Goal: Task Accomplishment & Management: Manage account settings

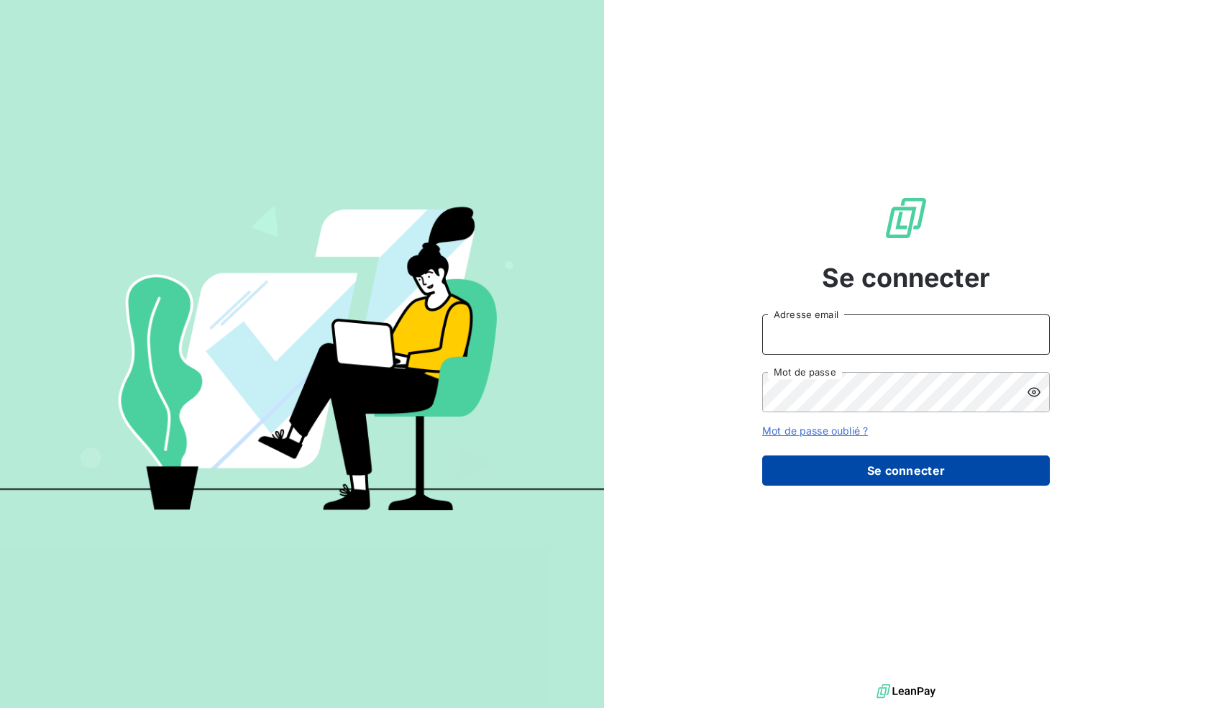
type input "[EMAIL_ADDRESS][DOMAIN_NAME]"
click at [916, 455] on button "Se connecter" at bounding box center [906, 470] width 288 height 30
click at [914, 457] on button "Se connecter" at bounding box center [906, 470] width 288 height 30
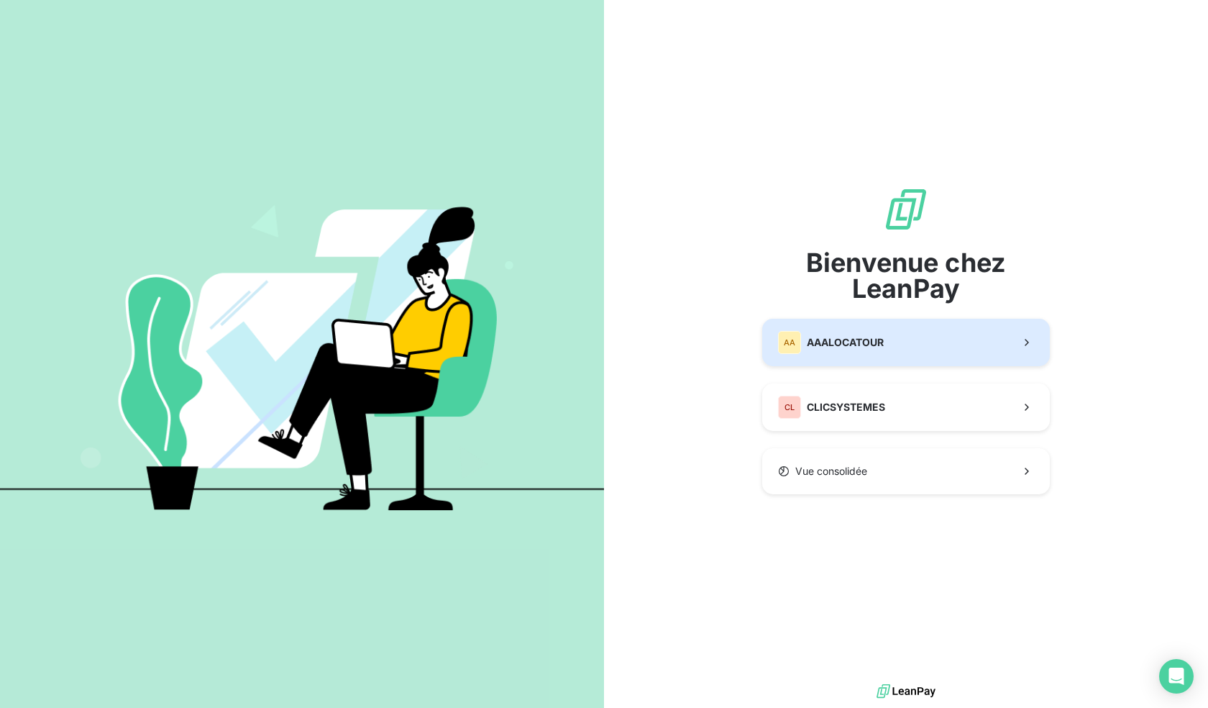
click at [941, 342] on button "AA AAALOCATOUR" at bounding box center [906, 342] width 288 height 47
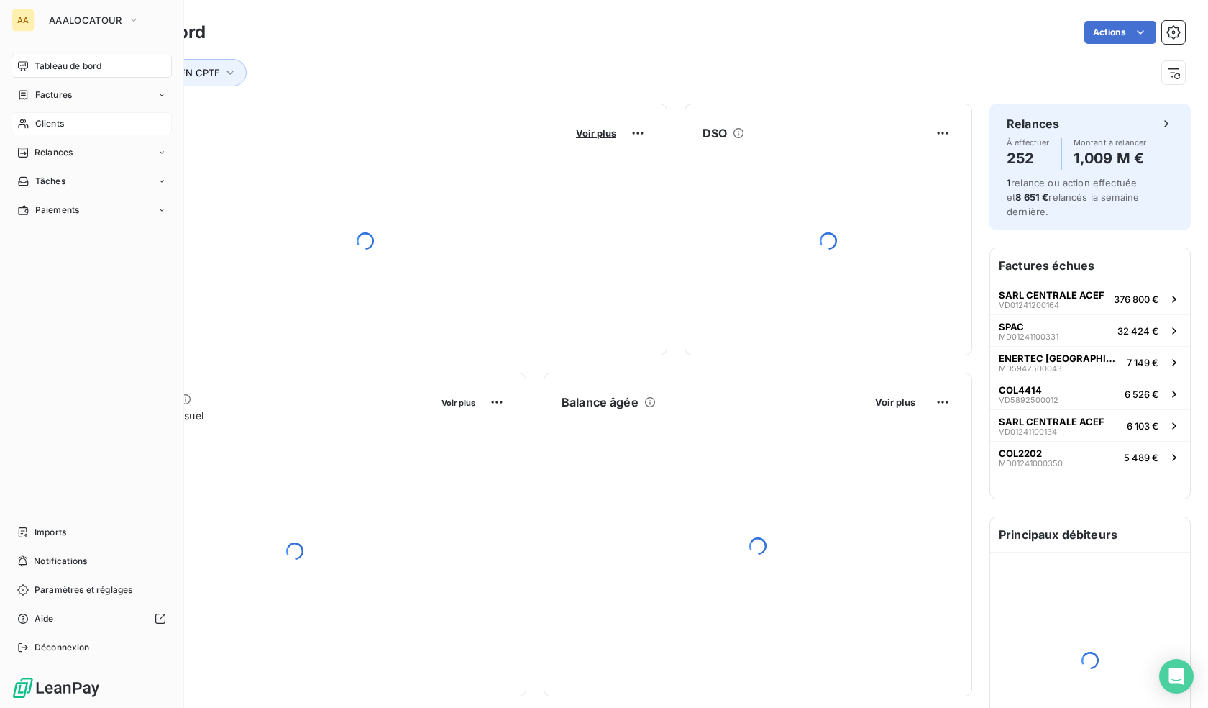
click at [60, 127] on span "Clients" at bounding box center [49, 123] width 29 height 13
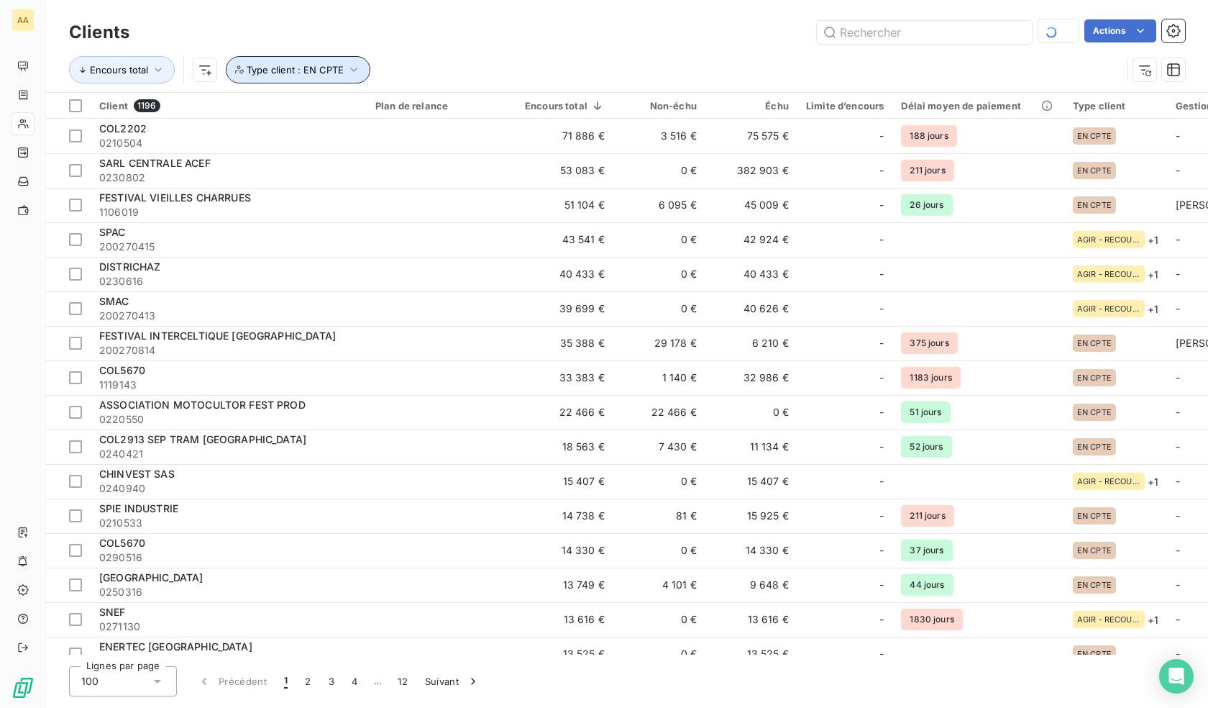
click at [344, 70] on button "Type client : EN CPTE" at bounding box center [298, 69] width 145 height 27
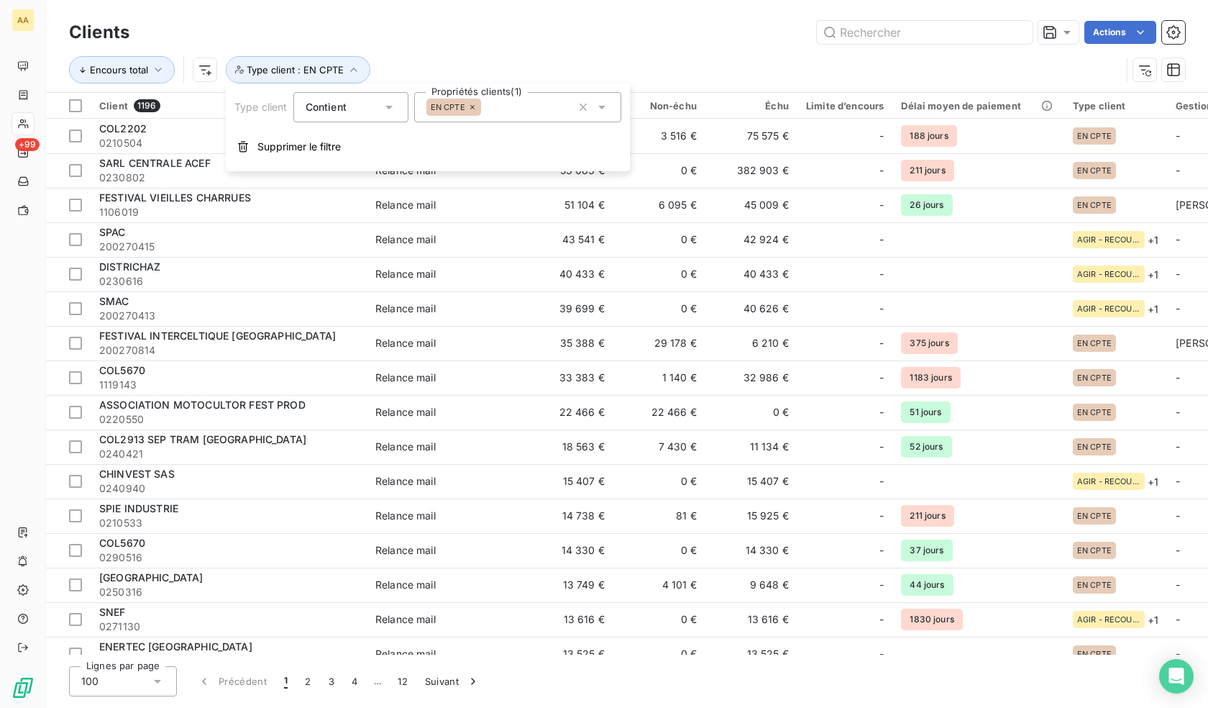
click at [477, 100] on div "EN CPTE" at bounding box center [453, 107] width 55 height 17
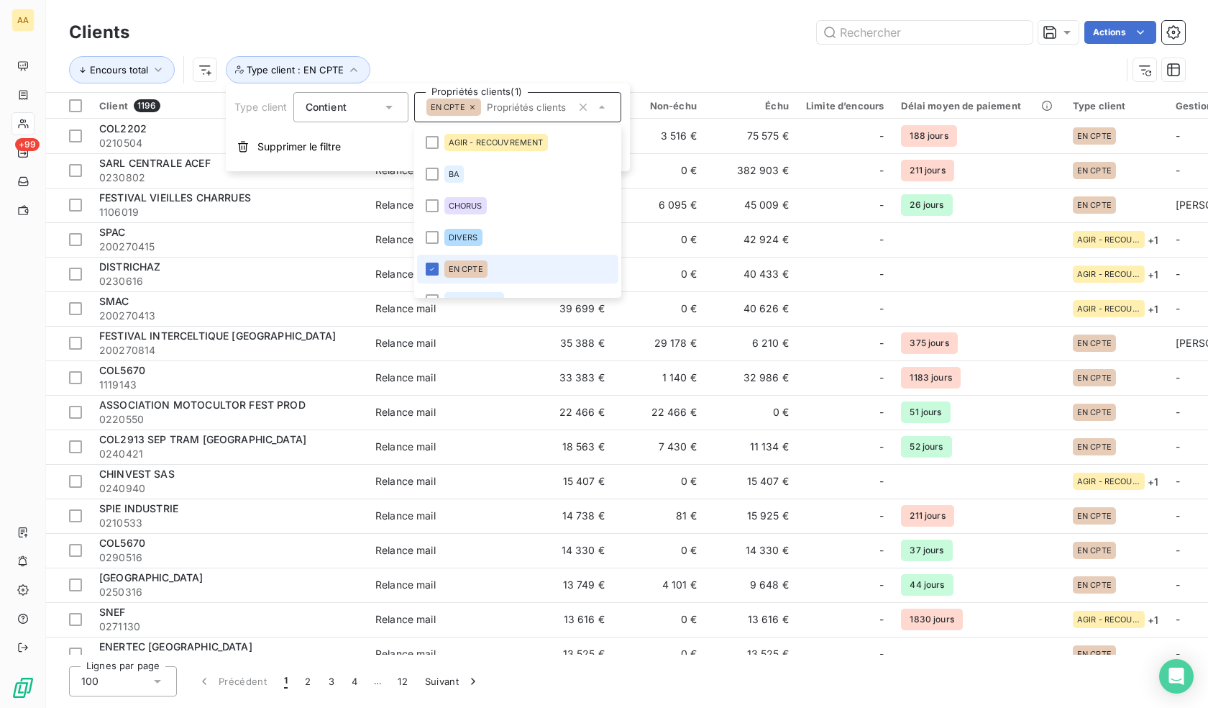
click at [485, 106] on input "text" at bounding box center [526, 107] width 91 height 13
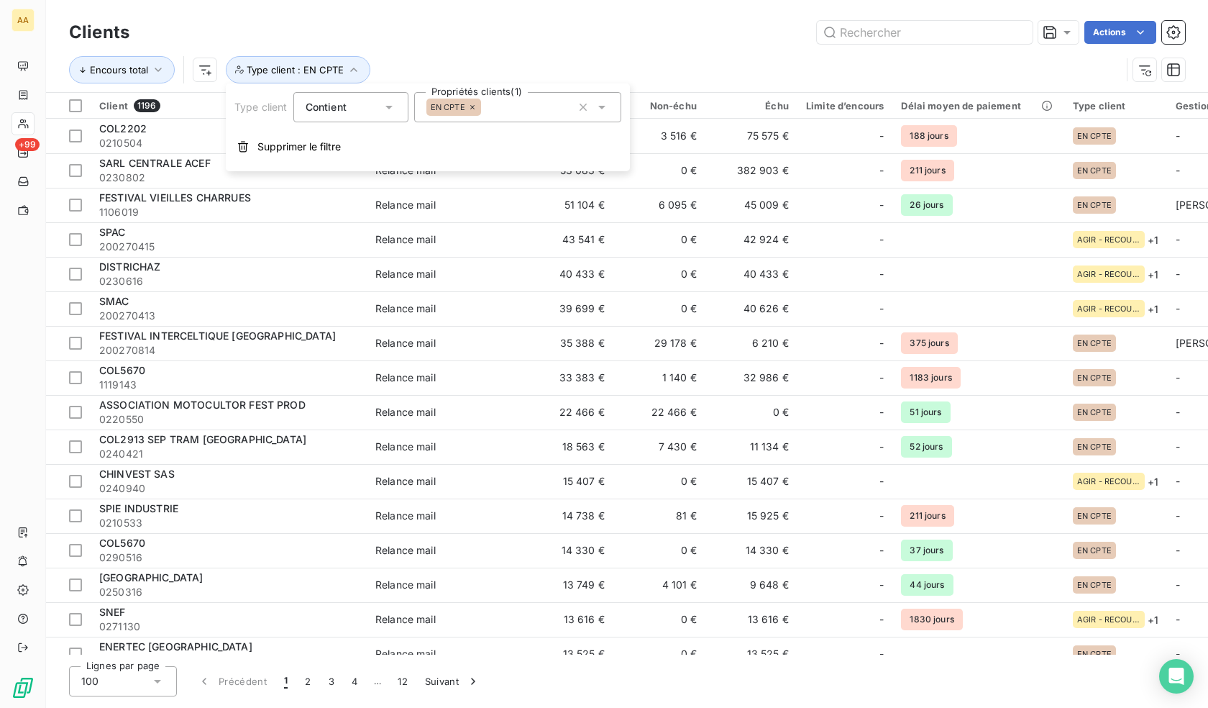
click at [496, 108] on div "EN CPTE" at bounding box center [517, 107] width 207 height 30
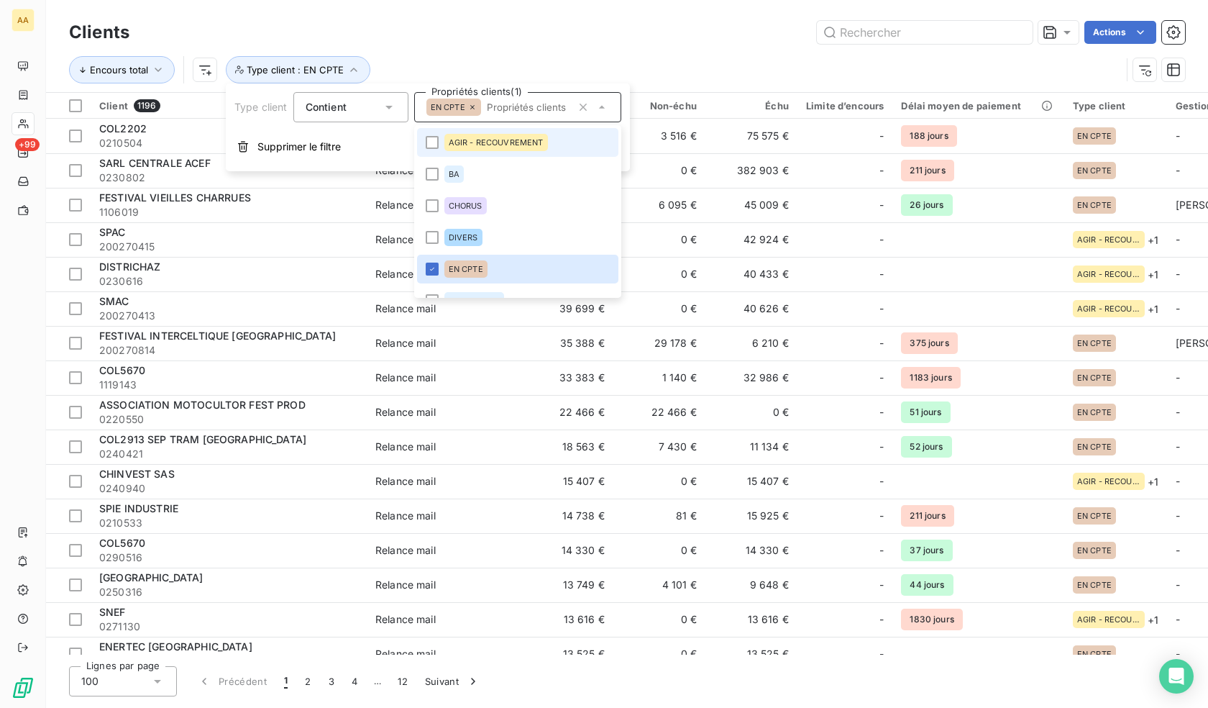
click at [467, 145] on span "AGIR - RECOUVREMENT" at bounding box center [496, 142] width 95 height 9
click at [580, 107] on icon "button" at bounding box center [583, 107] width 14 height 14
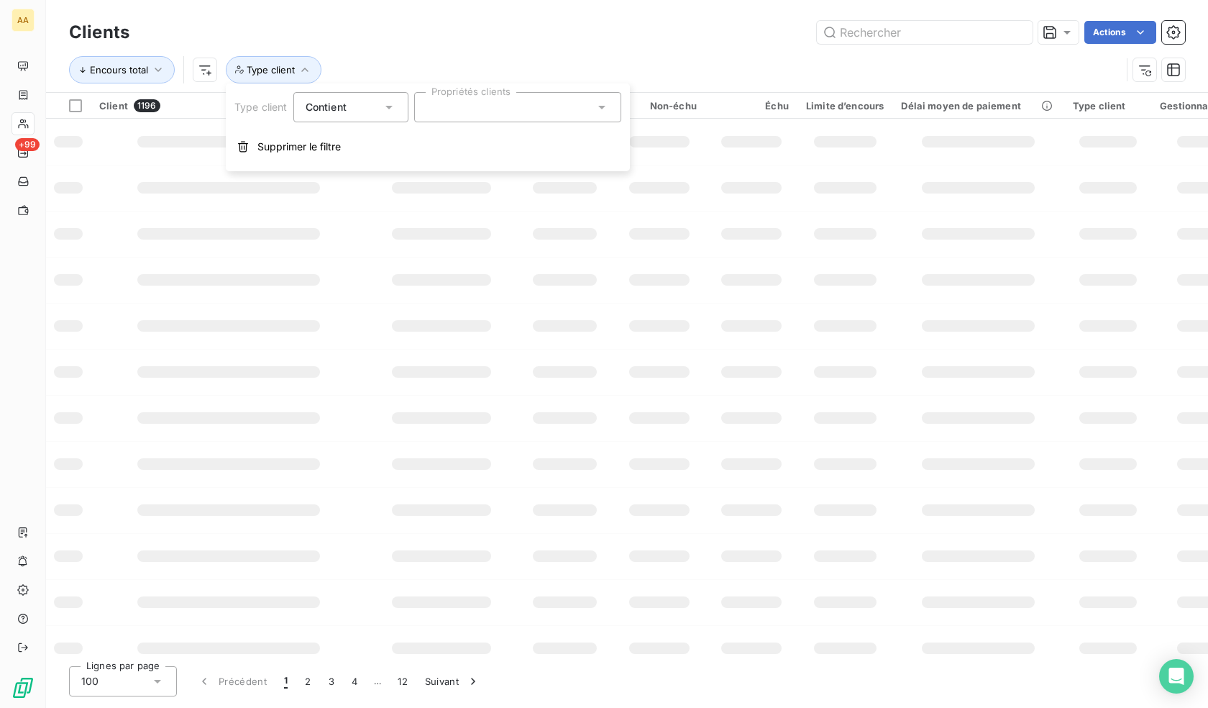
click at [447, 105] on div at bounding box center [517, 107] width 207 height 30
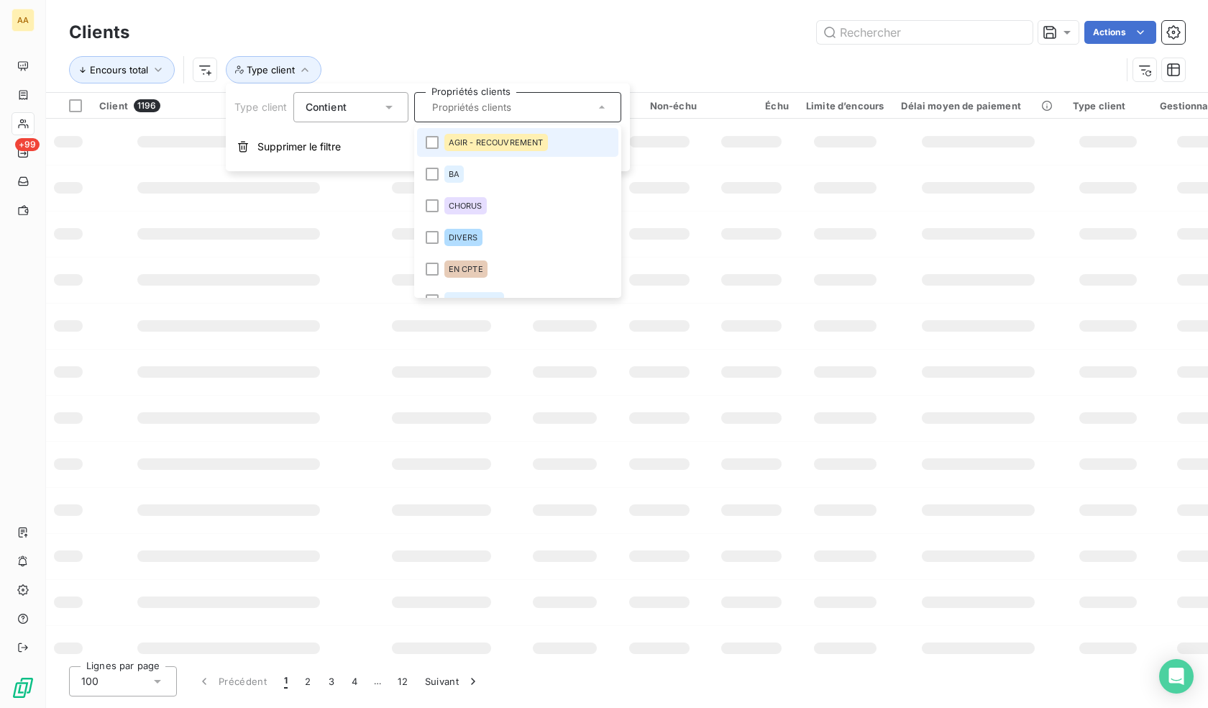
click at [461, 142] on span "AGIR - RECOUVREMENT" at bounding box center [496, 142] width 95 height 9
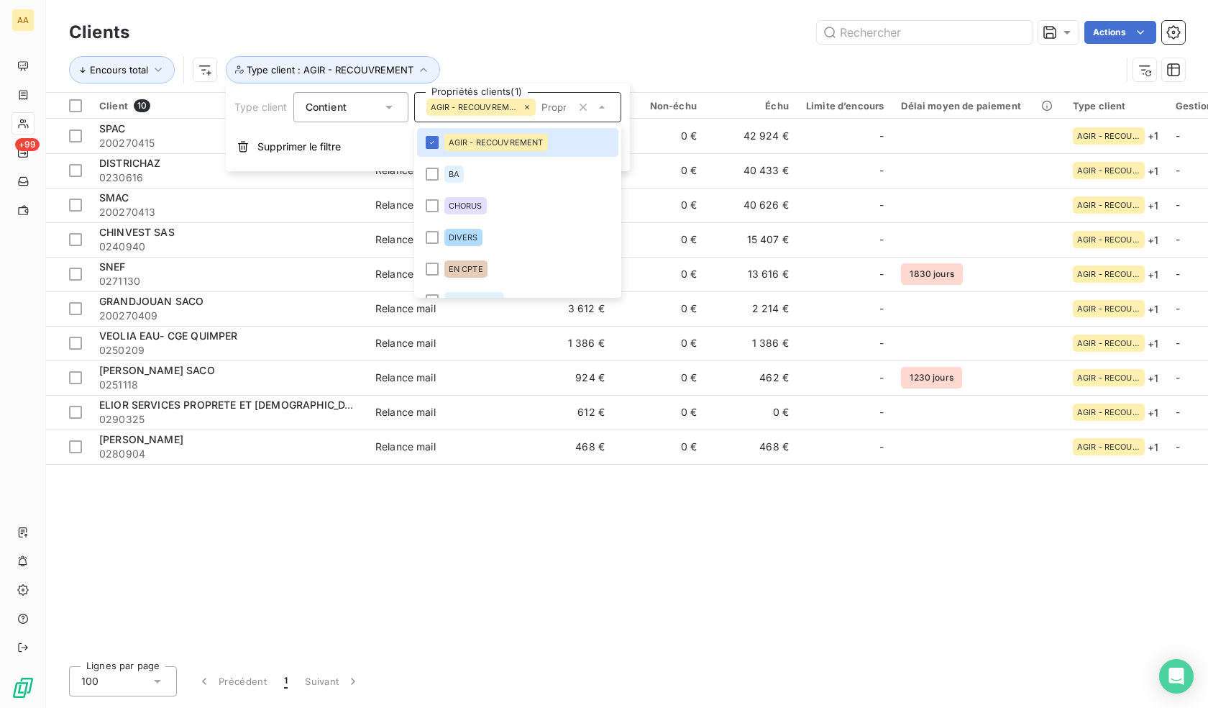
click at [585, 19] on div "Clients Actions" at bounding box center [627, 32] width 1116 height 30
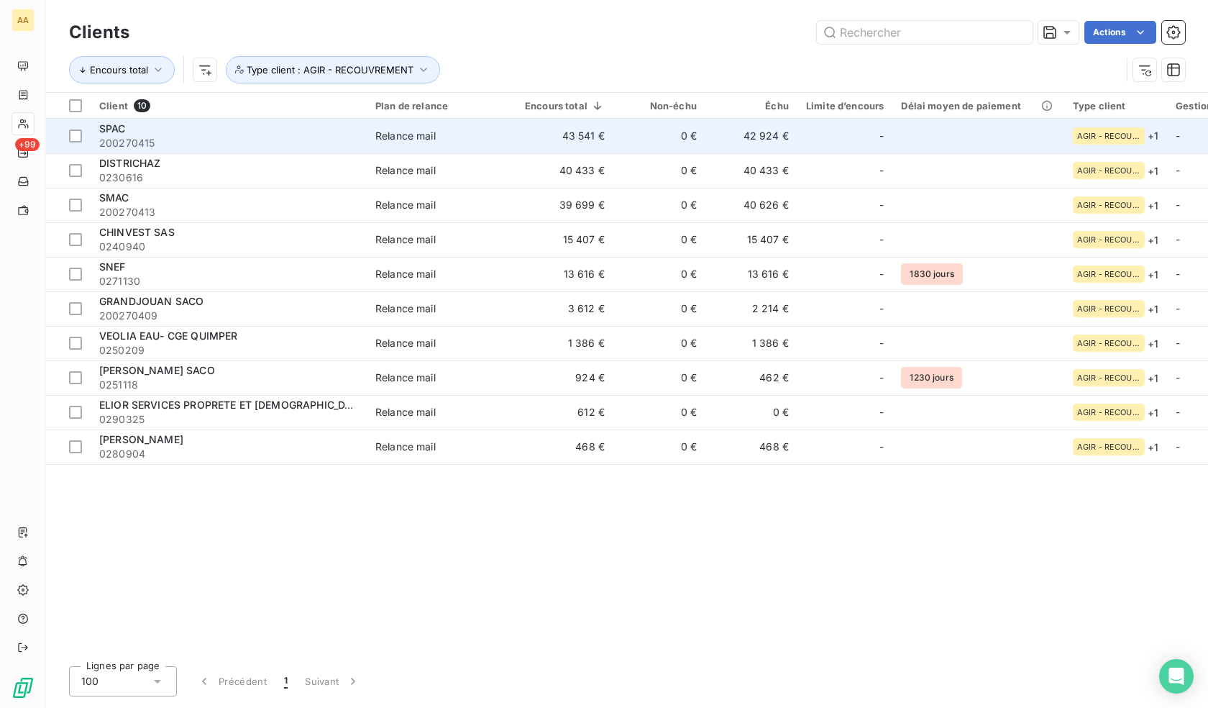
click at [715, 140] on td "42 924 €" at bounding box center [751, 136] width 92 height 35
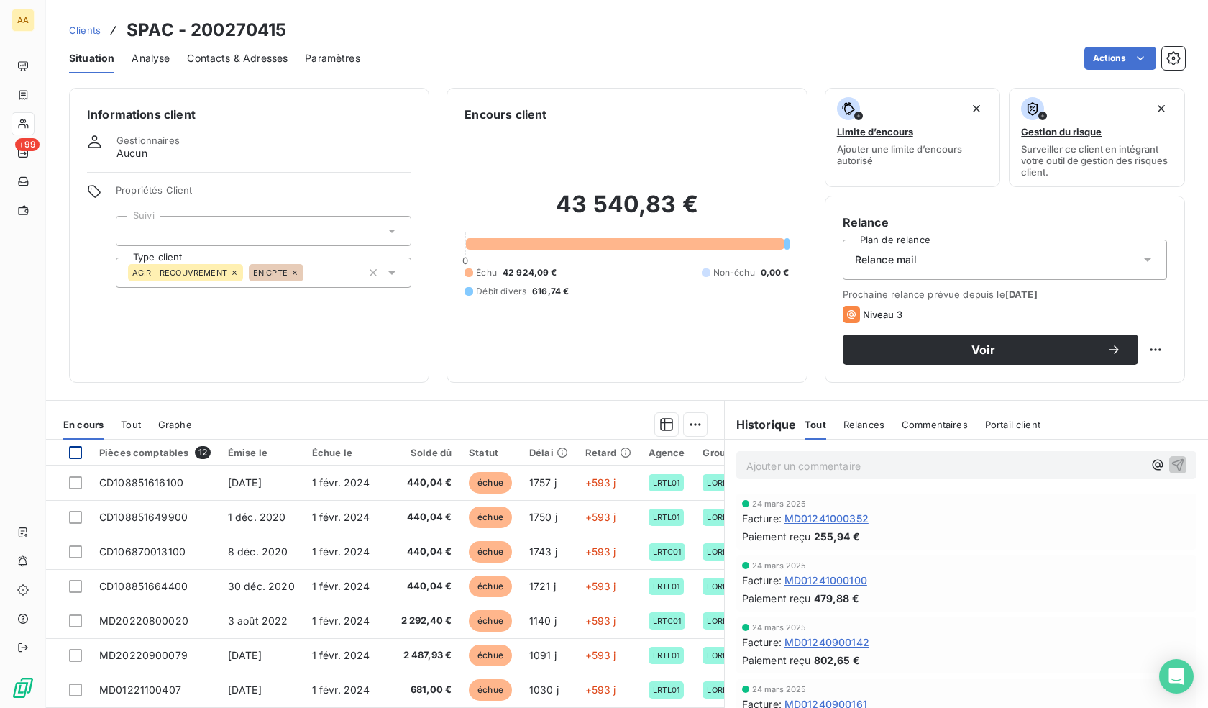
click at [75, 452] on div at bounding box center [75, 452] width 13 height 13
click at [687, 426] on html "AA +99 Clients SPAC - 200270415 Situation Analyse Contacts & Adresses Paramètre…" at bounding box center [604, 354] width 1208 height 708
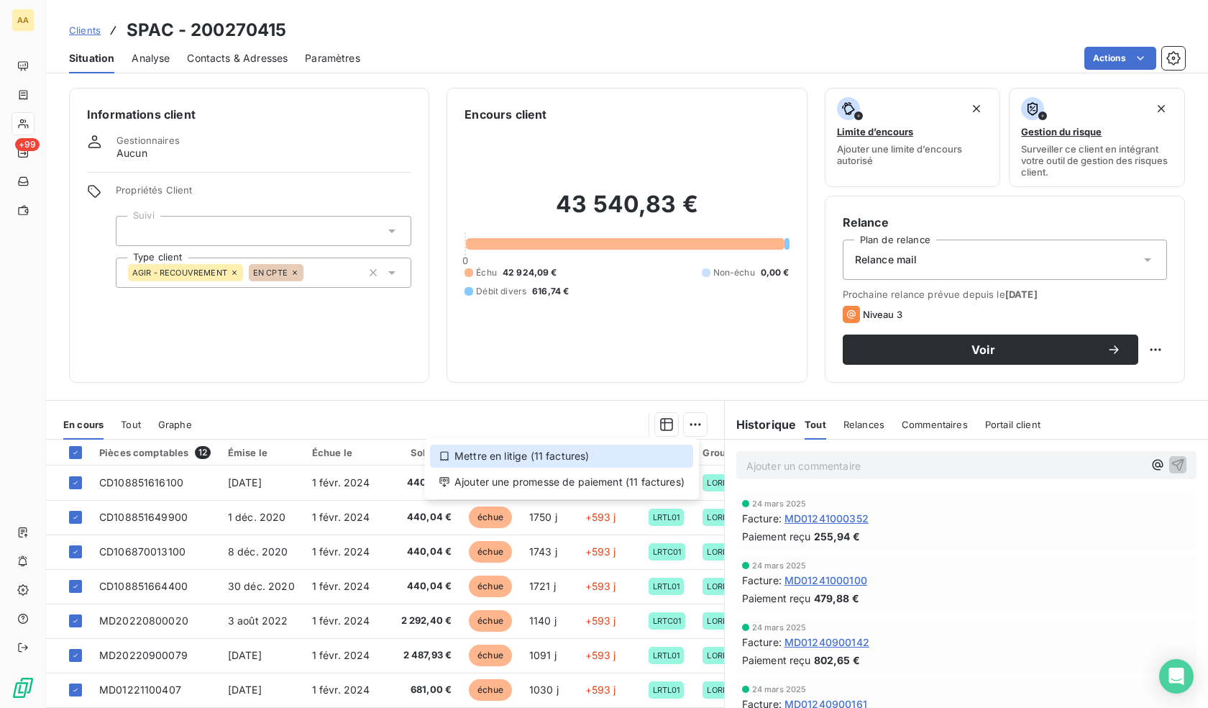
click at [598, 452] on div "Mettre en litige (11 factures)" at bounding box center [561, 455] width 263 height 23
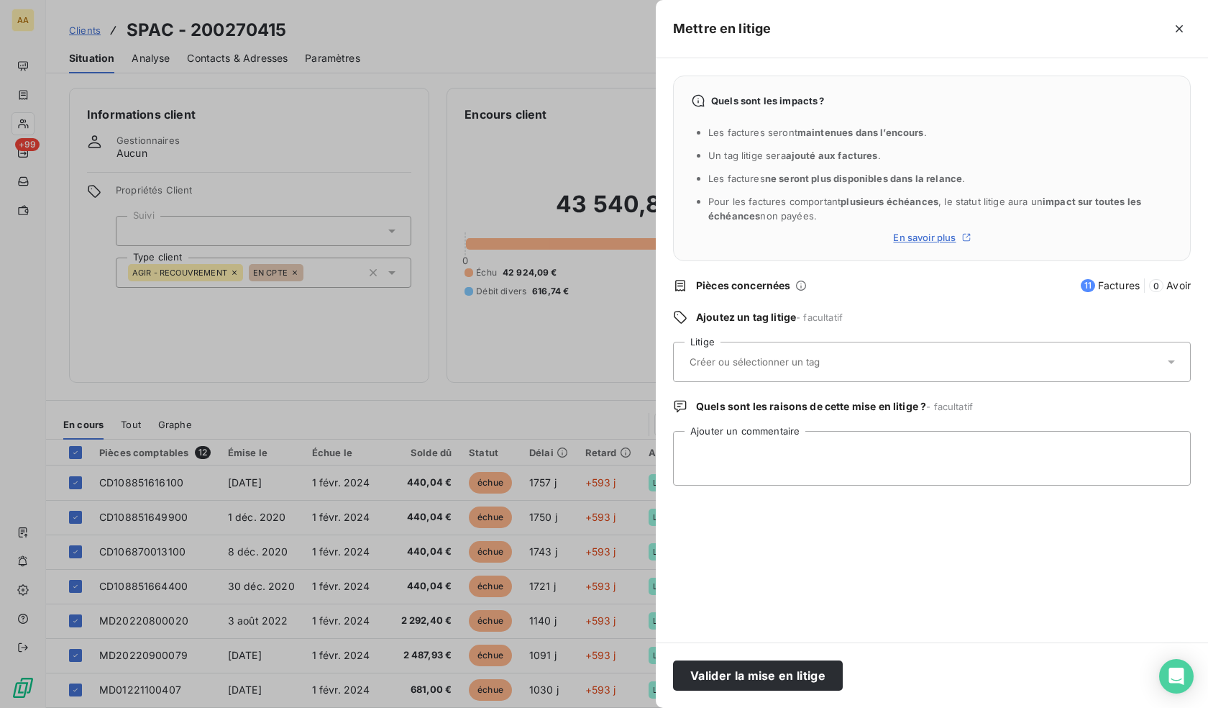
click at [758, 364] on input "text" at bounding box center [792, 361] width 209 height 13
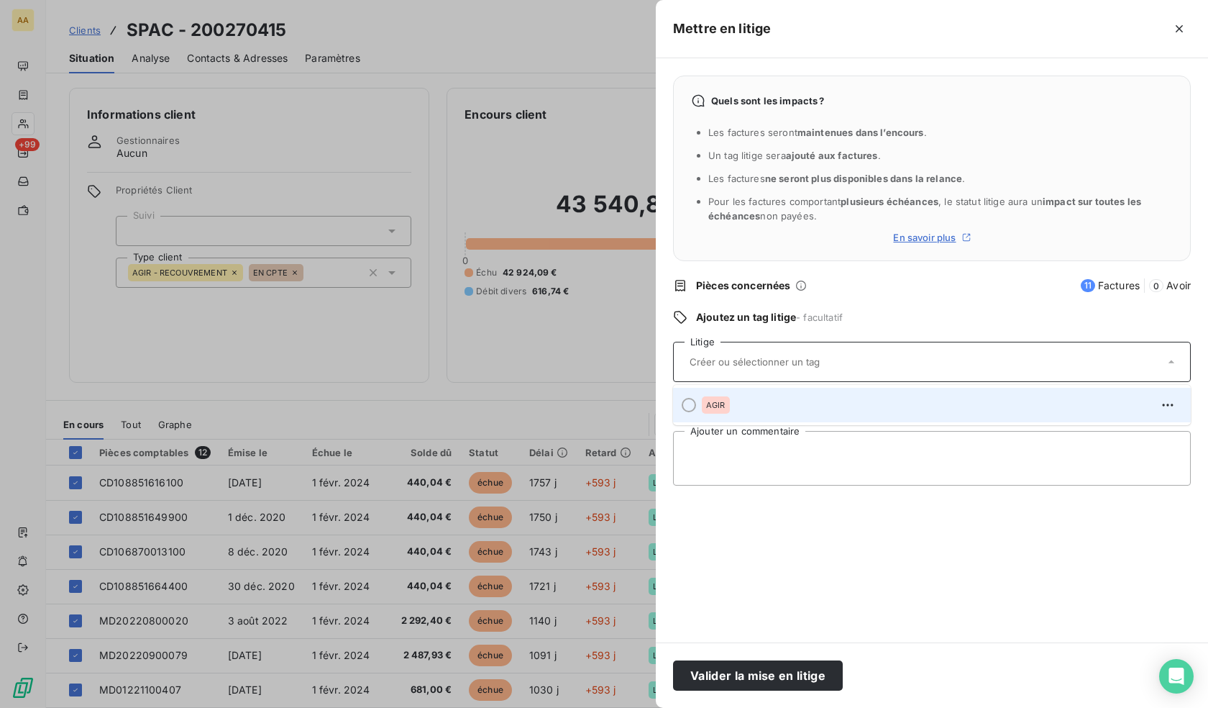
click at [756, 411] on div "AGIR" at bounding box center [940, 404] width 477 height 23
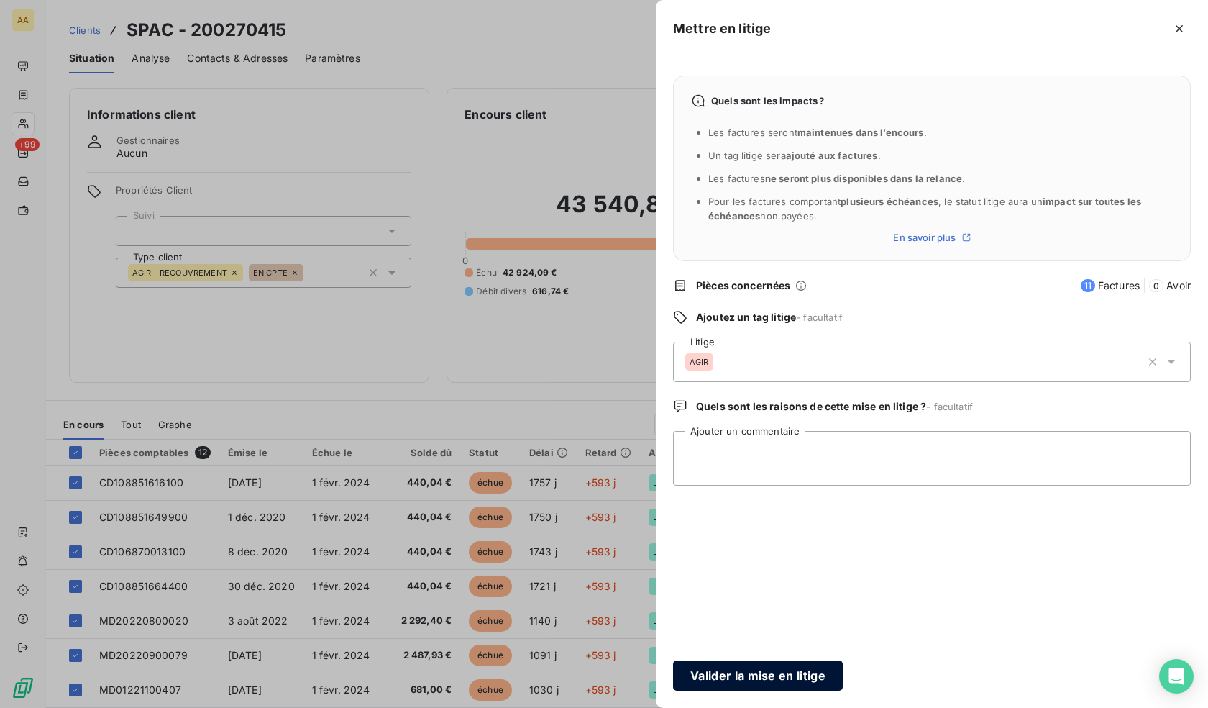
click at [749, 675] on button "Valider la mise en litige" at bounding box center [758, 675] width 170 height 30
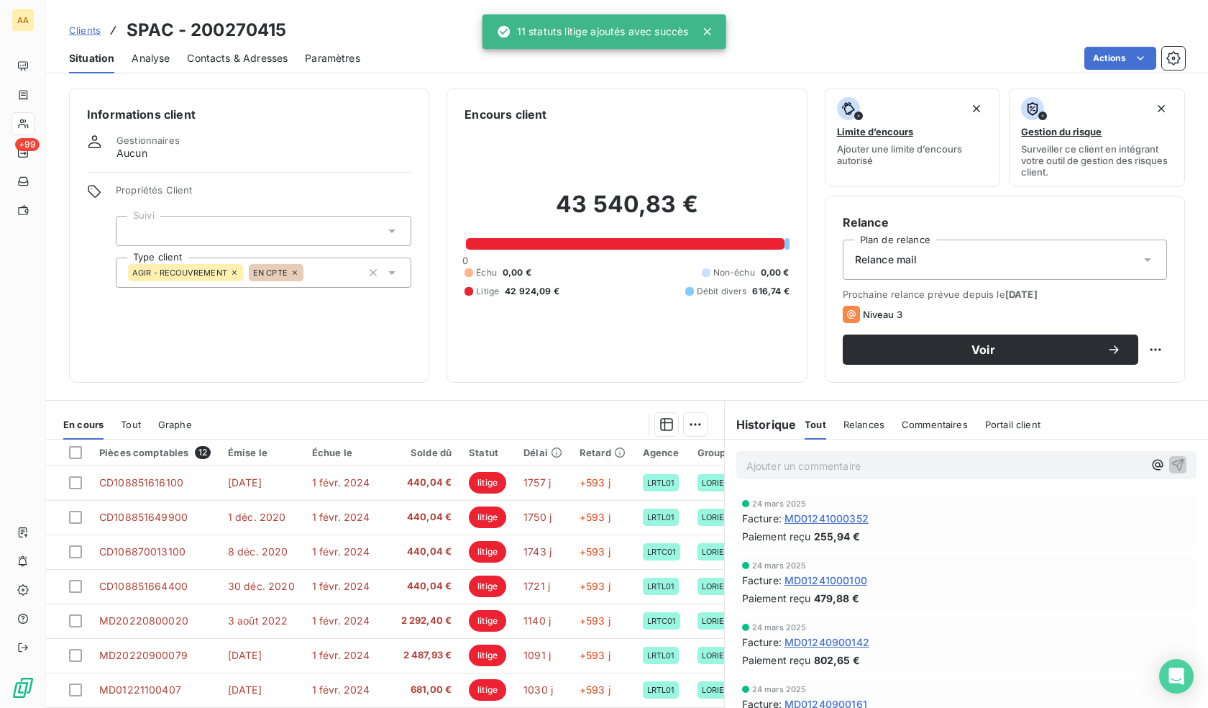
click at [483, 393] on div at bounding box center [604, 354] width 1208 height 708
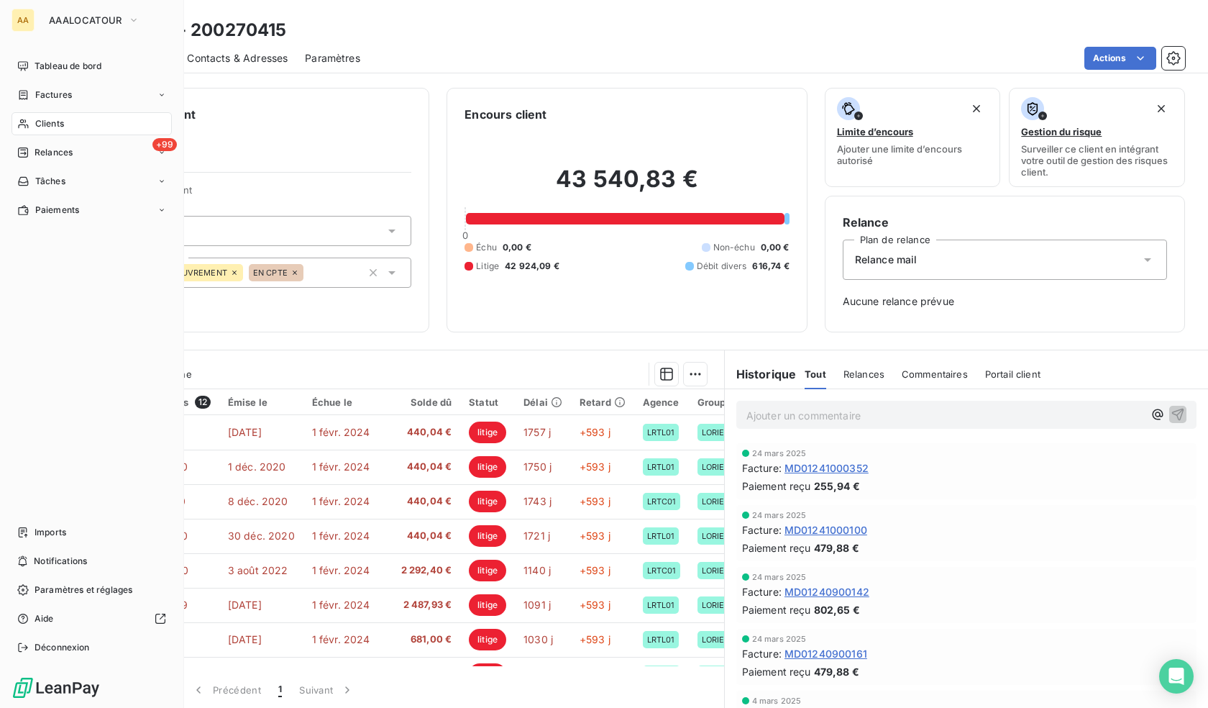
click at [28, 119] on icon at bounding box center [23, 124] width 12 height 12
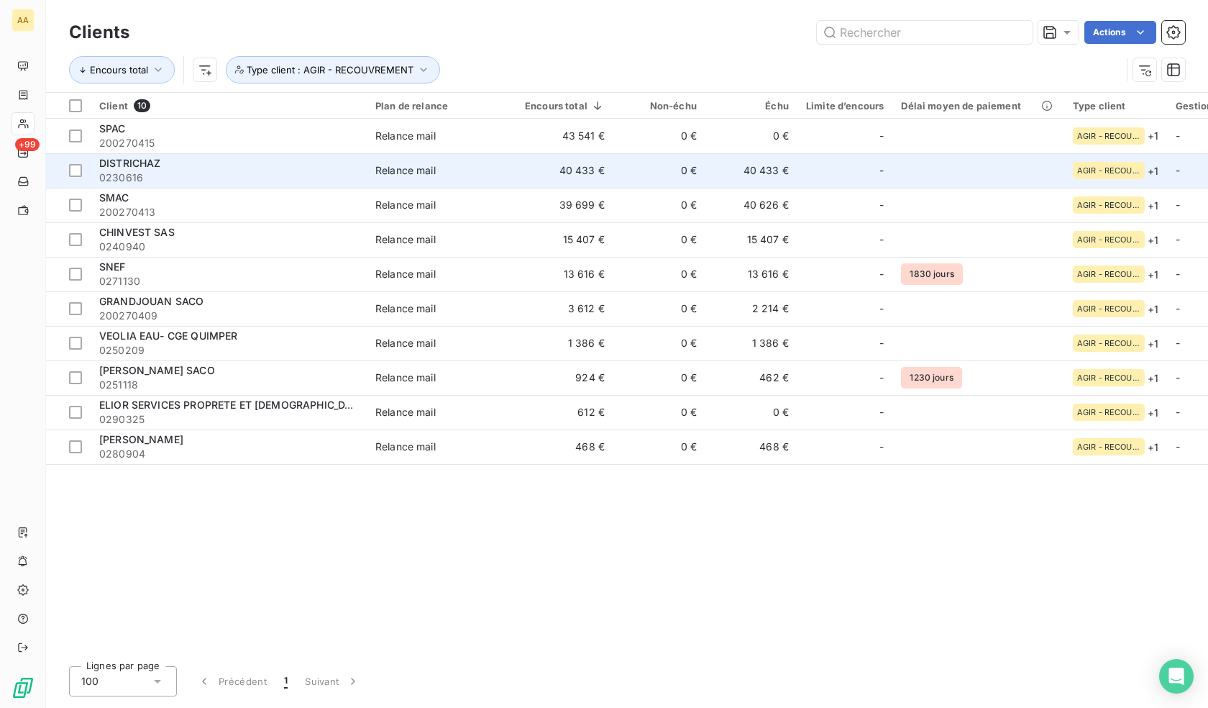
click at [197, 182] on span "0230616" at bounding box center [228, 177] width 259 height 14
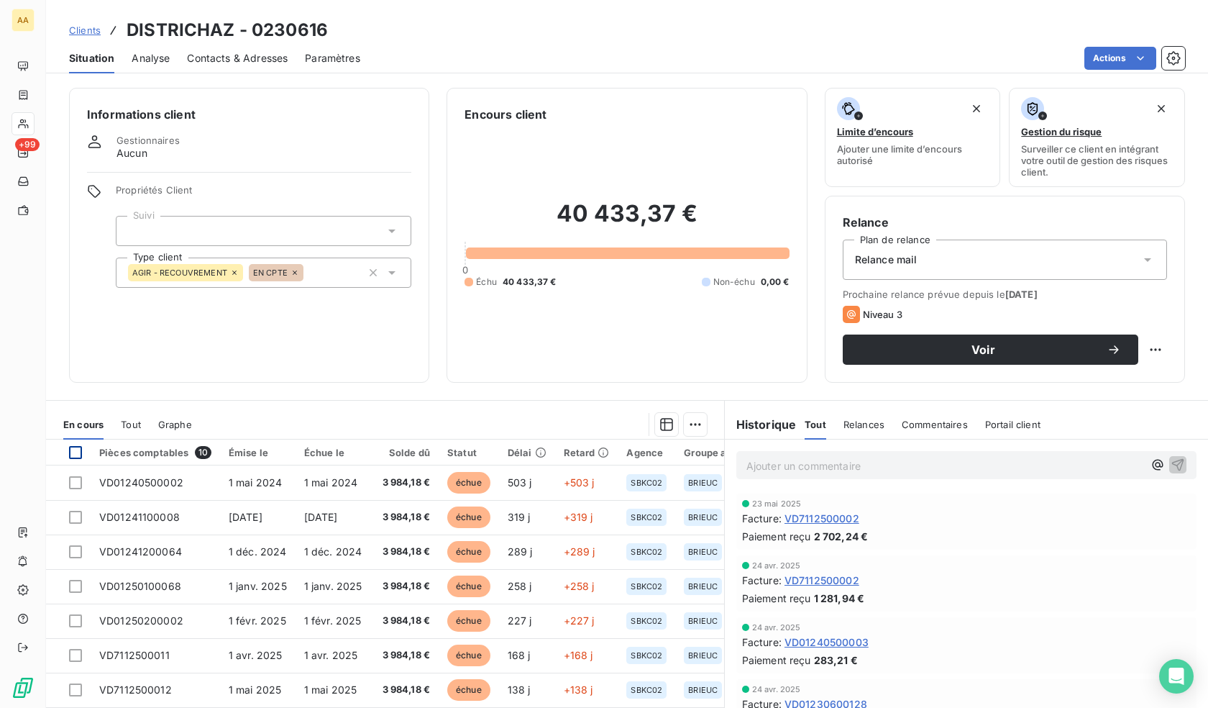
click at [80, 452] on div at bounding box center [75, 452] width 13 height 13
click at [692, 426] on html "AA +99 Clients DISTRICHAZ - 0230616 Situation Analyse Contacts & Adresses Param…" at bounding box center [604, 354] width 1208 height 708
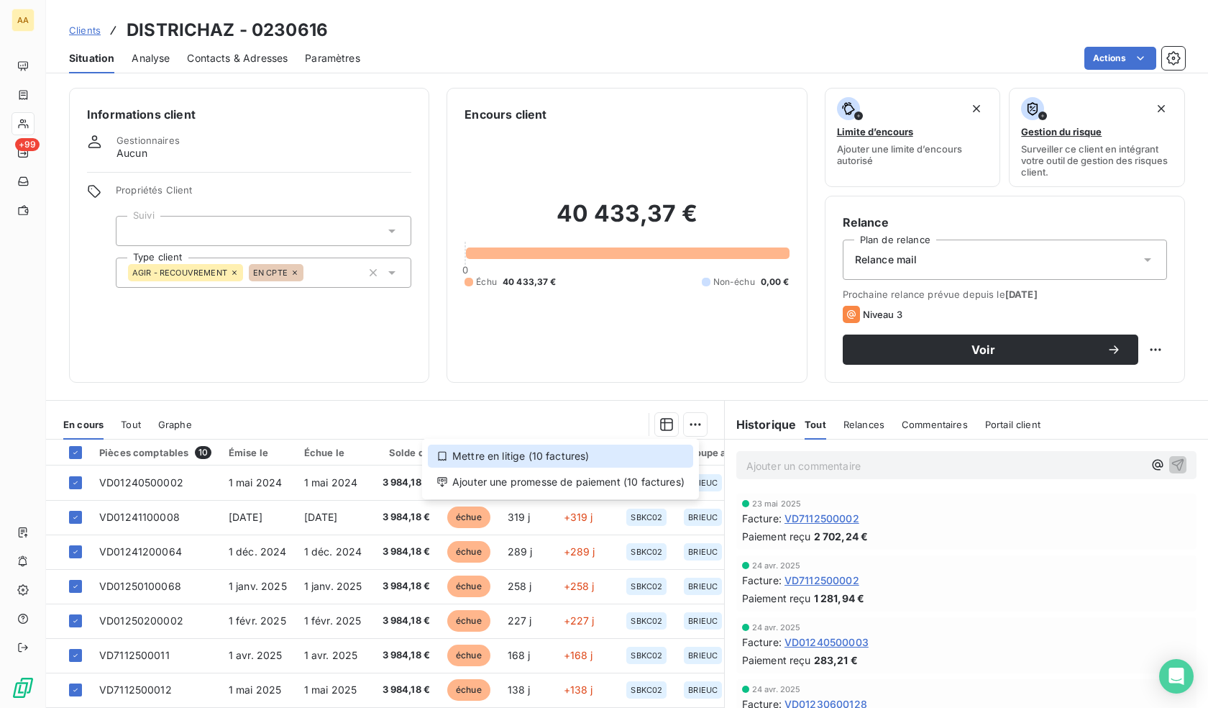
click at [586, 460] on div "Mettre en litige (10 factures)" at bounding box center [560, 455] width 265 height 23
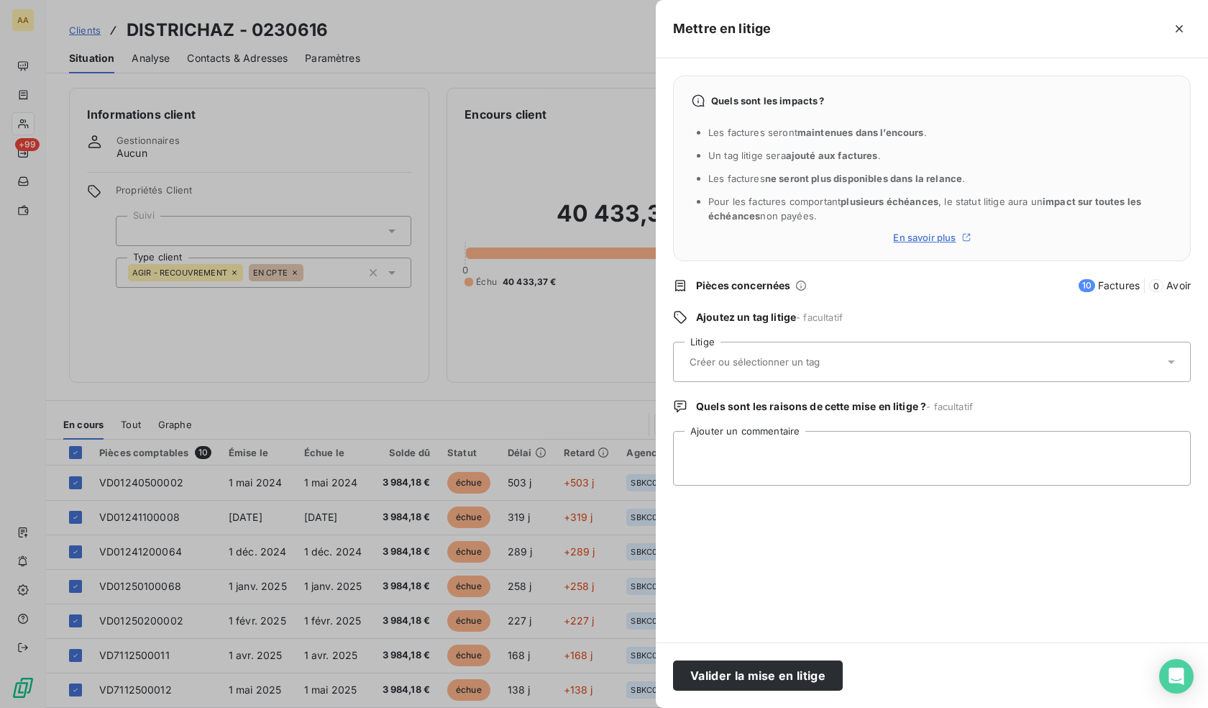
click at [754, 367] on input "text" at bounding box center [792, 361] width 209 height 13
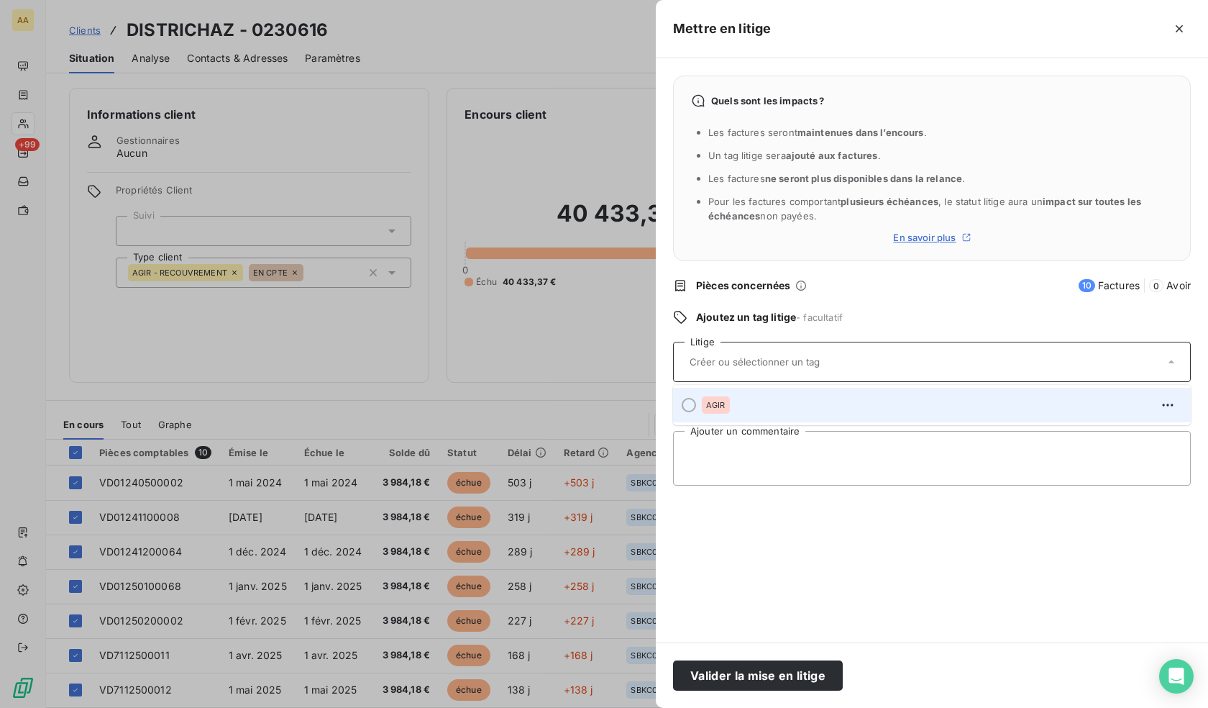
click at [766, 411] on div "AGIR" at bounding box center [940, 404] width 477 height 23
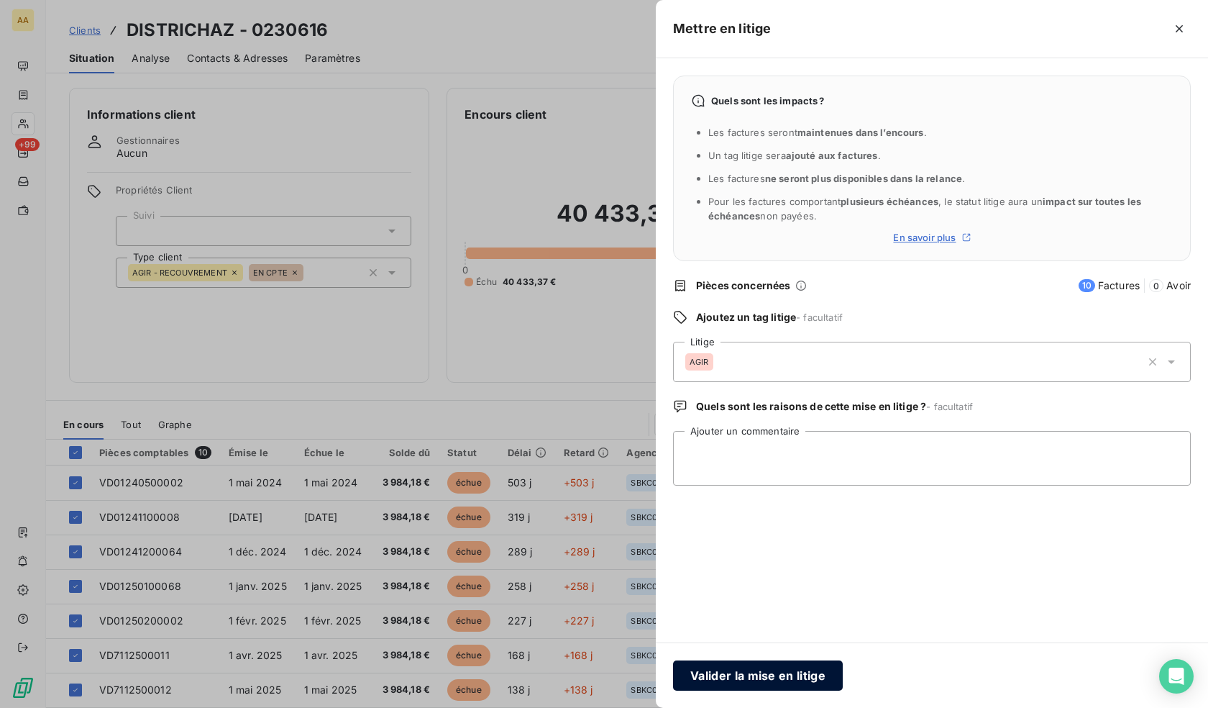
click at [776, 679] on button "Valider la mise en litige" at bounding box center [758, 675] width 170 height 30
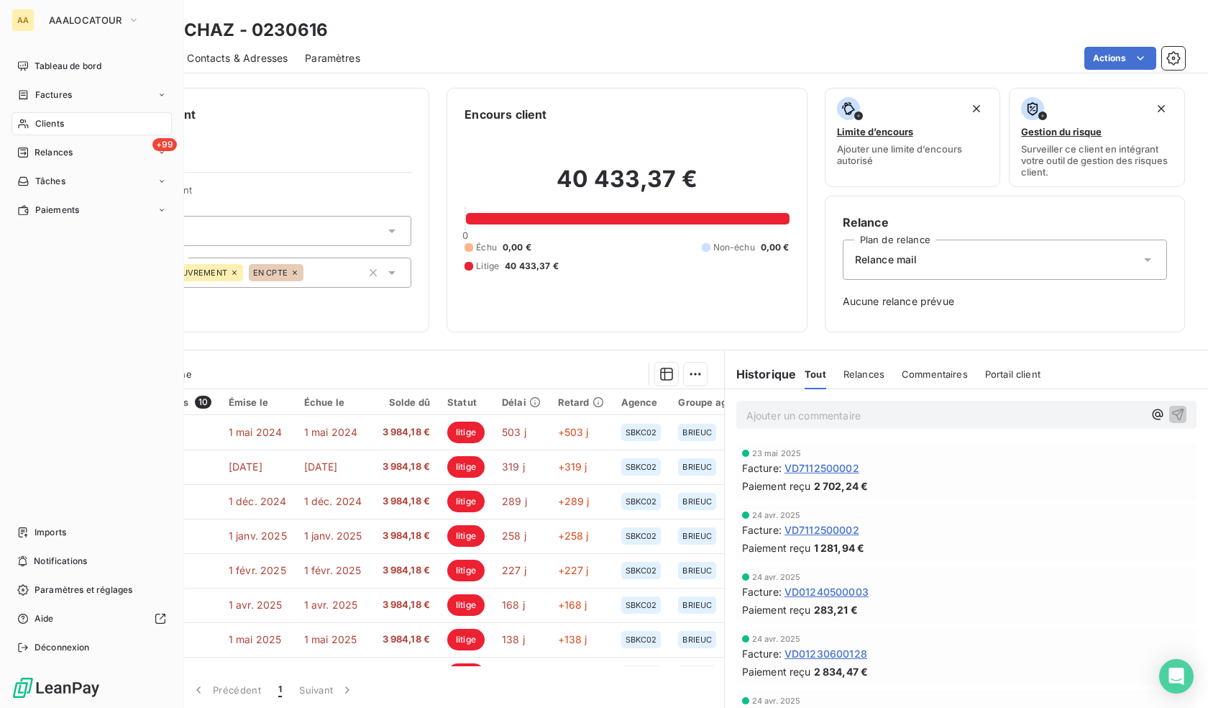
click at [46, 124] on span "Clients" at bounding box center [49, 123] width 29 height 13
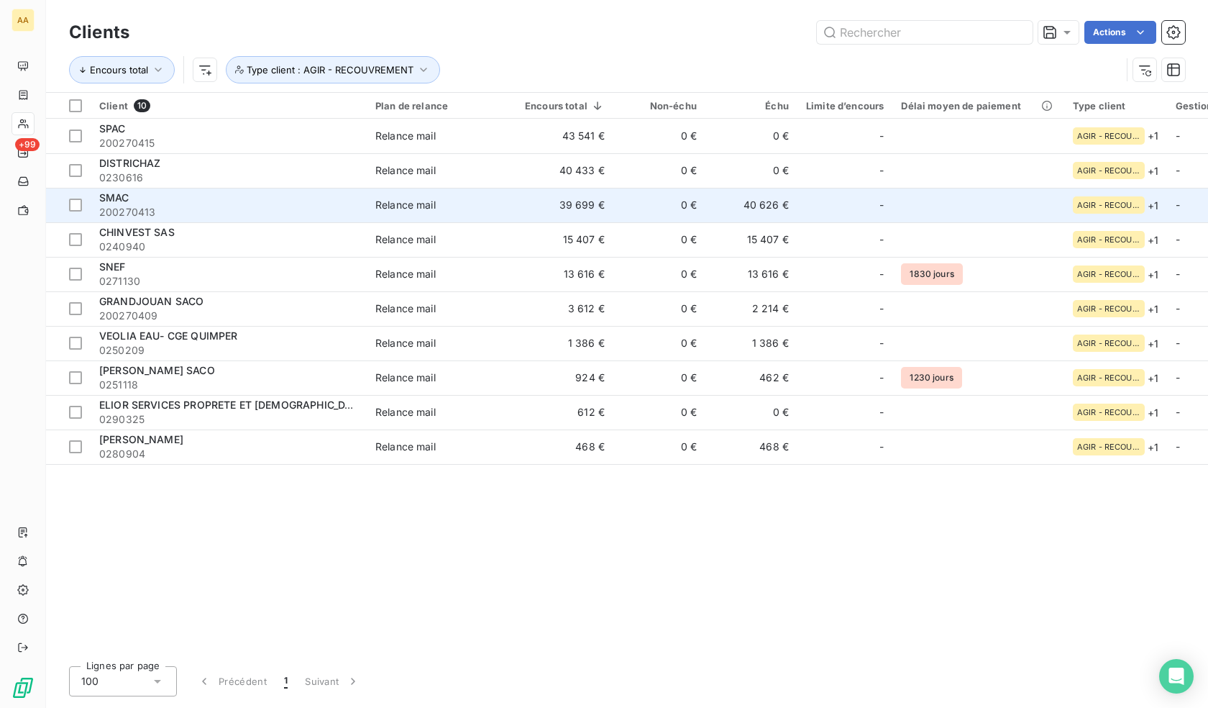
click at [166, 209] on span "200270413" at bounding box center [228, 212] width 259 height 14
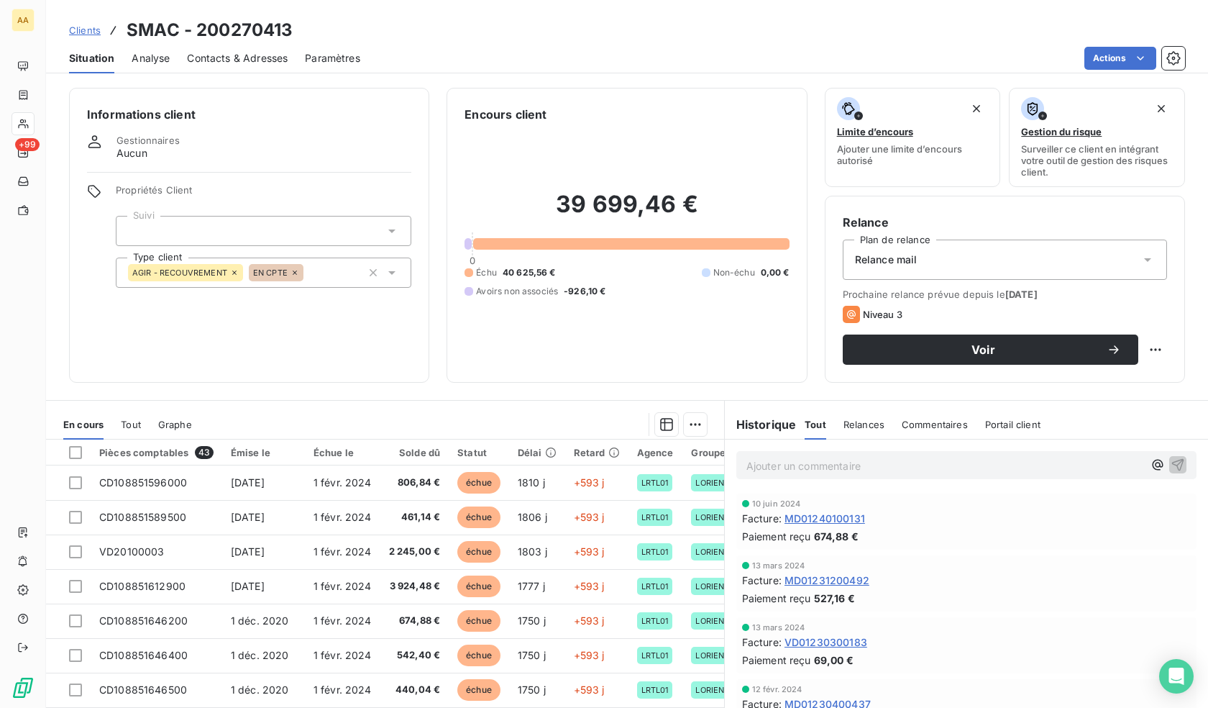
click at [68, 446] on th at bounding box center [68, 452] width 45 height 26
click at [82, 450] on th at bounding box center [68, 452] width 45 height 26
click at [78, 450] on div at bounding box center [75, 452] width 13 height 13
click at [685, 424] on html "AA +99 Clients SMAC - 200270413 Situation Analyse Contacts & Adresses Paramètre…" at bounding box center [604, 354] width 1208 height 708
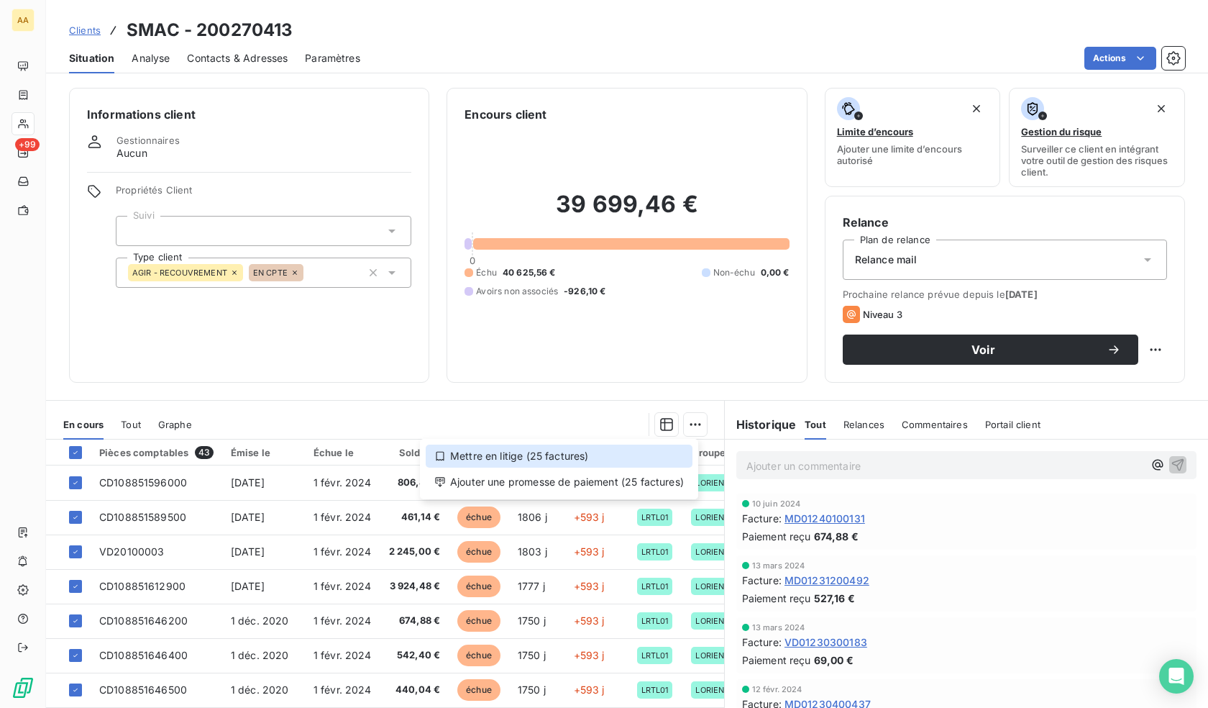
click at [564, 454] on div "Mettre en litige (25 factures)" at bounding box center [559, 455] width 267 height 23
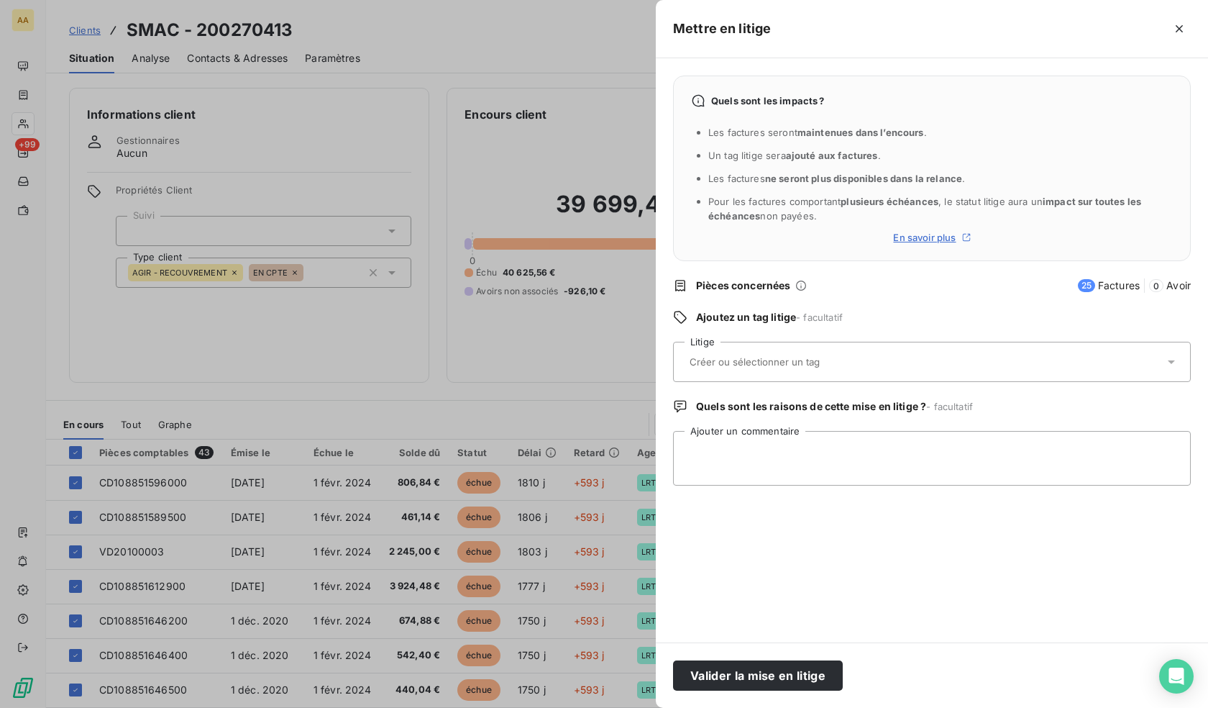
click at [750, 367] on input "text" at bounding box center [792, 361] width 209 height 13
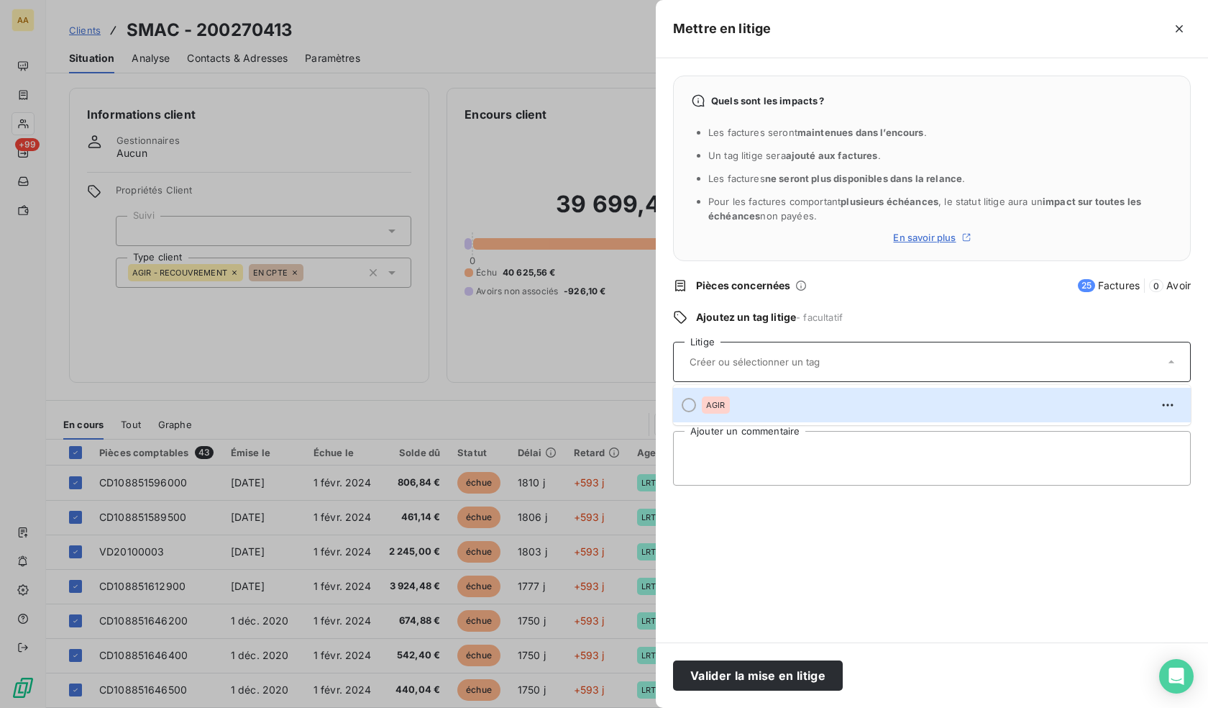
drag, startPoint x: 752, startPoint y: 408, endPoint x: 756, endPoint y: 430, distance: 22.0
click at [751, 408] on div "AGIR" at bounding box center [940, 404] width 477 height 23
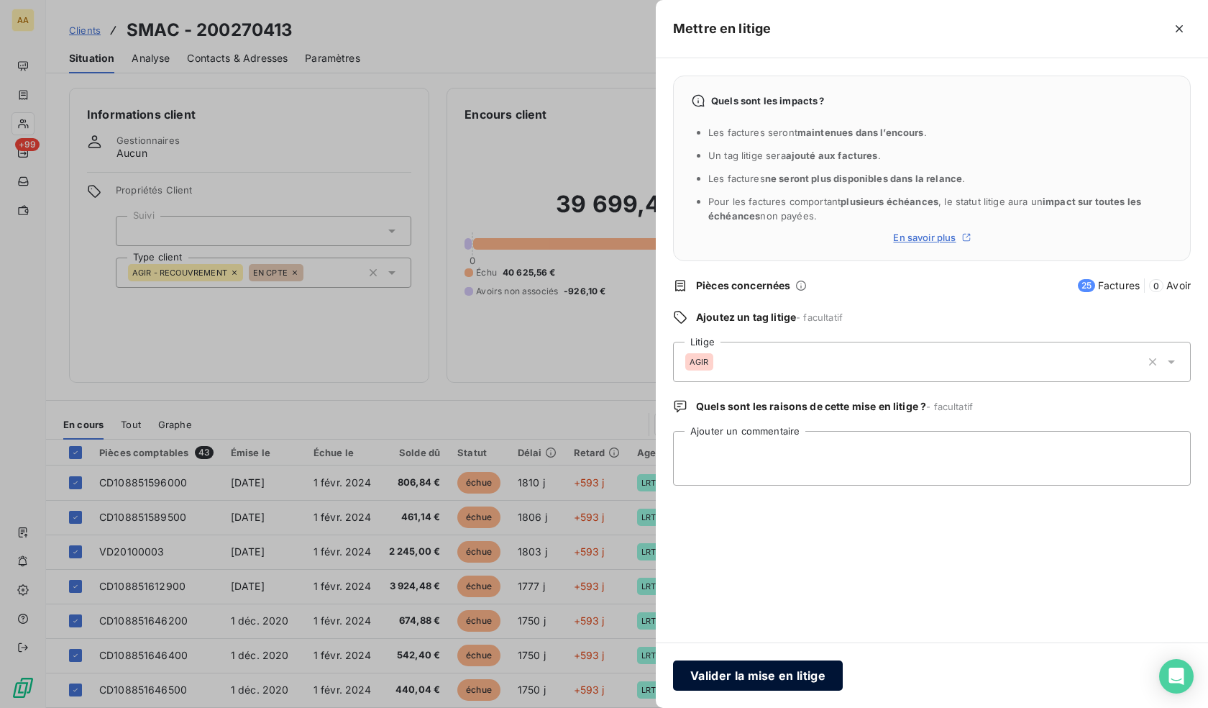
click at [767, 678] on button "Valider la mise en litige" at bounding box center [758, 675] width 170 height 30
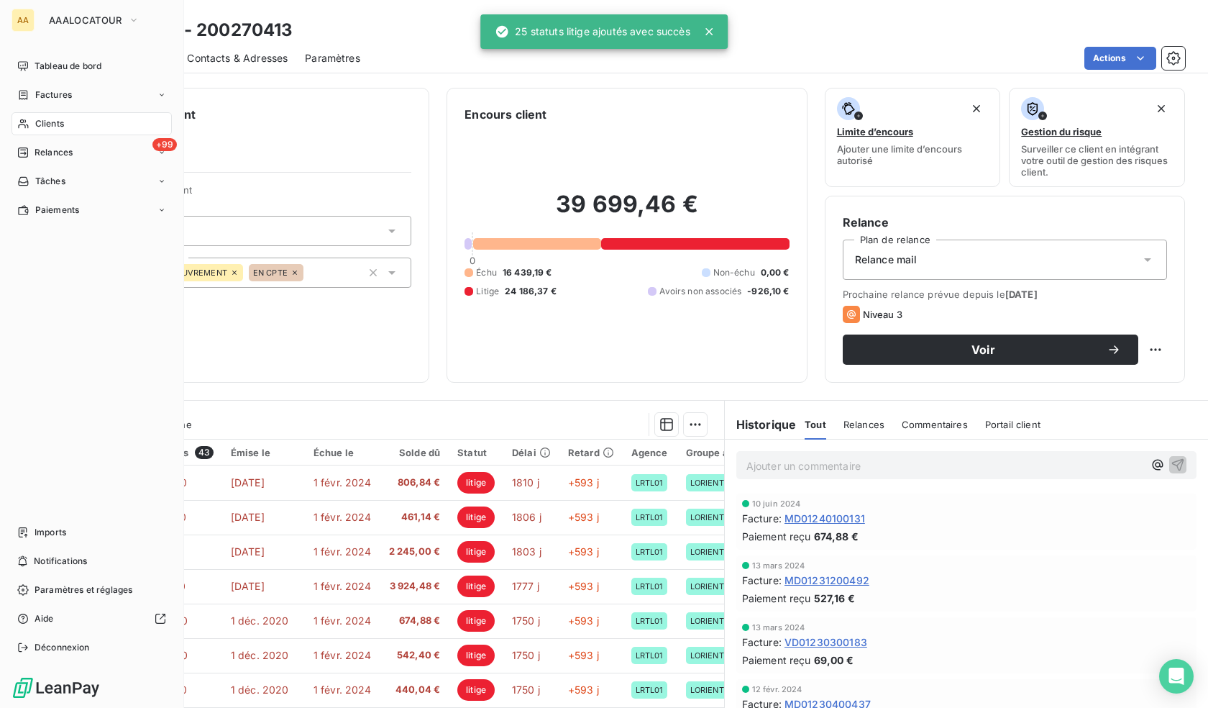
click at [32, 121] on div "Clients" at bounding box center [92, 123] width 160 height 23
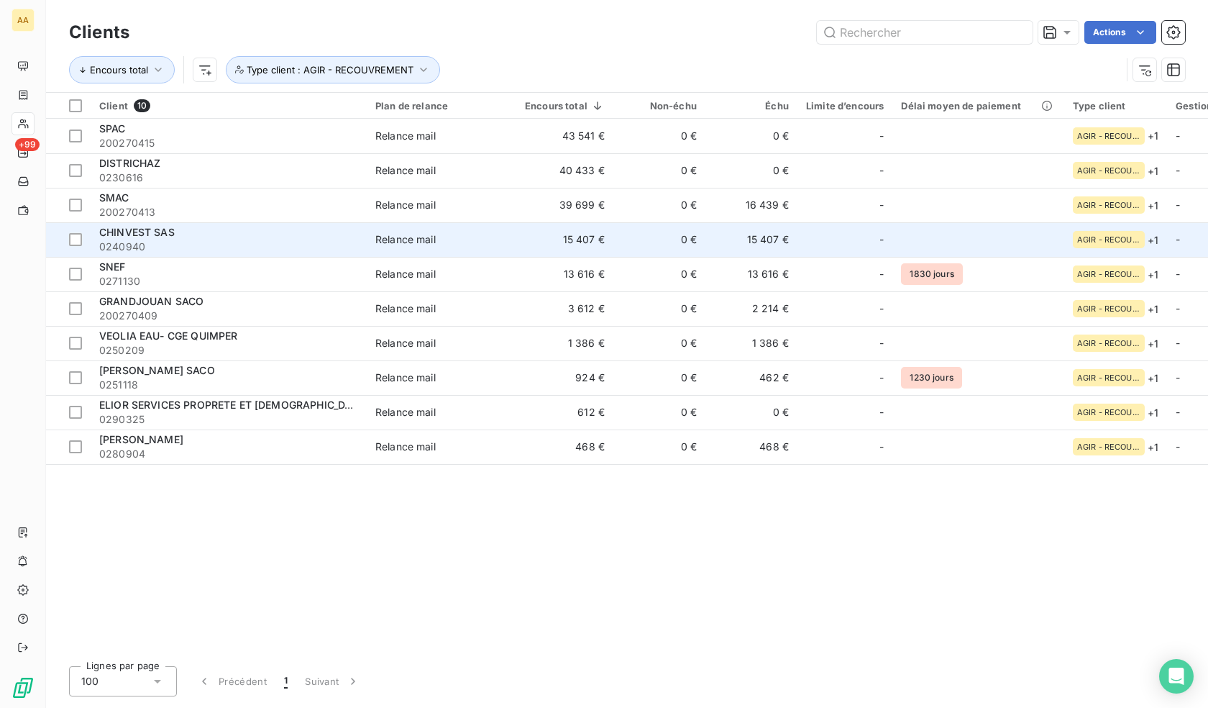
click at [199, 231] on div "CHINVEST SAS" at bounding box center [228, 232] width 259 height 14
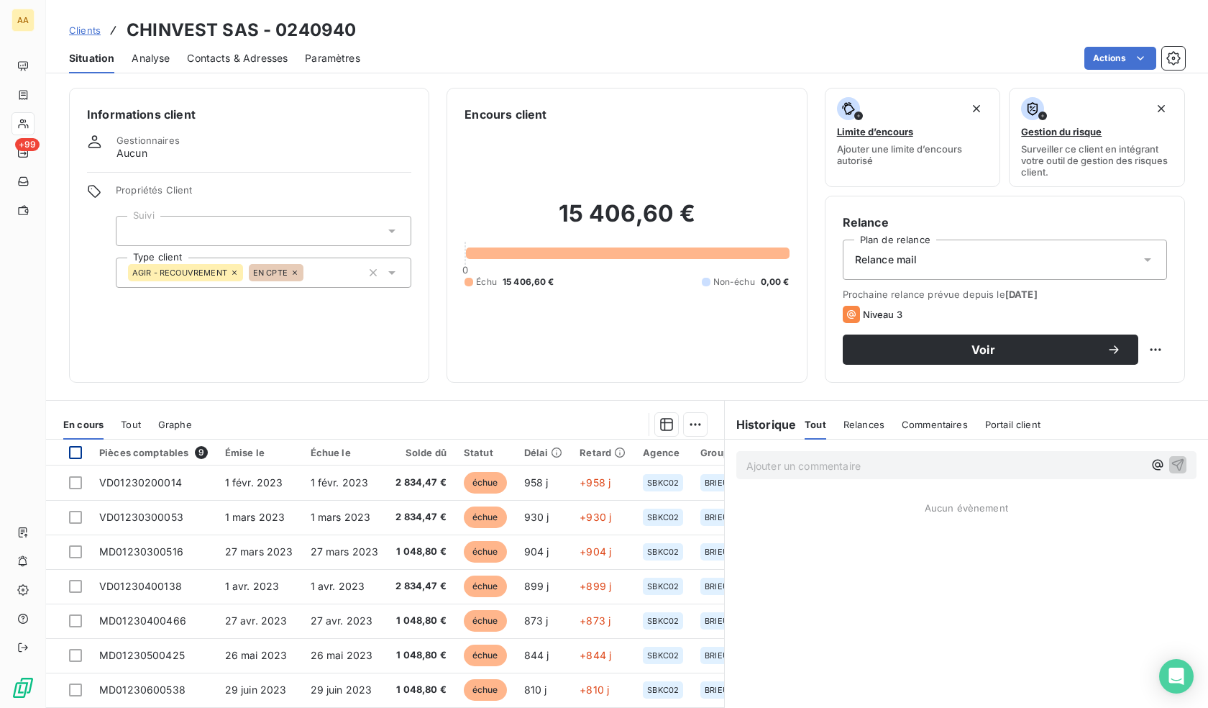
click at [73, 447] on div at bounding box center [75, 452] width 13 height 13
click at [692, 421] on html "AA +99 Clients CHINVEST SAS - 0240940 Situation Analyse Contacts & Adresses Par…" at bounding box center [604, 354] width 1208 height 708
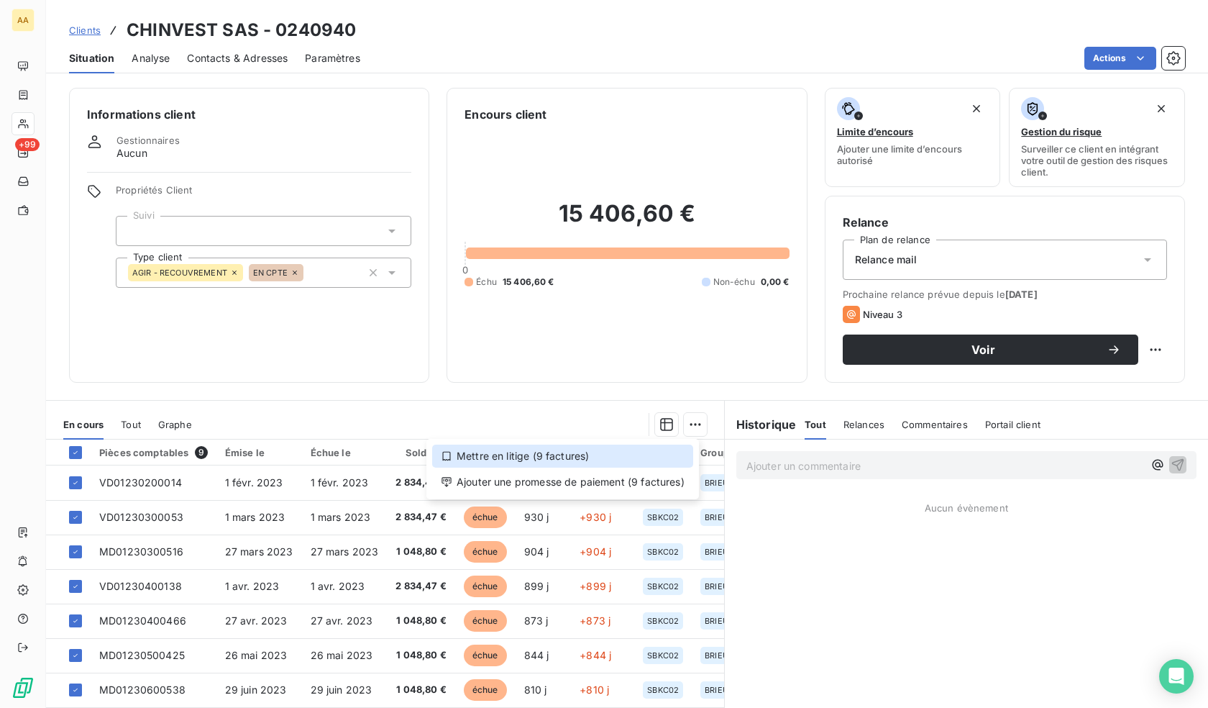
click at [591, 461] on div "Mettre en litige (9 factures)" at bounding box center [562, 455] width 261 height 23
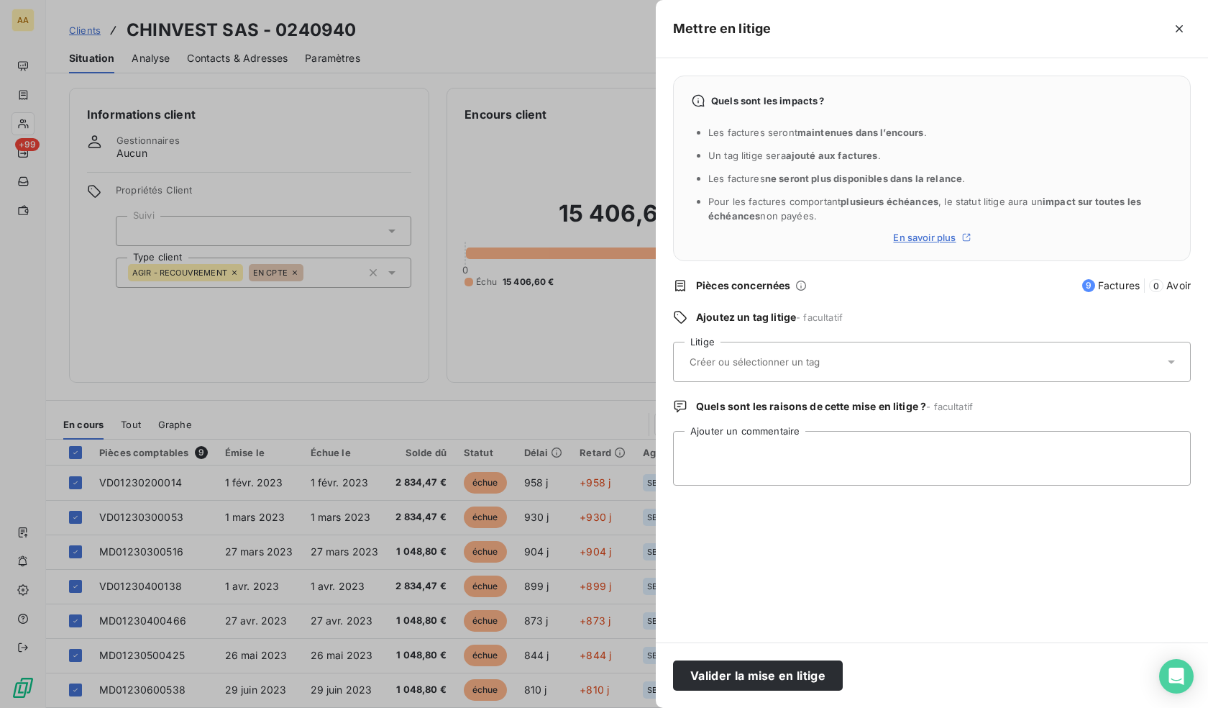
click at [764, 375] on div at bounding box center [924, 362] width 479 height 30
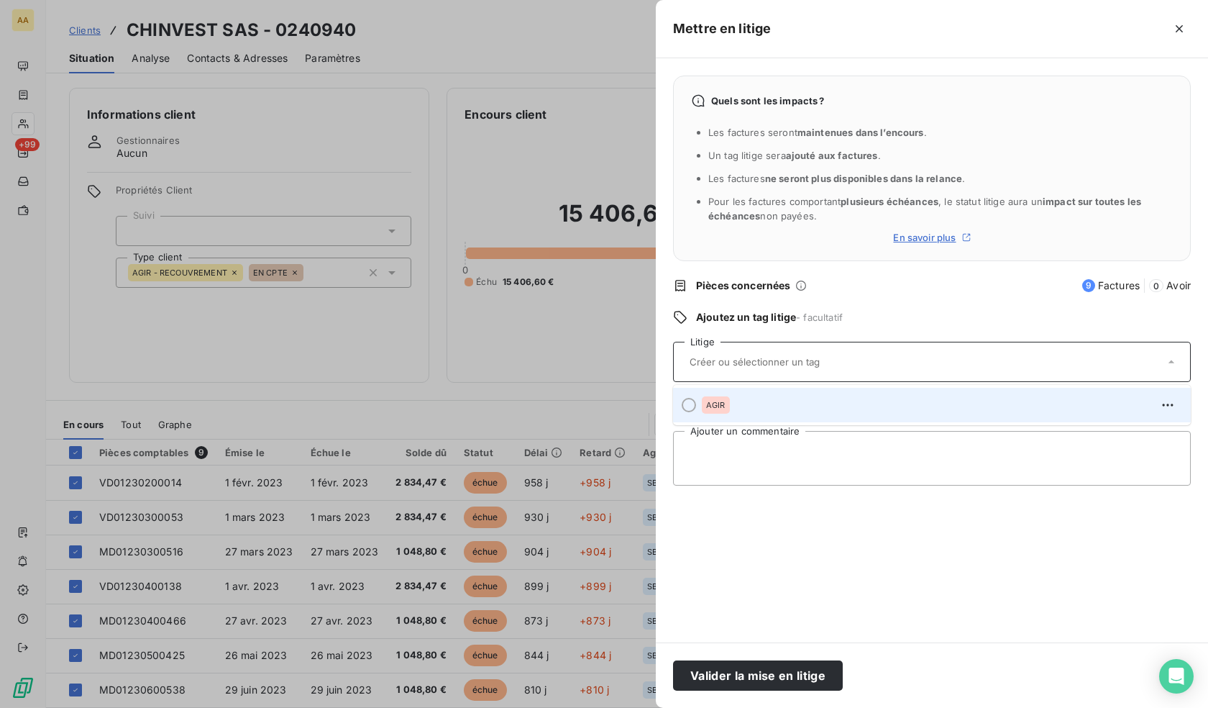
click at [756, 405] on div "AGIR" at bounding box center [940, 404] width 477 height 23
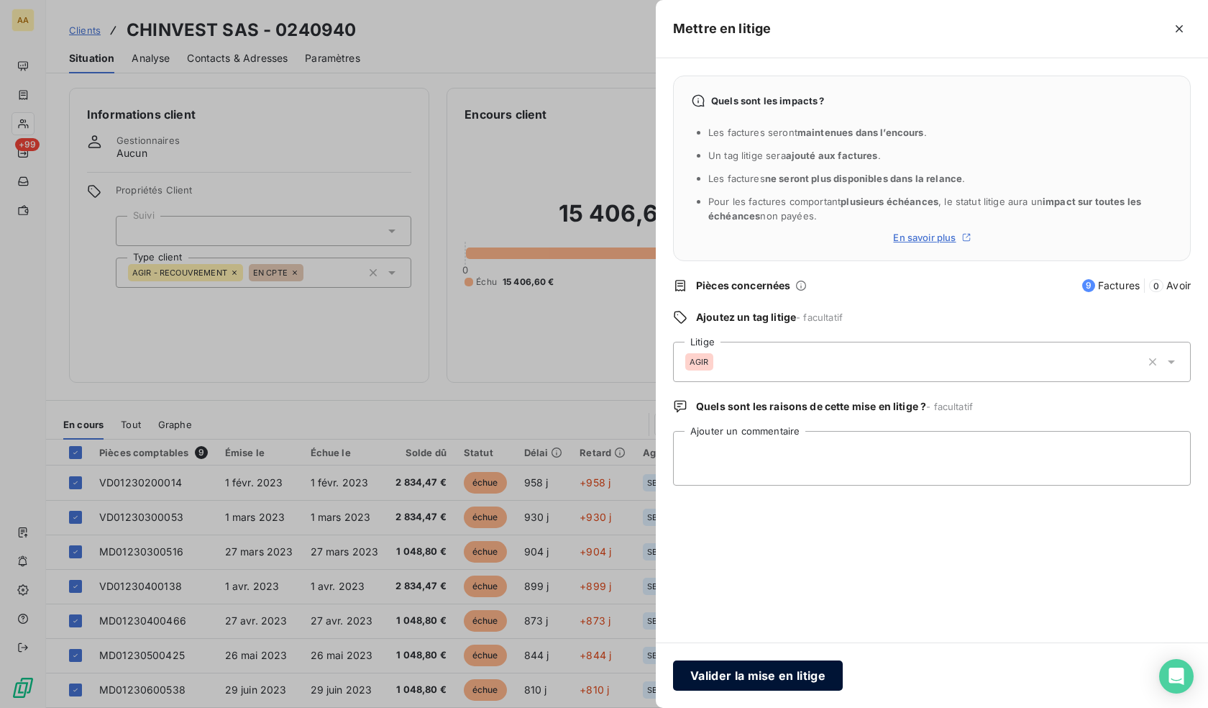
click at [792, 669] on button "Valider la mise en litige" at bounding box center [758, 675] width 170 height 30
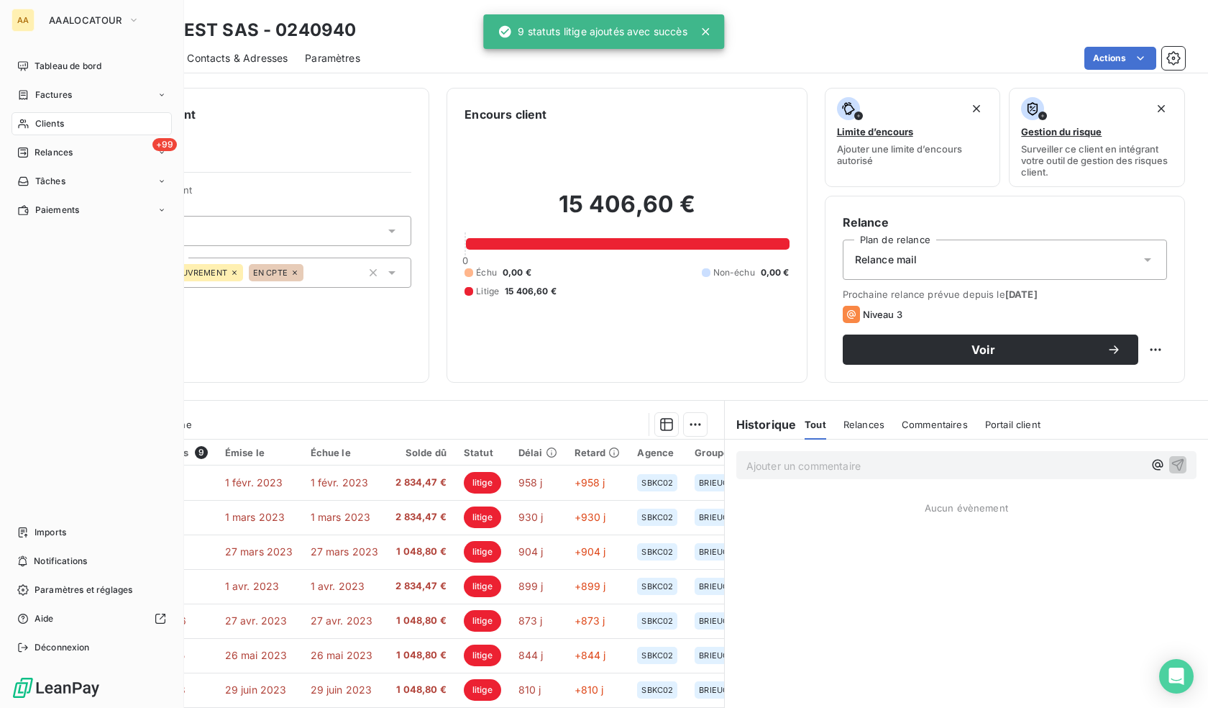
click at [23, 117] on div "Clients" at bounding box center [92, 123] width 160 height 23
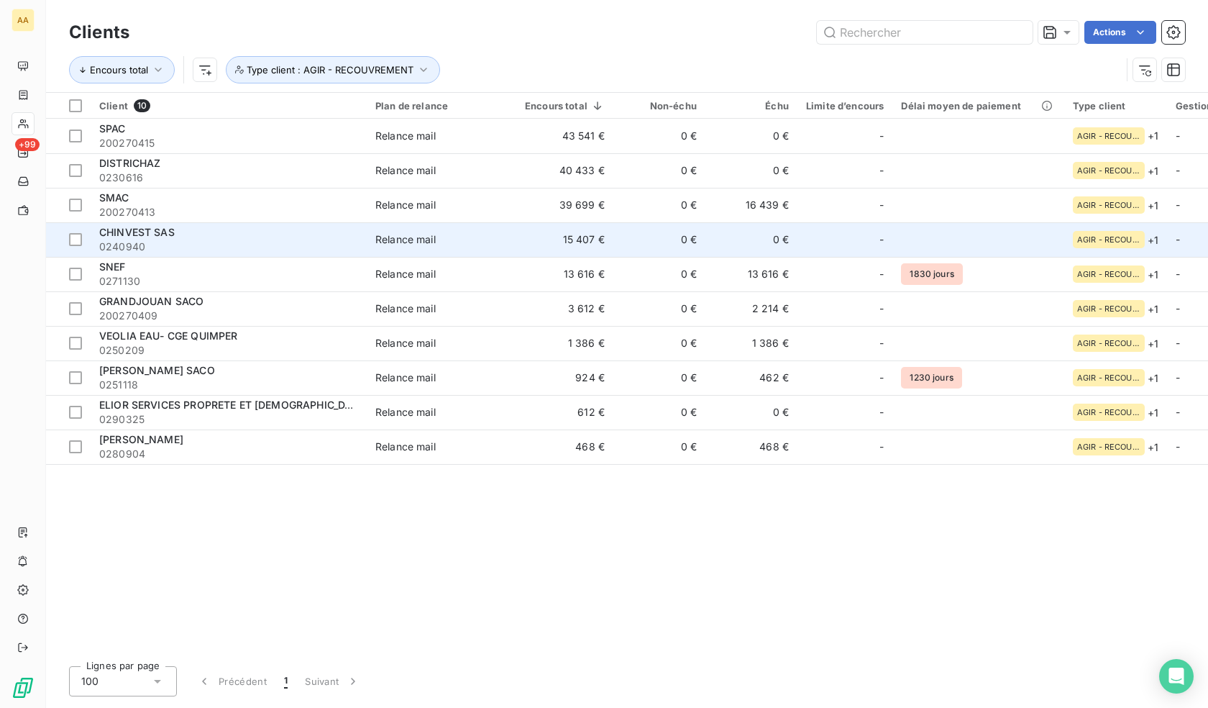
click at [167, 232] on span "CHINVEST SAS" at bounding box center [137, 232] width 76 height 12
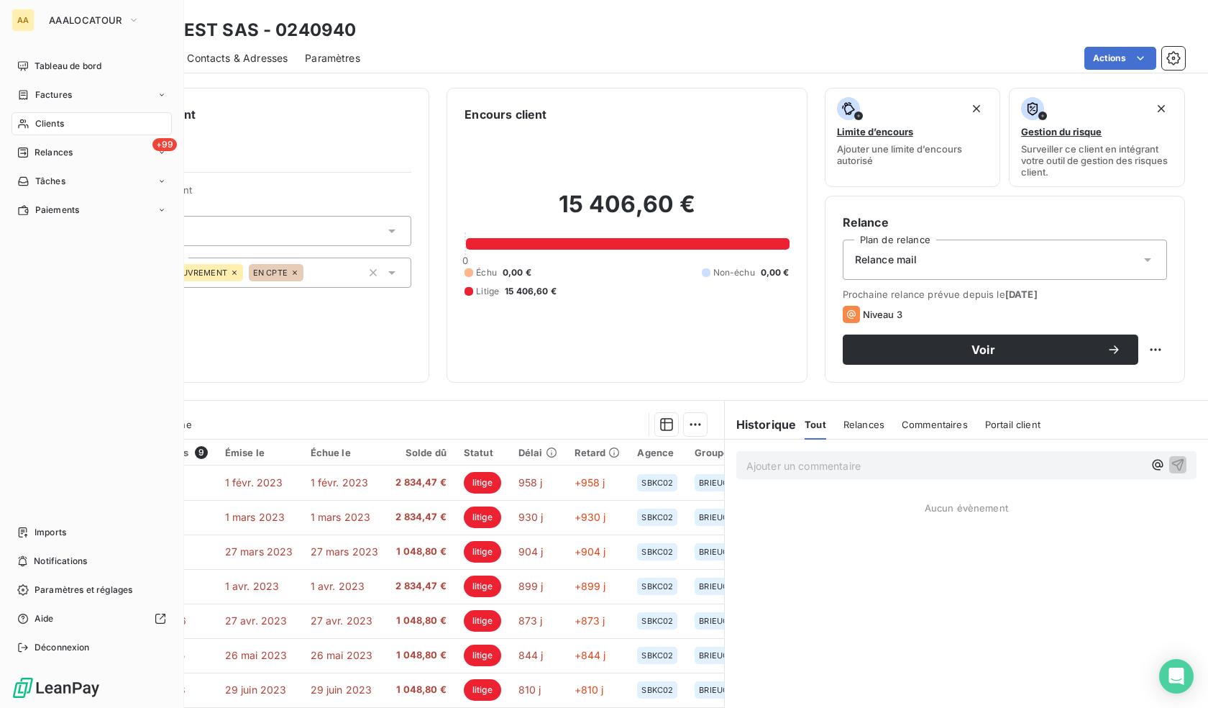
click at [31, 128] on div "Clients" at bounding box center [92, 123] width 160 height 23
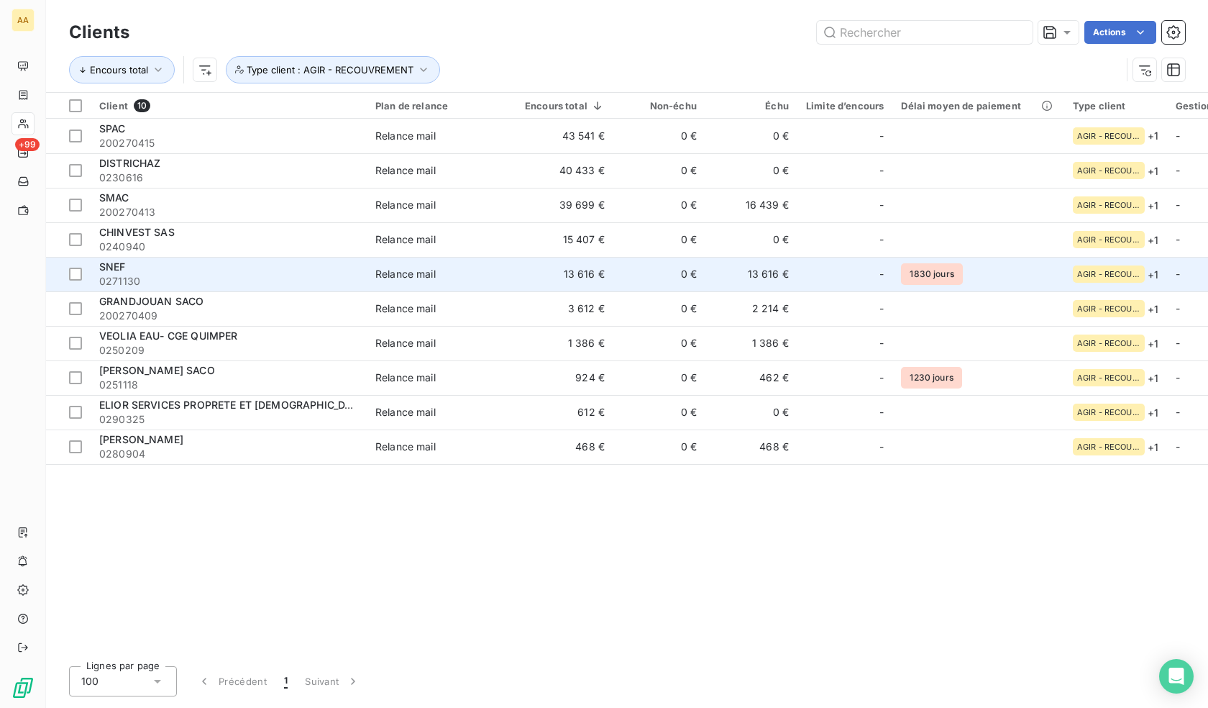
click at [155, 269] on div "SNEF" at bounding box center [228, 267] width 259 height 14
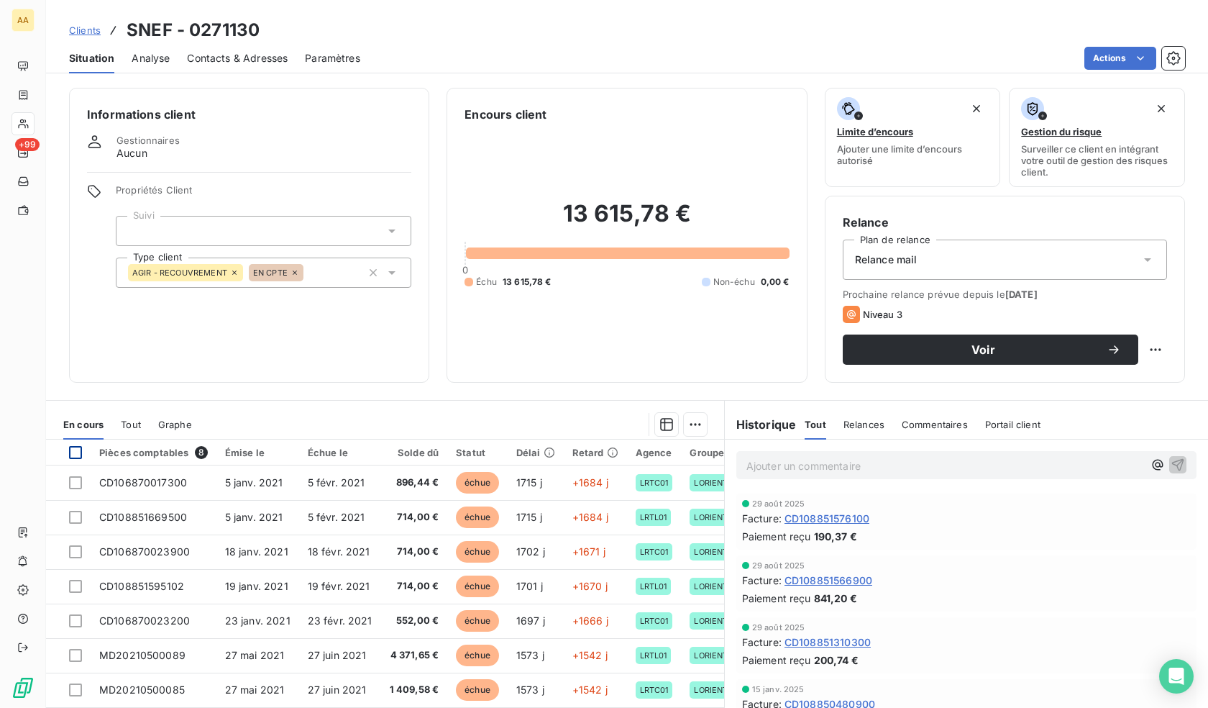
click at [70, 449] on div at bounding box center [75, 452] width 13 height 13
click at [682, 421] on html "AA +99 Clients SNEF - 0271130 Situation Analyse Contacts & Adresses Paramètres …" at bounding box center [604, 354] width 1208 height 708
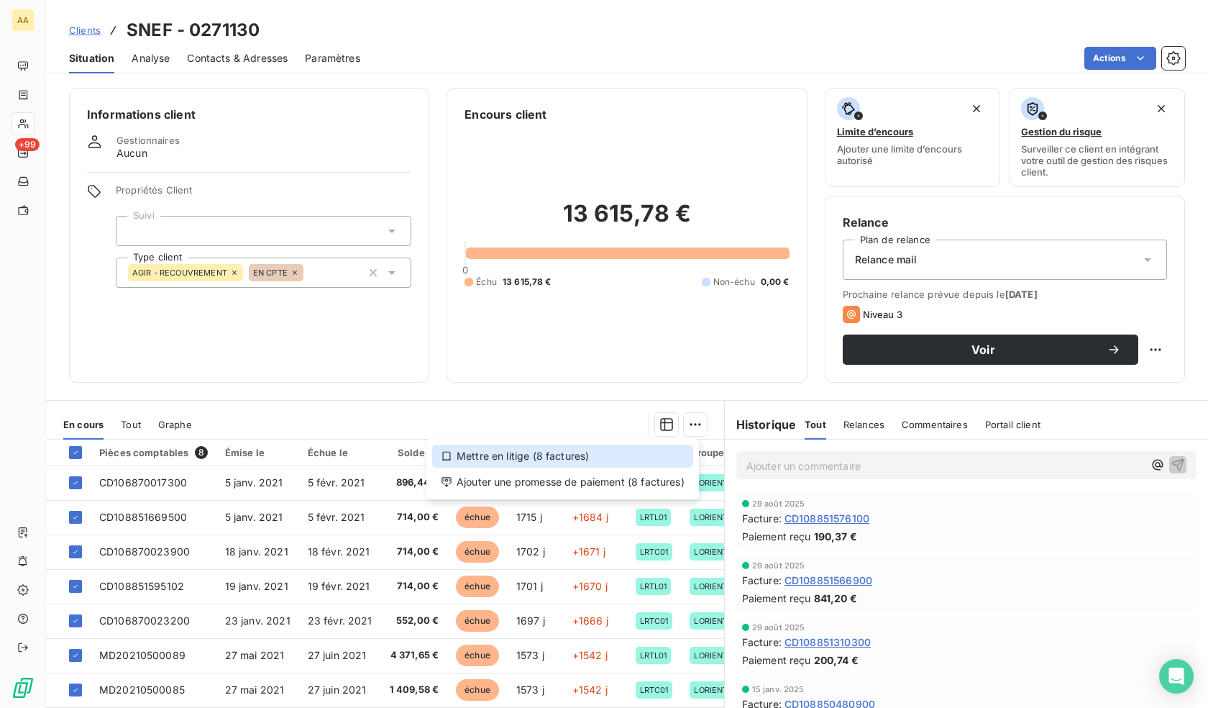
click at [604, 455] on div "Mettre en litige (8 factures)" at bounding box center [562, 455] width 261 height 23
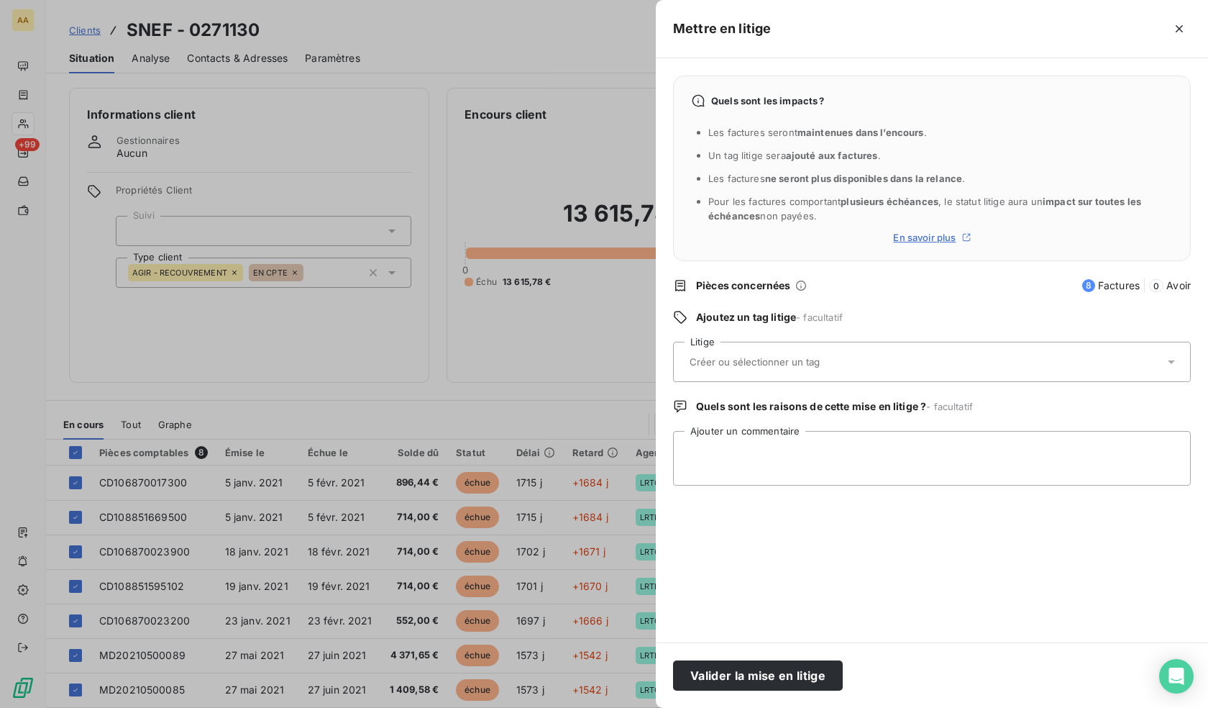
click at [1010, 362] on div at bounding box center [924, 362] width 479 height 30
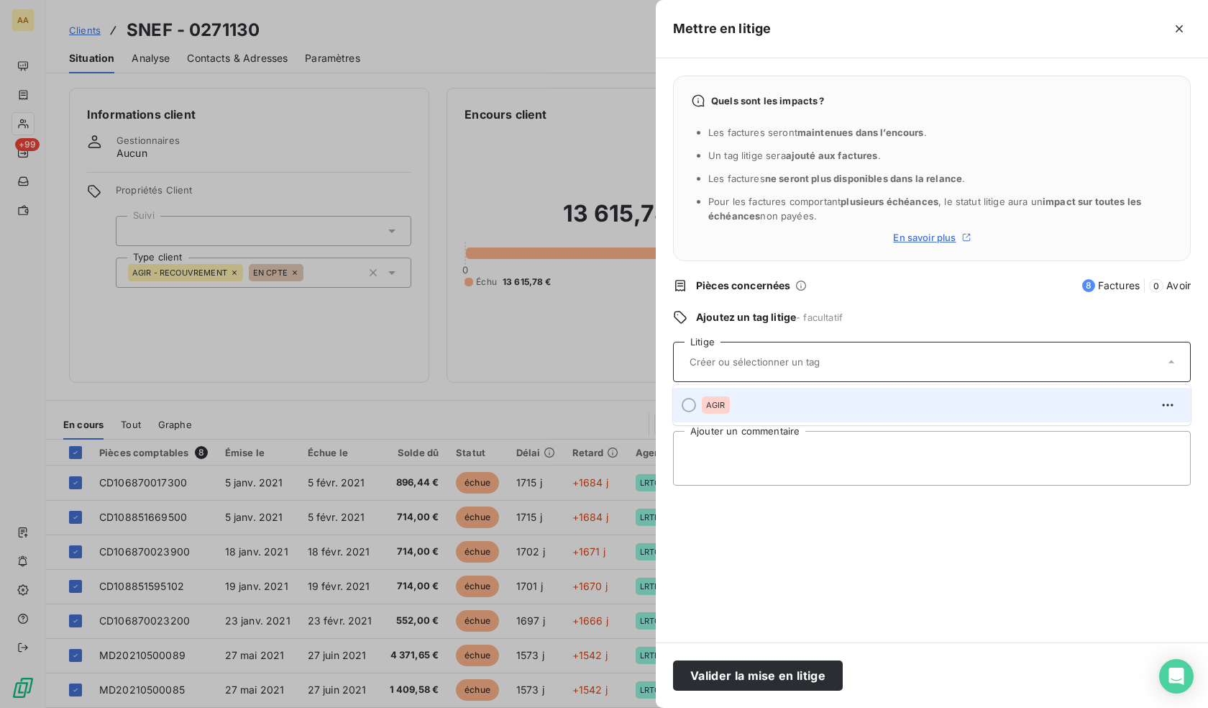
click at [774, 407] on div "AGIR" at bounding box center [940, 404] width 477 height 23
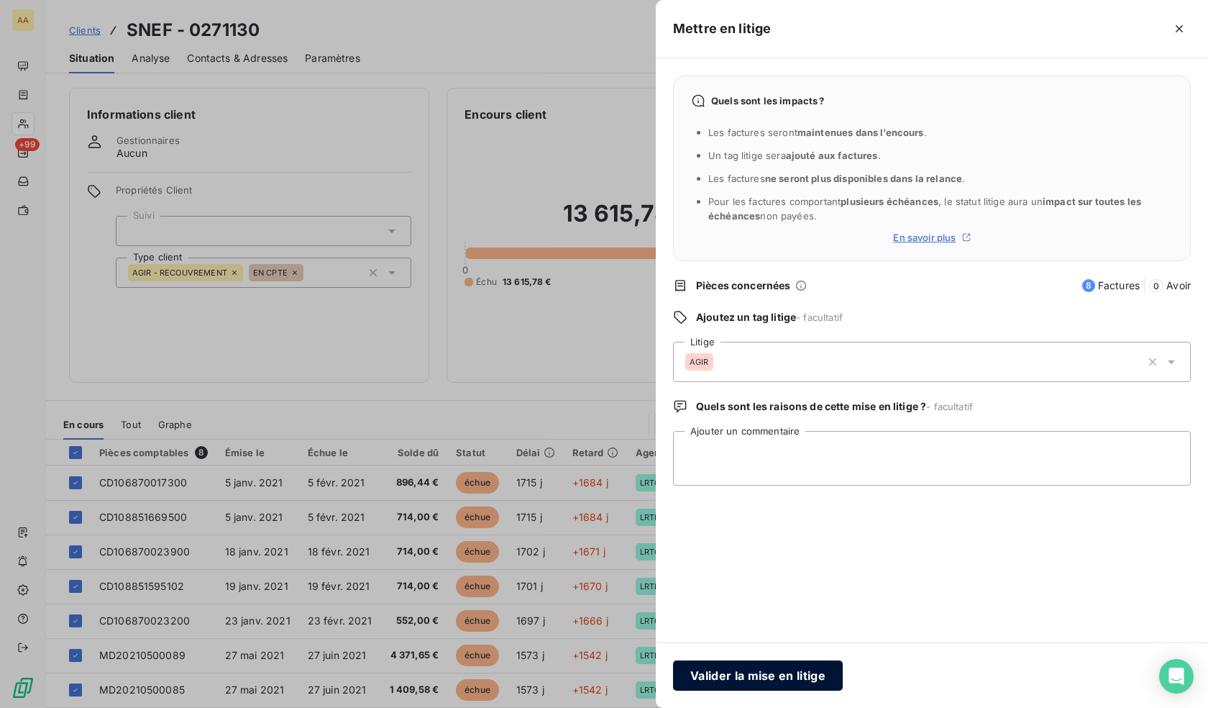
click at [787, 674] on button "Valider la mise en litige" at bounding box center [758, 675] width 170 height 30
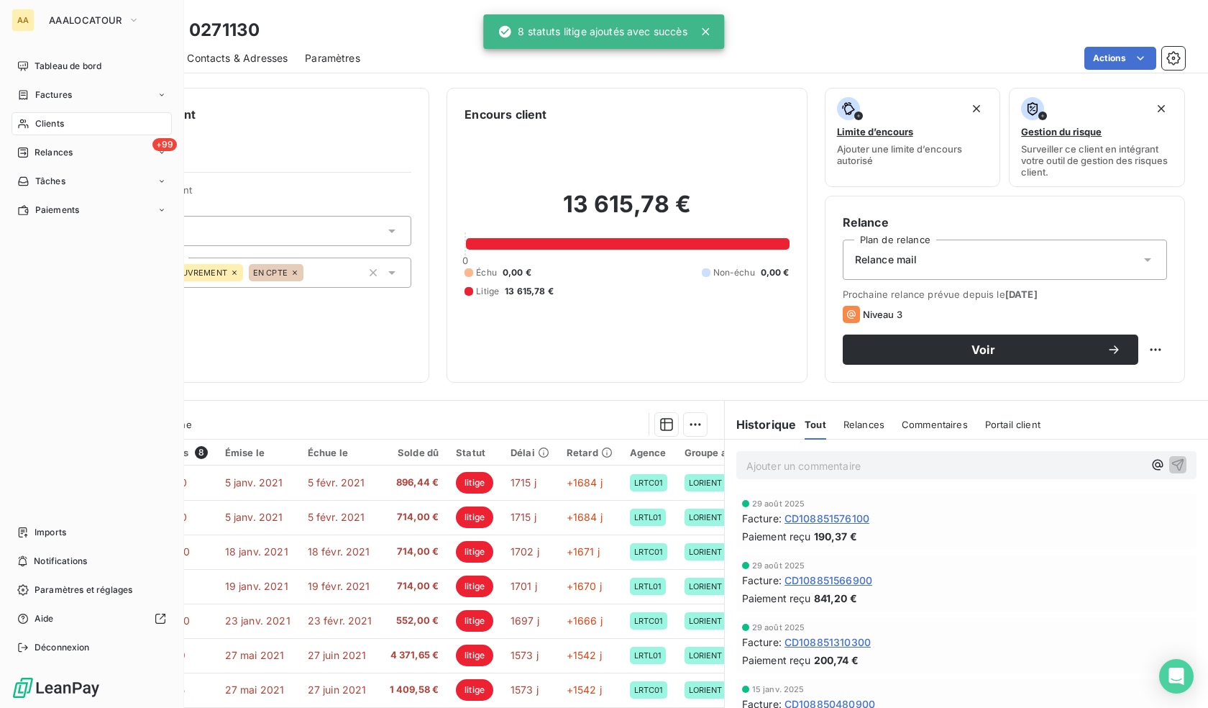
click at [58, 133] on div "Clients" at bounding box center [92, 123] width 160 height 23
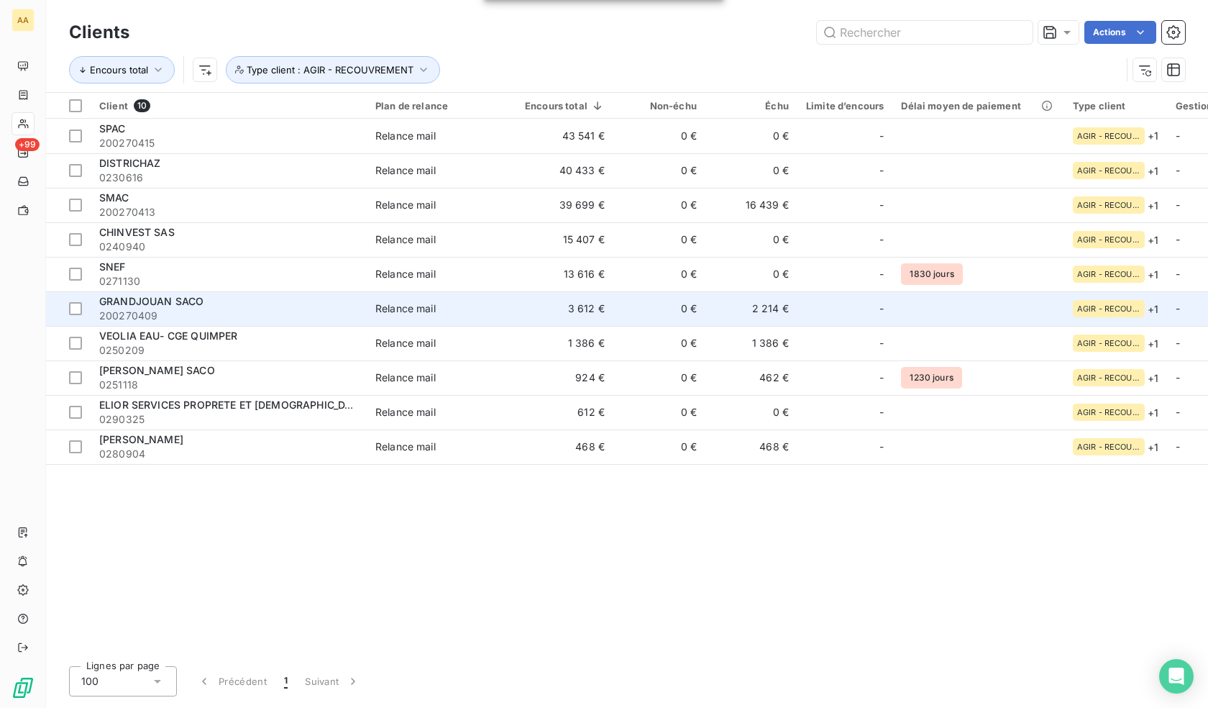
click at [142, 311] on span "200270409" at bounding box center [228, 315] width 259 height 14
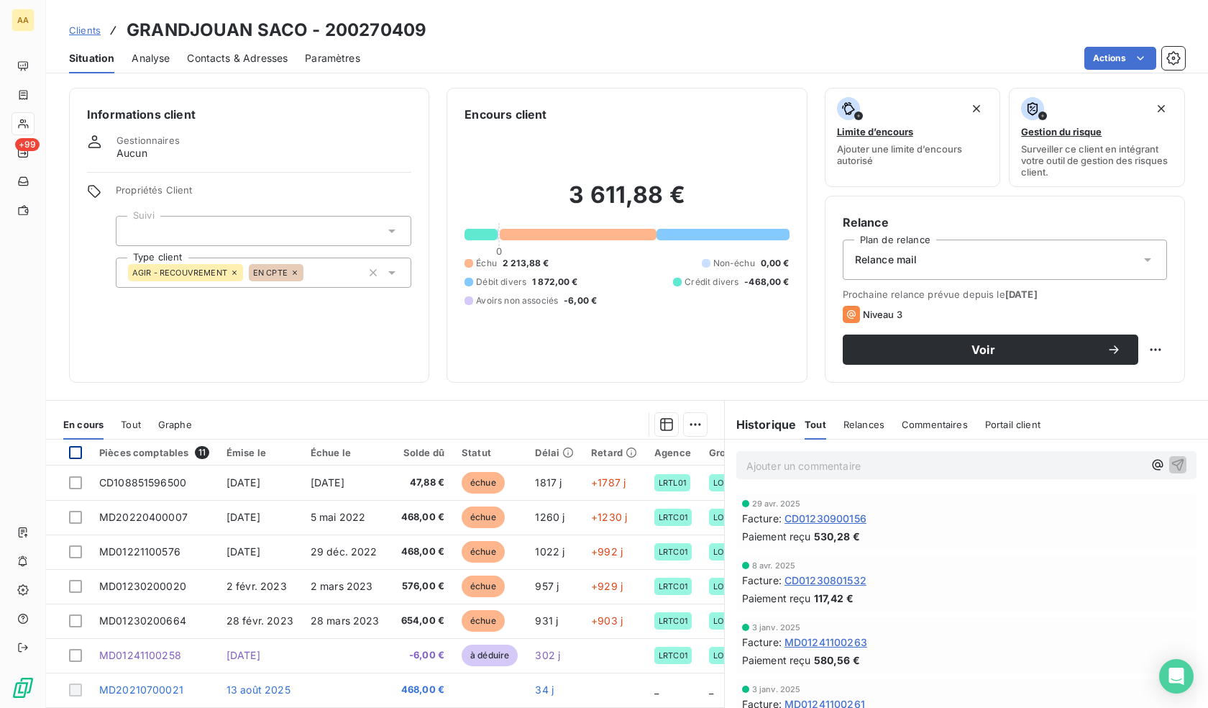
click at [74, 455] on div at bounding box center [75, 452] width 13 height 13
click at [687, 422] on html "AA +99 Clients GRANDJOUAN SACO - 200270409 Situation Analyse Contacts & Adresse…" at bounding box center [604, 354] width 1208 height 708
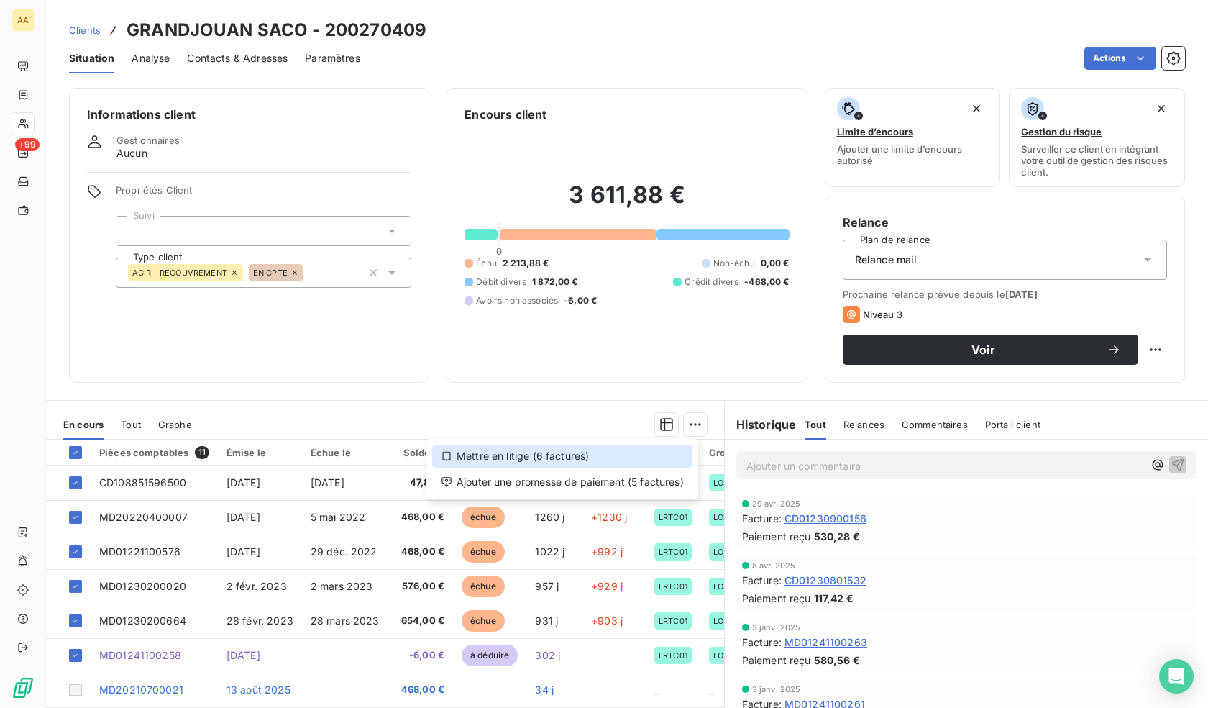
click at [513, 458] on div "Mettre en litige (6 factures)" at bounding box center [562, 455] width 260 height 23
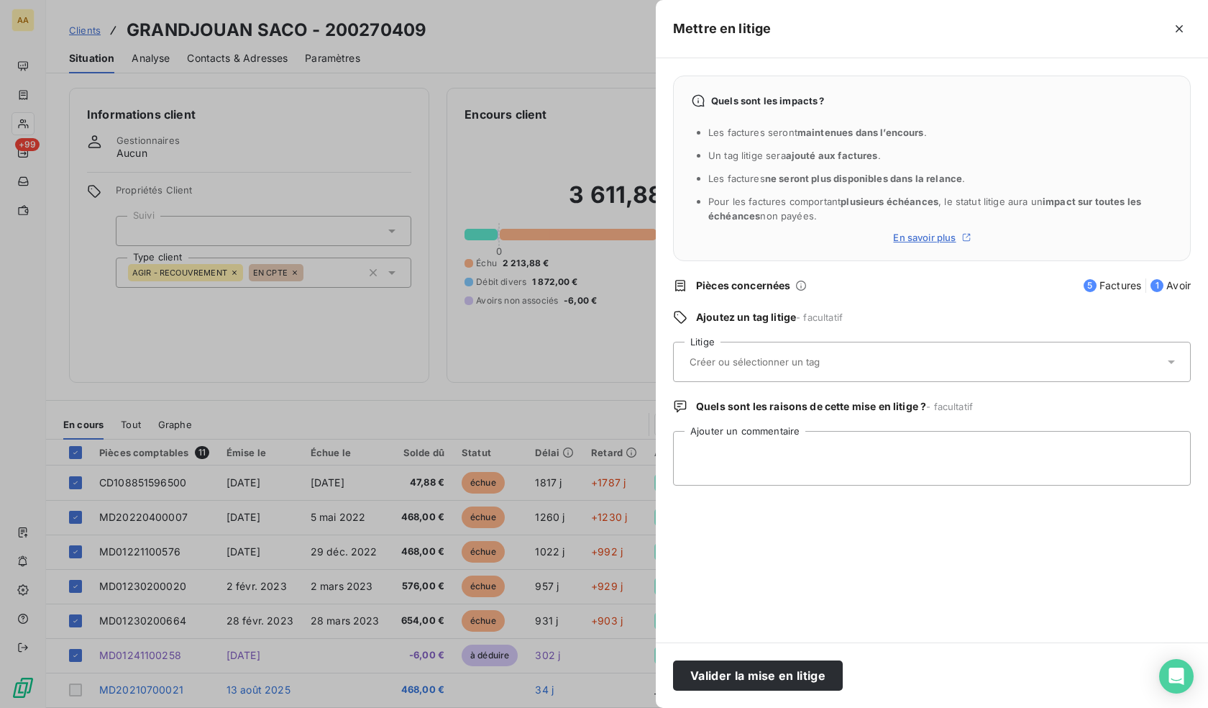
click at [739, 357] on input "text" at bounding box center [792, 361] width 209 height 13
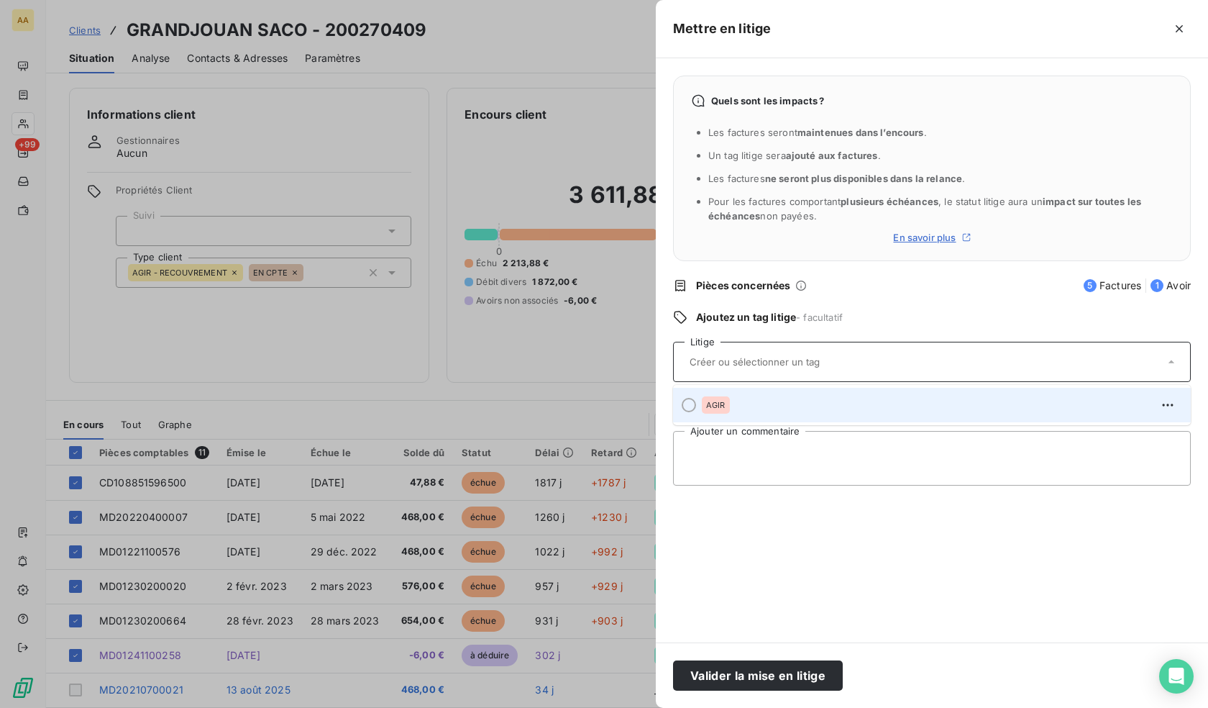
click at [742, 408] on div "AGIR" at bounding box center [940, 404] width 477 height 23
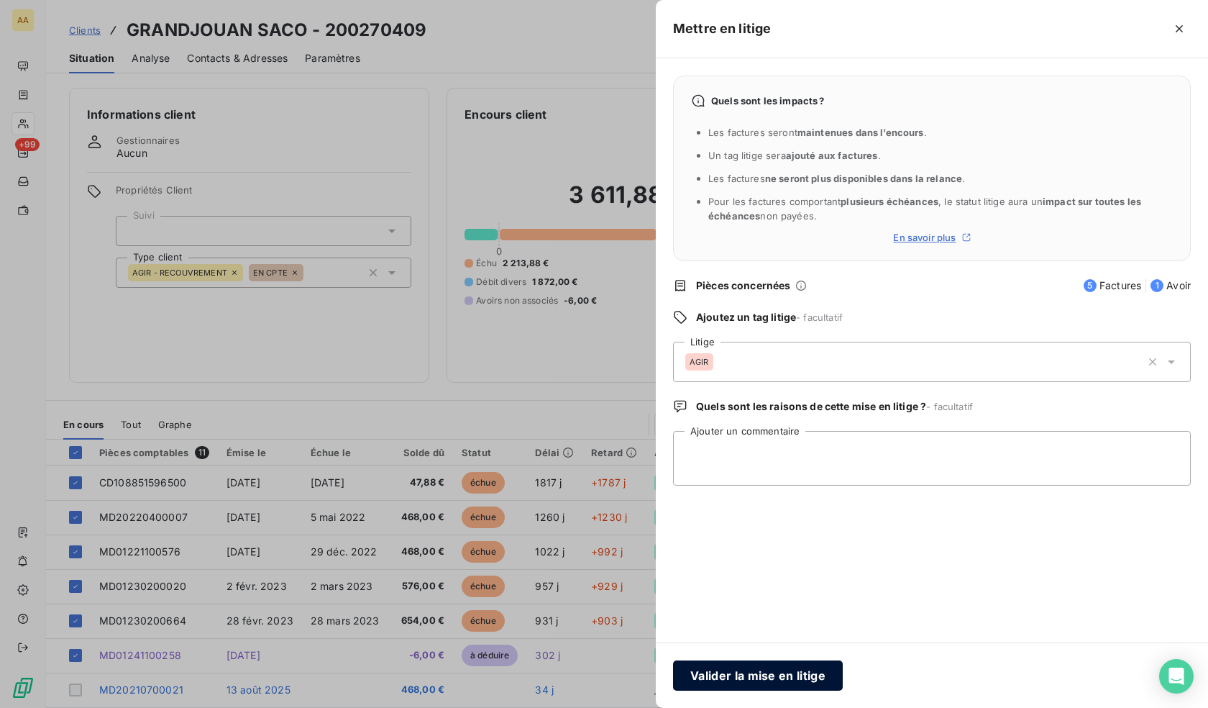
click at [767, 680] on button "Valider la mise en litige" at bounding box center [758, 675] width 170 height 30
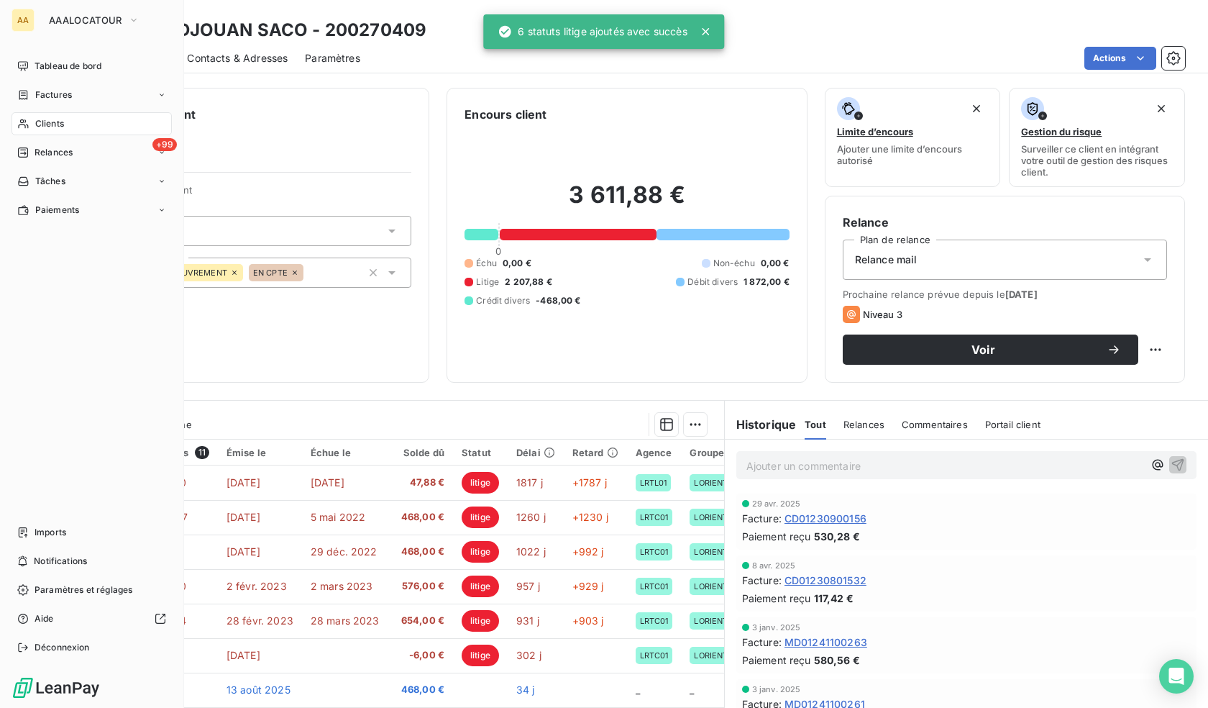
click at [40, 124] on span "Clients" at bounding box center [49, 123] width 29 height 13
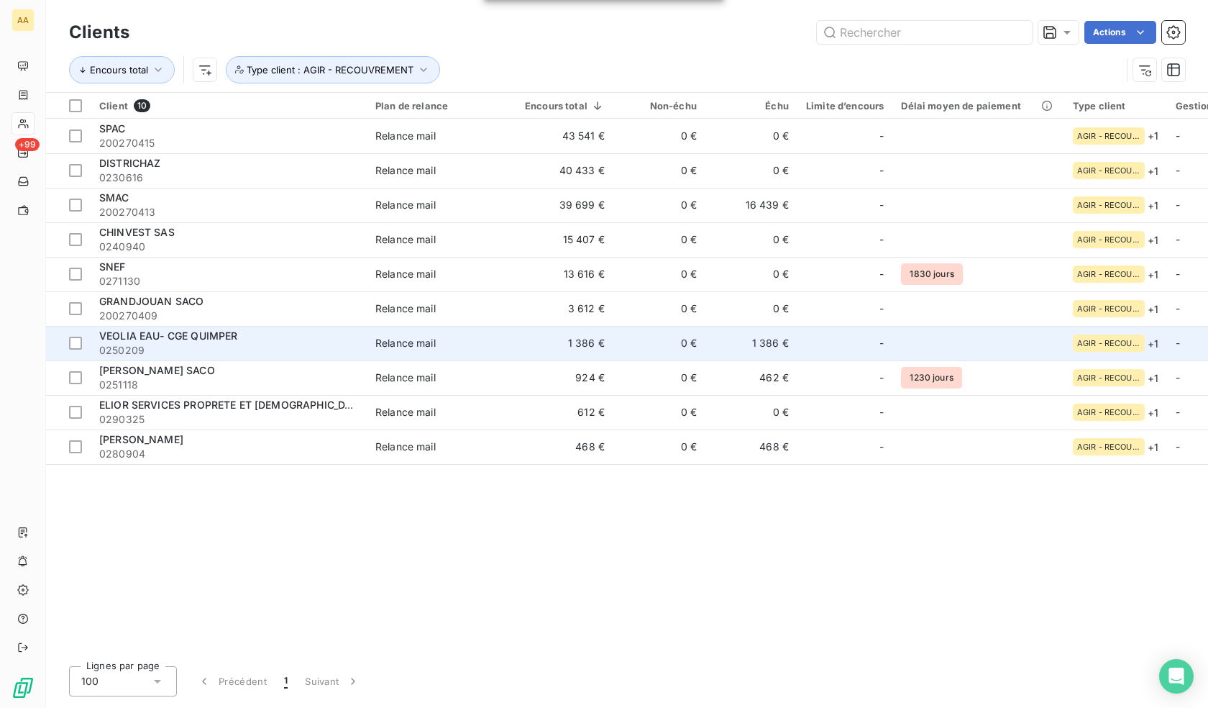
click at [173, 339] on span "VEOLIA EAU- CGE QUIMPER" at bounding box center [168, 335] width 138 height 12
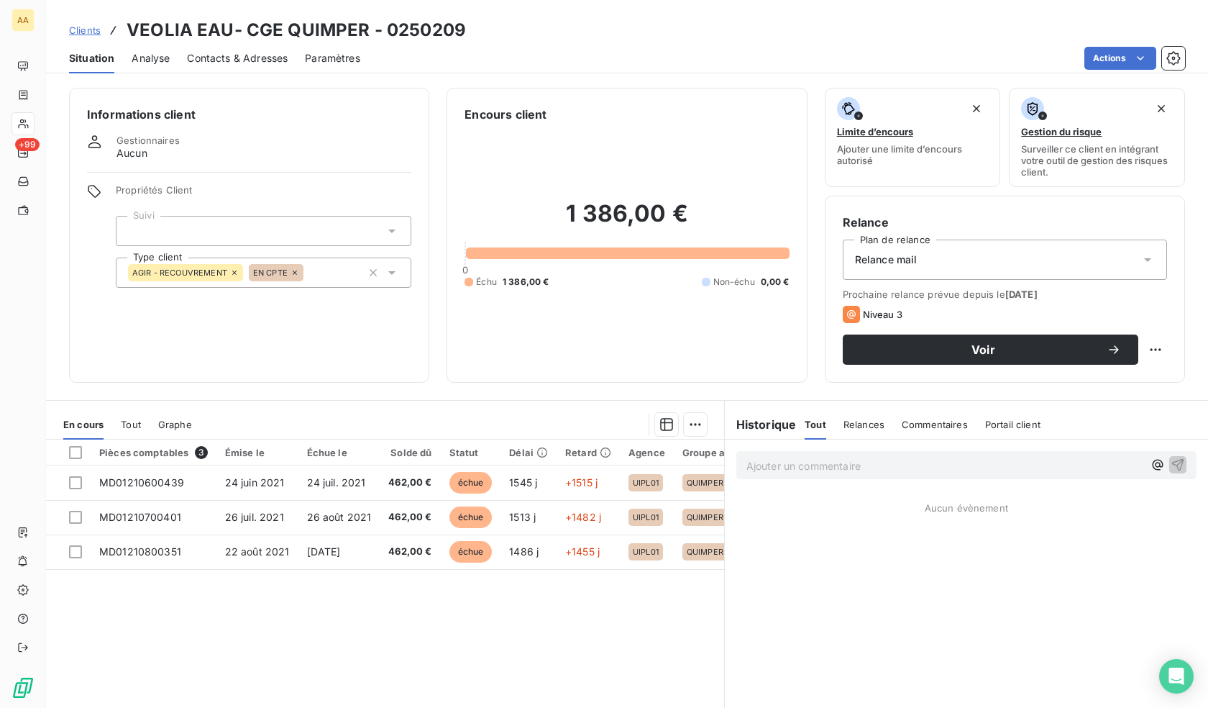
click at [687, 424] on html "AA +99 Clients VEOLIA EAU- CGE QUIMPER - 0250209 Situation Analyse Contacts & A…" at bounding box center [604, 354] width 1208 height 708
drag, startPoint x: 558, startPoint y: 459, endPoint x: 543, endPoint y: 457, distance: 15.3
click at [557, 459] on div "Mettre en litige (0 facture)" at bounding box center [565, 455] width 256 height 23
click at [75, 452] on div at bounding box center [75, 452] width 13 height 13
click at [695, 417] on html "AA +99 Clients VEOLIA EAU- CGE QUIMPER - 0250209 Situation Analyse Contacts & A…" at bounding box center [604, 354] width 1208 height 708
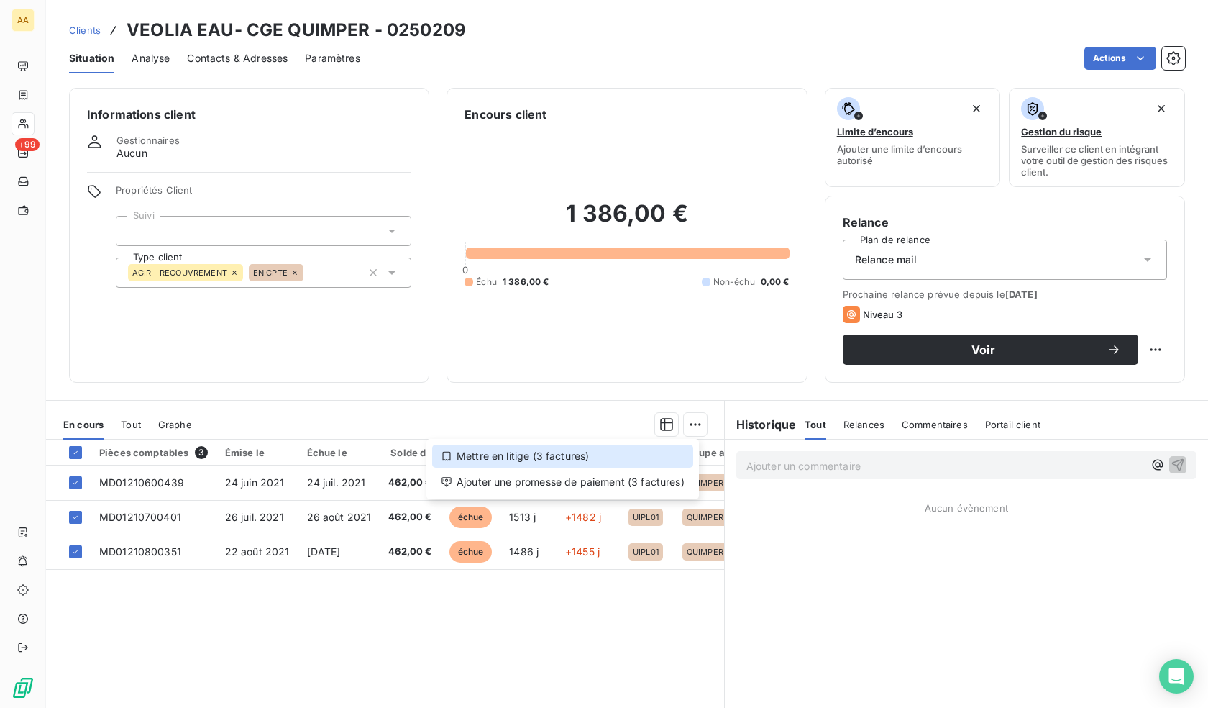
click at [585, 456] on div "Mettre en litige (3 factures)" at bounding box center [562, 455] width 261 height 23
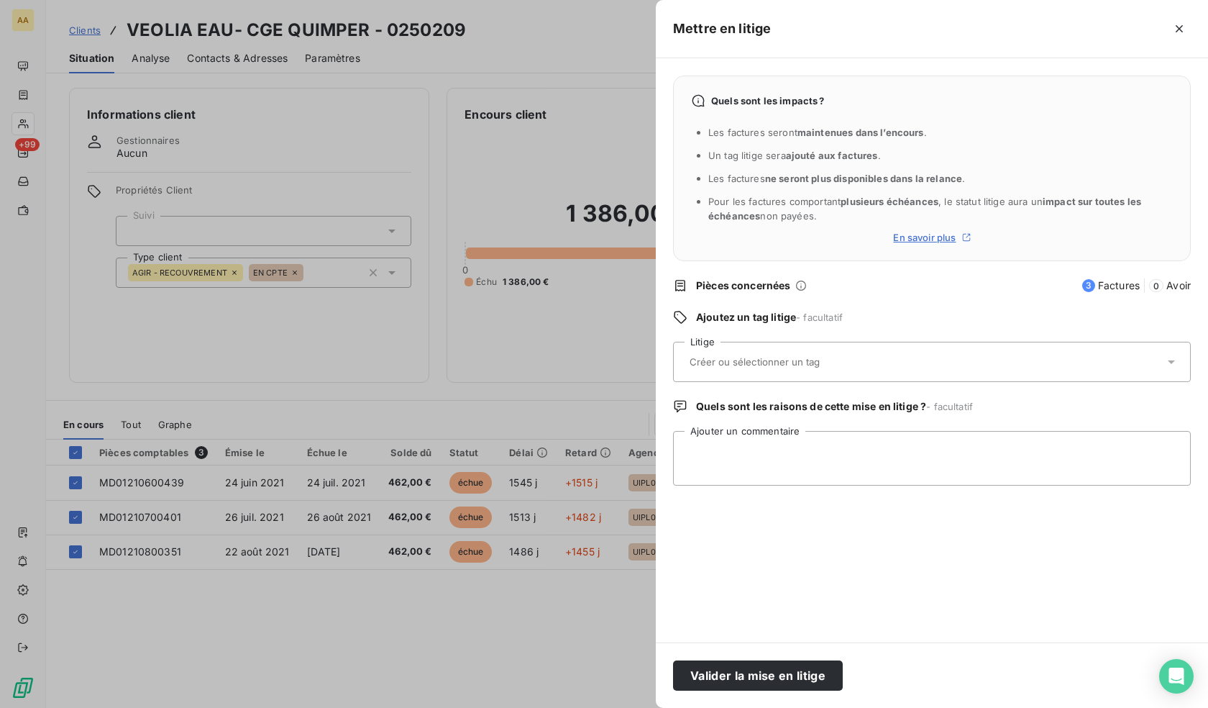
click at [782, 357] on input "text" at bounding box center [792, 361] width 209 height 13
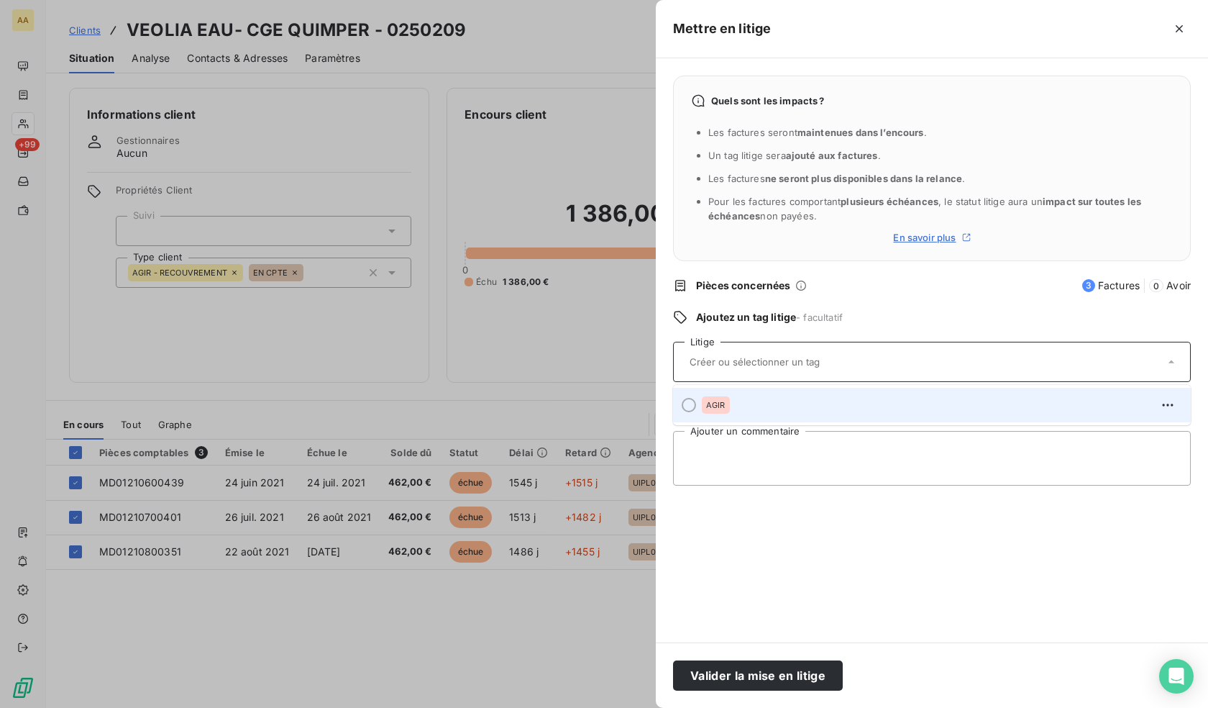
click at [754, 408] on div "AGIR" at bounding box center [940, 404] width 477 height 23
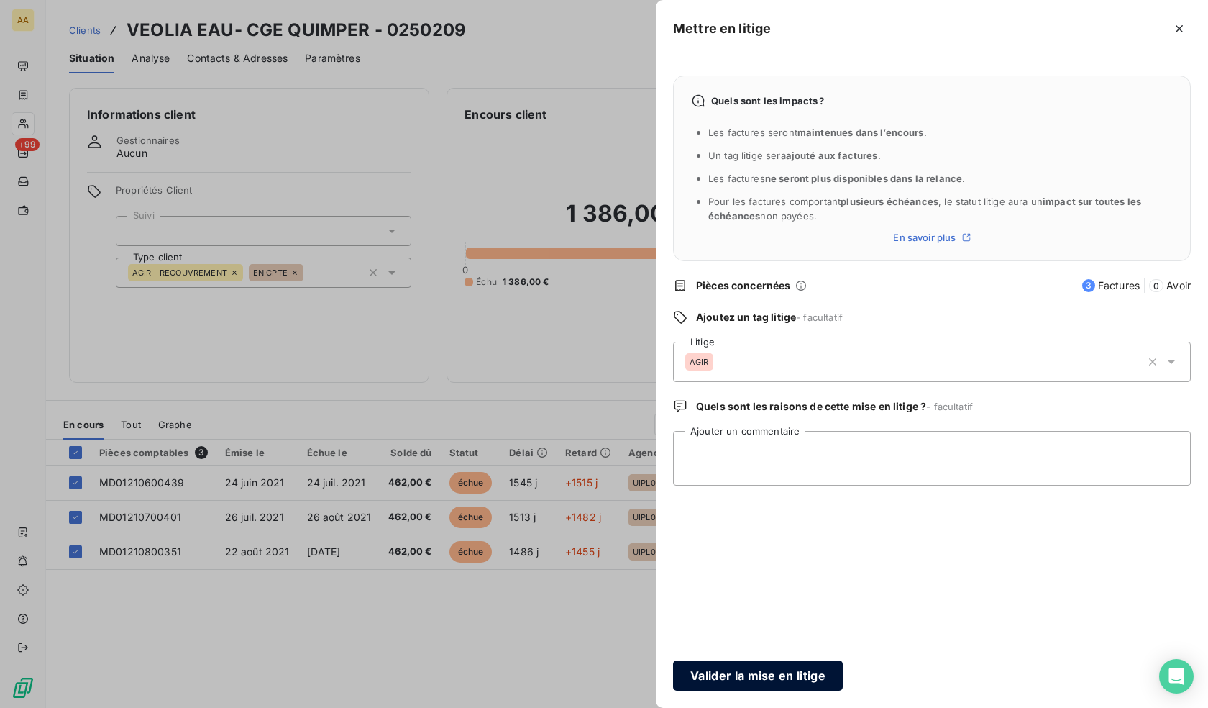
click at [771, 671] on button "Valider la mise en litige" at bounding box center [758, 675] width 170 height 30
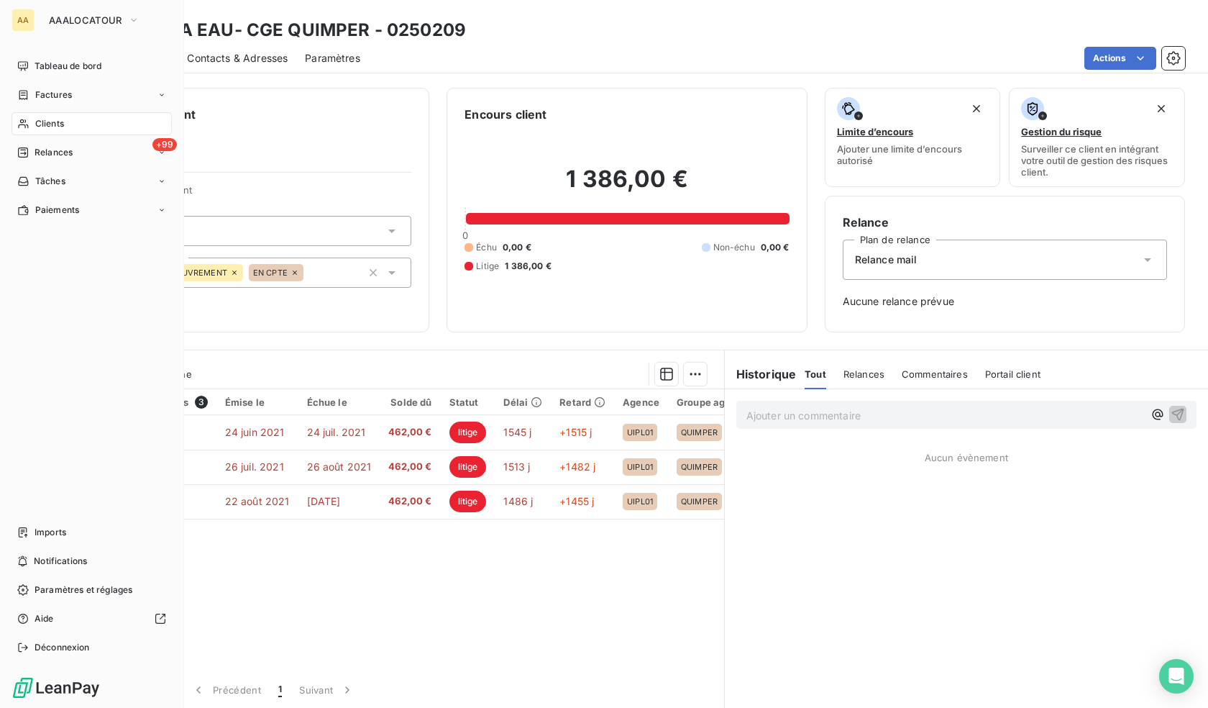
click at [32, 122] on div "Clients" at bounding box center [92, 123] width 160 height 23
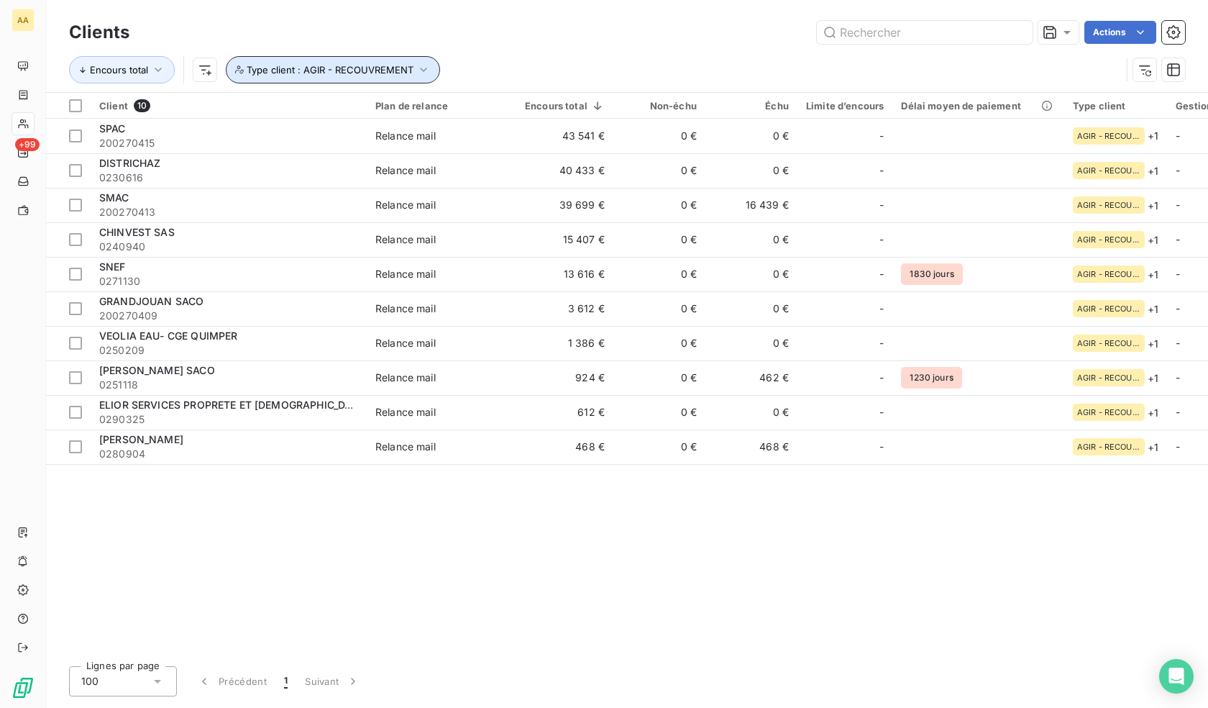
click at [403, 63] on button "Type client : AGIR - RECOUVREMENT" at bounding box center [333, 69] width 214 height 27
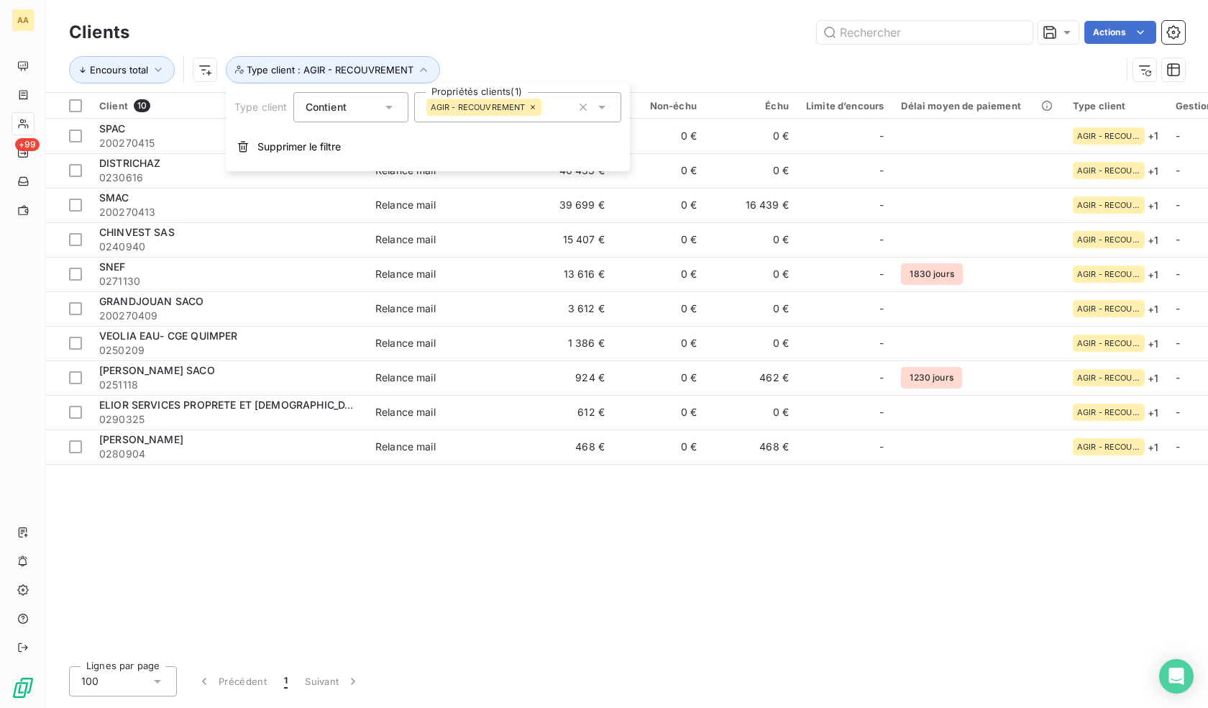
click at [534, 106] on icon at bounding box center [533, 107] width 4 height 4
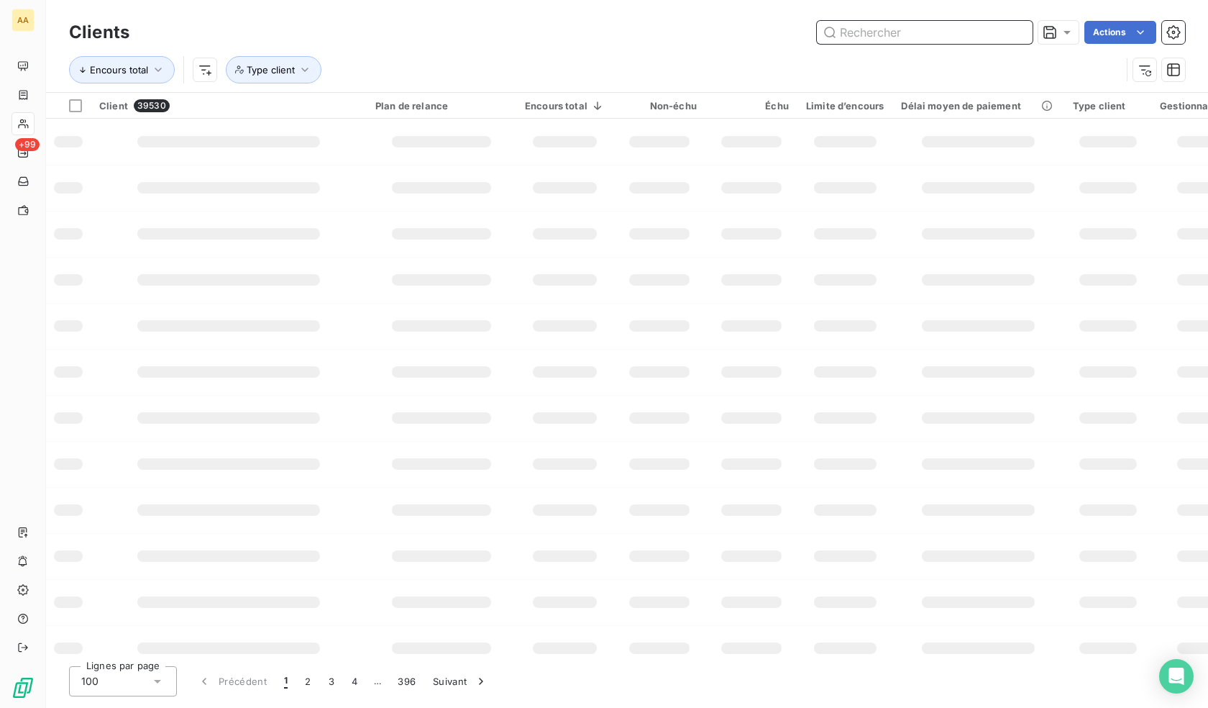
click at [897, 30] on input "text" at bounding box center [925, 32] width 216 height 23
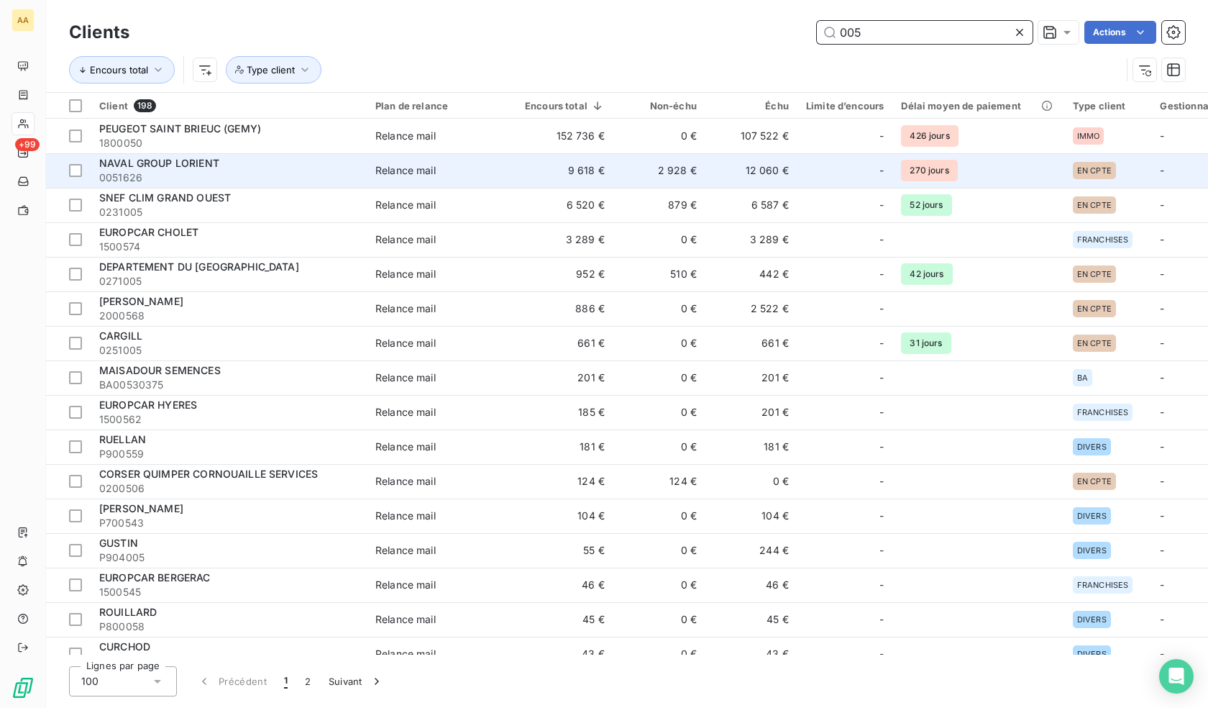
type input "005"
click at [132, 163] on span "NAVAL GROUP LORIENT" at bounding box center [159, 163] width 120 height 12
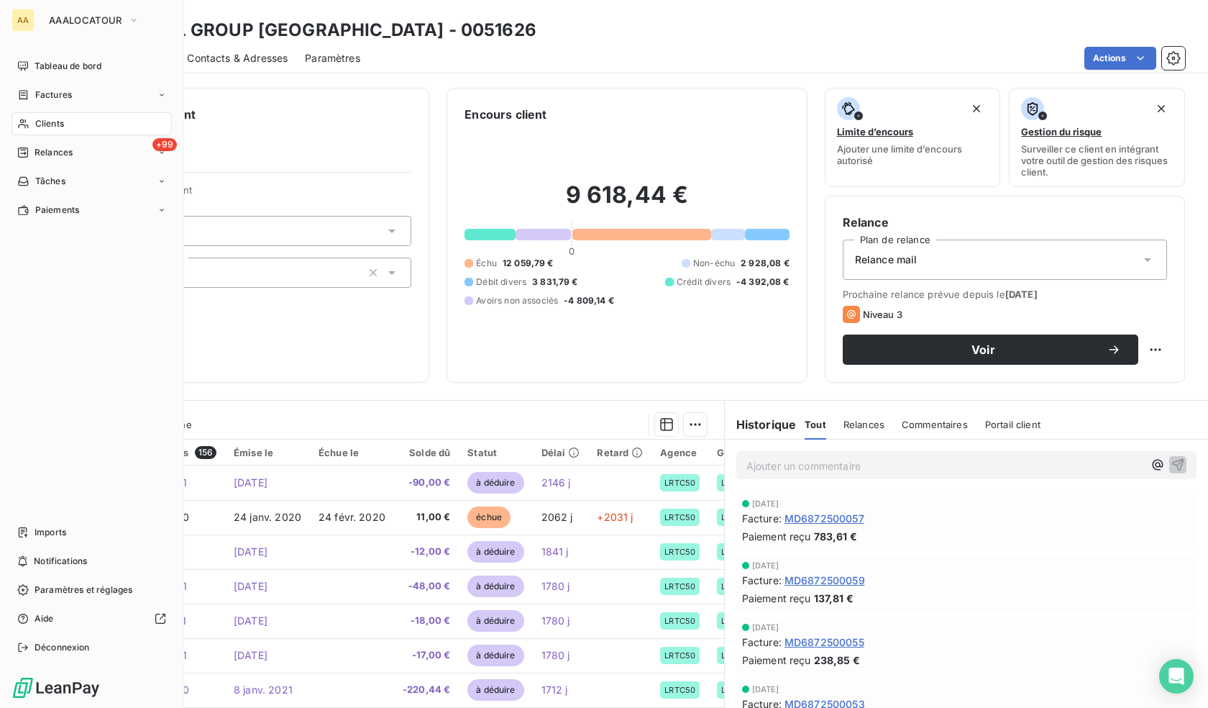
click at [44, 122] on span "Clients" at bounding box center [49, 123] width 29 height 13
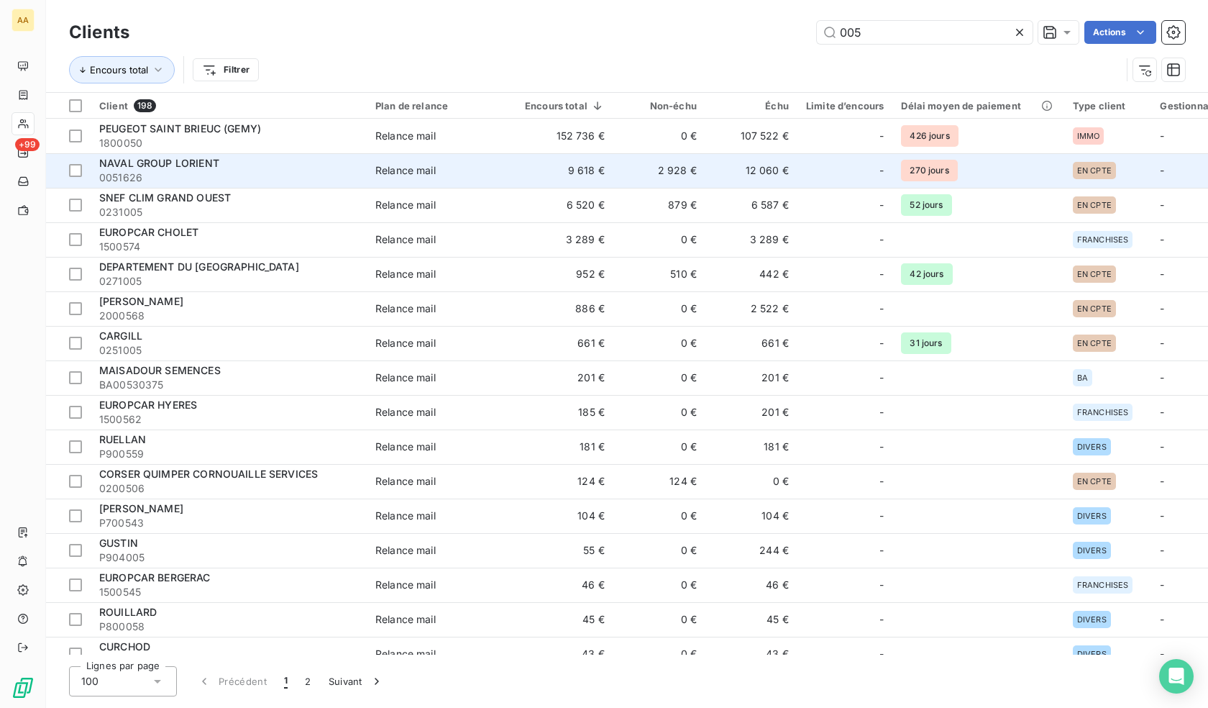
click at [585, 172] on td "9 618 €" at bounding box center [564, 170] width 97 height 35
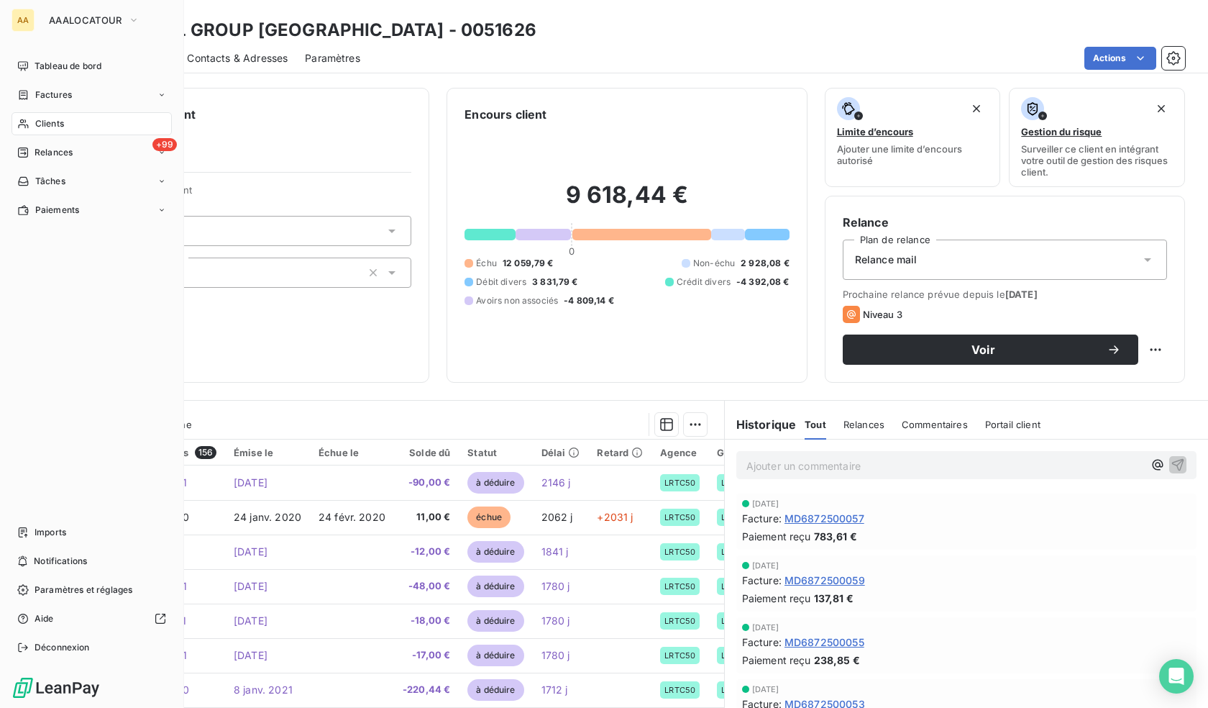
click at [27, 120] on icon at bounding box center [23, 124] width 12 height 12
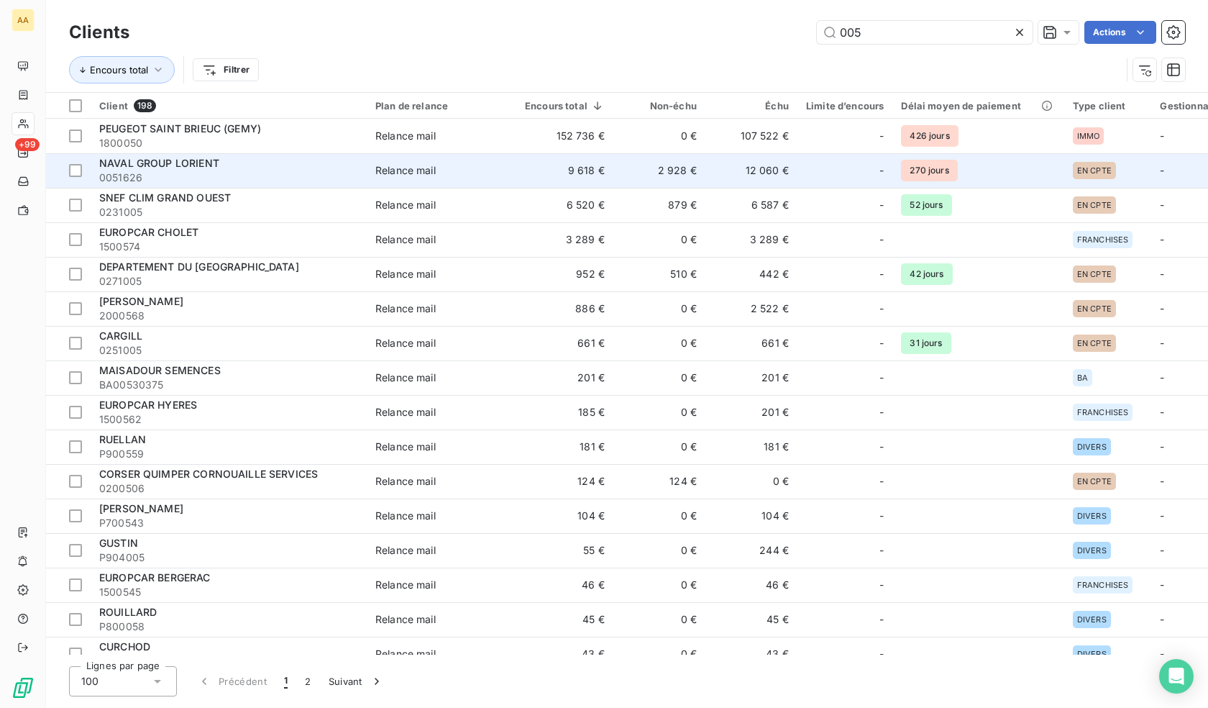
click at [721, 165] on td "12 060 €" at bounding box center [751, 170] width 92 height 35
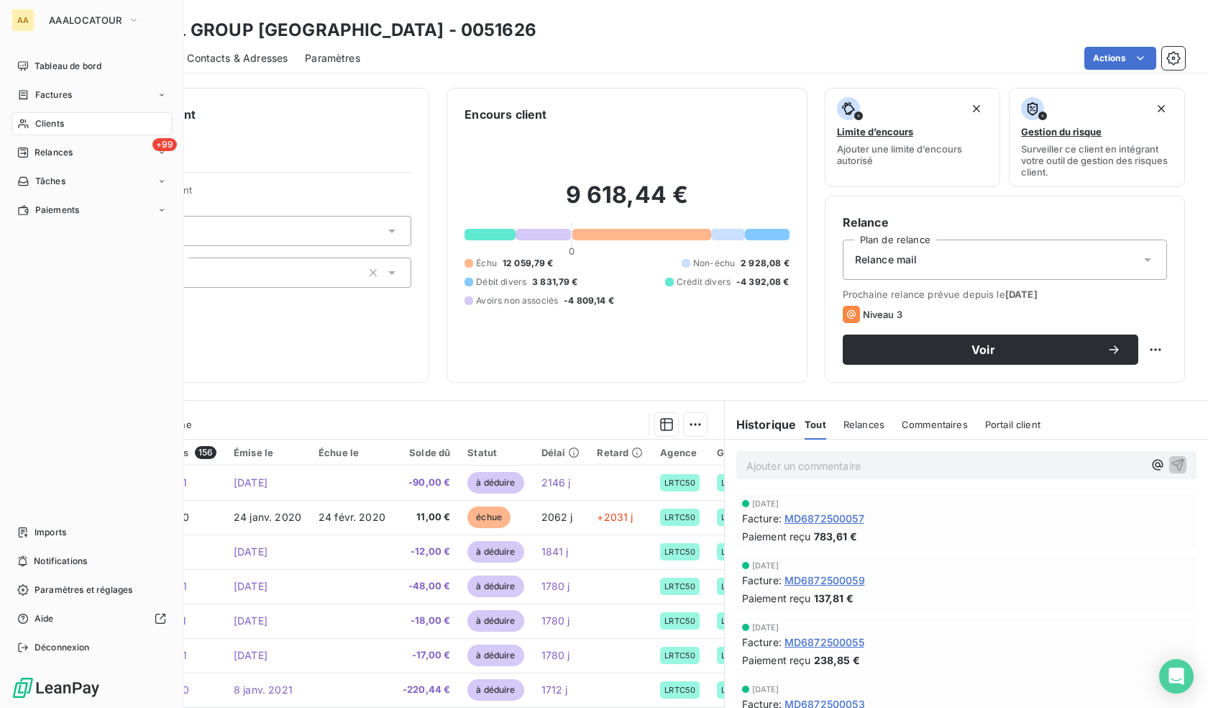
click at [41, 123] on span "Clients" at bounding box center [49, 123] width 29 height 13
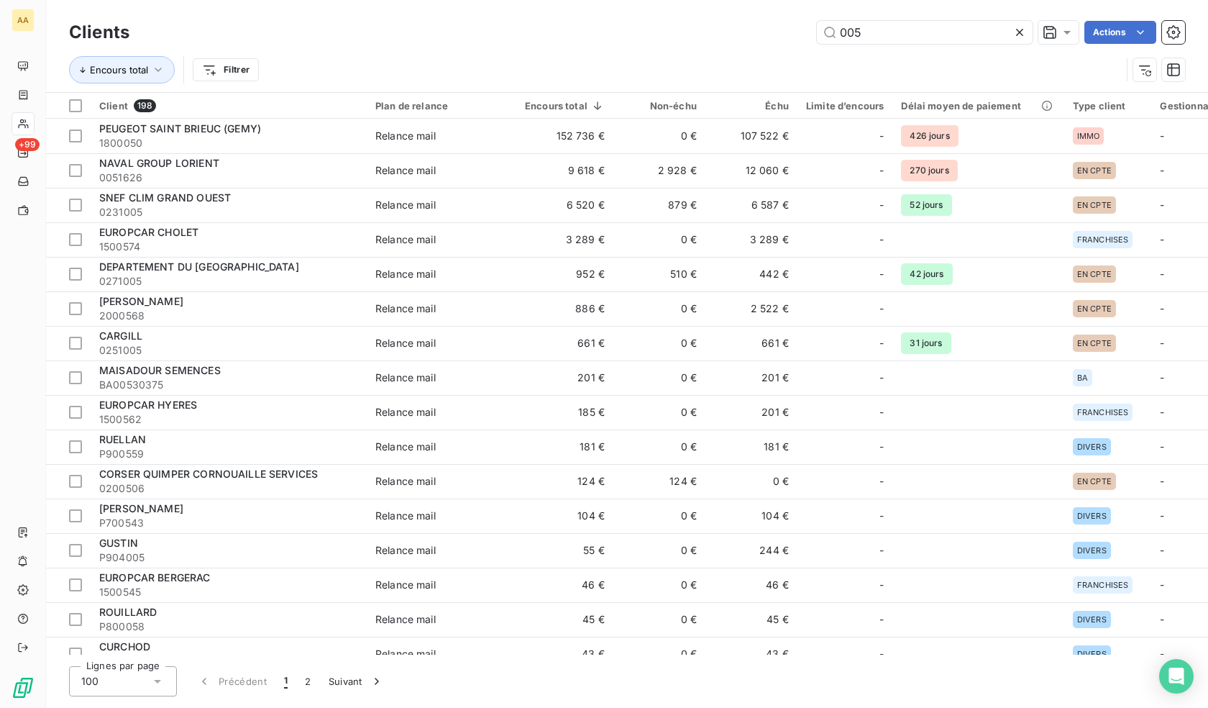
drag, startPoint x: 882, startPoint y: 29, endPoint x: 731, endPoint y: 38, distance: 152.0
click at [733, 37] on div "005 Actions" at bounding box center [666, 32] width 1038 height 23
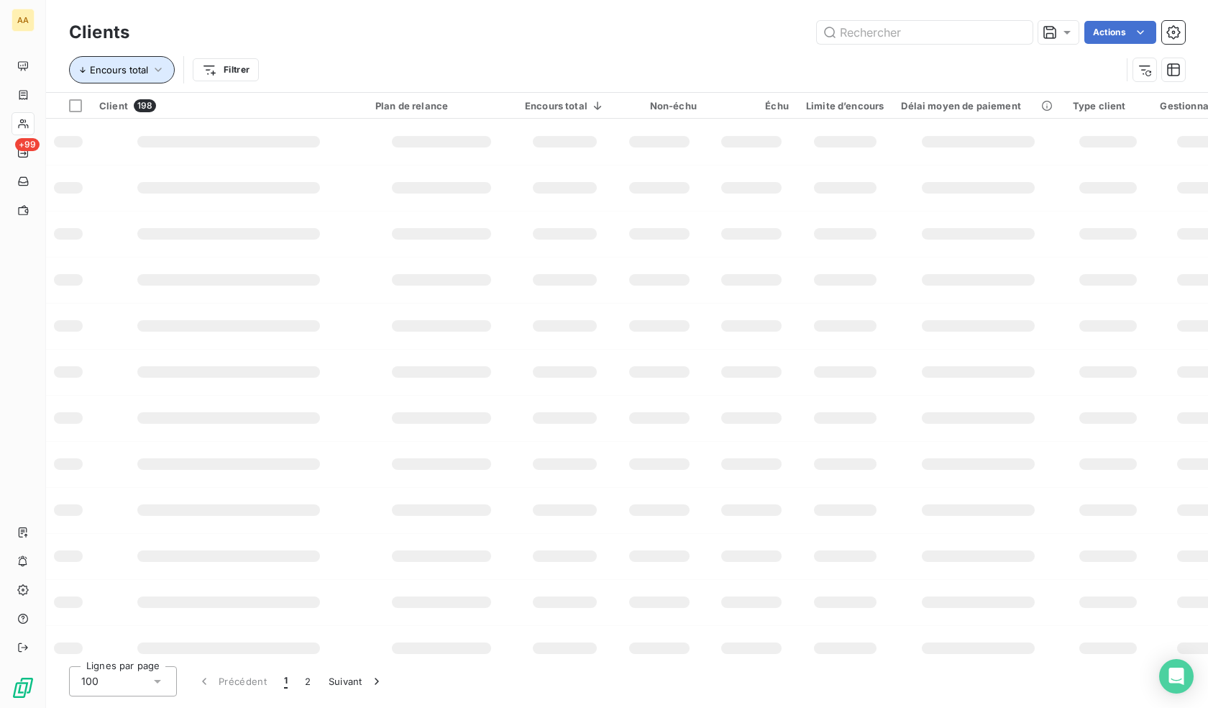
click at [158, 69] on icon "button" at bounding box center [158, 70] width 14 height 14
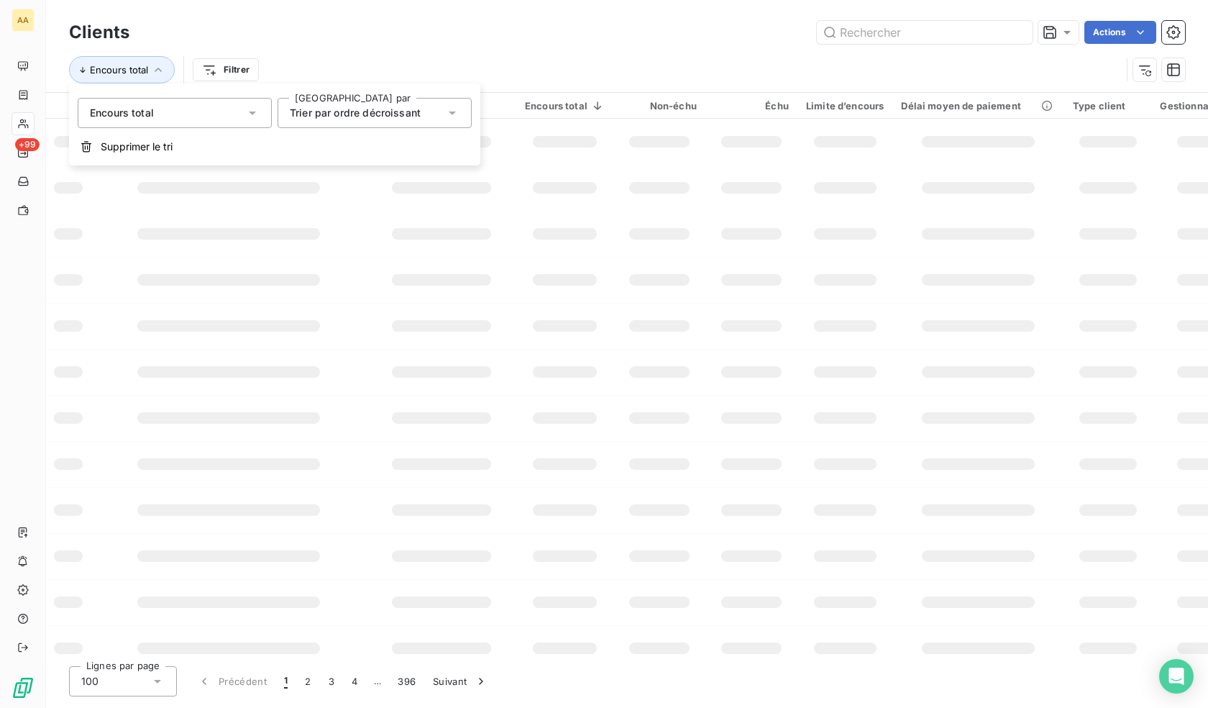
click at [170, 118] on div "Encours total" at bounding box center [175, 113] width 194 height 30
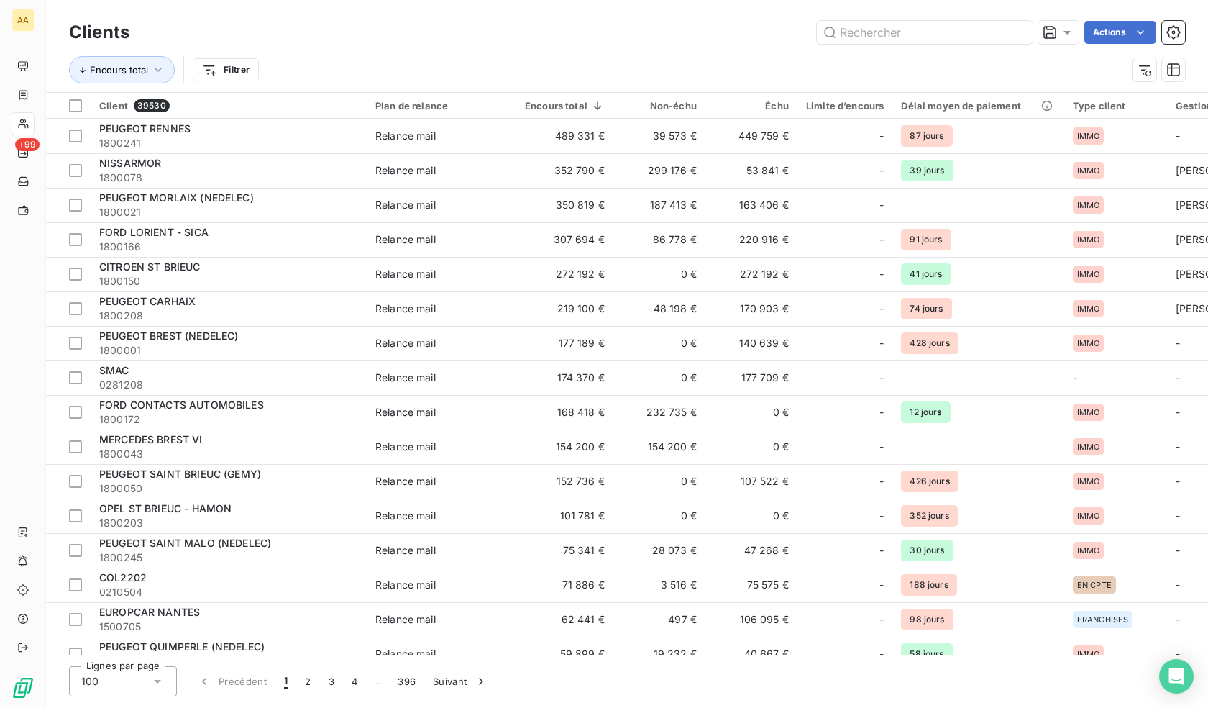
click at [306, 20] on div "Clients Actions" at bounding box center [627, 32] width 1116 height 30
click at [218, 65] on html "AA +99 Clients Actions Encours total Filtrer Client 39530 Plan de relance Encou…" at bounding box center [604, 354] width 1208 height 708
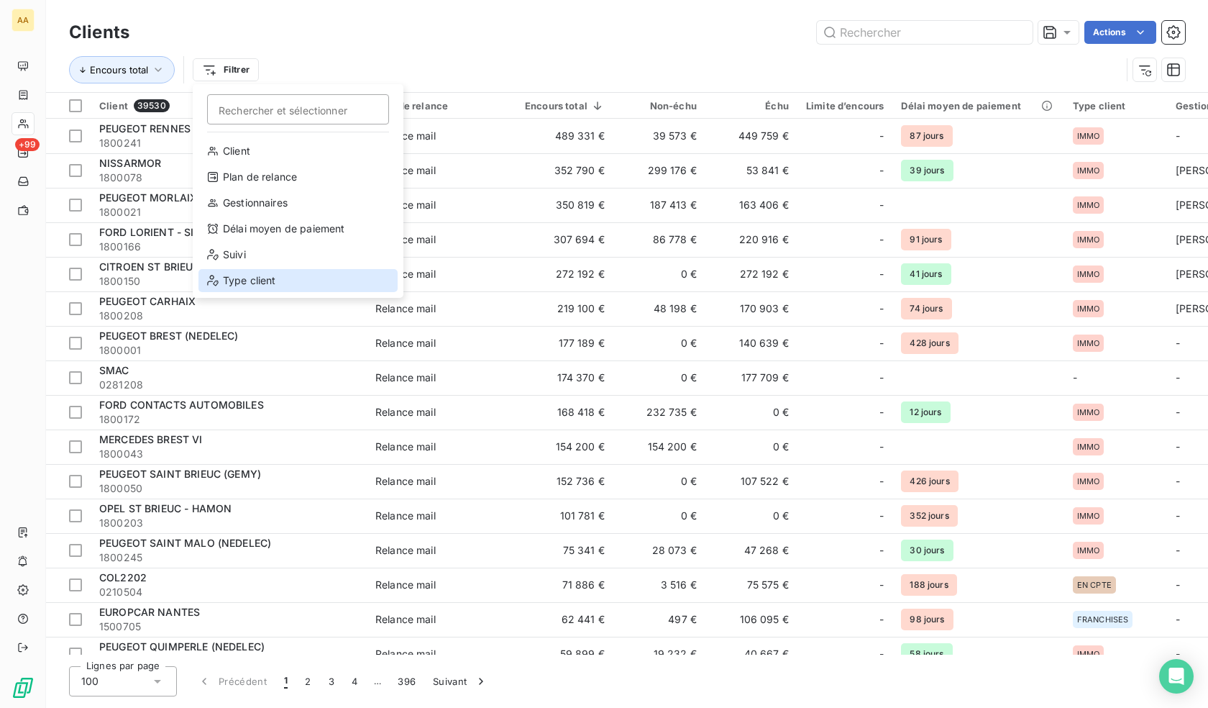
click at [254, 283] on div "Type client" at bounding box center [297, 280] width 199 height 23
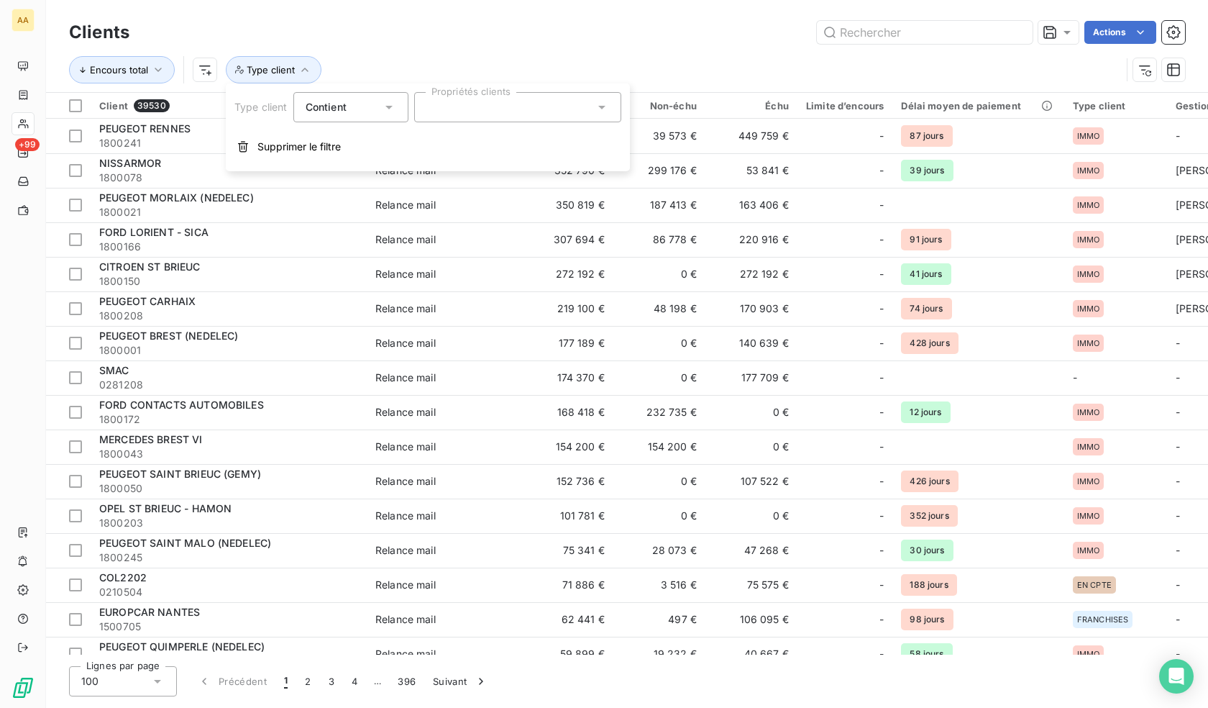
click at [448, 100] on div at bounding box center [517, 107] width 207 height 30
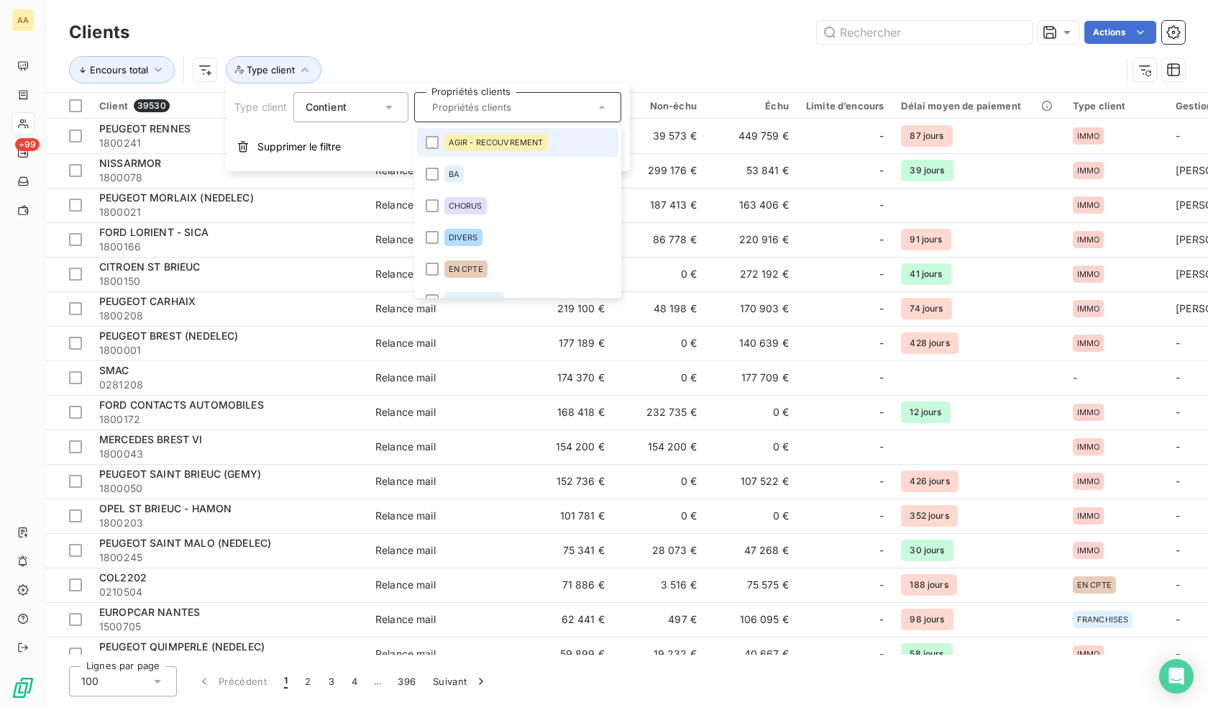
click at [475, 149] on div "AGIR - RECOUVREMENT" at bounding box center [496, 142] width 104 height 17
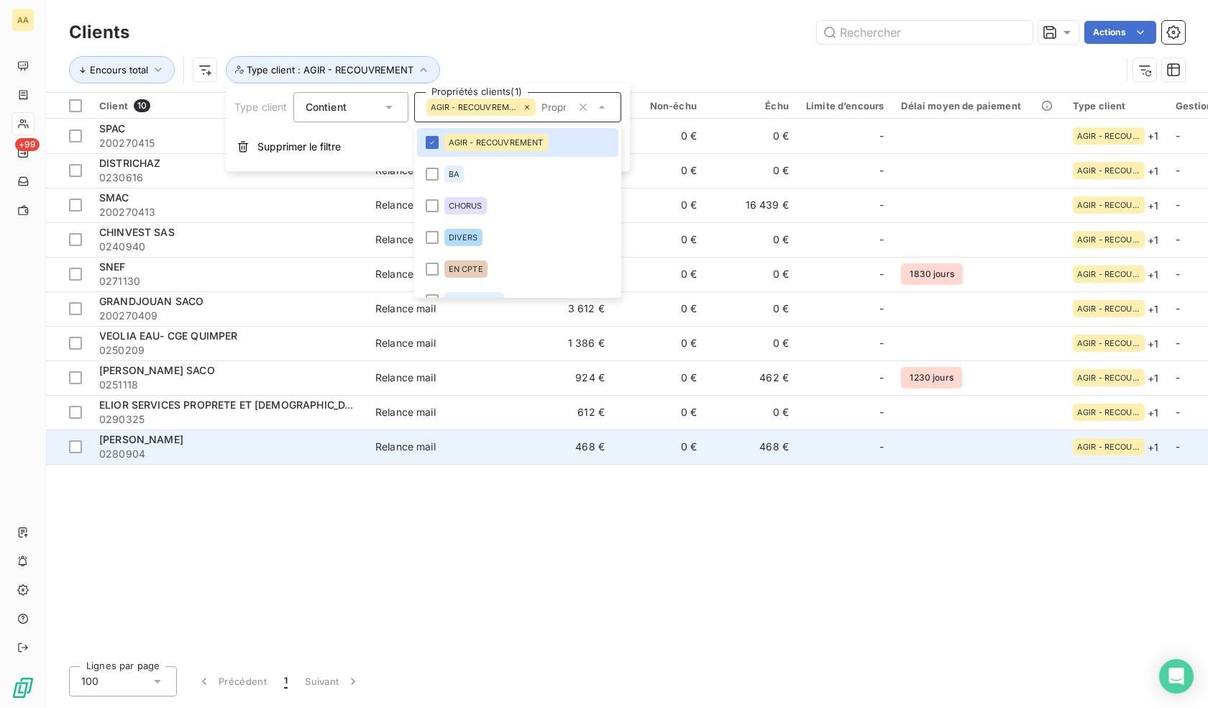
click at [151, 439] on span "[PERSON_NAME]" at bounding box center [141, 439] width 84 height 12
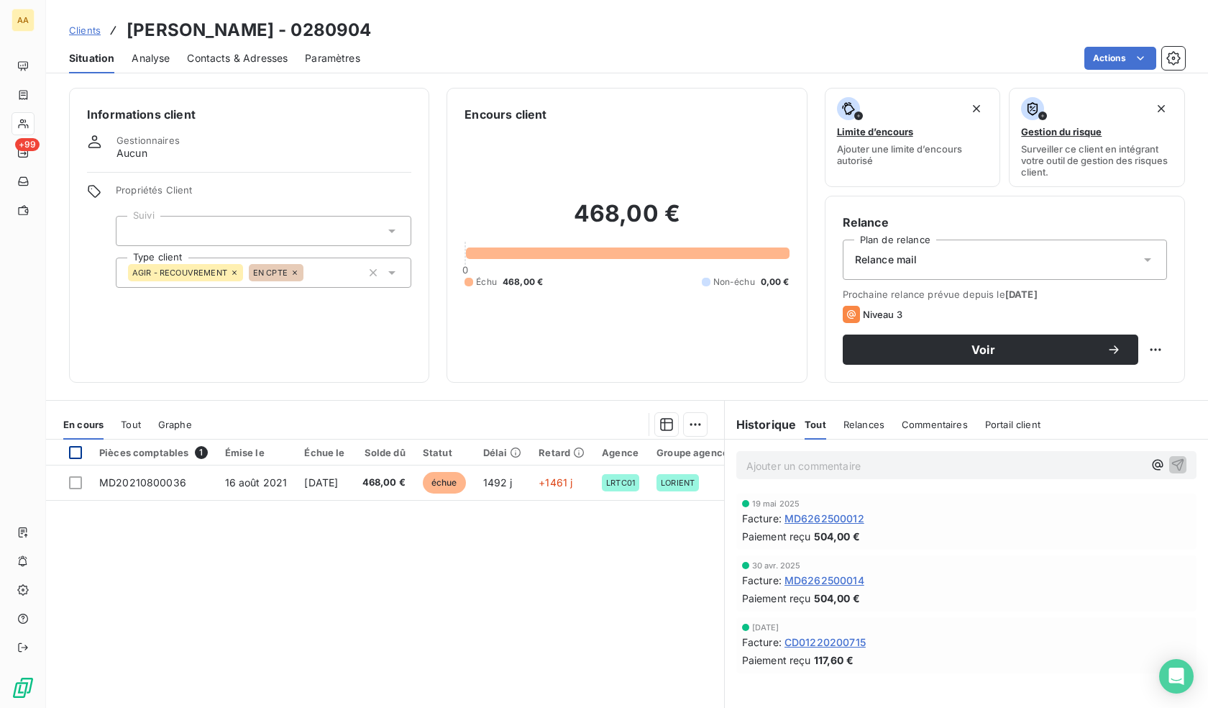
click at [72, 450] on div at bounding box center [75, 452] width 13 height 13
click at [687, 426] on html "AA +99 Clients PAUL GRANDJOUAN - 0280904 Situation Analyse Contacts & Adresses …" at bounding box center [604, 354] width 1208 height 708
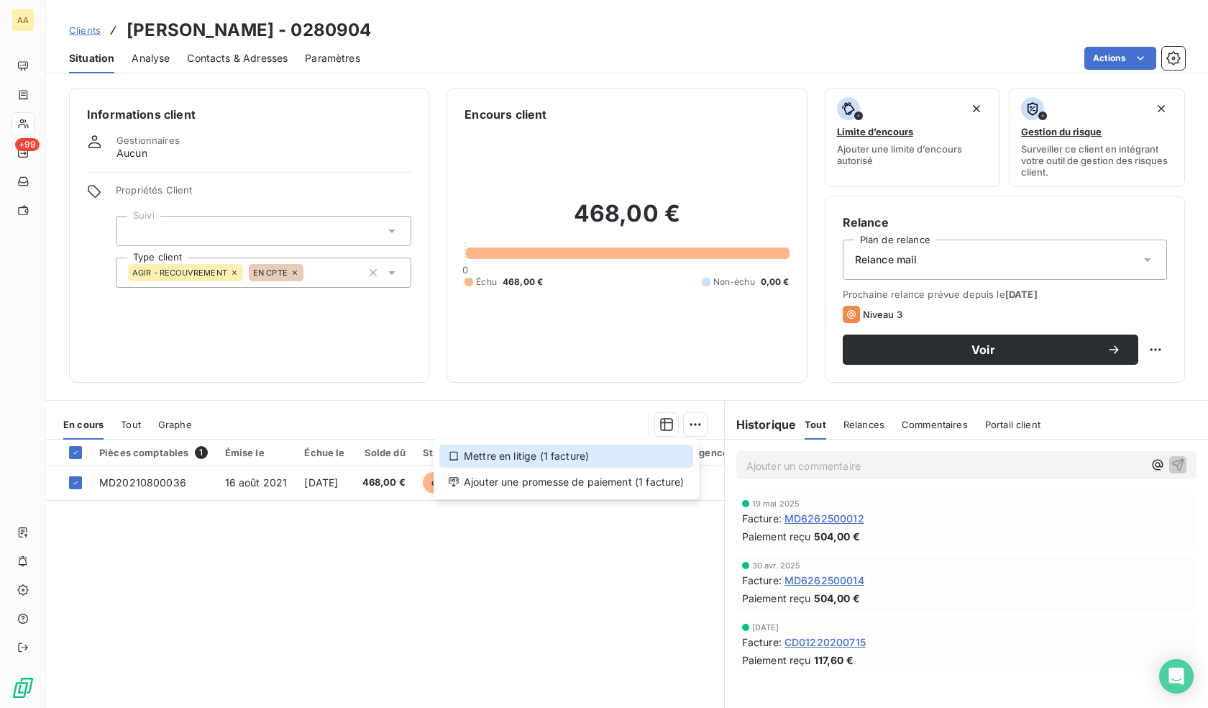
click at [623, 458] on div "Mettre en litige (1 facture)" at bounding box center [566, 455] width 254 height 23
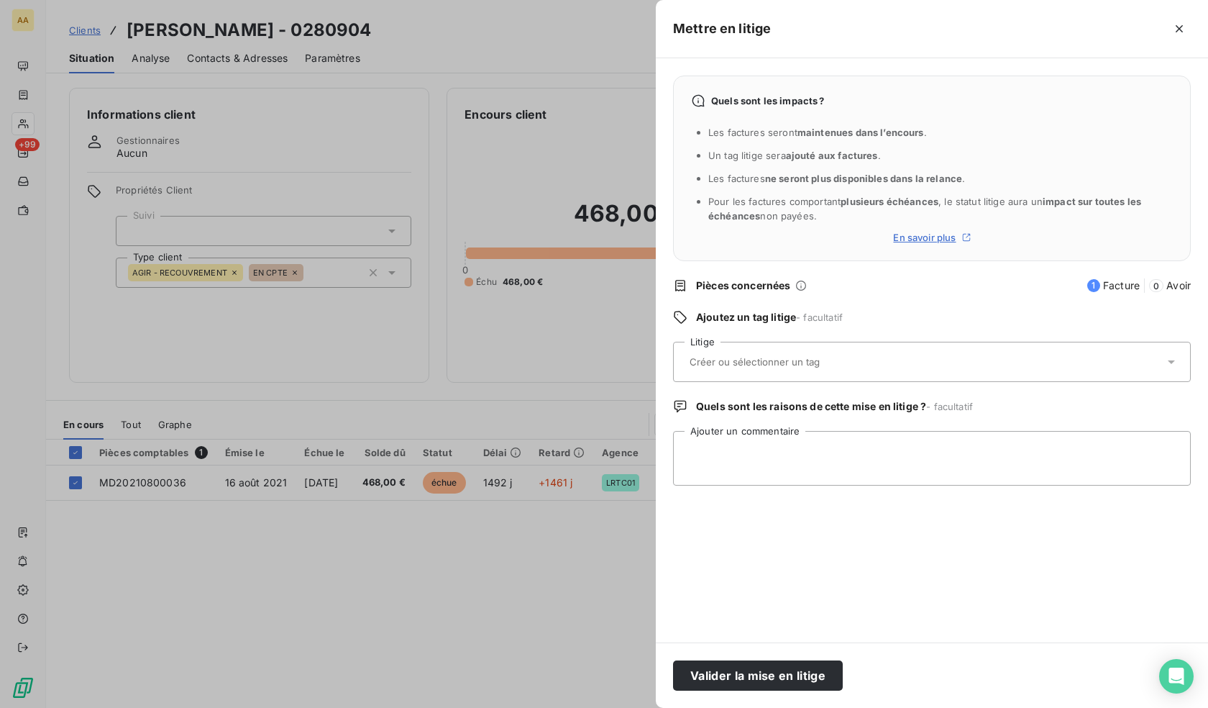
click at [754, 364] on input "text" at bounding box center [792, 361] width 209 height 13
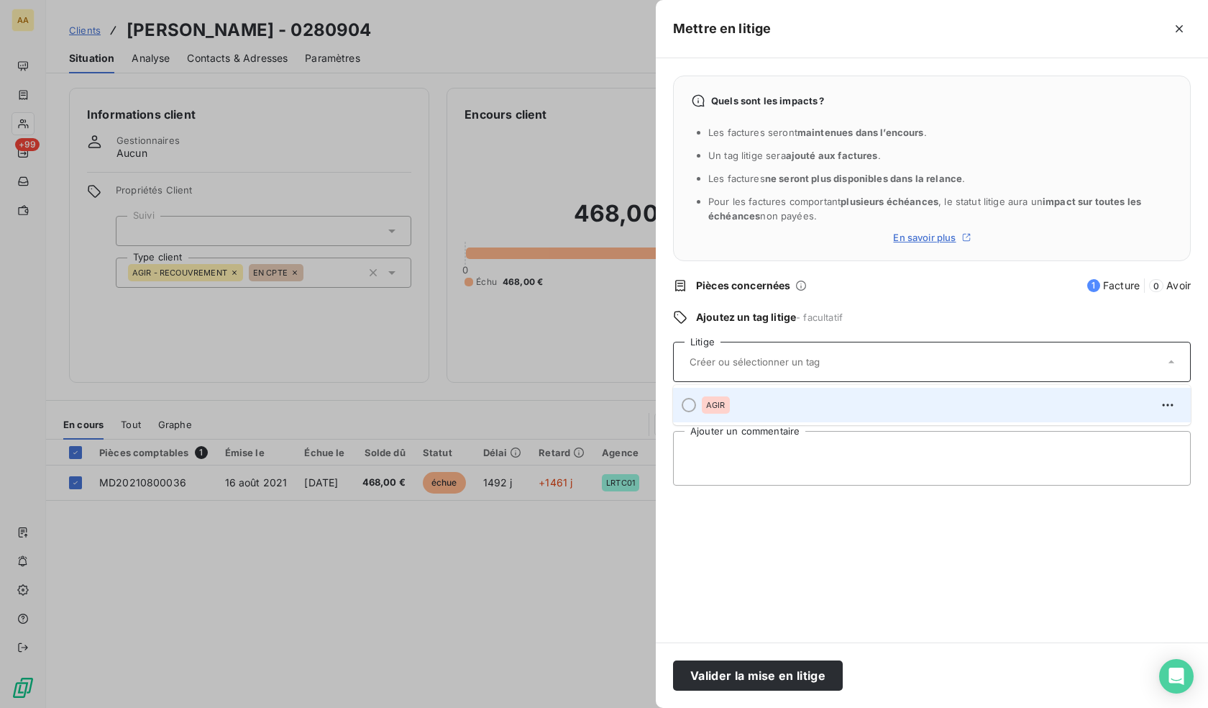
click at [744, 419] on li "AGIR" at bounding box center [932, 405] width 518 height 35
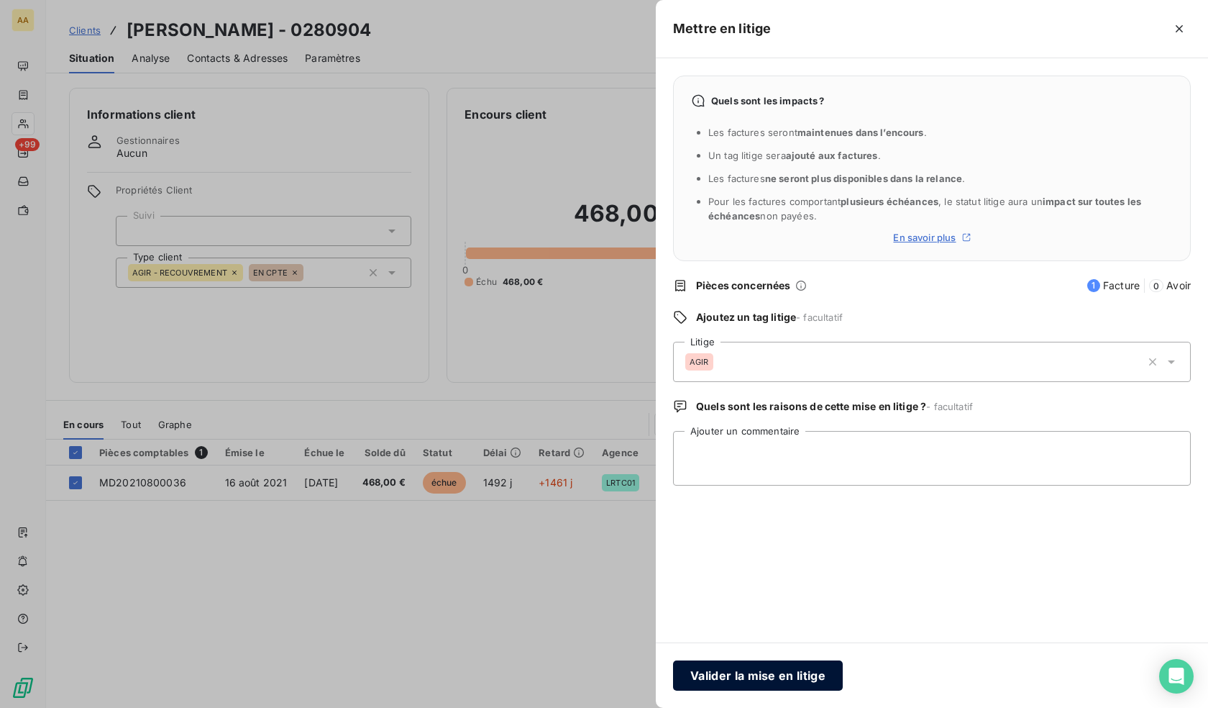
click at [762, 677] on button "Valider la mise en litige" at bounding box center [758, 675] width 170 height 30
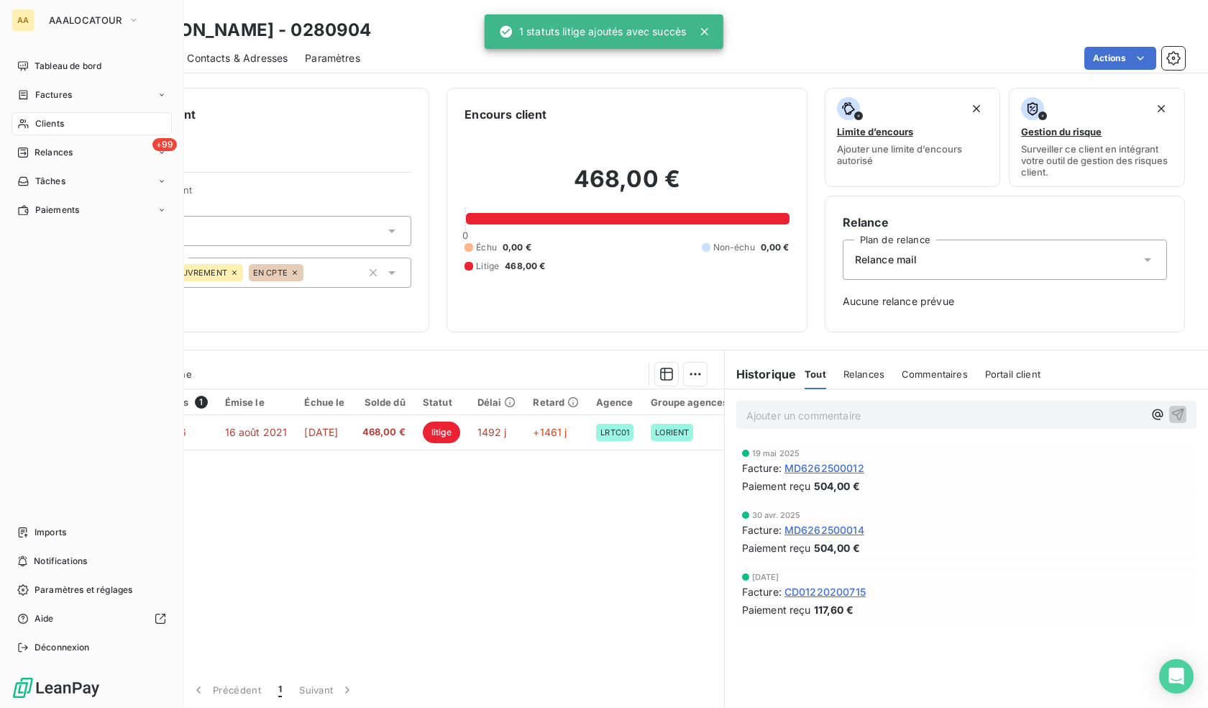
click at [18, 124] on icon at bounding box center [23, 124] width 12 height 12
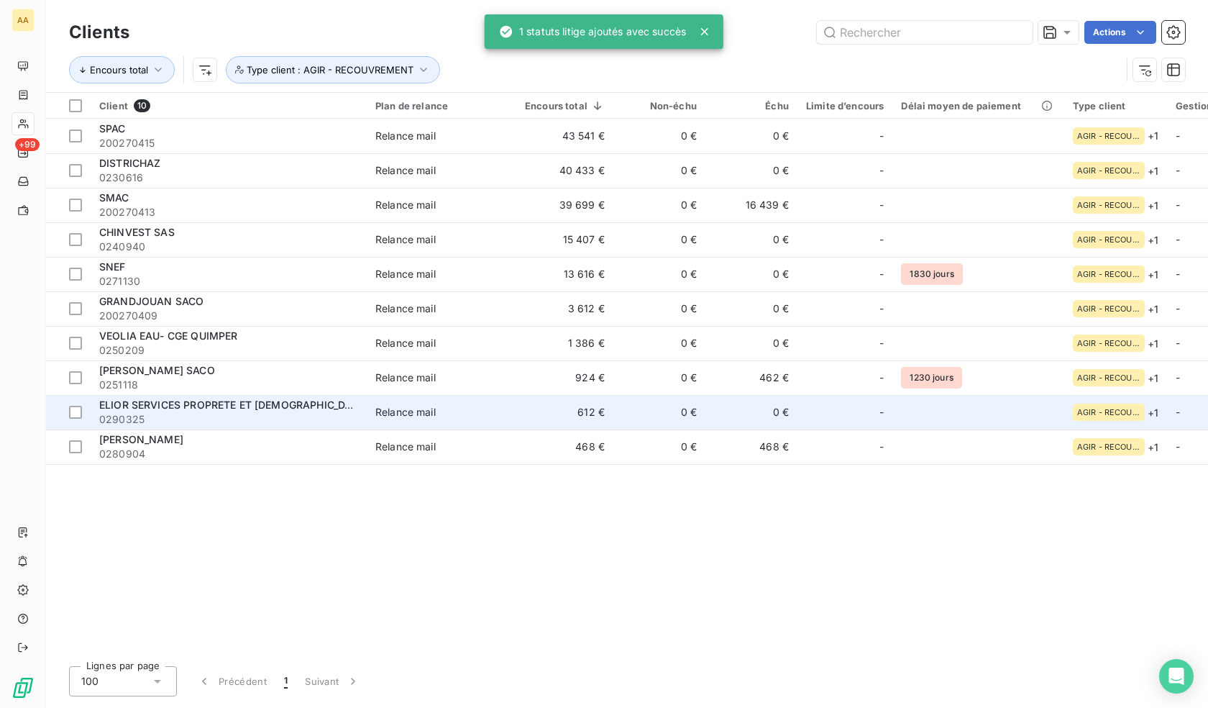
click at [266, 404] on span "ELIOR SERVICES PROPRETE ET [DEMOGRAPHIC_DATA]" at bounding box center [233, 404] width 269 height 12
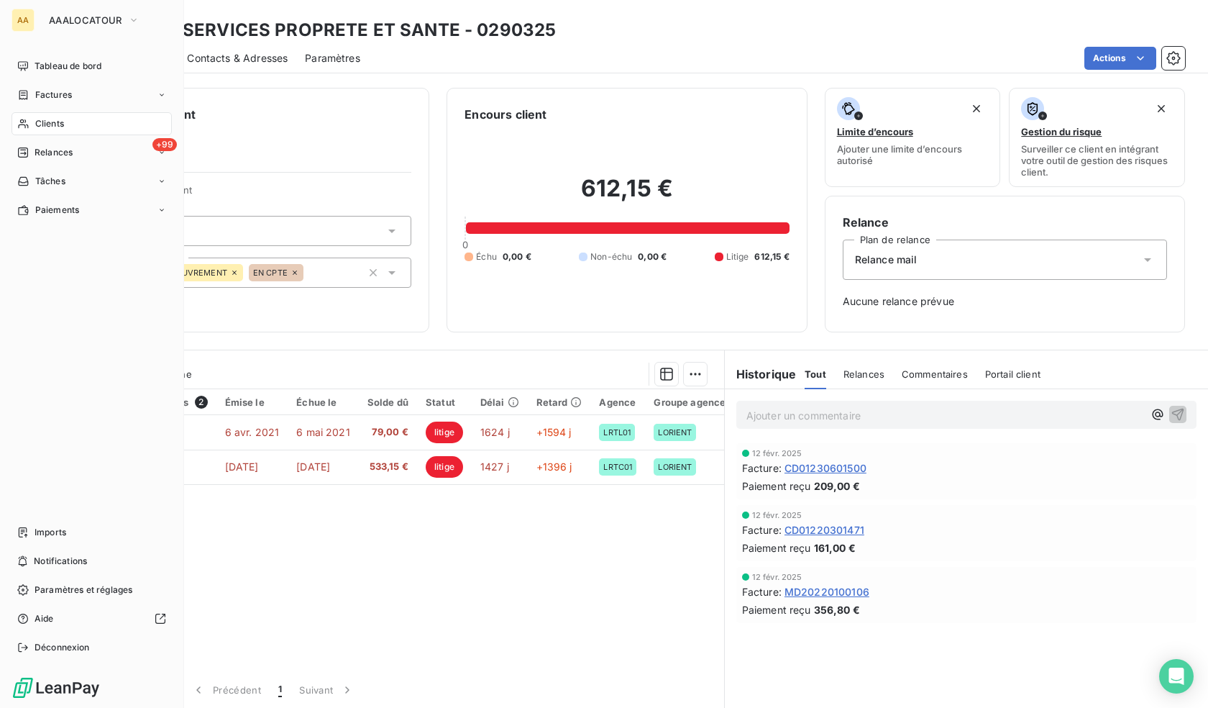
click at [45, 121] on span "Clients" at bounding box center [49, 123] width 29 height 13
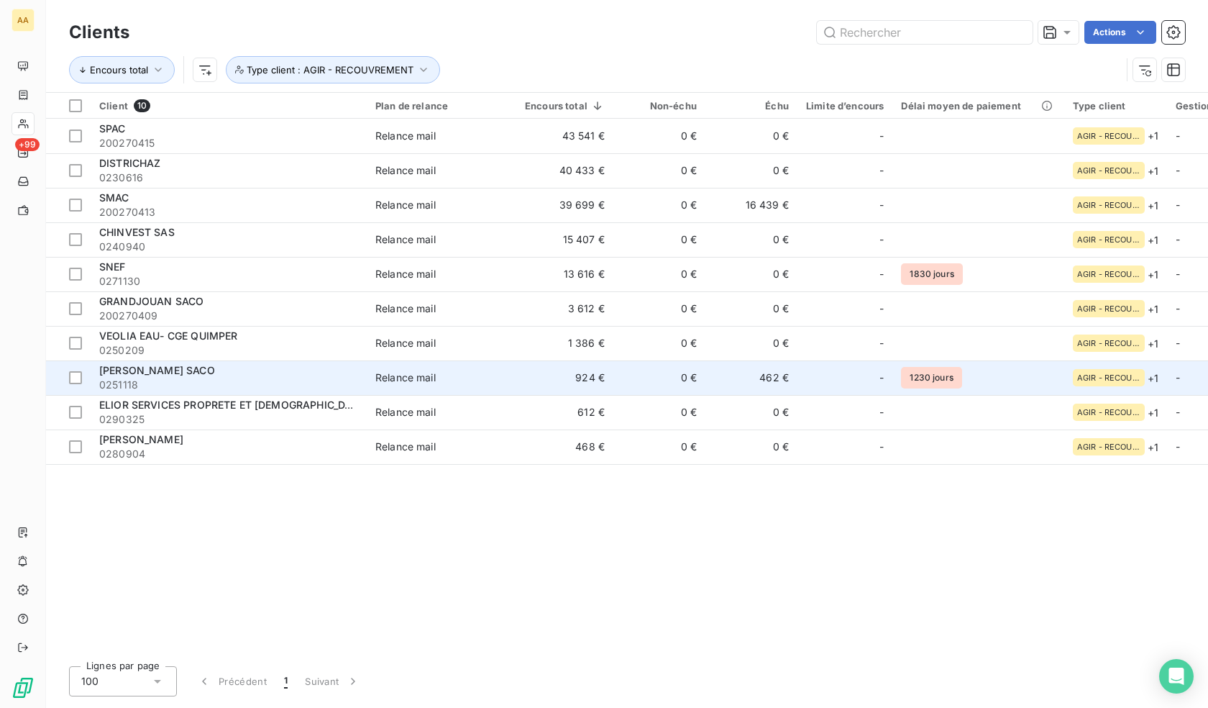
click at [150, 371] on span "[PERSON_NAME] SACO" at bounding box center [157, 370] width 116 height 12
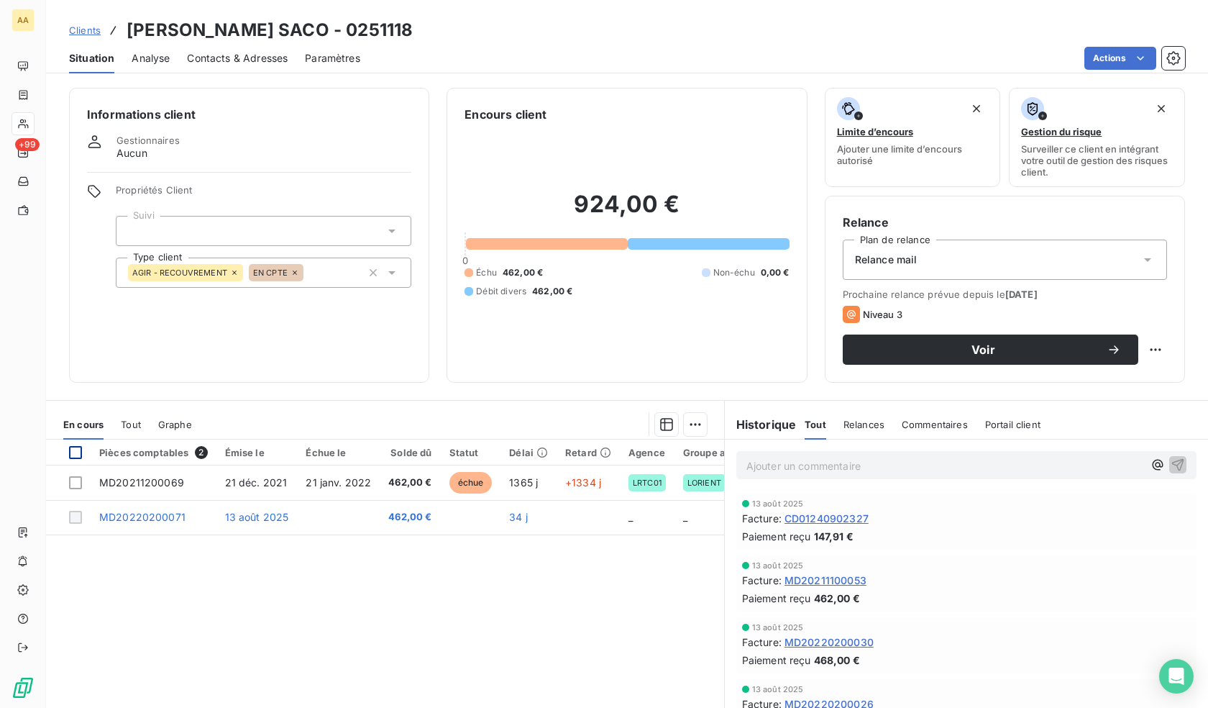
click at [77, 454] on div at bounding box center [75, 452] width 13 height 13
click at [688, 420] on html "AA +99 Clients PAUL GRANDJOUAN SACO - 0251118 Situation Analyse Contacts & Adre…" at bounding box center [604, 354] width 1208 height 708
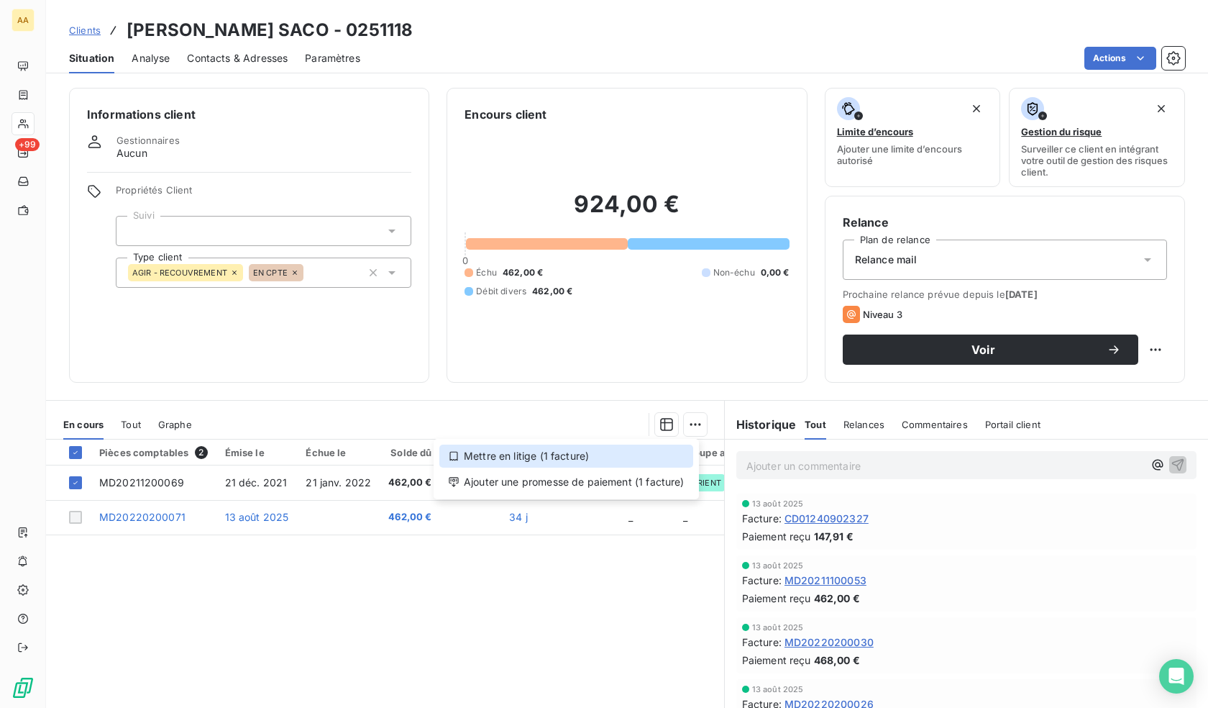
click at [644, 452] on div "Mettre en litige (1 facture)" at bounding box center [566, 455] width 254 height 23
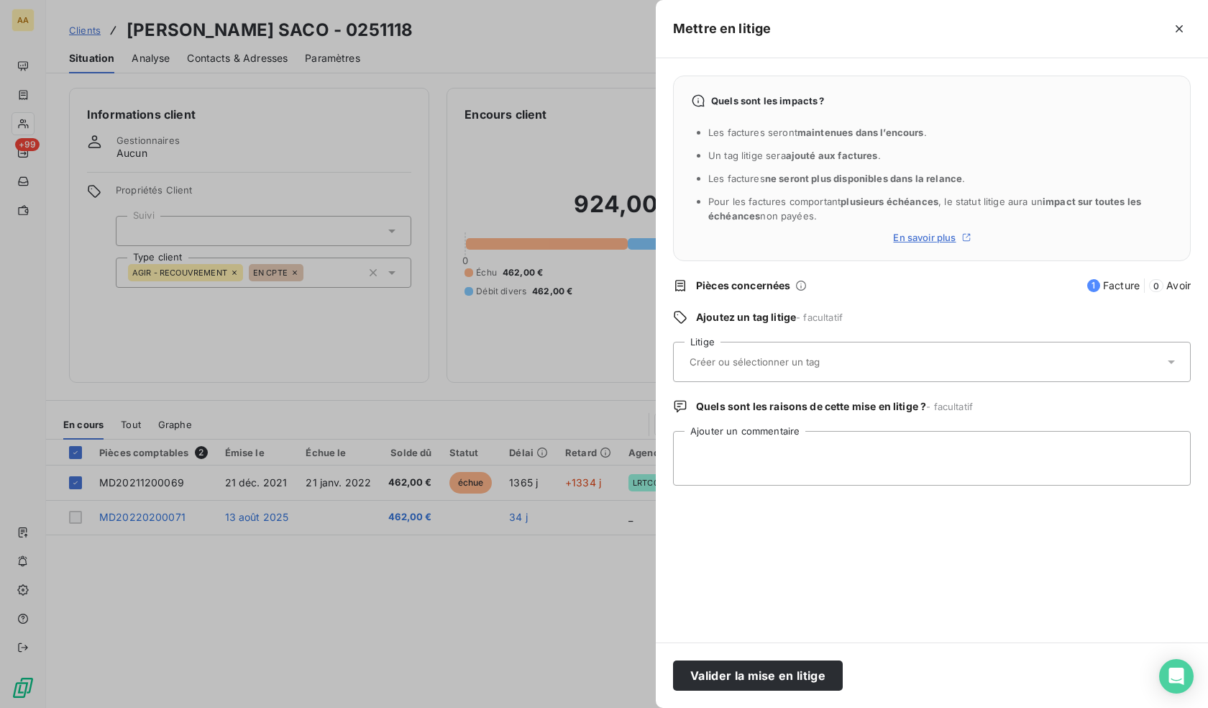
click at [771, 356] on input "text" at bounding box center [792, 361] width 209 height 13
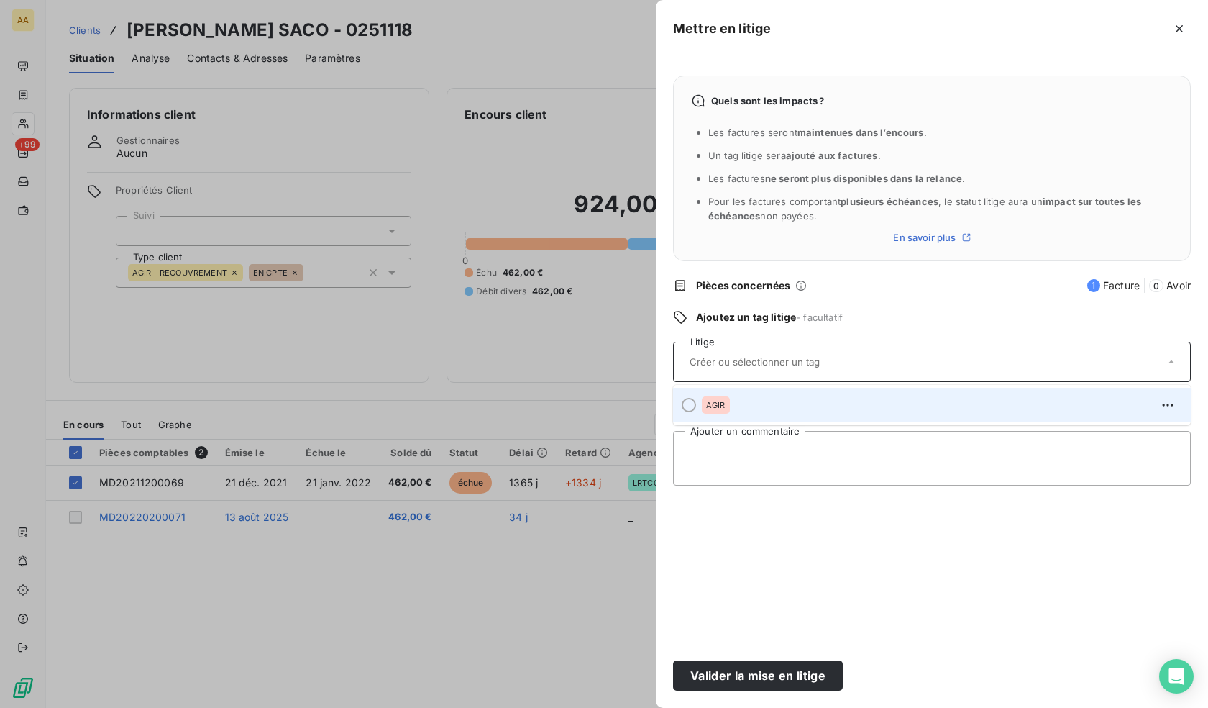
click at [746, 411] on div "AGIR" at bounding box center [940, 404] width 477 height 23
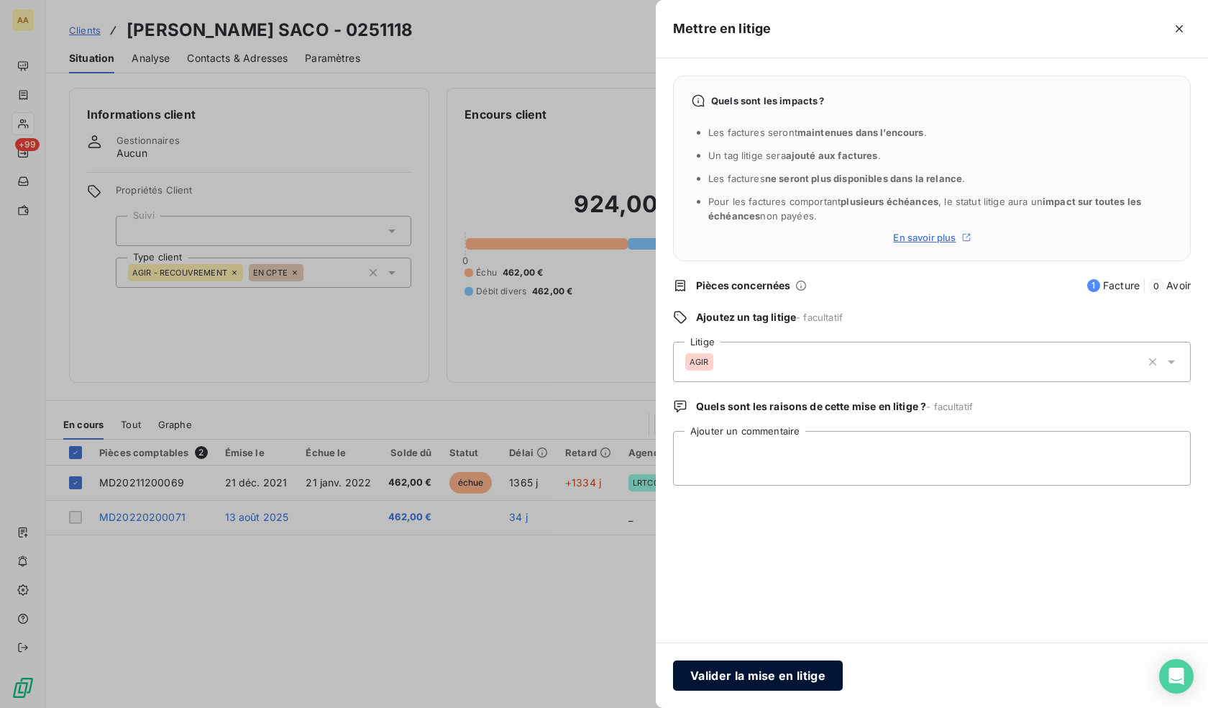
click at [777, 669] on button "Valider la mise en litige" at bounding box center [758, 675] width 170 height 30
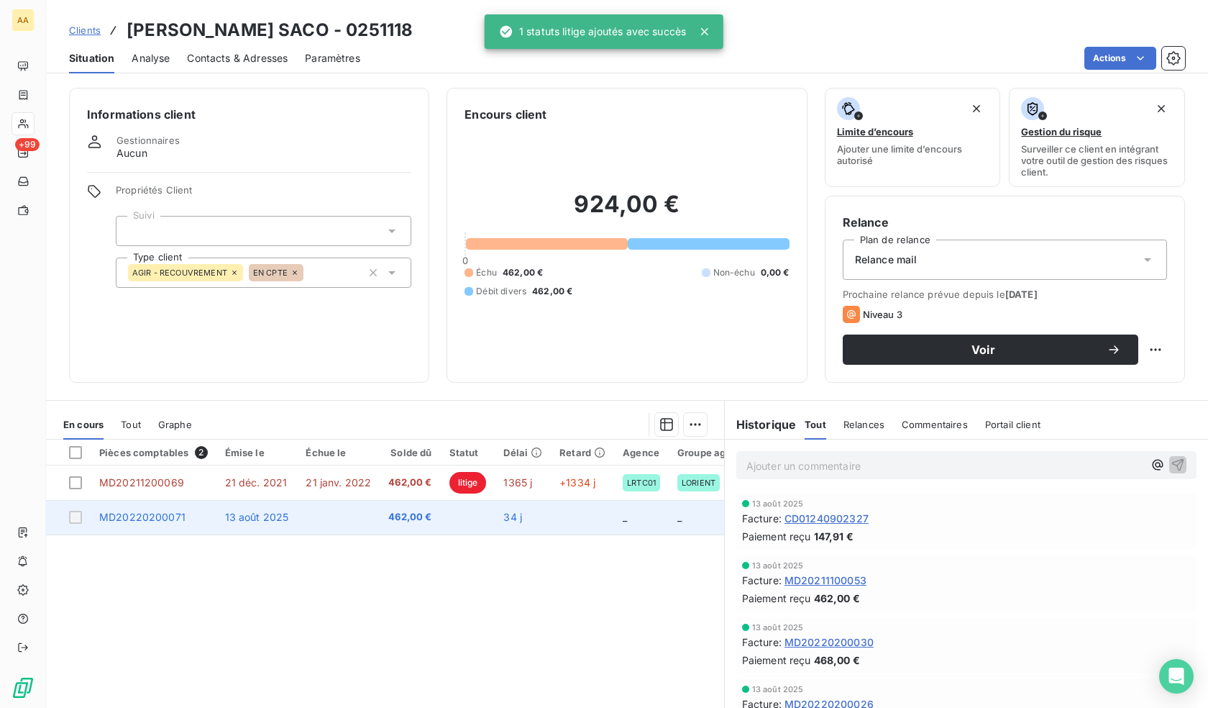
click at [75, 518] on div at bounding box center [75, 517] width 13 height 13
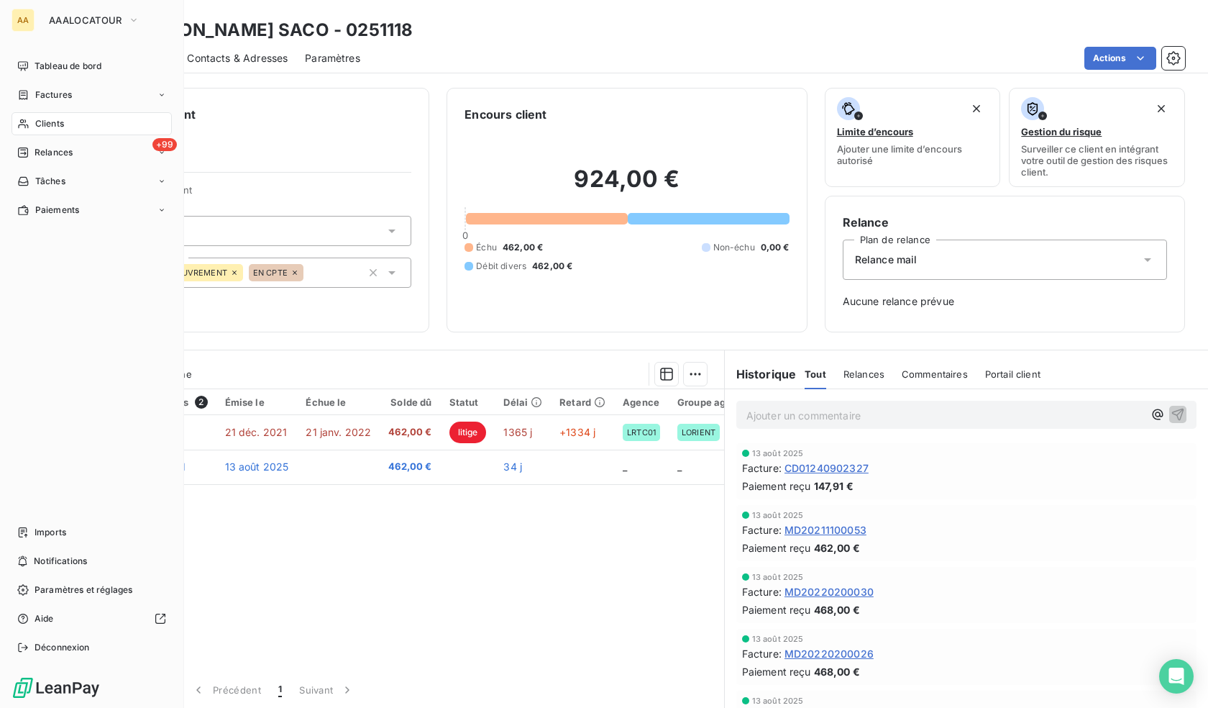
click at [54, 125] on span "Clients" at bounding box center [49, 123] width 29 height 13
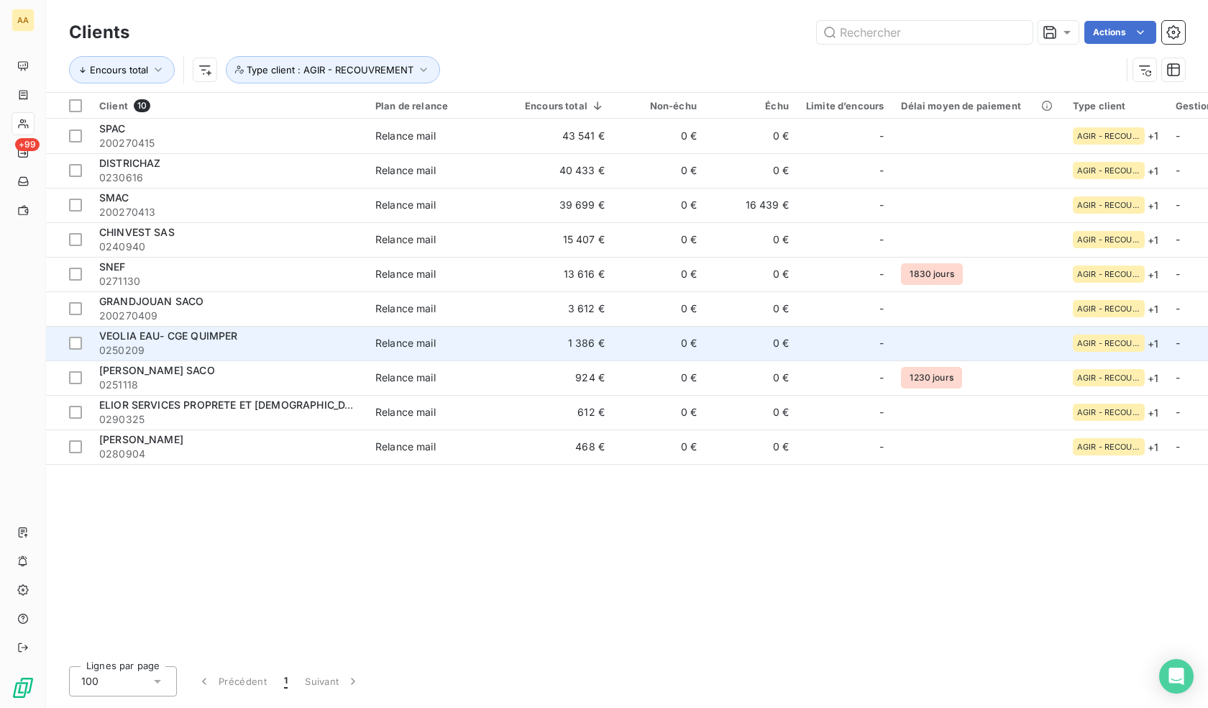
click at [148, 328] on td "VEOLIA EAU- CGE QUIMPER 0250209" at bounding box center [229, 343] width 276 height 35
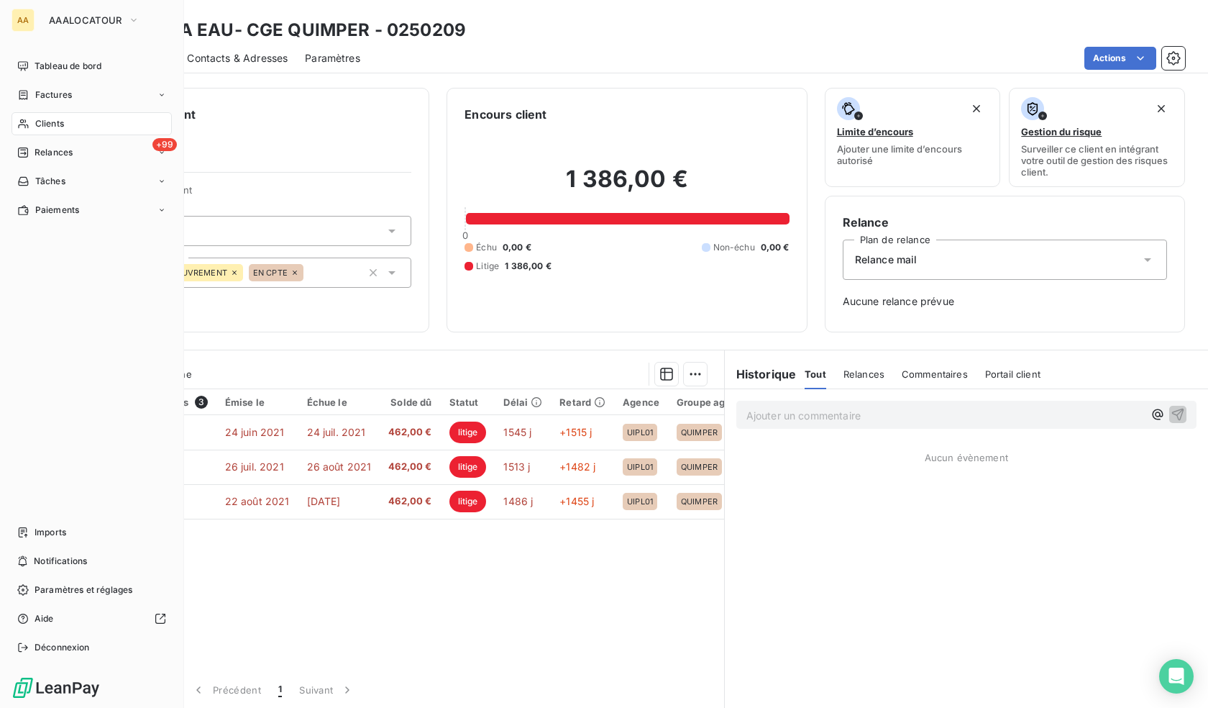
click at [68, 124] on div "Clients" at bounding box center [92, 123] width 160 height 23
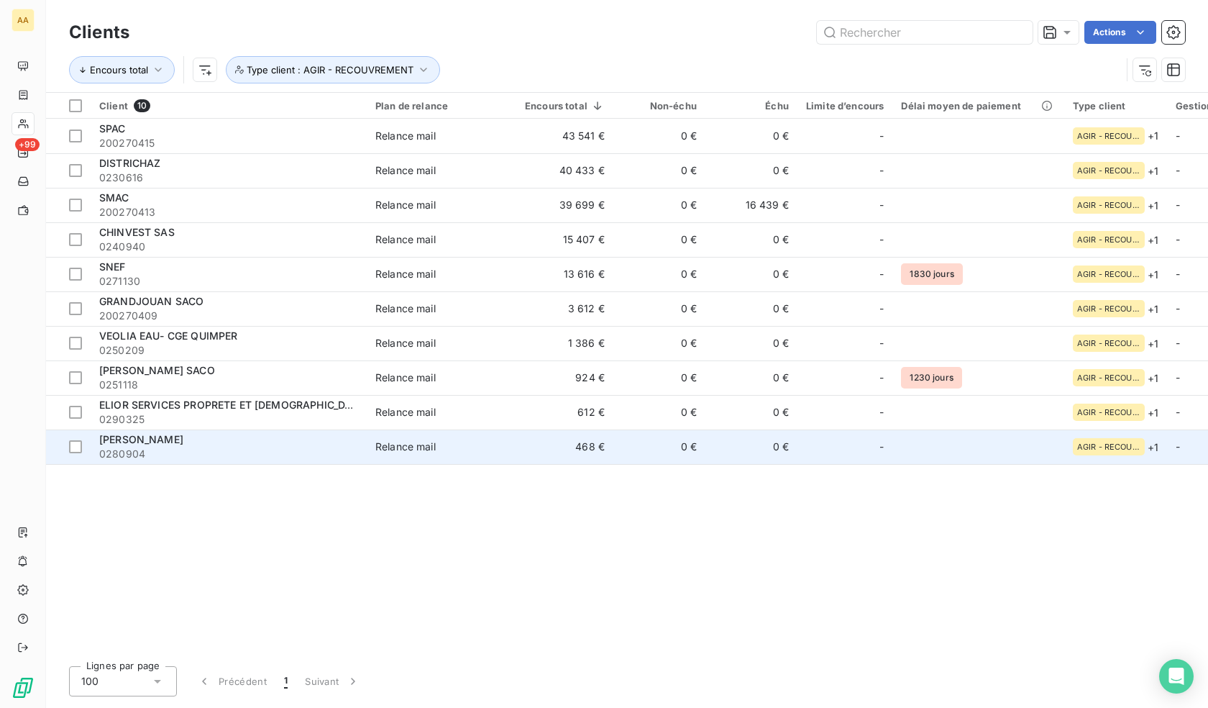
click at [120, 449] on span "0280904" at bounding box center [228, 454] width 259 height 14
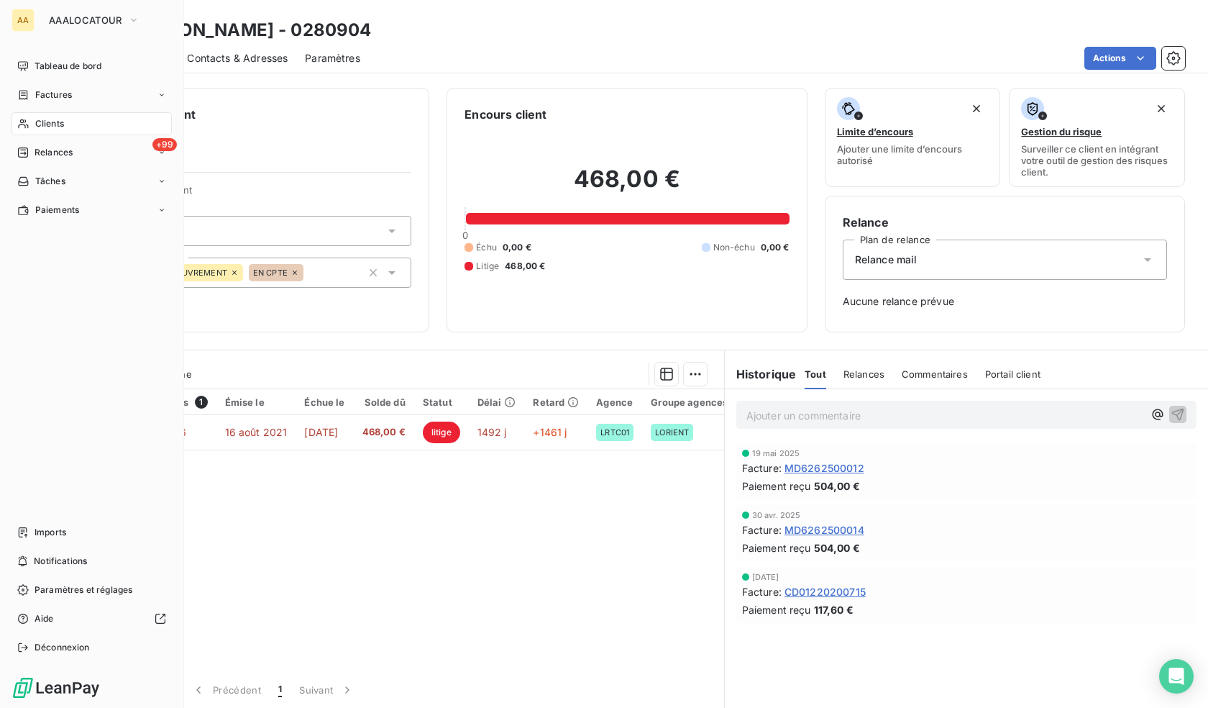
click at [40, 124] on span "Clients" at bounding box center [49, 123] width 29 height 13
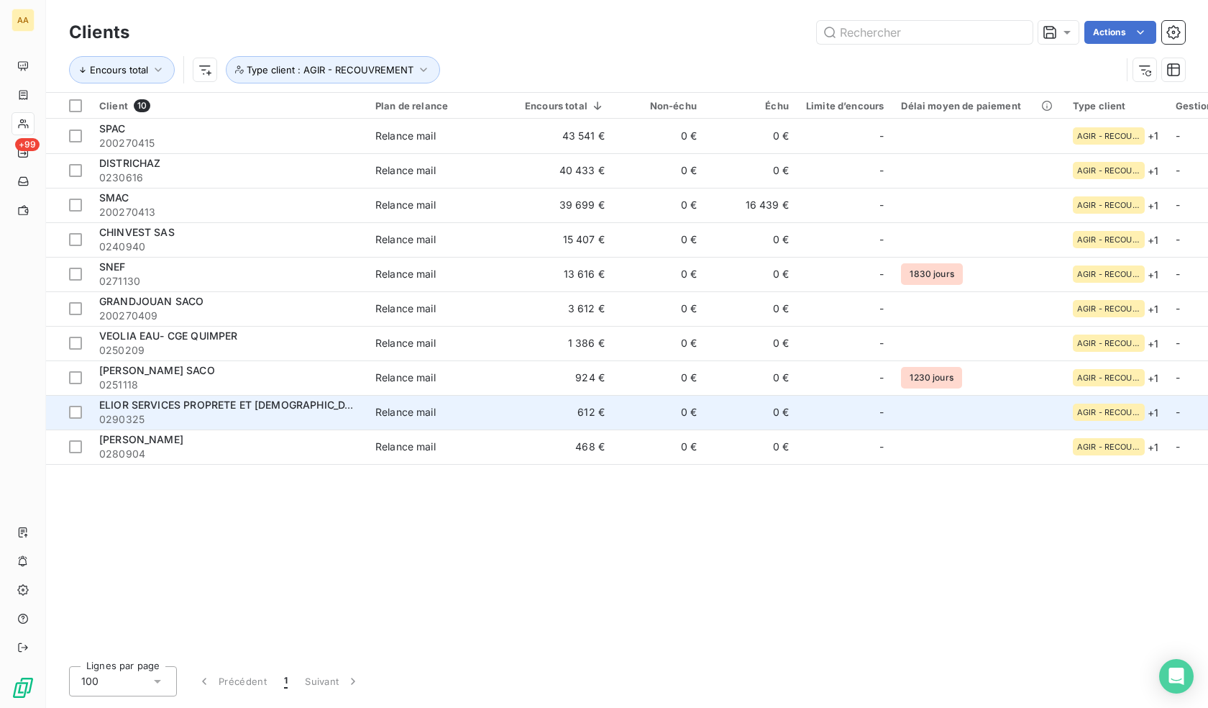
click at [211, 402] on span "ELIOR SERVICES PROPRETE ET [DEMOGRAPHIC_DATA]" at bounding box center [233, 404] width 269 height 12
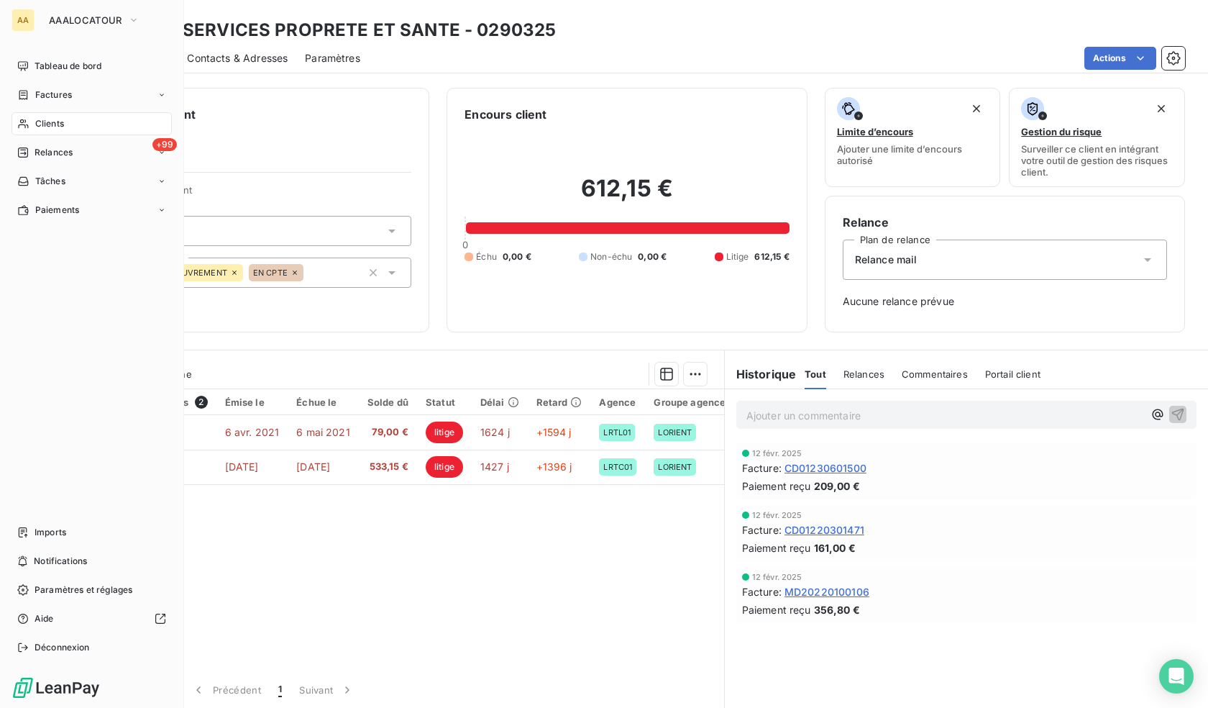
click at [19, 125] on icon at bounding box center [23, 123] width 10 height 9
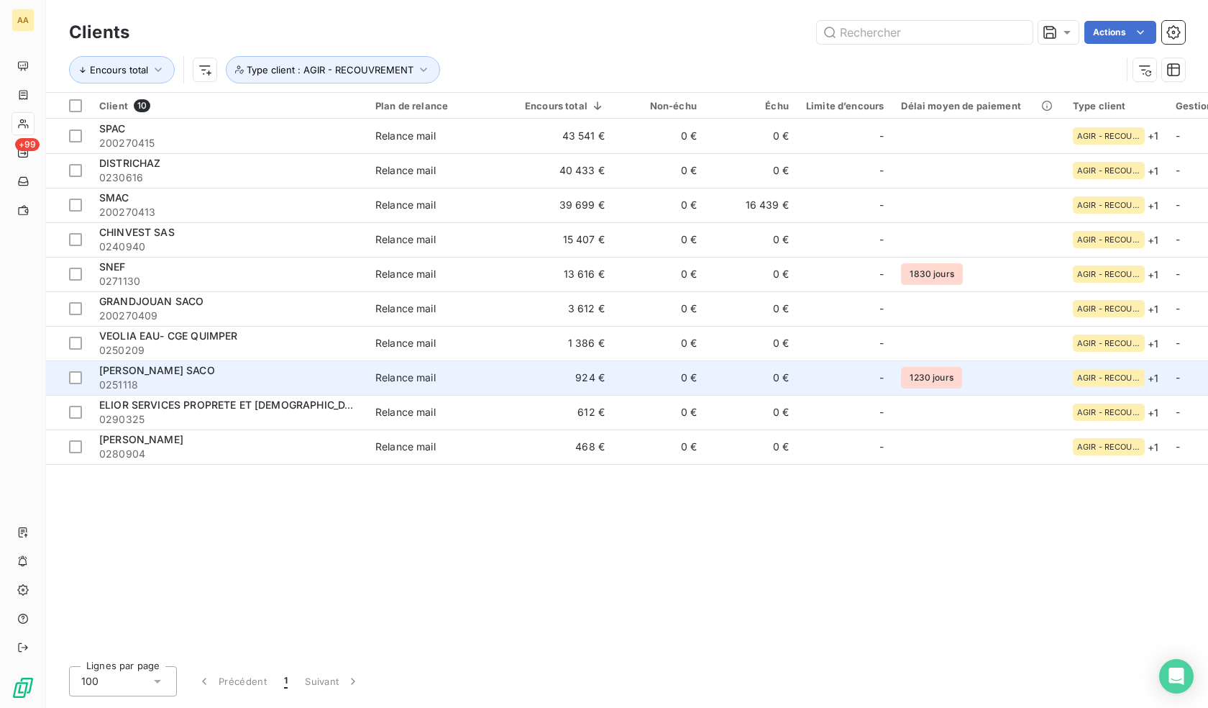
click at [214, 370] on span "[PERSON_NAME] SACO" at bounding box center [157, 370] width 116 height 12
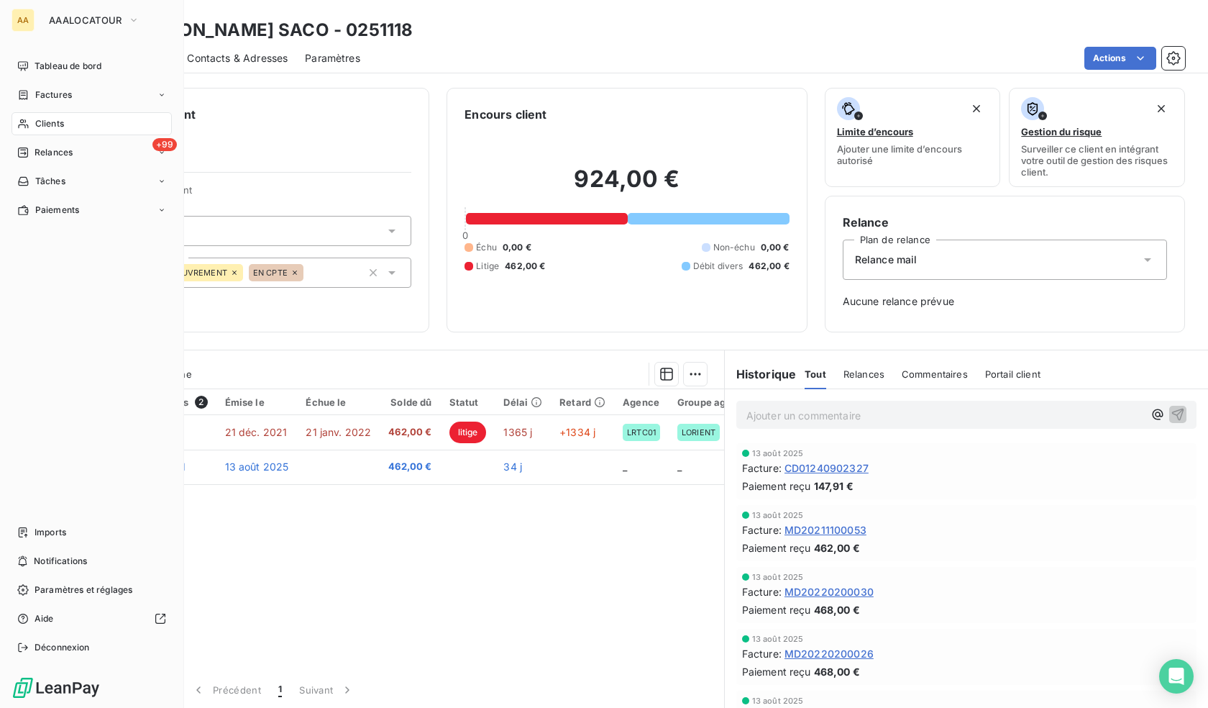
click at [37, 130] on div "Clients" at bounding box center [92, 123] width 160 height 23
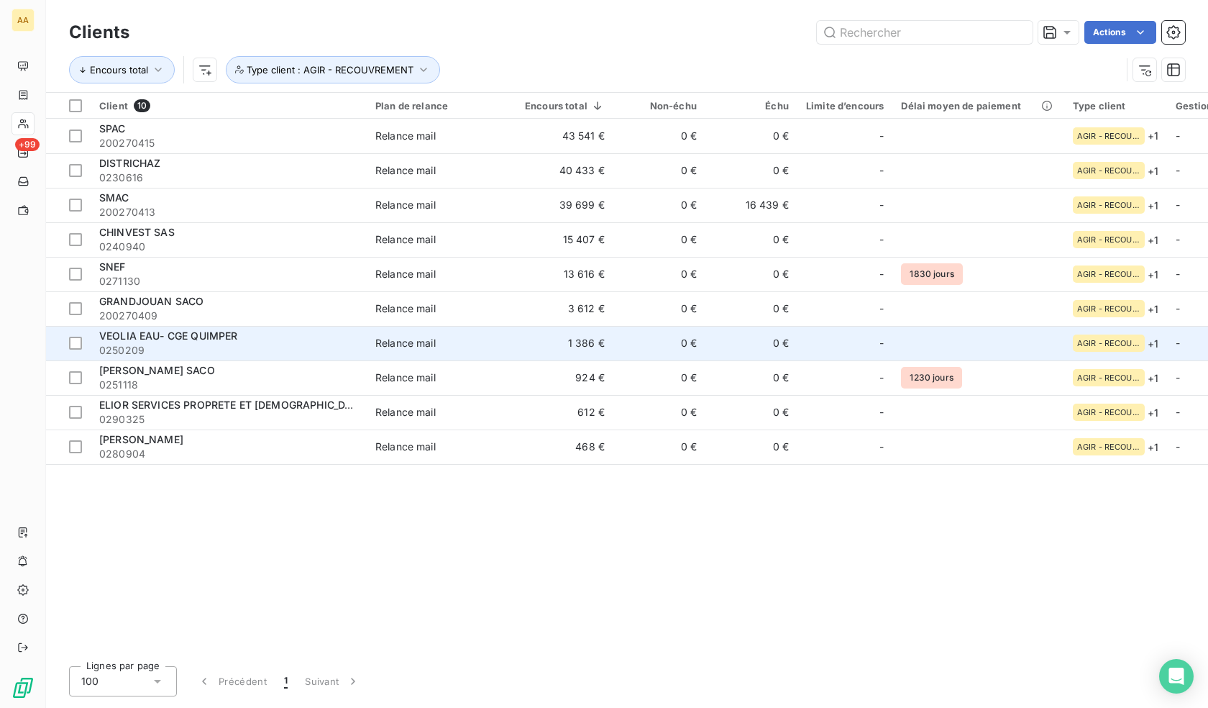
click at [291, 334] on div "VEOLIA EAU- CGE QUIMPER" at bounding box center [228, 336] width 259 height 14
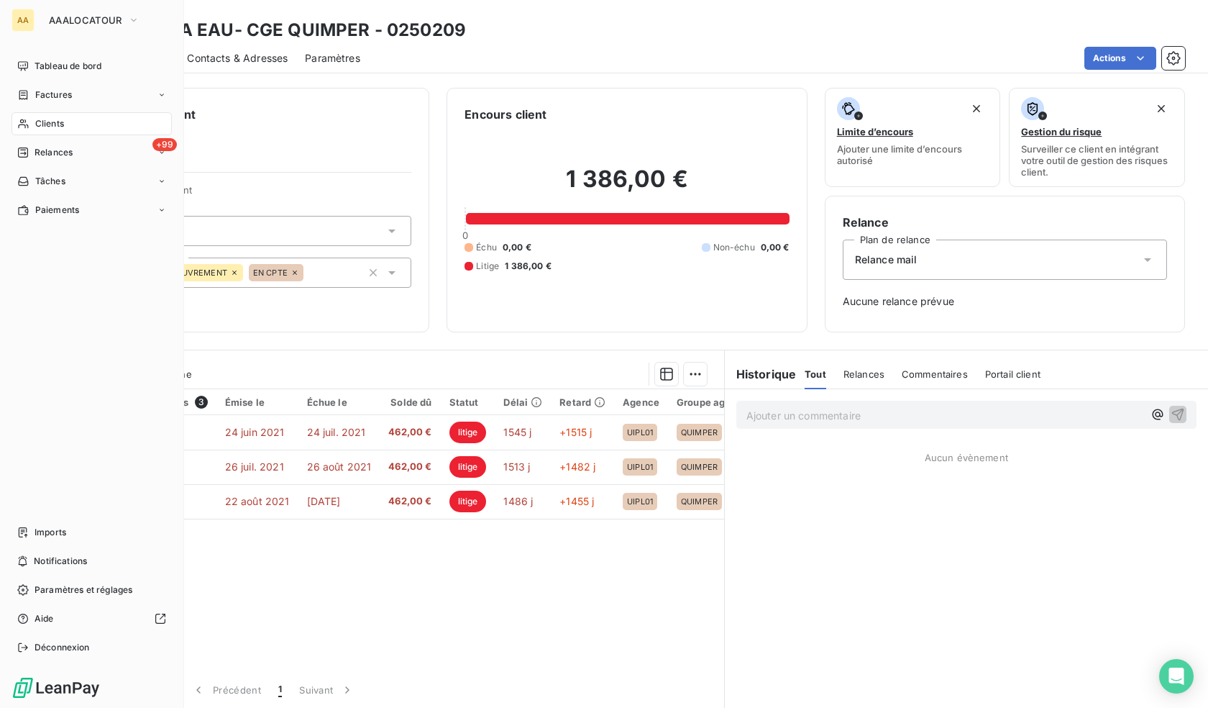
click at [21, 120] on icon at bounding box center [23, 123] width 10 height 9
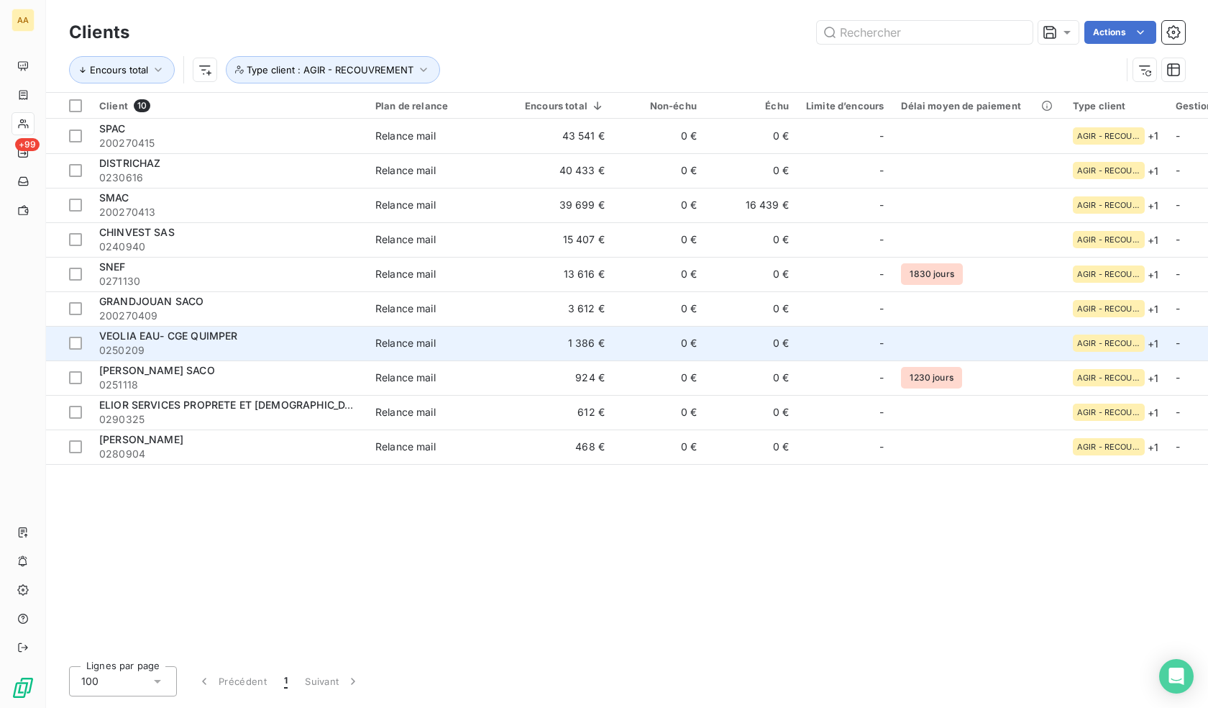
click at [340, 330] on div "VEOLIA EAU- CGE QUIMPER" at bounding box center [228, 336] width 259 height 14
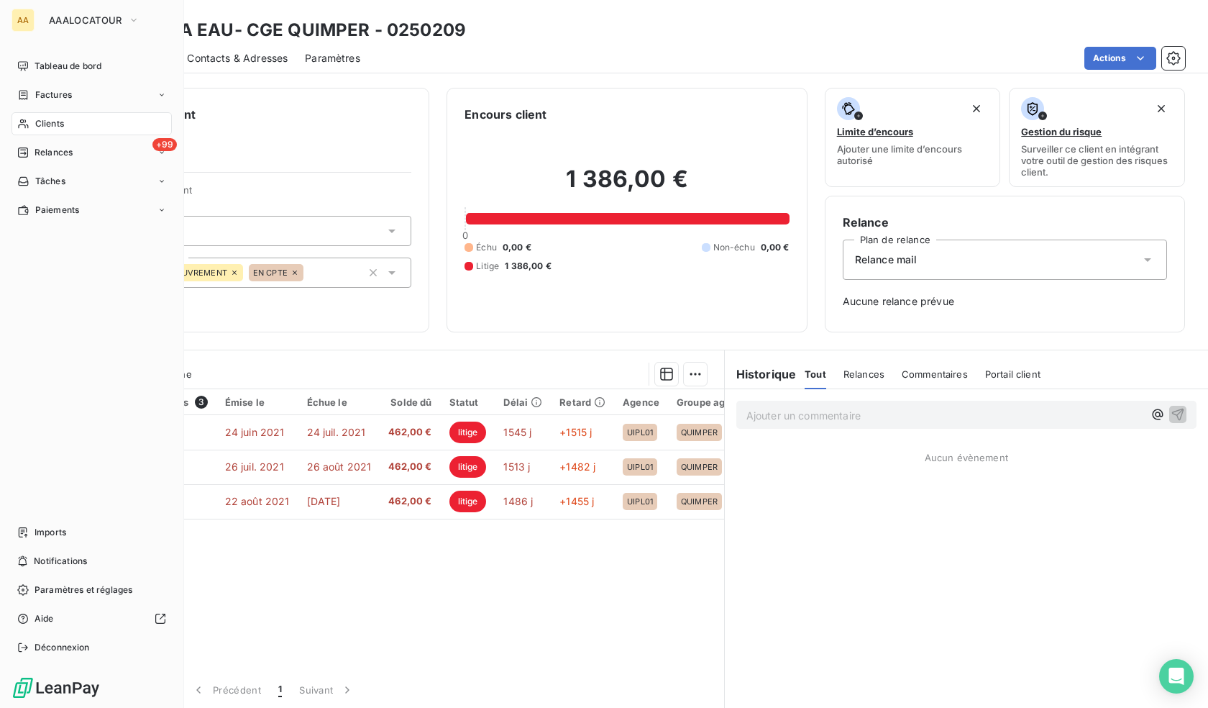
click at [25, 123] on icon at bounding box center [23, 124] width 12 height 12
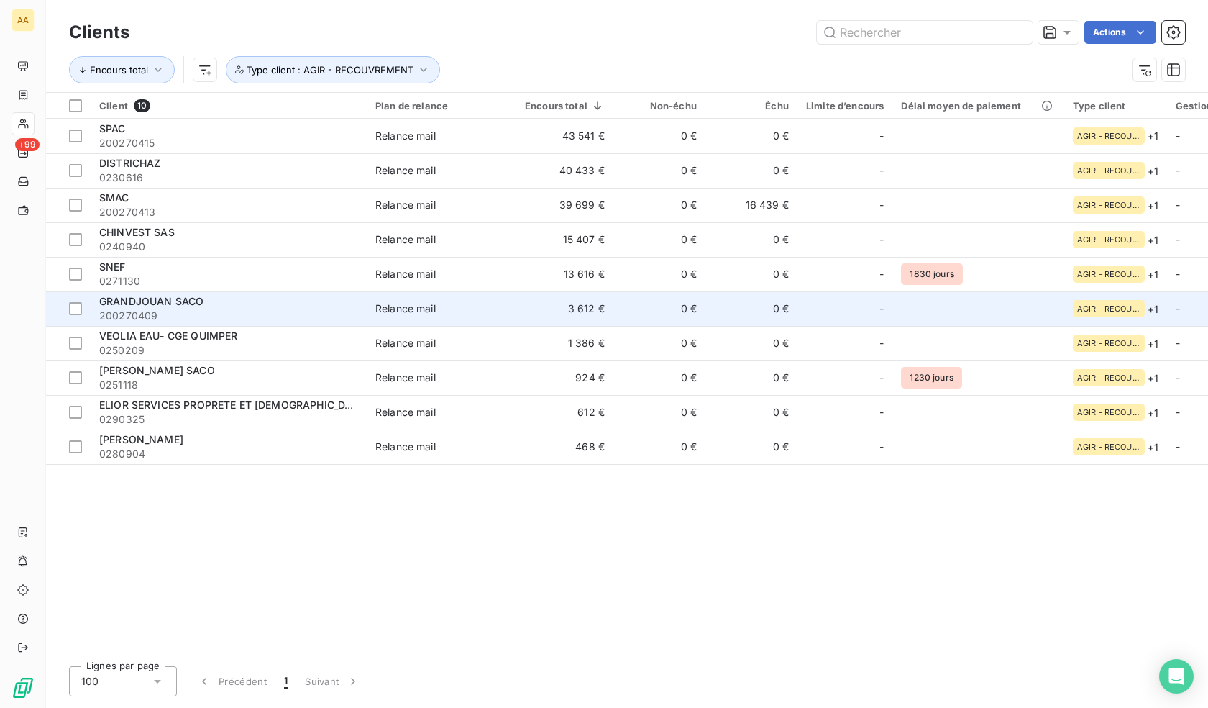
click at [388, 308] on div "Relance mail" at bounding box center [405, 308] width 60 height 14
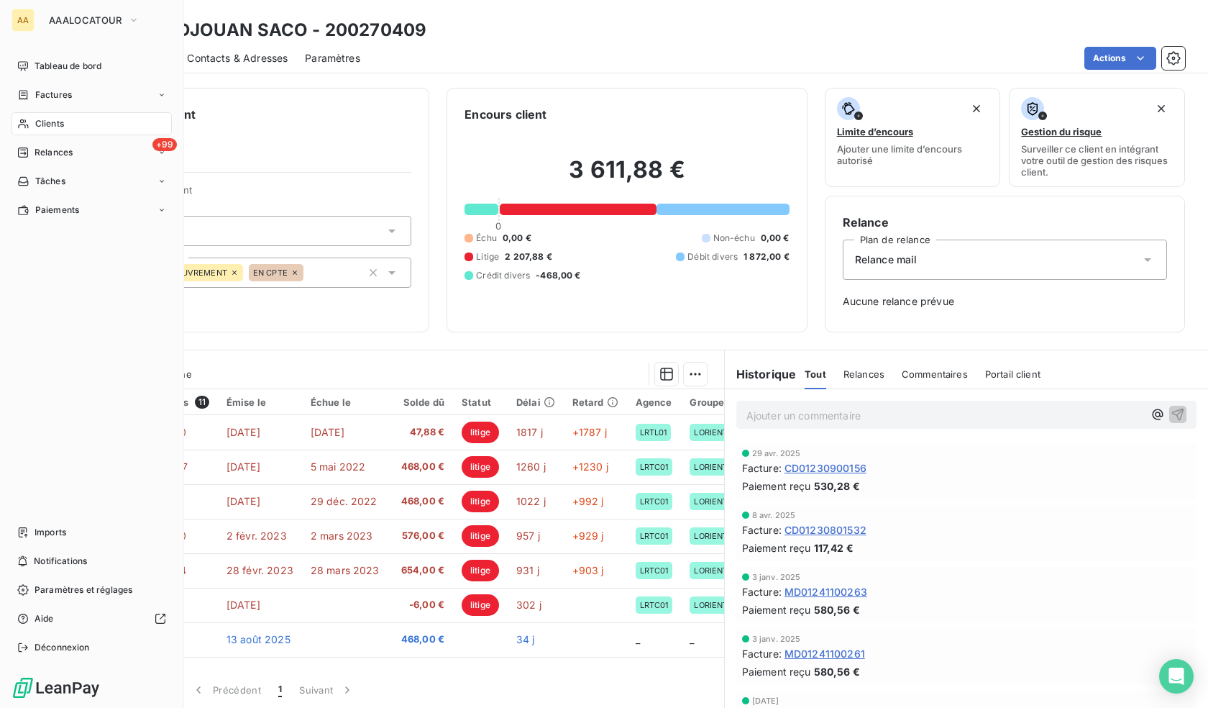
click at [29, 118] on div "Clients" at bounding box center [92, 123] width 160 height 23
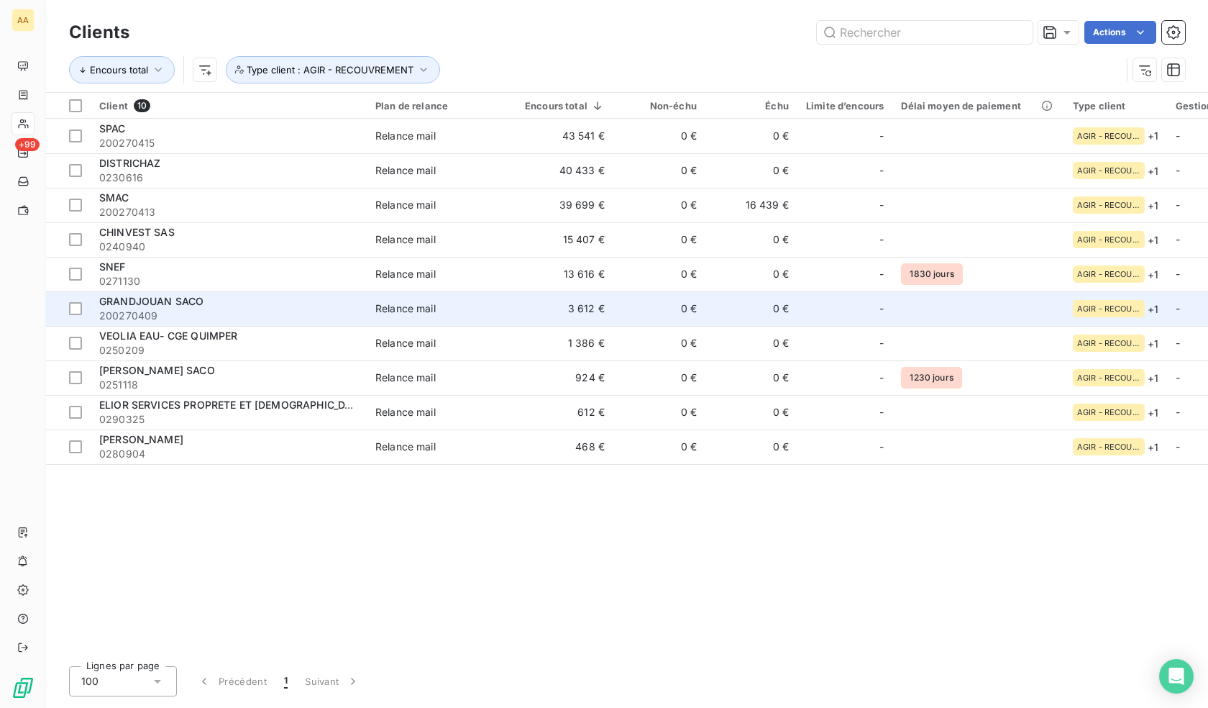
click at [403, 317] on td "Relance mail" at bounding box center [442, 308] width 150 height 35
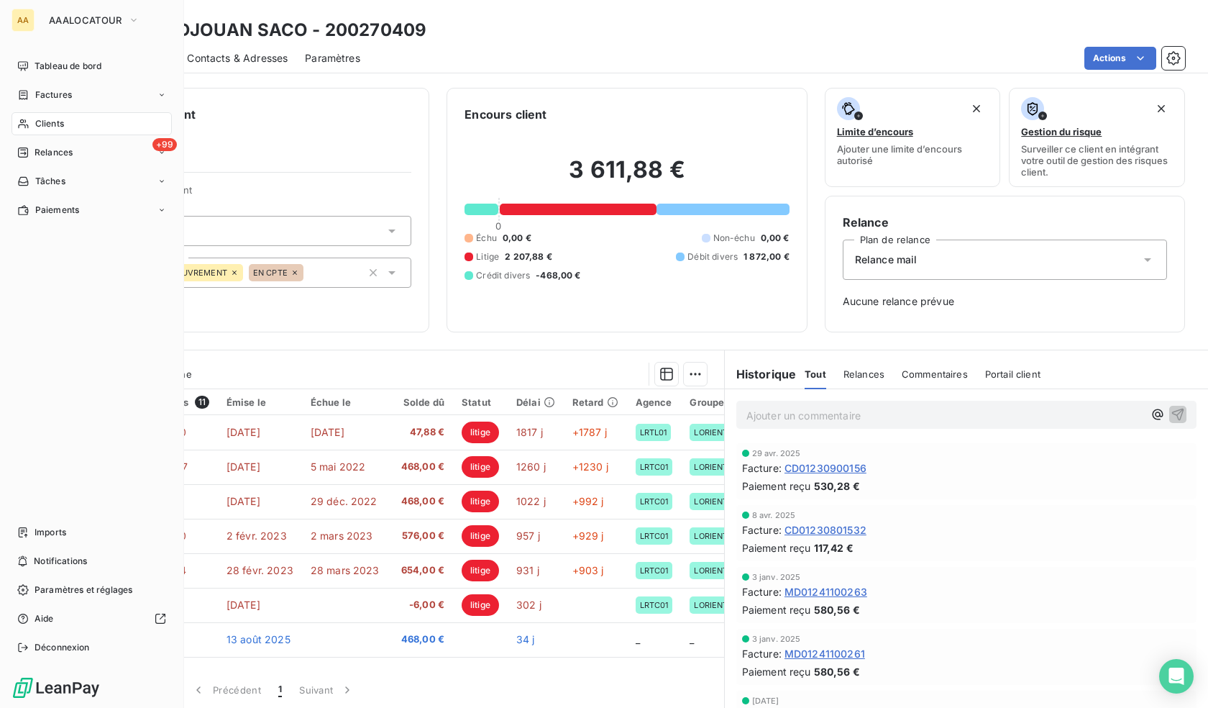
click at [21, 117] on div "Clients" at bounding box center [92, 123] width 160 height 23
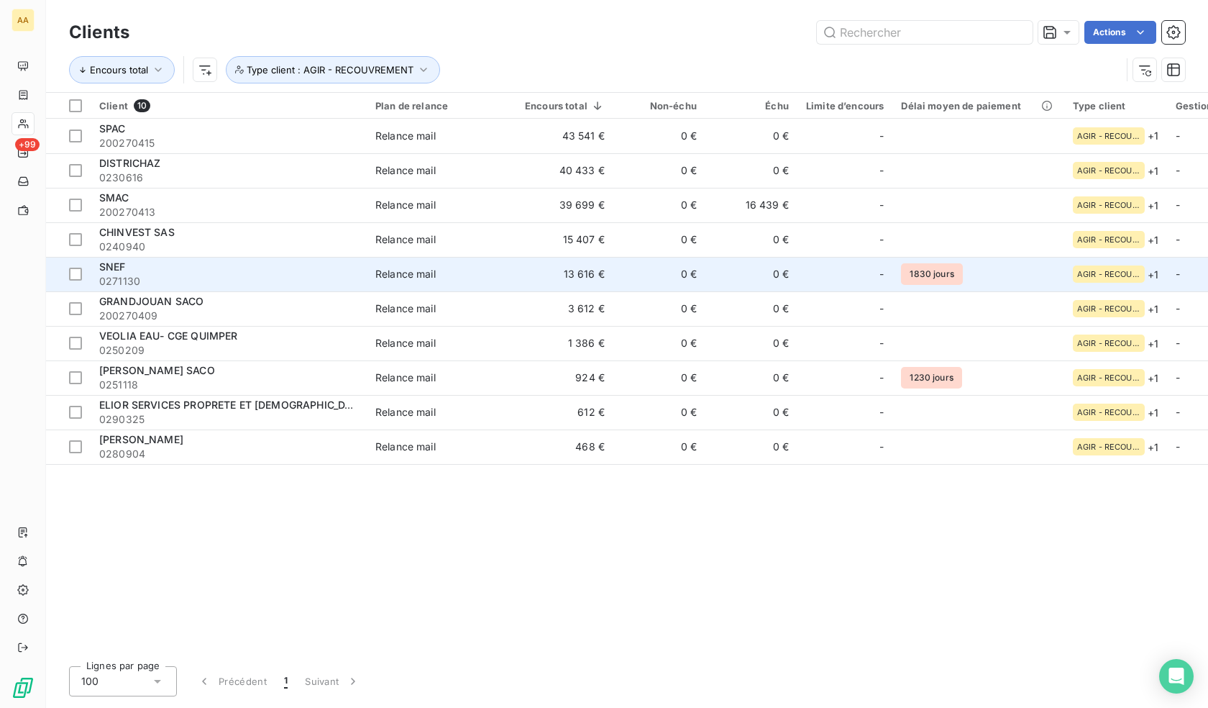
click at [429, 283] on td "Relance mail" at bounding box center [442, 274] width 150 height 35
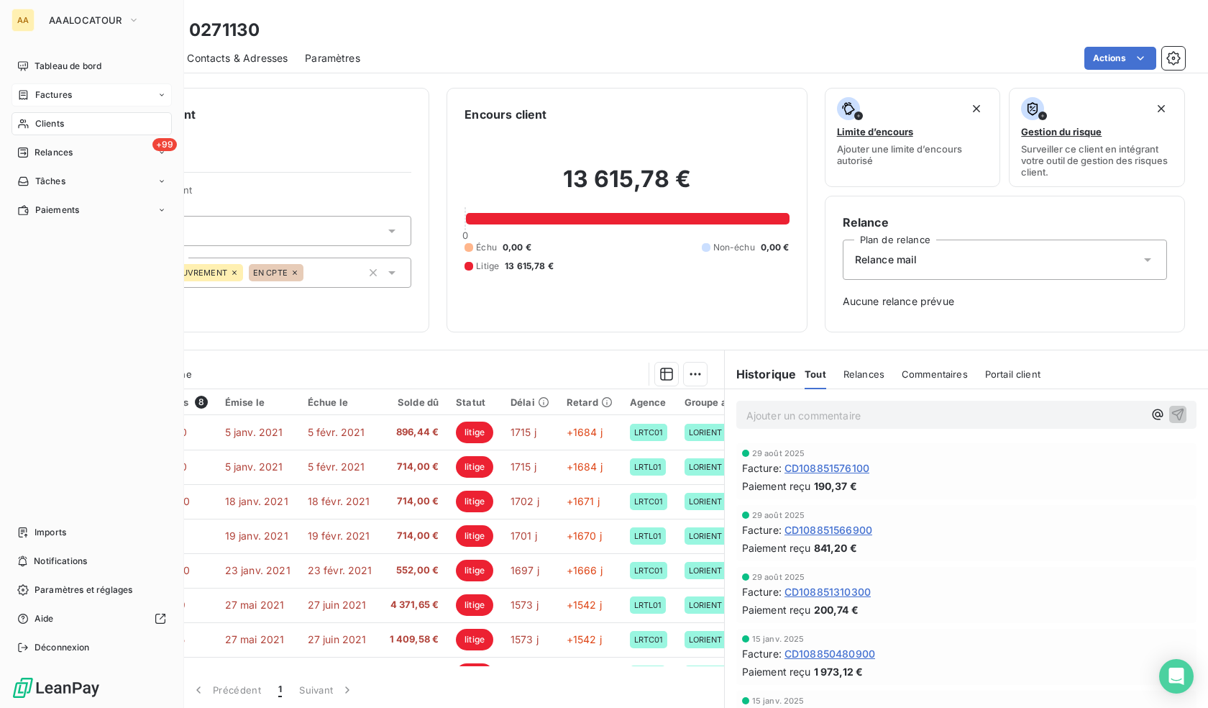
click at [31, 93] on div "Factures" at bounding box center [44, 94] width 55 height 13
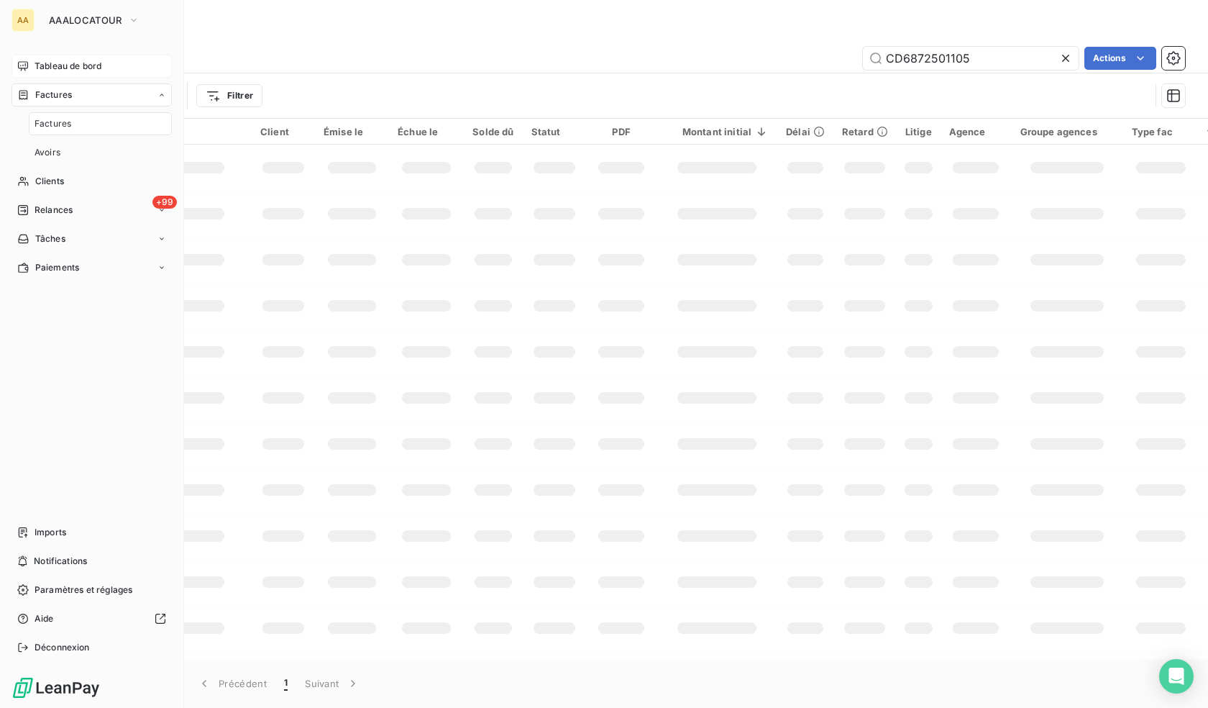
click at [40, 67] on span "Tableau de bord" at bounding box center [68, 66] width 67 height 13
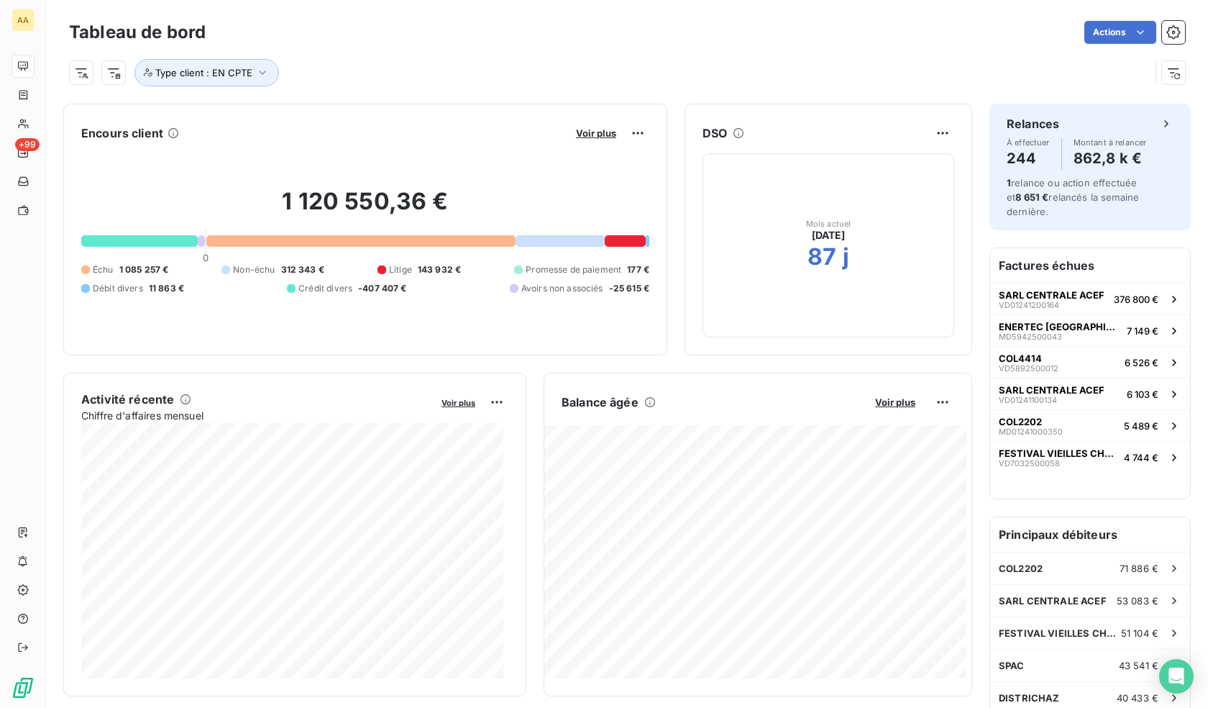
click at [360, 56] on div "Type client : EN CPTE" at bounding box center [627, 66] width 1116 height 39
click at [258, 73] on icon "button" at bounding box center [262, 72] width 14 height 14
click at [440, 106] on div "EN CPTE" at bounding box center [426, 110] width 207 height 30
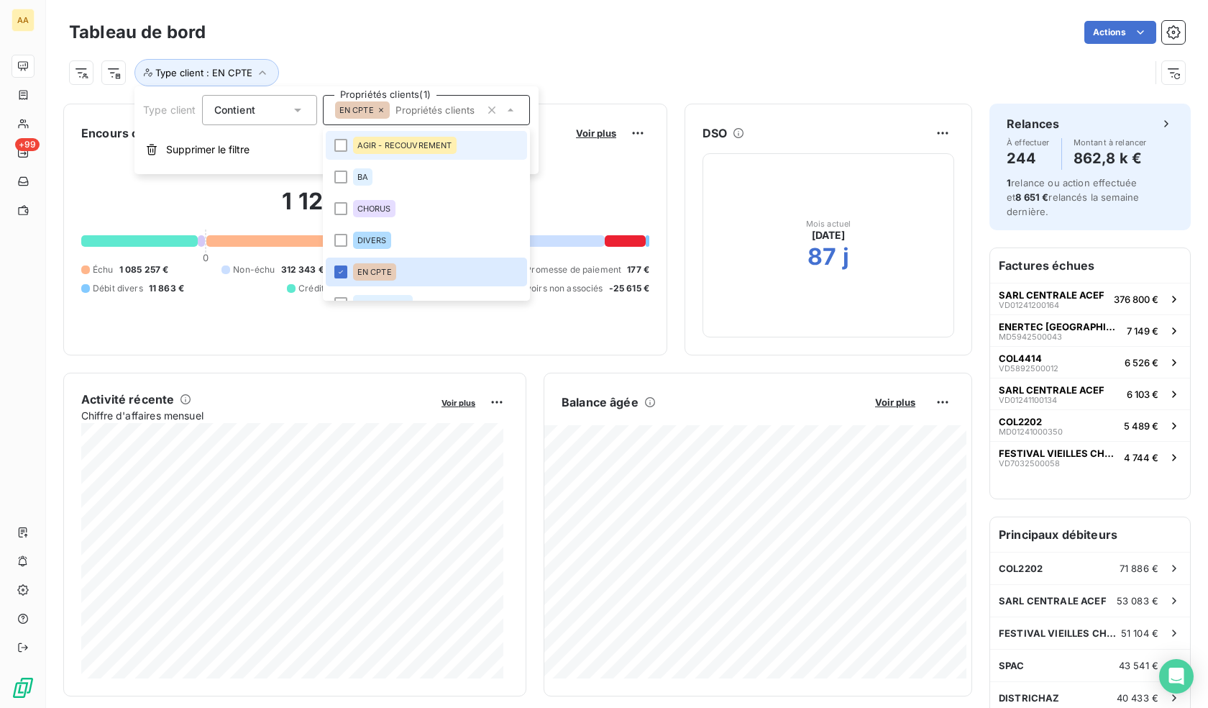
click at [413, 152] on div "AGIR - RECOUVREMENT" at bounding box center [405, 145] width 104 height 17
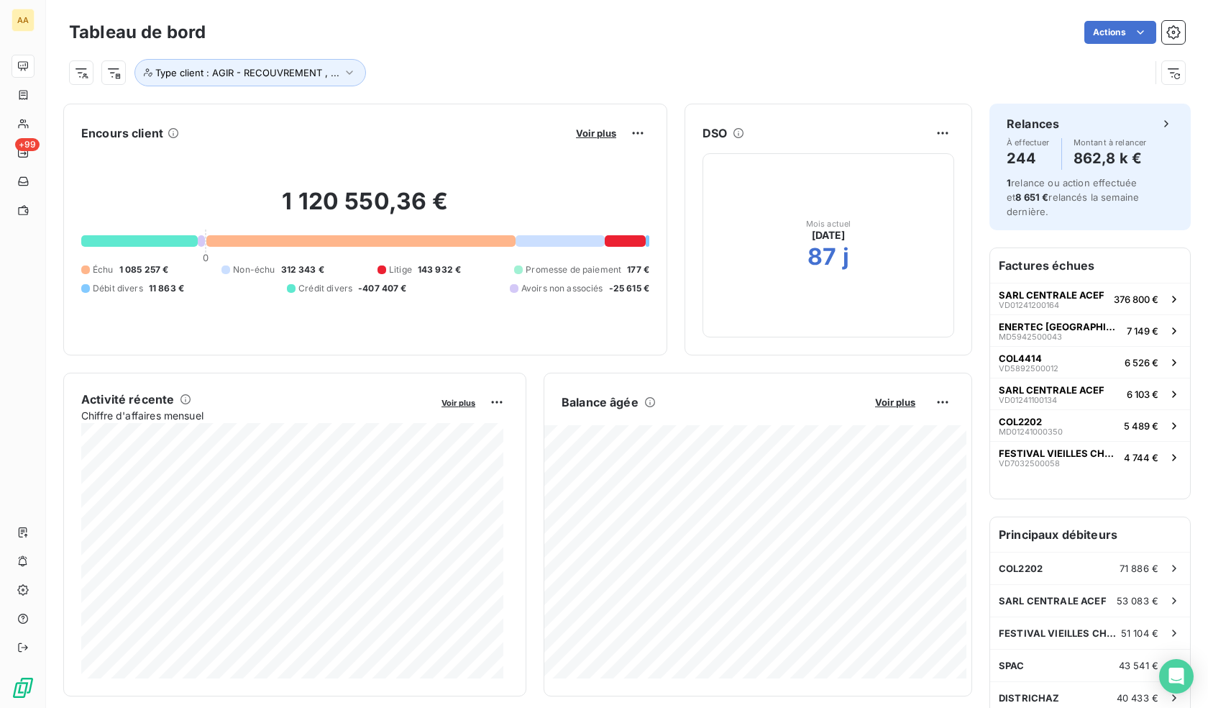
click at [521, 42] on div "Actions" at bounding box center [704, 32] width 962 height 23
click at [299, 66] on button "Type client : AGIR - RECOUVREMENT , ..." at bounding box center [250, 72] width 232 height 27
click at [461, 27] on div "Actions" at bounding box center [704, 32] width 962 height 23
click at [337, 69] on span "Type client : AGIR - RECOUVREMENT , ..." at bounding box center [247, 73] width 184 height 12
click at [495, 109] on icon "button" at bounding box center [492, 110] width 14 height 14
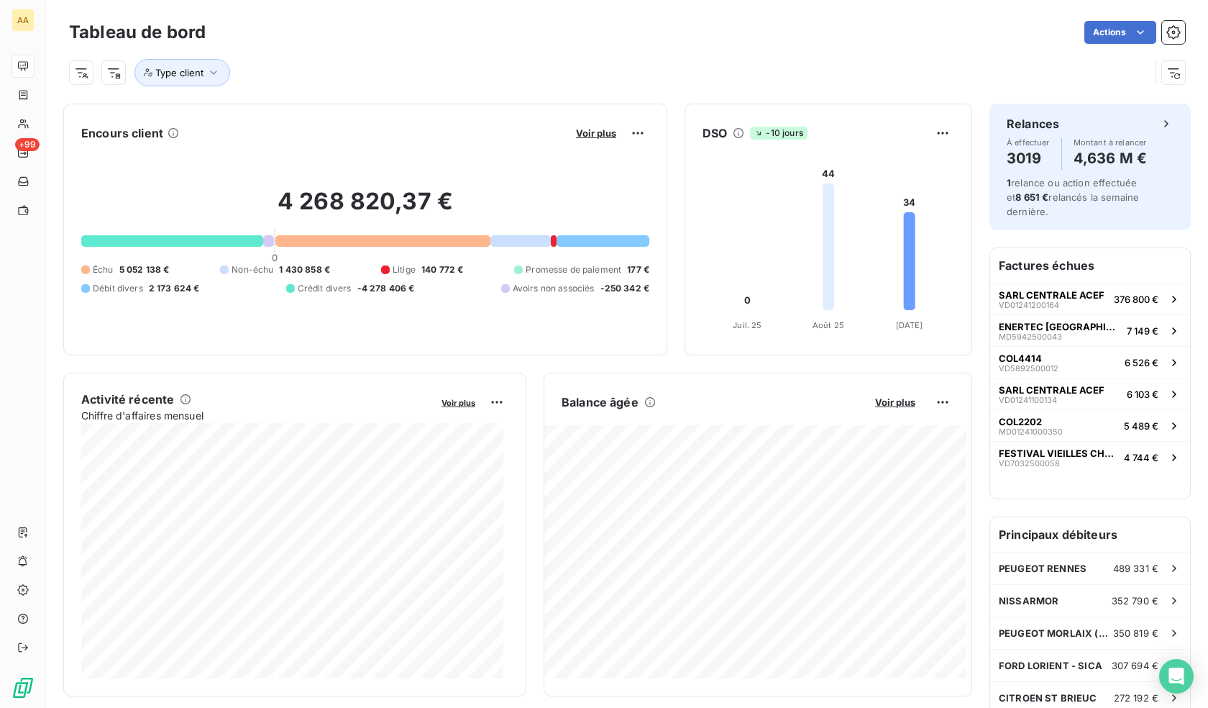
click at [554, 36] on div "Actions" at bounding box center [704, 32] width 962 height 23
click at [197, 74] on span "Type client" at bounding box center [179, 73] width 48 height 12
click at [353, 113] on div at bounding box center [426, 110] width 207 height 30
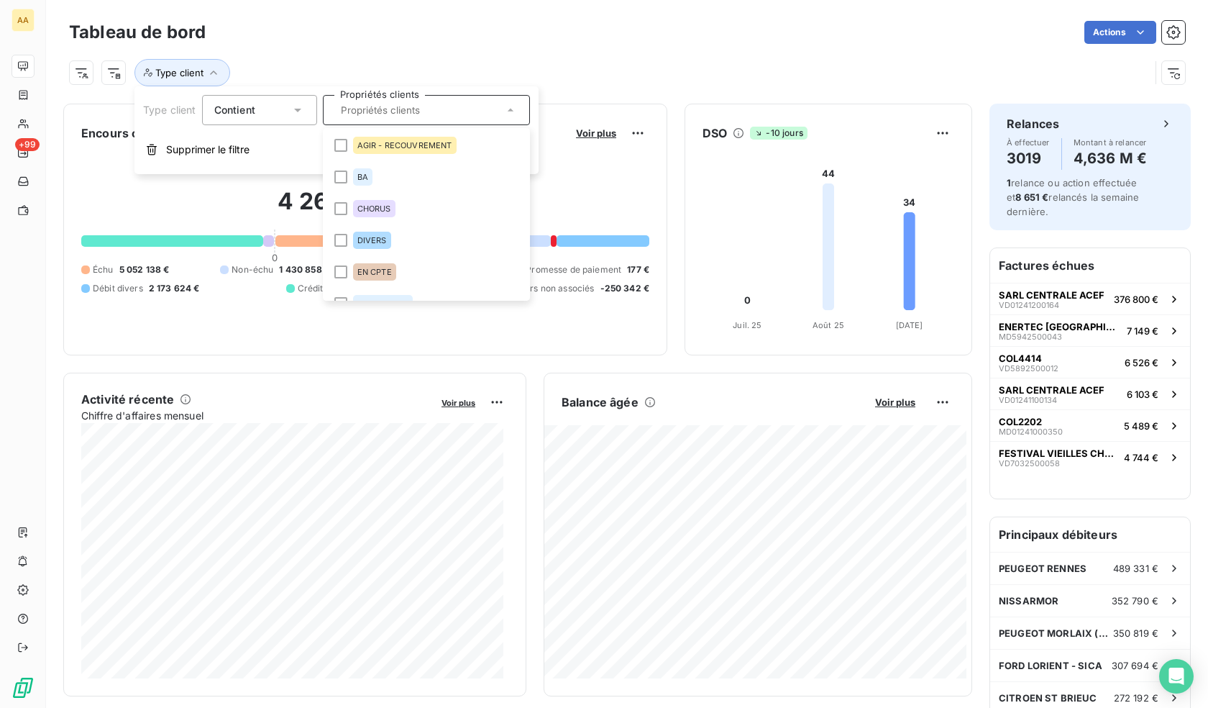
click at [419, 42] on div "Actions" at bounding box center [704, 32] width 962 height 23
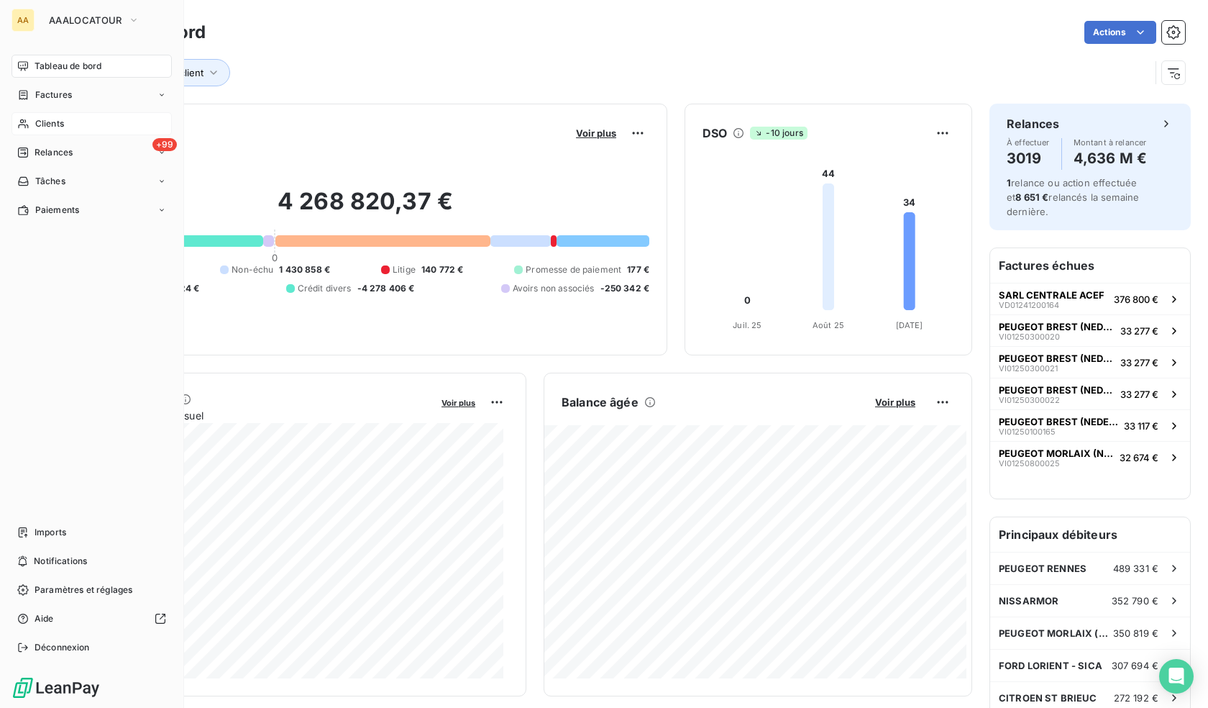
click at [39, 122] on span "Clients" at bounding box center [49, 123] width 29 height 13
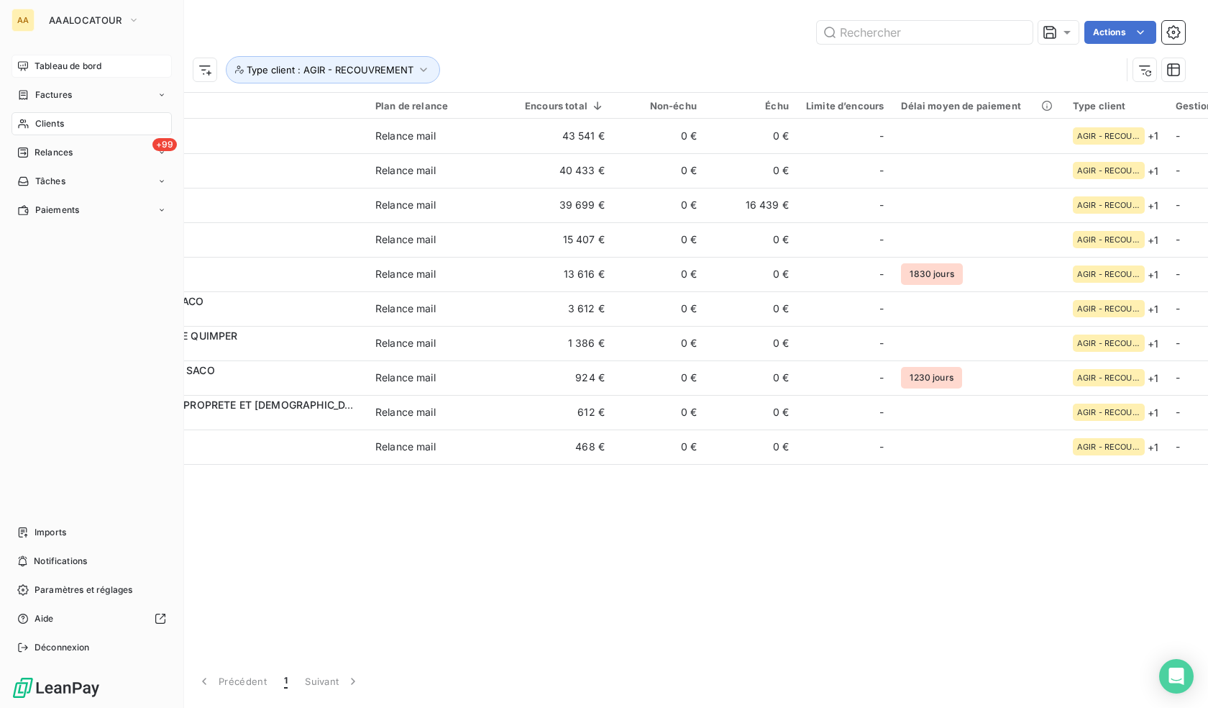
drag, startPoint x: 25, startPoint y: 124, endPoint x: 52, endPoint y: 125, distance: 26.6
click at [25, 124] on icon at bounding box center [23, 124] width 12 height 12
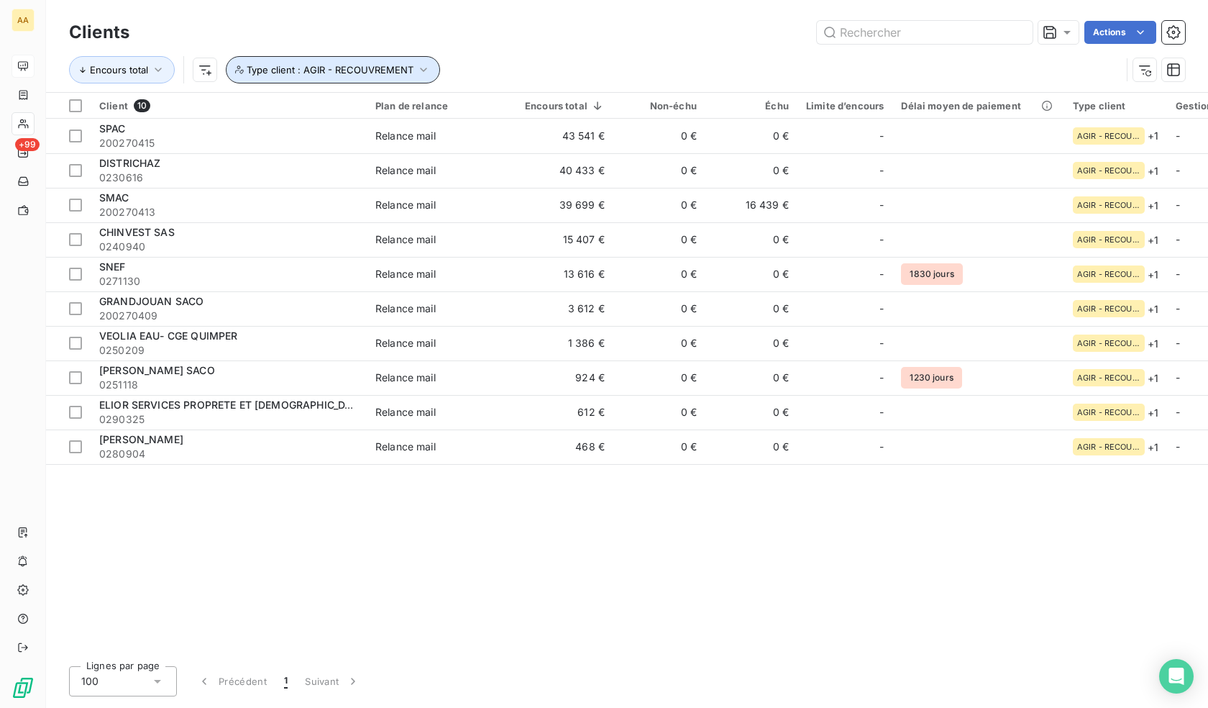
click at [283, 59] on button "Type client : AGIR - RECOUVREMENT" at bounding box center [333, 69] width 214 height 27
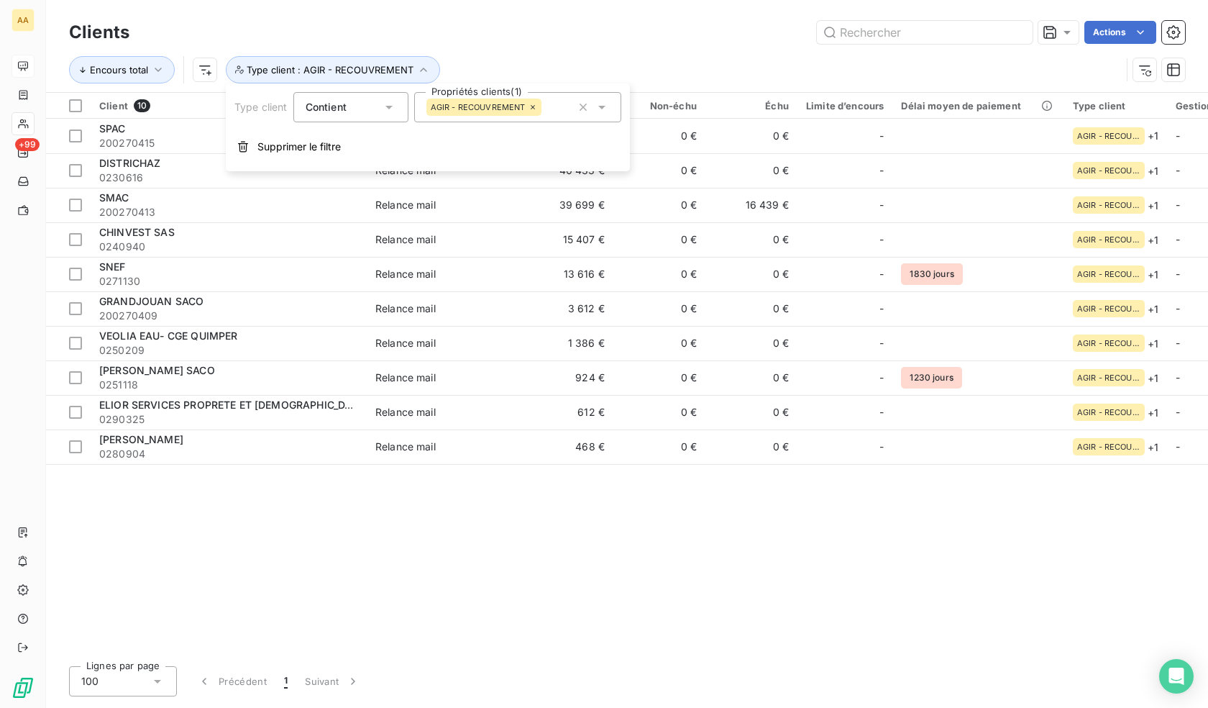
click at [526, 103] on div "AGIR - RECOUVREMENT" at bounding box center [483, 107] width 115 height 17
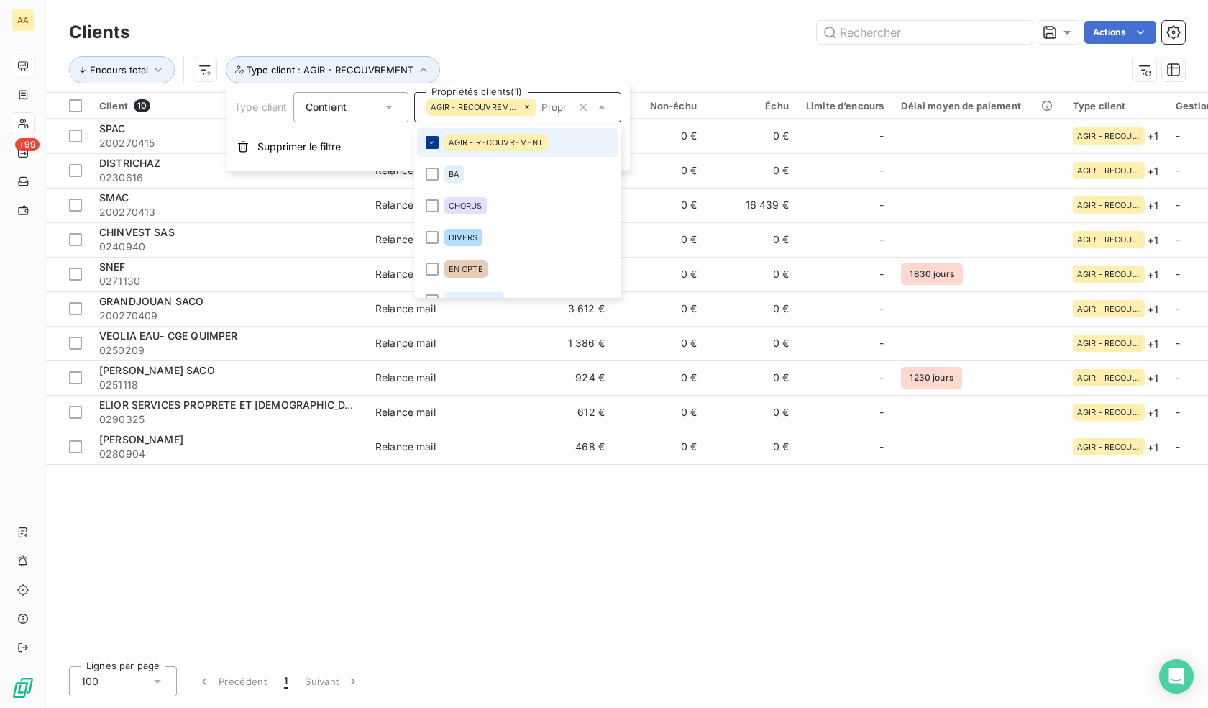
click at [428, 142] on icon at bounding box center [432, 142] width 9 height 9
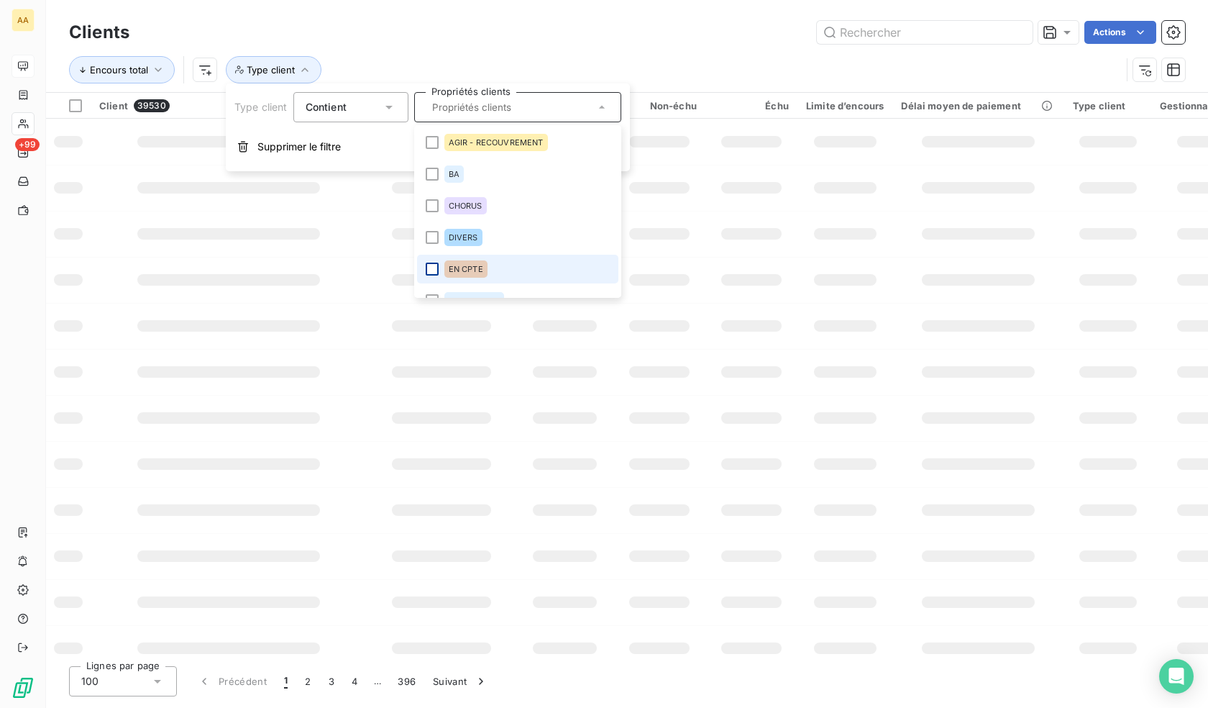
click at [434, 273] on div at bounding box center [432, 268] width 13 height 13
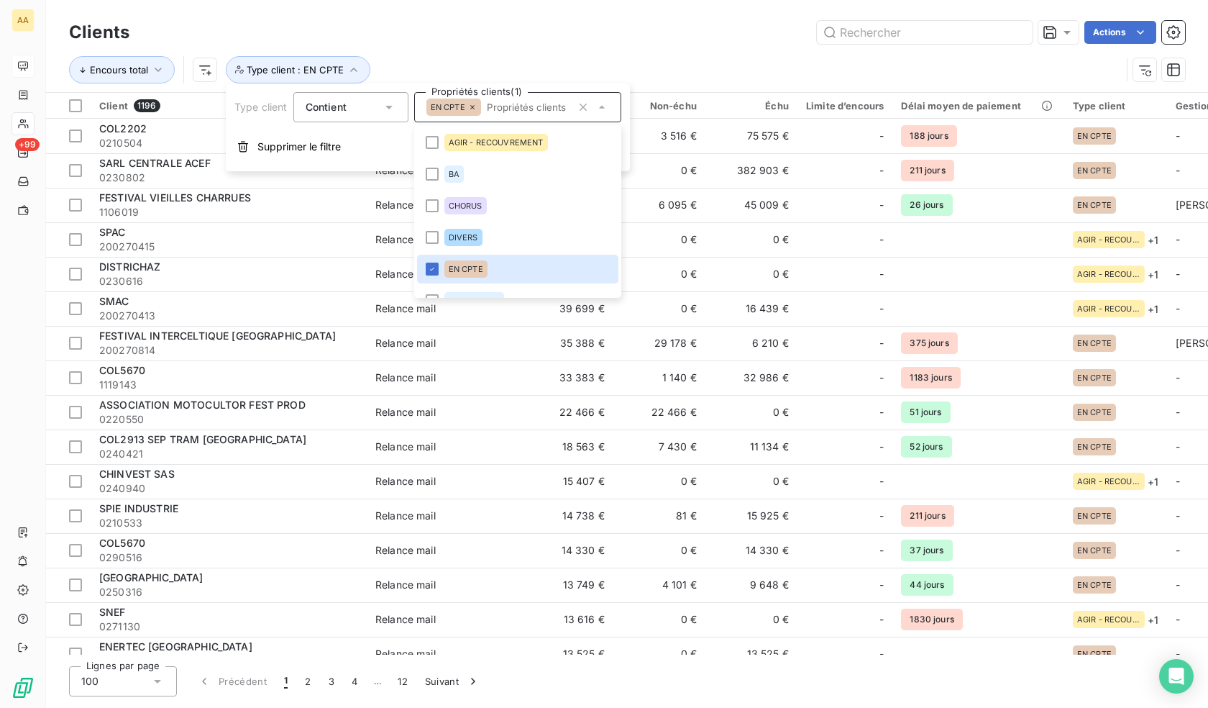
click at [457, 19] on div "Clients Actions" at bounding box center [627, 32] width 1116 height 30
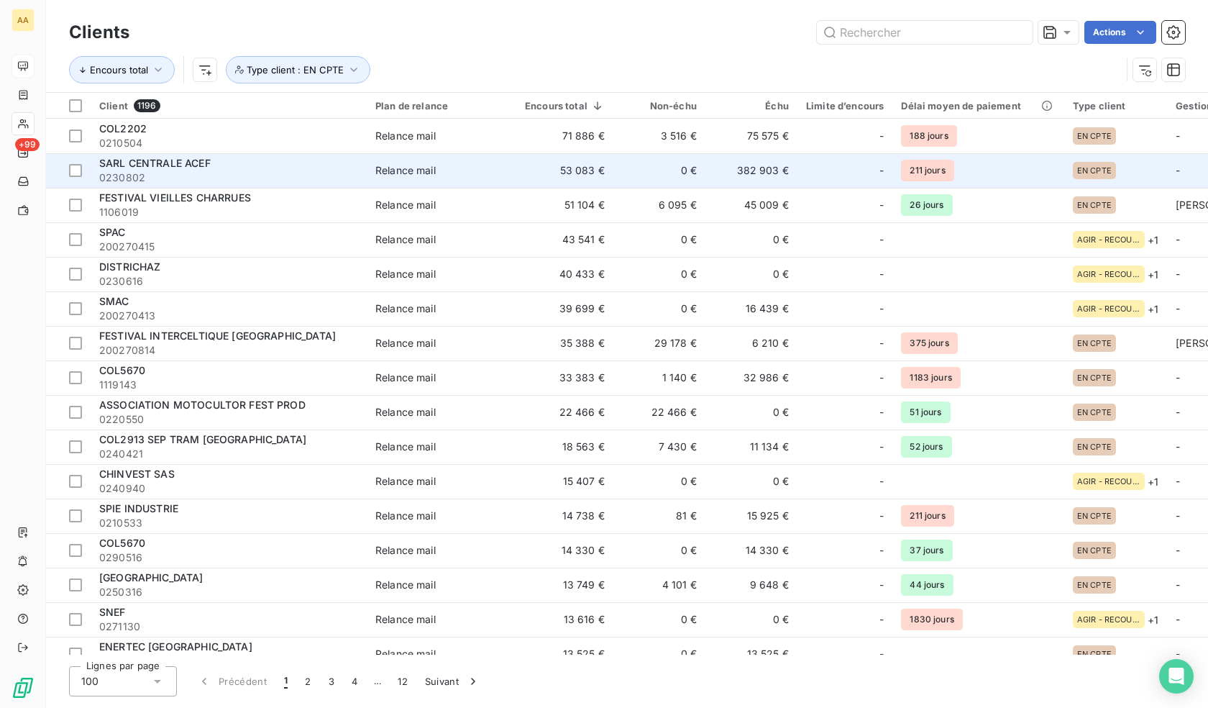
click at [231, 173] on span "0230802" at bounding box center [228, 177] width 259 height 14
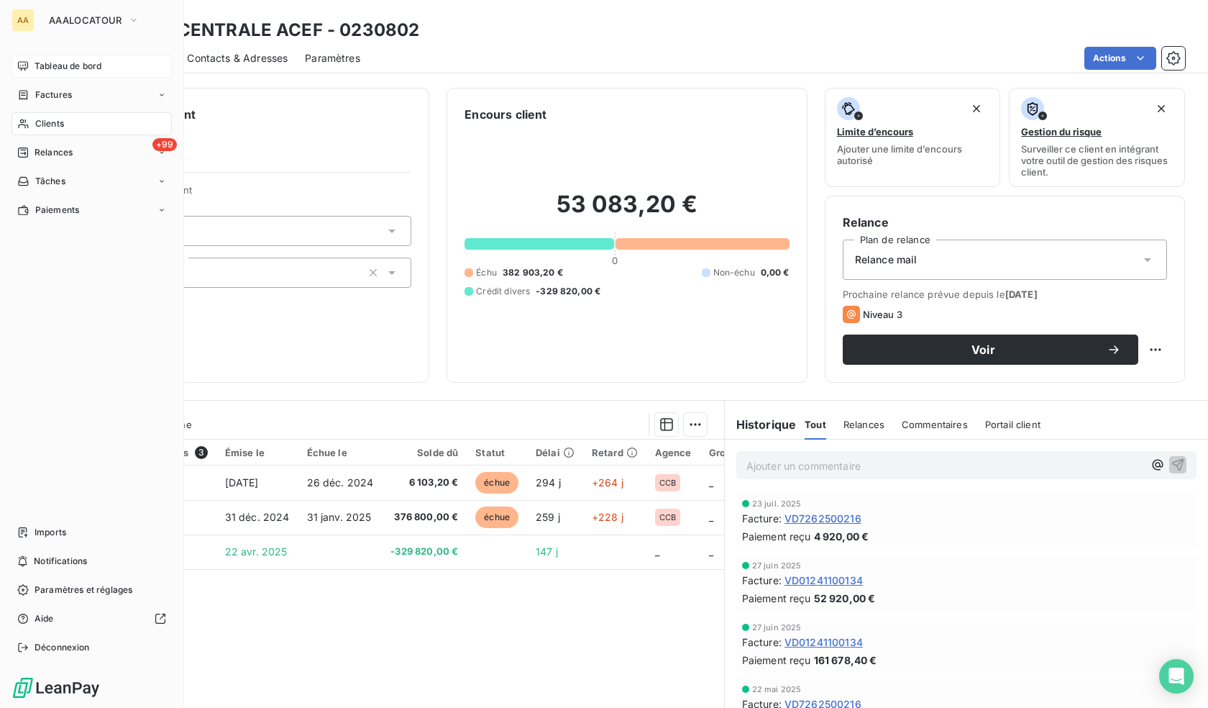
click at [40, 124] on span "Clients" at bounding box center [49, 123] width 29 height 13
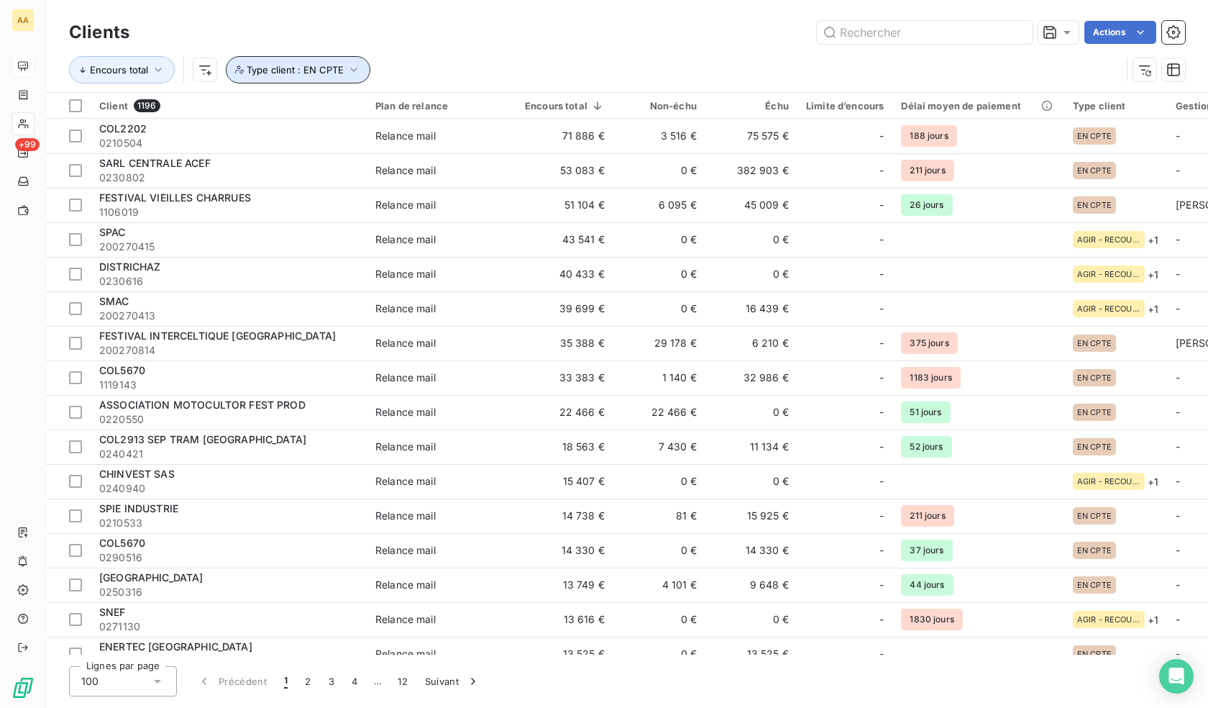
click at [329, 59] on button "Type client : EN CPTE" at bounding box center [298, 69] width 145 height 27
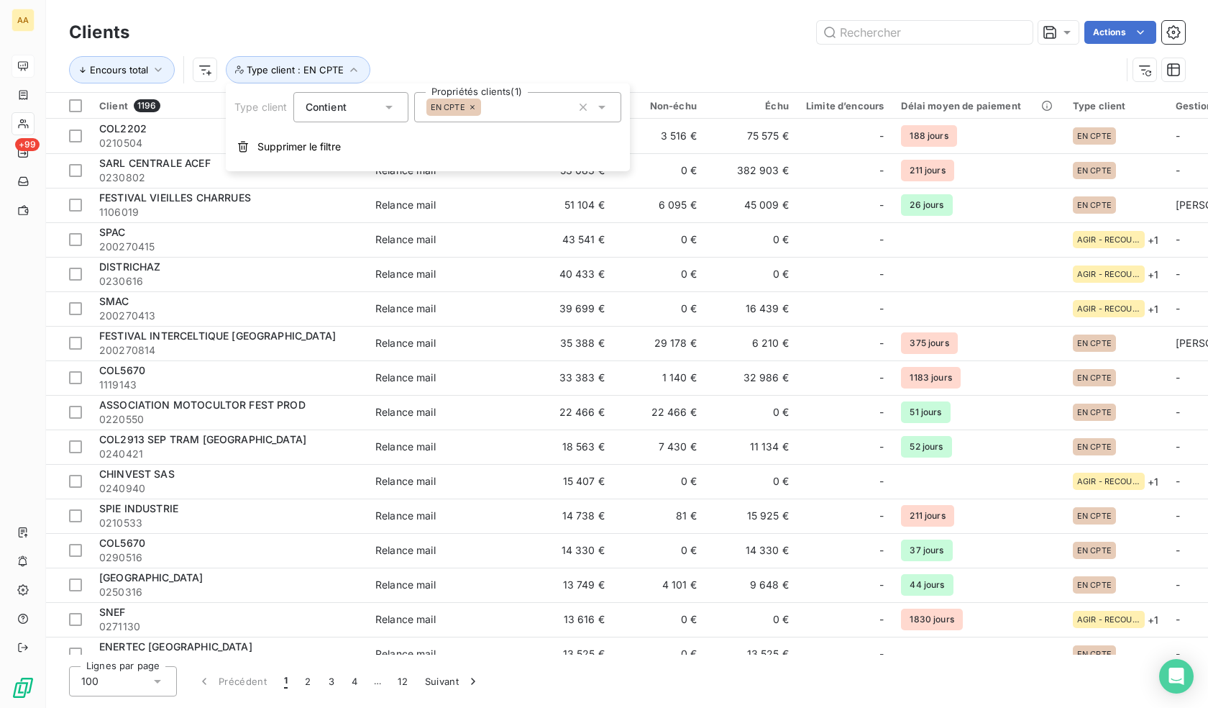
click at [547, 106] on div "EN CPTE" at bounding box center [517, 107] width 207 height 30
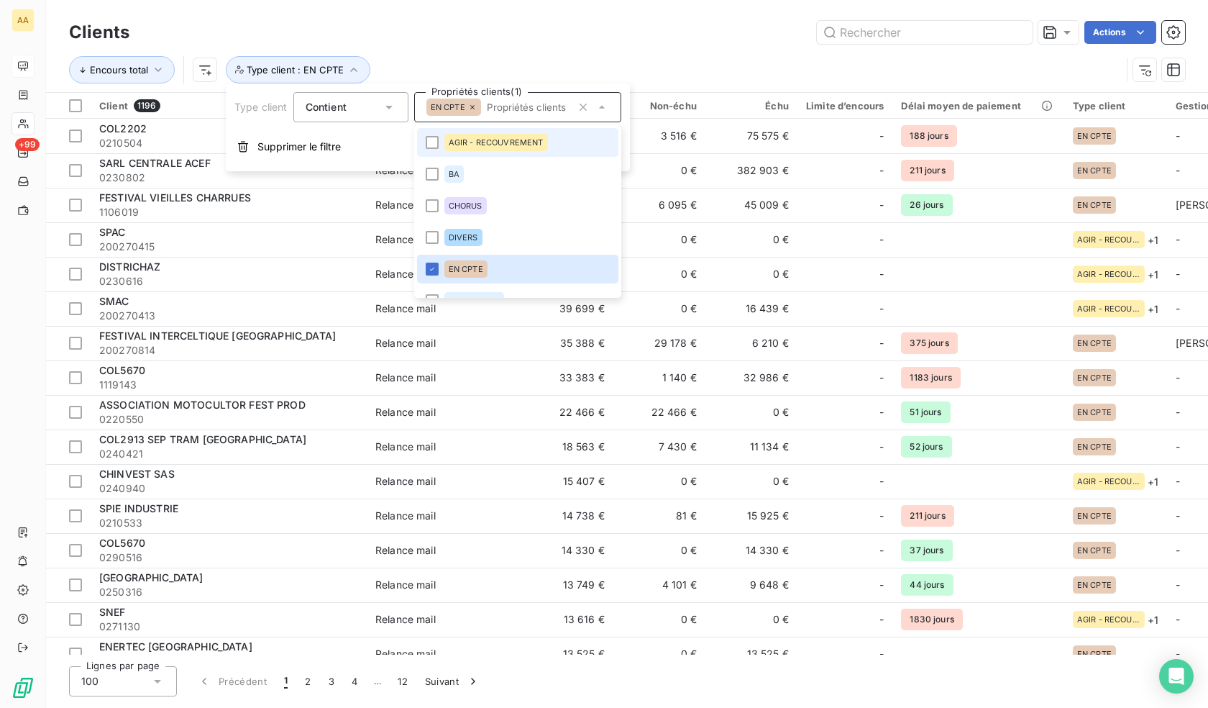
click at [537, 152] on li "AGIR - RECOUVREMENT" at bounding box center [517, 142] width 201 height 29
click at [539, 27] on div "Actions" at bounding box center [666, 32] width 1038 height 23
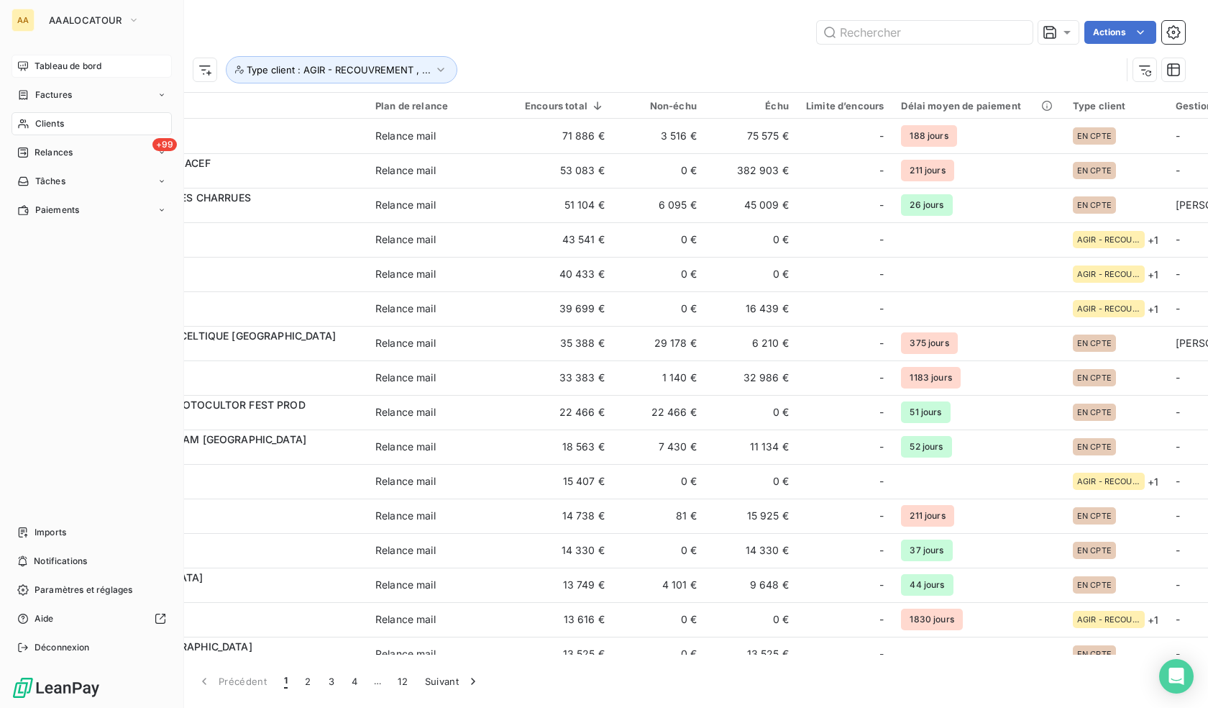
click at [35, 64] on span "Tableau de bord" at bounding box center [68, 66] width 67 height 13
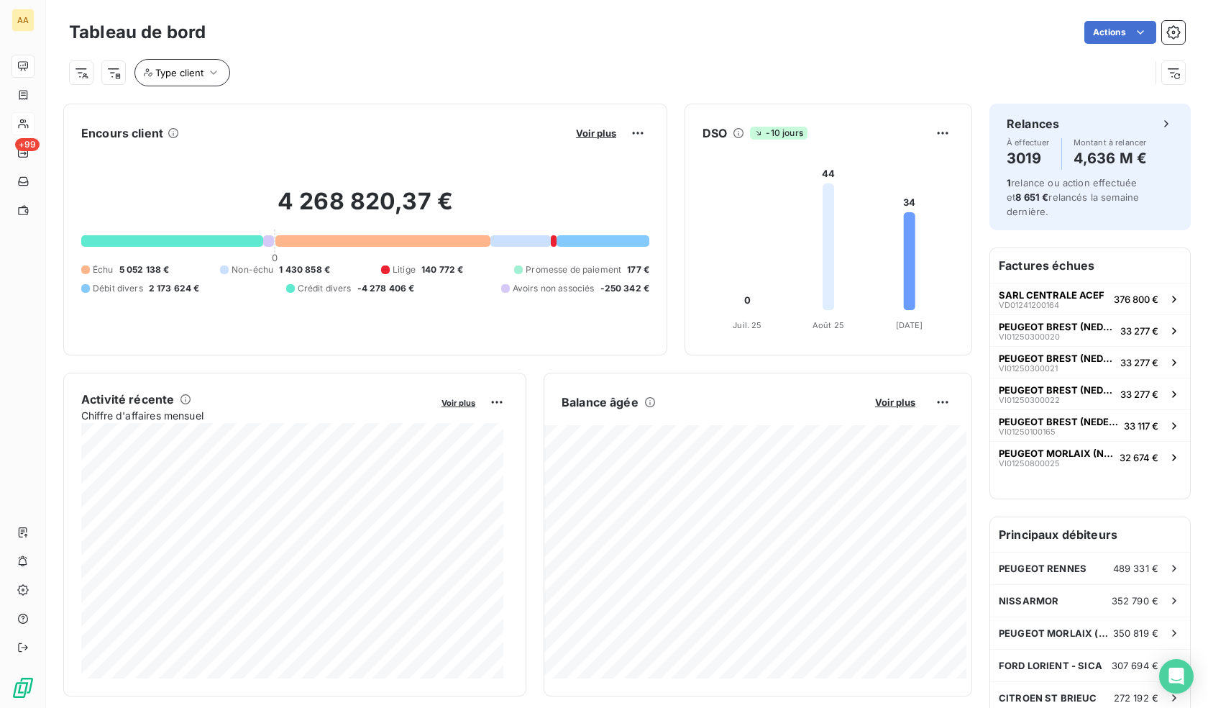
drag, startPoint x: 164, startPoint y: 49, endPoint x: 173, endPoint y: 78, distance: 30.0
click at [164, 51] on div "Type client" at bounding box center [627, 66] width 1116 height 39
click at [173, 78] on span "Type client" at bounding box center [179, 73] width 48 height 12
drag, startPoint x: 370, startPoint y: 116, endPoint x: 378, endPoint y: 117, distance: 8.7
click at [370, 116] on div at bounding box center [426, 110] width 207 height 30
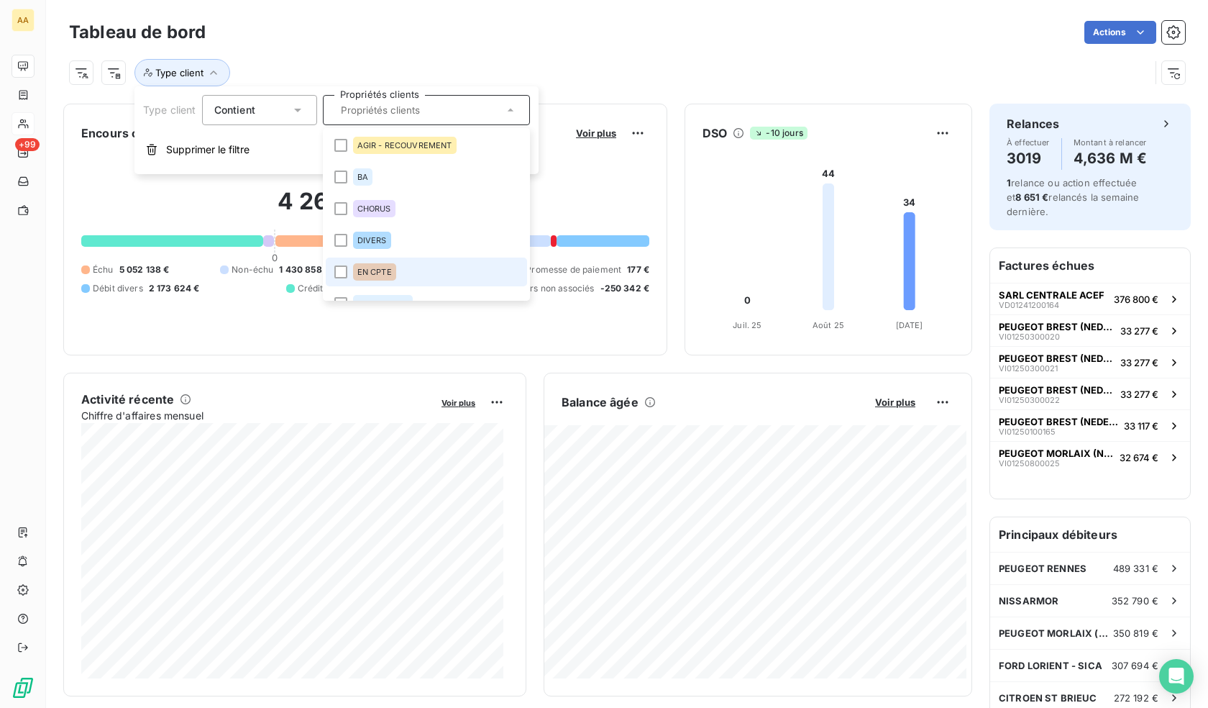
click at [367, 272] on span "EN CPTE" at bounding box center [374, 272] width 35 height 9
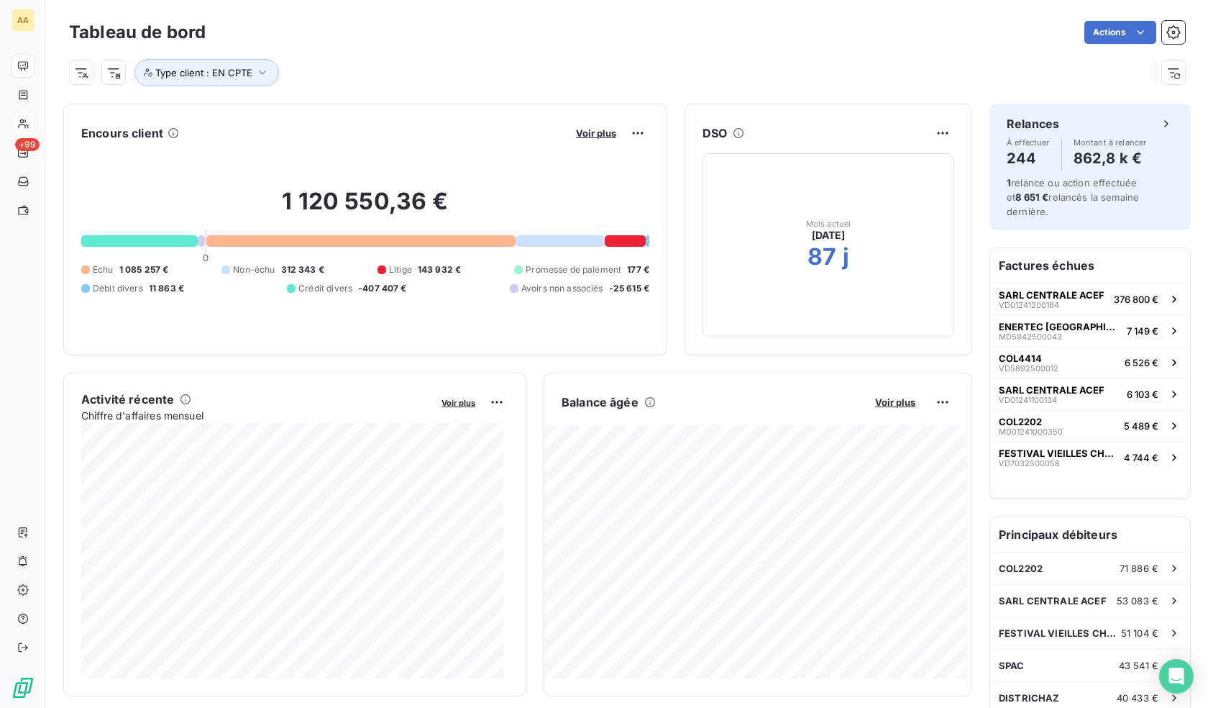
click at [542, 40] on div "Actions" at bounding box center [704, 32] width 962 height 23
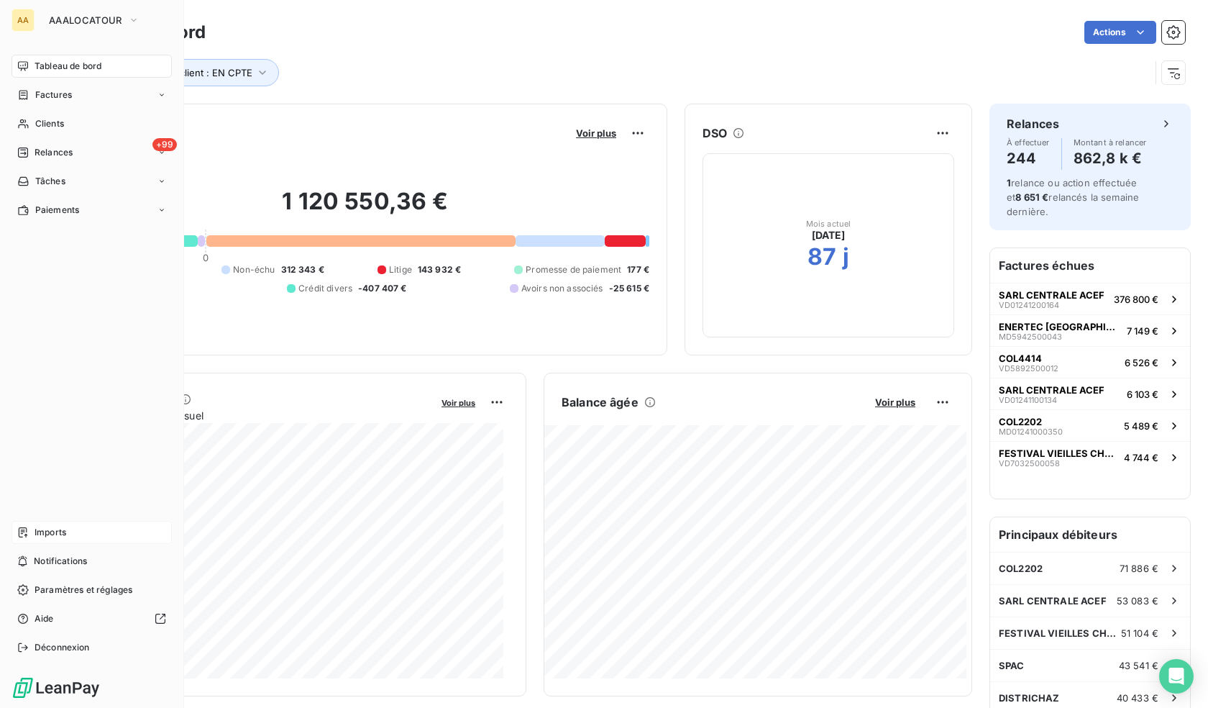
click at [52, 523] on div "Imports" at bounding box center [92, 532] width 160 height 23
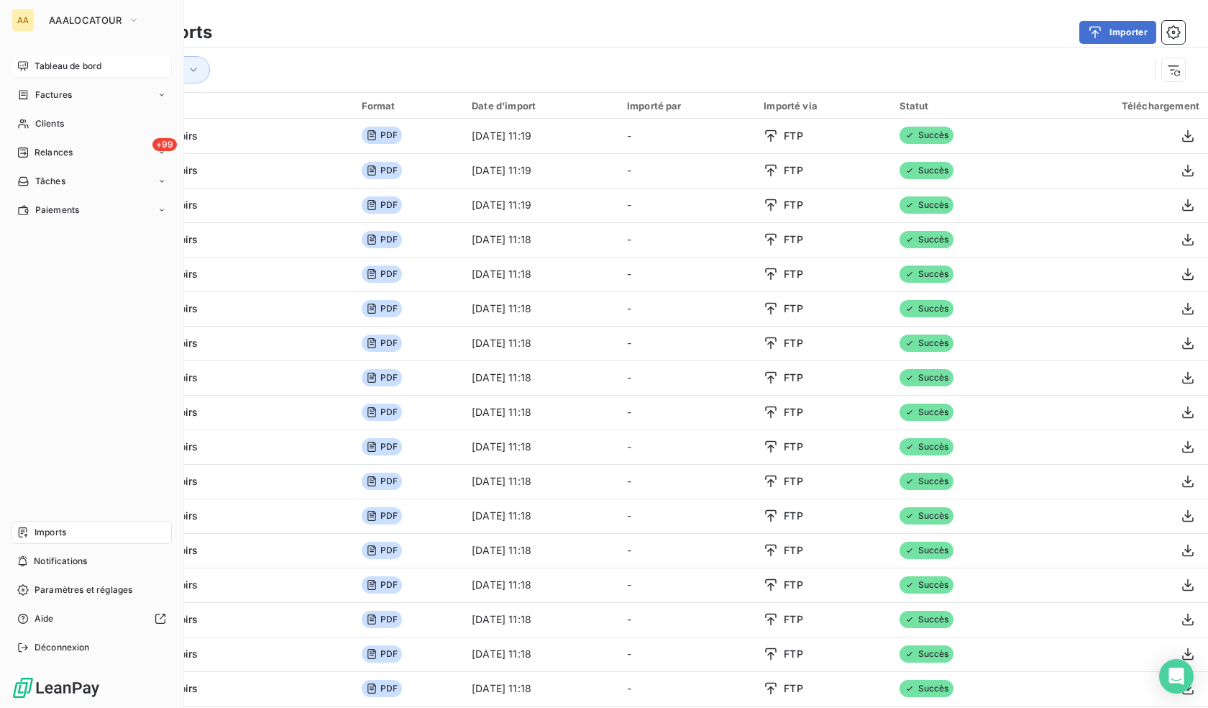
click at [72, 75] on div "Tableau de bord" at bounding box center [92, 66] width 160 height 23
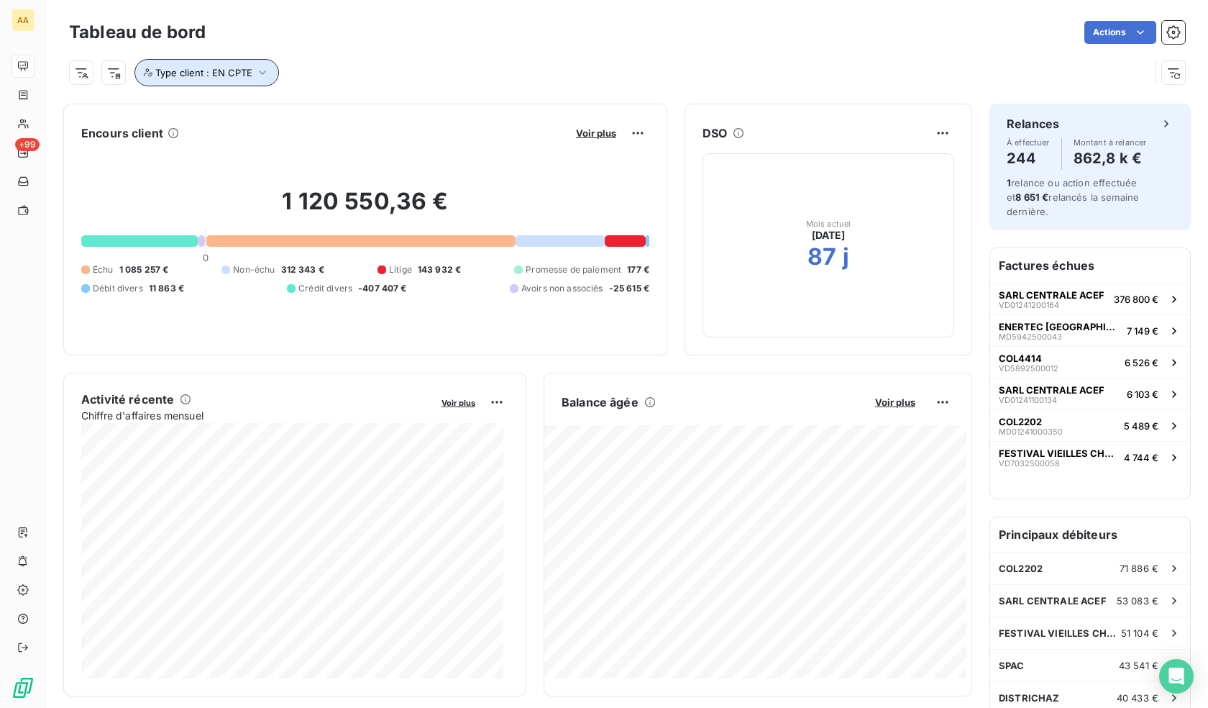
click at [255, 75] on icon "button" at bounding box center [262, 72] width 14 height 14
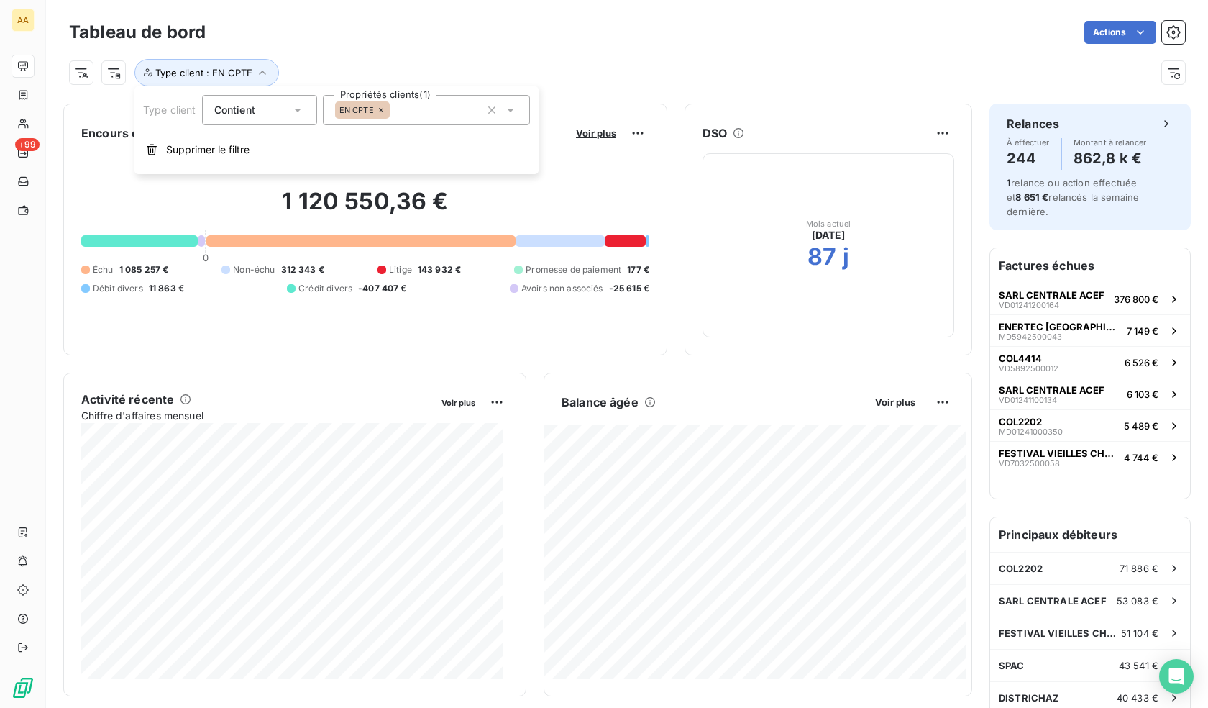
click at [413, 47] on div "Type client : EN CPTE" at bounding box center [627, 66] width 1116 height 39
click at [365, 206] on h2 "1 120 550,36 €" at bounding box center [365, 208] width 568 height 43
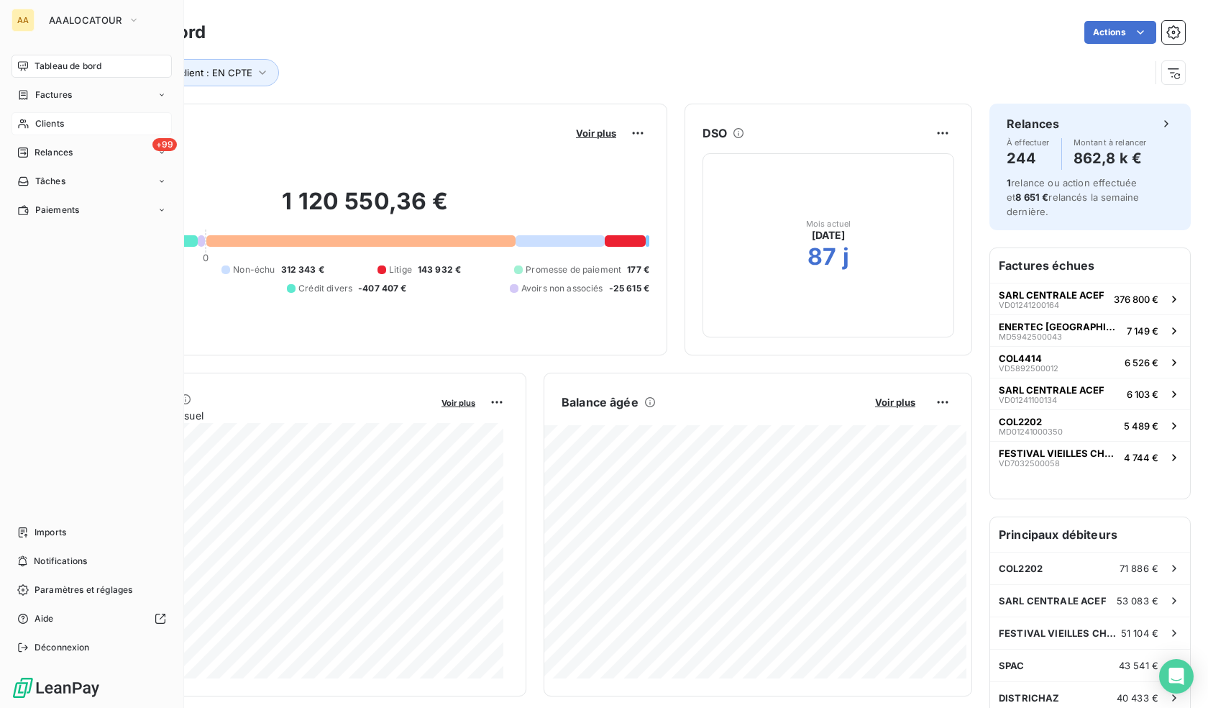
click at [41, 125] on span "Clients" at bounding box center [49, 123] width 29 height 13
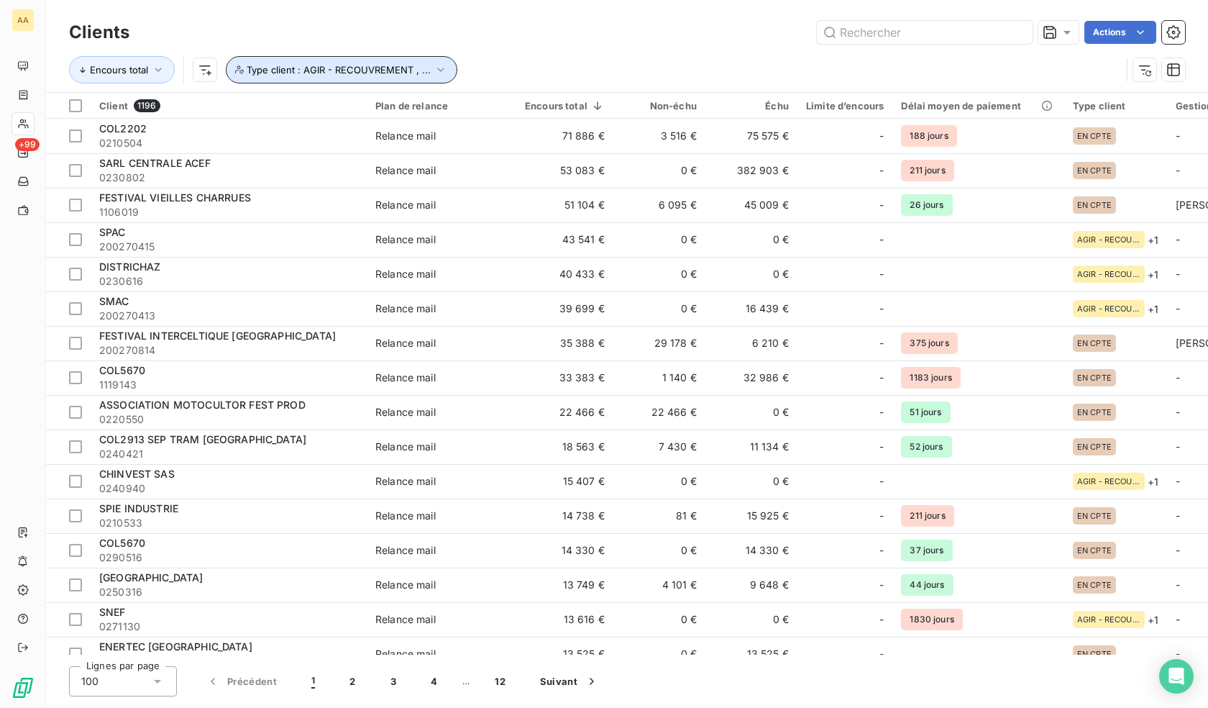
click at [352, 65] on span "Type client : AGIR - RECOUVREMENT , ..." at bounding box center [339, 70] width 184 height 12
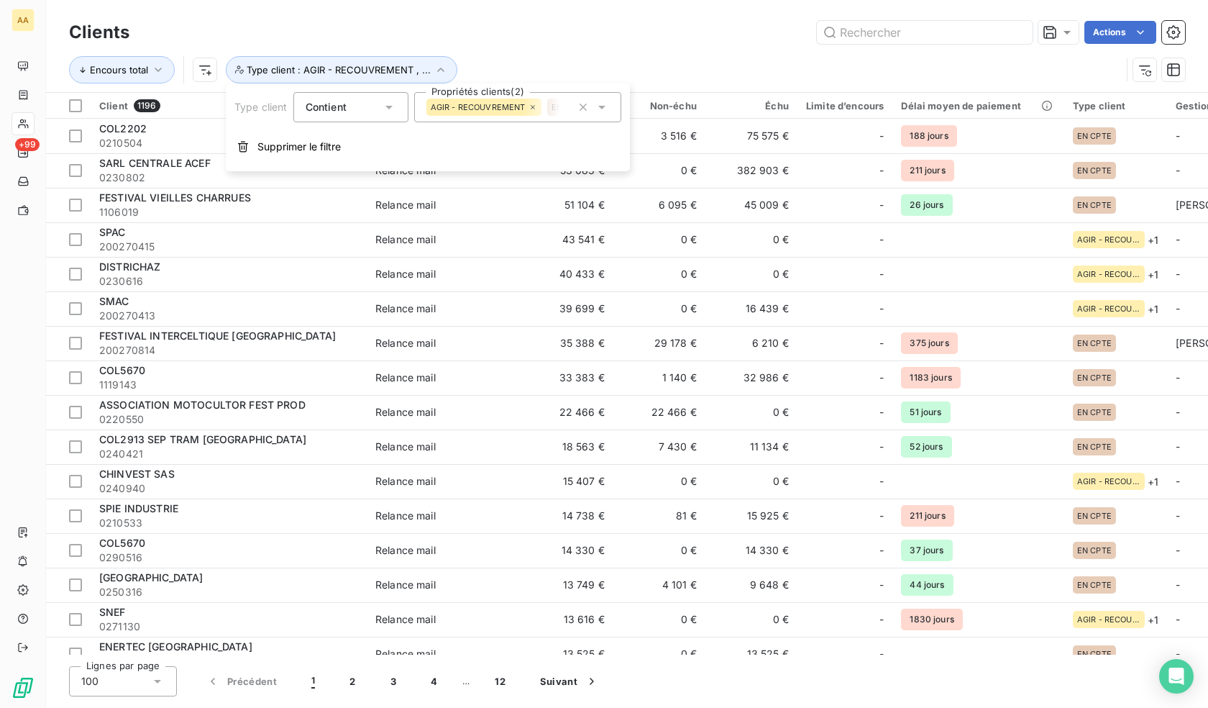
click at [557, 107] on span "EN CPTE" at bounding box center [569, 107] width 35 height 9
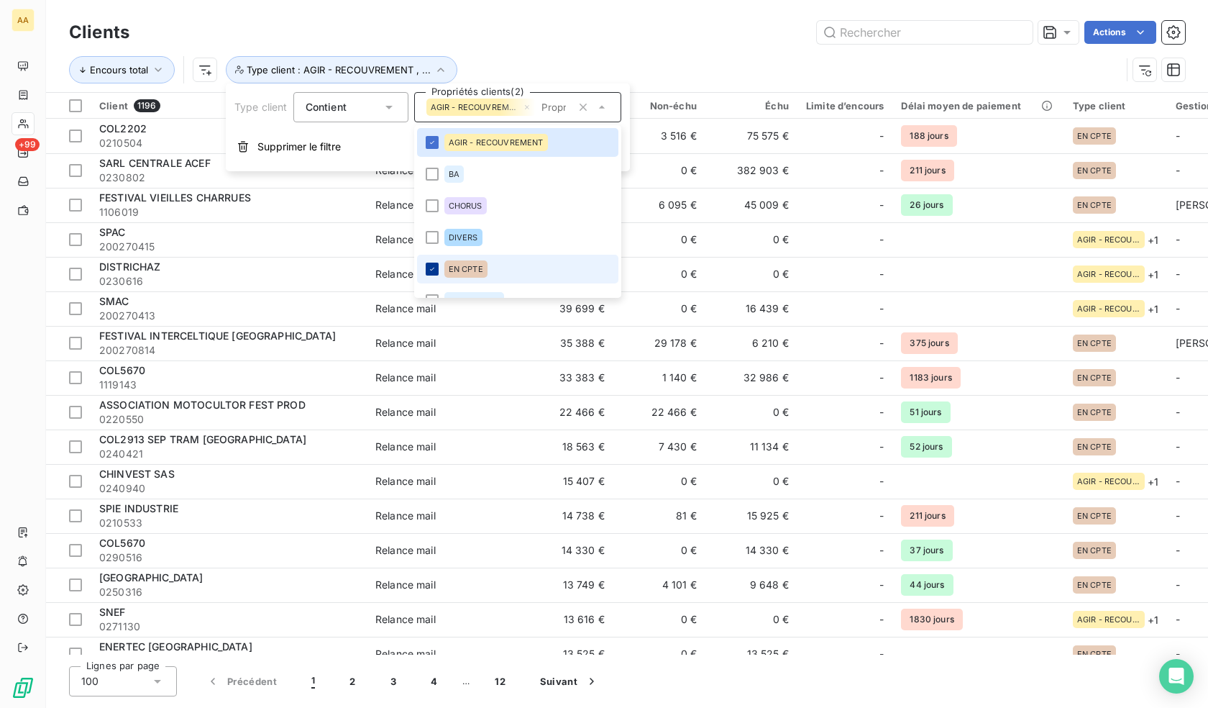
click at [426, 273] on div at bounding box center [432, 268] width 13 height 13
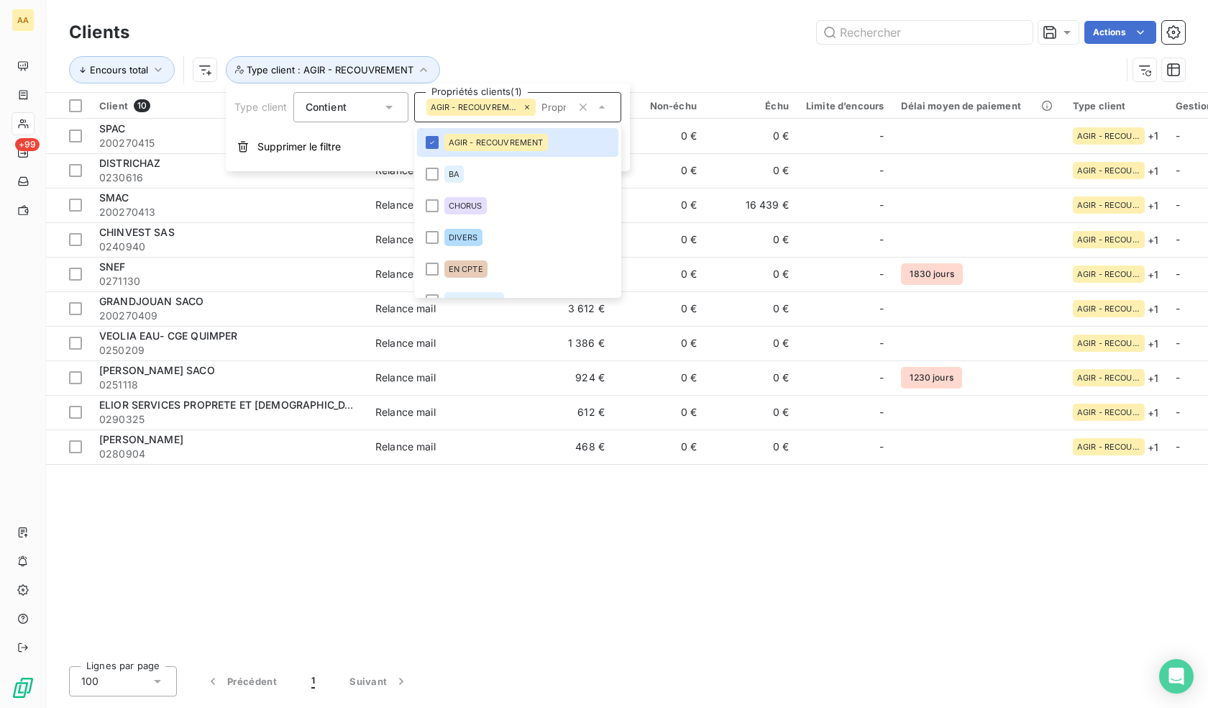
click at [534, 12] on div "Clients Actions Encours total Type client : AGIR - RECOUVREMENT" at bounding box center [627, 46] width 1162 height 92
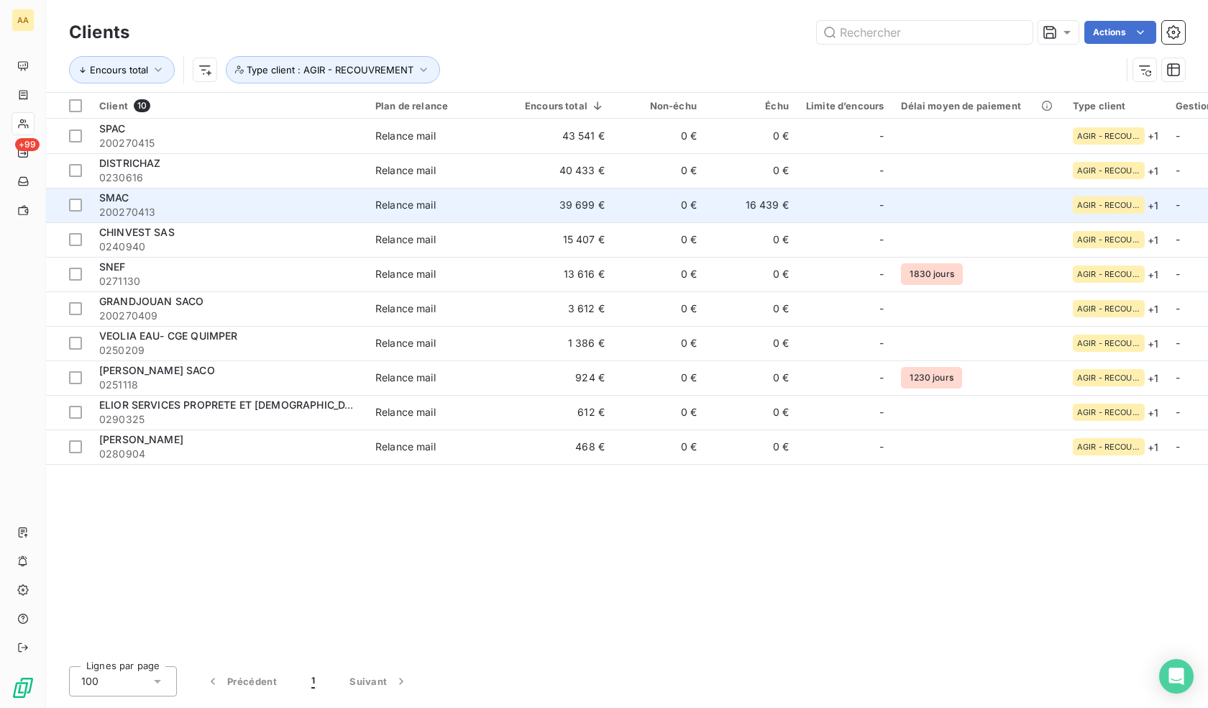
click at [181, 219] on span "200270413" at bounding box center [228, 212] width 259 height 14
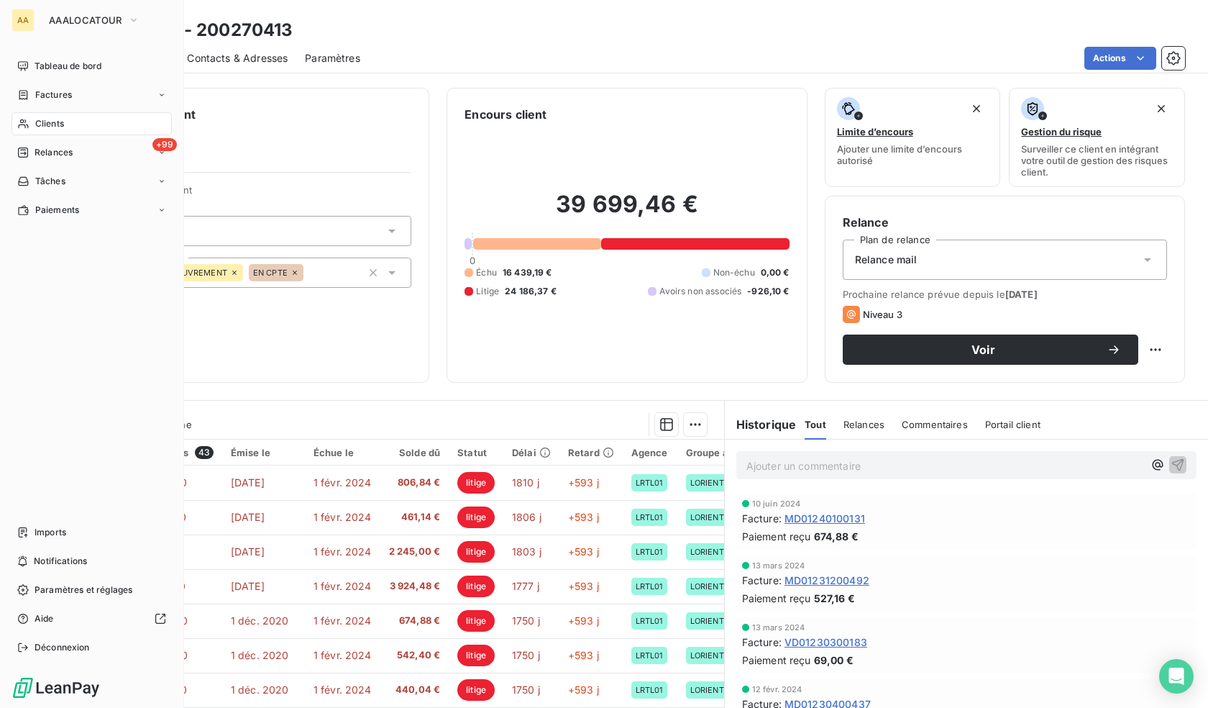
click at [40, 120] on span "Clients" at bounding box center [49, 123] width 29 height 13
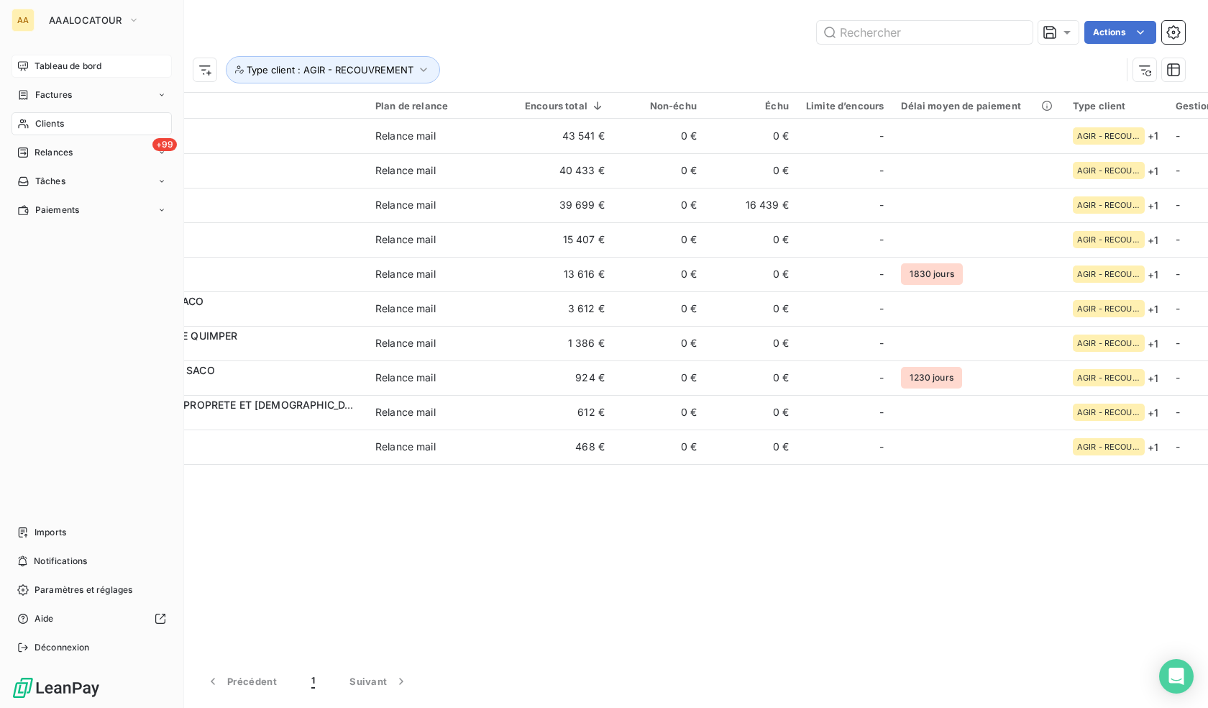
click at [78, 63] on span "Tableau de bord" at bounding box center [68, 66] width 67 height 13
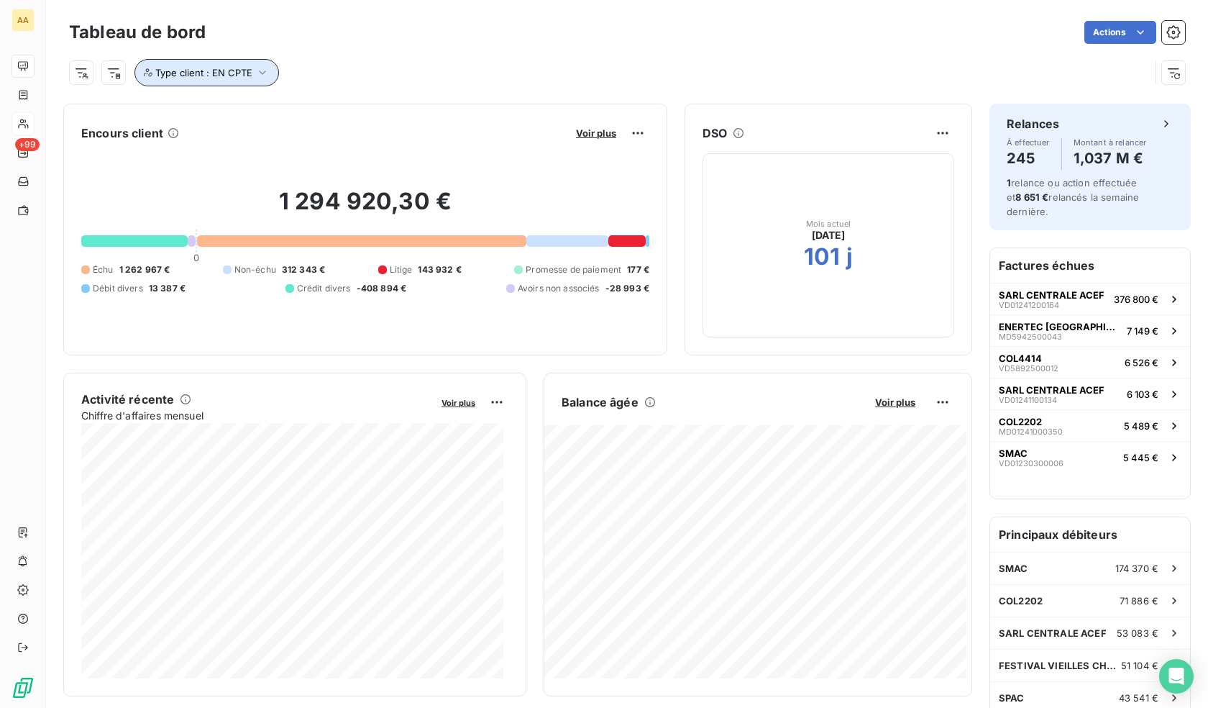
click at [251, 71] on span "Type client : EN CPTE" at bounding box center [203, 73] width 97 height 12
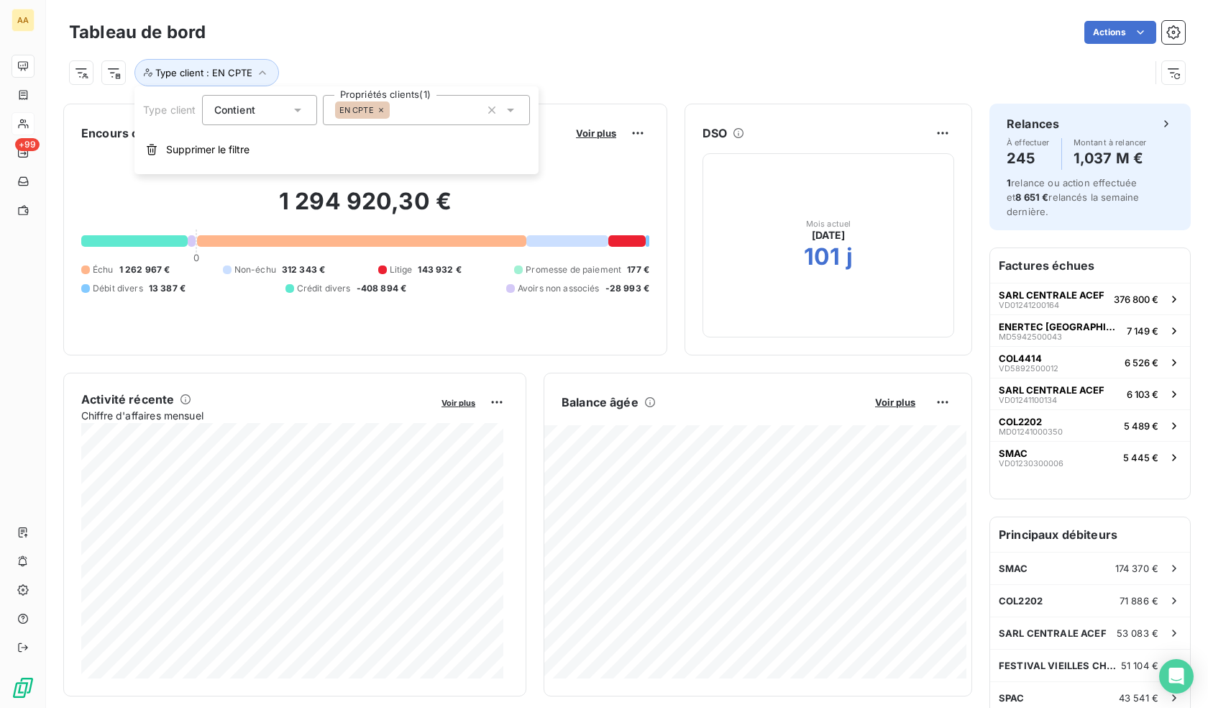
click at [470, 111] on div "EN CPTE" at bounding box center [426, 110] width 207 height 30
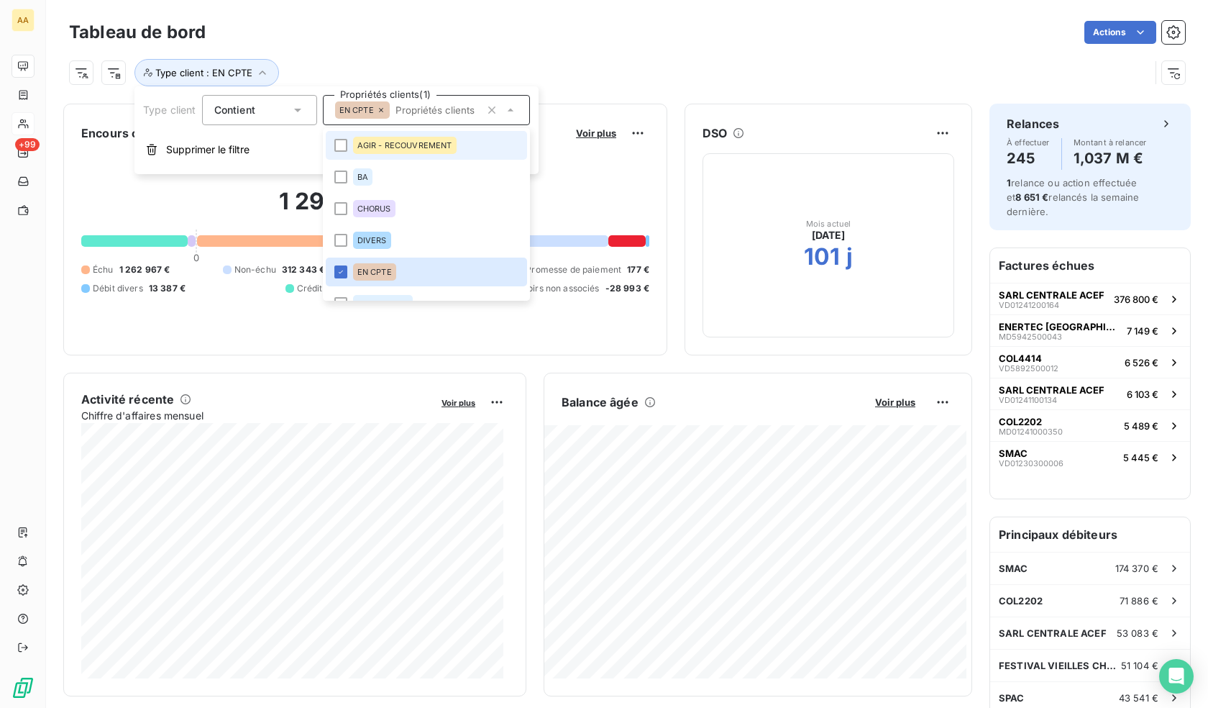
click at [414, 140] on div "AGIR - RECOUVREMENT" at bounding box center [405, 145] width 104 height 17
click at [461, 78] on div "Type client : AGIR - RECOUVREMENT , ..." at bounding box center [609, 72] width 1081 height 27
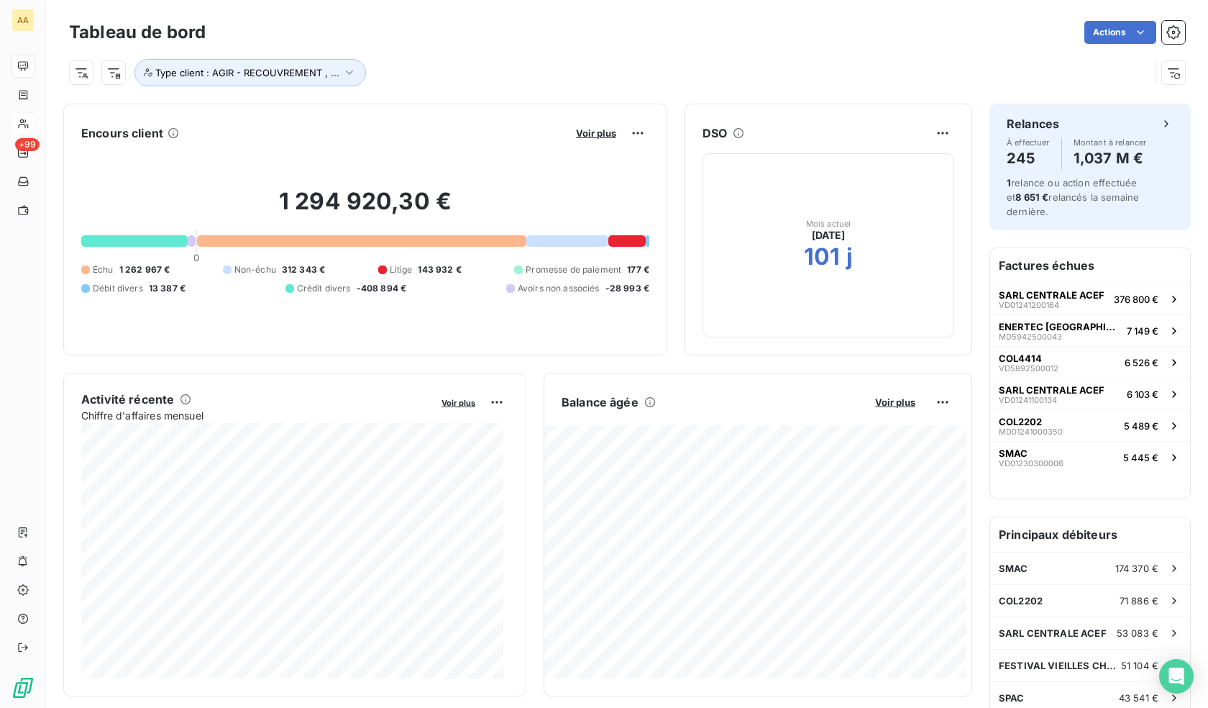
click at [291, 174] on div "1 294 920,30 € 0 Échu 1 262 967 € Non-échu 312 343 € Litige 143 932 € Promesse …" at bounding box center [365, 241] width 568 height 193
click at [580, 132] on span "Voir plus" at bounding box center [596, 133] width 40 height 12
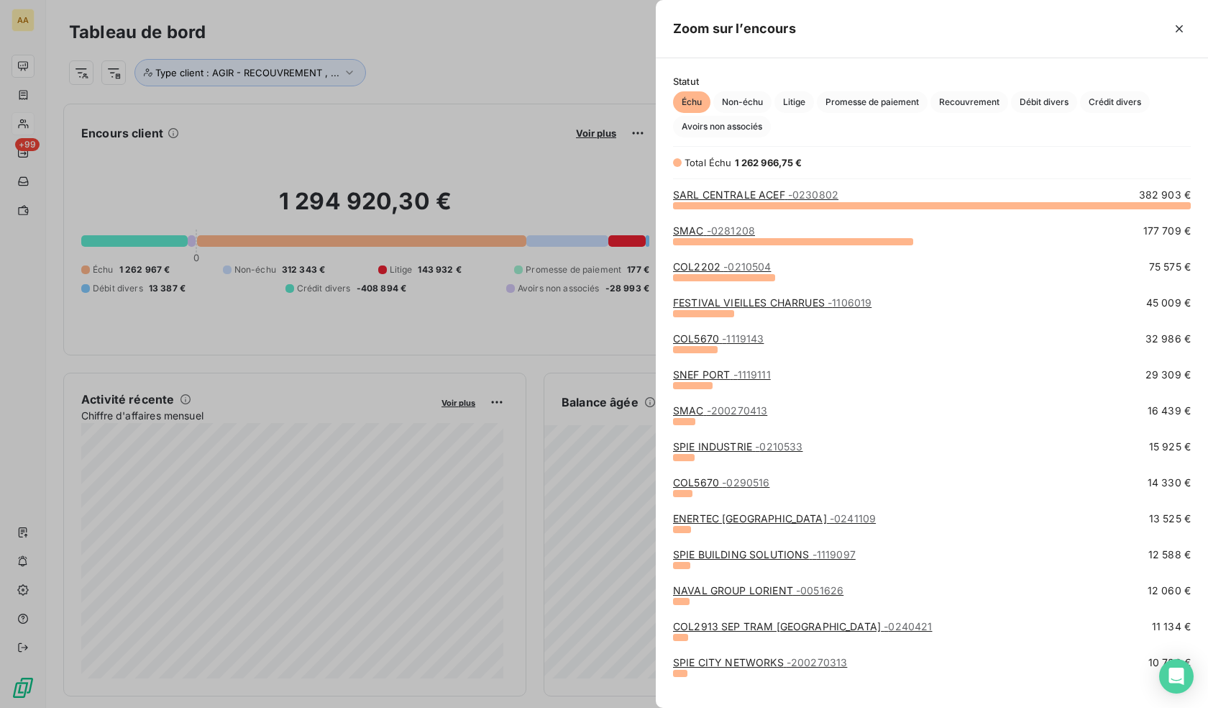
scroll to position [492, 541]
click at [361, 132] on div at bounding box center [604, 354] width 1208 height 708
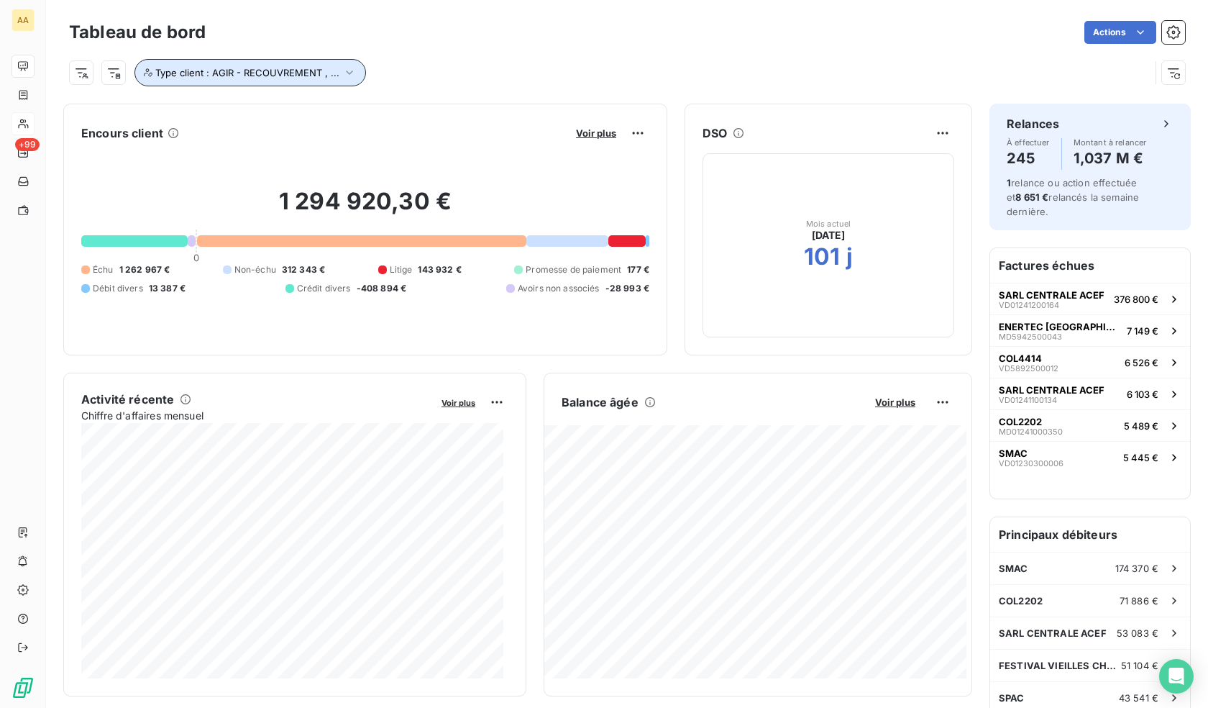
click at [332, 76] on span "Type client : AGIR - RECOUVREMENT , ..." at bounding box center [247, 73] width 184 height 12
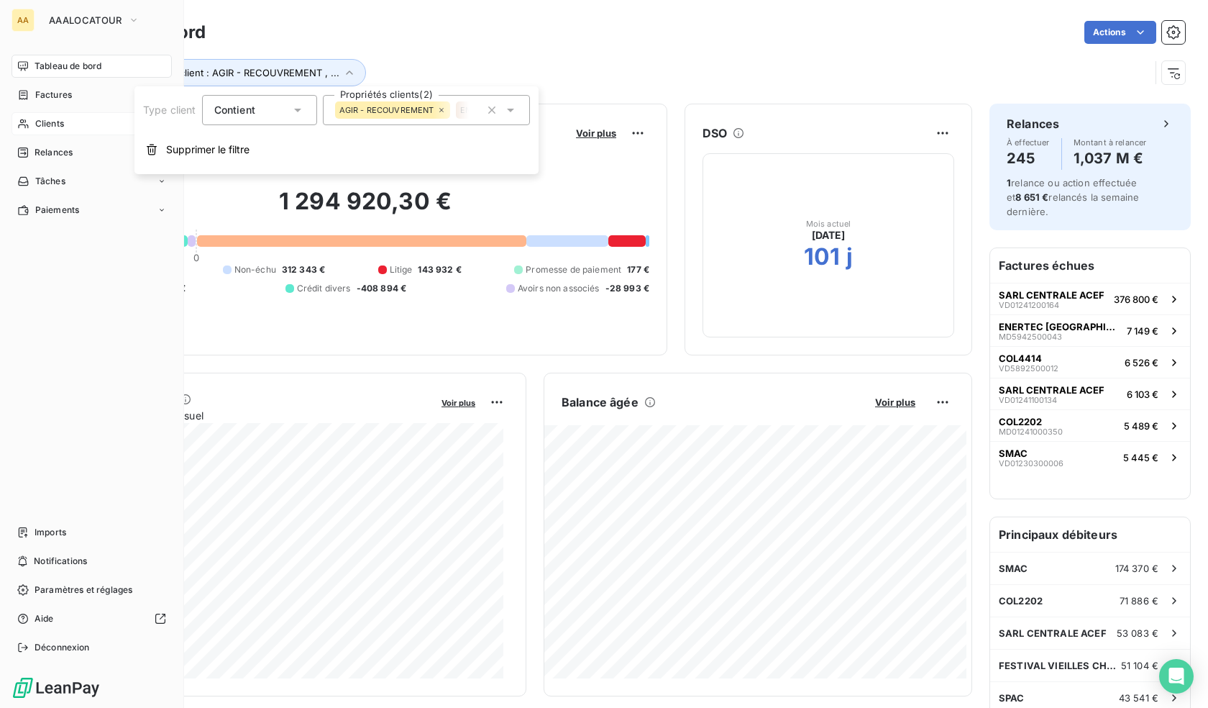
click at [51, 127] on span "Clients" at bounding box center [49, 123] width 29 height 13
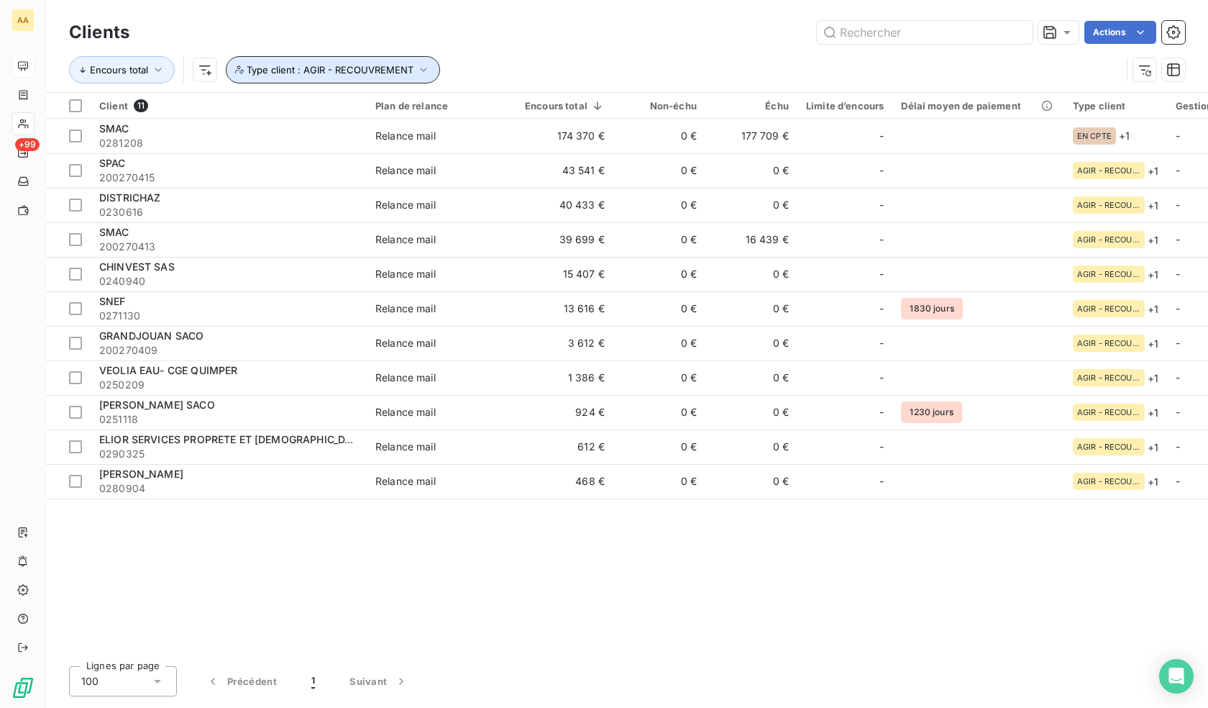
click at [408, 62] on button "Type client : AGIR - RECOUVREMENT" at bounding box center [333, 69] width 214 height 27
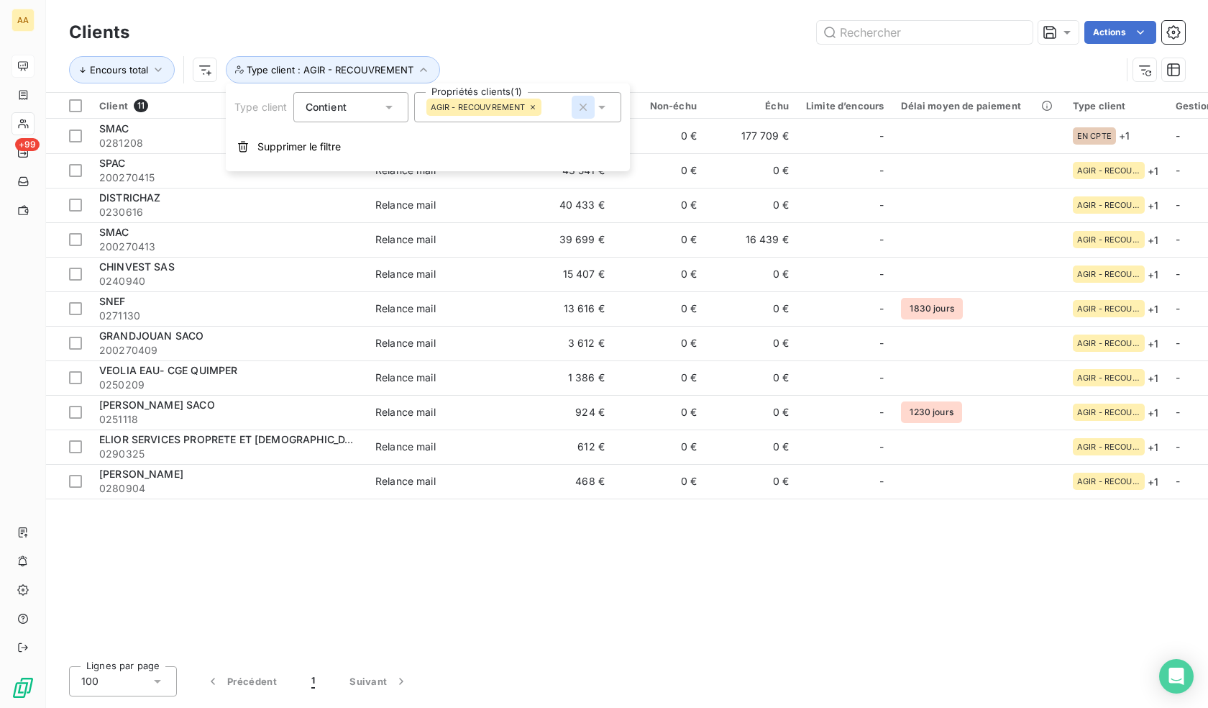
click at [582, 107] on icon "button" at bounding box center [583, 107] width 14 height 14
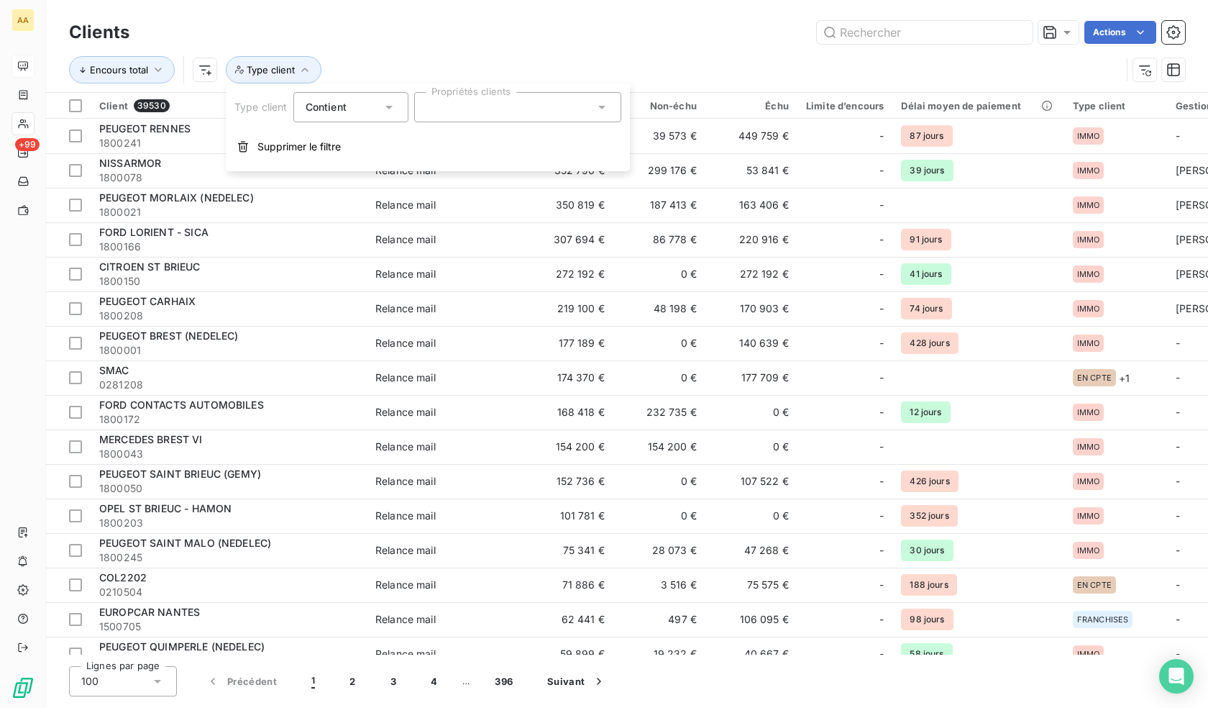
click at [367, 111] on div "Contient" at bounding box center [344, 107] width 76 height 20
click at [342, 137] on span "Contient" at bounding box center [342, 140] width 41 height 12
click at [465, 99] on div at bounding box center [517, 107] width 207 height 30
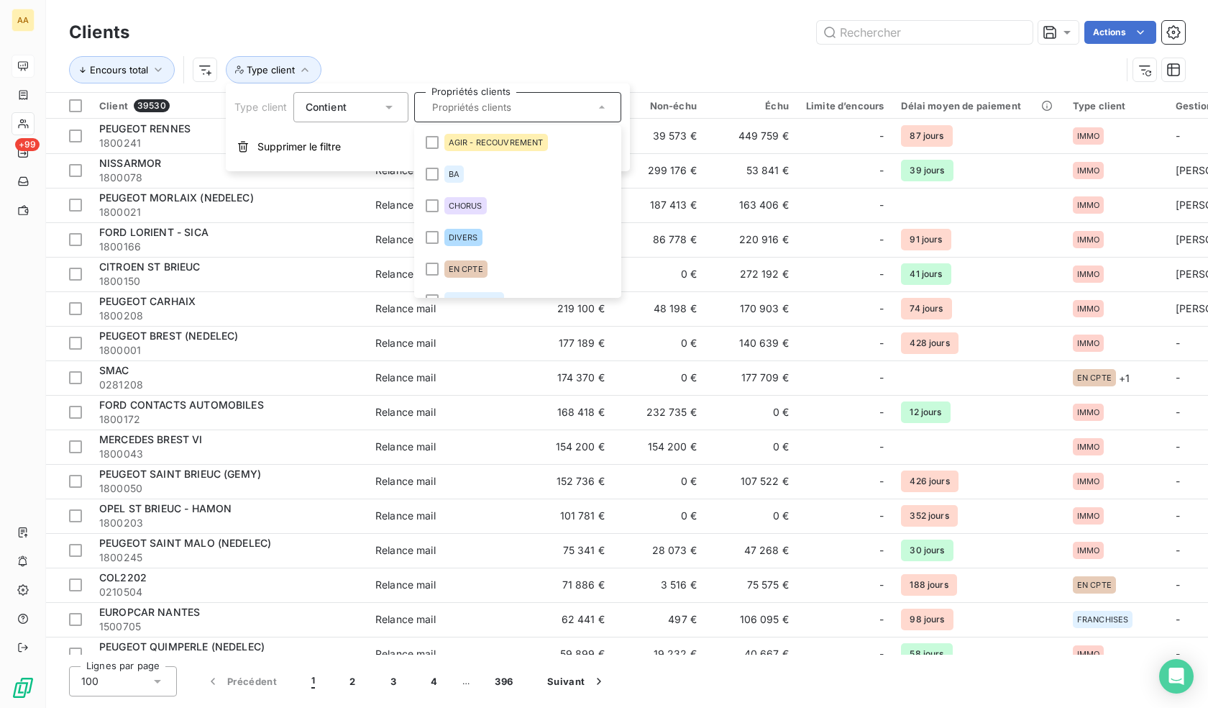
click at [502, 109] on input "text" at bounding box center [510, 107] width 168 height 13
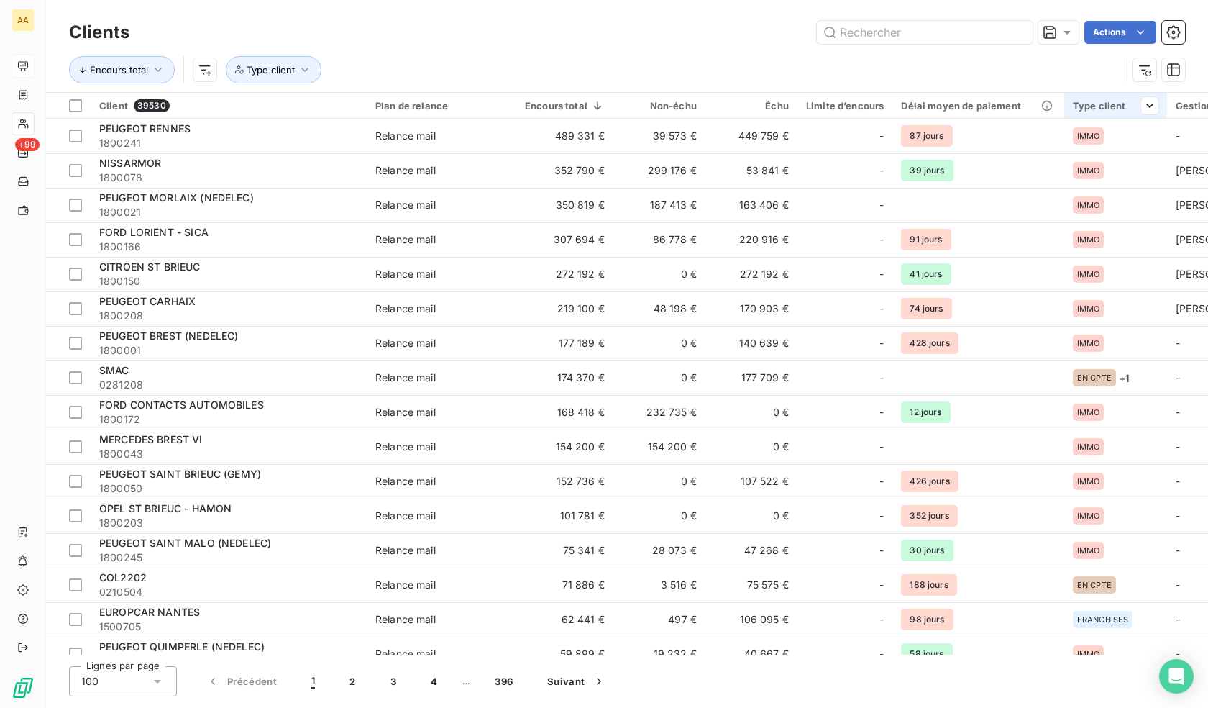
click at [1102, 104] on div "Type client" at bounding box center [1116, 106] width 86 height 12
click at [1018, 141] on div at bounding box center [1042, 144] width 207 height 30
click at [891, 140] on div "Contient is" at bounding box center [869, 144] width 76 height 20
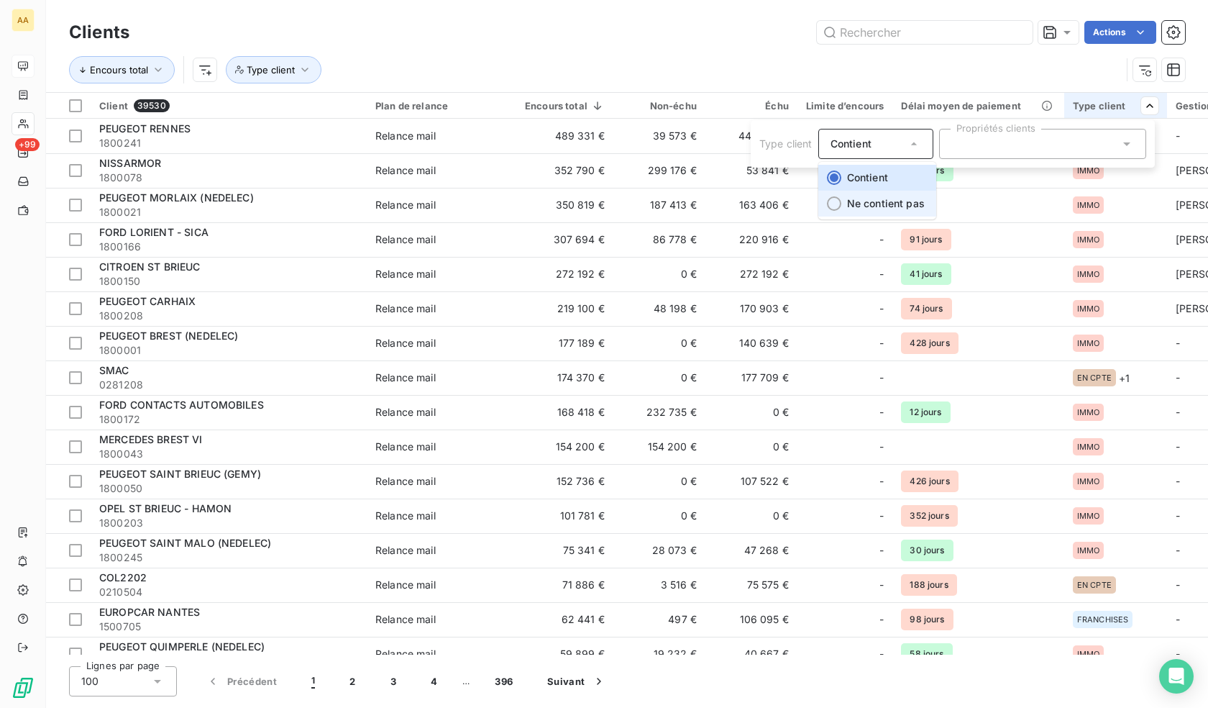
click at [878, 202] on span "Ne contient pas" at bounding box center [886, 203] width 78 height 12
click at [993, 144] on div at bounding box center [1042, 144] width 207 height 30
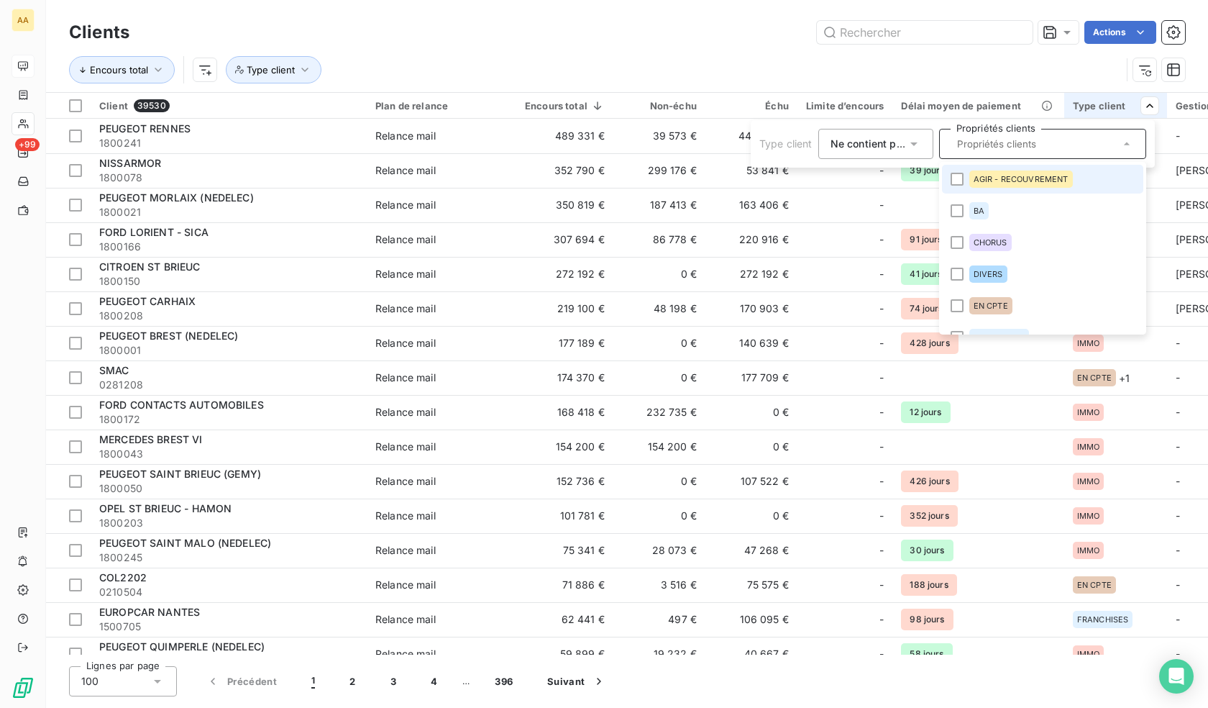
click at [954, 179] on div at bounding box center [957, 179] width 13 height 13
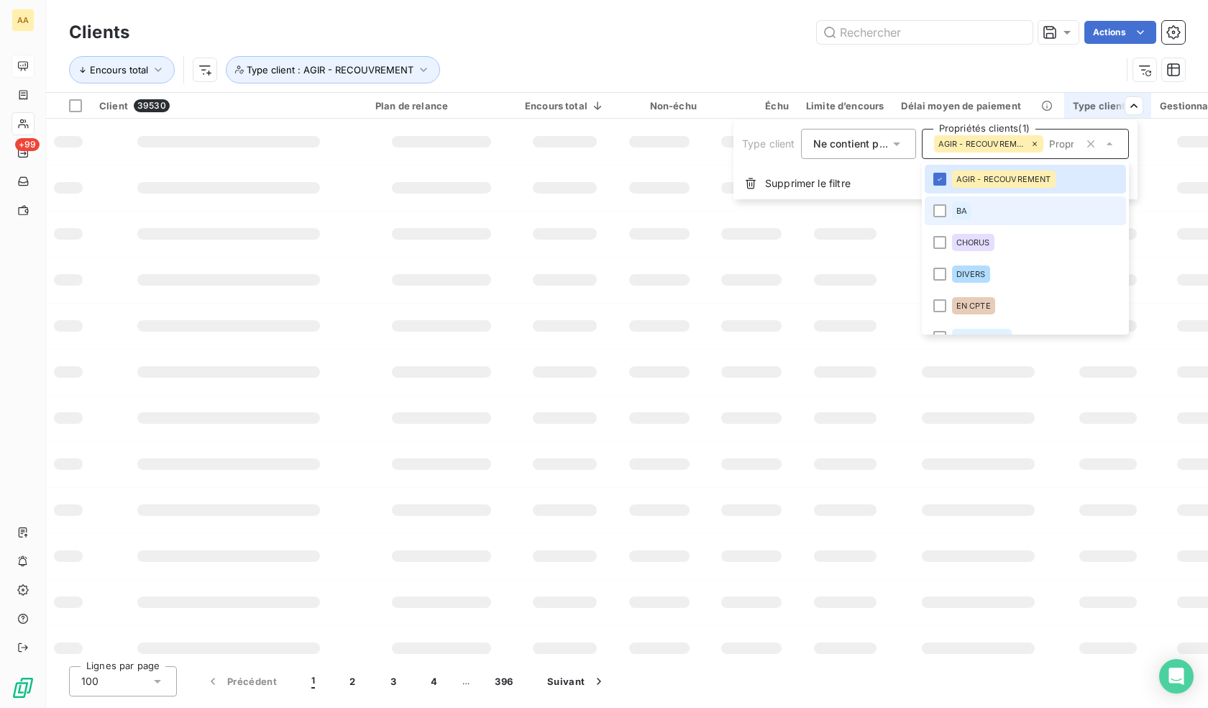
drag, startPoint x: 953, startPoint y: 212, endPoint x: 957, endPoint y: 219, distance: 8.4
click at [954, 213] on div "BA" at bounding box center [961, 210] width 19 height 17
click at [942, 244] on div at bounding box center [939, 242] width 13 height 13
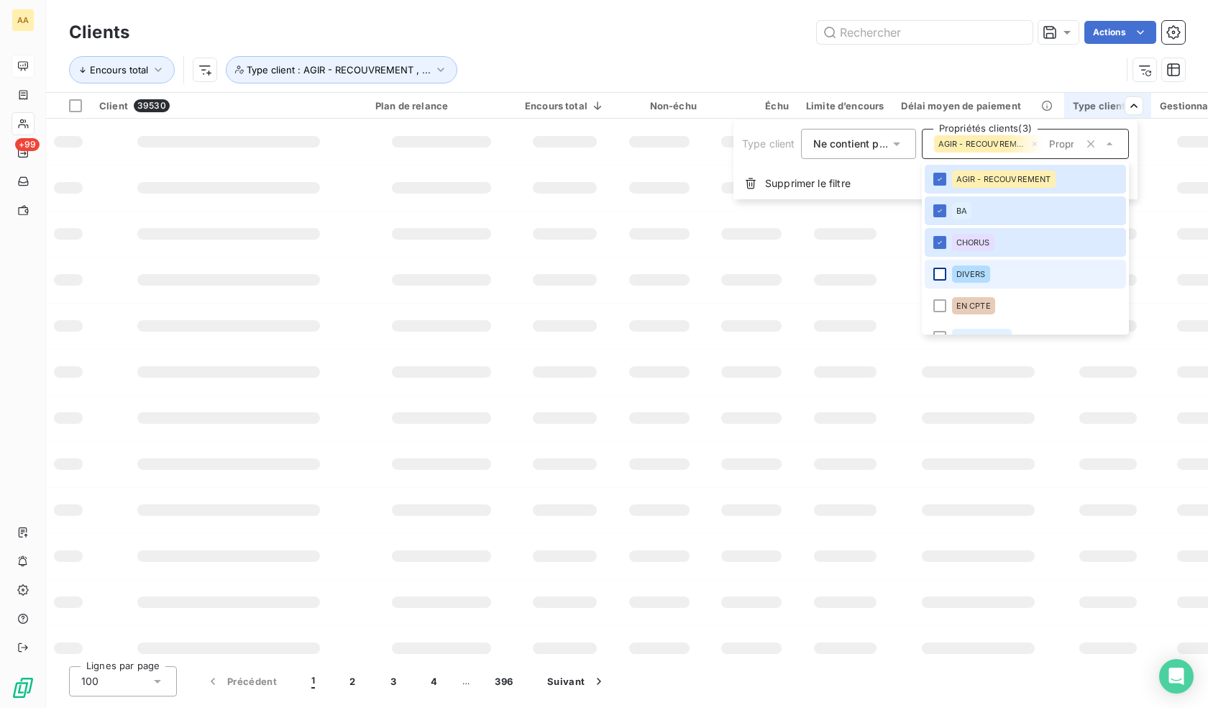
drag, startPoint x: 943, startPoint y: 270, endPoint x: 943, endPoint y: 283, distance: 12.2
click at [943, 271] on div at bounding box center [939, 274] width 13 height 13
click at [943, 298] on li "EN CPTE" at bounding box center [1025, 305] width 201 height 29
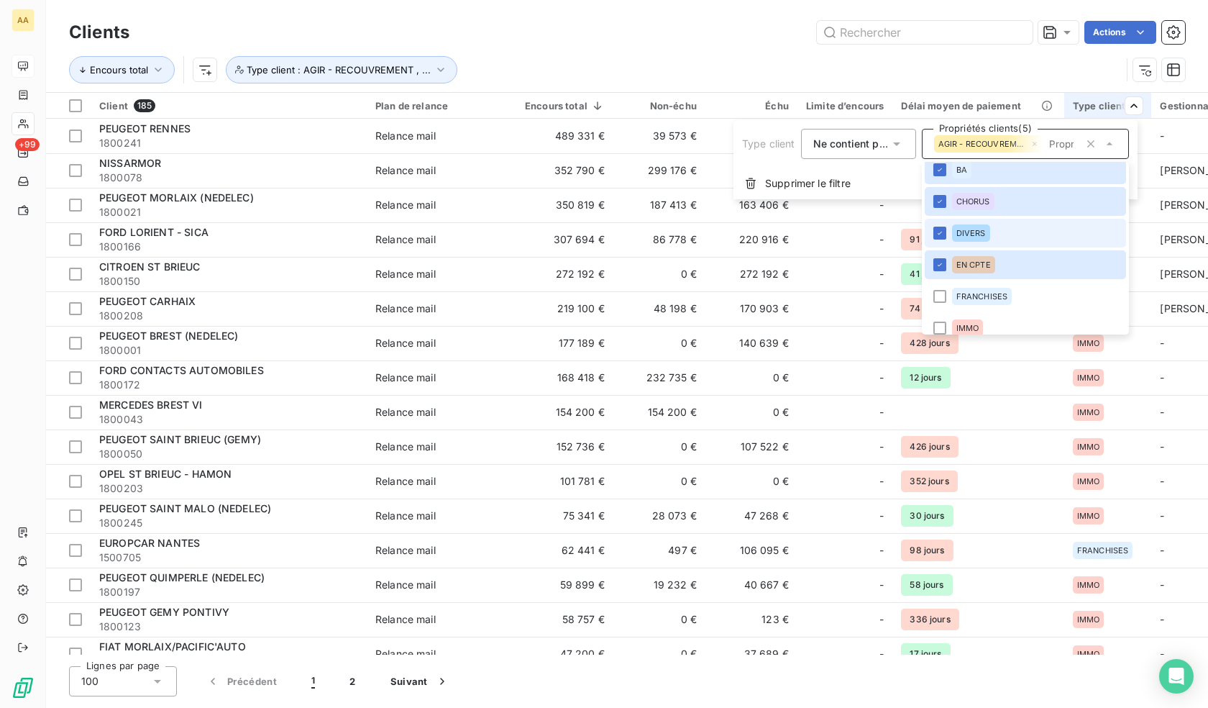
scroll to position [35, 0]
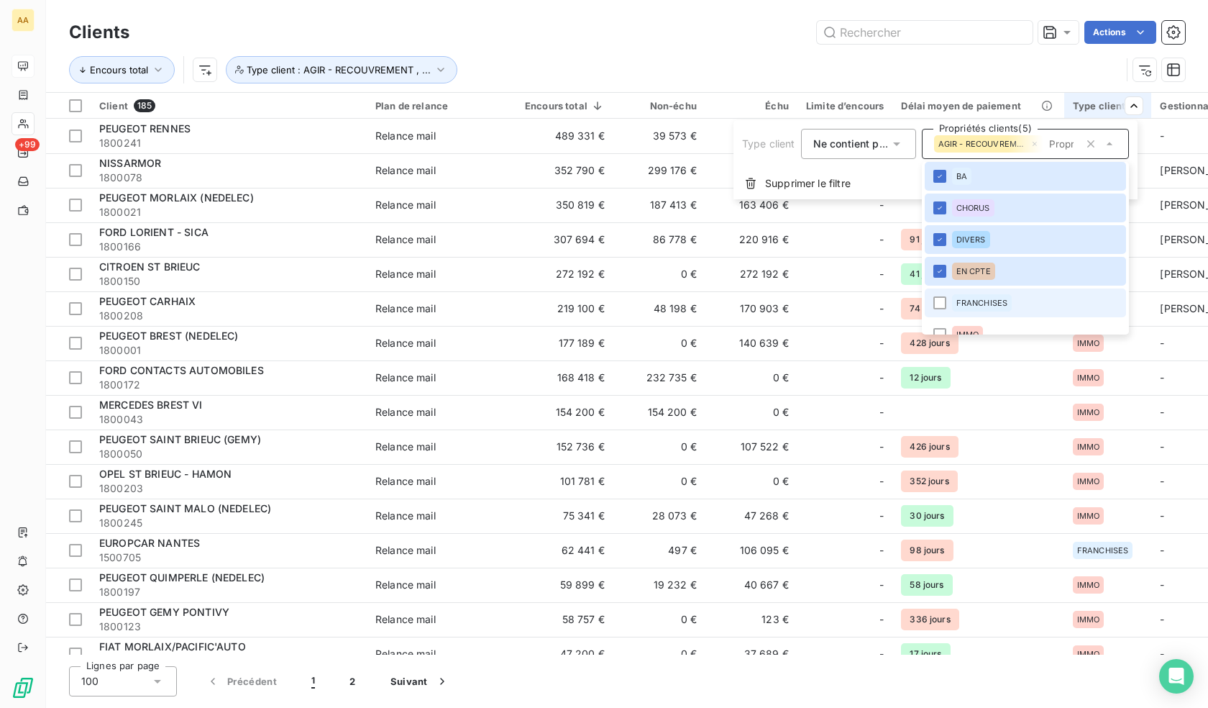
drag, startPoint x: 940, startPoint y: 298, endPoint x: 951, endPoint y: 301, distance: 11.9
click at [939, 298] on div at bounding box center [939, 302] width 13 height 13
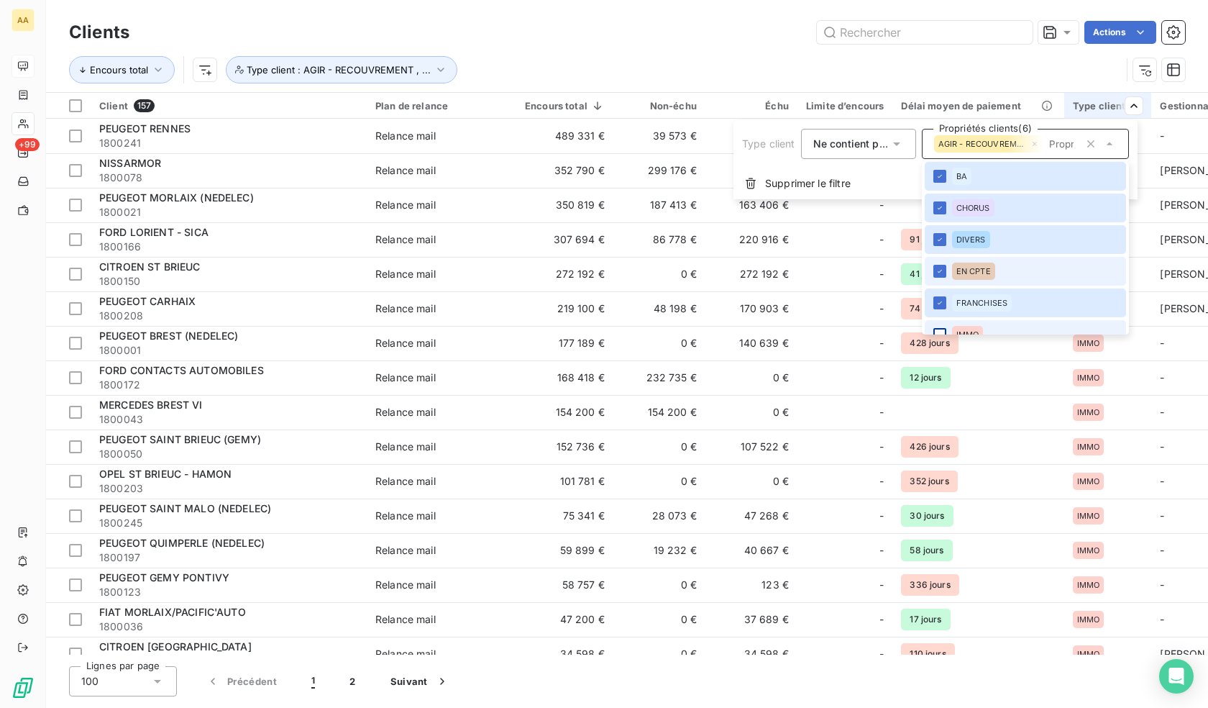
scroll to position [178, 0]
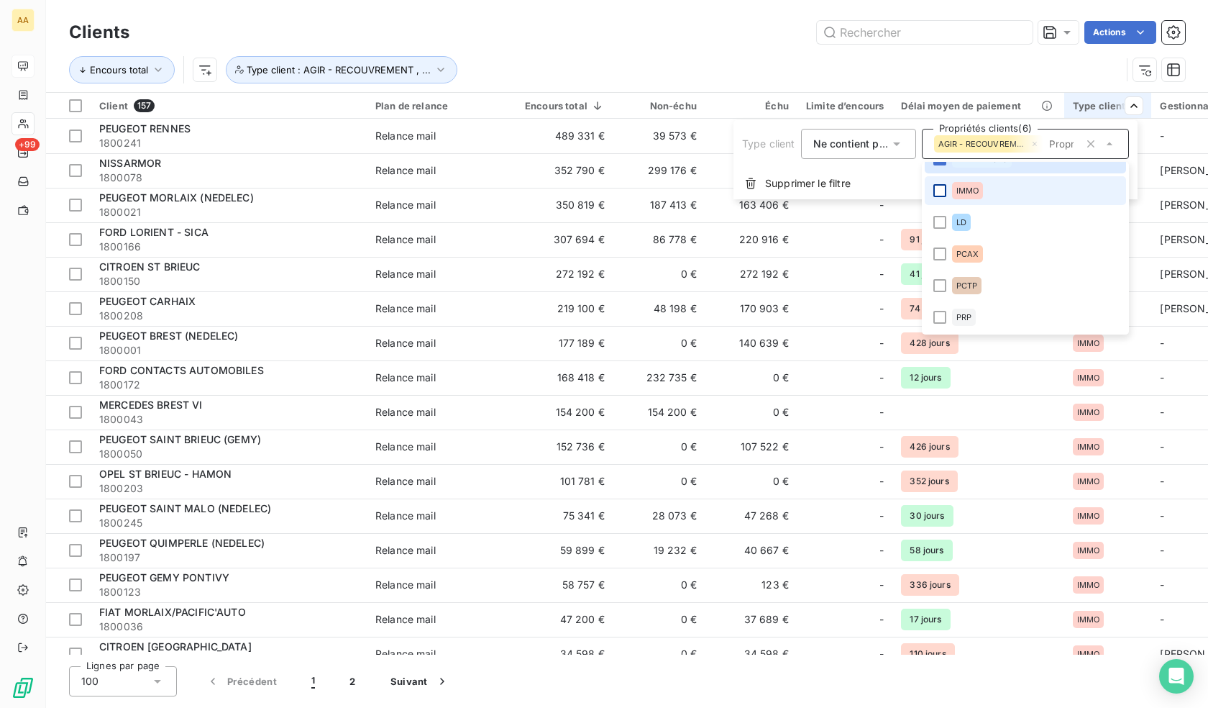
click at [936, 192] on div at bounding box center [939, 190] width 13 height 13
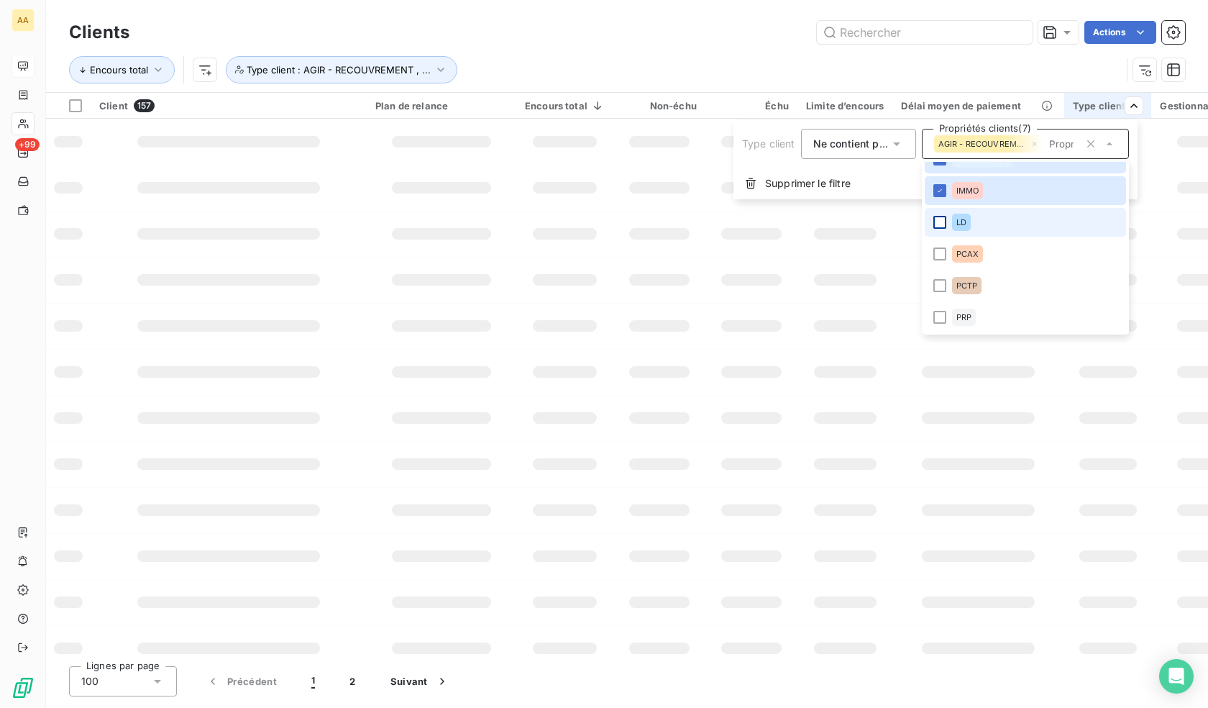
click at [941, 228] on div at bounding box center [939, 222] width 13 height 13
click at [947, 257] on li "PCAX" at bounding box center [1025, 253] width 201 height 29
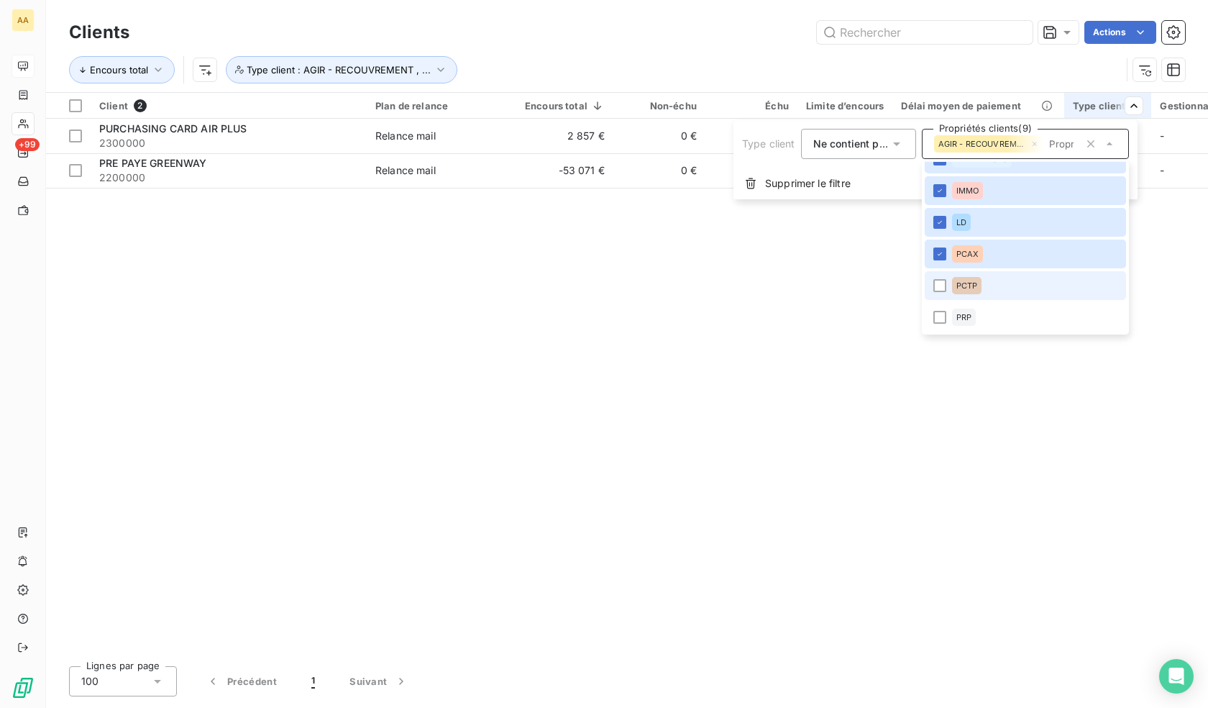
click at [938, 287] on div at bounding box center [939, 285] width 13 height 13
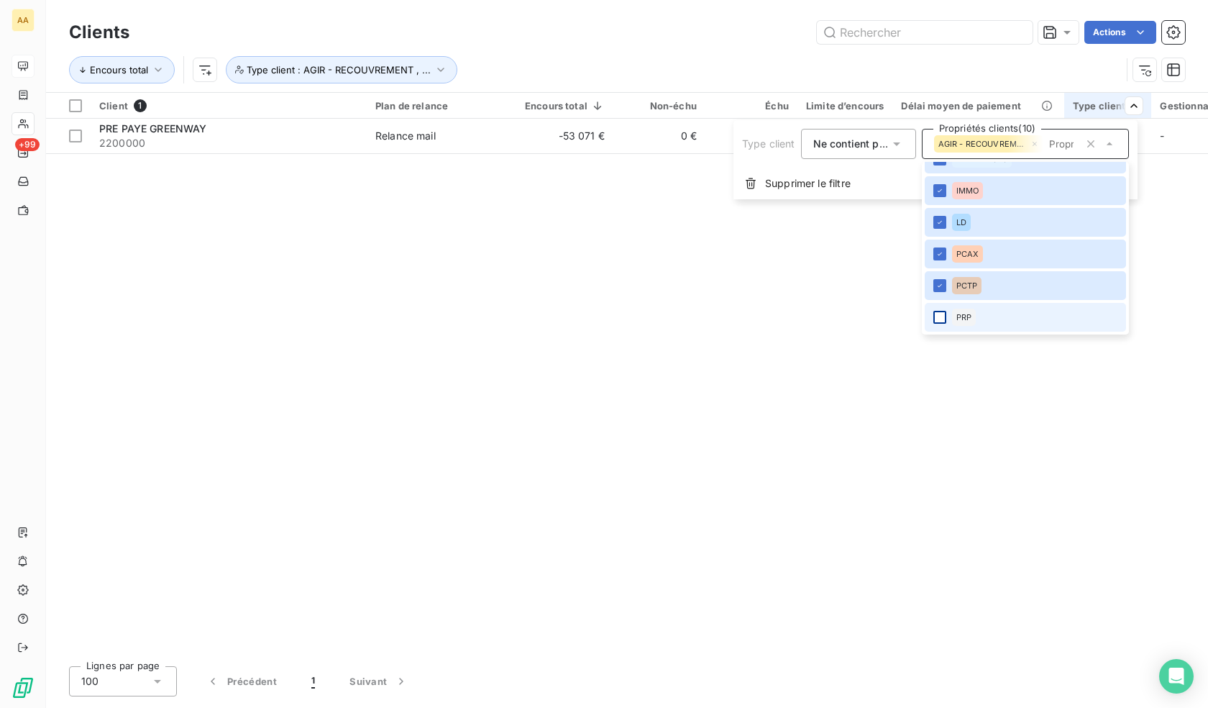
click at [943, 321] on div at bounding box center [939, 317] width 13 height 13
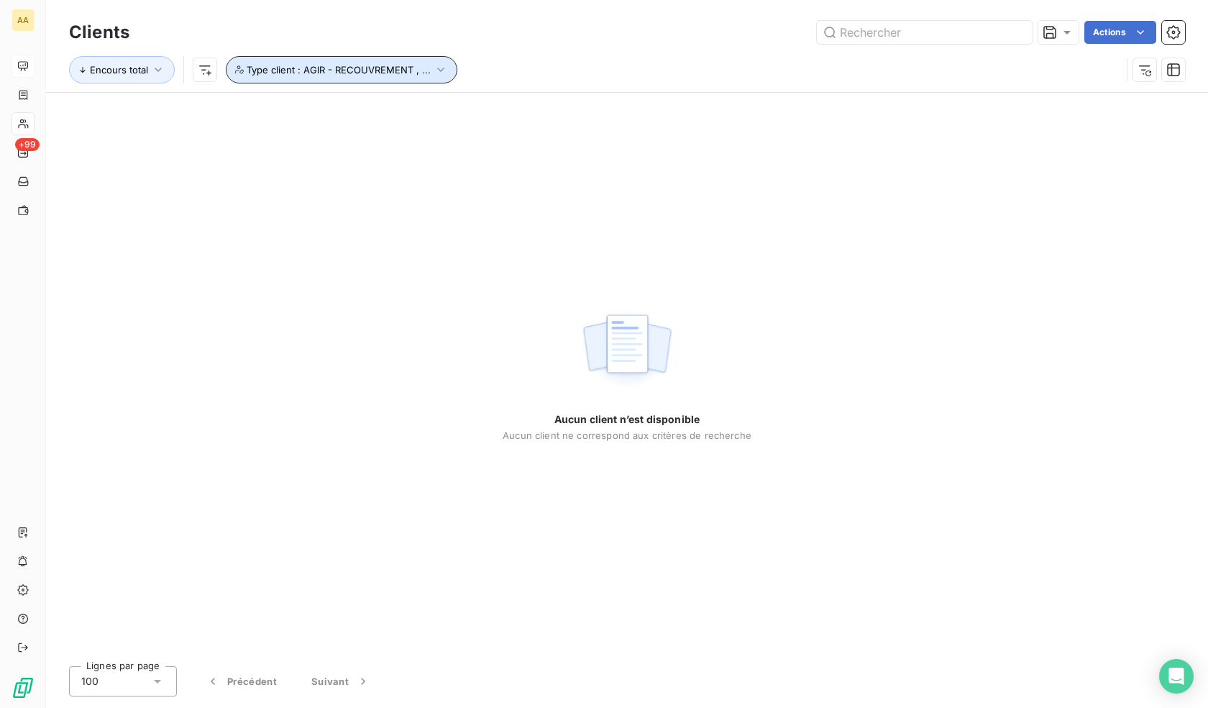
click at [434, 73] on icon "button" at bounding box center [441, 70] width 14 height 14
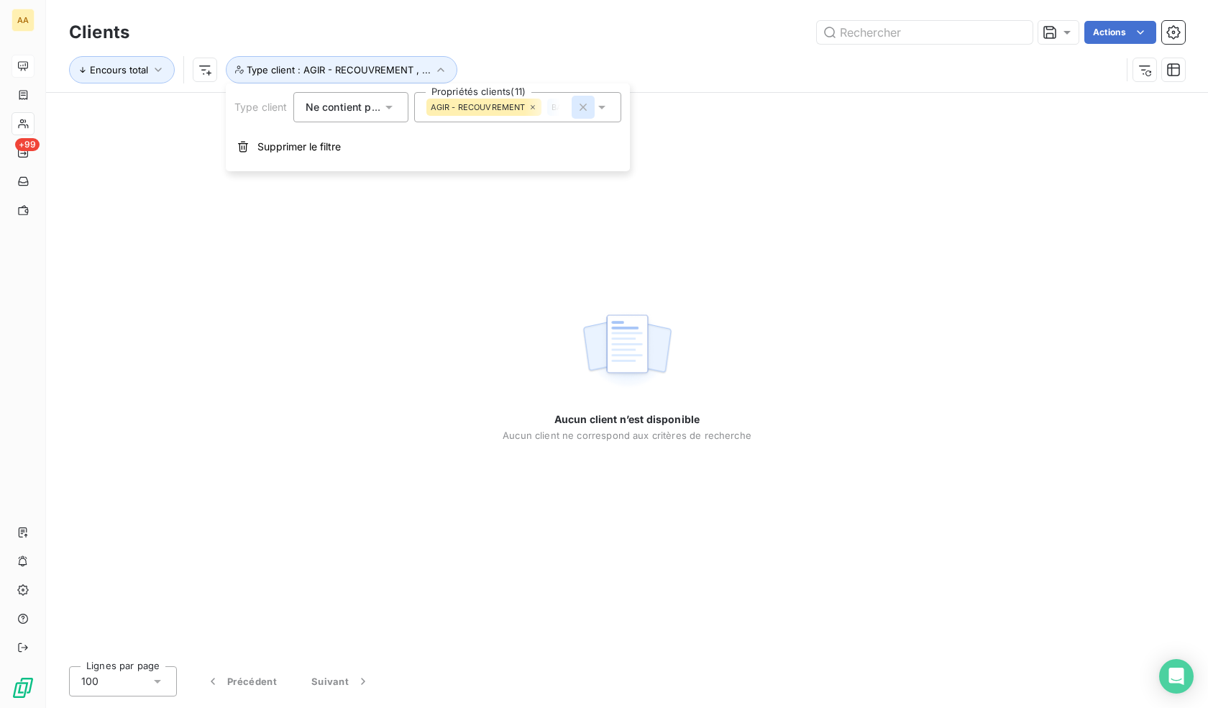
click at [580, 109] on icon "button" at bounding box center [583, 107] width 14 height 14
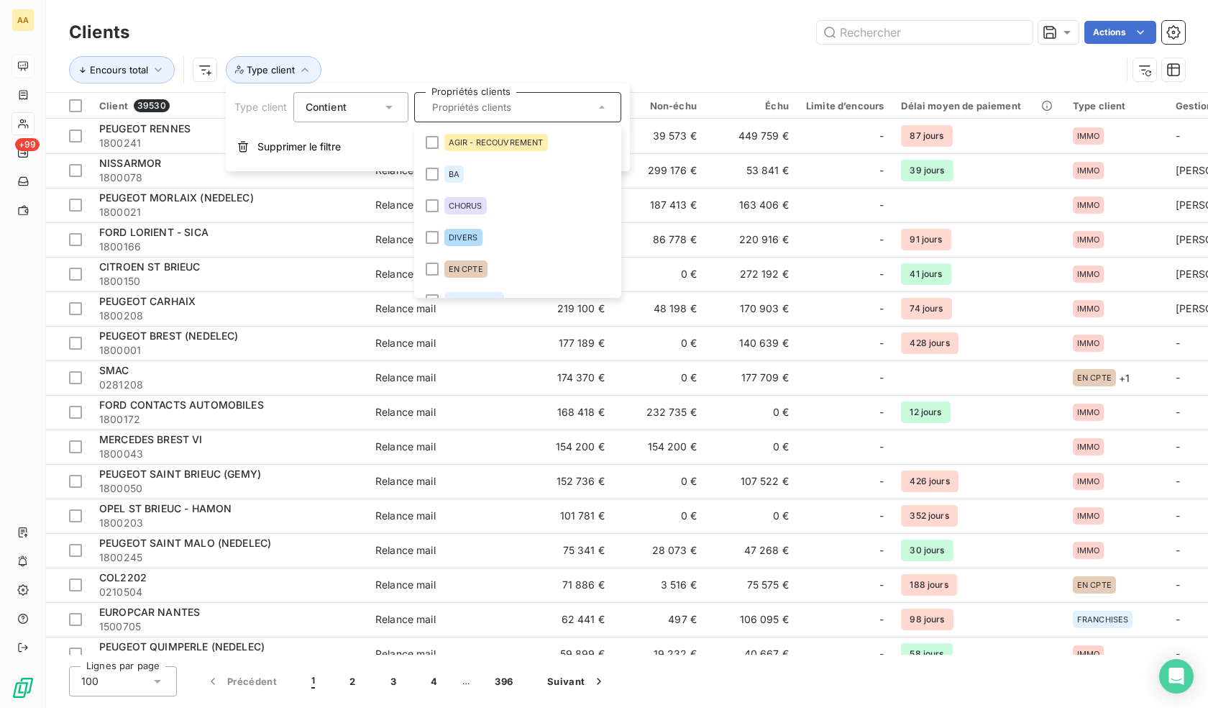
click at [579, 32] on div "Actions" at bounding box center [666, 32] width 1038 height 23
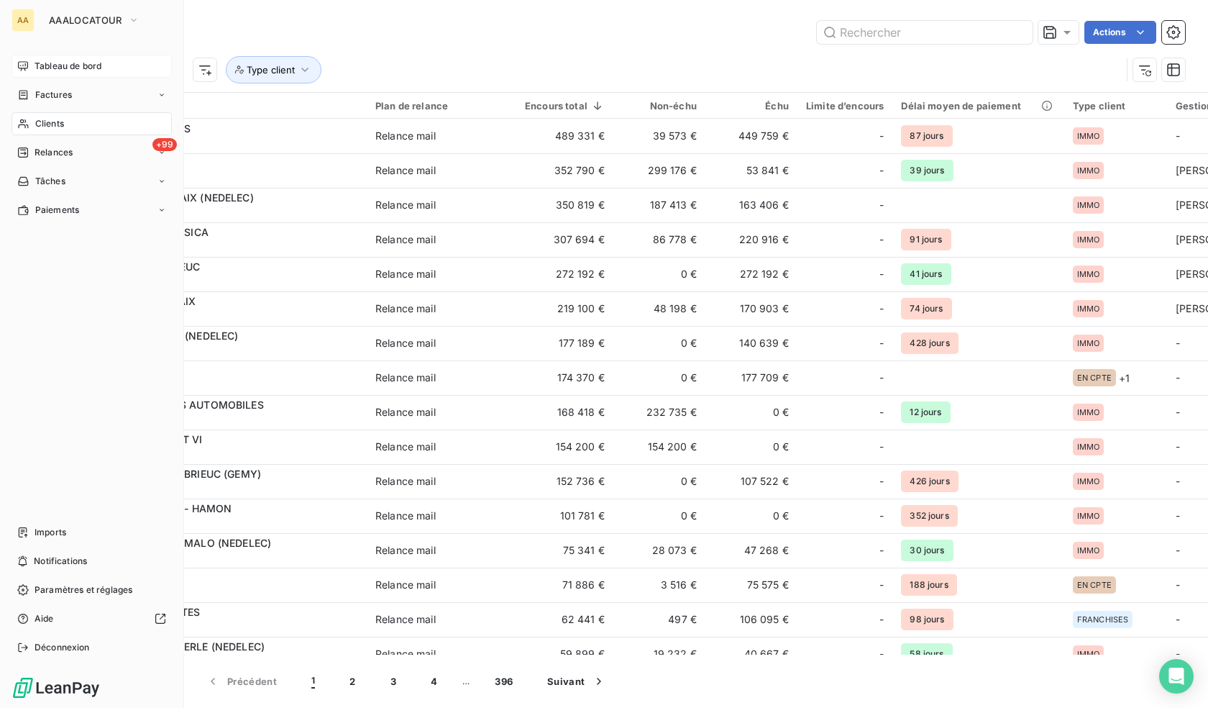
click at [59, 70] on span "Tableau de bord" at bounding box center [68, 66] width 67 height 13
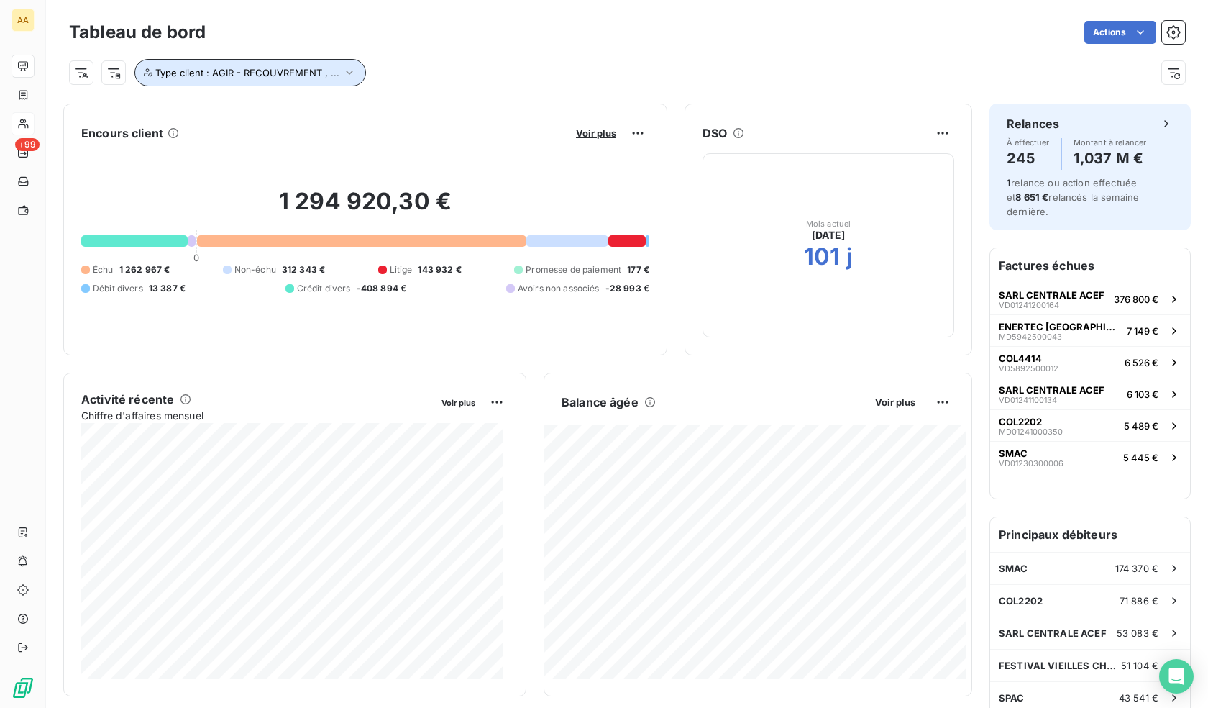
click at [311, 75] on span "Type client : AGIR - RECOUVREMENT , ..." at bounding box center [247, 73] width 184 height 12
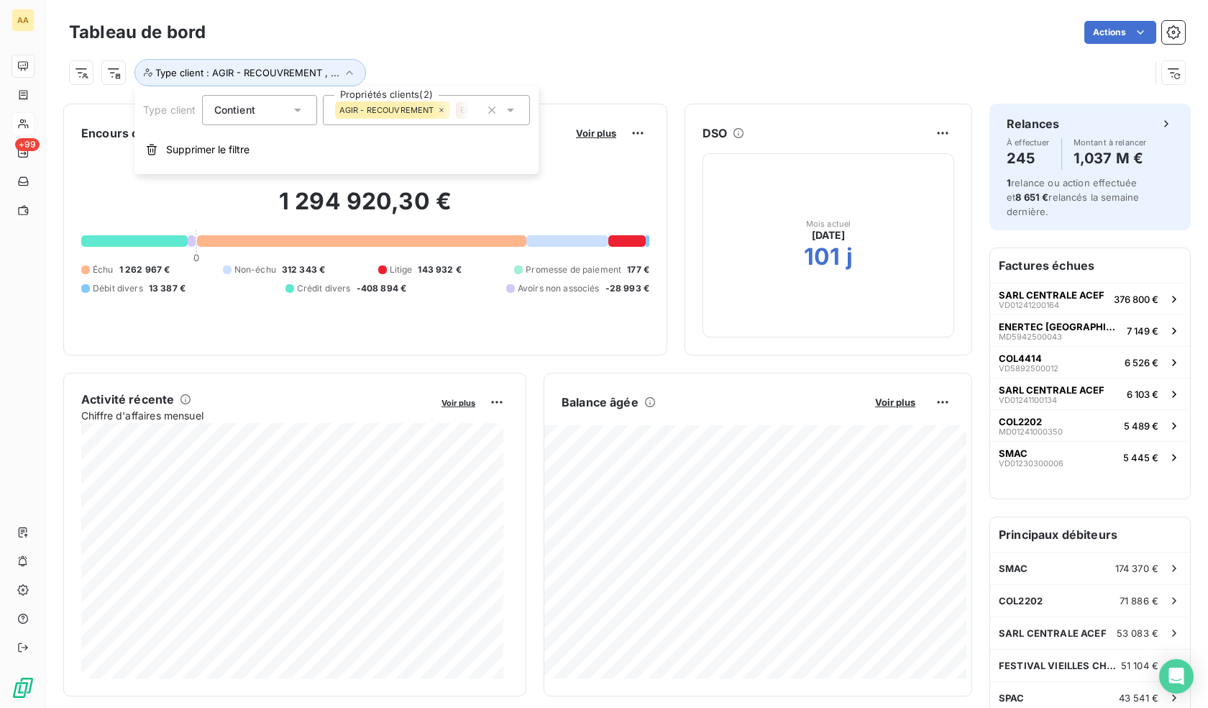
click at [443, 110] on icon at bounding box center [441, 110] width 9 height 9
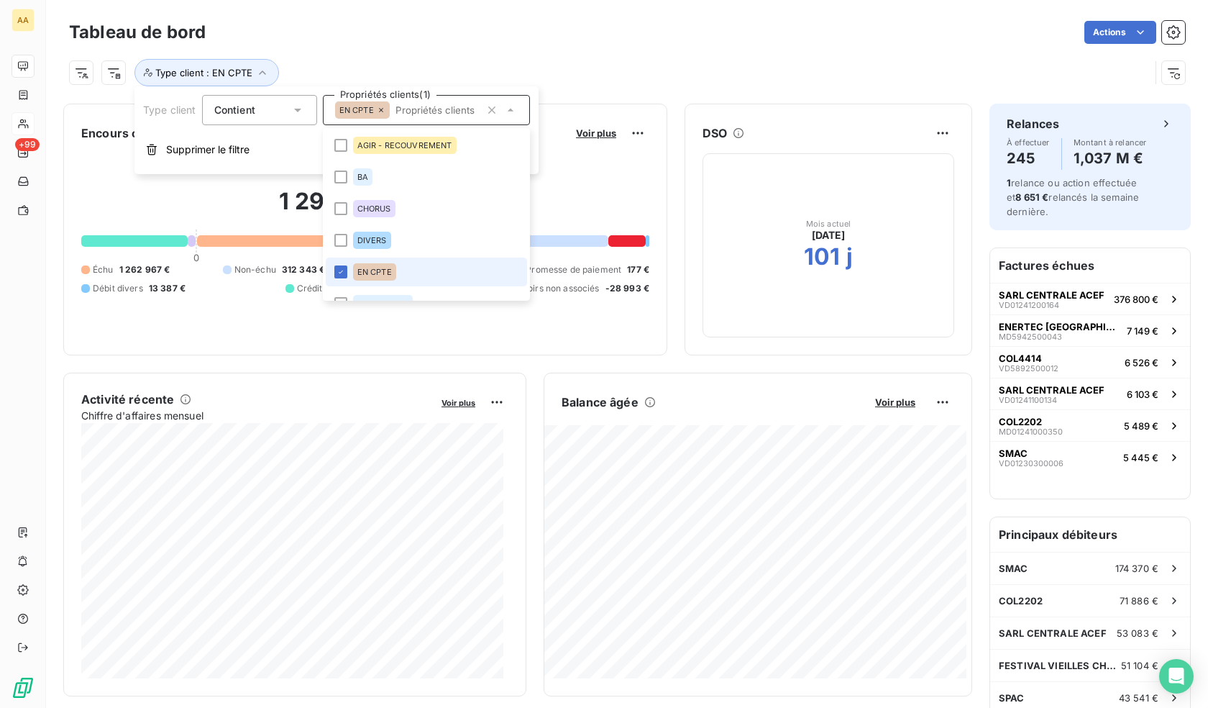
click at [378, 110] on icon at bounding box center [381, 110] width 9 height 9
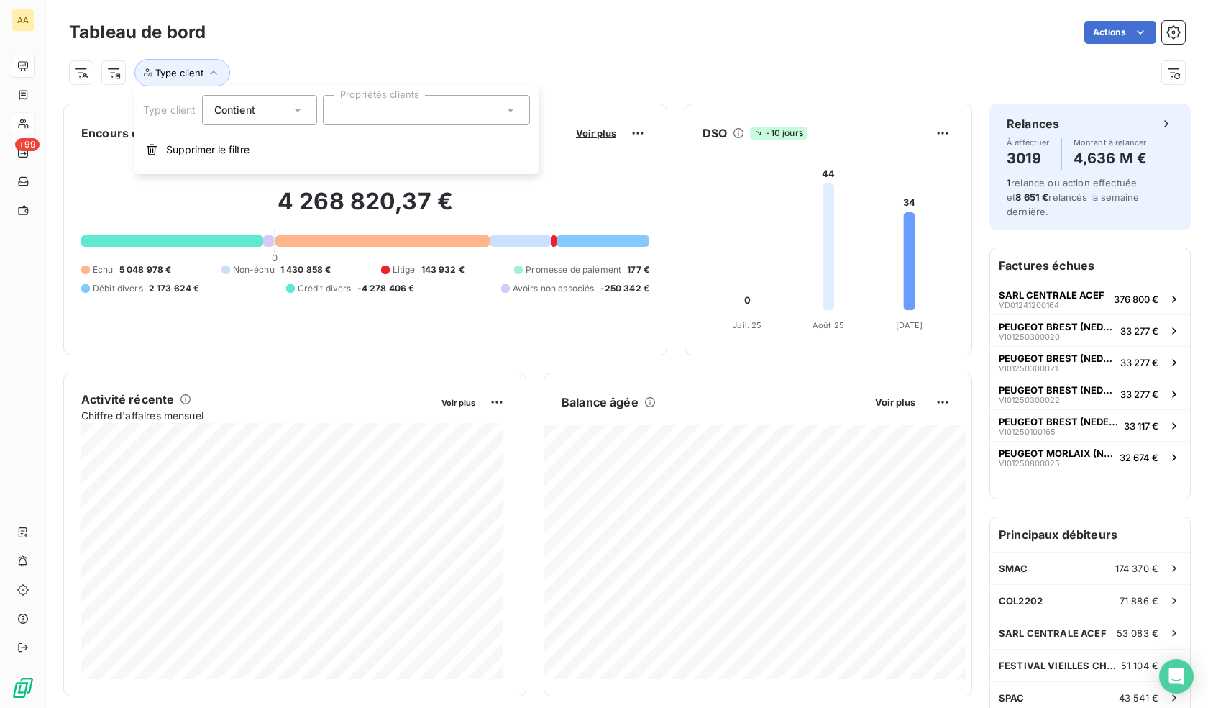
click at [394, 112] on div at bounding box center [426, 110] width 207 height 30
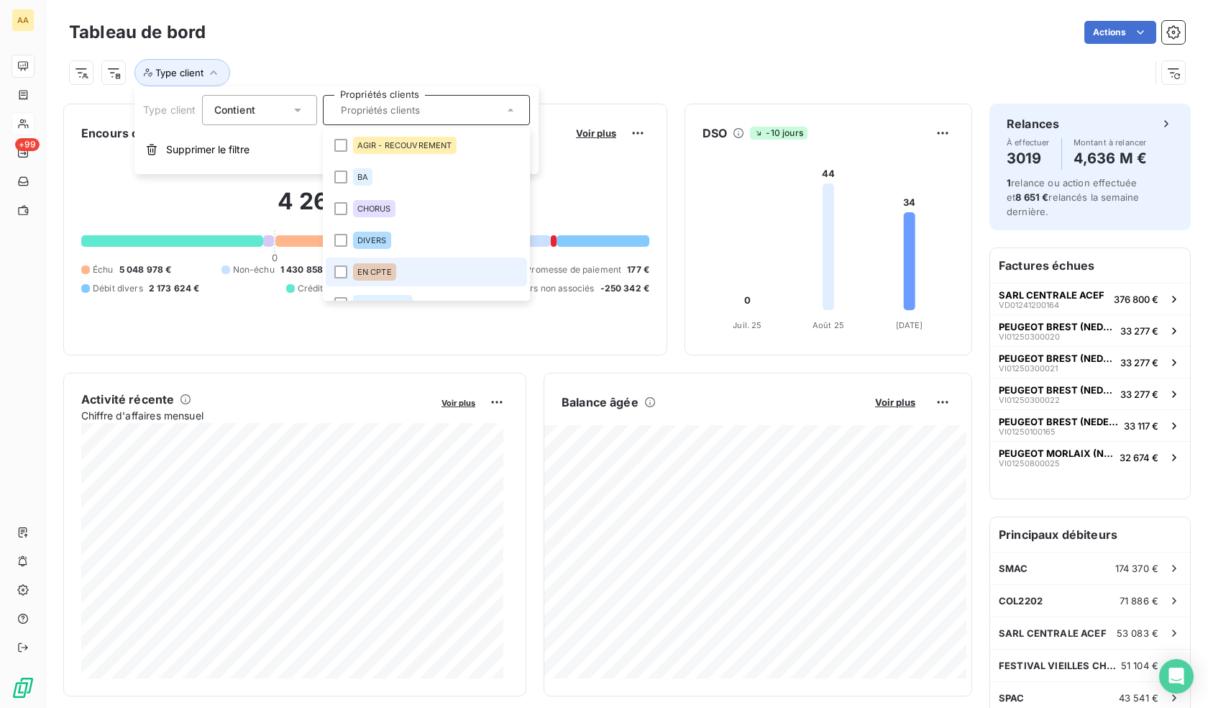
click at [382, 273] on span "EN CPTE" at bounding box center [374, 272] width 35 height 9
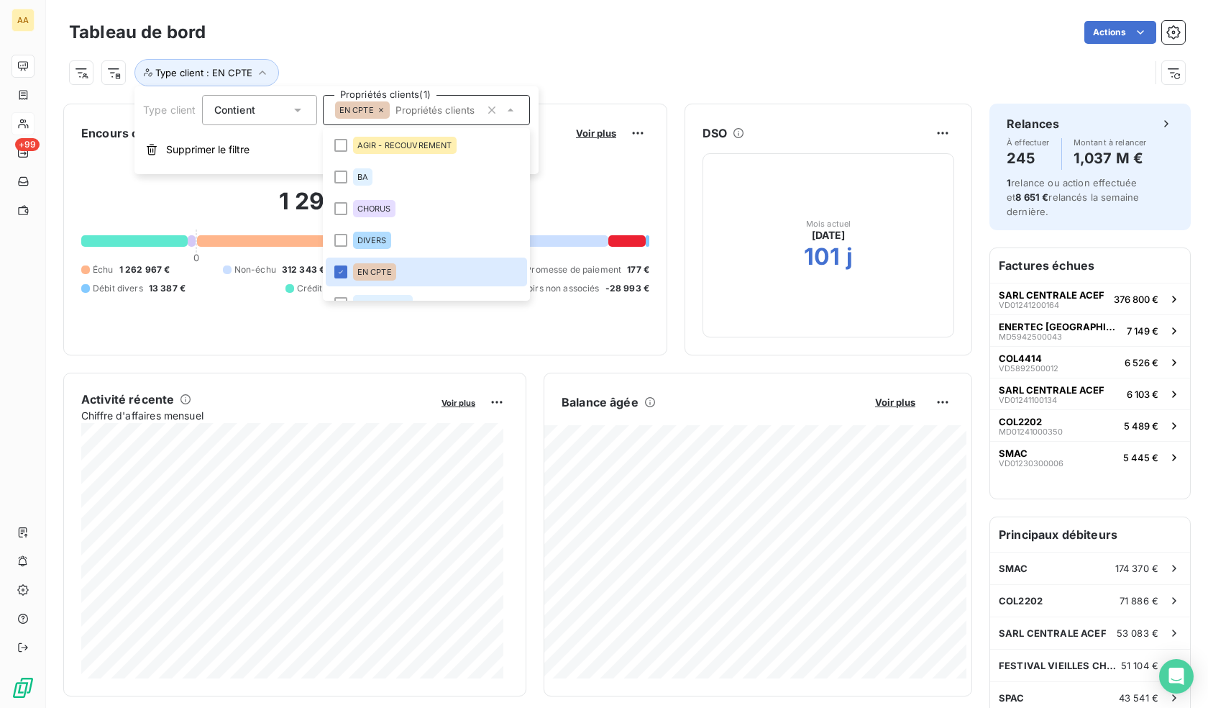
click at [454, 57] on div "Type client : EN CPTE" at bounding box center [627, 66] width 1116 height 39
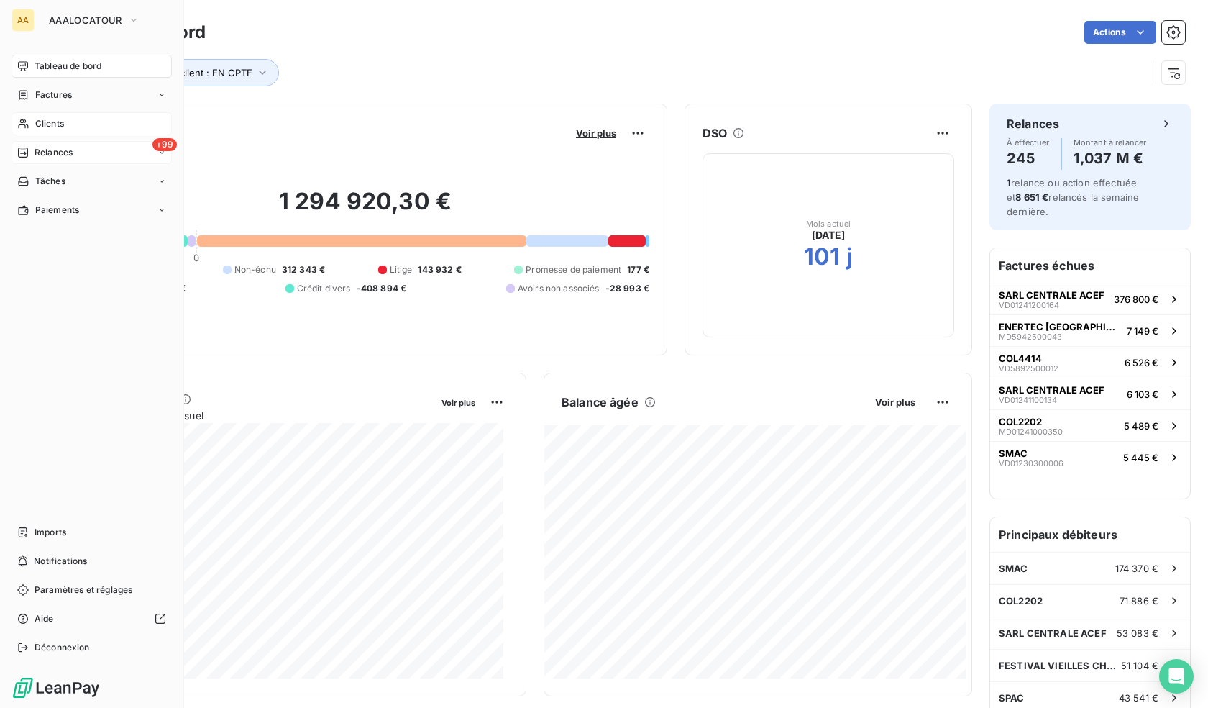
click at [68, 152] on span "Relances" at bounding box center [54, 152] width 38 height 13
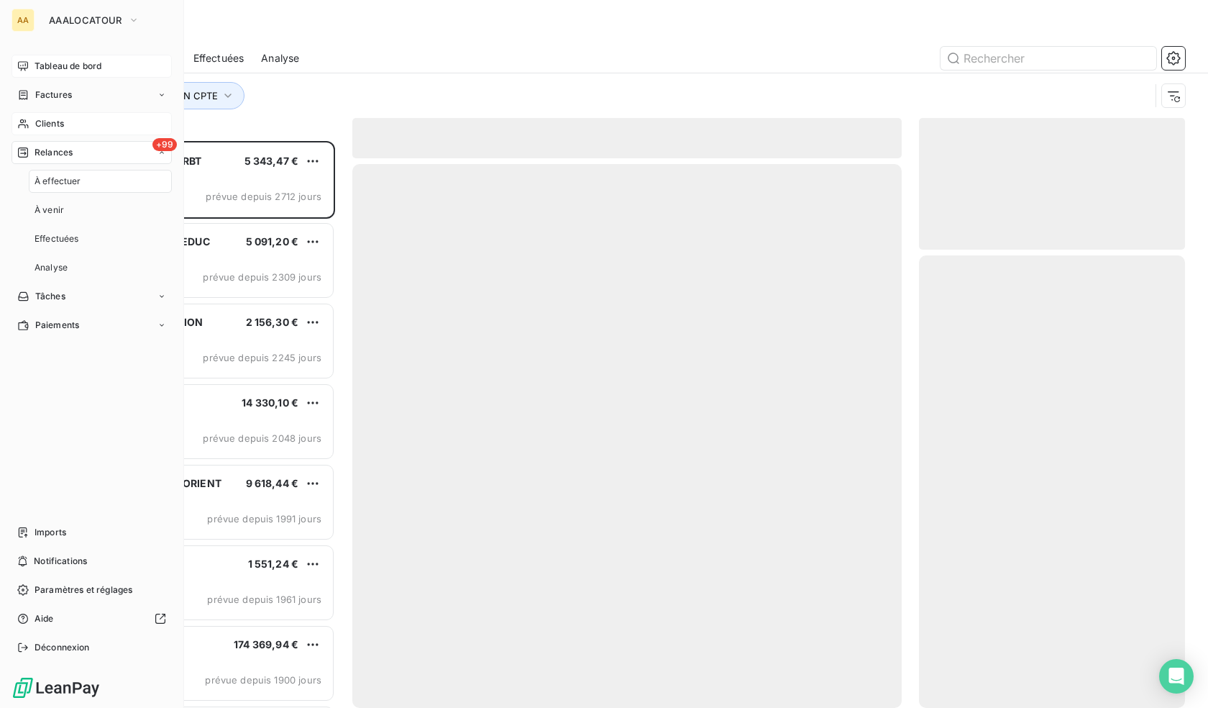
scroll to position [556, 255]
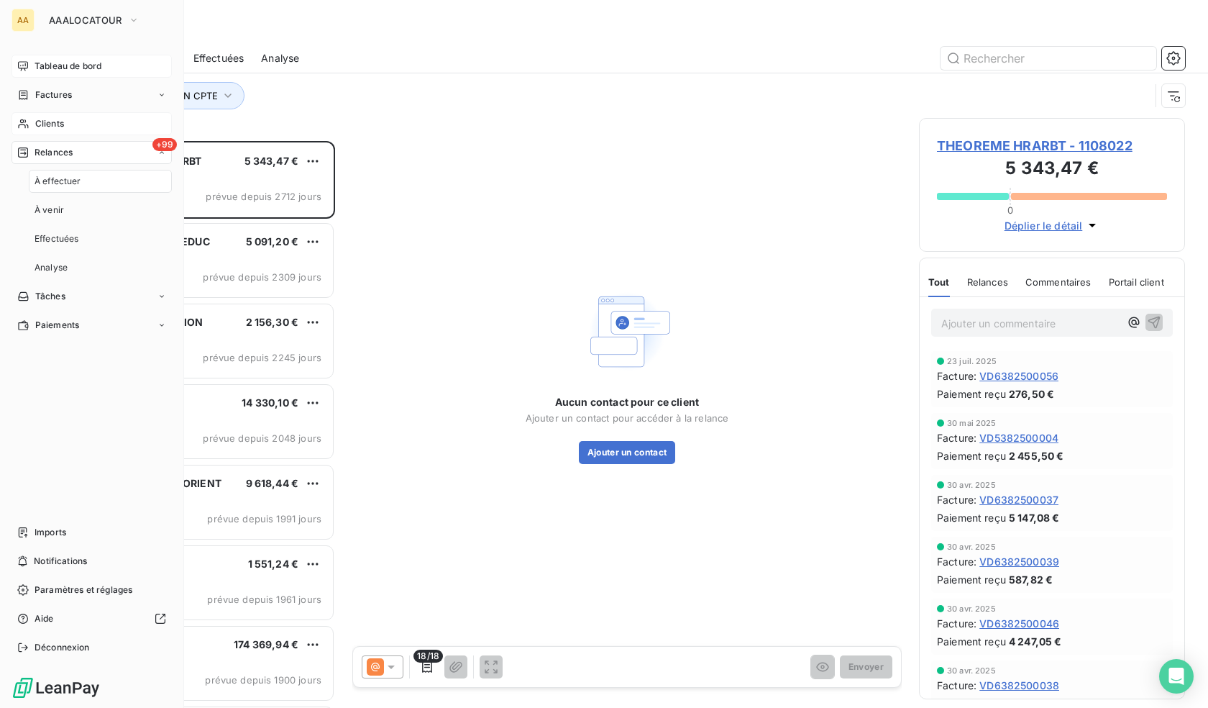
click at [66, 73] on div "Tableau de bord" at bounding box center [92, 66] width 160 height 23
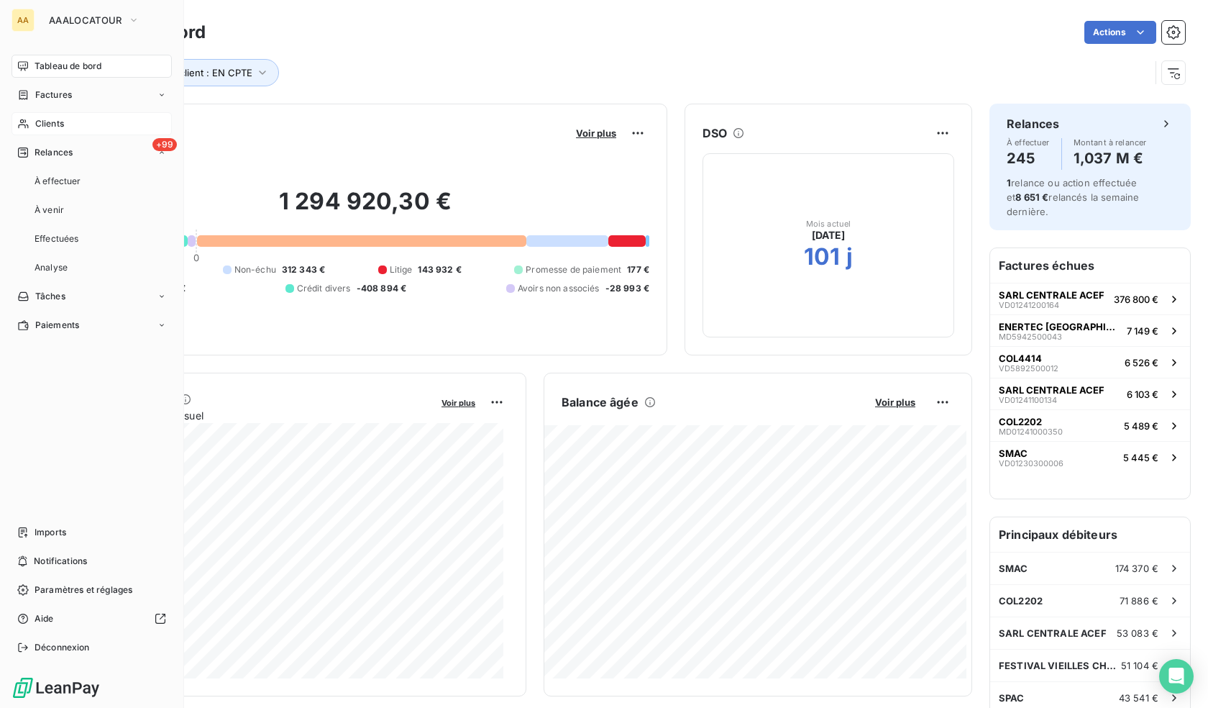
click at [60, 127] on span "Clients" at bounding box center [49, 123] width 29 height 13
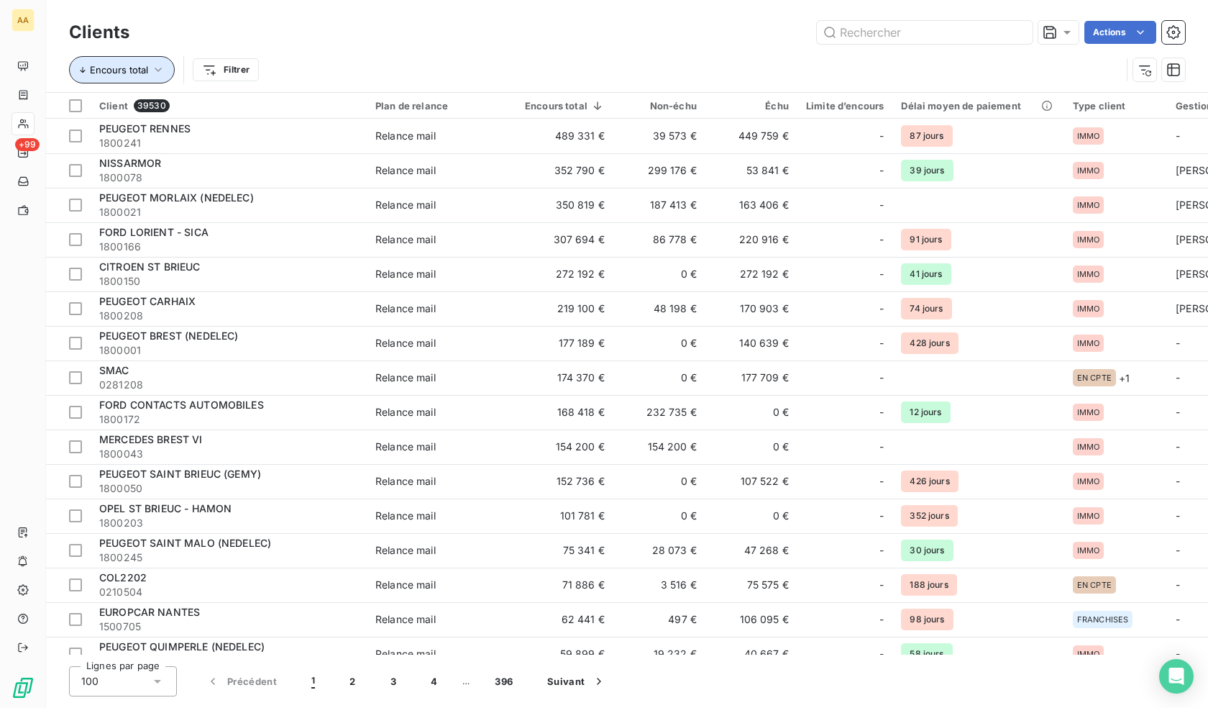
click at [141, 70] on span "Encours total" at bounding box center [119, 70] width 58 height 12
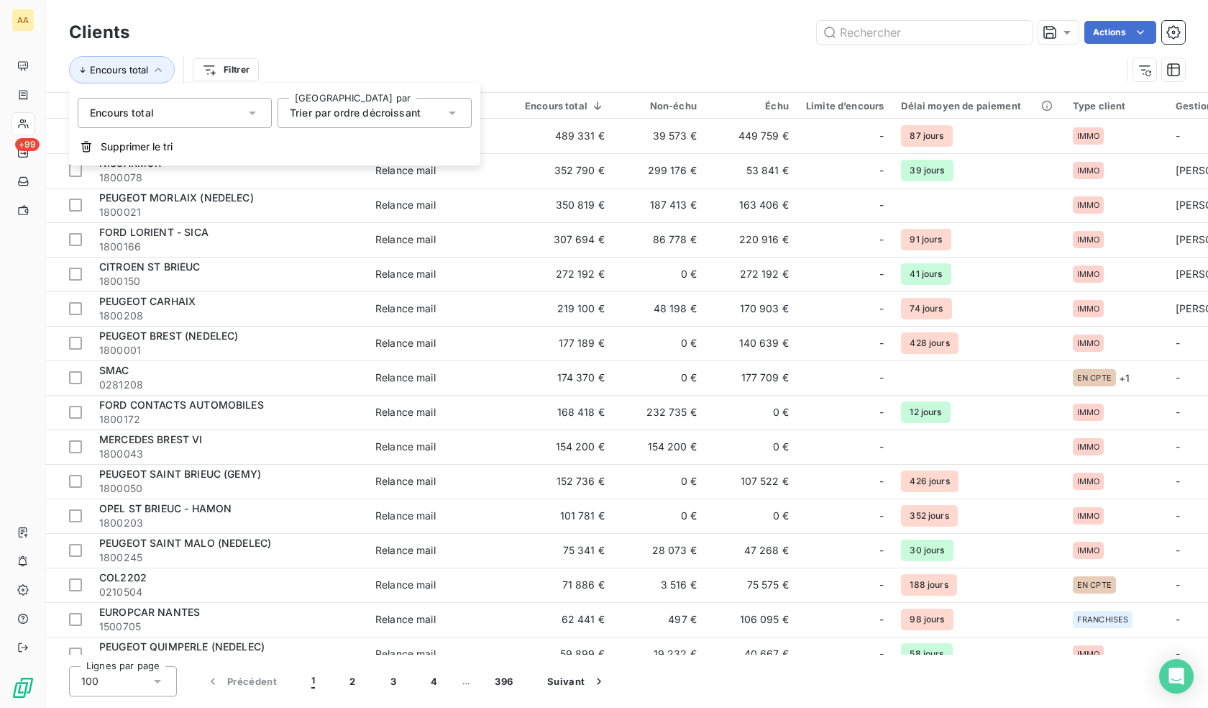
click at [227, 70] on html "AA +99 Clients Actions Encours total Filtrer Client 39530 Plan de relance Encou…" at bounding box center [604, 354] width 1208 height 708
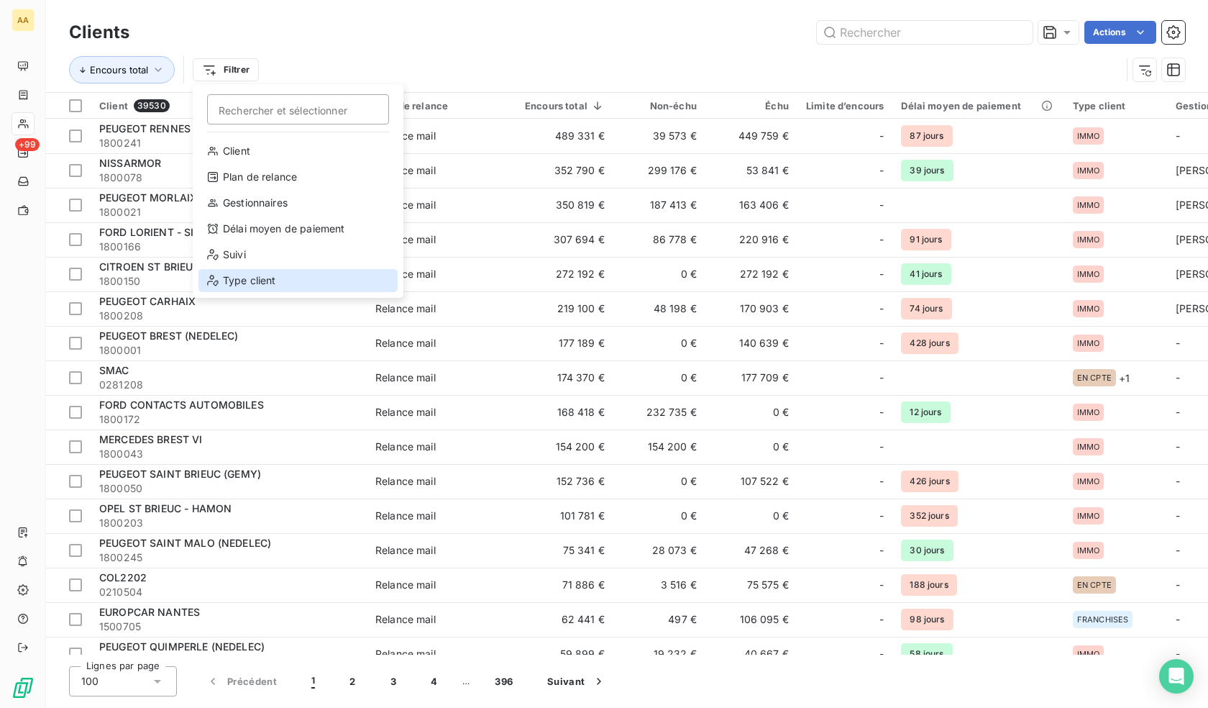
click at [268, 285] on div "Type client" at bounding box center [297, 280] width 199 height 23
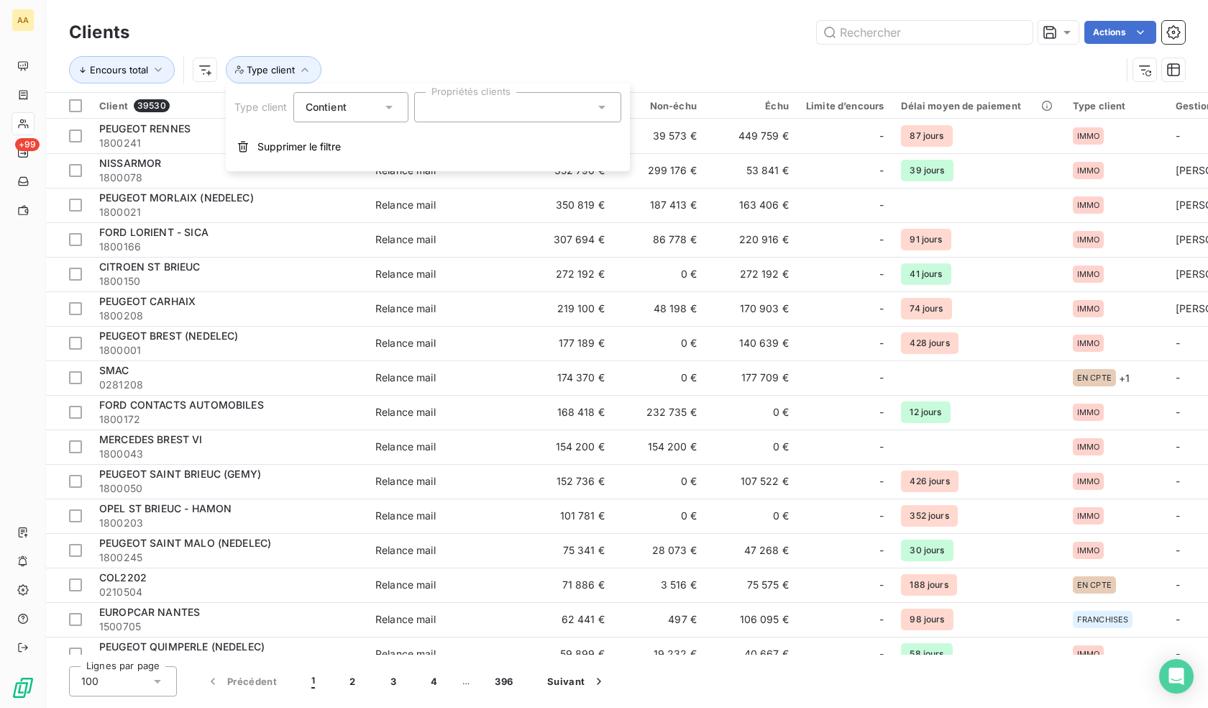
click at [458, 101] on div at bounding box center [517, 107] width 207 height 30
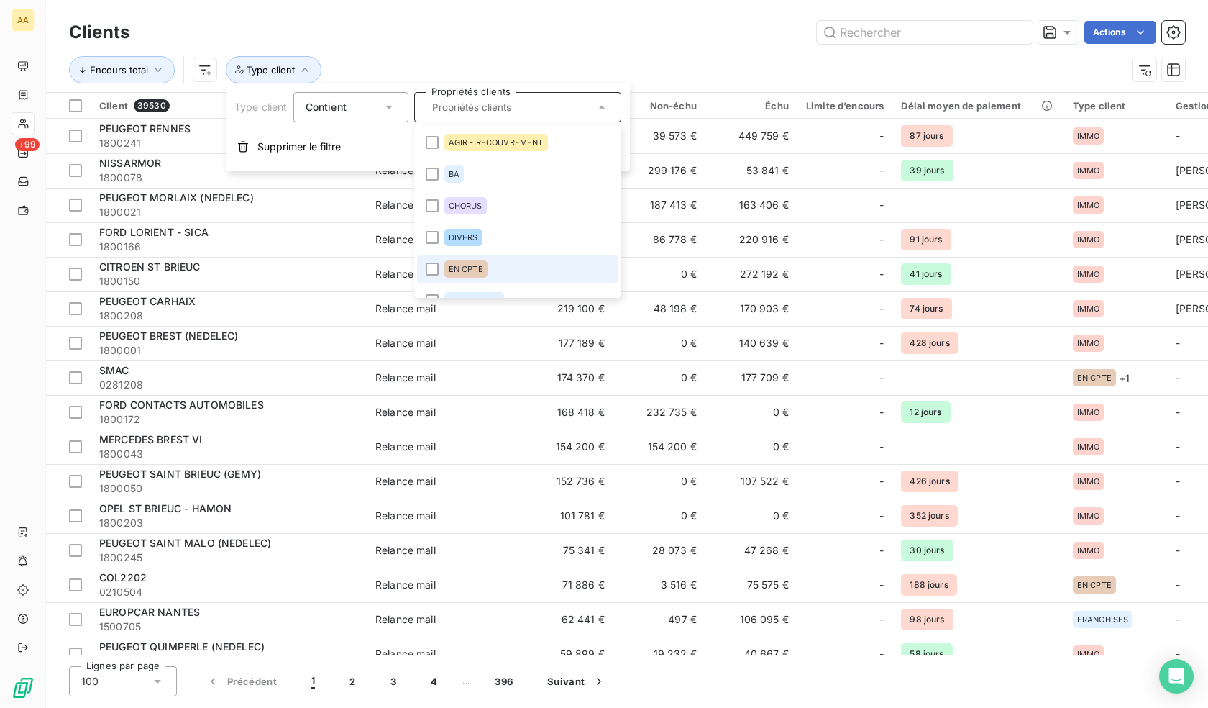
click at [462, 272] on span "EN CPTE" at bounding box center [466, 269] width 35 height 9
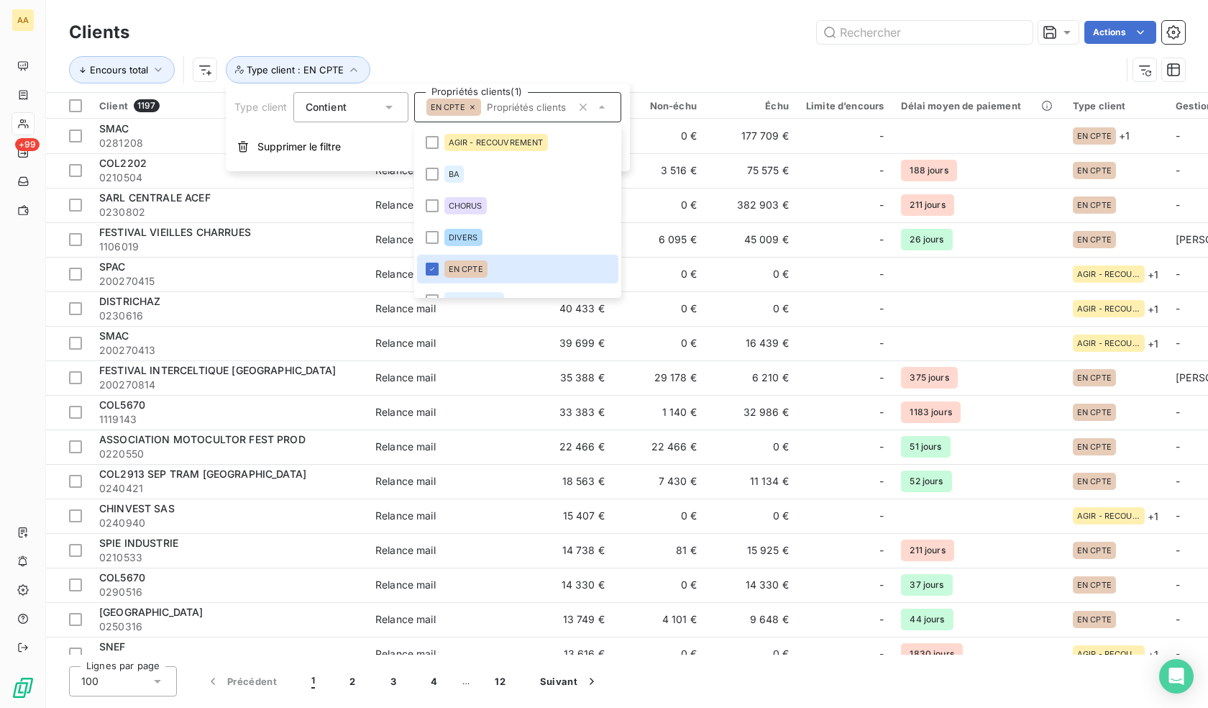
click at [563, 23] on div "Actions" at bounding box center [666, 32] width 1038 height 23
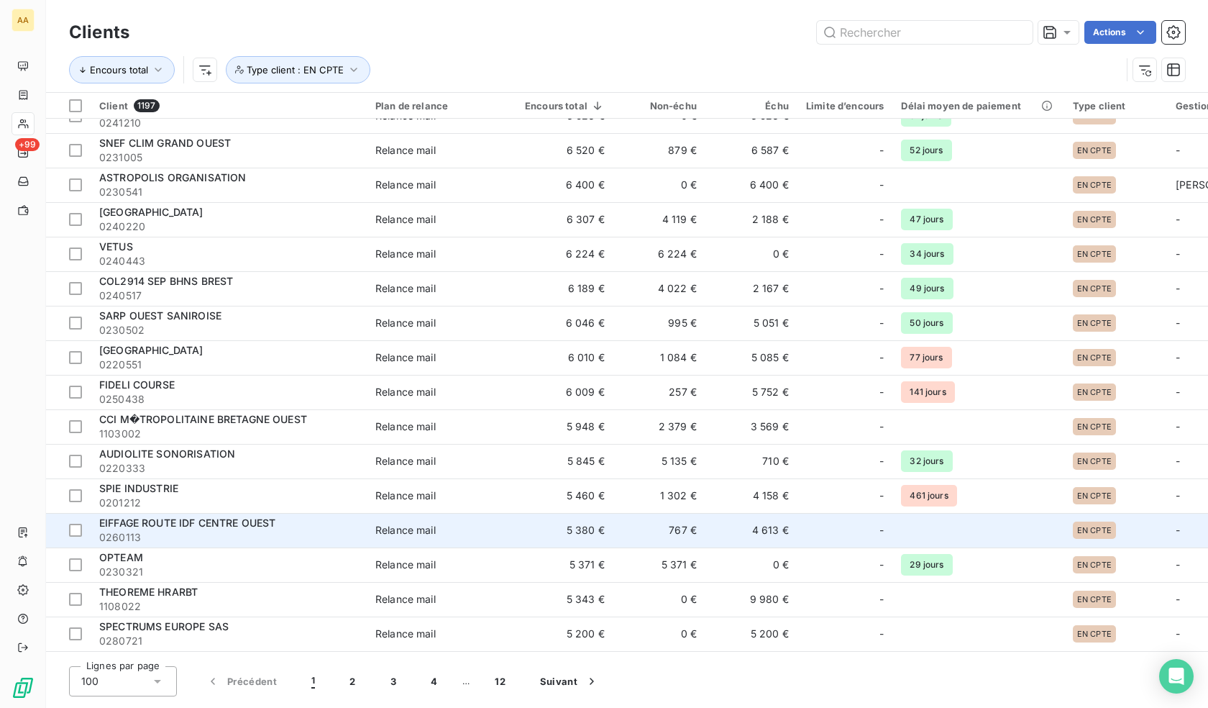
scroll to position [1438, 0]
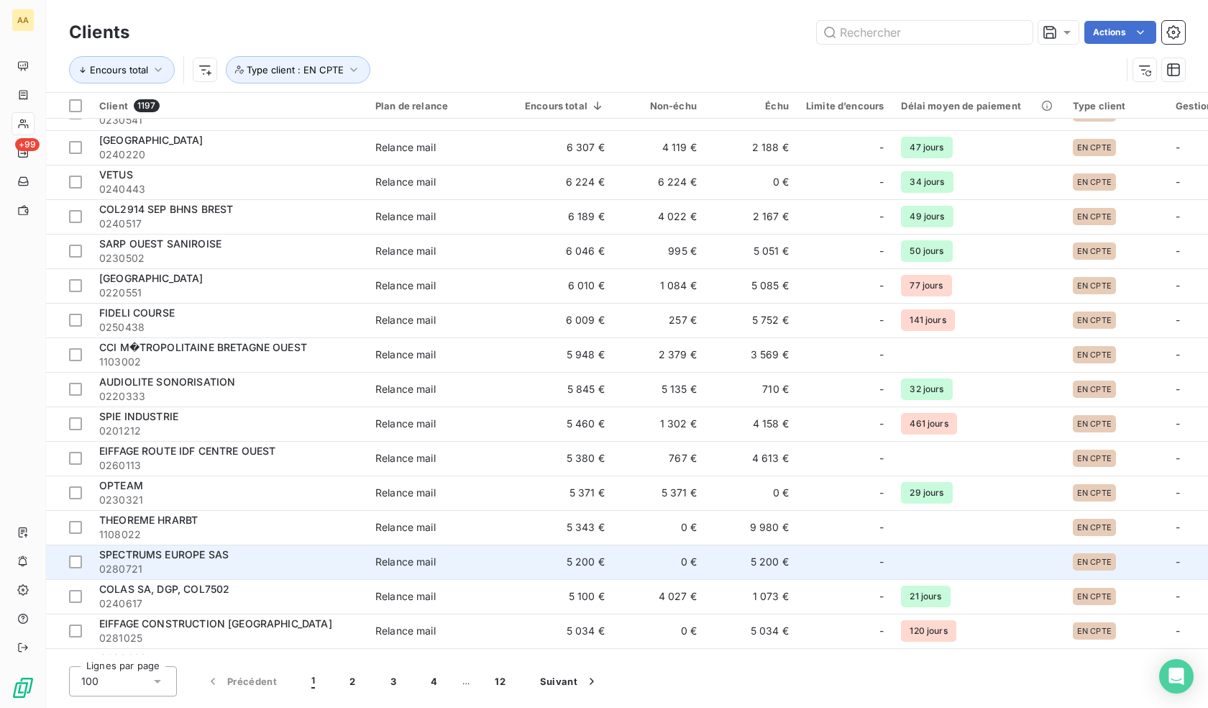
click at [217, 565] on span "0280721" at bounding box center [228, 569] width 259 height 14
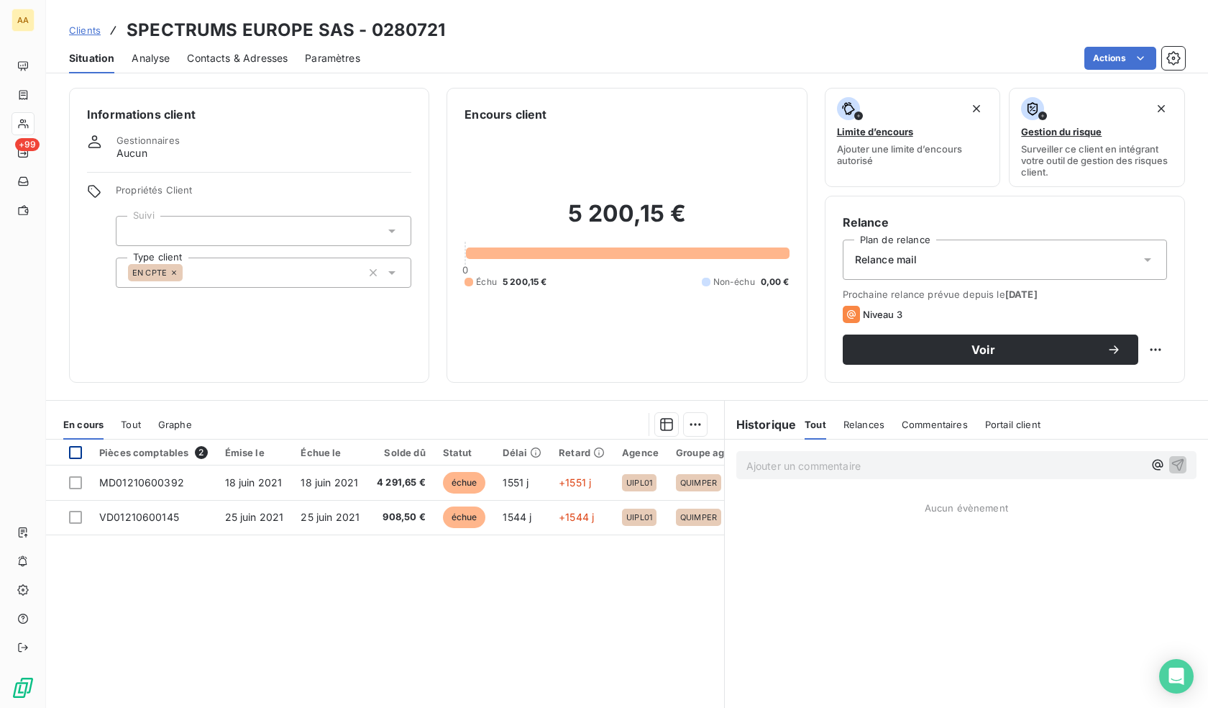
click at [72, 454] on div at bounding box center [75, 452] width 13 height 13
click at [685, 423] on html "AA +99 Clients SPECTRUMS EUROPE SAS - 0280721 Situation Analyse Contacts & Adre…" at bounding box center [604, 354] width 1208 height 708
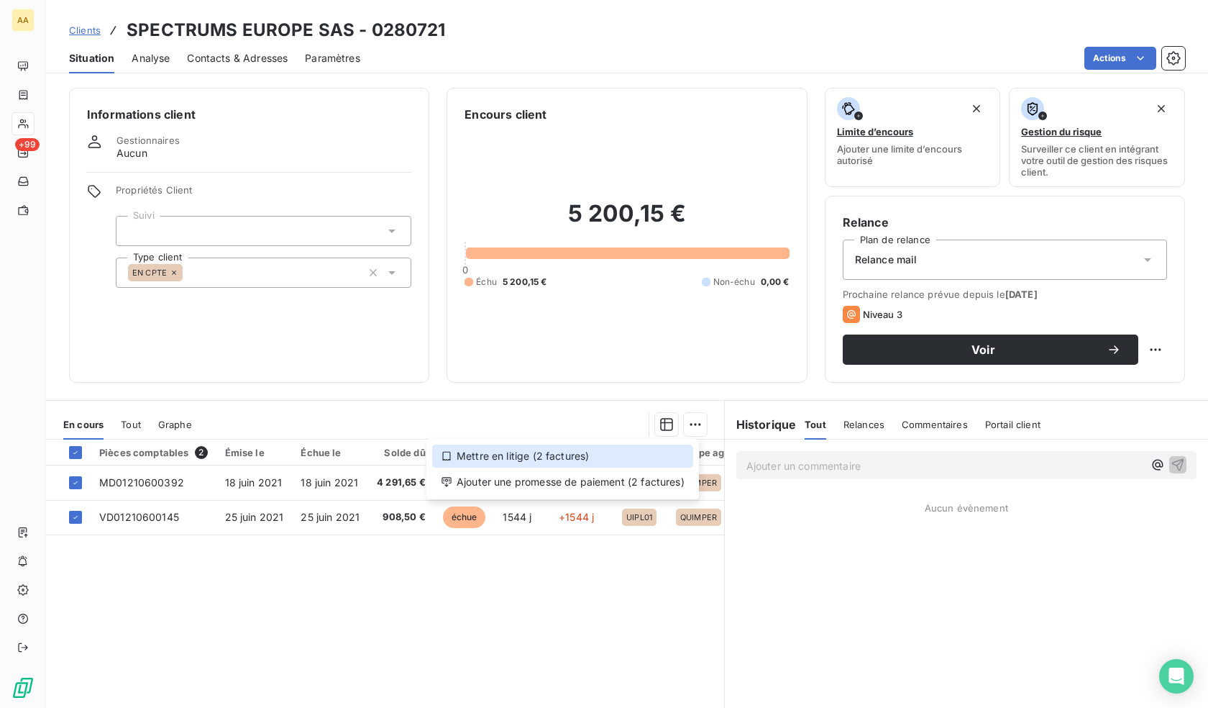
click at [601, 453] on div "Mettre en litige (2 factures)" at bounding box center [562, 455] width 261 height 23
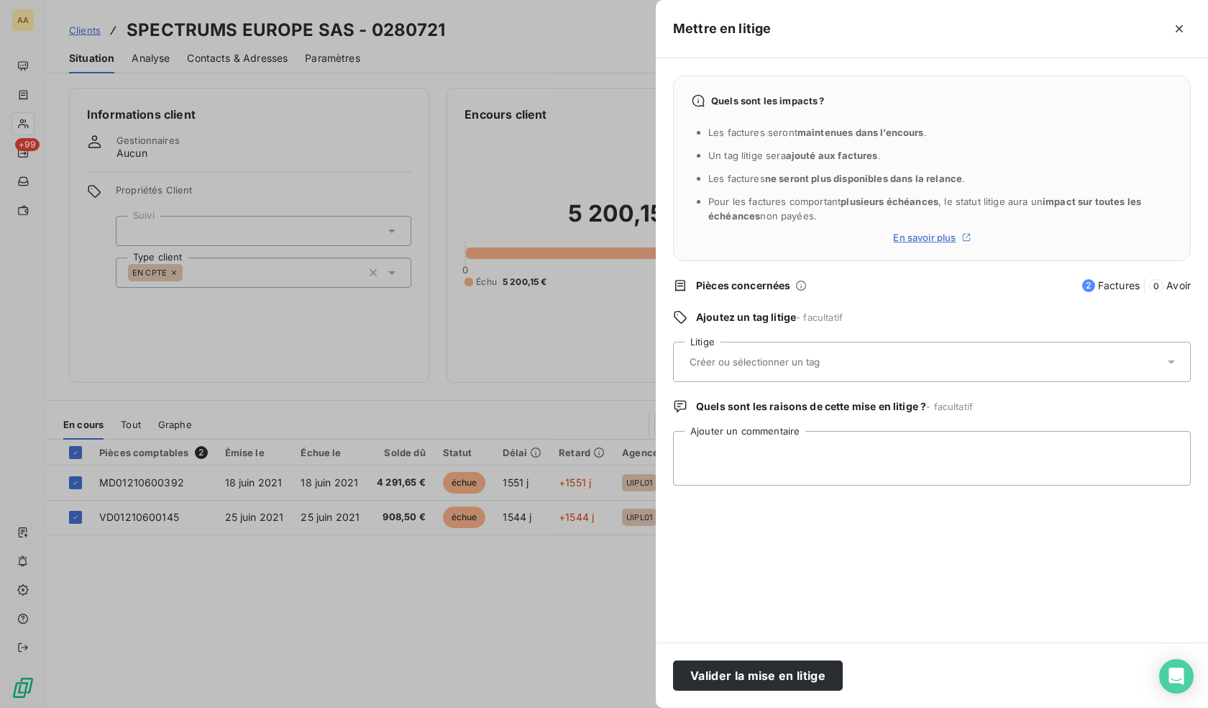
click at [782, 365] on input "text" at bounding box center [792, 361] width 209 height 13
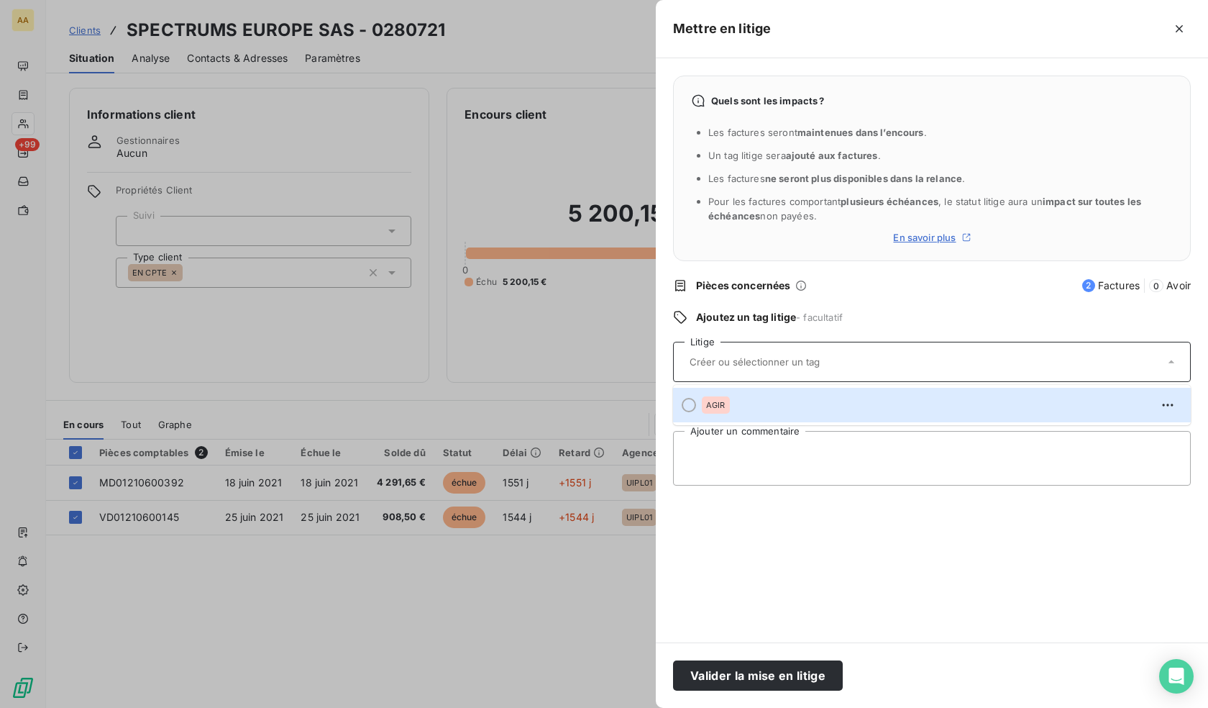
click at [777, 372] on div at bounding box center [924, 362] width 479 height 30
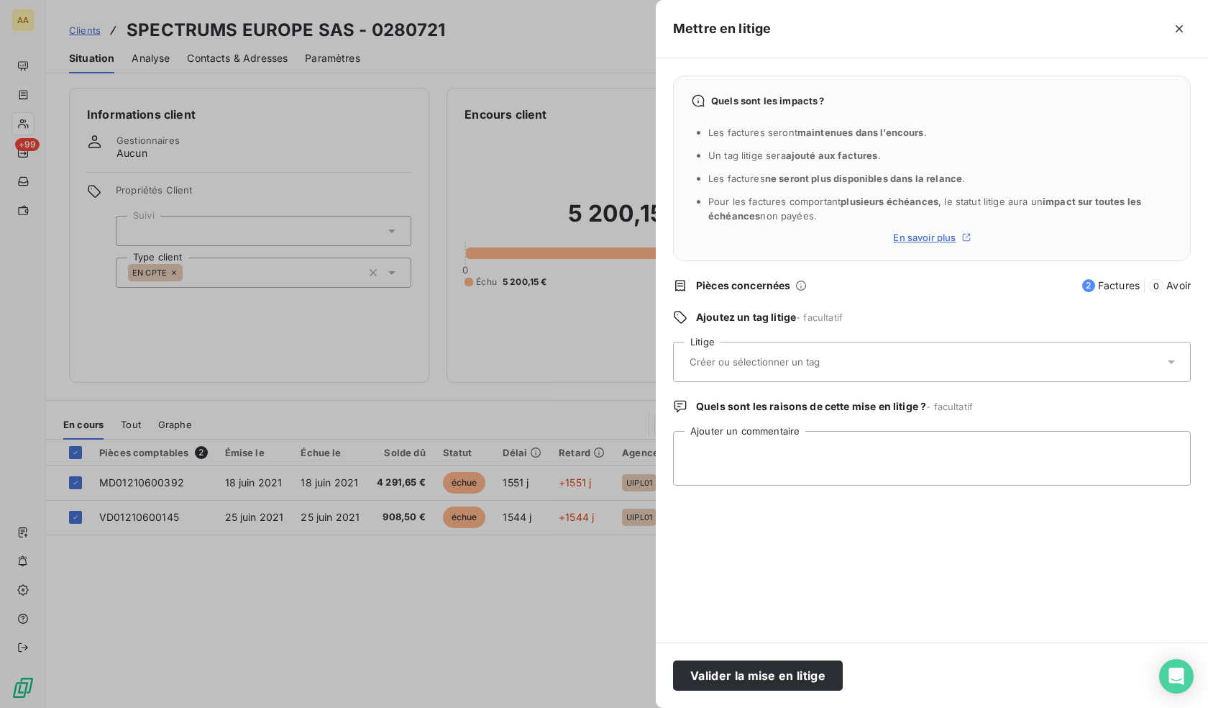
type input "S"
type input "I"
type input "SINISTRE"
click at [754, 440] on li "Aucun résultat" at bounding box center [932, 429] width 518 height 26
click at [752, 454] on textarea "Ajouter un commentaire" at bounding box center [932, 458] width 518 height 55
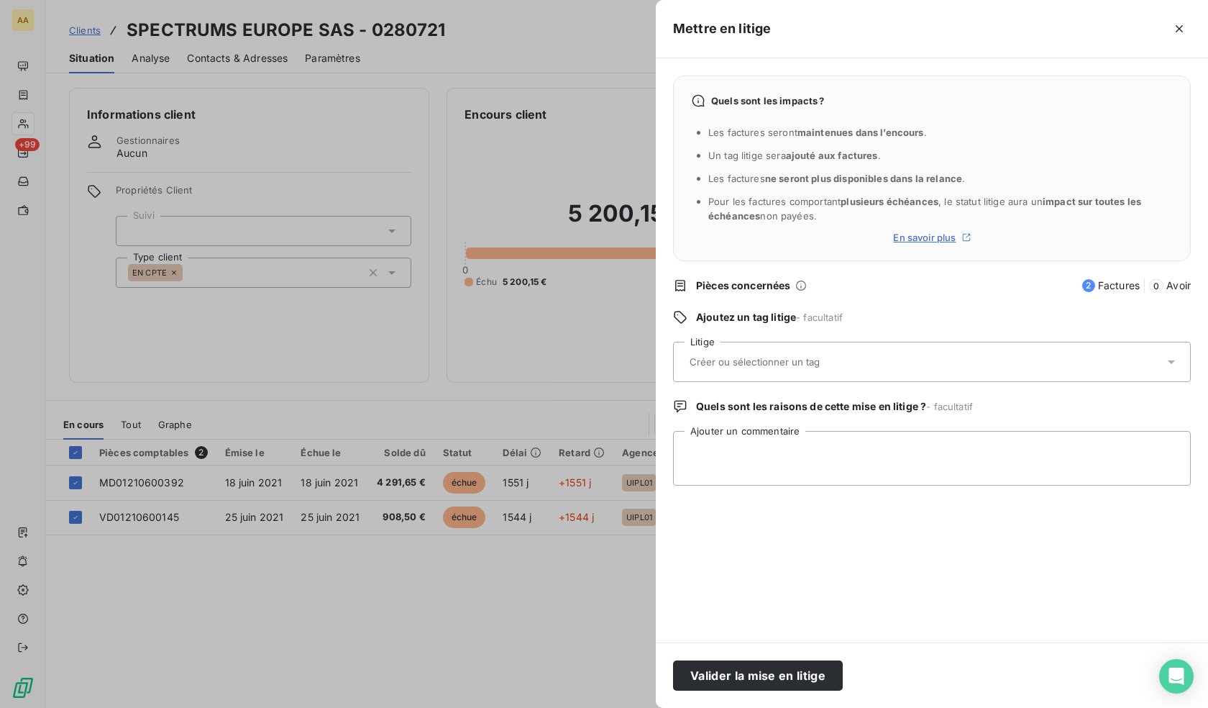
click at [753, 362] on input "text" at bounding box center [792, 361] width 209 height 13
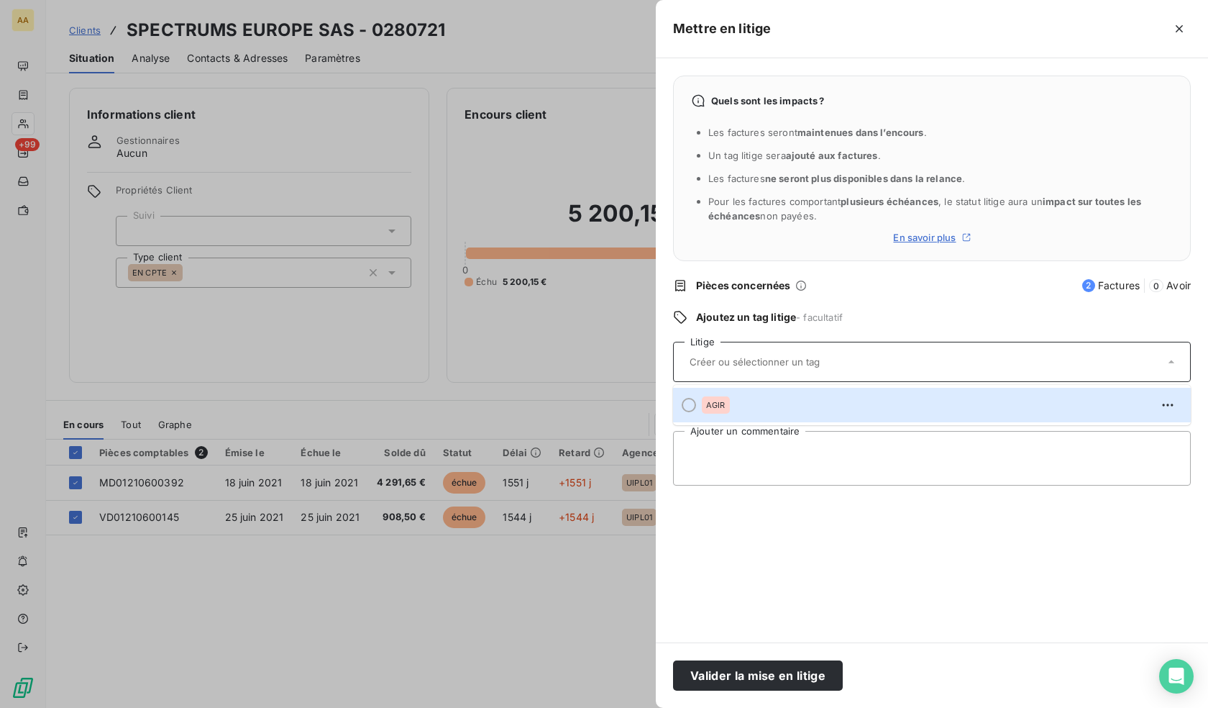
click at [772, 363] on input "text" at bounding box center [792, 361] width 209 height 13
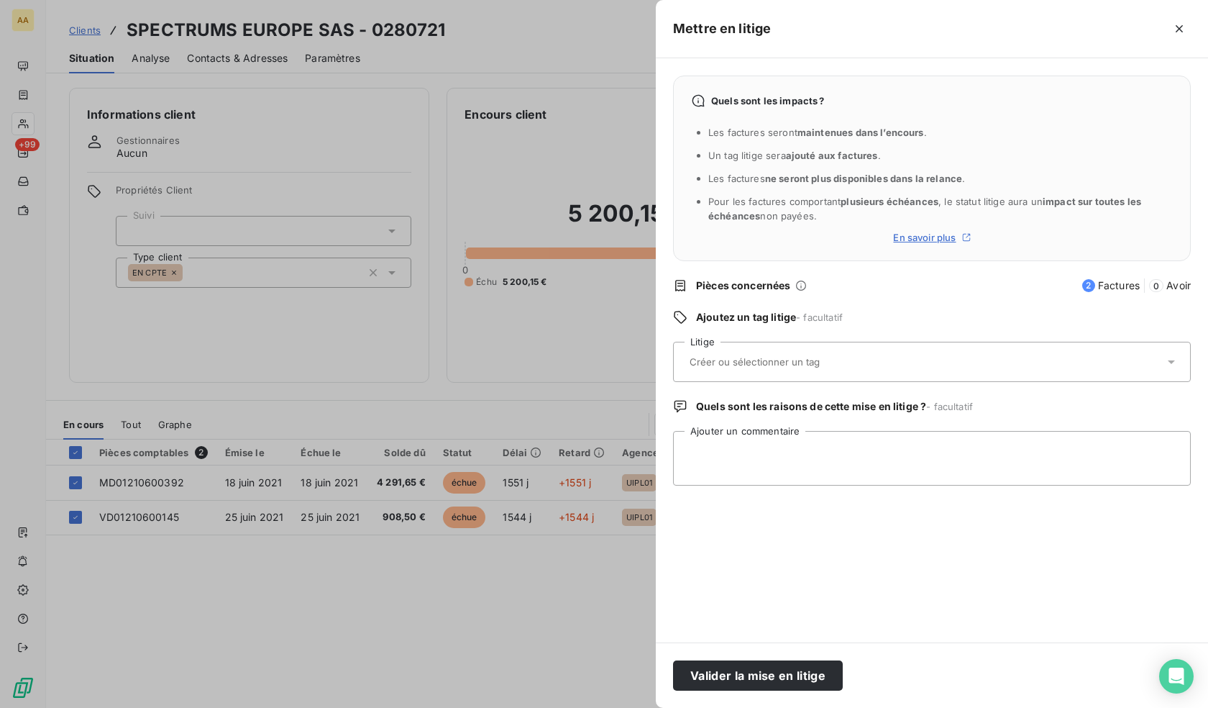
type input "S"
type input "I"
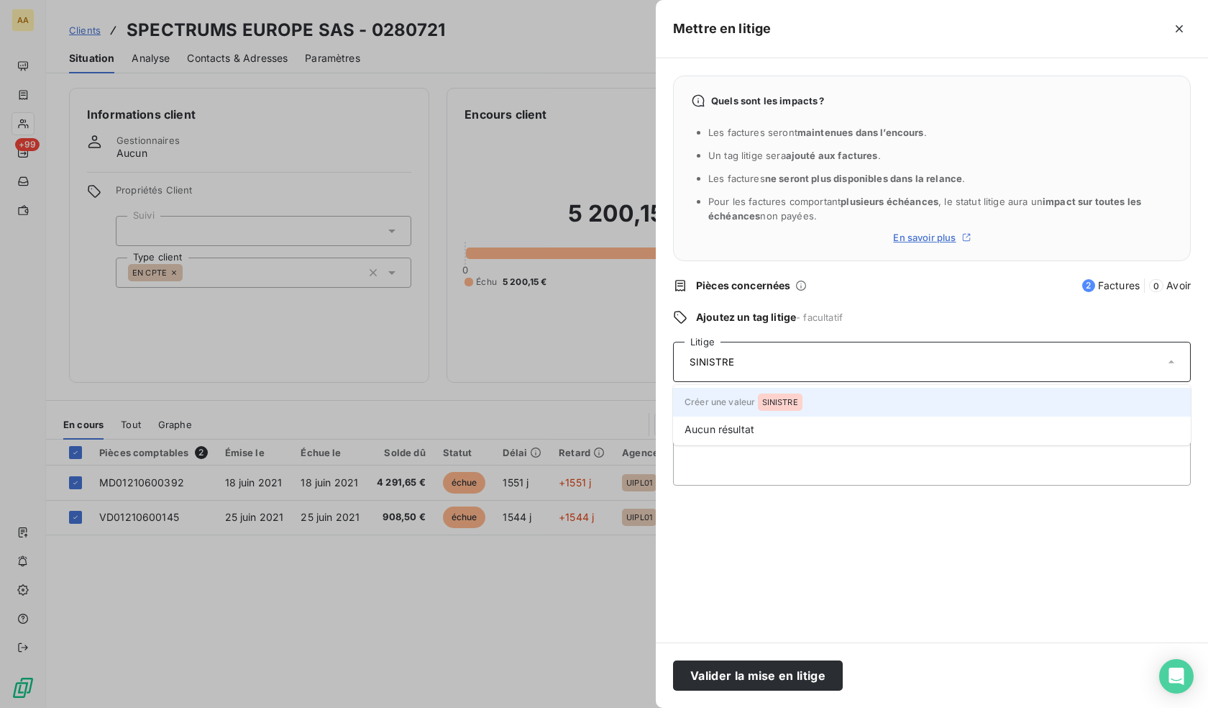
type input "SINISTRE"
click at [775, 408] on div "SINISTRE" at bounding box center [780, 401] width 45 height 17
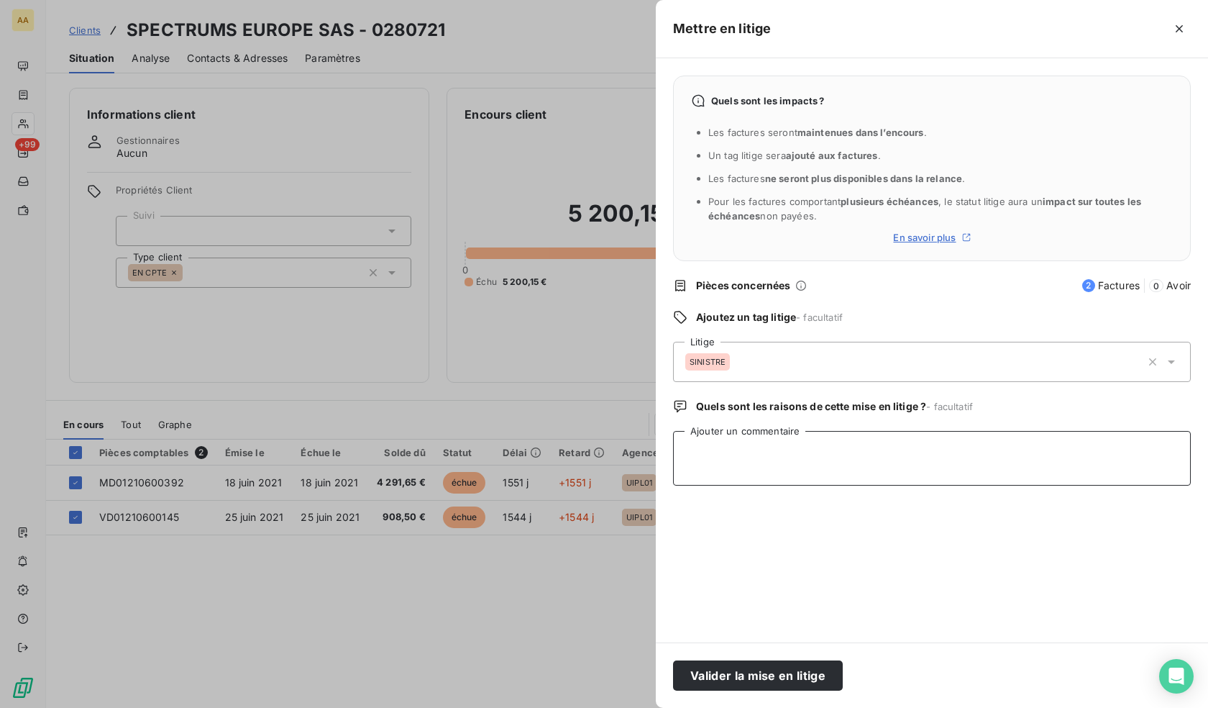
click at [761, 476] on textarea "Ajouter un commentaire" at bounding box center [932, 458] width 518 height 55
type textarea "En att retour [PERSON_NAME]"
click at [736, 669] on button "Valider la mise en litige" at bounding box center [758, 675] width 170 height 30
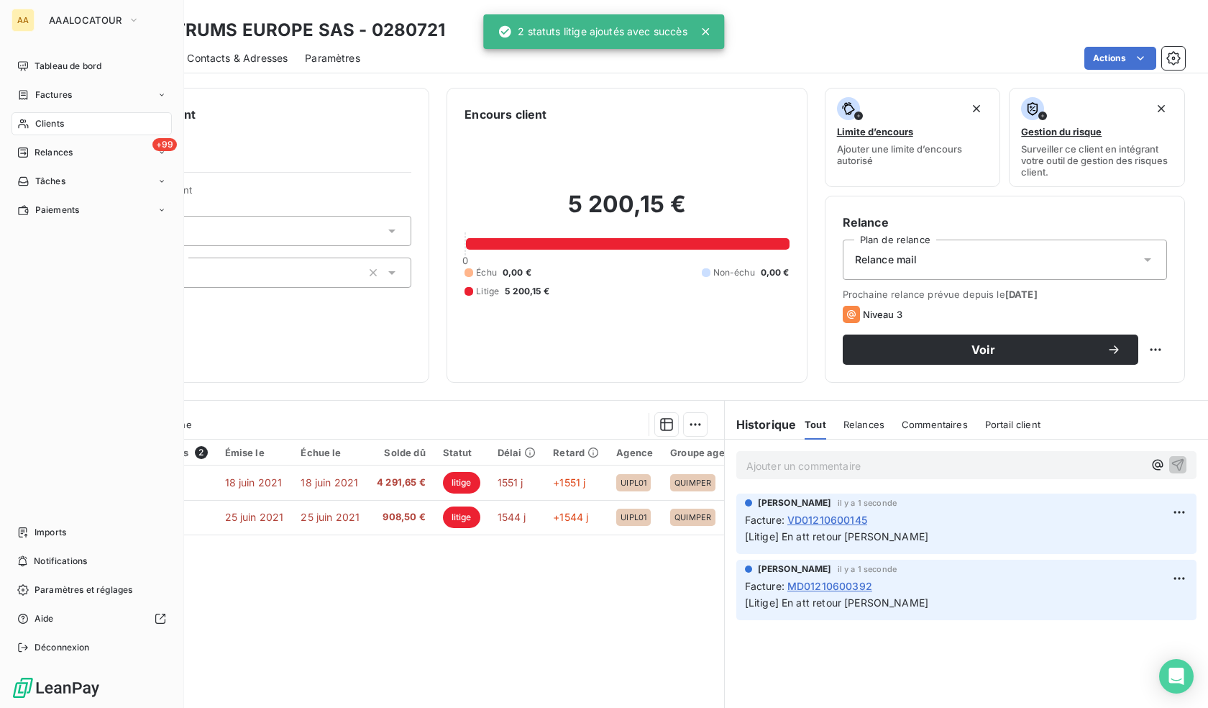
click at [29, 117] on div "Clients" at bounding box center [92, 123] width 160 height 23
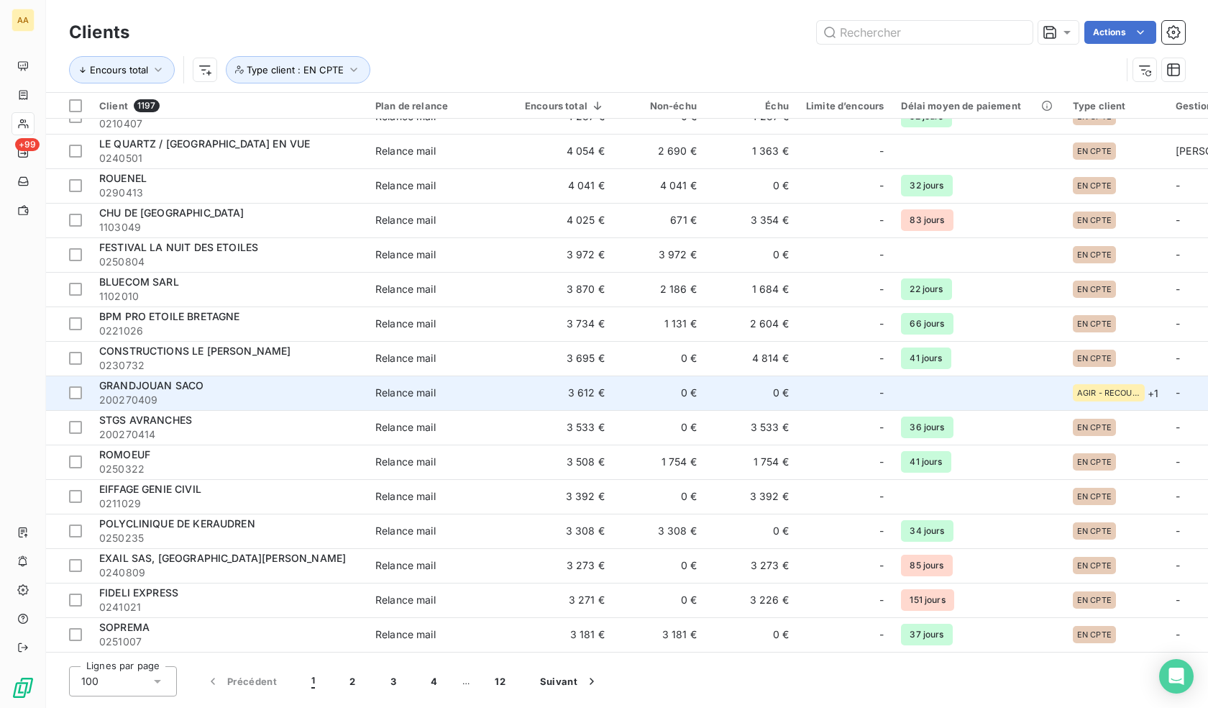
scroll to position [2203, 0]
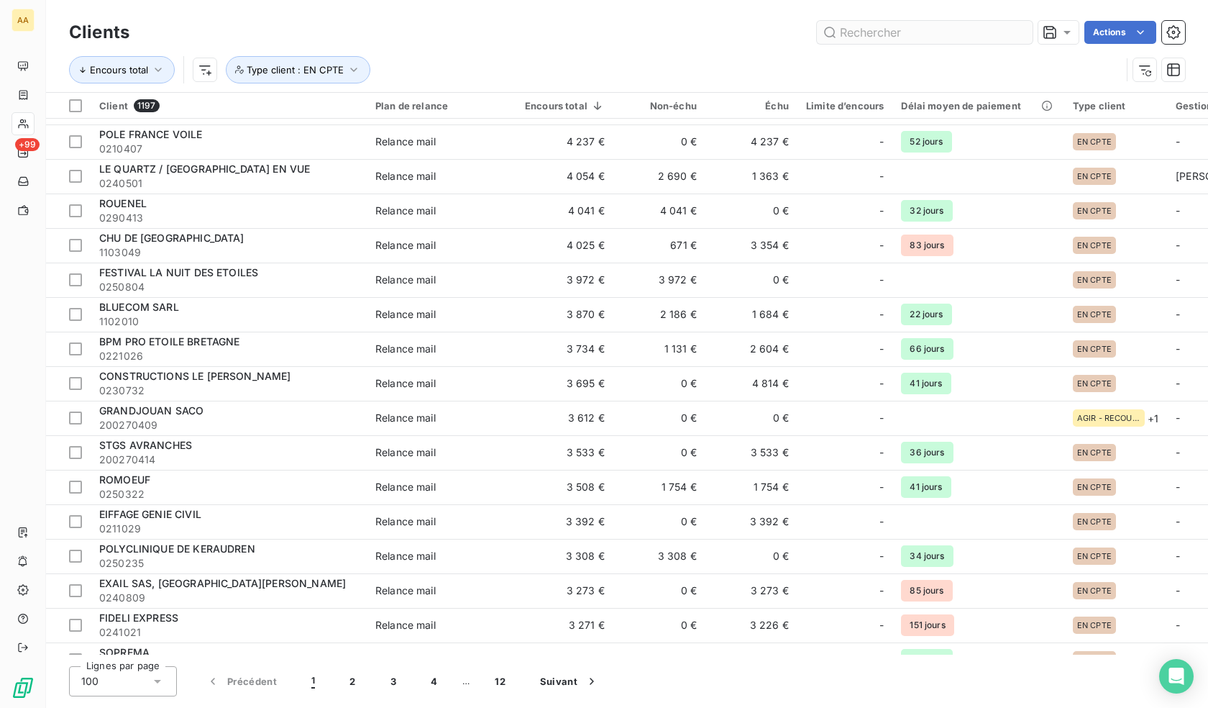
click at [864, 29] on input "text" at bounding box center [925, 32] width 216 height 23
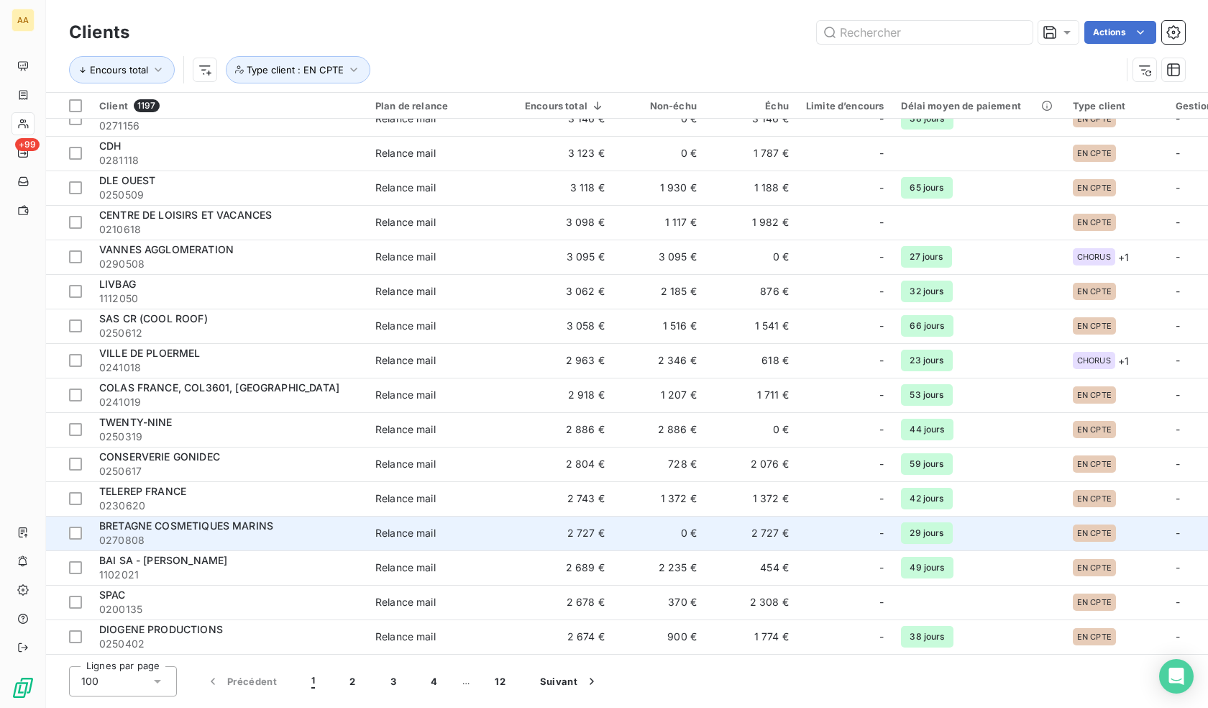
scroll to position [2922, 0]
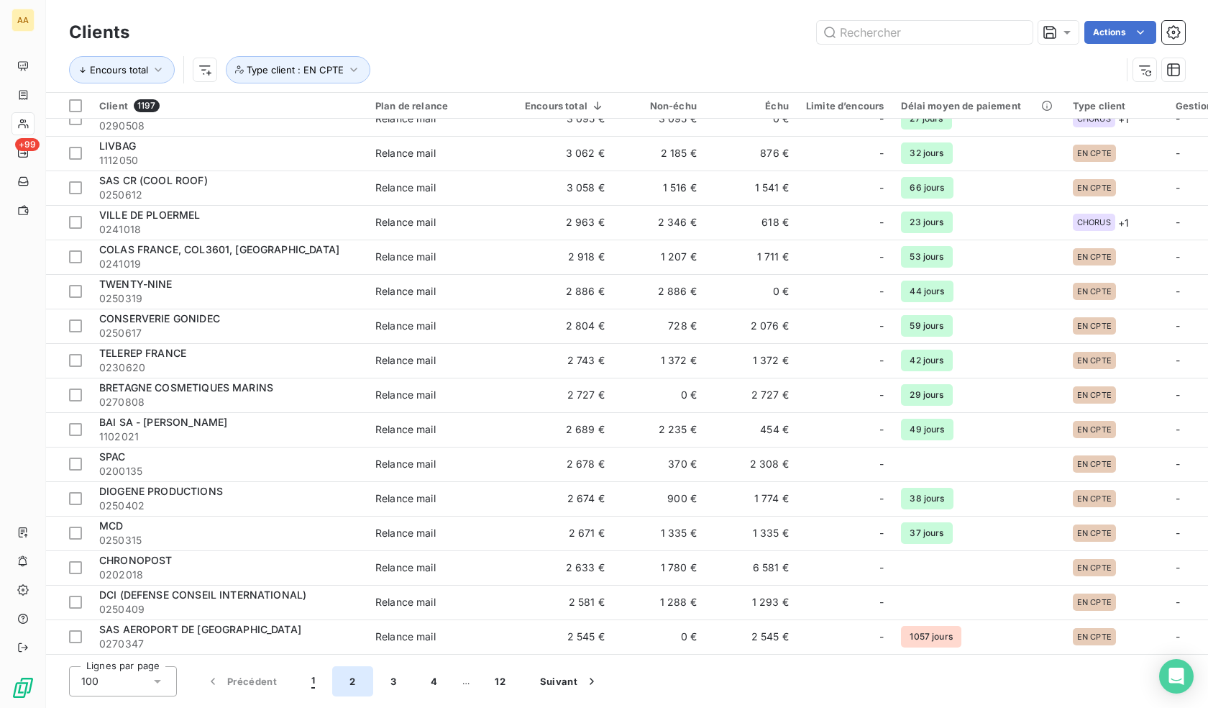
click at [345, 682] on button "2" at bounding box center [352, 681] width 40 height 30
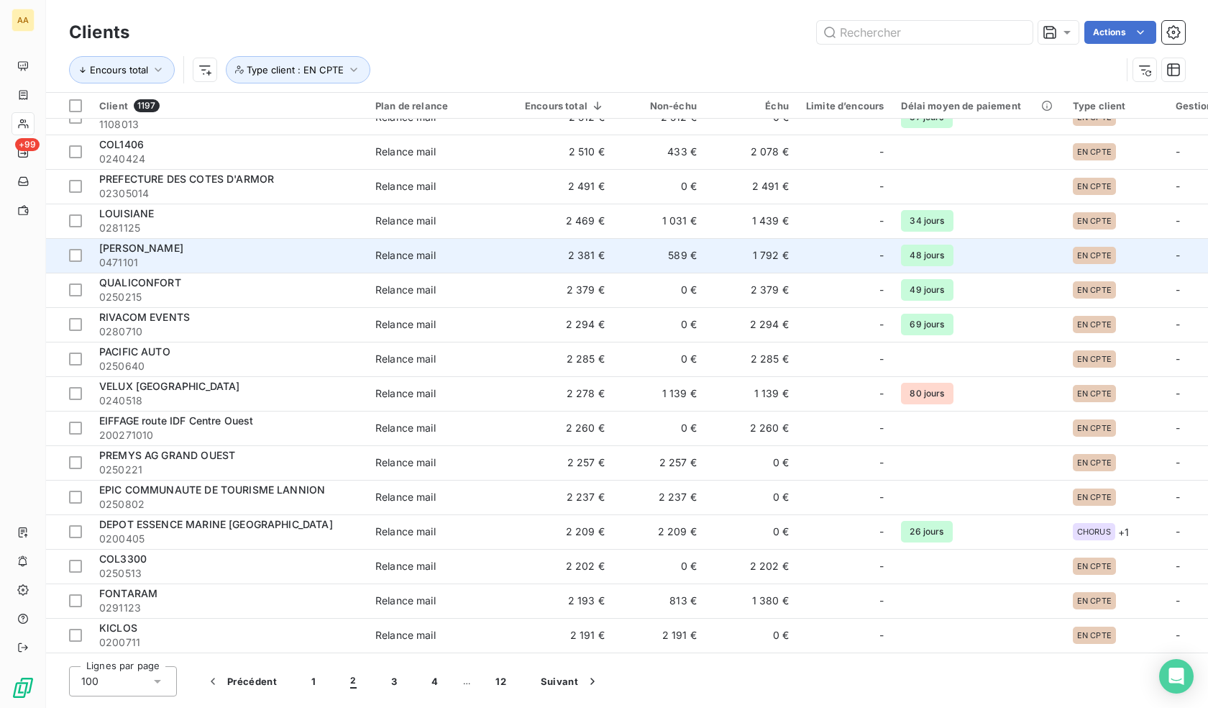
scroll to position [0, 0]
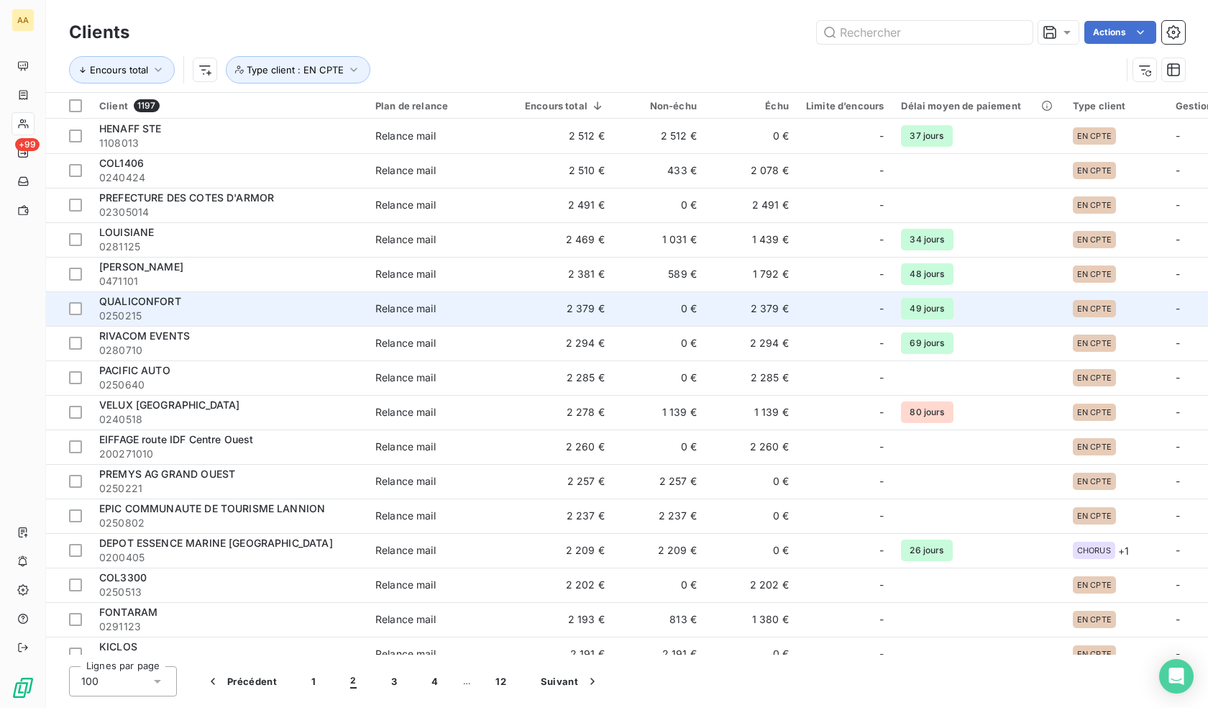
click at [176, 306] on span "QUALICONFORT" at bounding box center [140, 301] width 82 height 12
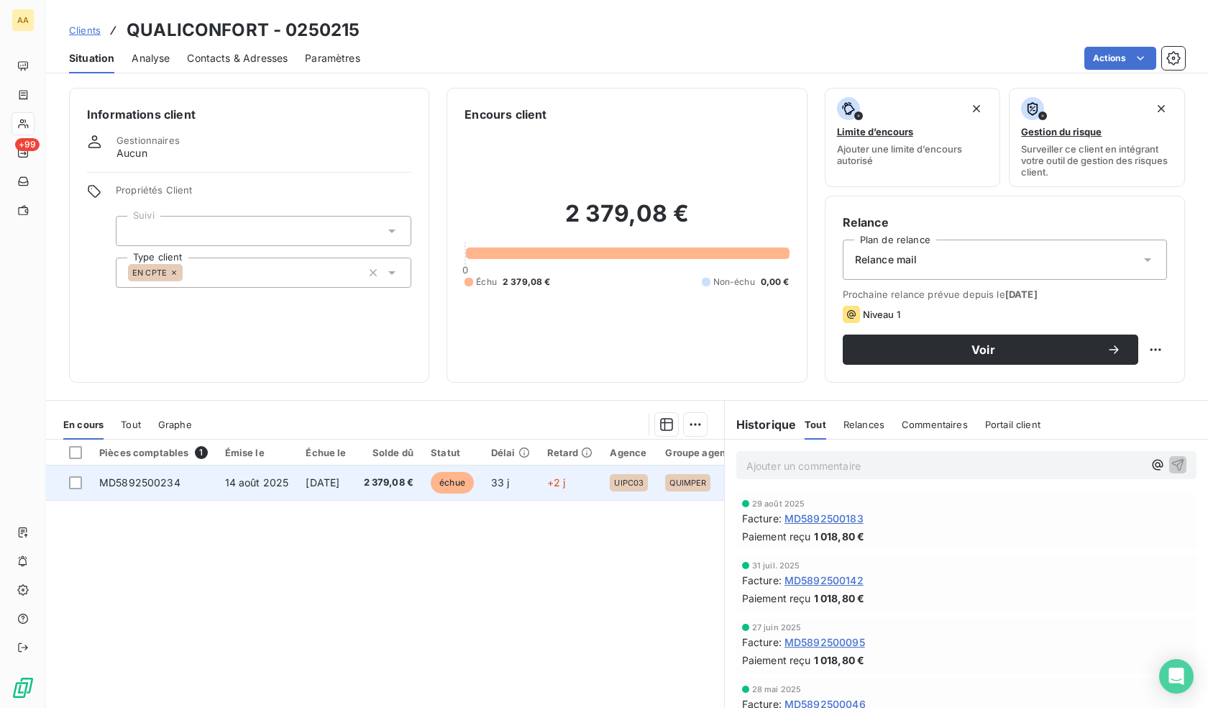
click at [456, 477] on span "échue" at bounding box center [452, 483] width 43 height 22
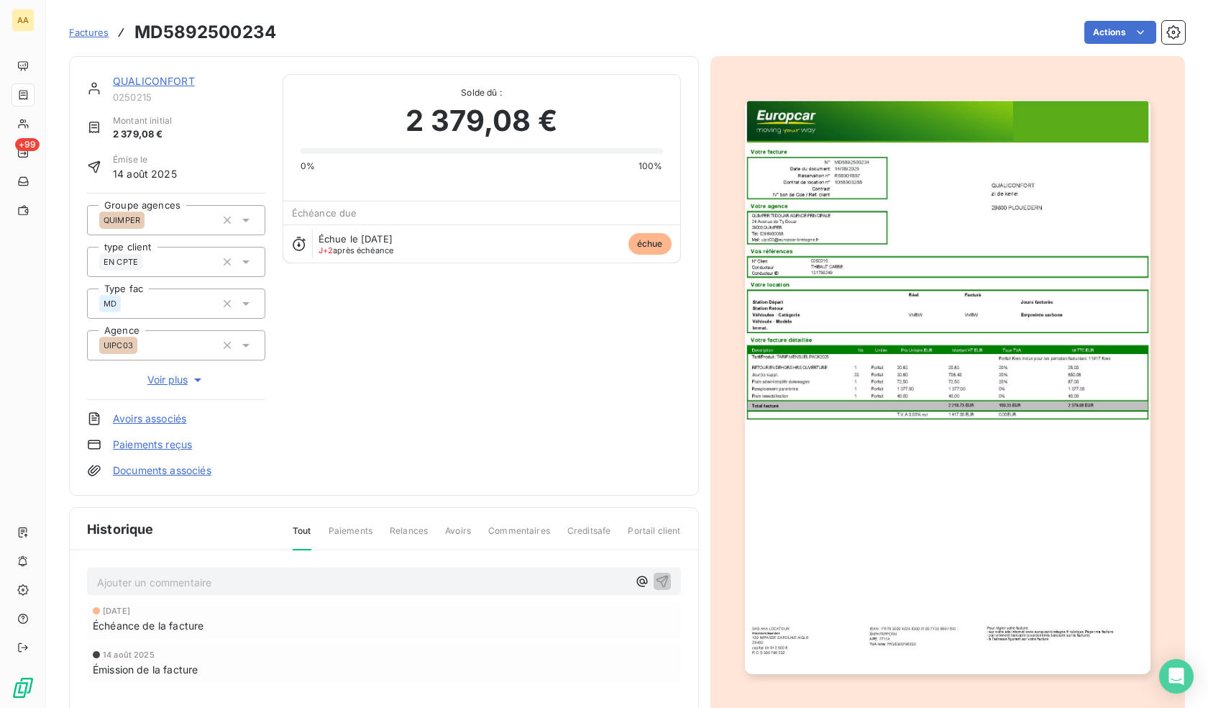
click at [250, 579] on p "Ajouter un commentaire ﻿" at bounding box center [362, 582] width 531 height 18
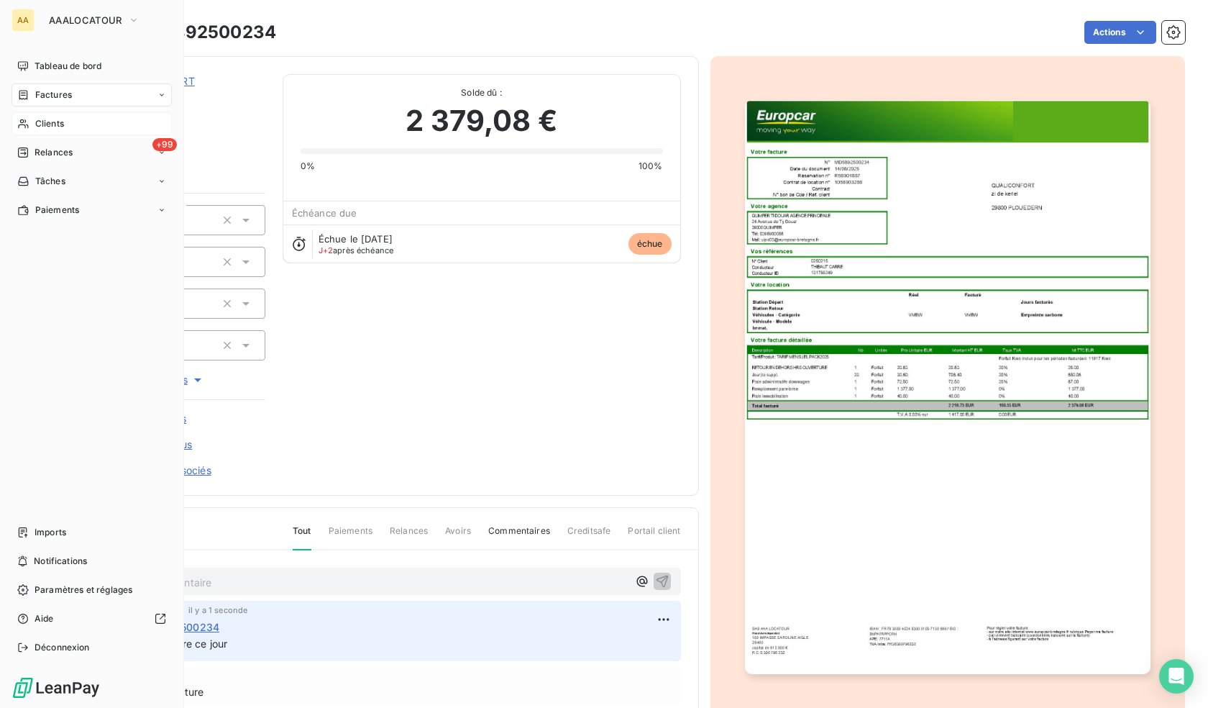
click at [52, 127] on span "Clients" at bounding box center [49, 123] width 29 height 13
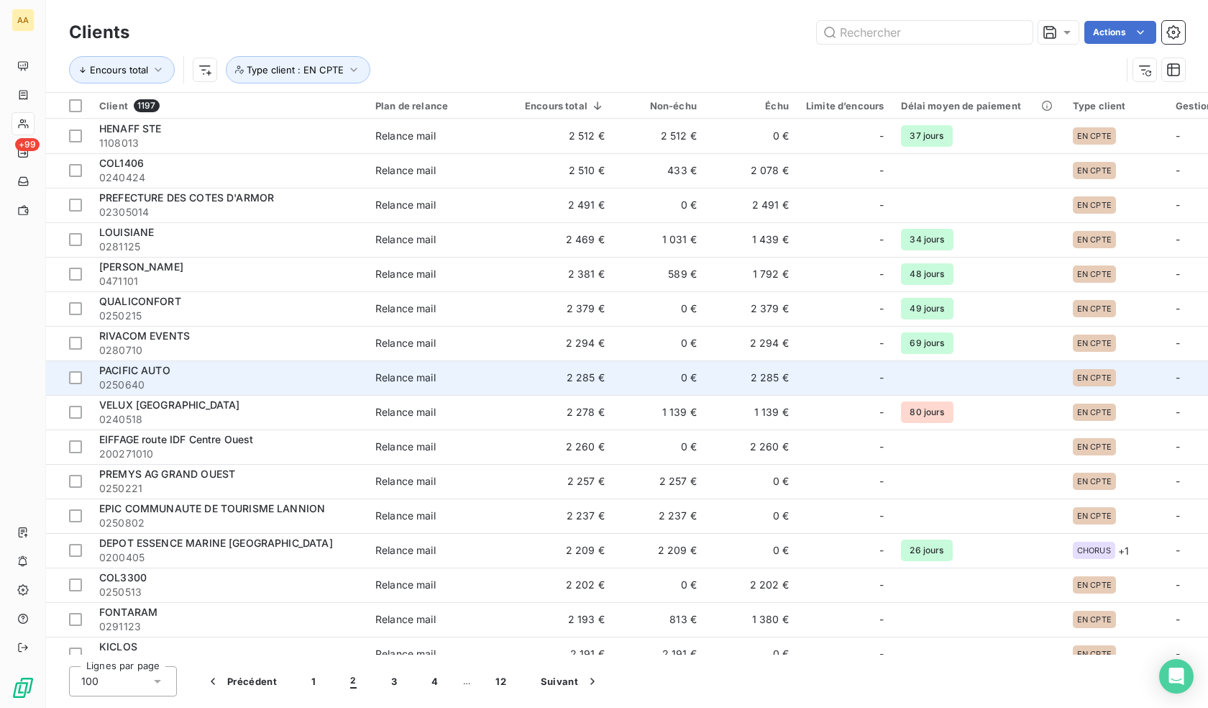
click at [152, 370] on span "PACIFIC AUTO" at bounding box center [134, 370] width 71 height 12
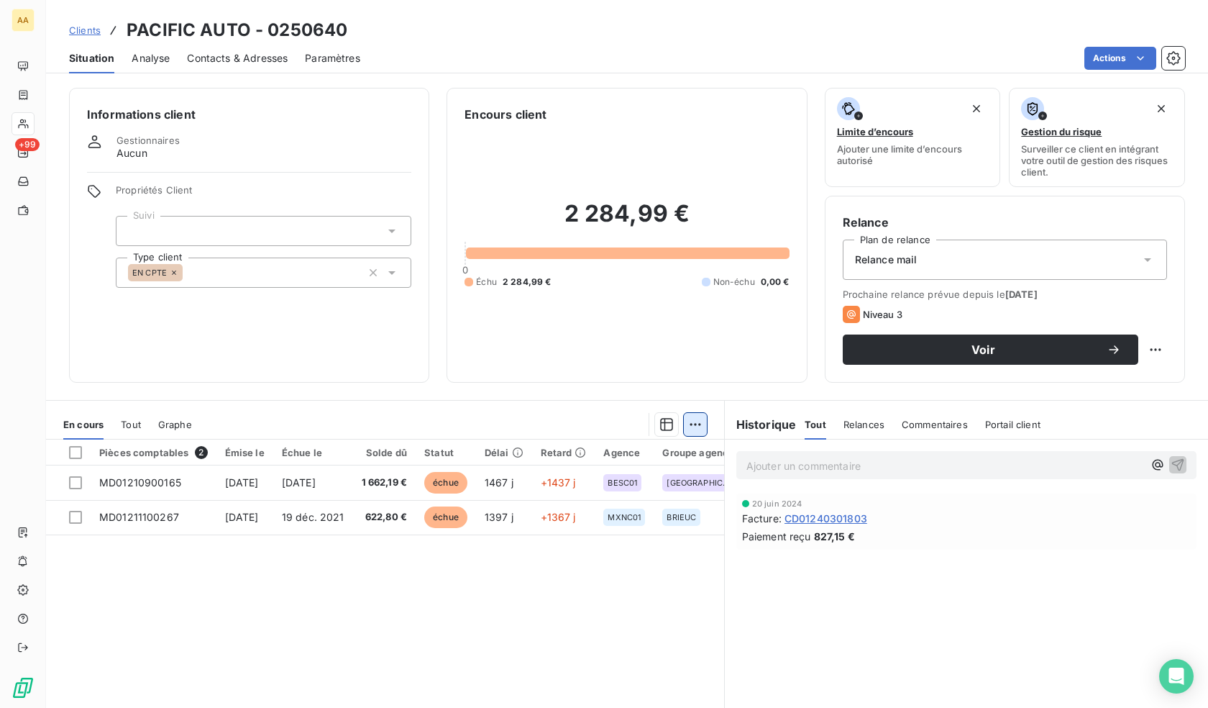
click at [687, 422] on html "AA +99 Clients PACIFIC AUTO - 0250640 Situation Analyse Contacts & Adresses Par…" at bounding box center [604, 354] width 1208 height 708
click at [457, 458] on icon at bounding box center [452, 456] width 12 height 12
click at [78, 449] on div at bounding box center [75, 452] width 13 height 13
click at [685, 426] on html "AA +99 Clients PACIFIC AUTO - 0250640 Situation Analyse Contacts & Adresses Par…" at bounding box center [604, 354] width 1208 height 708
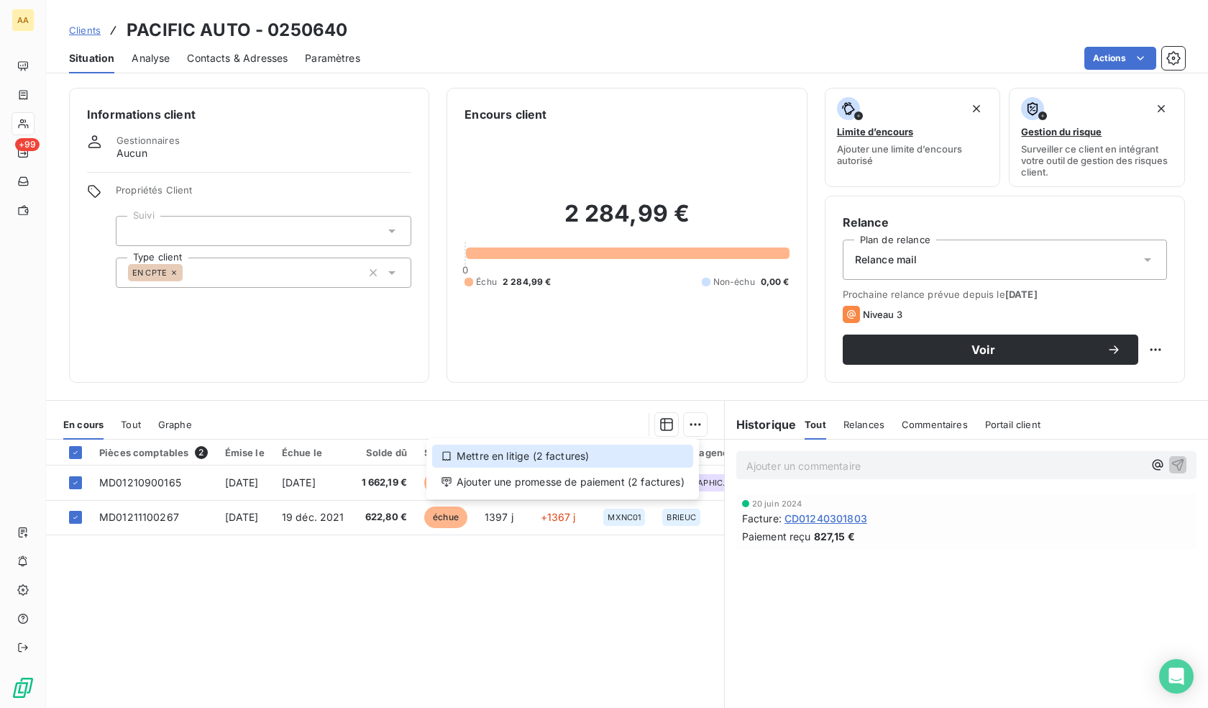
click at [626, 450] on div "Mettre en litige (2 factures)" at bounding box center [562, 455] width 261 height 23
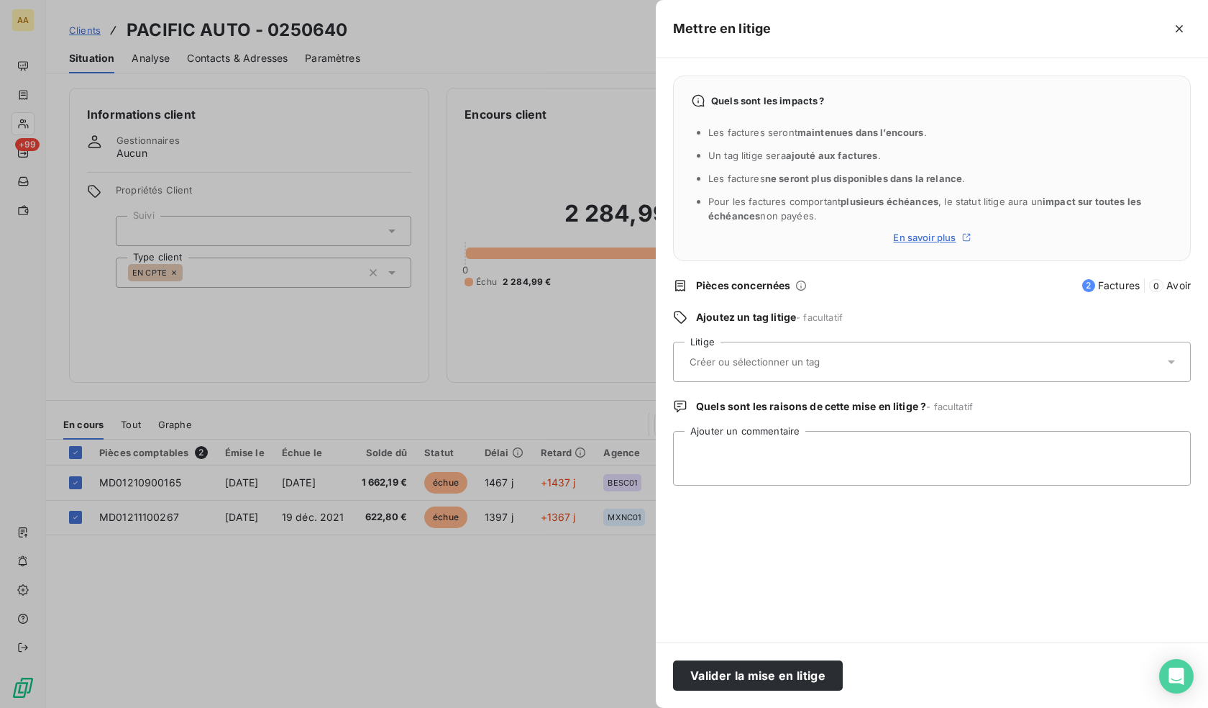
click at [803, 363] on input "text" at bounding box center [792, 361] width 209 height 13
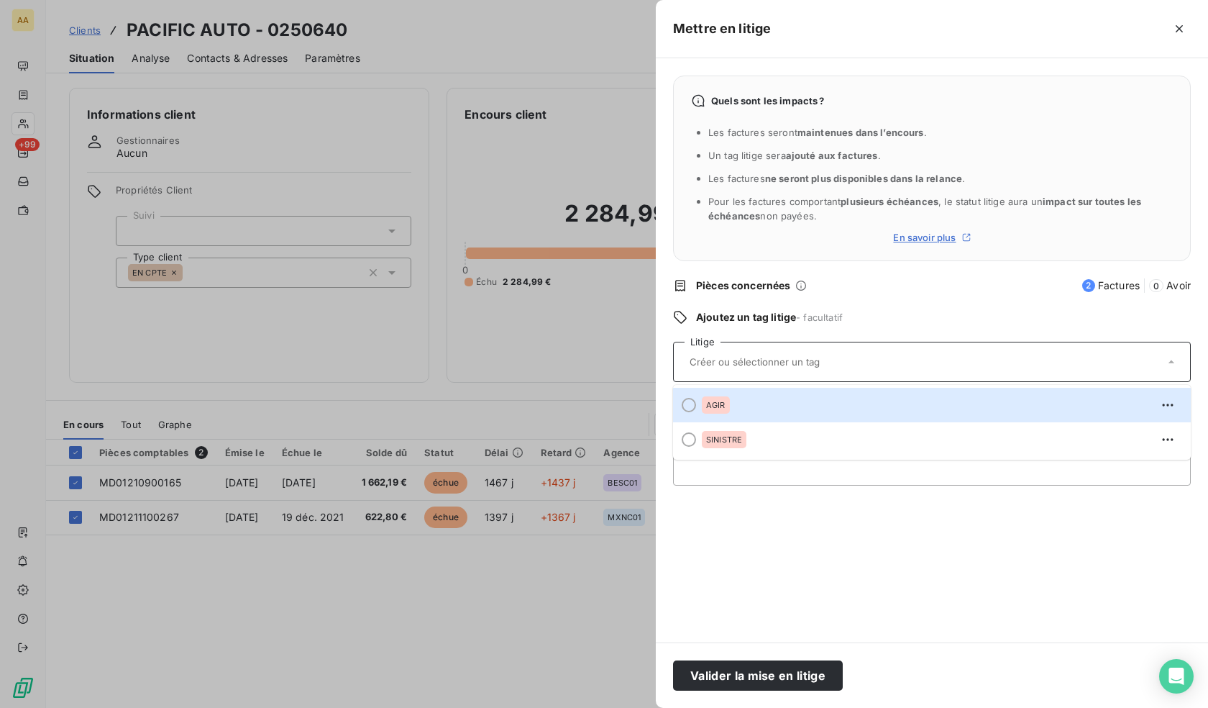
drag, startPoint x: 755, startPoint y: 366, endPoint x: 753, endPoint y: 378, distance: 11.7
click at [755, 367] on input "text" at bounding box center [792, 361] width 209 height 13
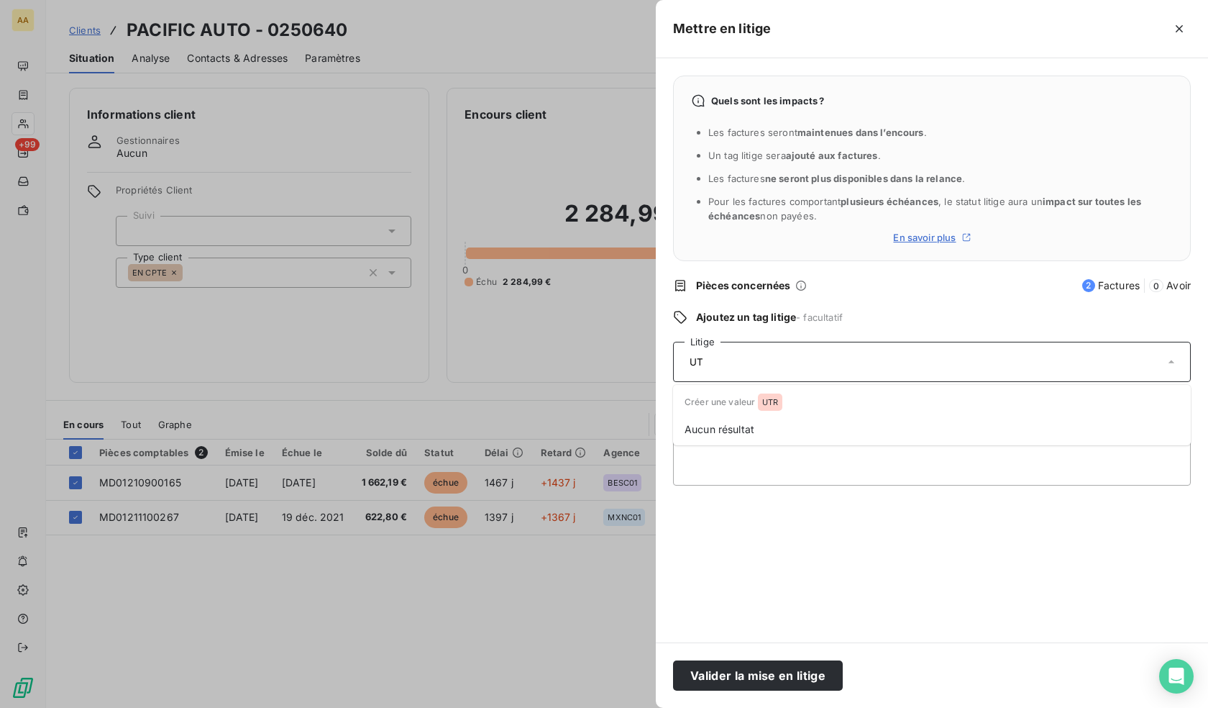
type input "U"
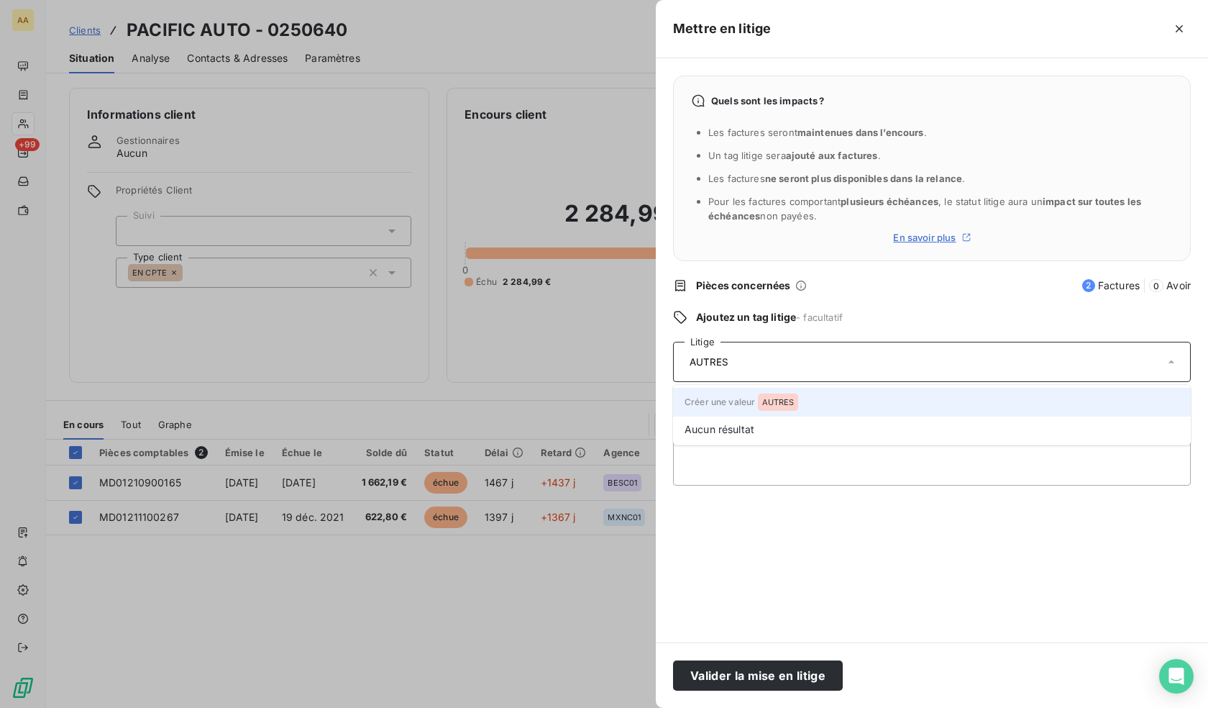
type input "AUTRES"
click at [767, 404] on span "AUTRES" at bounding box center [778, 402] width 32 height 9
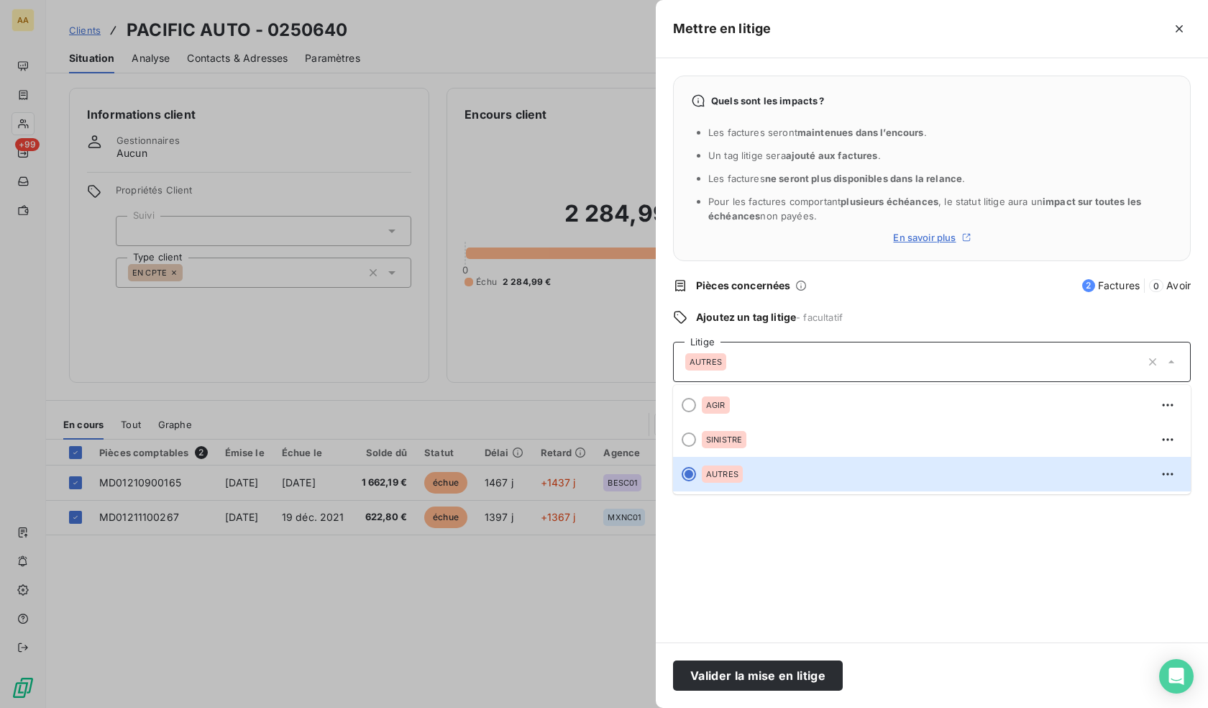
click at [724, 539] on div "Quels sont les impacts ? Les factures seront maintenues dans l’encours . Un tag…" at bounding box center [932, 350] width 552 height 584
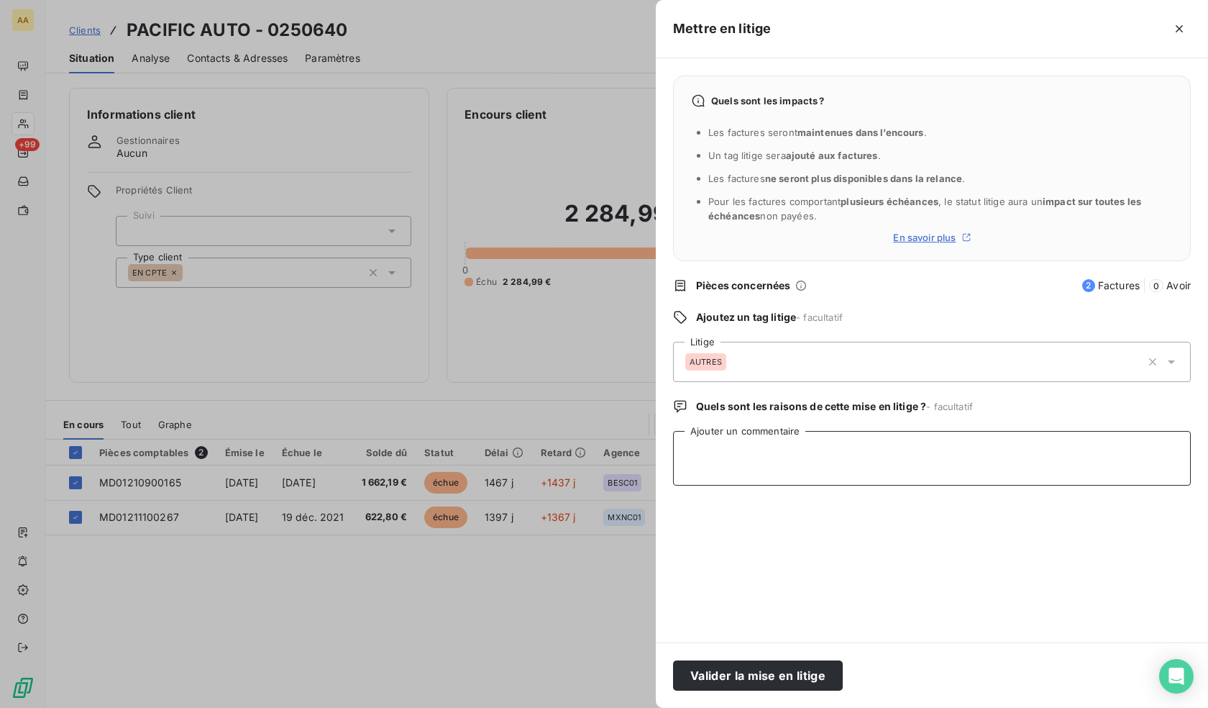
click at [733, 459] on textarea "Ajouter un commentaire" at bounding box center [932, 458] width 518 height 55
type textarea "VOIR NT"
click at [774, 668] on button "Valider la mise en litige" at bounding box center [758, 675] width 170 height 30
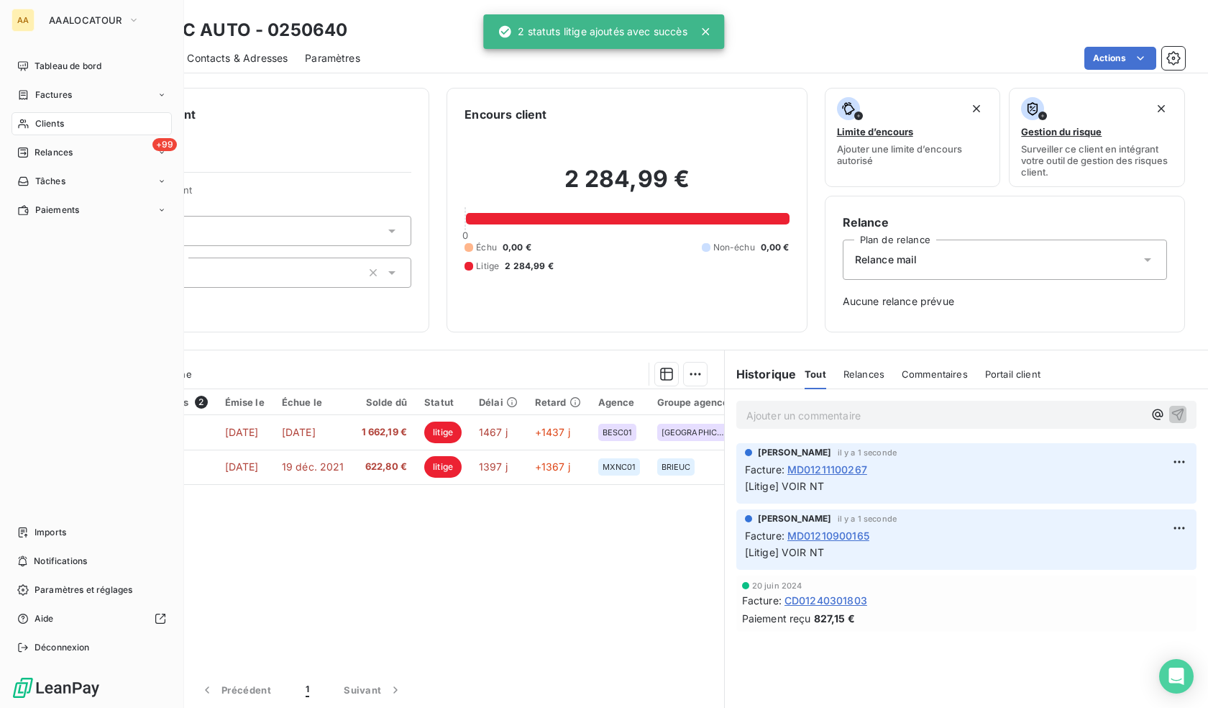
click at [25, 125] on icon at bounding box center [23, 123] width 10 height 9
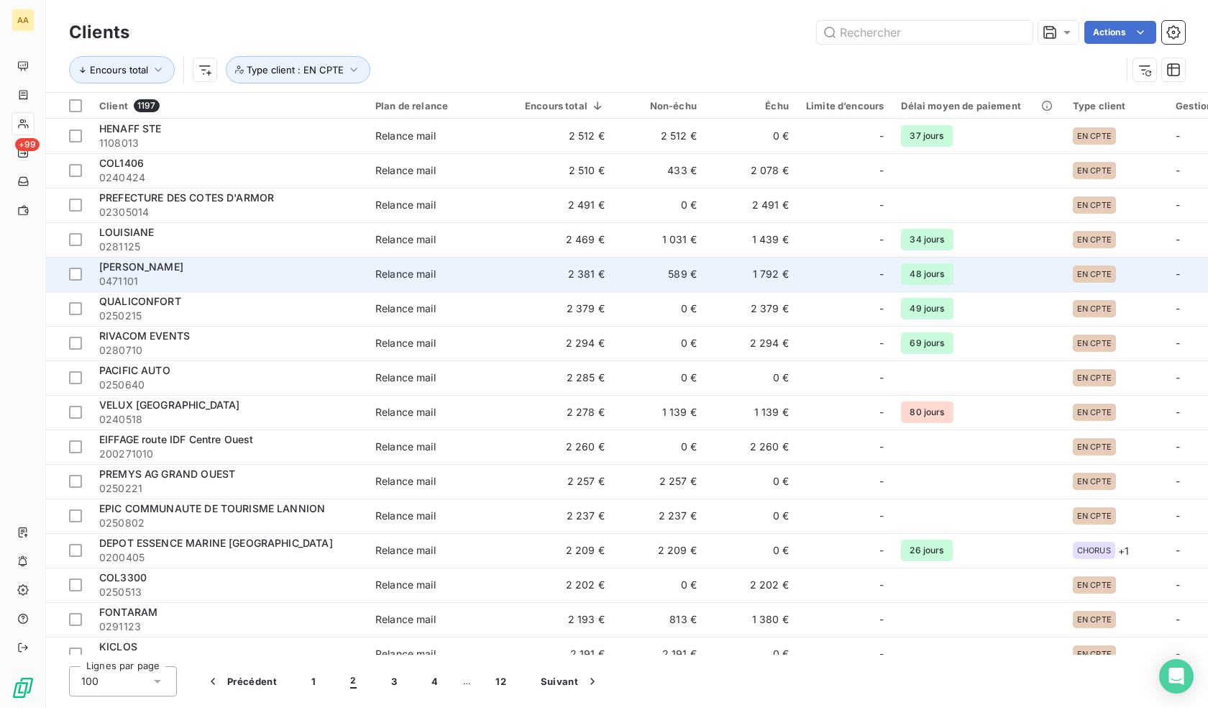
click at [186, 273] on div "[PERSON_NAME]" at bounding box center [228, 267] width 259 height 14
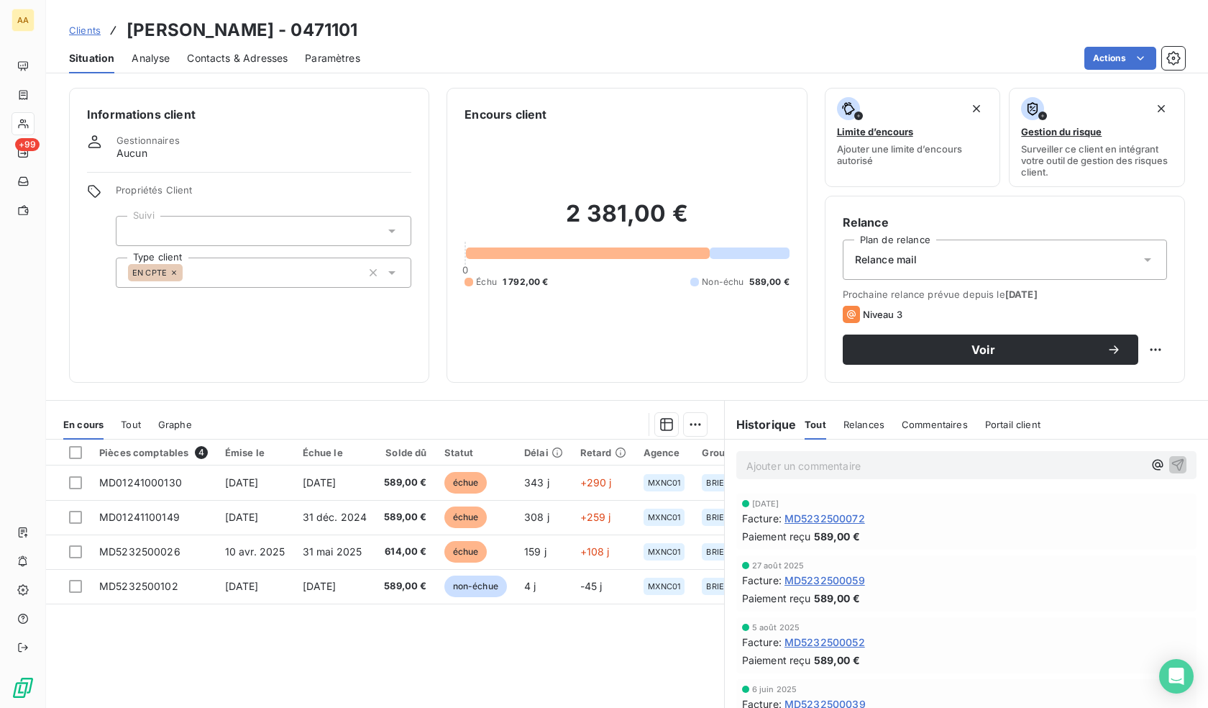
click at [172, 272] on icon at bounding box center [174, 272] width 9 height 9
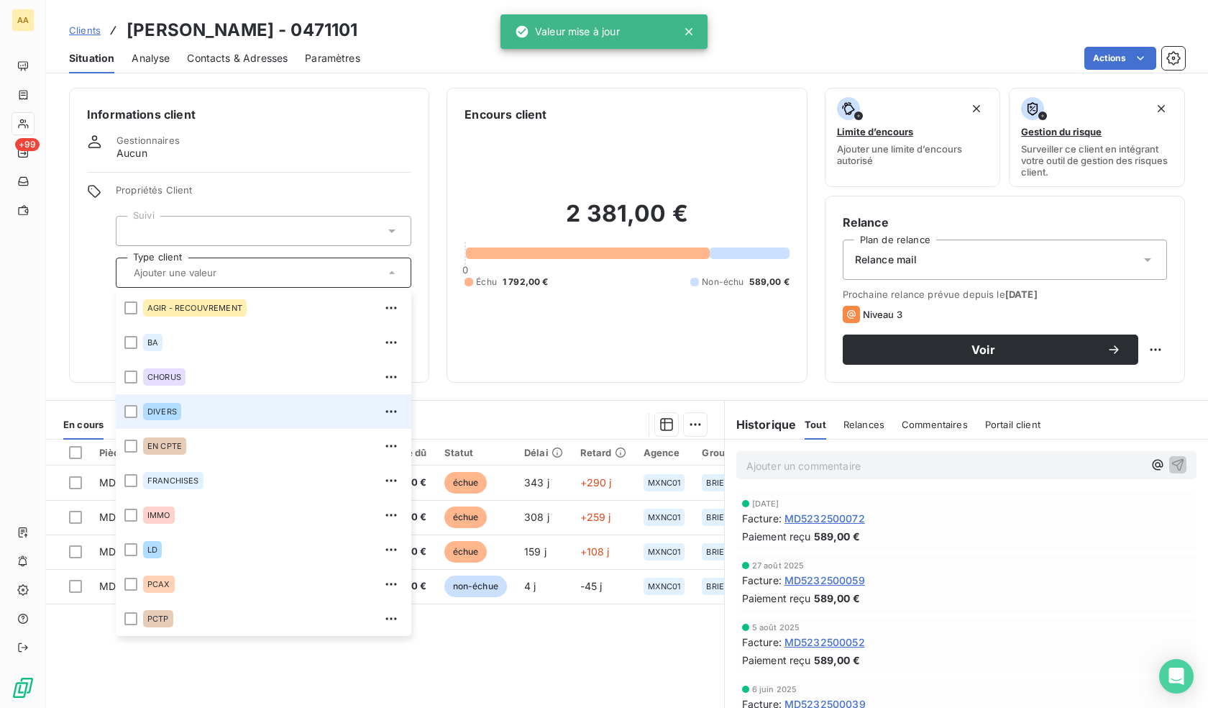
click at [155, 410] on span "DIVERS" at bounding box center [161, 411] width 29 height 9
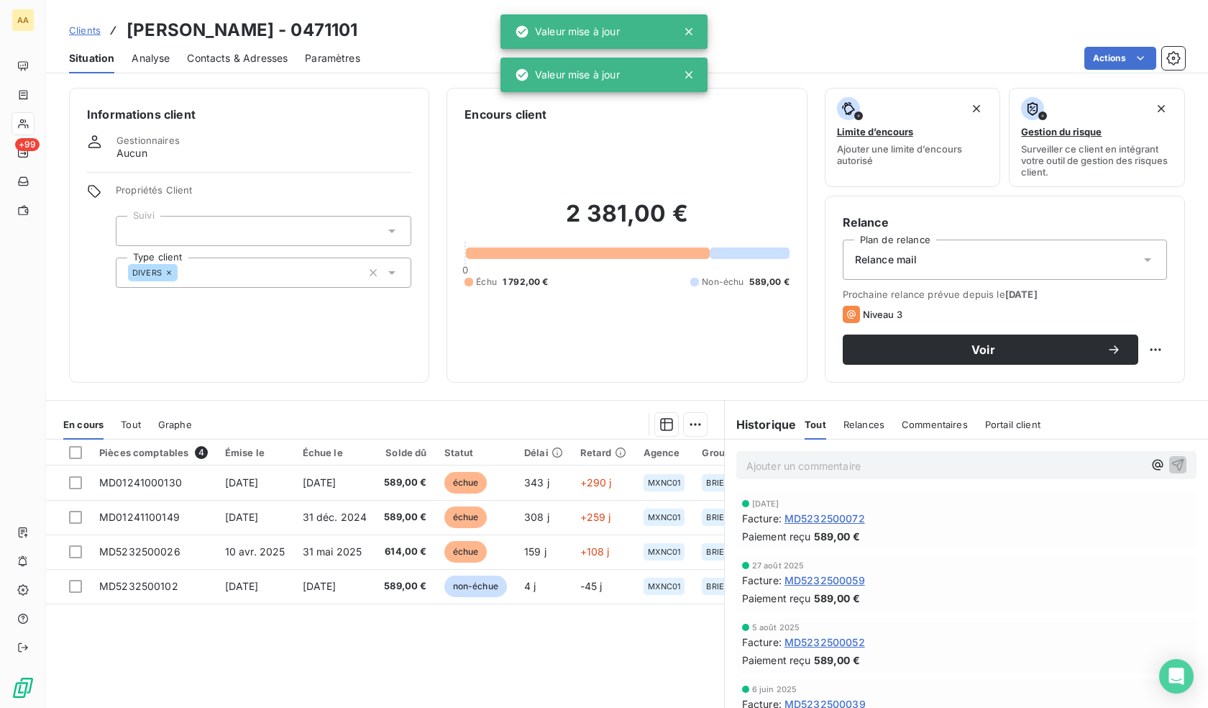
click at [81, 336] on div "Informations client Gestionnaires Aucun Propriétés Client Suivi Type client DIV…" at bounding box center [249, 235] width 360 height 295
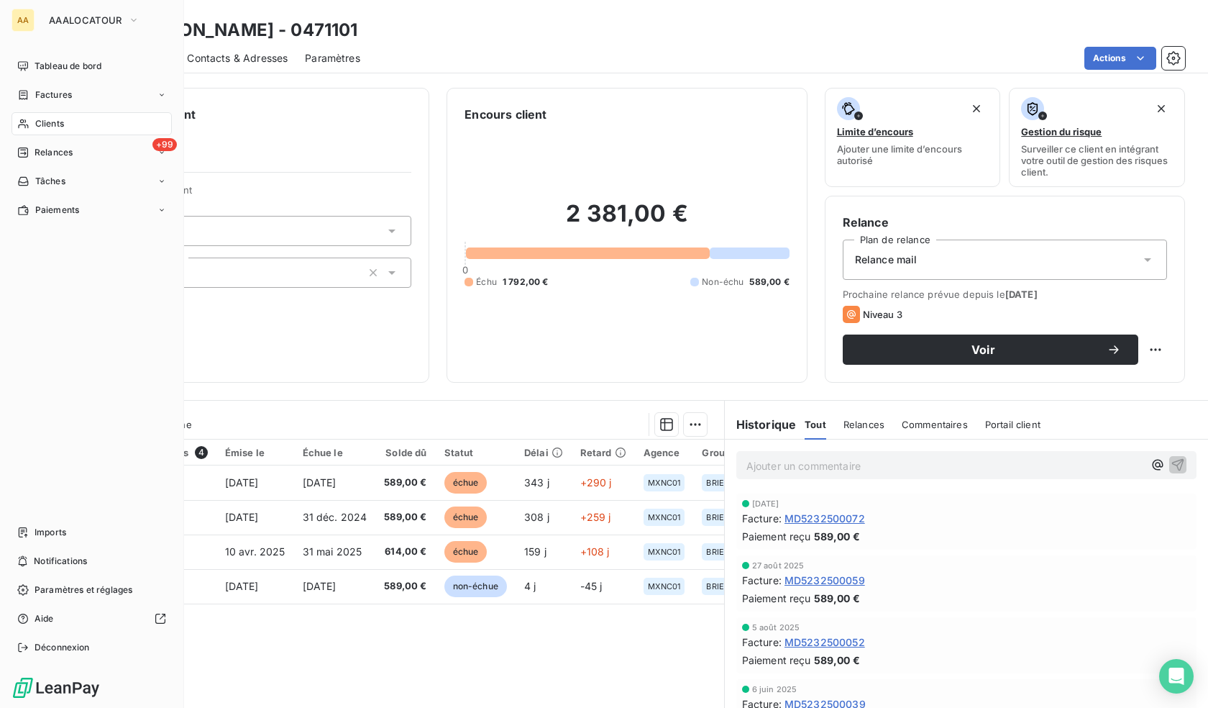
click at [46, 119] on span "Clients" at bounding box center [49, 123] width 29 height 13
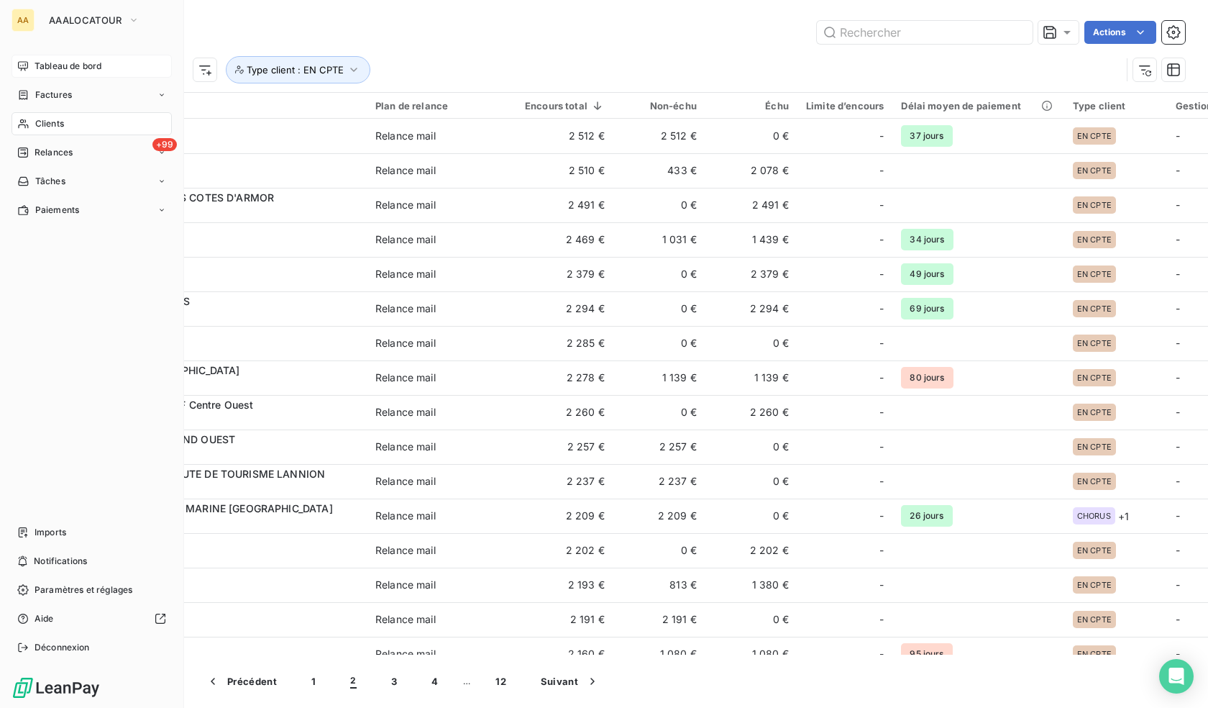
click at [23, 61] on icon at bounding box center [23, 66] width 12 height 12
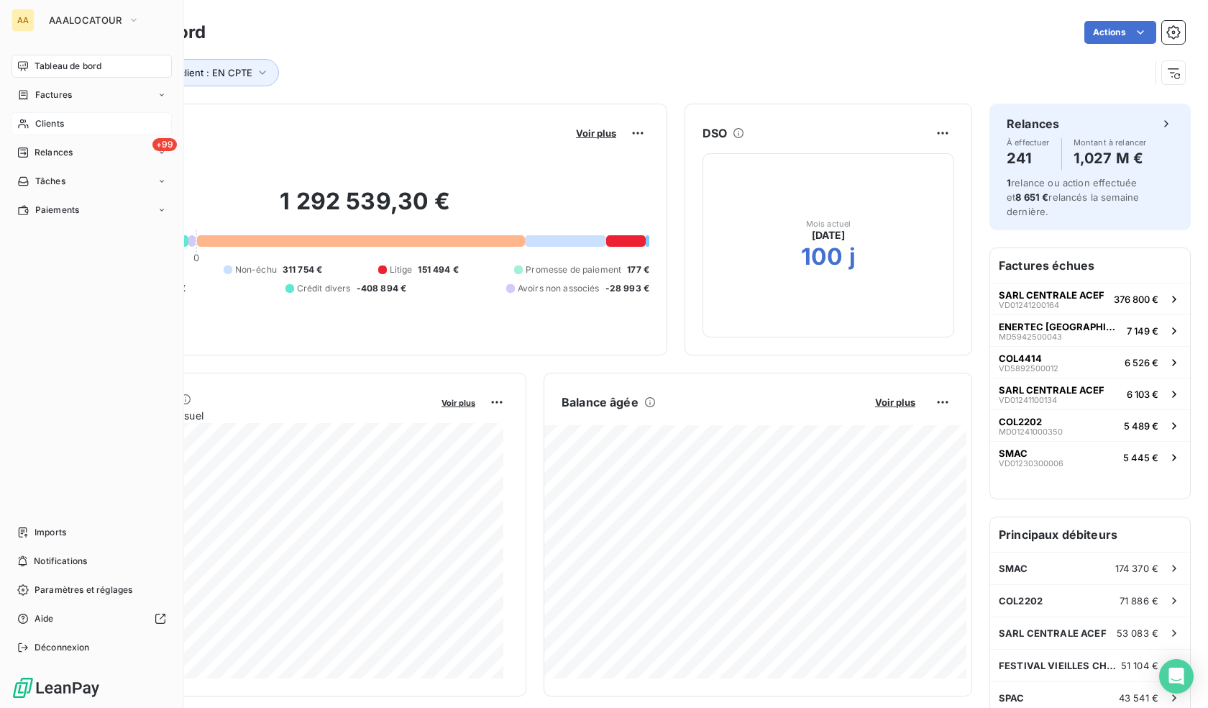
click at [34, 127] on div "Clients" at bounding box center [92, 123] width 160 height 23
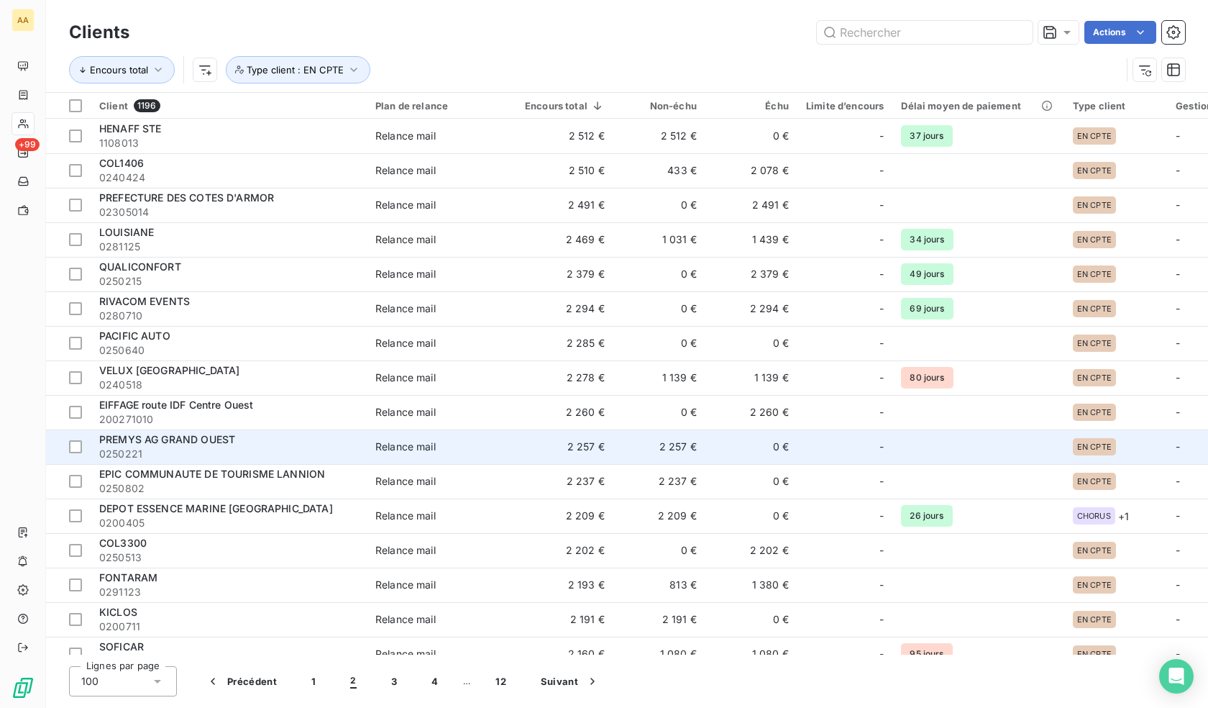
click at [234, 443] on span "PREMYS AG GRAND OUEST" at bounding box center [167, 439] width 136 height 12
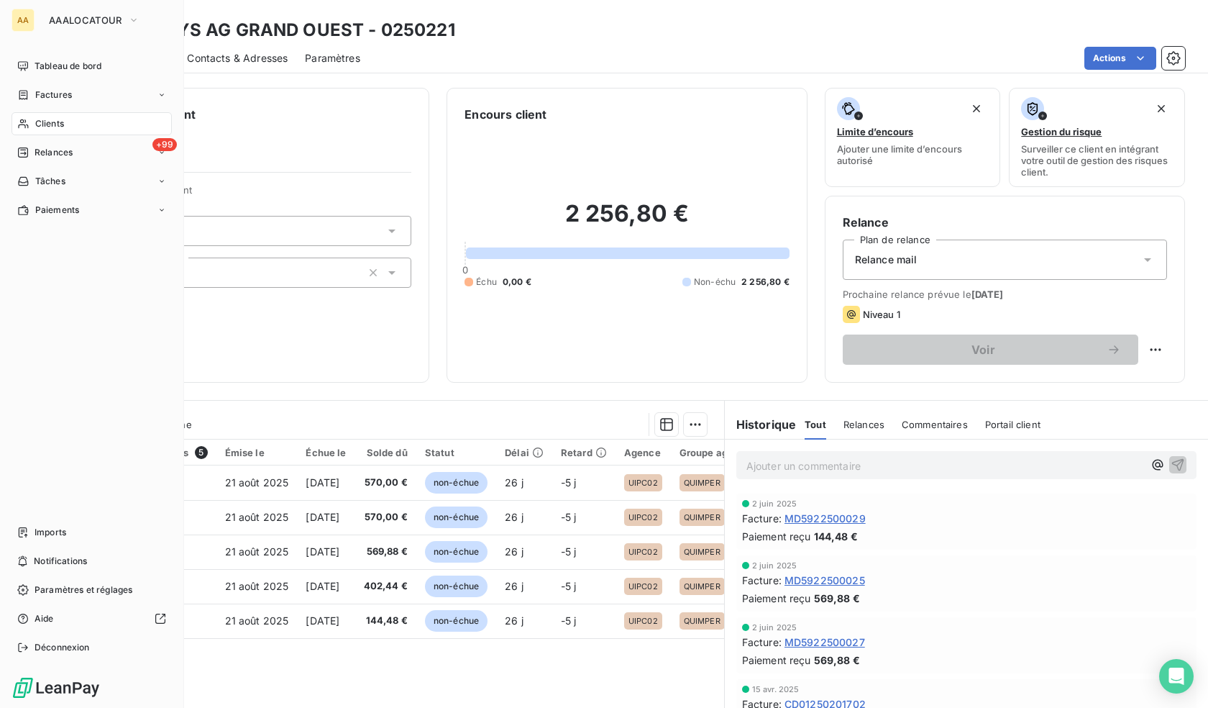
click at [23, 122] on icon at bounding box center [23, 124] width 12 height 12
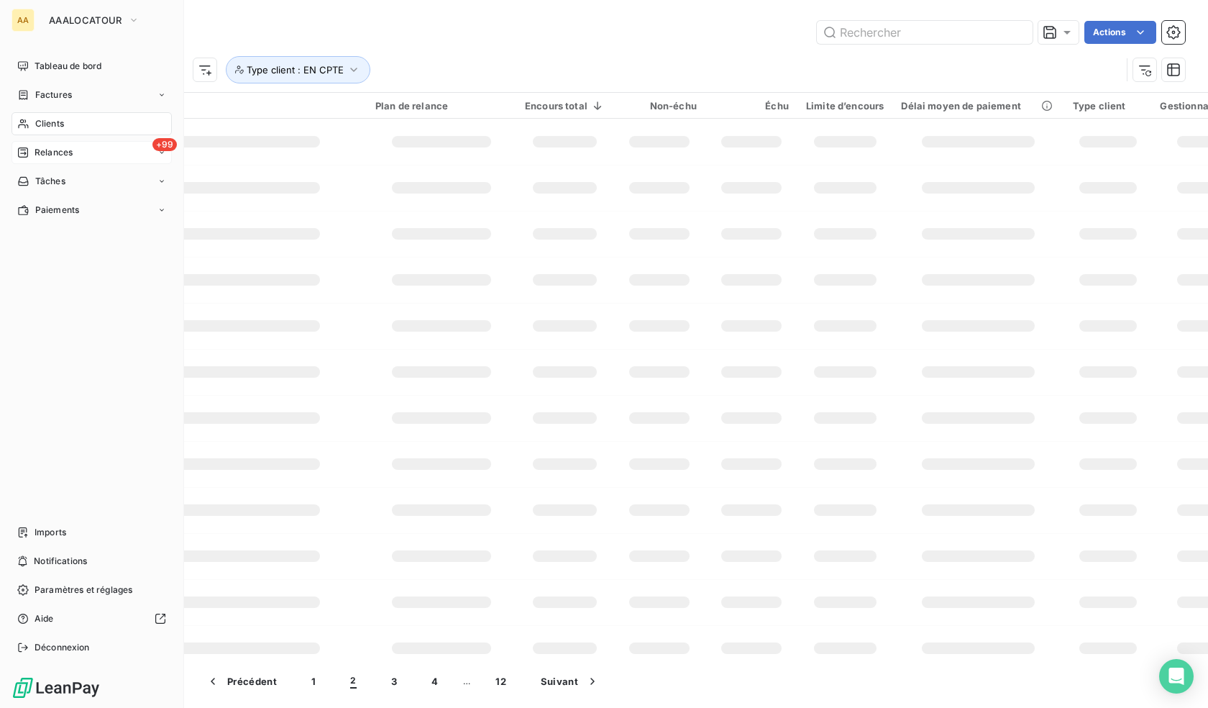
click at [60, 153] on span "Relances" at bounding box center [54, 152] width 38 height 13
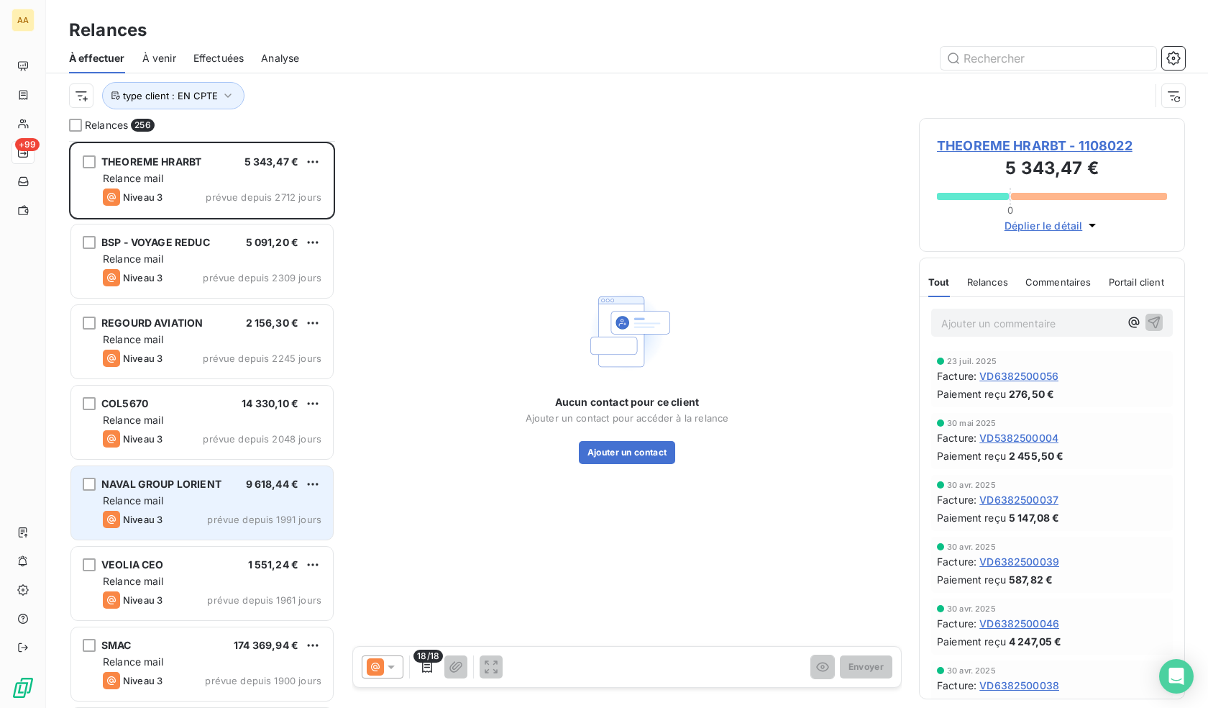
scroll to position [73, 0]
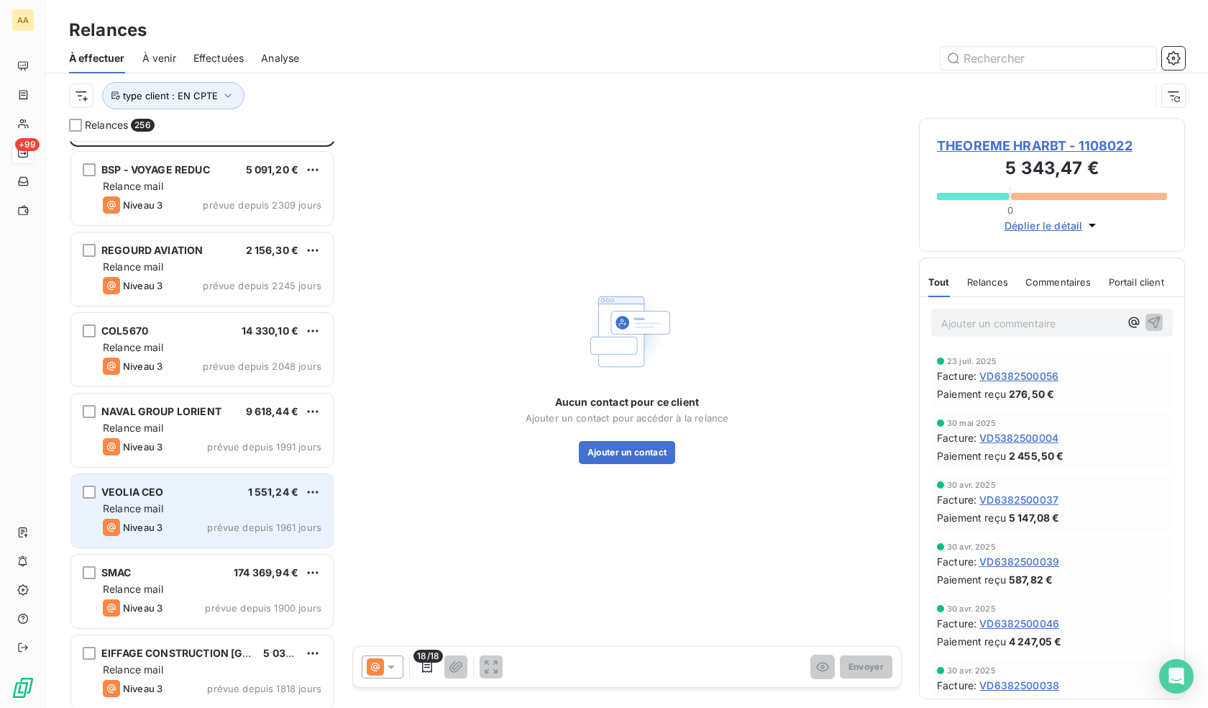
click at [202, 510] on div "Relance mail" at bounding box center [212, 508] width 219 height 14
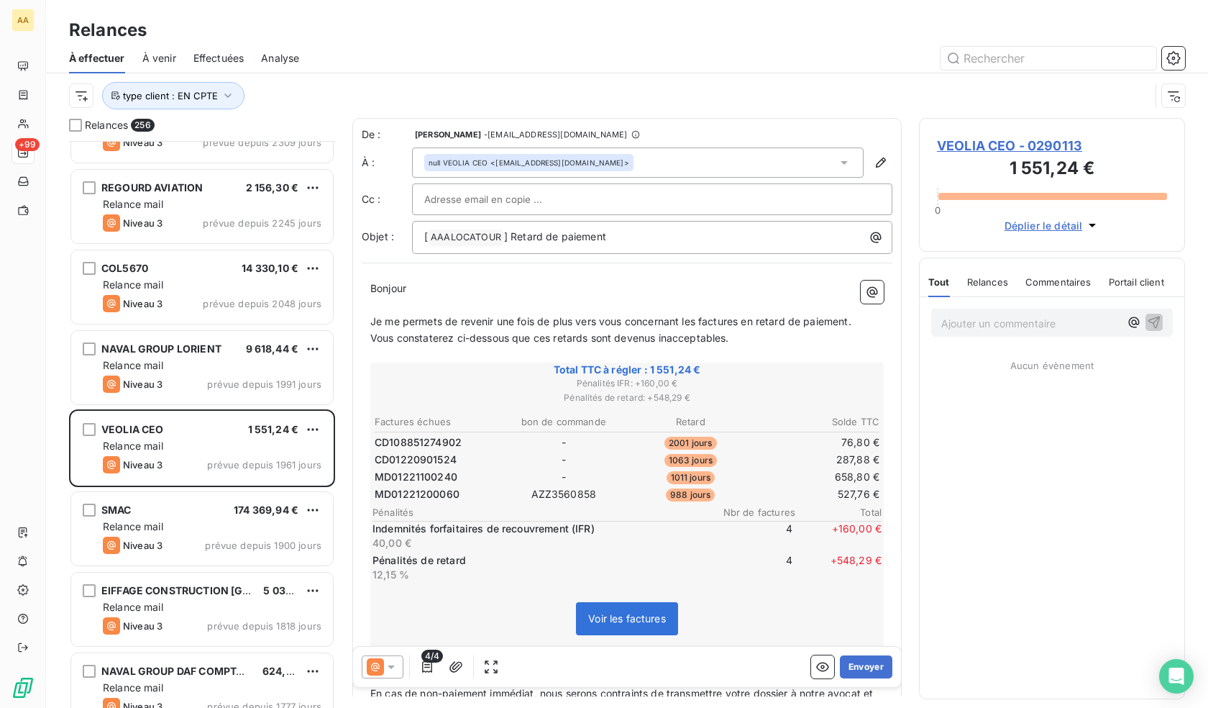
scroll to position [216, 0]
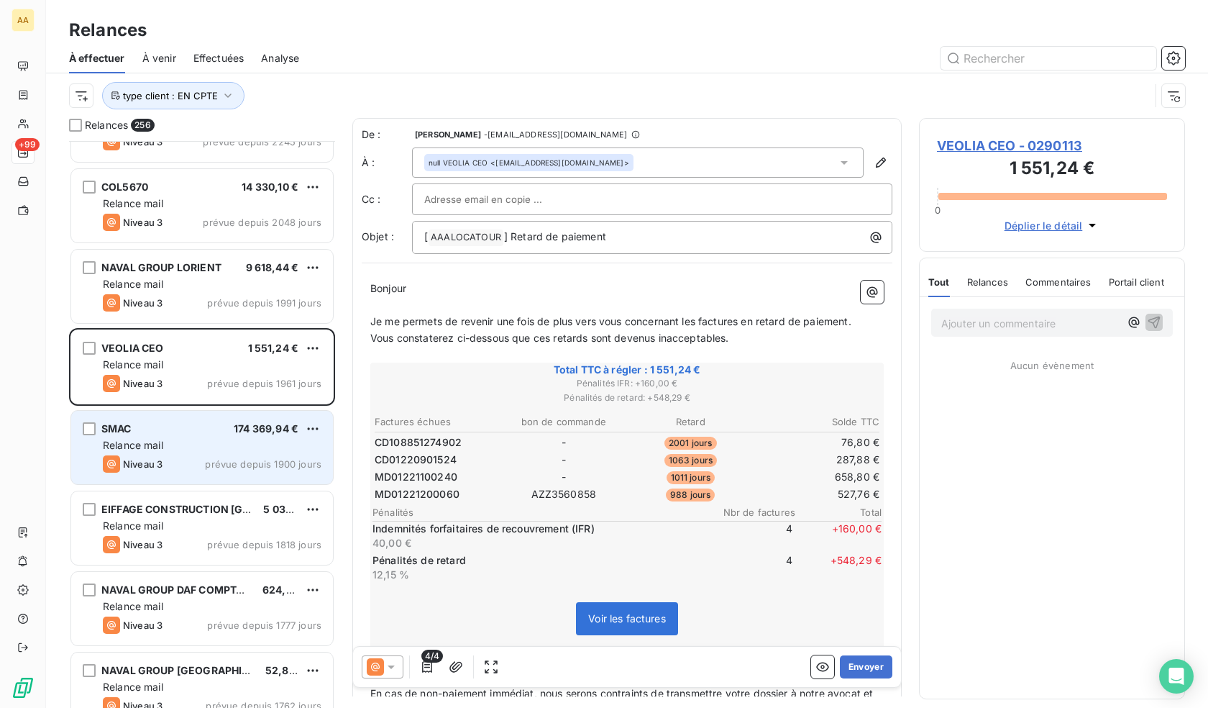
click at [225, 443] on div "Relance mail" at bounding box center [212, 445] width 219 height 14
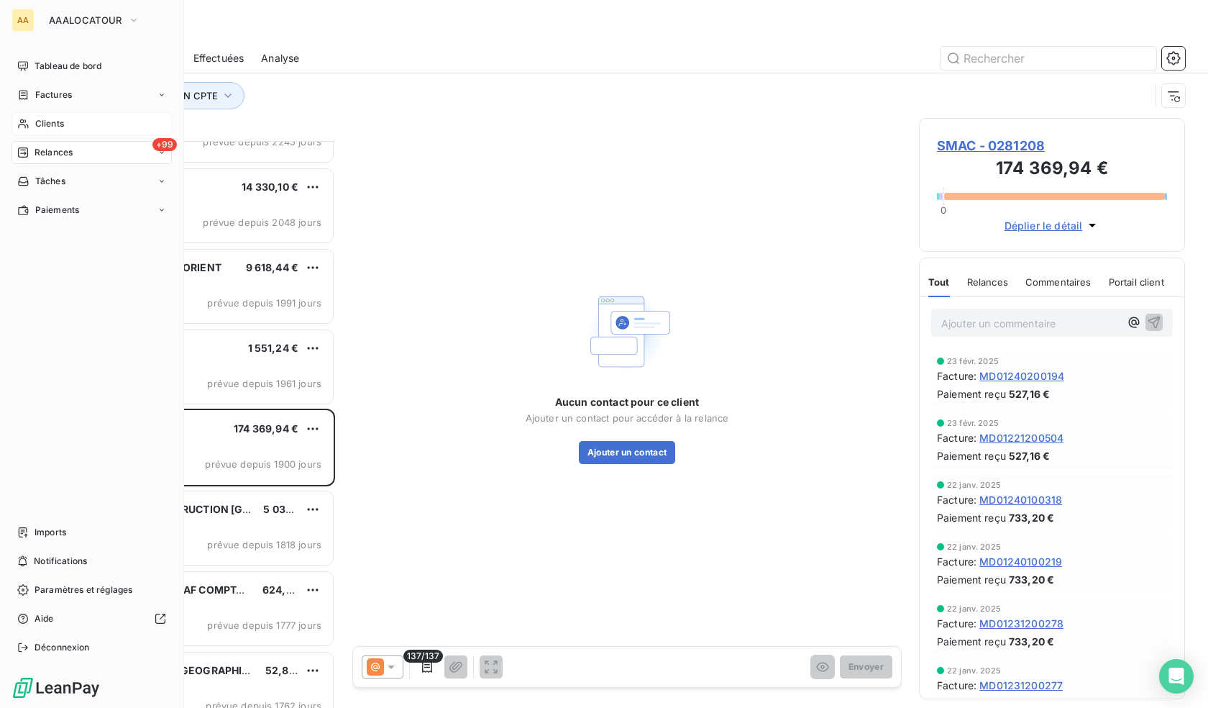
click at [49, 123] on span "Clients" at bounding box center [49, 123] width 29 height 13
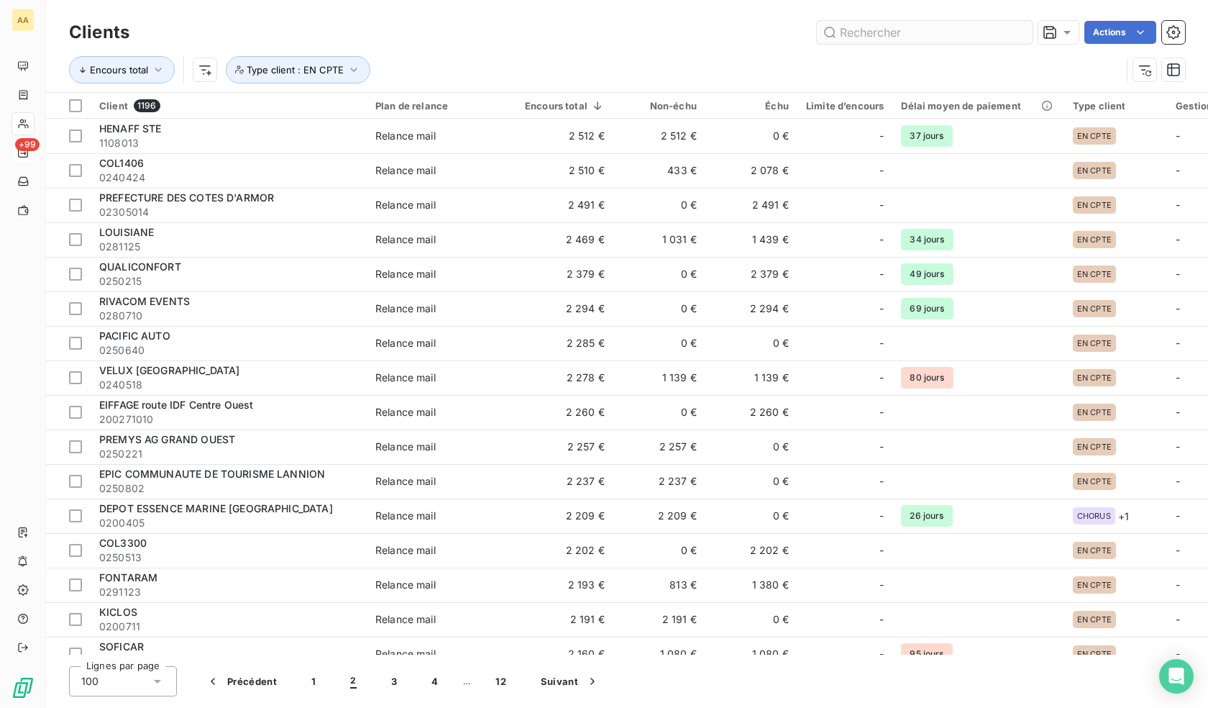
click at [883, 22] on input "text" at bounding box center [925, 32] width 216 height 23
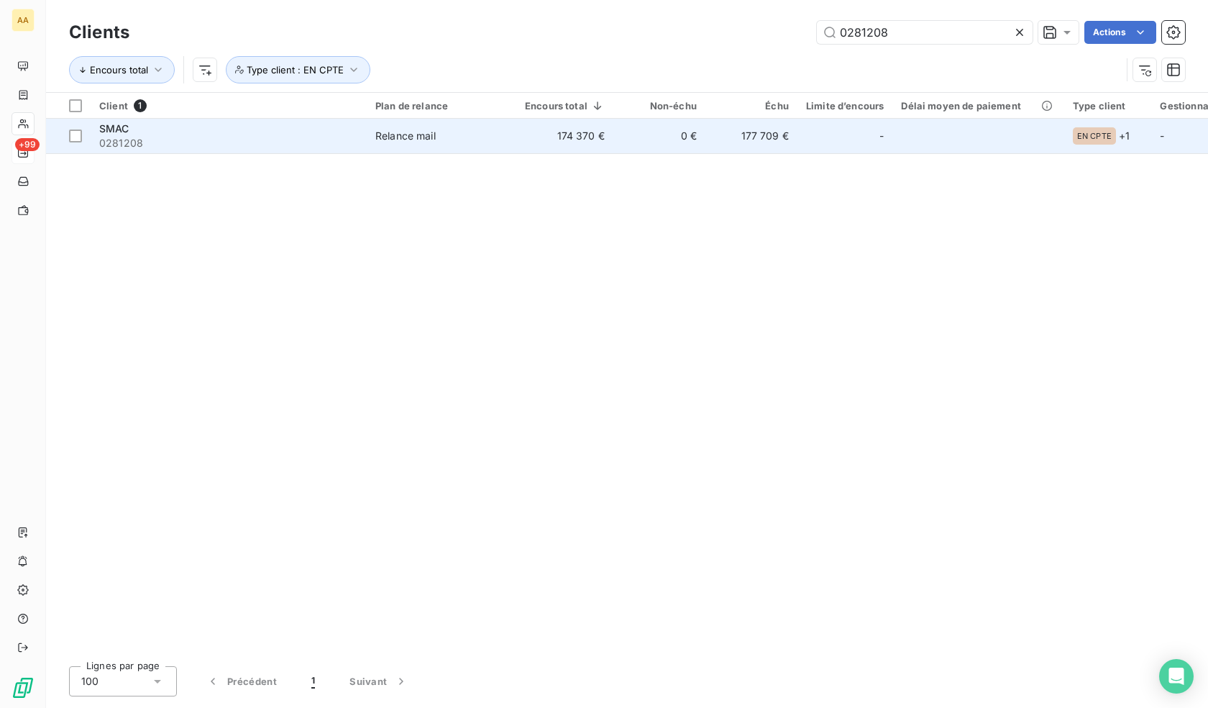
type input "0281208"
click at [269, 127] on div "SMAC" at bounding box center [228, 129] width 259 height 14
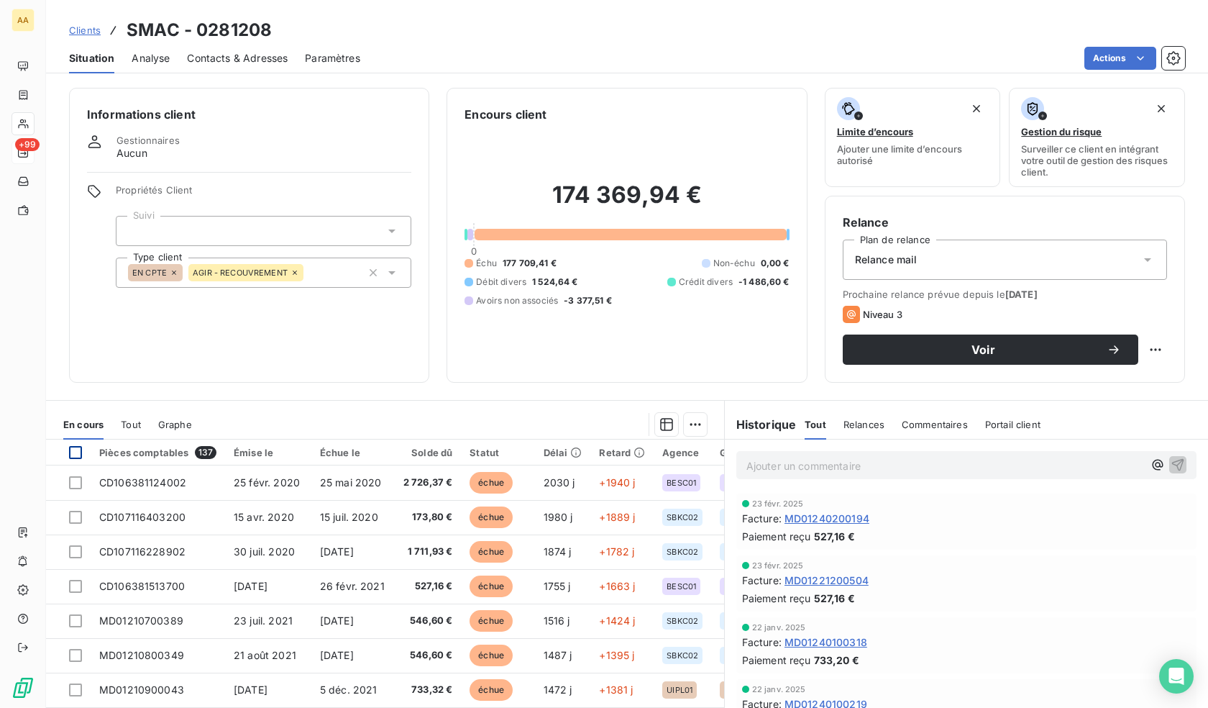
click at [73, 447] on div at bounding box center [75, 452] width 13 height 13
click at [682, 424] on html "AA +99 Clients SMAC - 0281208 Situation Analyse Contacts & Adresses Paramètres …" at bounding box center [604, 354] width 1208 height 708
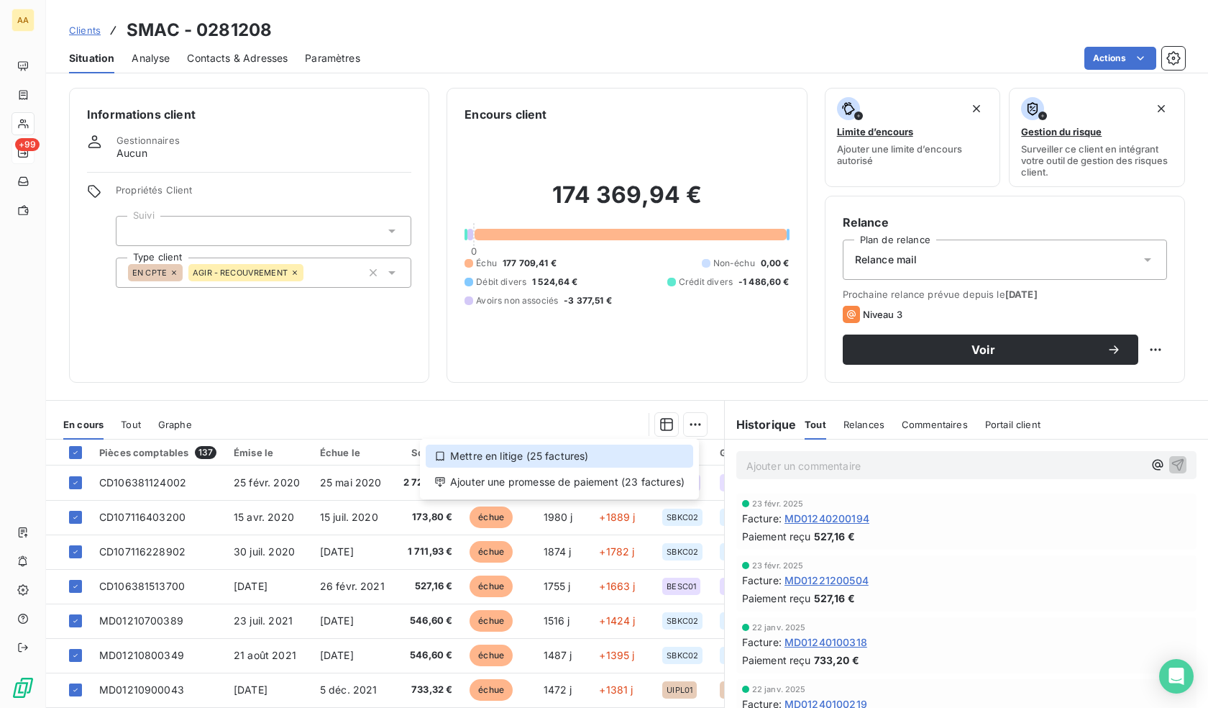
click at [621, 456] on div "Mettre en litige (25 factures)" at bounding box center [560, 455] width 268 height 23
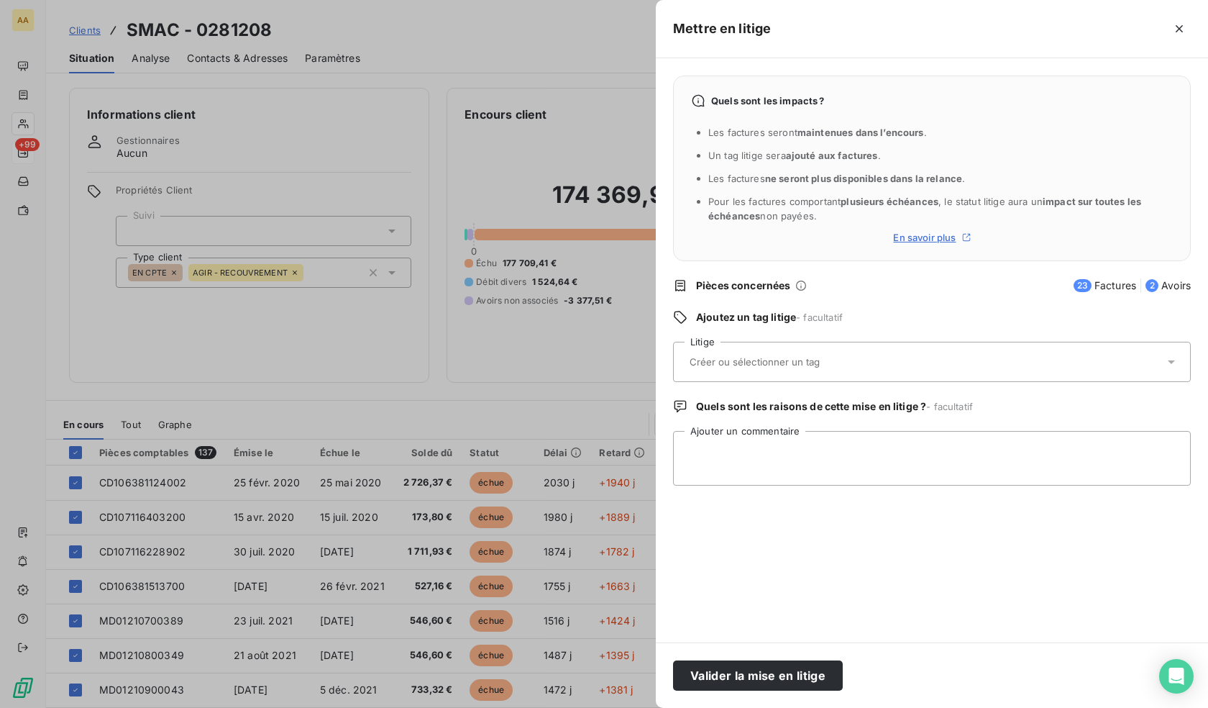
click at [772, 357] on input "text" at bounding box center [792, 361] width 209 height 13
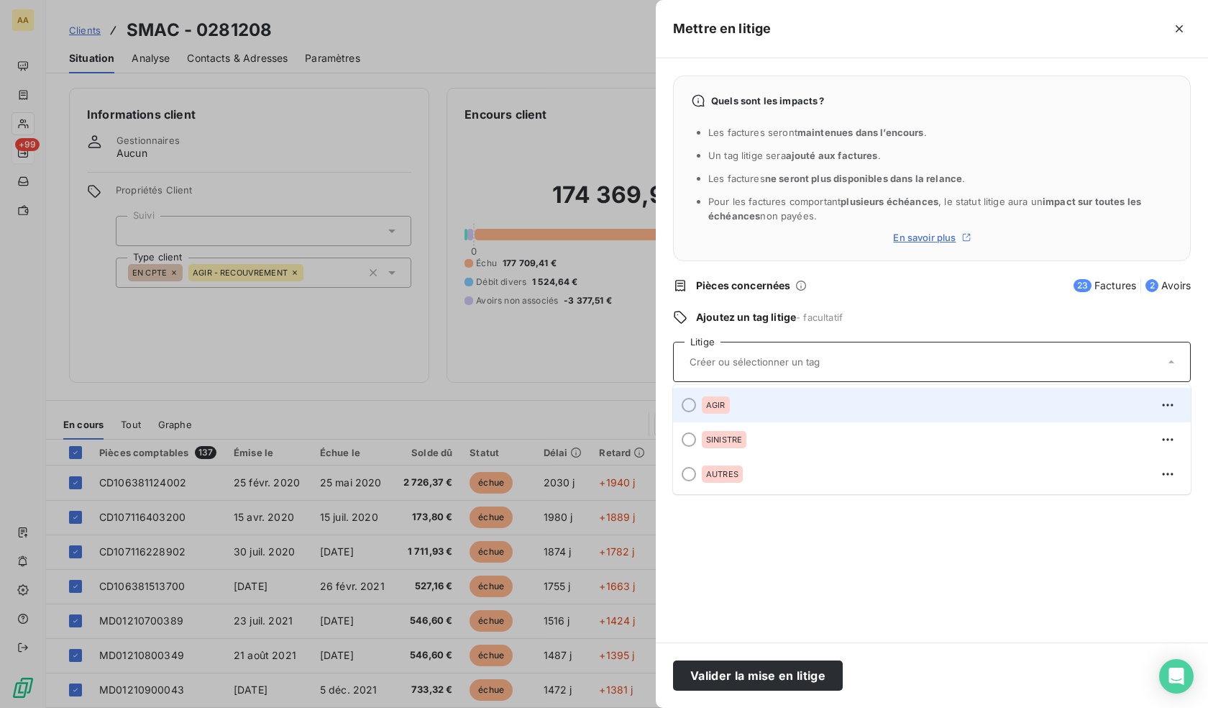
click at [739, 406] on div "AGIR" at bounding box center [940, 404] width 477 height 23
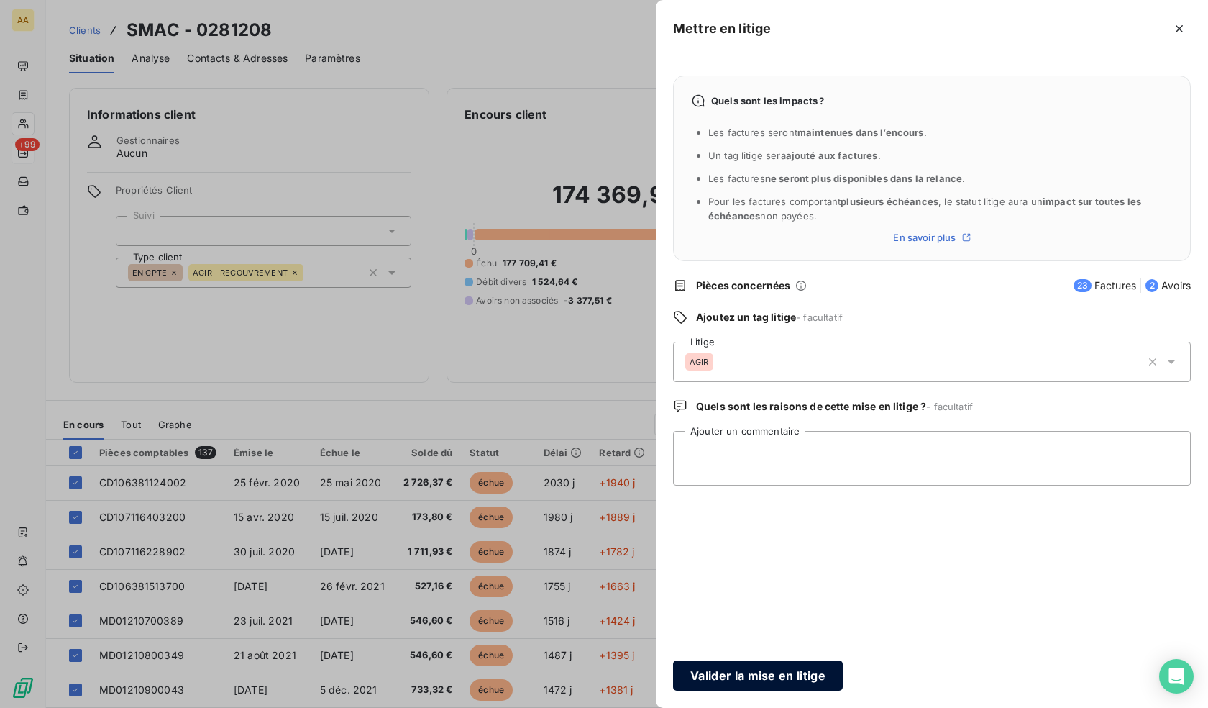
click at [759, 674] on button "Valider la mise en litige" at bounding box center [758, 675] width 170 height 30
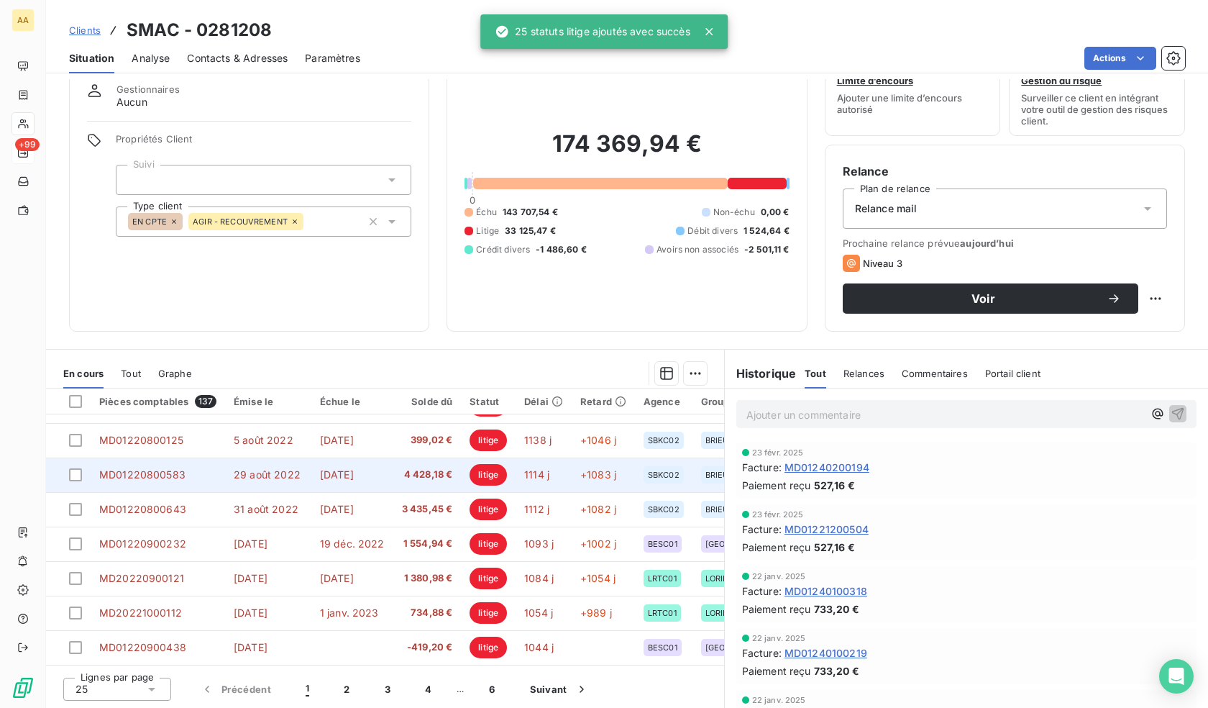
scroll to position [52, 0]
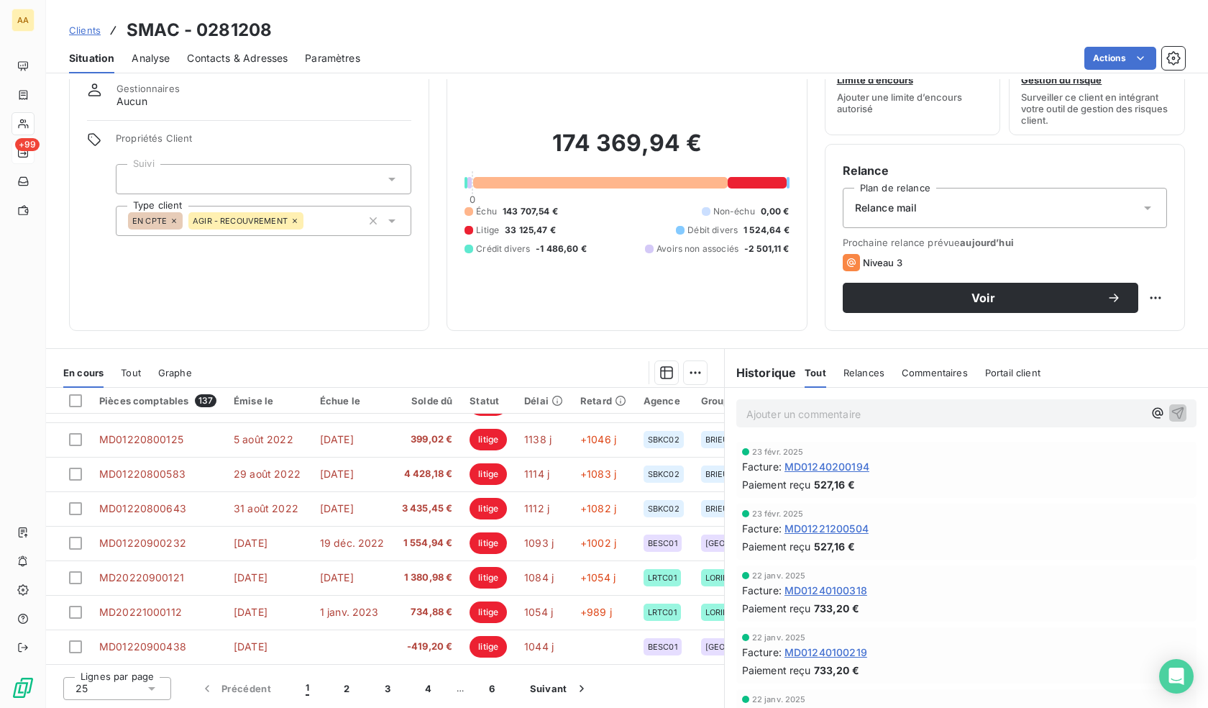
click at [128, 692] on div "25" at bounding box center [117, 688] width 108 height 23
click at [117, 664] on li "100" at bounding box center [117, 661] width 108 height 26
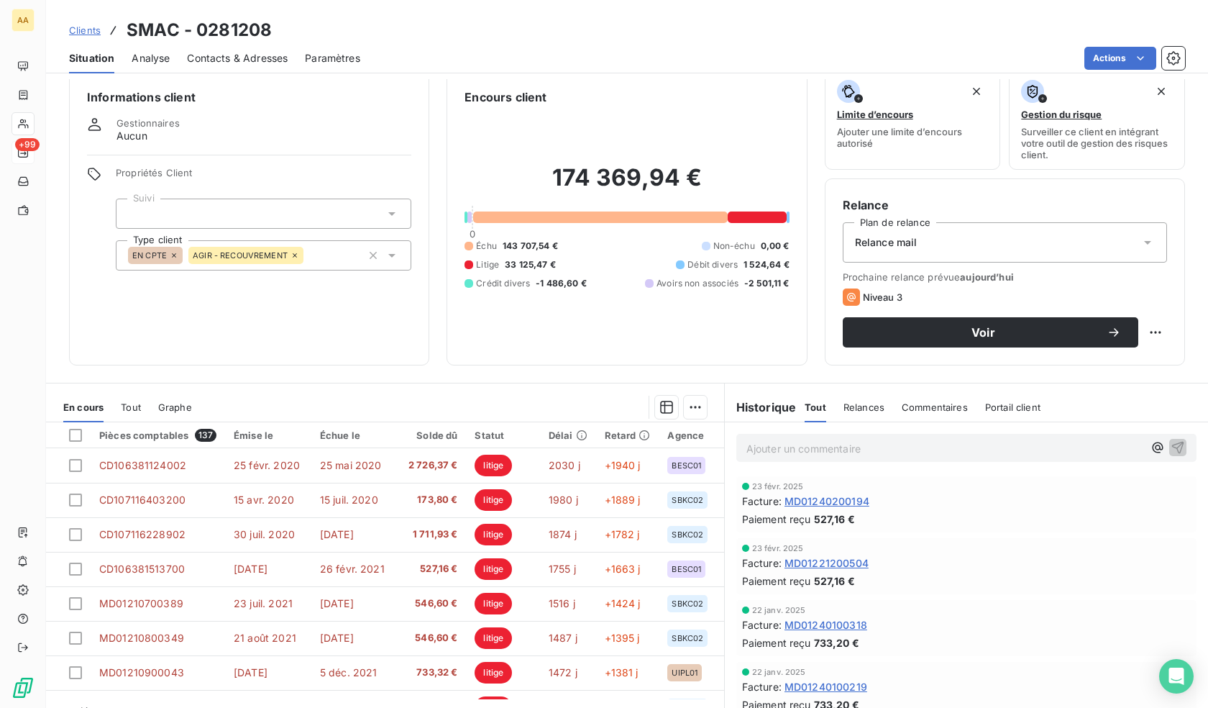
scroll to position [0, 0]
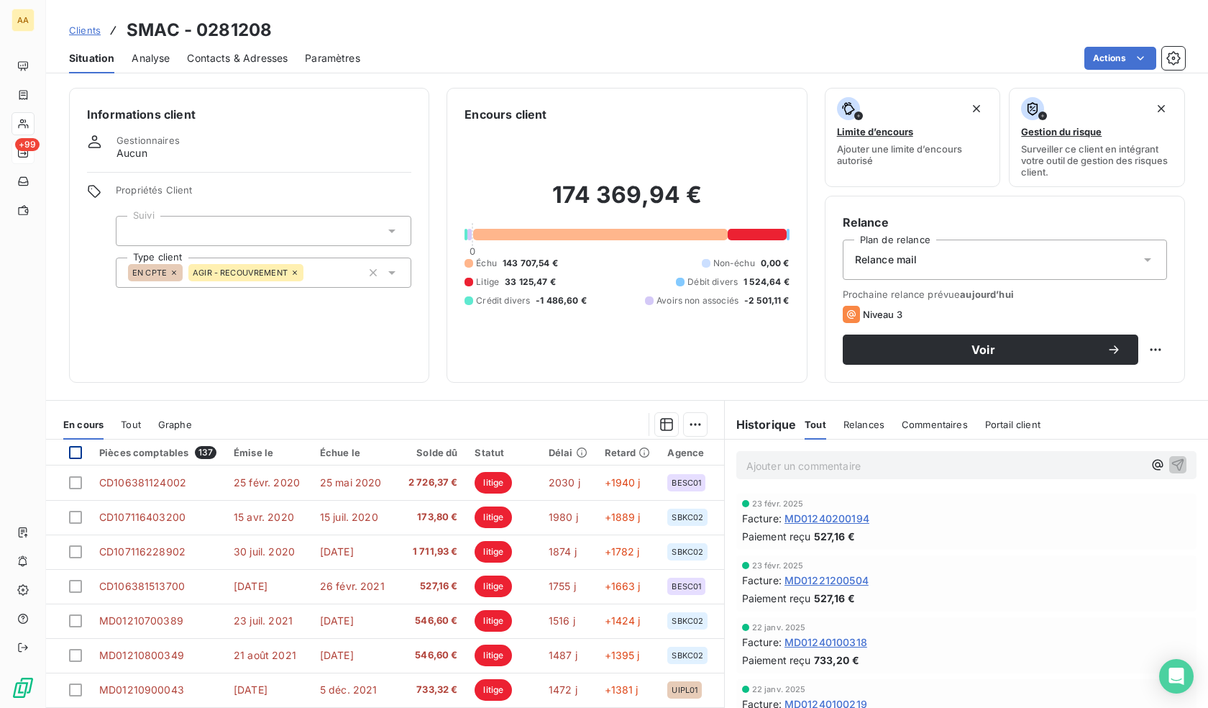
click at [78, 449] on div at bounding box center [75, 452] width 13 height 13
click at [687, 424] on html "AA +99 Clients SMAC - 0281208 Situation Analyse Contacts & Adresses Paramètres …" at bounding box center [604, 354] width 1208 height 708
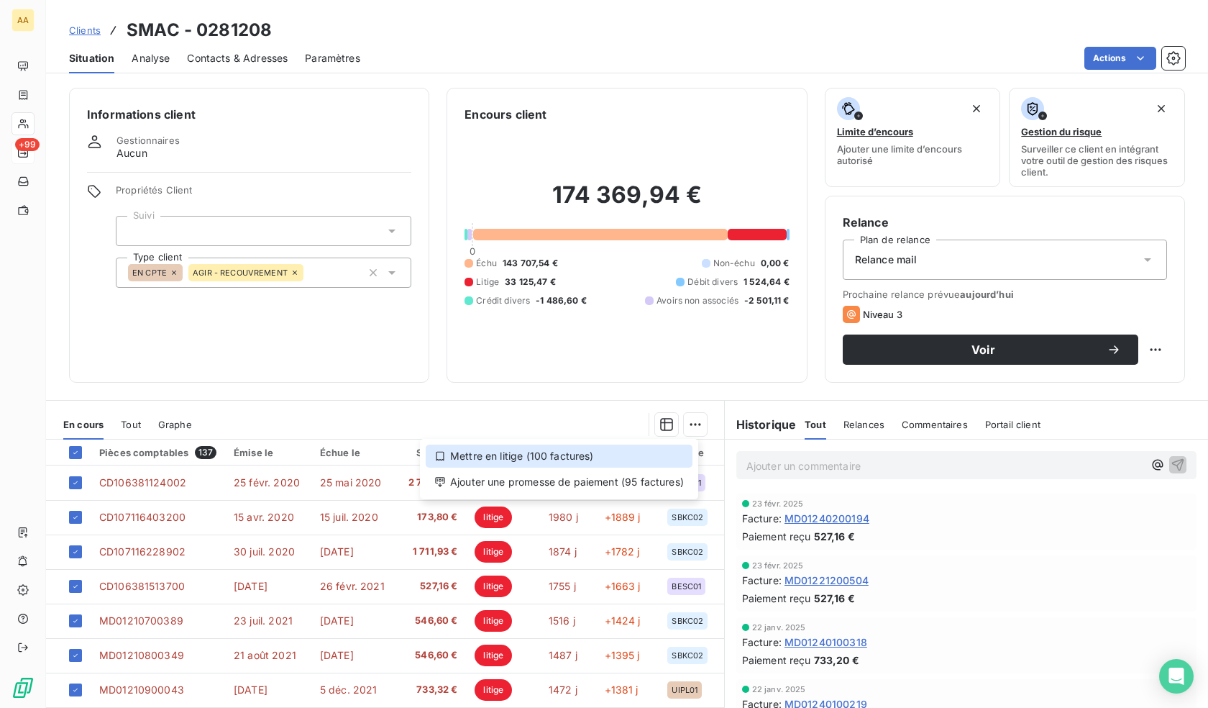
click at [634, 454] on div "Mettre en litige (100 factures)" at bounding box center [559, 455] width 267 height 23
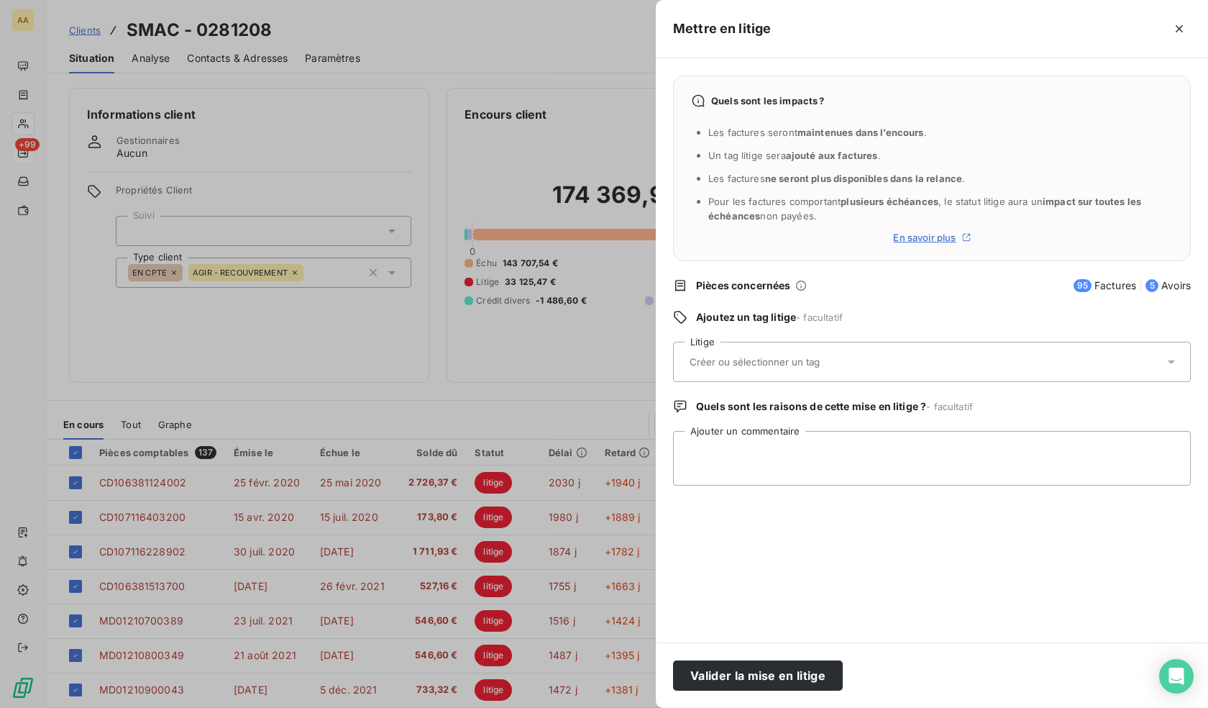
click at [767, 362] on input "text" at bounding box center [792, 361] width 209 height 13
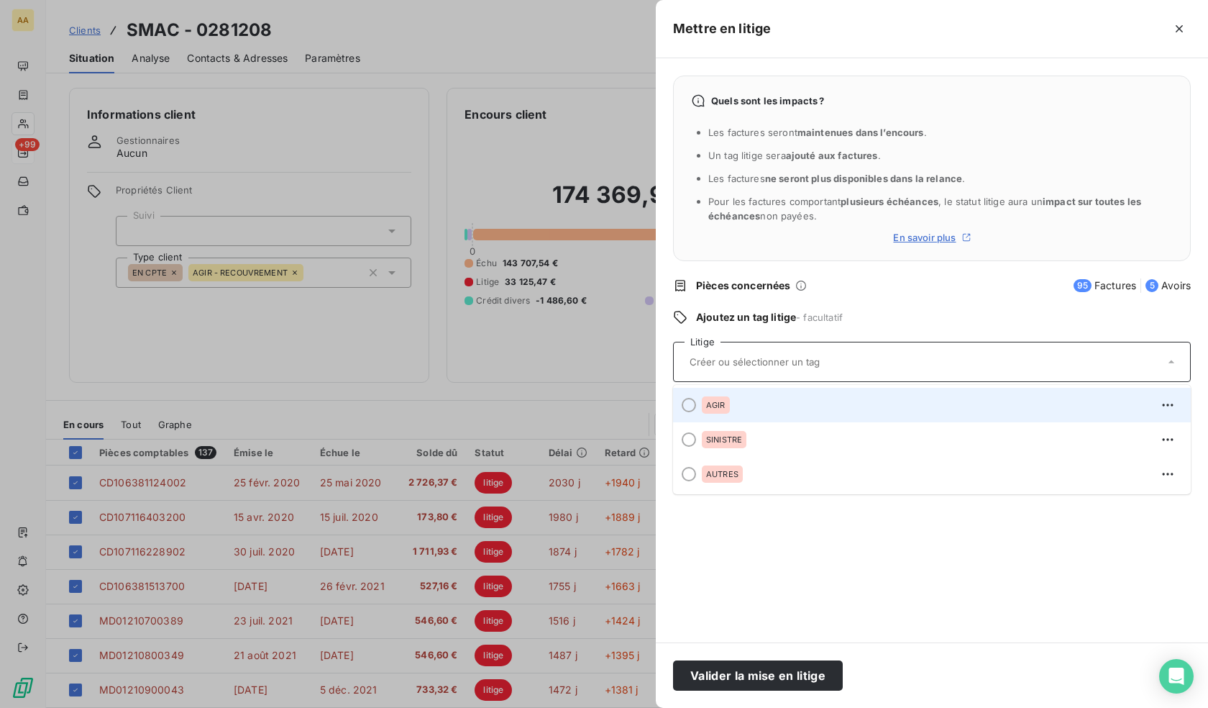
click at [728, 409] on div "AGIR" at bounding box center [716, 404] width 28 height 17
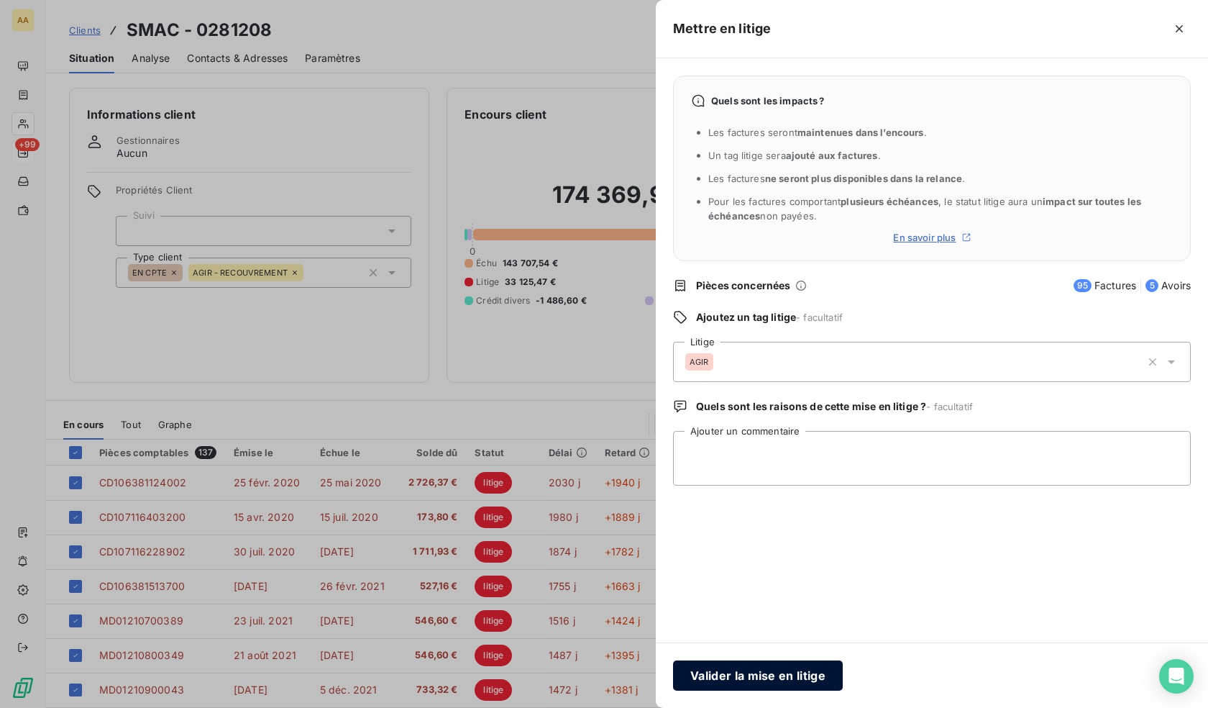
click at [767, 672] on button "Valider la mise en litige" at bounding box center [758, 675] width 170 height 30
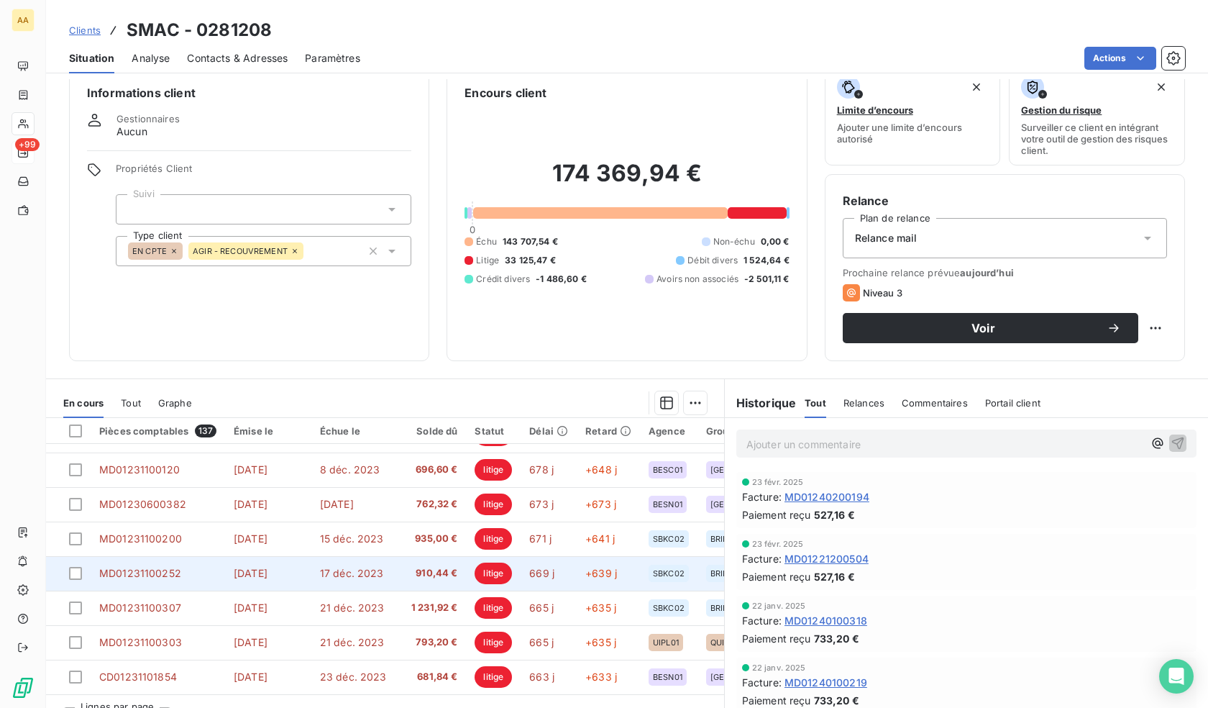
scroll to position [52, 0]
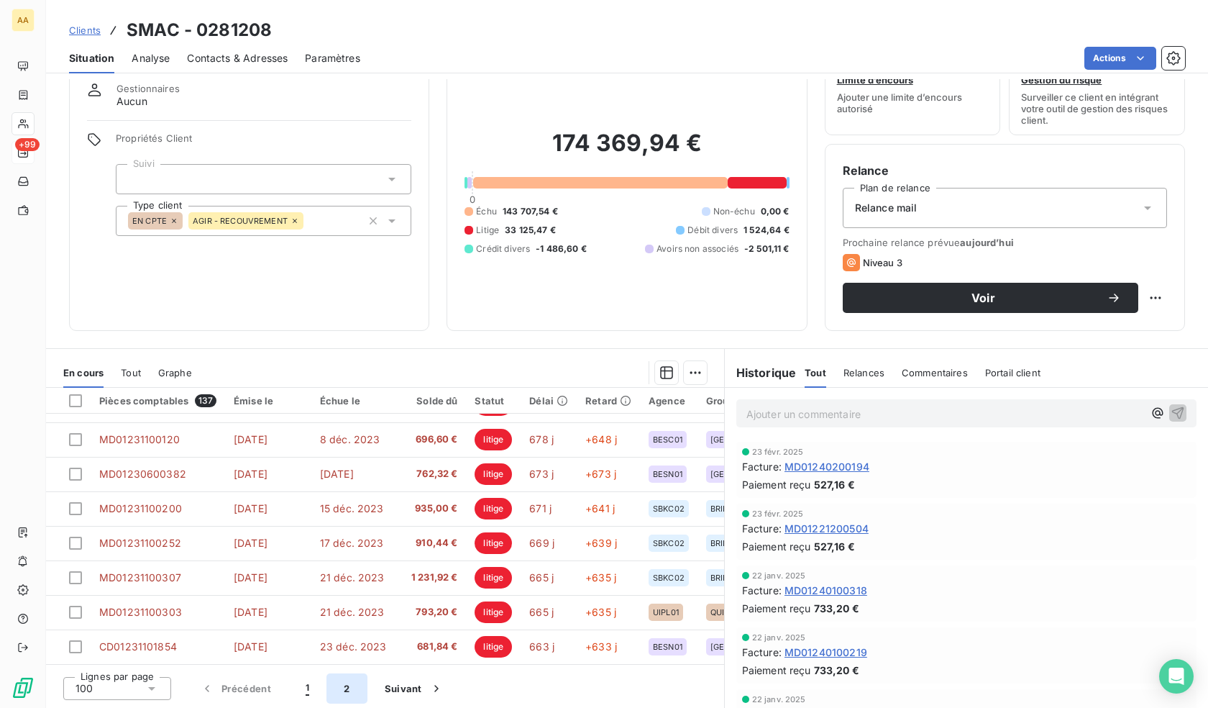
click at [350, 685] on button "2" at bounding box center [346, 688] width 40 height 30
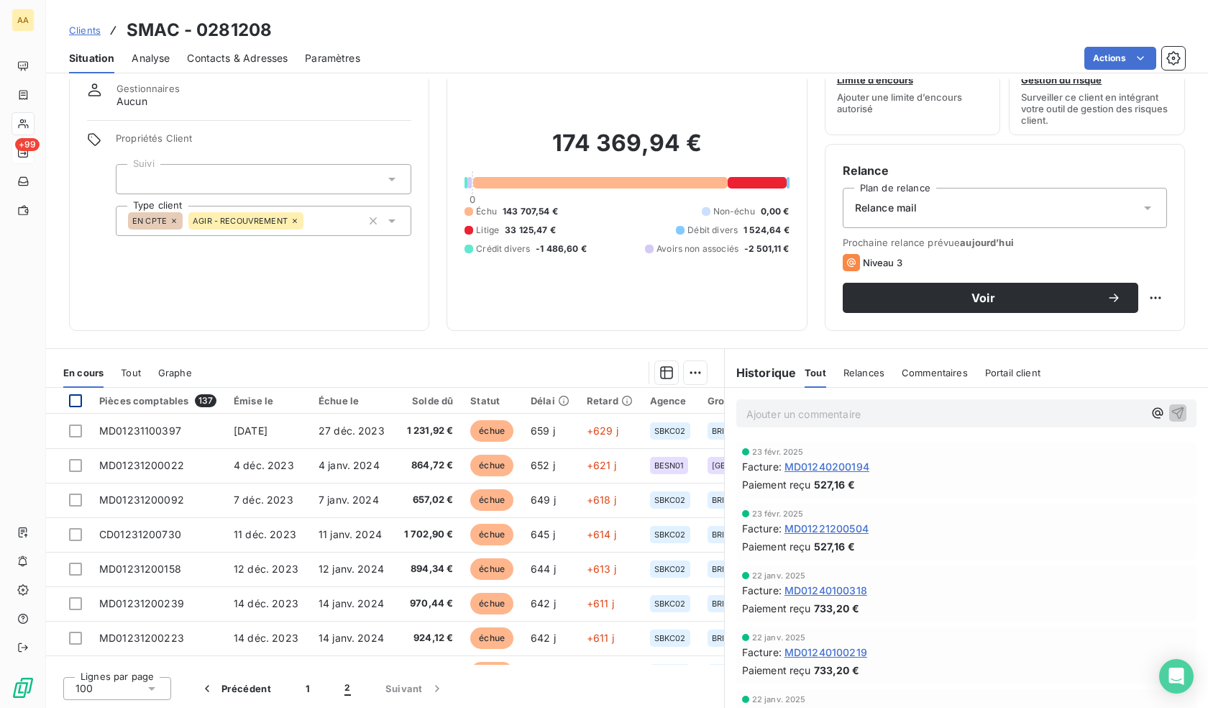
click at [81, 403] on div at bounding box center [75, 400] width 13 height 13
click at [687, 371] on html "AA +99 Clients SMAC - 0281208 Situation Analyse Contacts & Adresses Paramètres …" at bounding box center [604, 354] width 1208 height 708
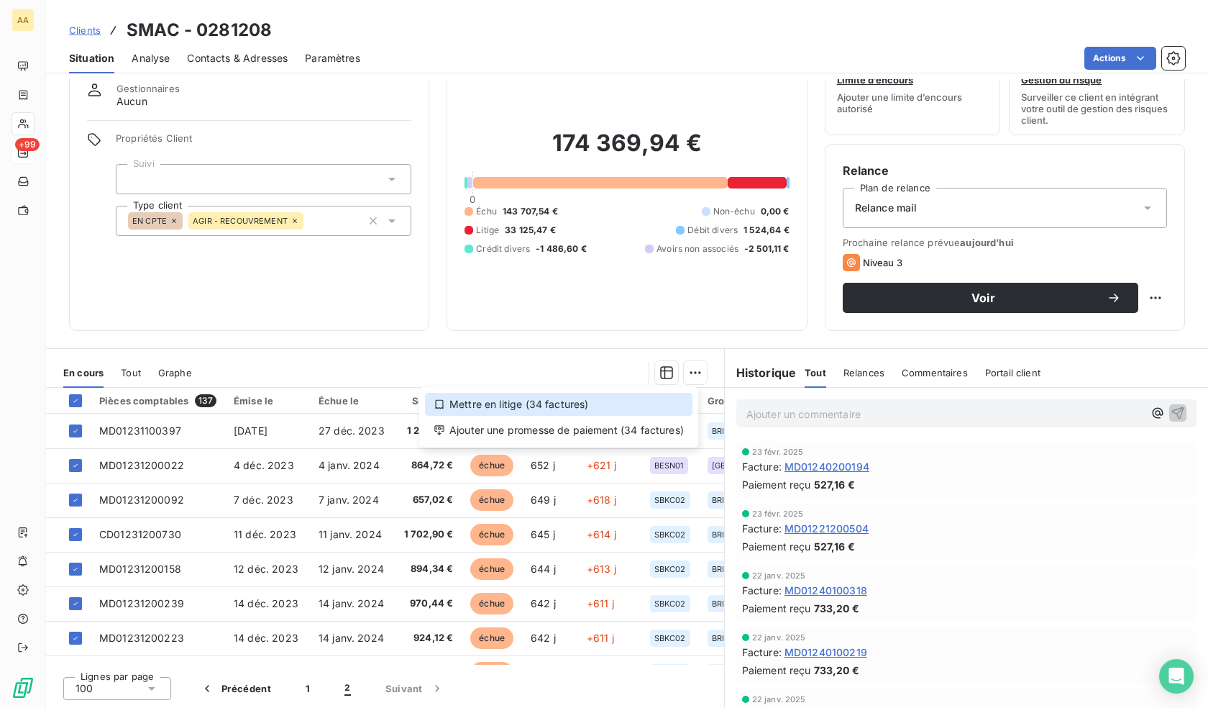
click at [648, 401] on div "Mettre en litige (34 factures)" at bounding box center [559, 404] width 268 height 23
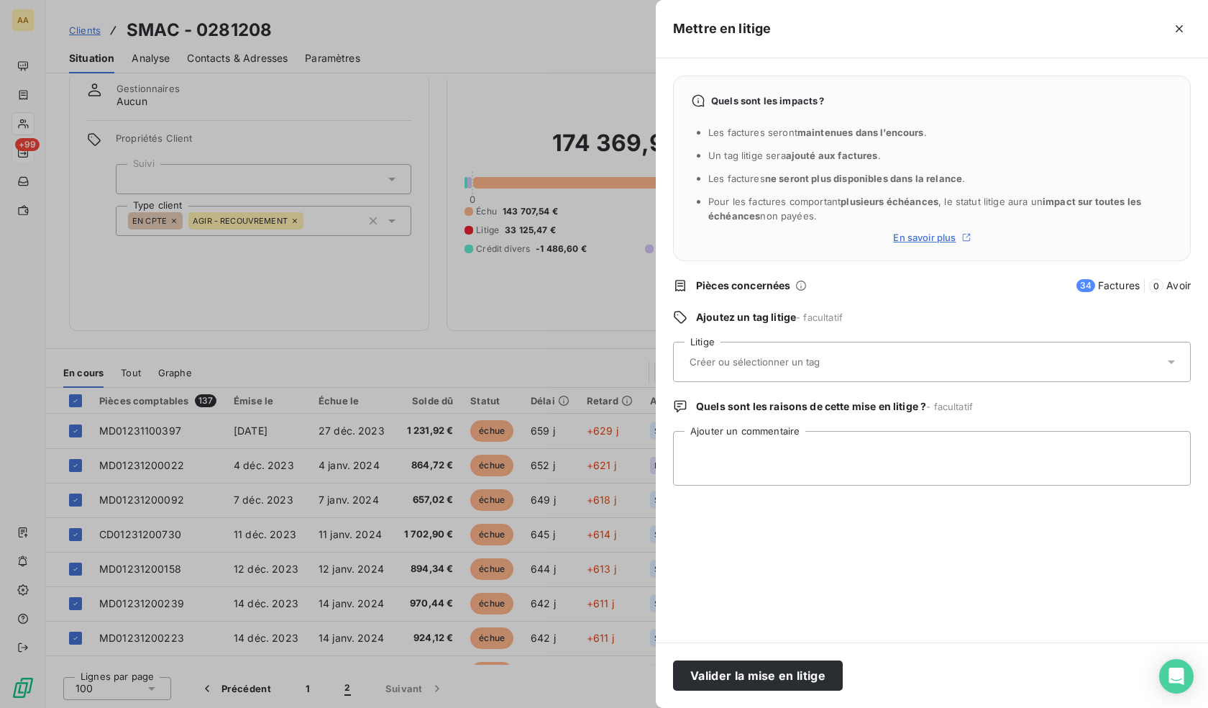
click at [774, 371] on div at bounding box center [924, 362] width 479 height 30
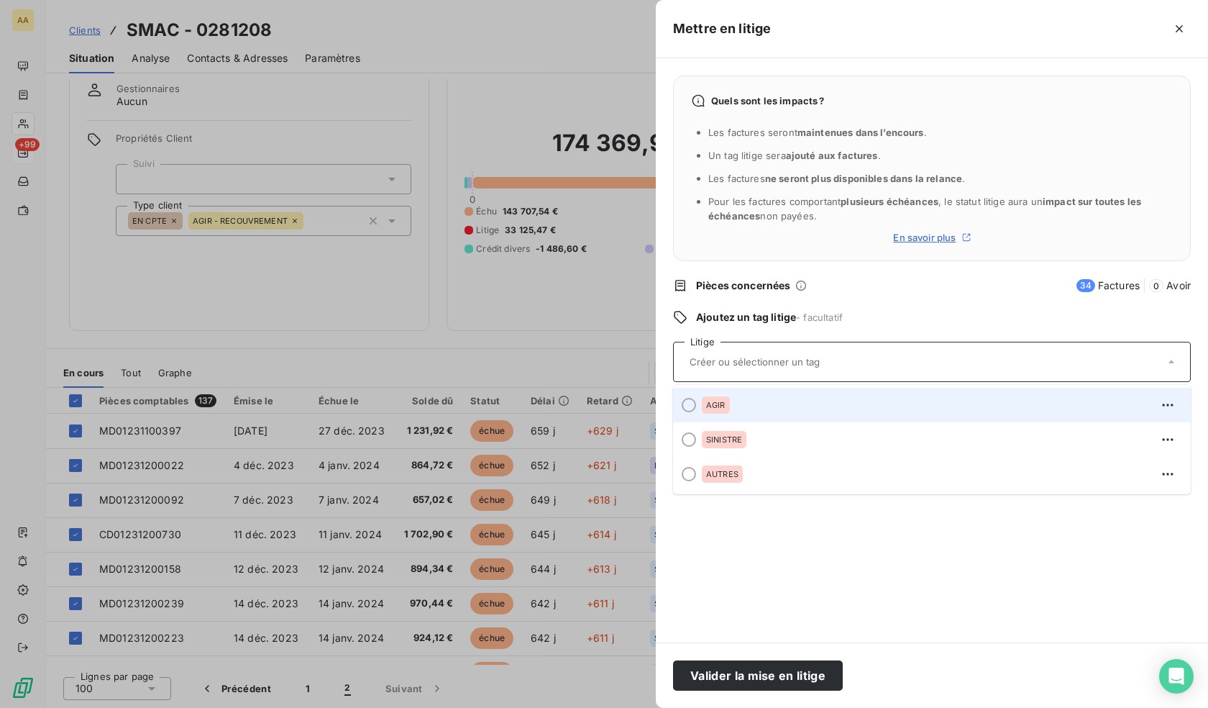
click at [746, 413] on div "AGIR" at bounding box center [940, 404] width 477 height 23
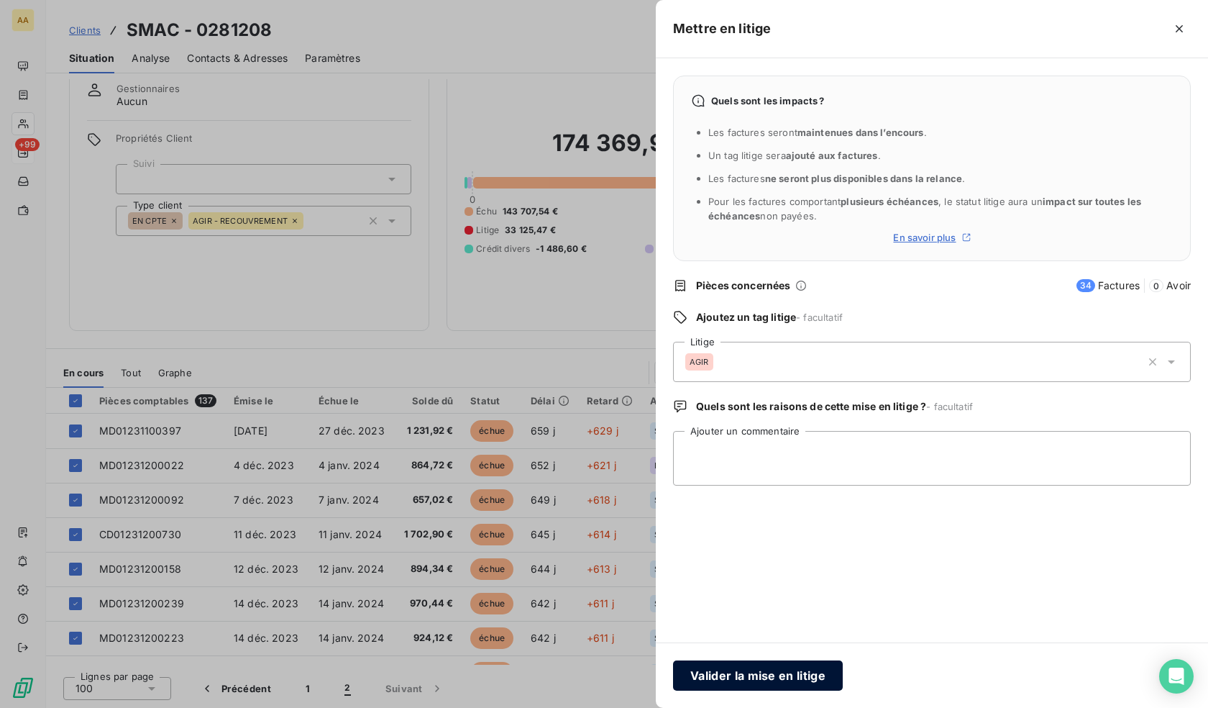
click at [749, 682] on button "Valider la mise en litige" at bounding box center [758, 675] width 170 height 30
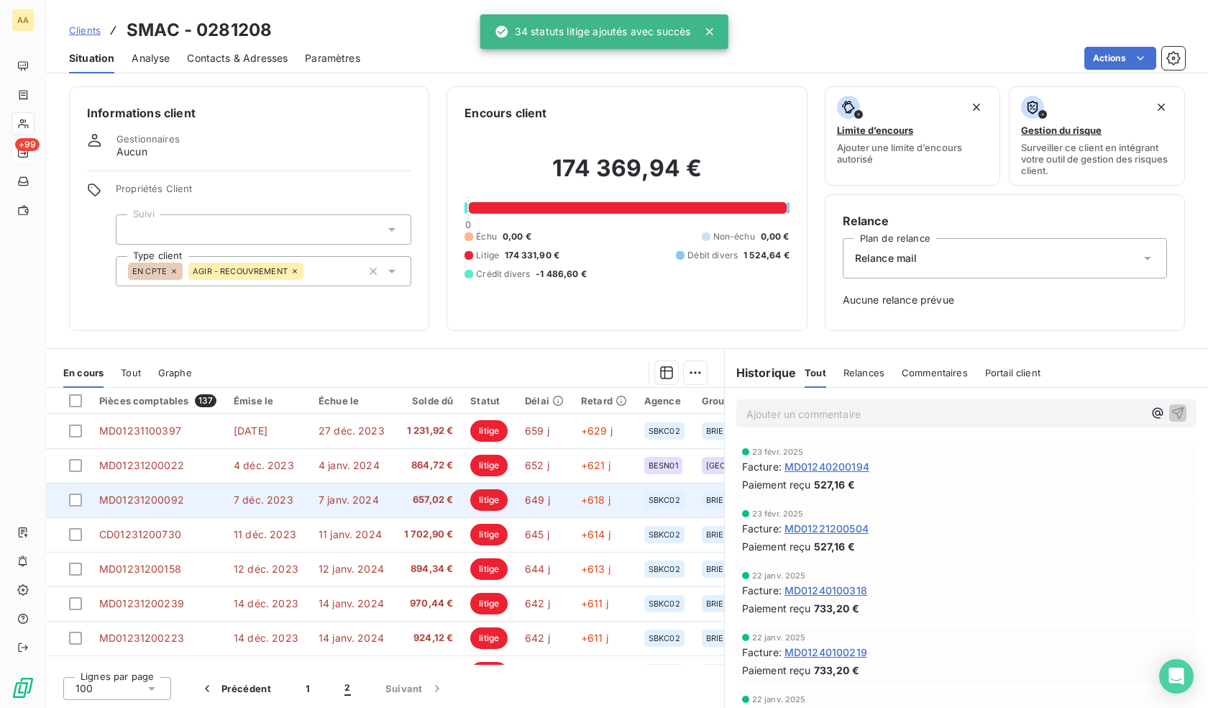
scroll to position [1, 0]
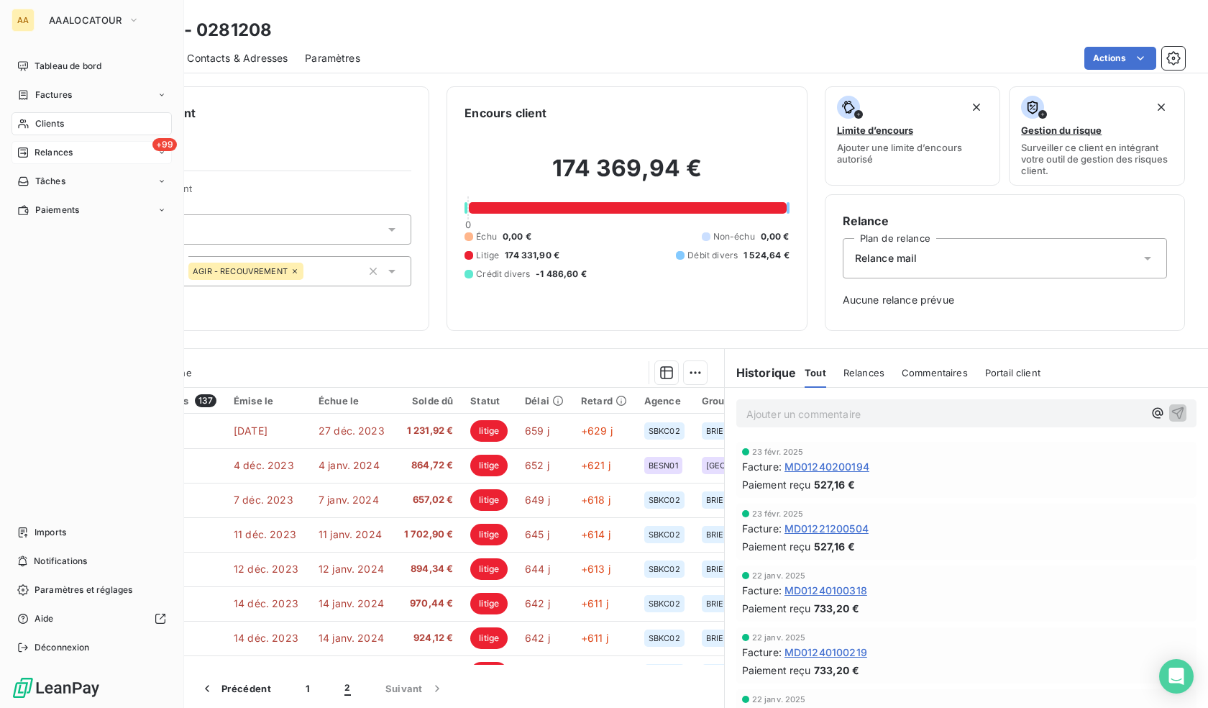
click at [29, 127] on icon at bounding box center [23, 124] width 12 height 12
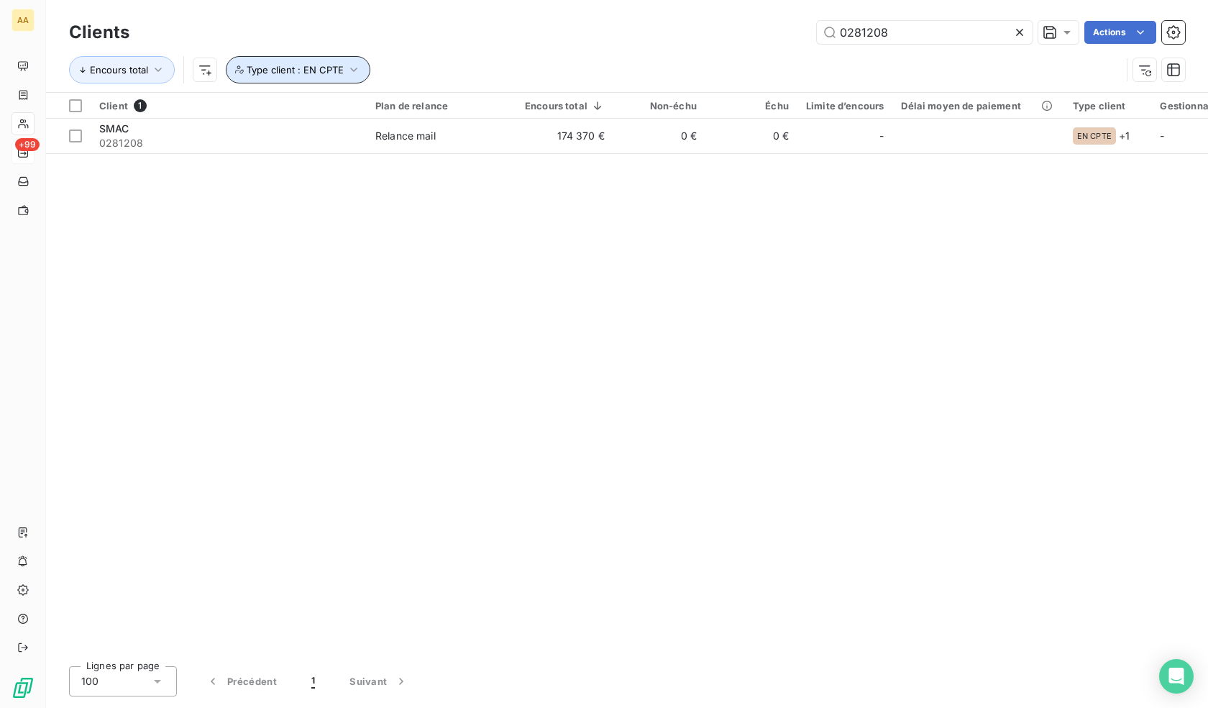
click at [337, 56] on button "Type client : EN CPTE" at bounding box center [298, 69] width 145 height 27
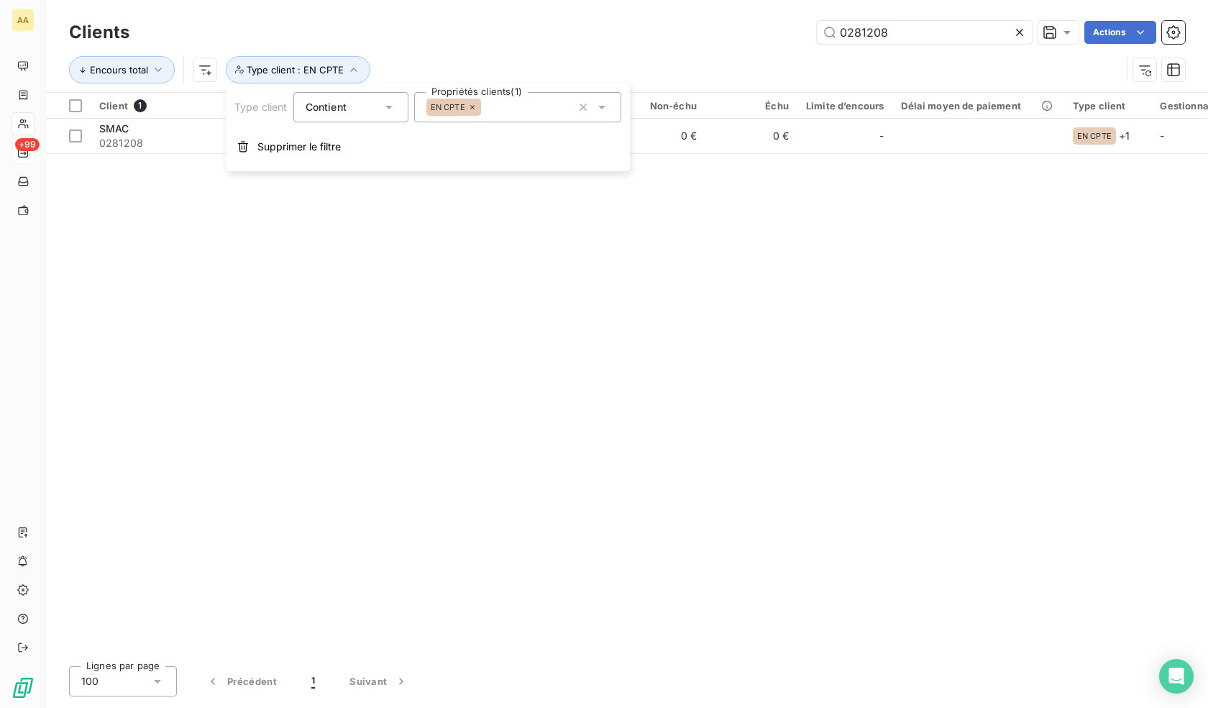
click at [472, 107] on icon at bounding box center [472, 107] width 4 height 4
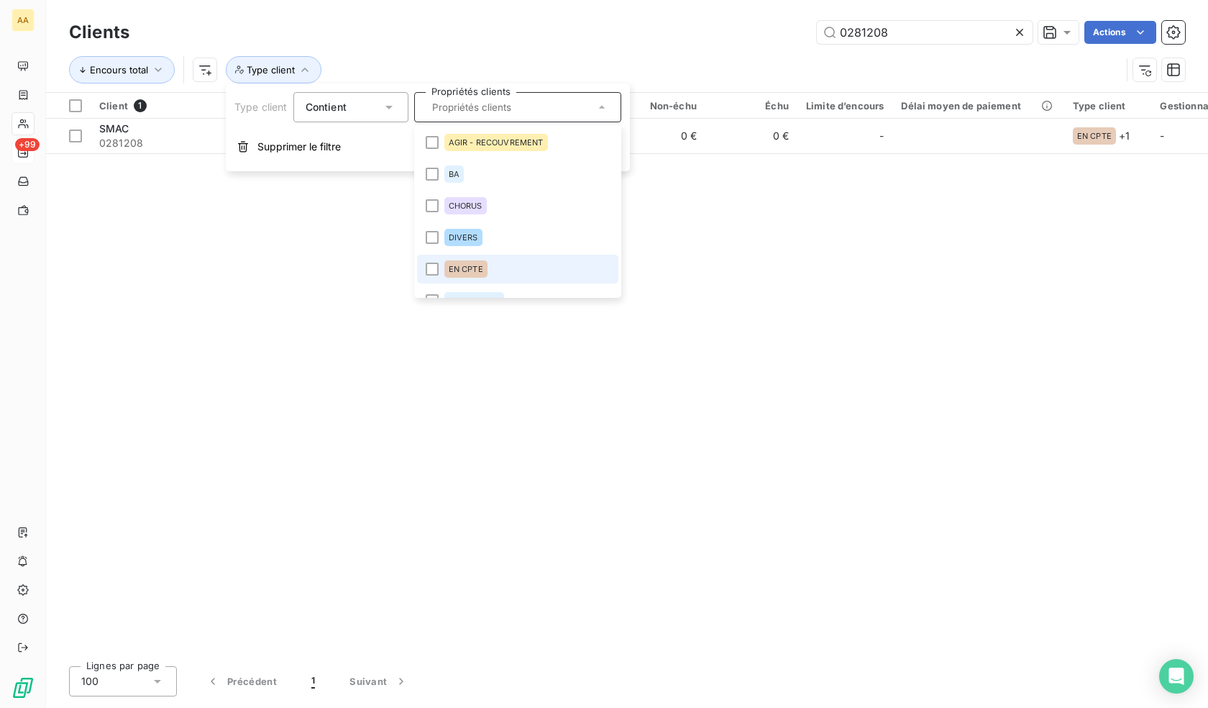
click at [458, 268] on span "EN CPTE" at bounding box center [466, 269] width 35 height 9
click at [496, 143] on span "AGIR - RECOUVREMENT" at bounding box center [496, 142] width 95 height 9
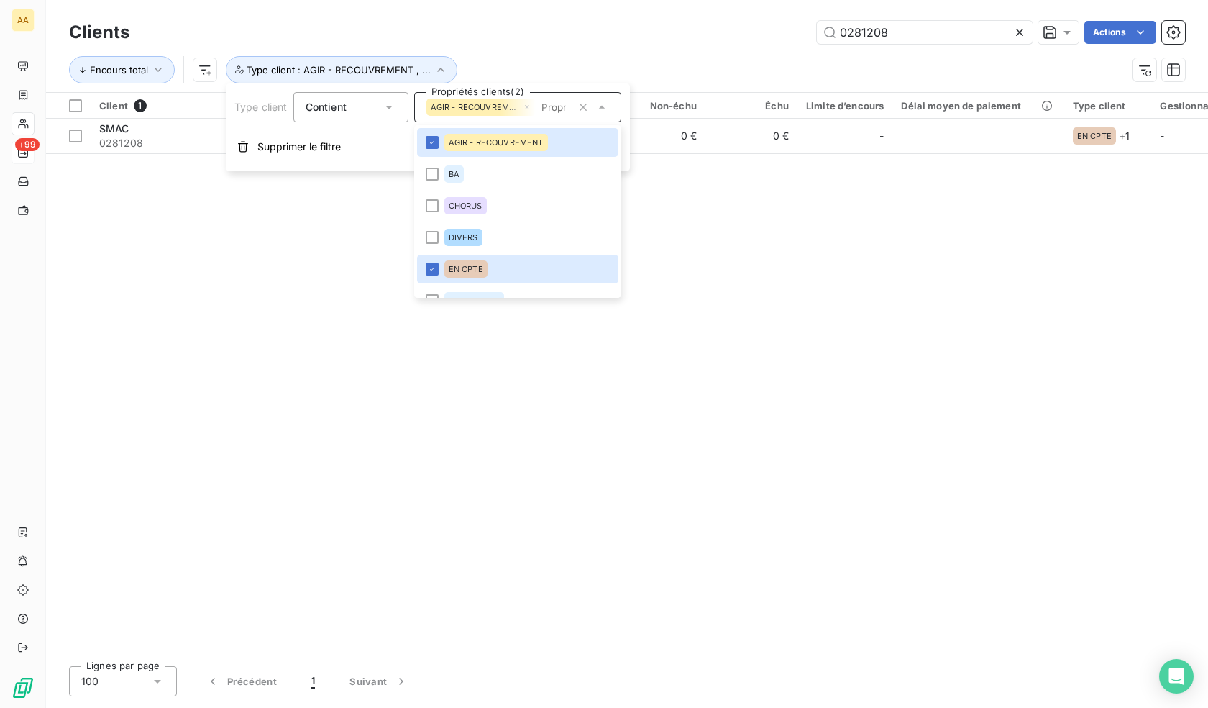
click at [186, 201] on div "Client 1 Plan de relance Encours total Non-échu Échu Limite d’encours Délai moy…" at bounding box center [627, 374] width 1162 height 562
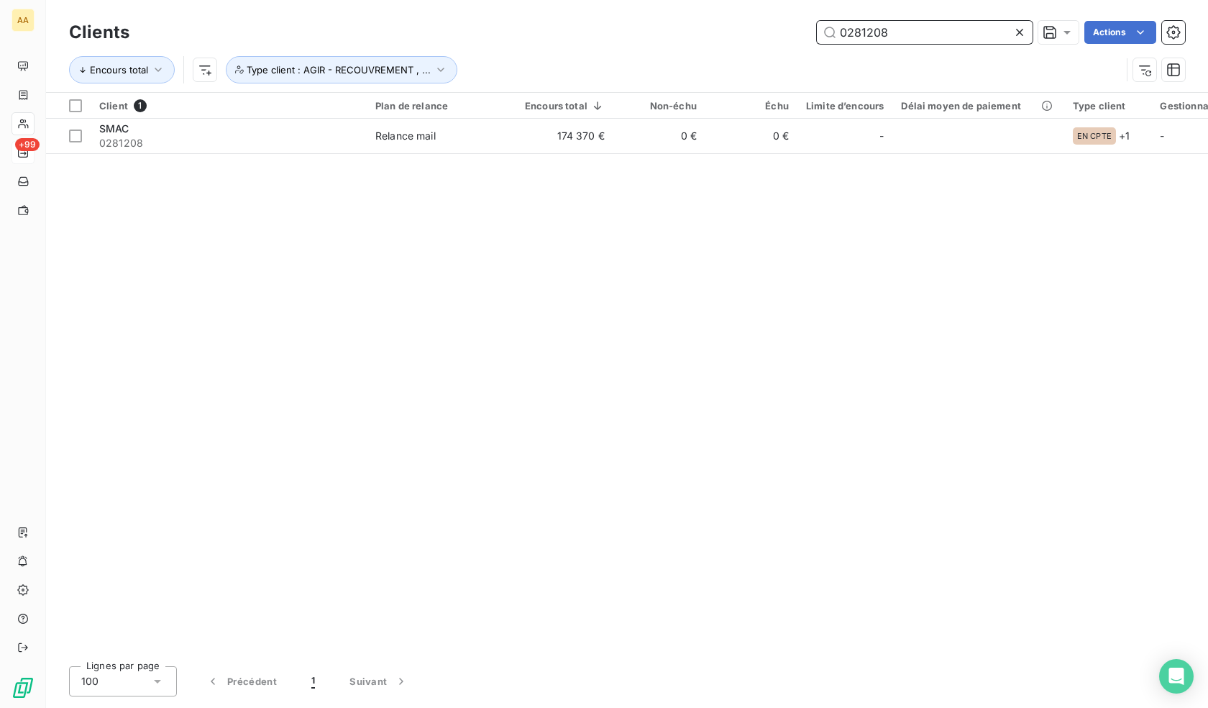
drag, startPoint x: 946, startPoint y: 35, endPoint x: 393, endPoint y: 41, distance: 552.3
click at [406, 41] on div "0281208 Actions" at bounding box center [666, 32] width 1038 height 23
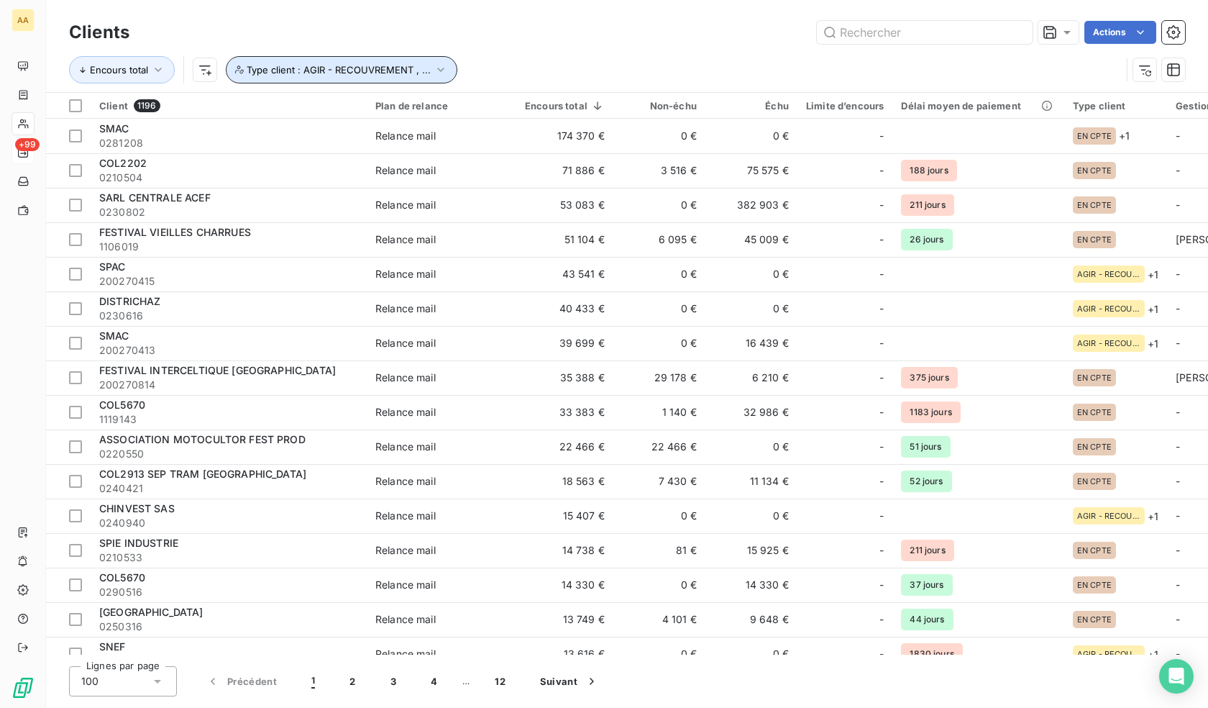
click at [402, 69] on span "Type client : AGIR - RECOUVREMENT , ..." at bounding box center [339, 70] width 184 height 12
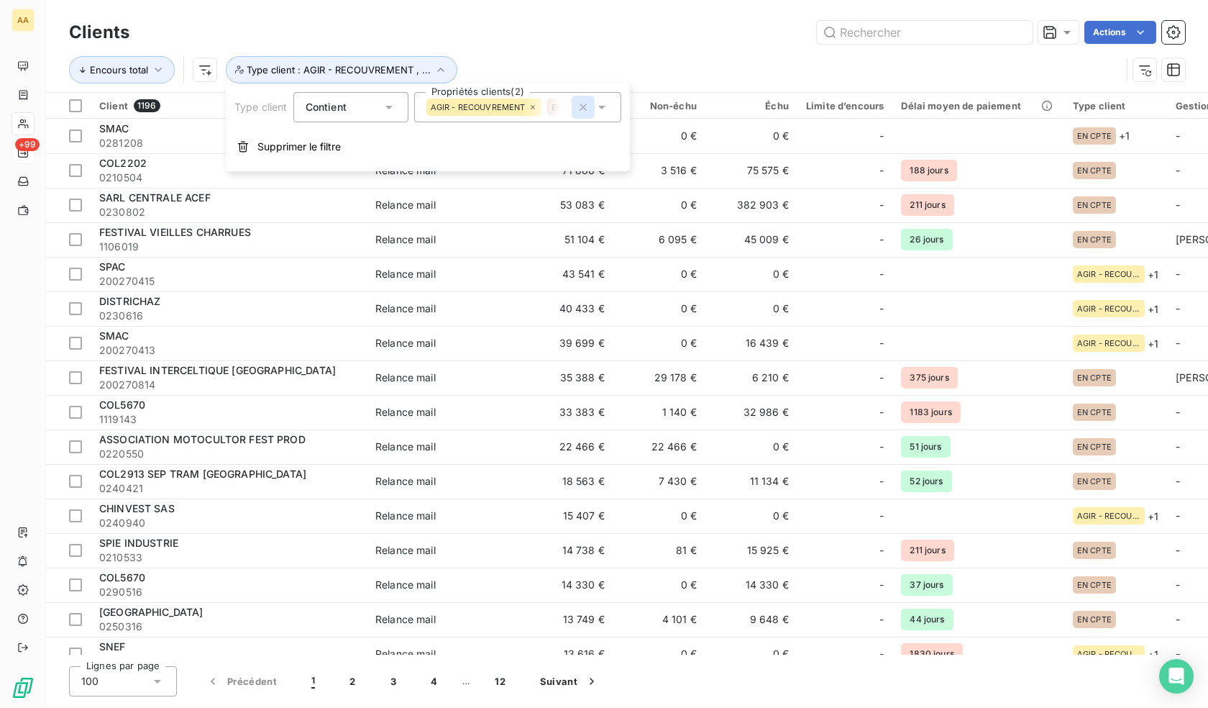
click at [582, 107] on icon "button" at bounding box center [583, 107] width 14 height 14
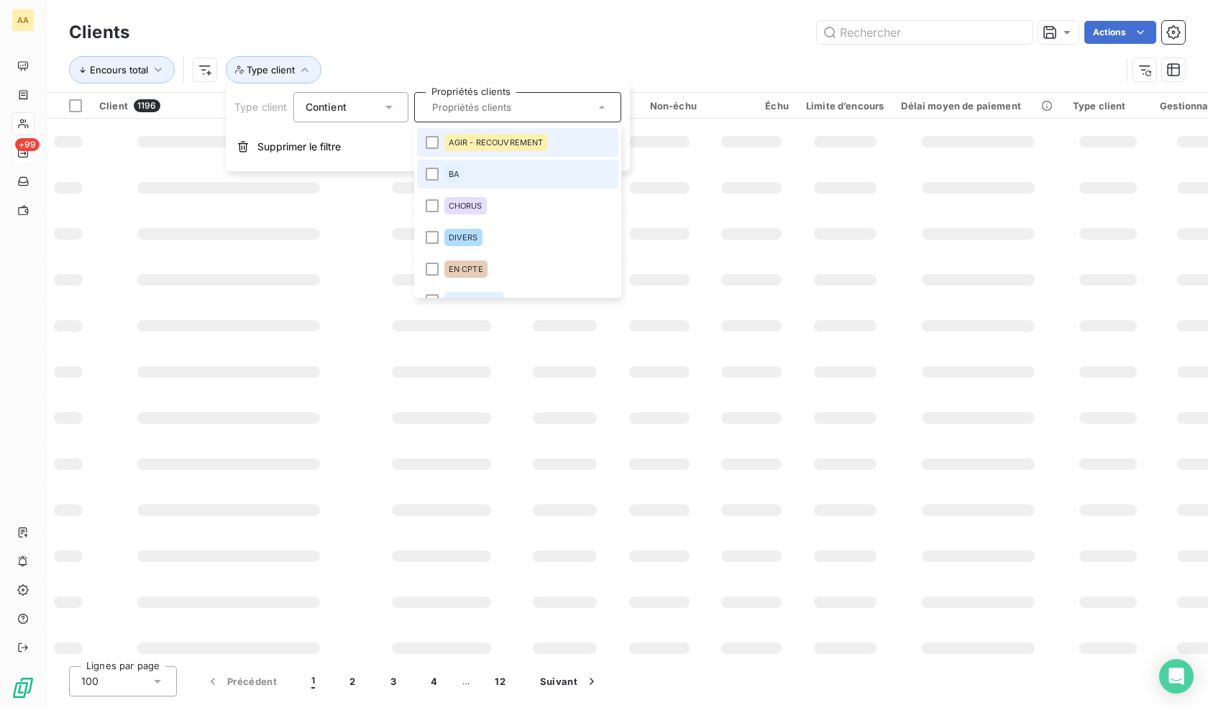
click at [494, 142] on span "AGIR - RECOUVREMENT" at bounding box center [496, 142] width 95 height 9
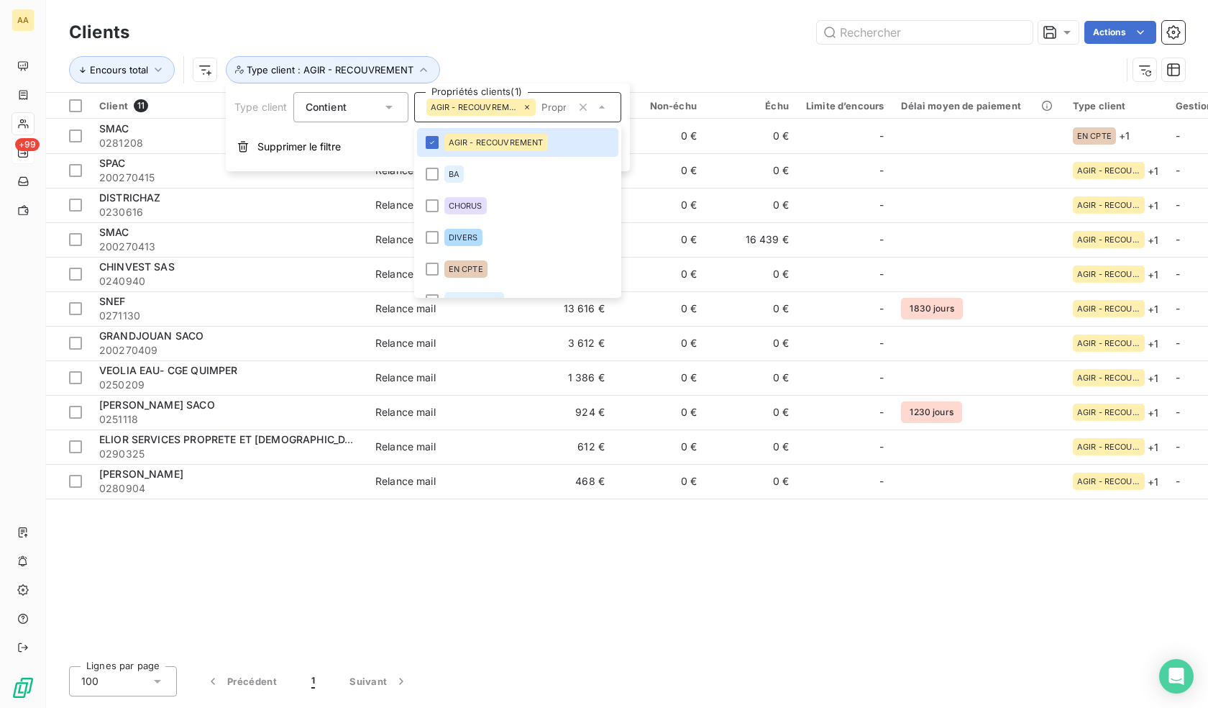
click at [543, 60] on div "Encours total Type client : AGIR - RECOUVREMENT" at bounding box center [595, 69] width 1052 height 27
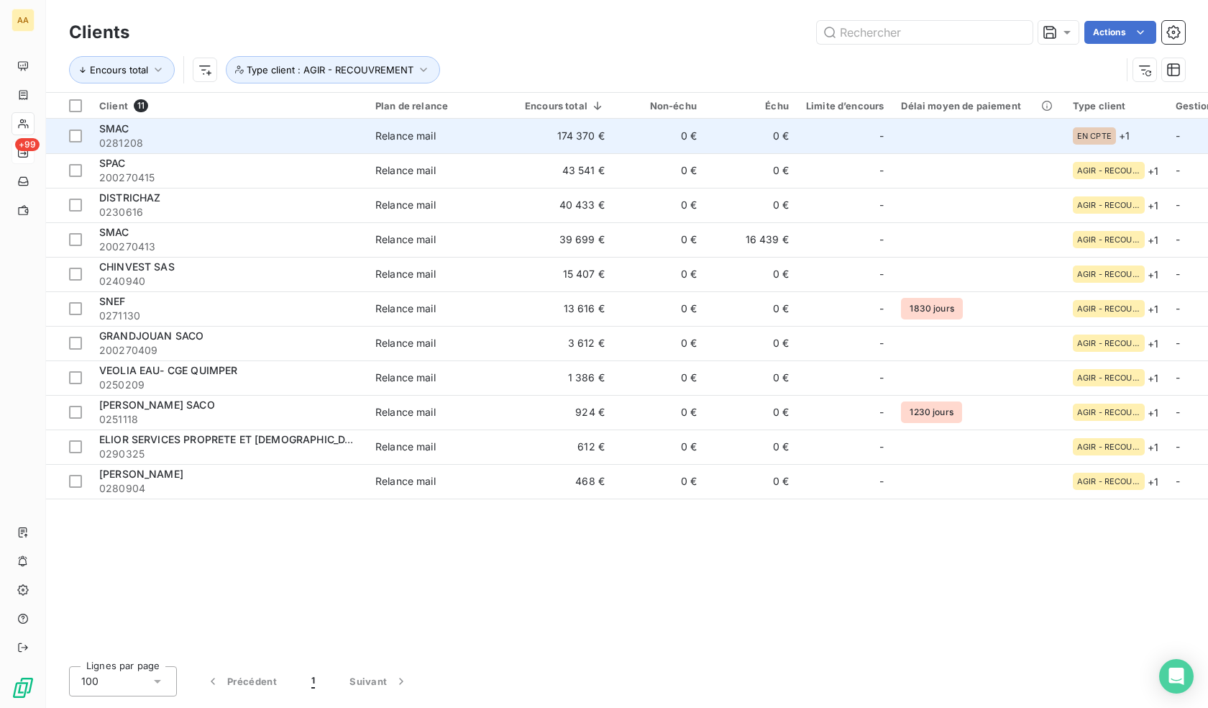
click at [206, 137] on span "0281208" at bounding box center [228, 143] width 259 height 14
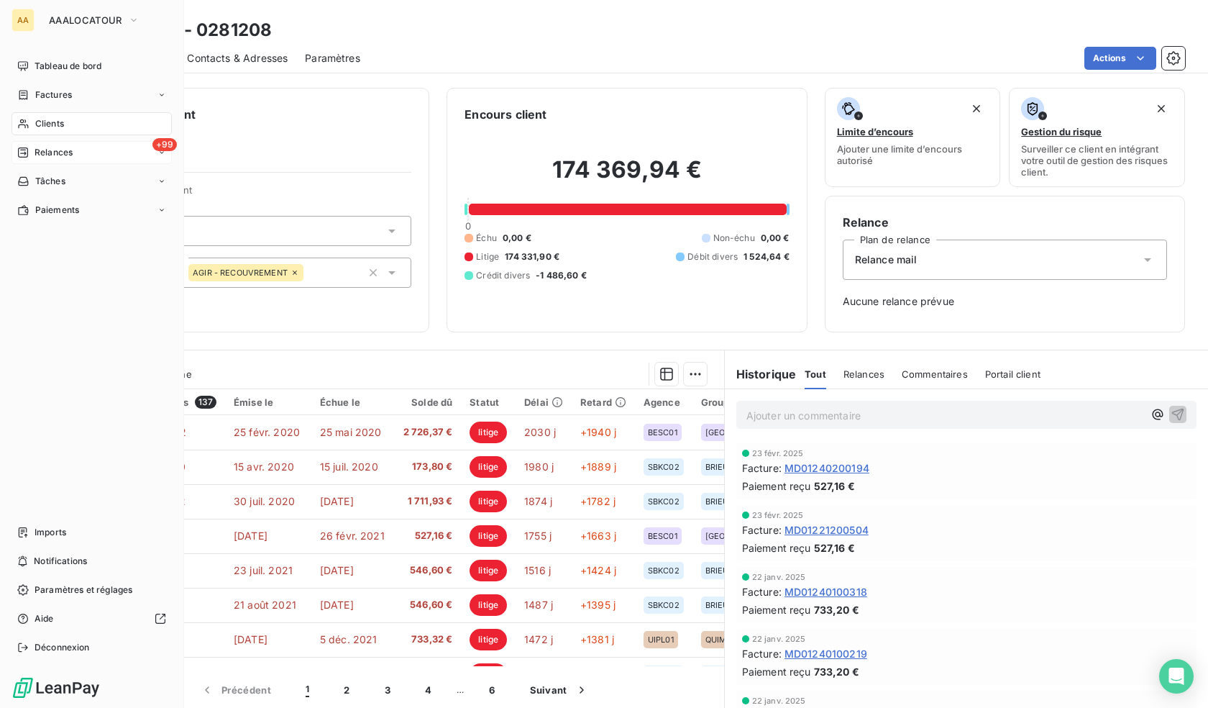
click at [24, 122] on icon at bounding box center [23, 124] width 12 height 12
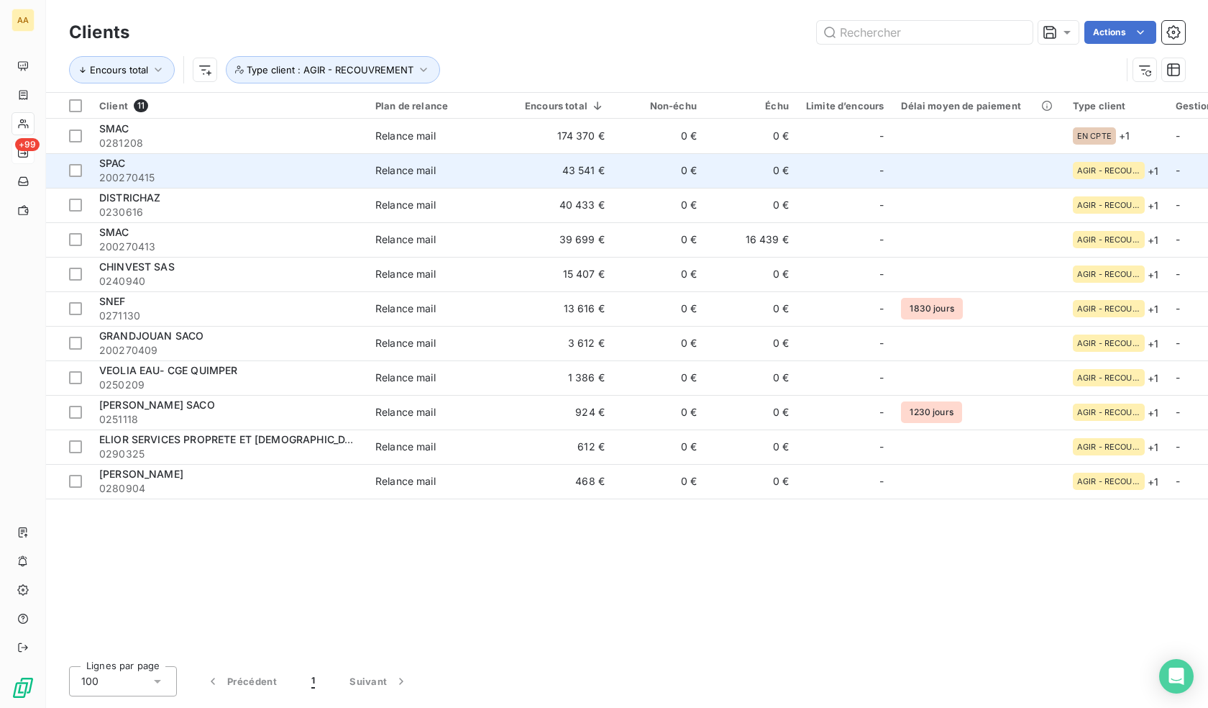
click at [273, 168] on div "SPAC" at bounding box center [228, 163] width 259 height 14
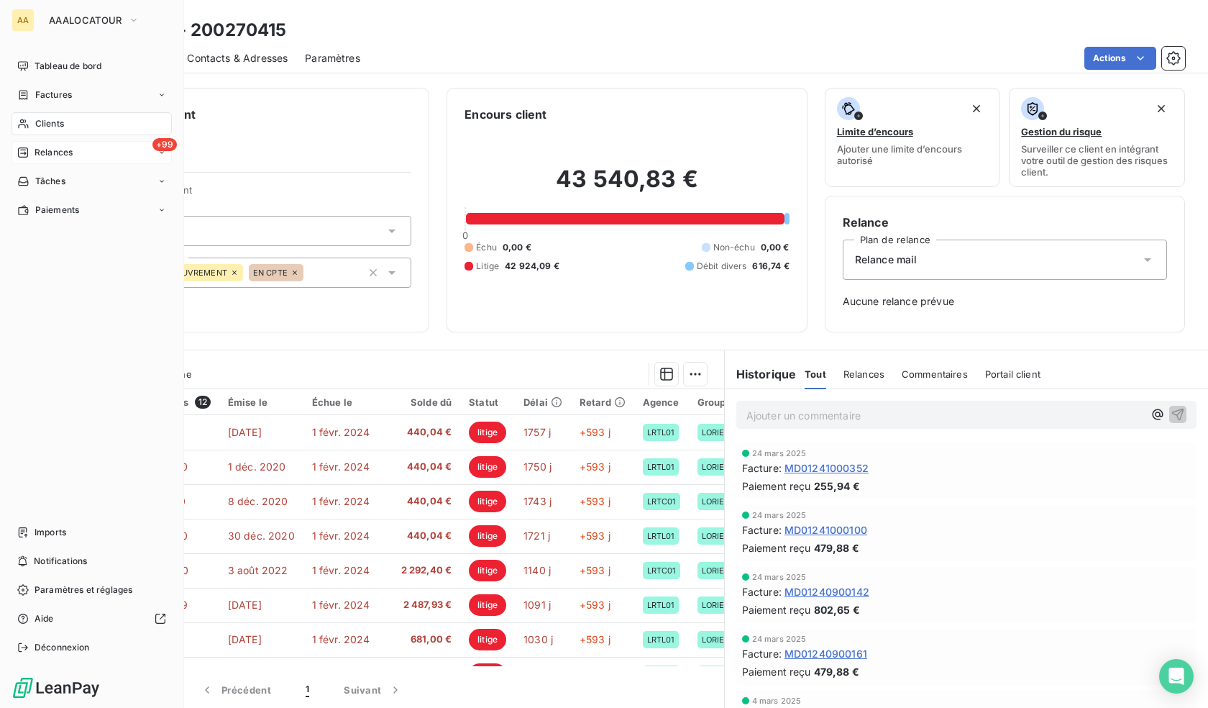
click at [41, 121] on span "Clients" at bounding box center [49, 123] width 29 height 13
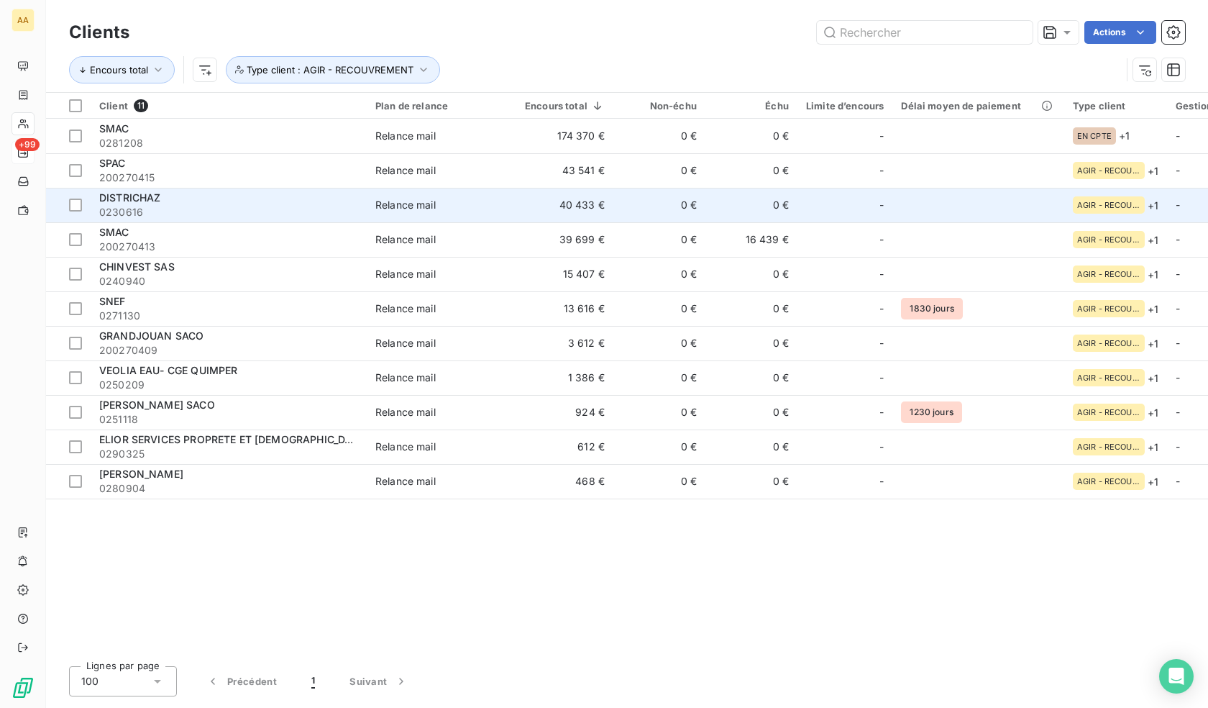
click at [224, 202] on div "DISTRICHAZ" at bounding box center [228, 198] width 259 height 14
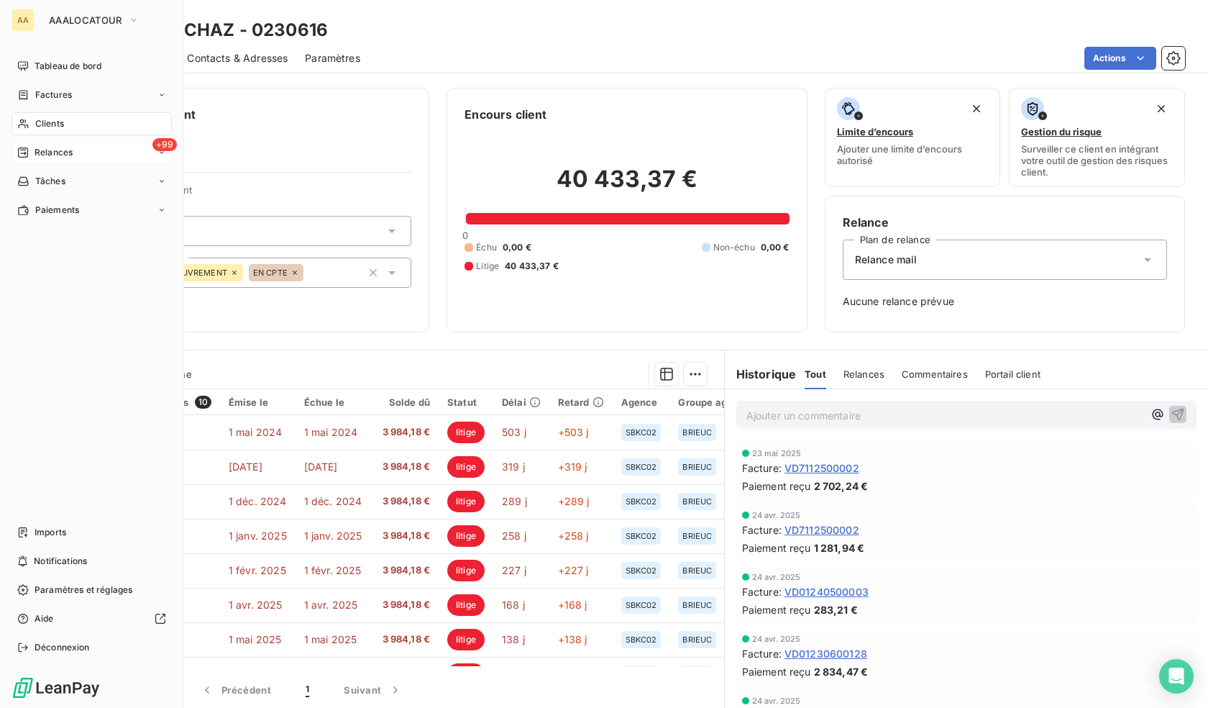
click at [32, 127] on div "Clients" at bounding box center [92, 123] width 160 height 23
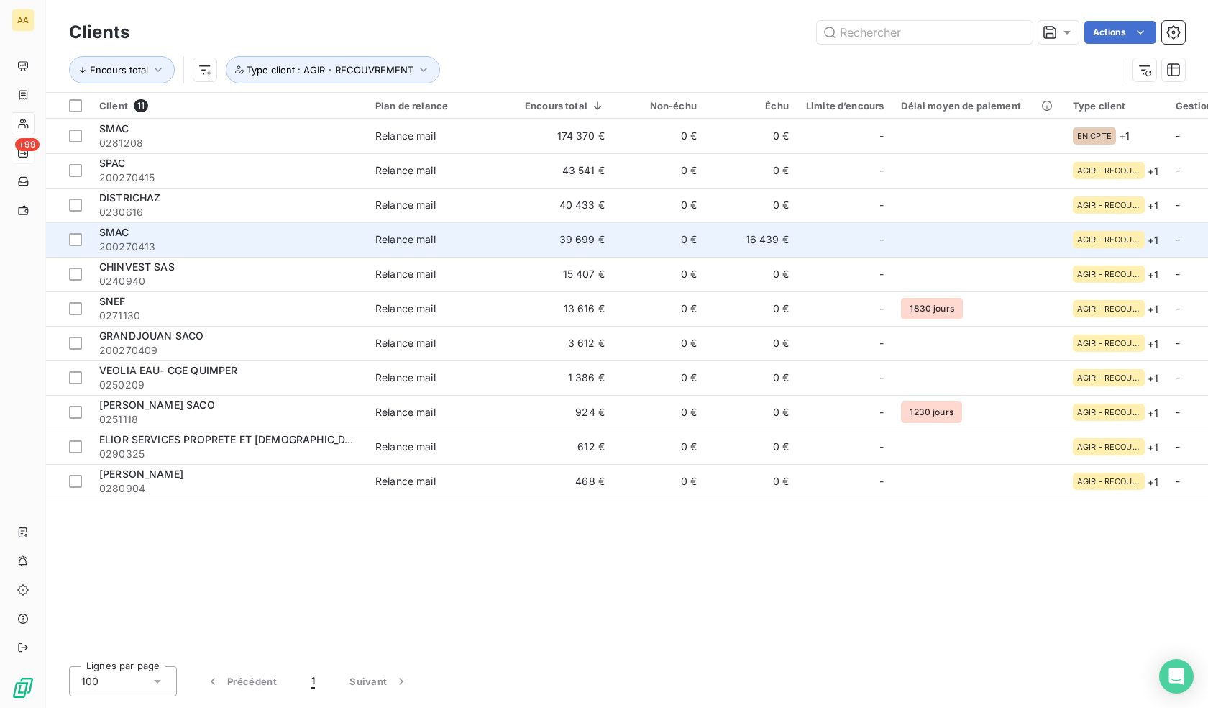
click at [230, 242] on span "200270413" at bounding box center [228, 246] width 259 height 14
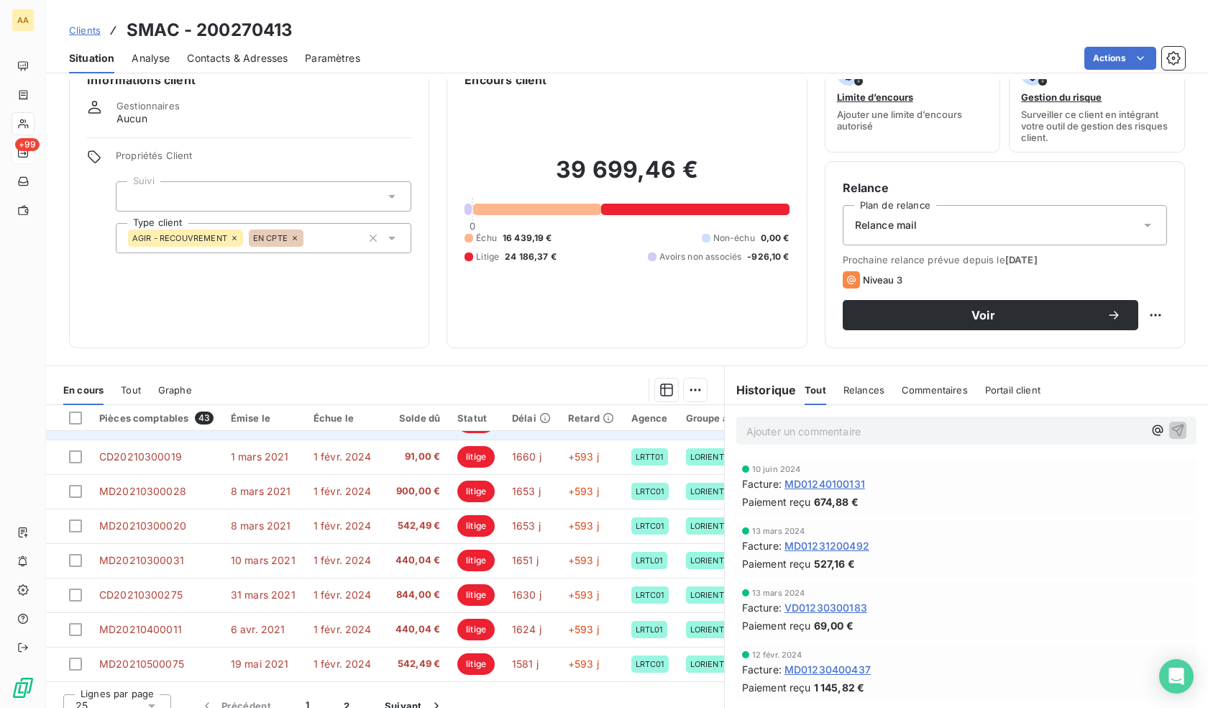
scroll to position [52, 0]
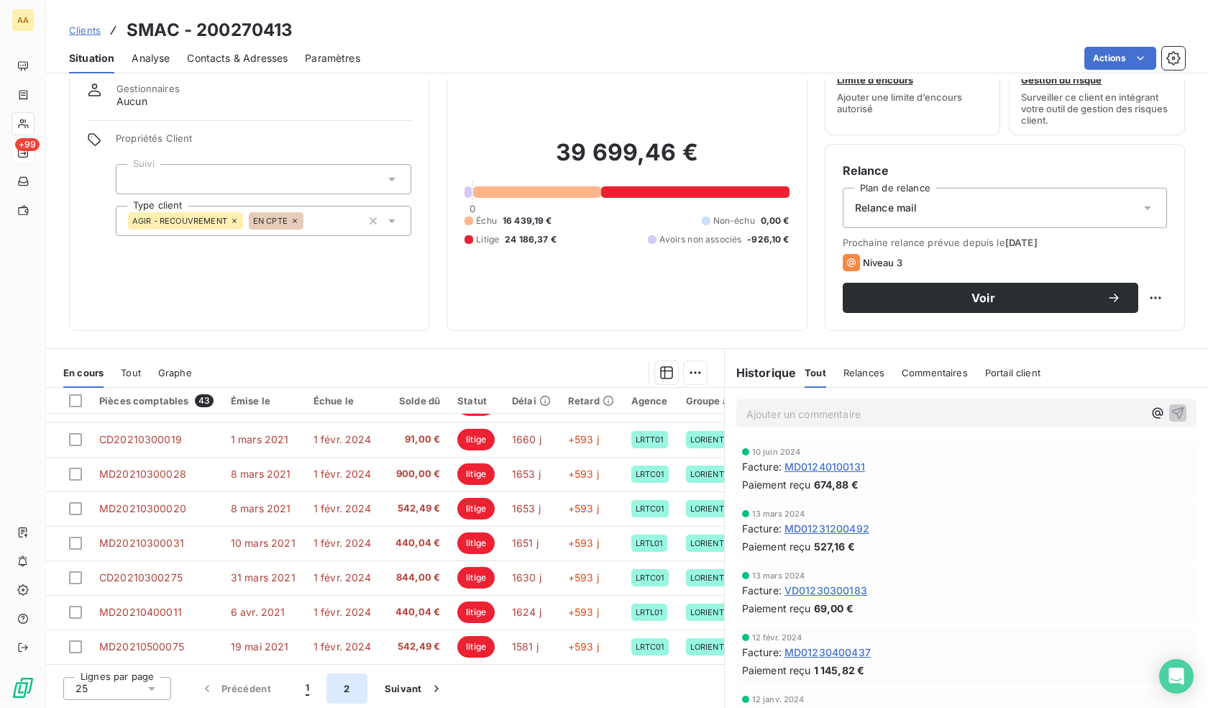
click at [342, 694] on button "2" at bounding box center [346, 688] width 40 height 30
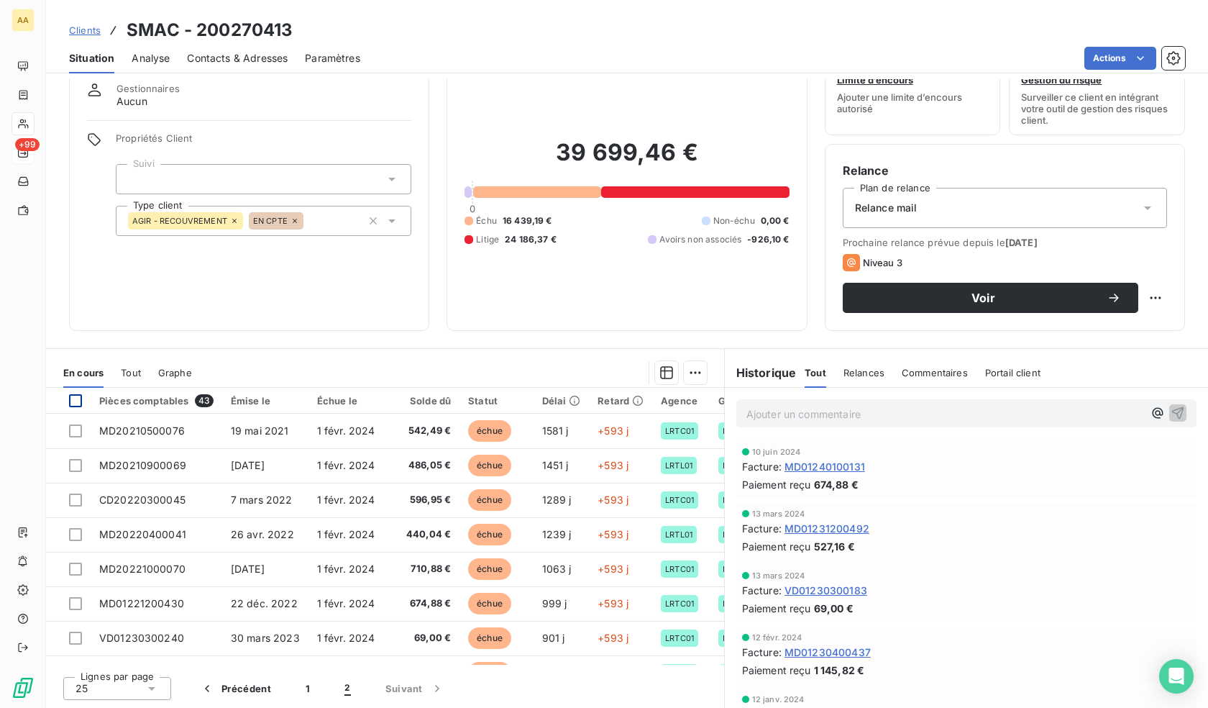
click at [78, 399] on div at bounding box center [75, 400] width 13 height 13
click at [685, 368] on html "AA +99 Clients SMAC - 200270413 Situation Analyse Contacts & Adresses Paramètre…" at bounding box center [604, 354] width 1208 height 708
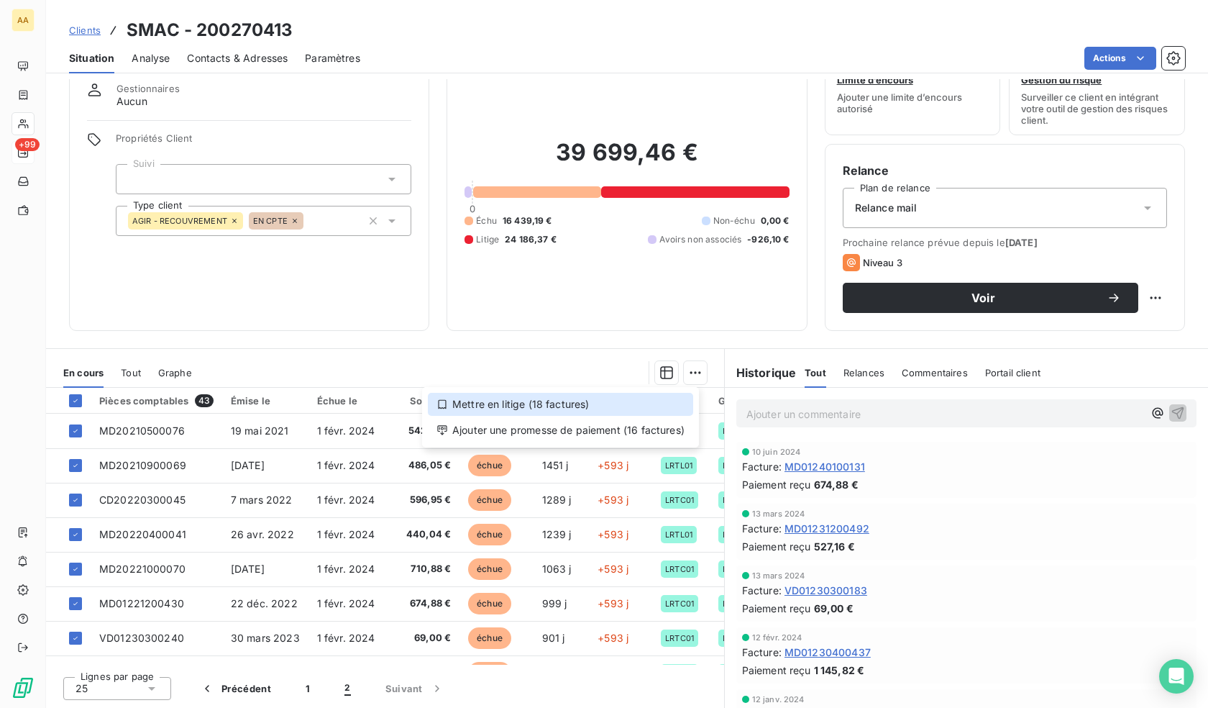
click at [579, 401] on div "Mettre en litige (18 factures)" at bounding box center [560, 404] width 265 height 23
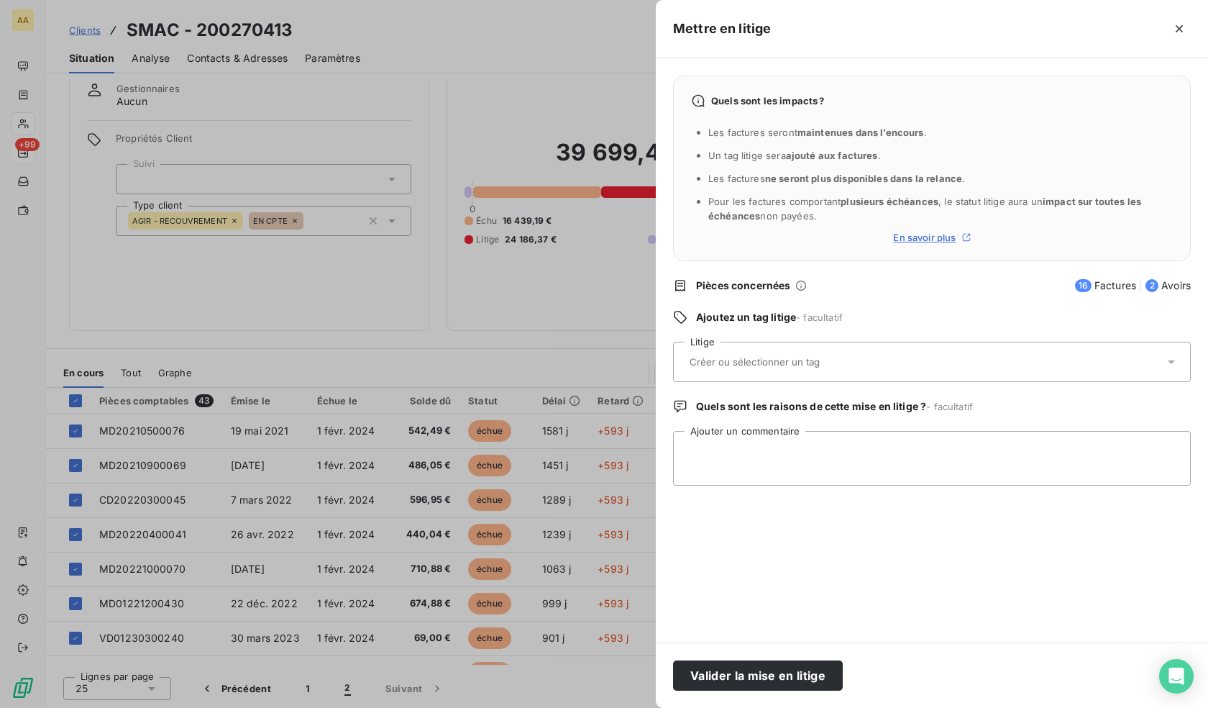
click at [851, 373] on div at bounding box center [924, 362] width 479 height 30
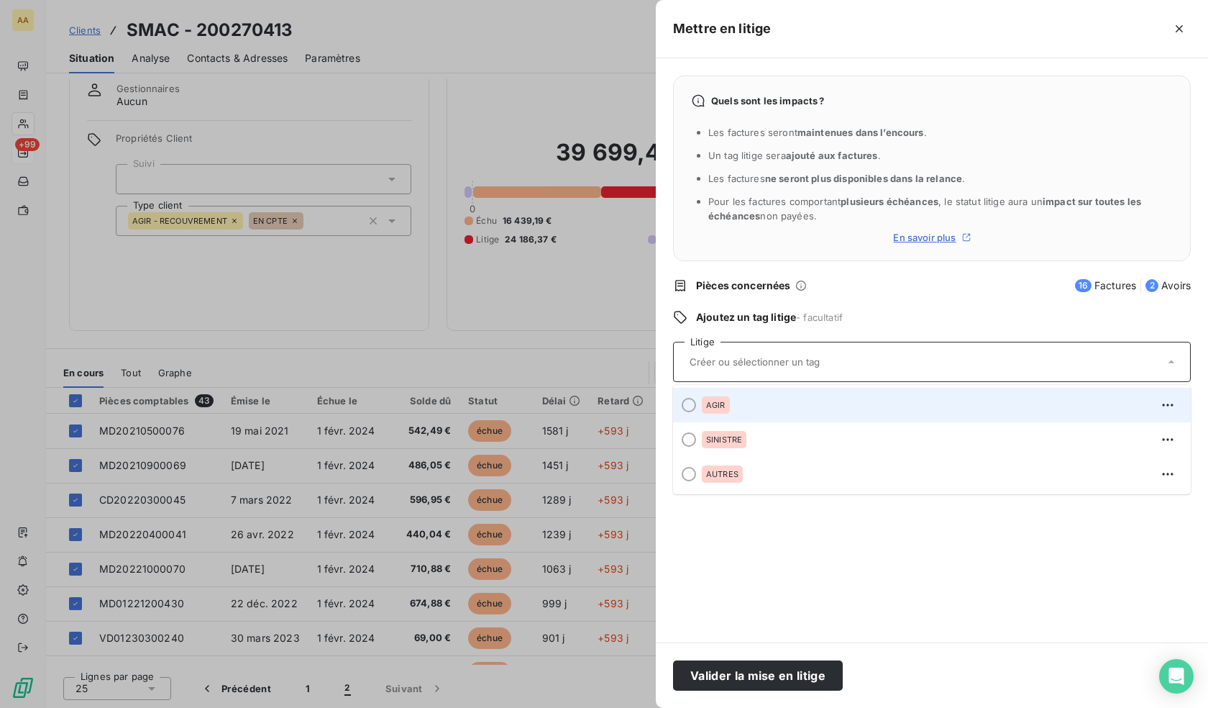
click at [764, 406] on div "AGIR" at bounding box center [940, 404] width 477 height 23
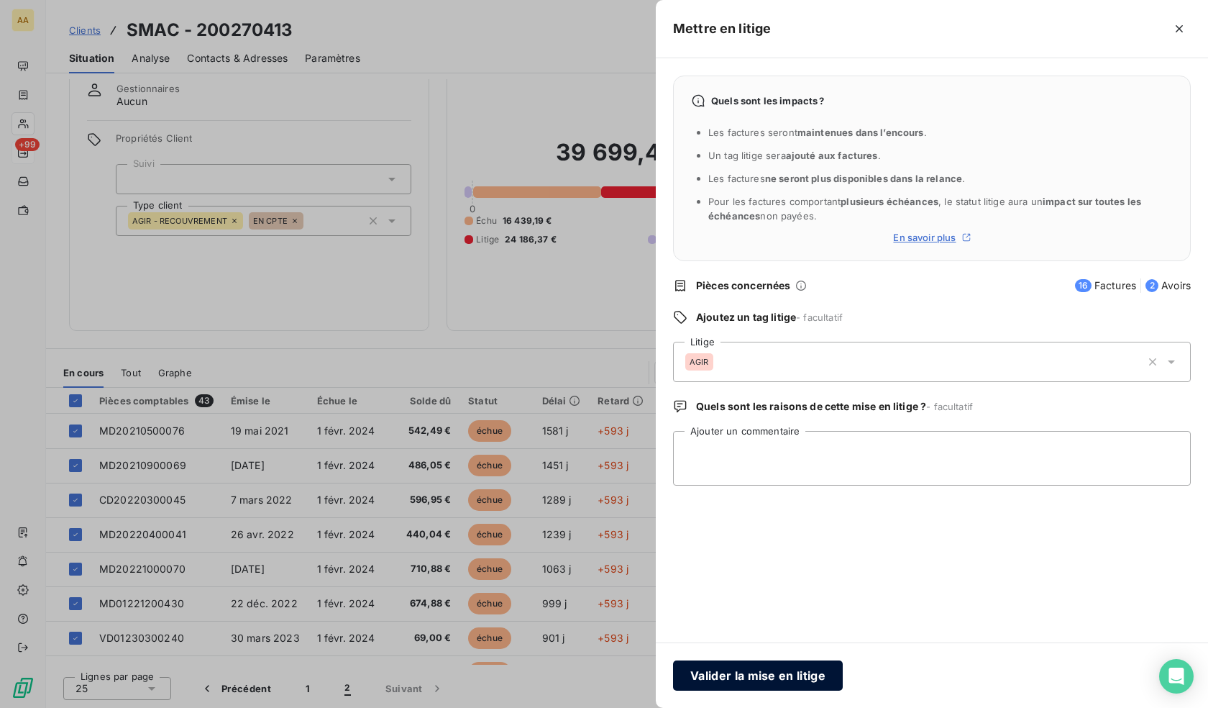
click at [772, 673] on button "Valider la mise en litige" at bounding box center [758, 675] width 170 height 30
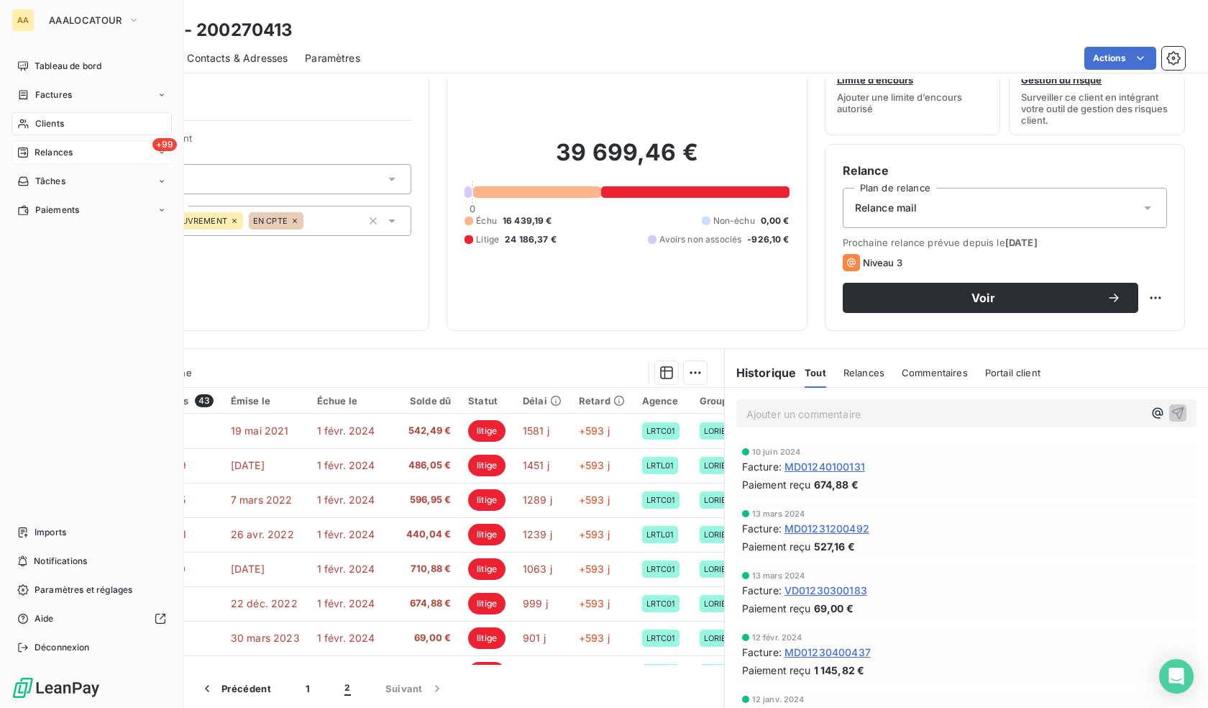
click at [27, 124] on icon at bounding box center [23, 123] width 10 height 9
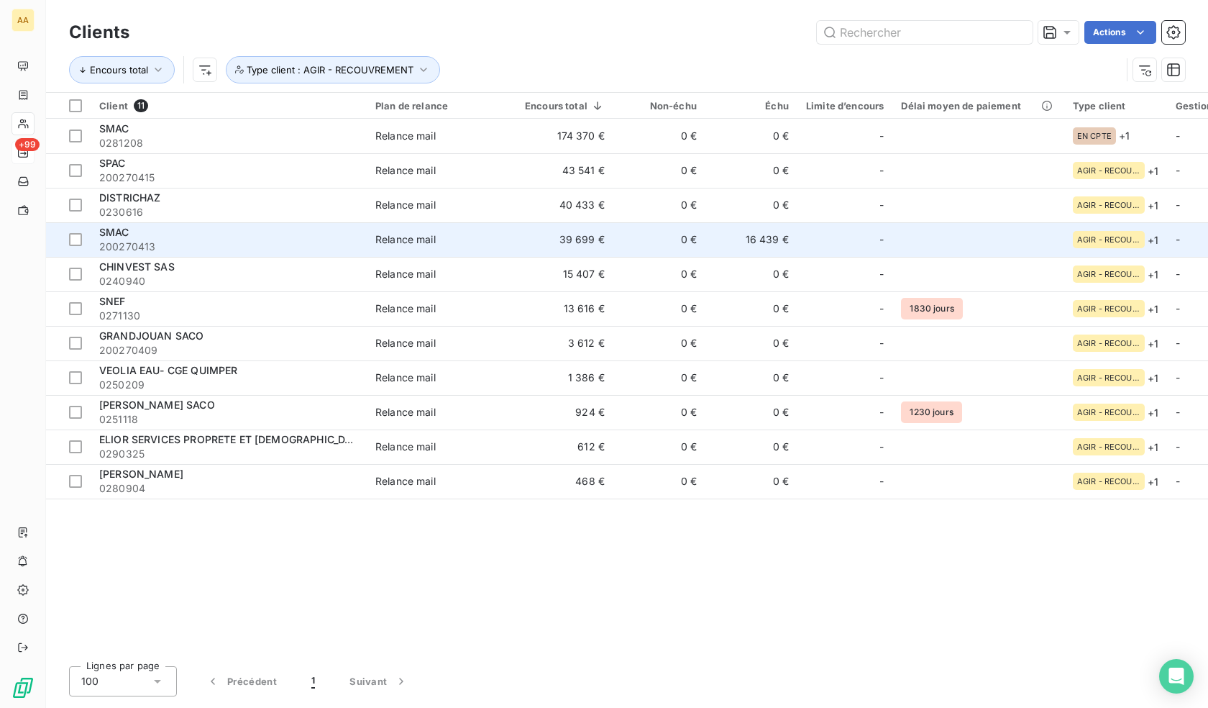
click at [149, 237] on div "SMAC" at bounding box center [228, 232] width 259 height 14
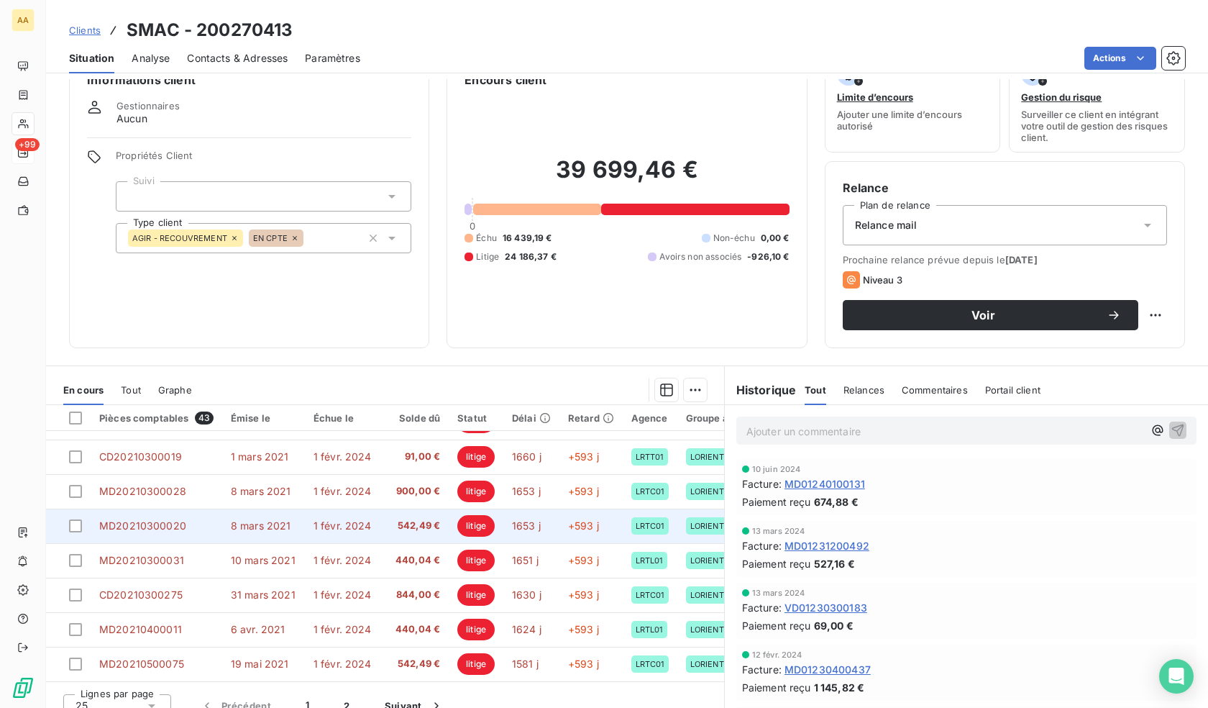
scroll to position [52, 0]
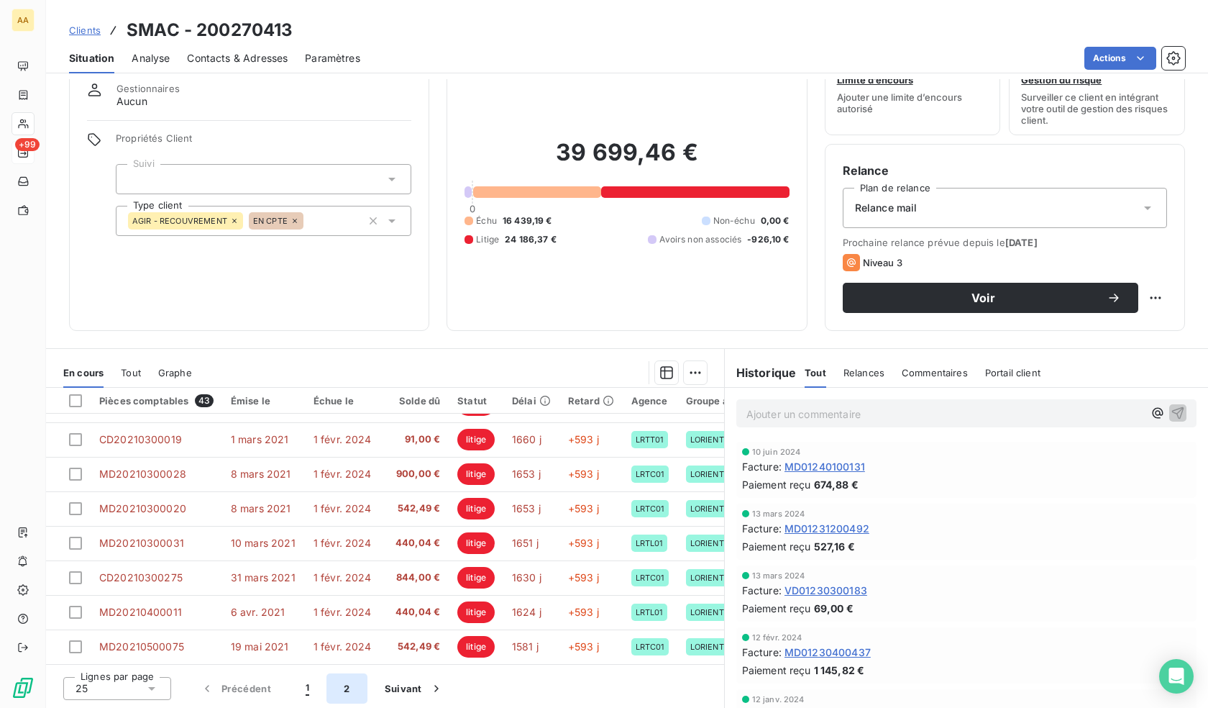
click at [343, 688] on button "2" at bounding box center [346, 688] width 40 height 30
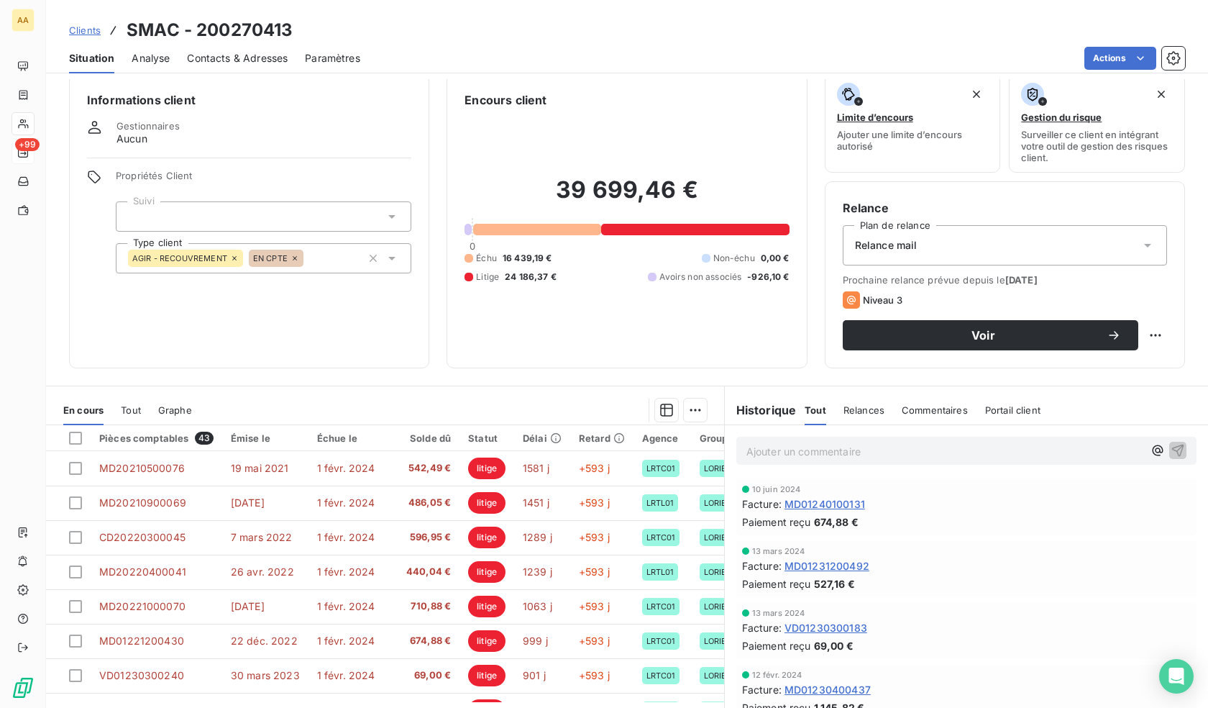
scroll to position [0, 0]
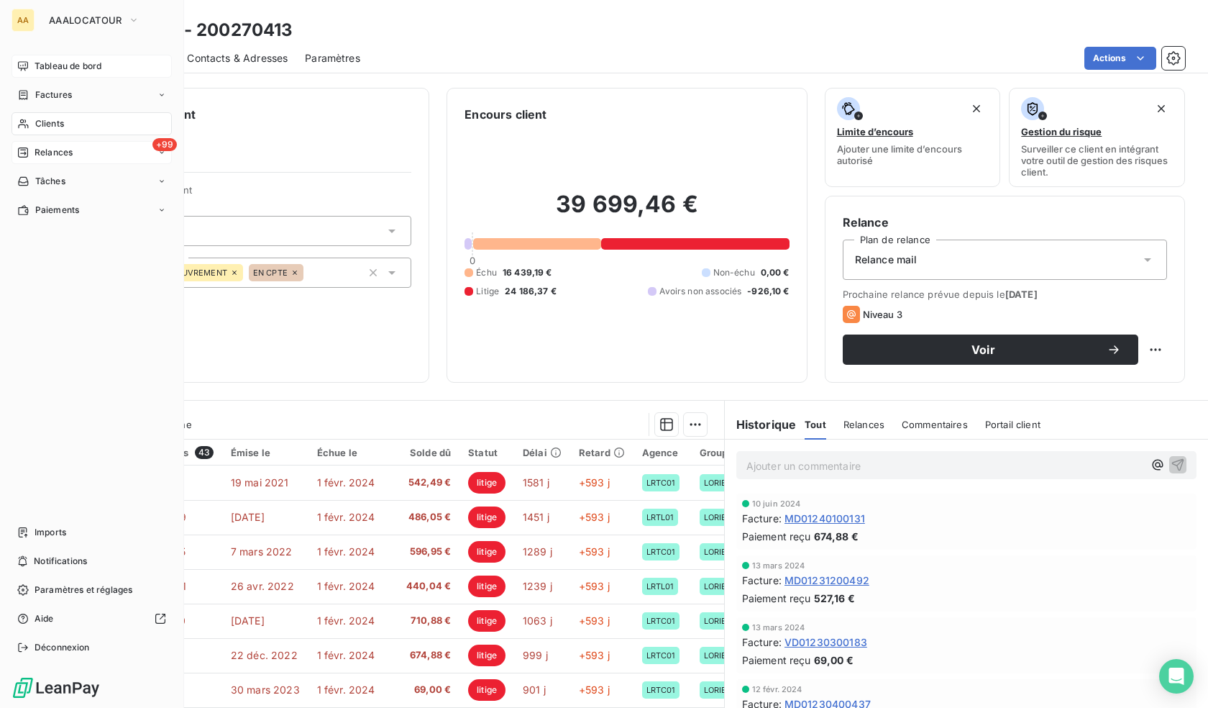
click at [24, 67] on icon at bounding box center [23, 66] width 12 height 12
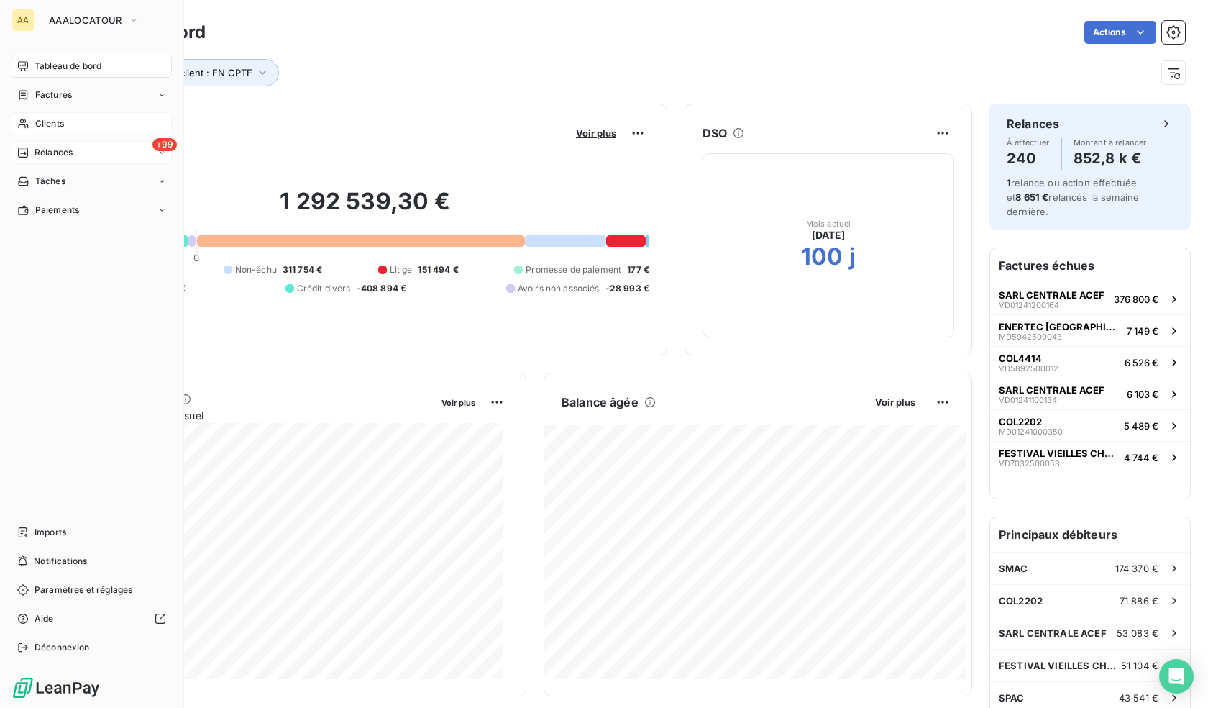
click at [75, 124] on div "Clients" at bounding box center [92, 123] width 160 height 23
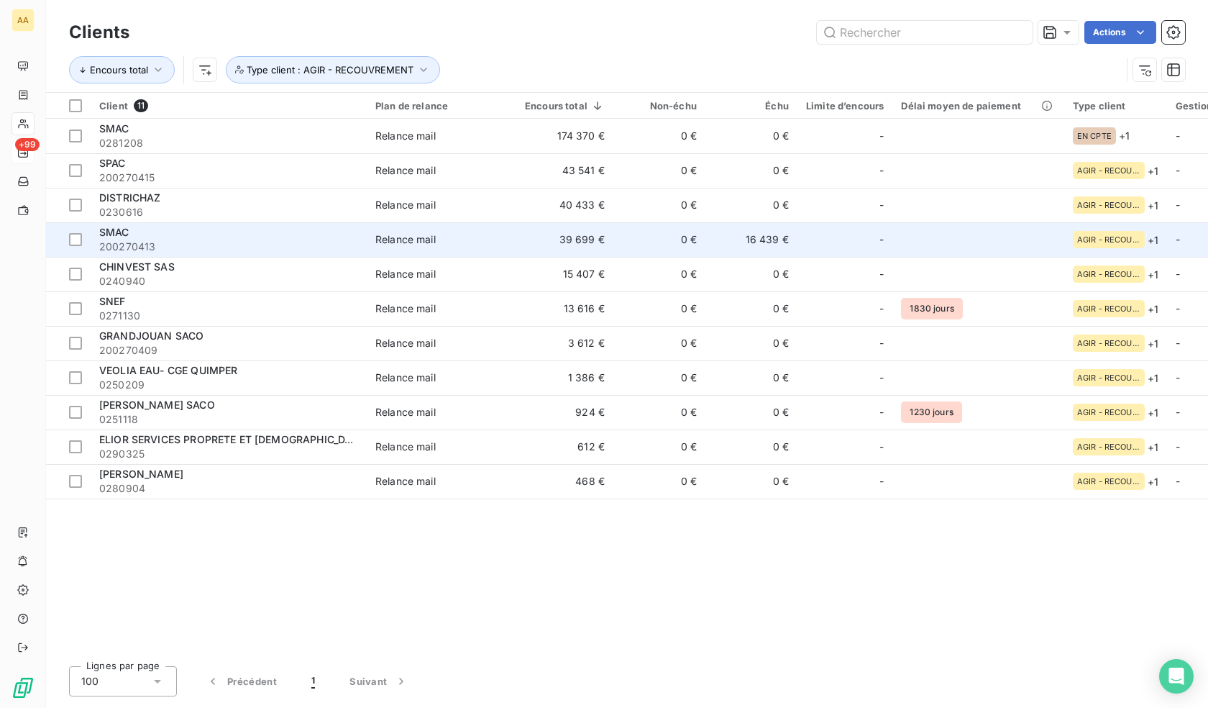
click at [132, 231] on div "SMAC" at bounding box center [228, 232] width 259 height 14
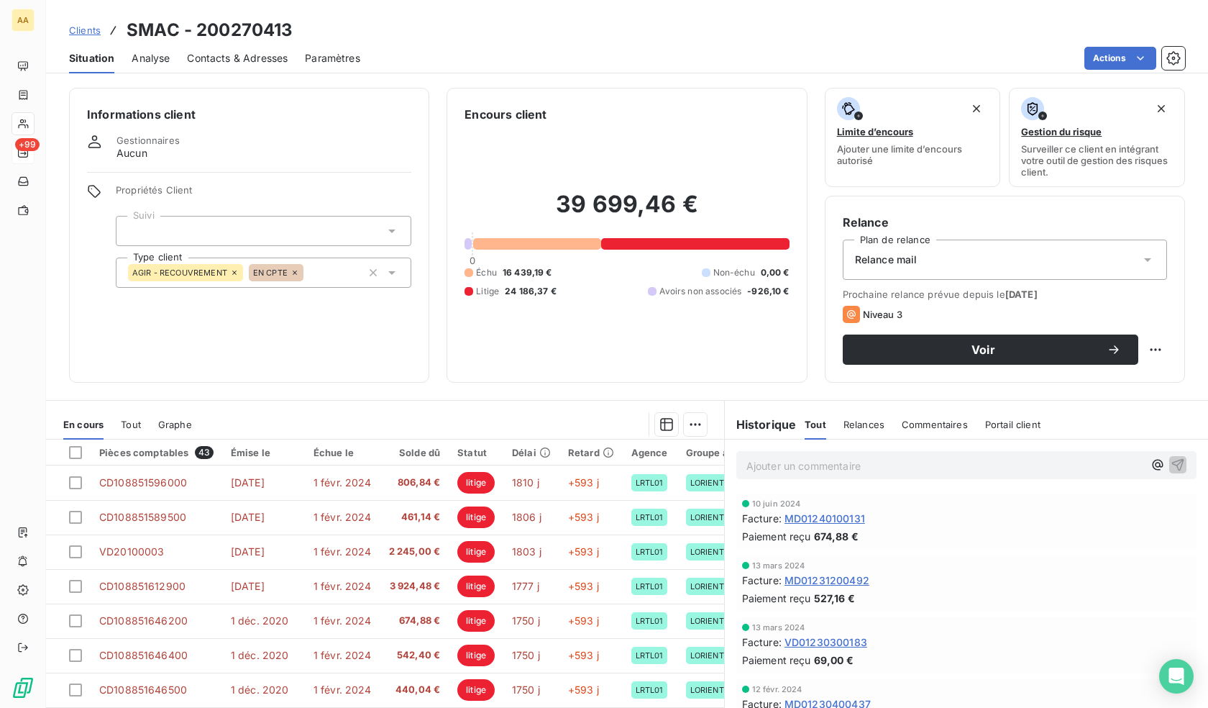
click at [567, 263] on div "39 699,46 € 0 Échu 16 439,19 € Non-échu 0,00 € Litige 24 186,37 € Avoirs non as…" at bounding box center [627, 244] width 324 height 242
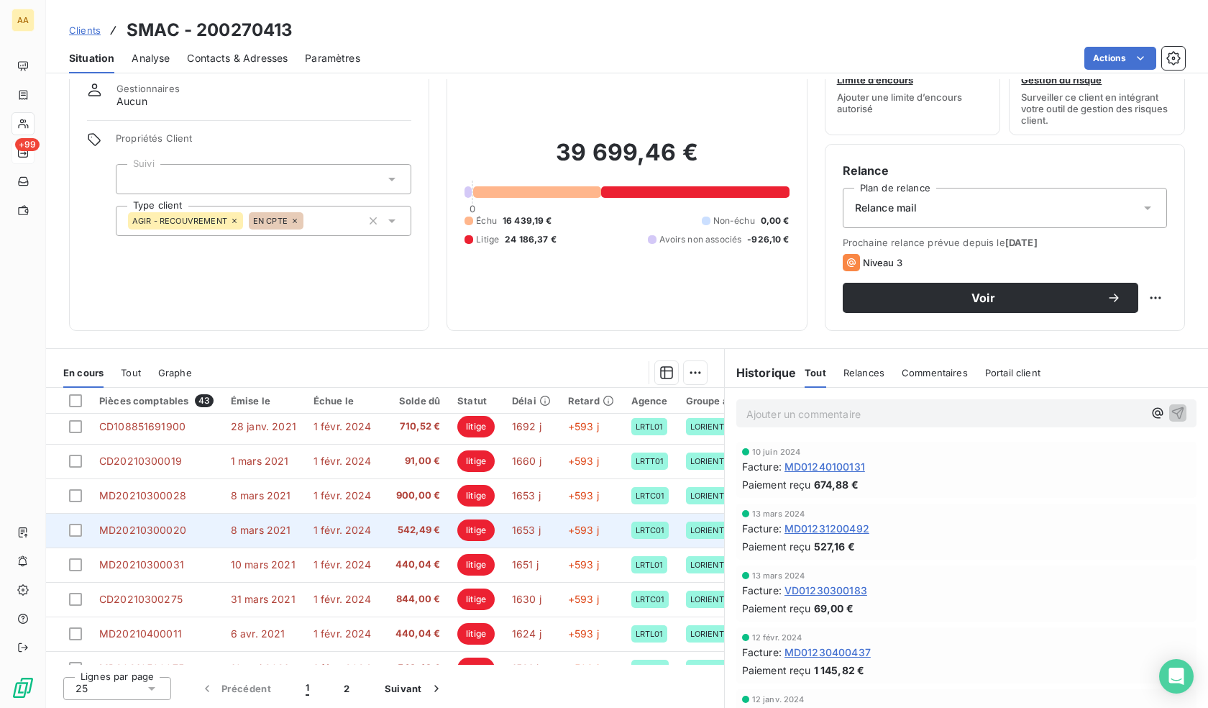
scroll to position [618, 0]
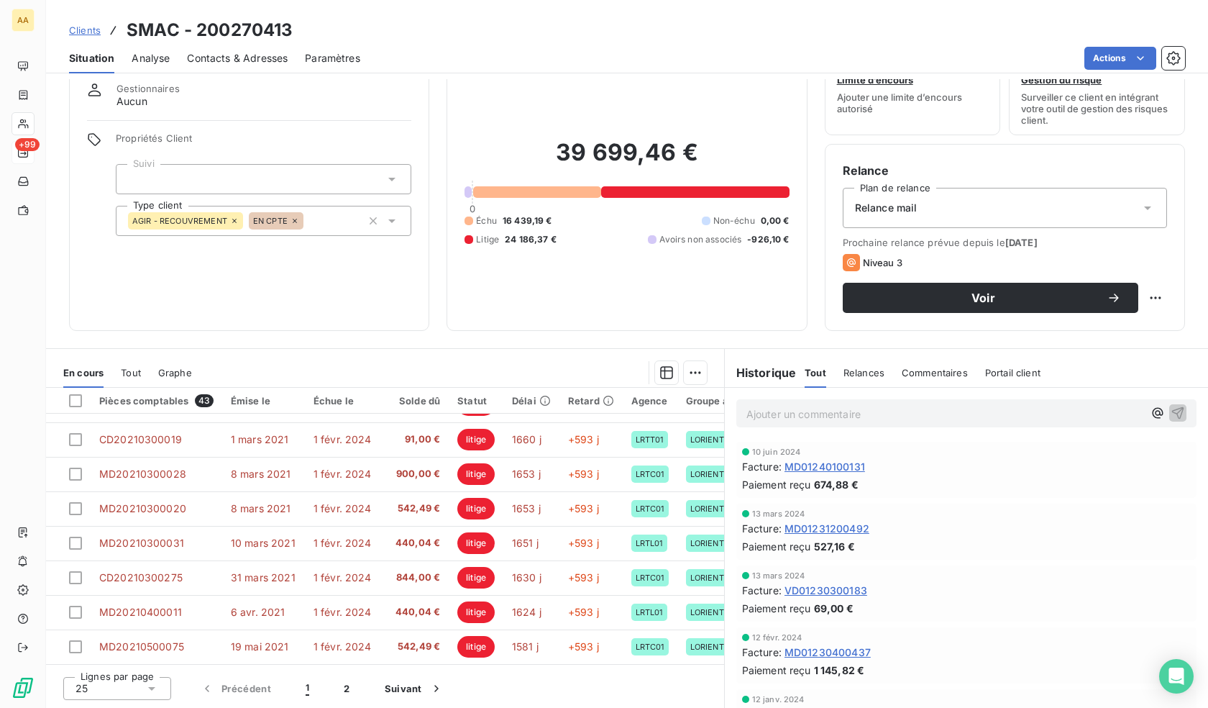
click at [168, 690] on div "25" at bounding box center [117, 688] width 108 height 23
click at [113, 666] on li "100" at bounding box center [117, 661] width 108 height 26
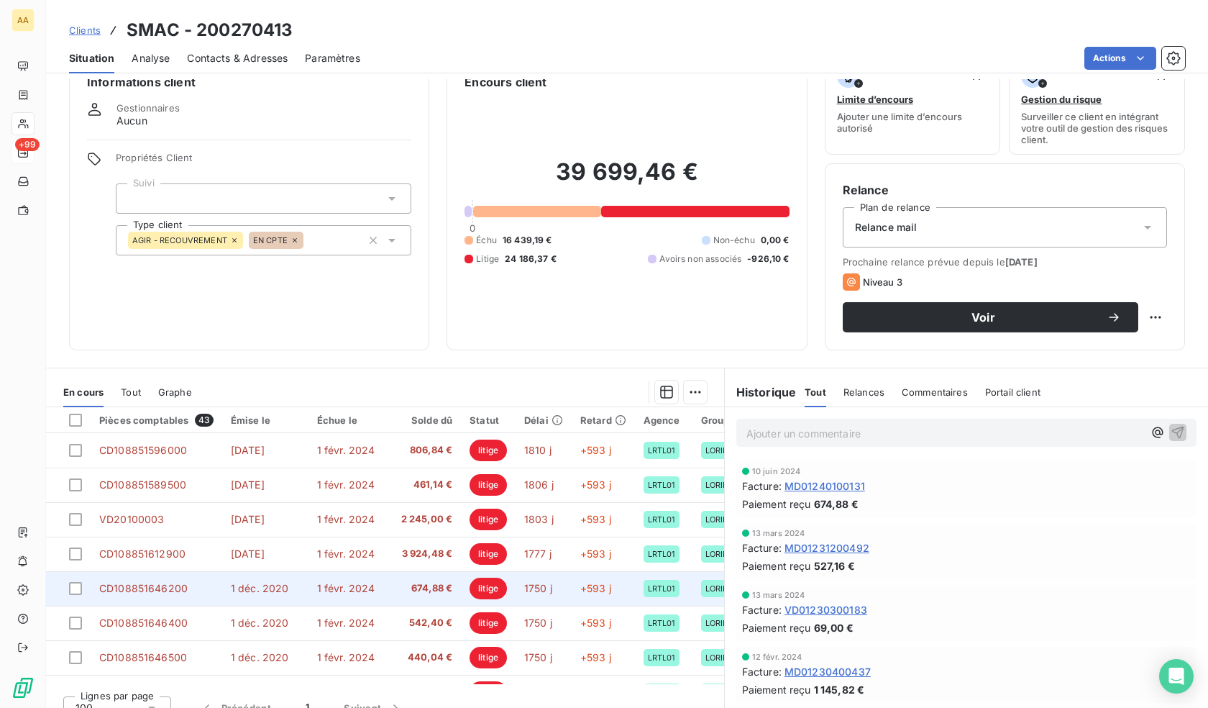
scroll to position [0, 0]
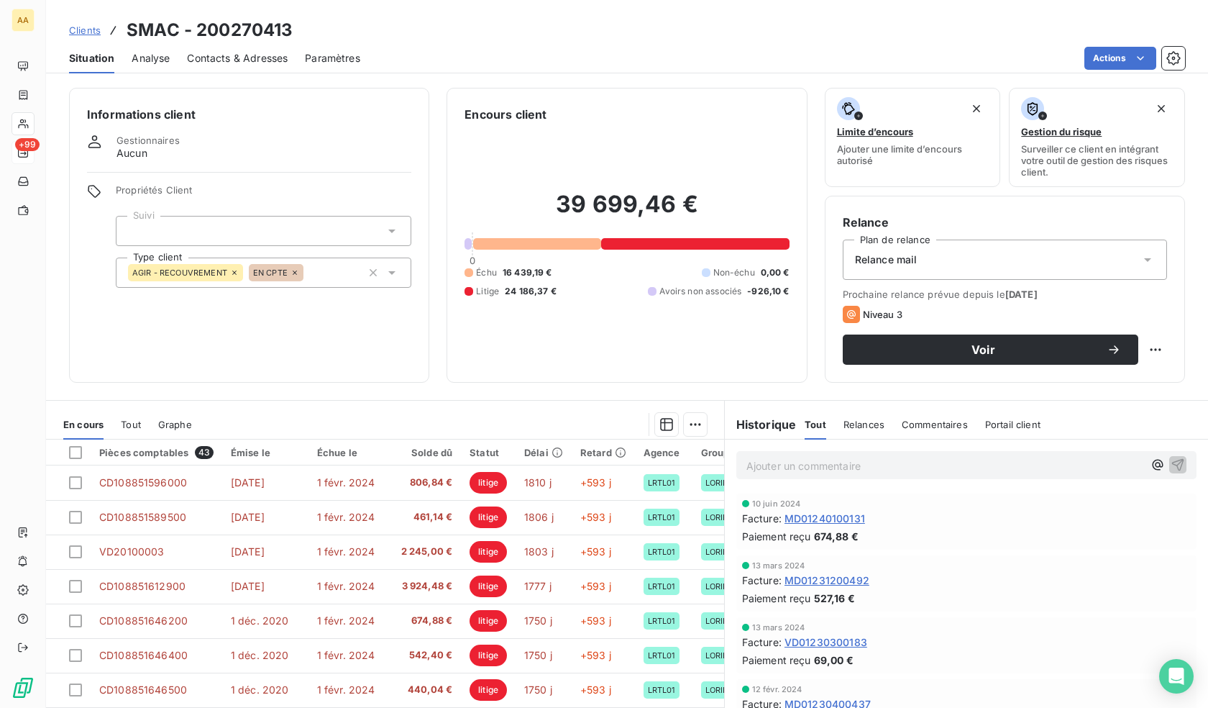
click at [497, 247] on div at bounding box center [537, 244] width 128 height 12
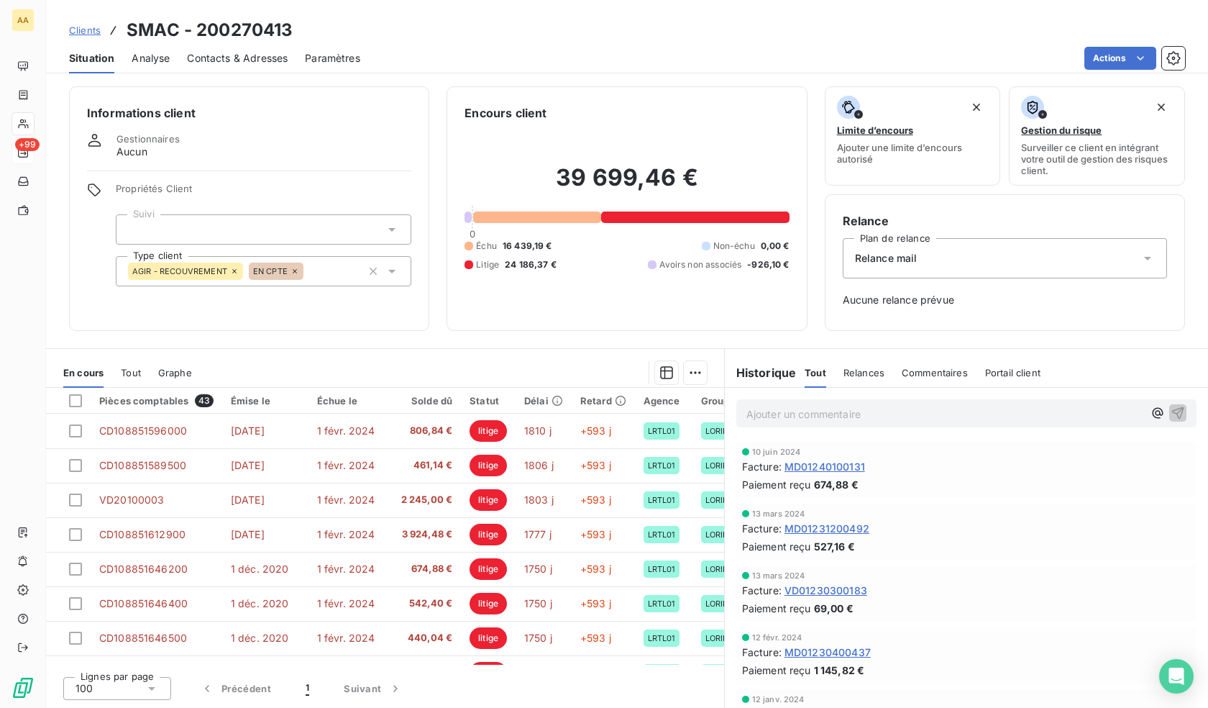
click at [934, 262] on div "Relance mail" at bounding box center [1005, 258] width 324 height 40
click at [660, 314] on div "Encours client 39 699,46 € 0 Échu 16 439,19 € Non-échu 0,00 € Litige 24 186,37 …" at bounding box center [627, 208] width 360 height 244
drag, startPoint x: 947, startPoint y: 263, endPoint x: 831, endPoint y: 261, distance: 116.5
click at [831, 261] on div "Relance Plan de relance Relance mail Aucune relance prévue" at bounding box center [1005, 262] width 360 height 137
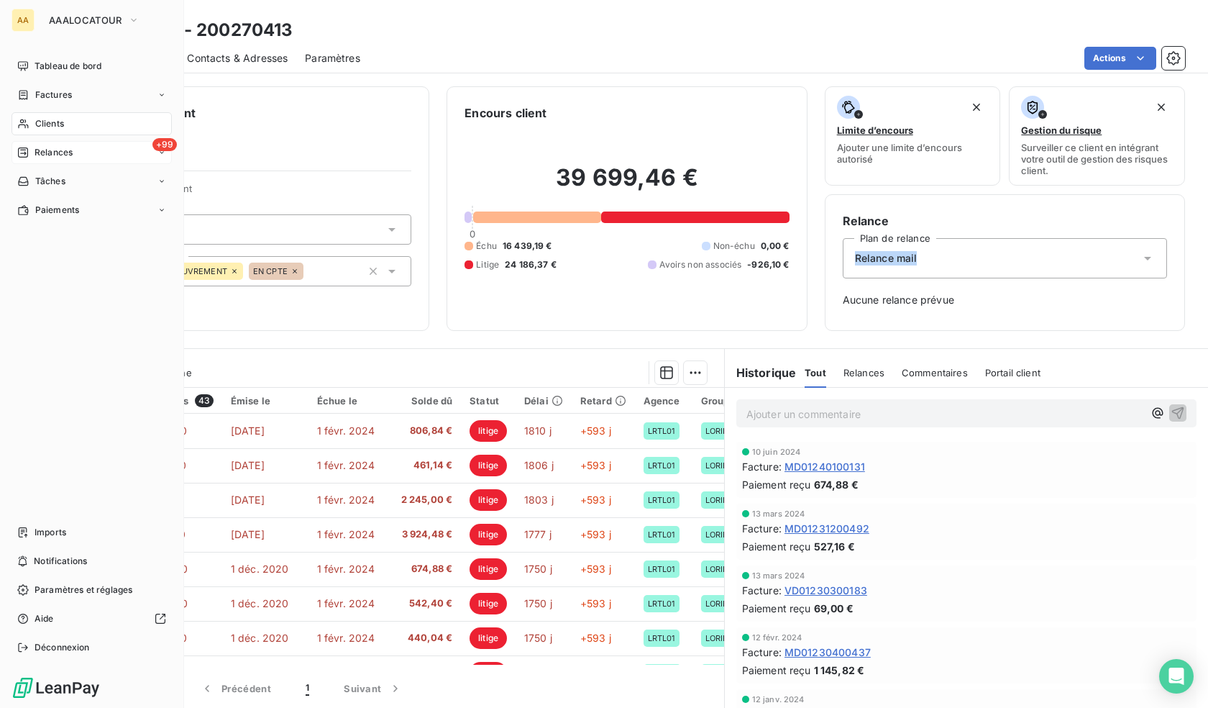
click at [41, 126] on span "Clients" at bounding box center [49, 123] width 29 height 13
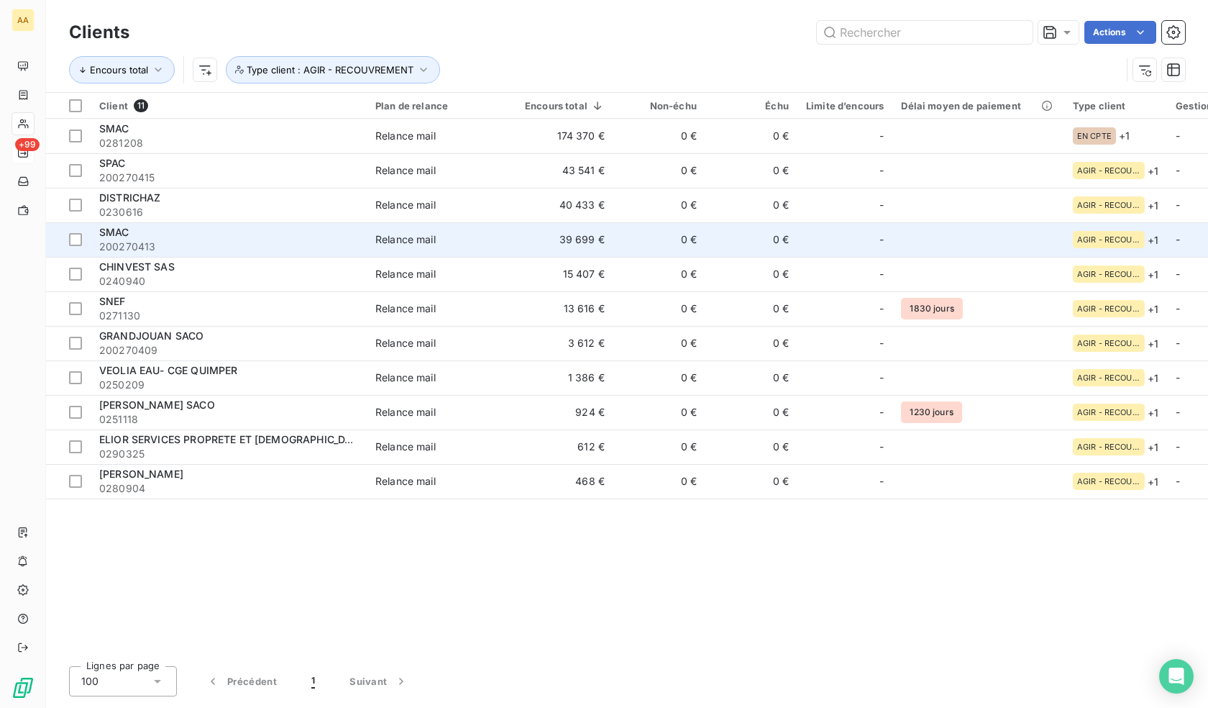
click at [143, 236] on div "SMAC" at bounding box center [228, 232] width 259 height 14
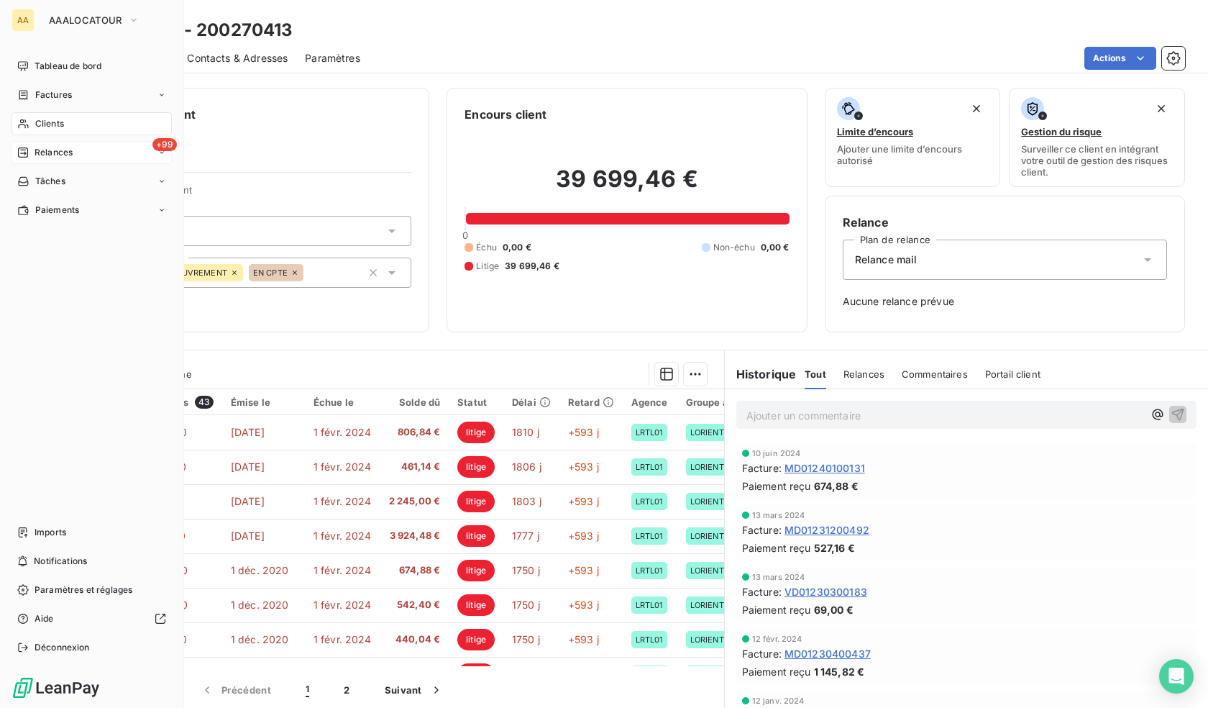
click at [24, 129] on icon at bounding box center [23, 124] width 12 height 12
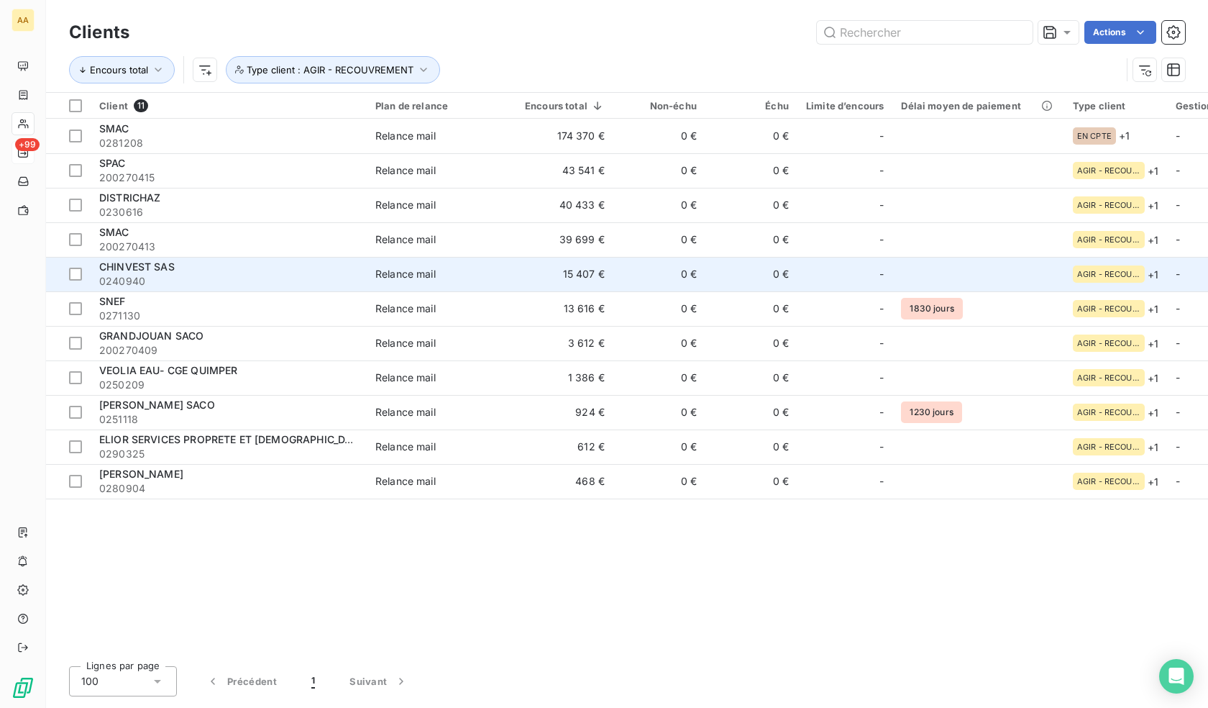
click at [161, 275] on span "0240940" at bounding box center [228, 281] width 259 height 14
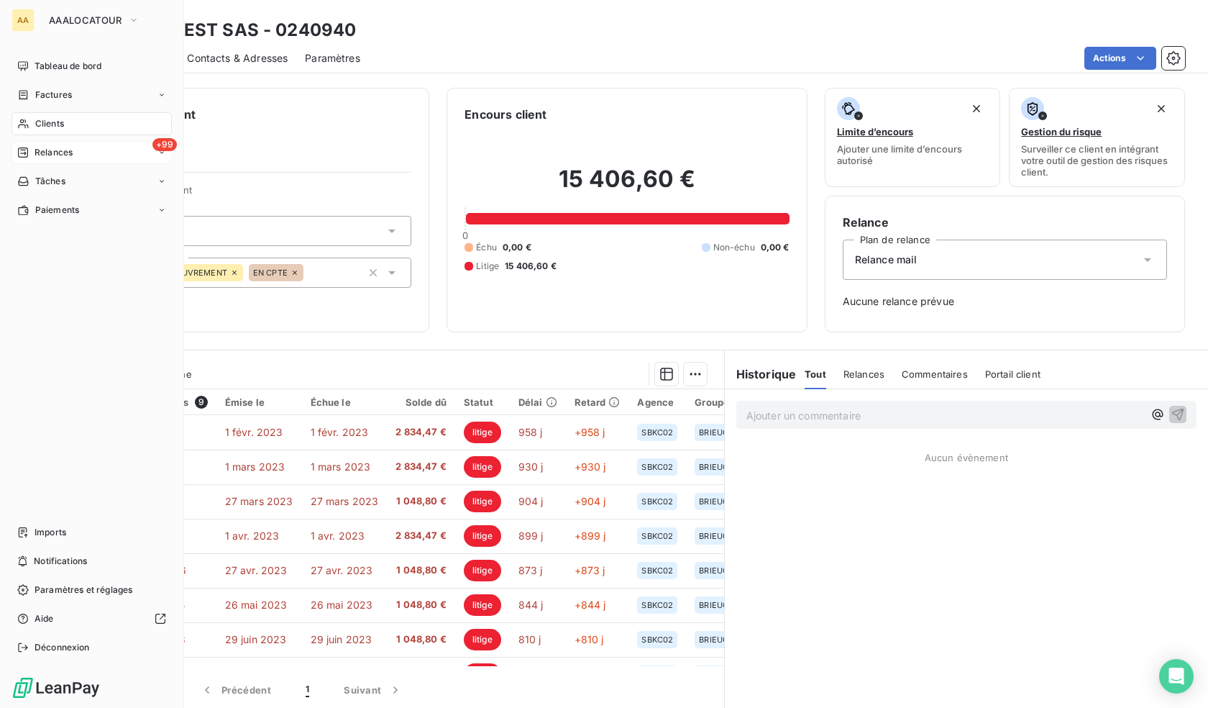
click at [50, 128] on span "Clients" at bounding box center [49, 123] width 29 height 13
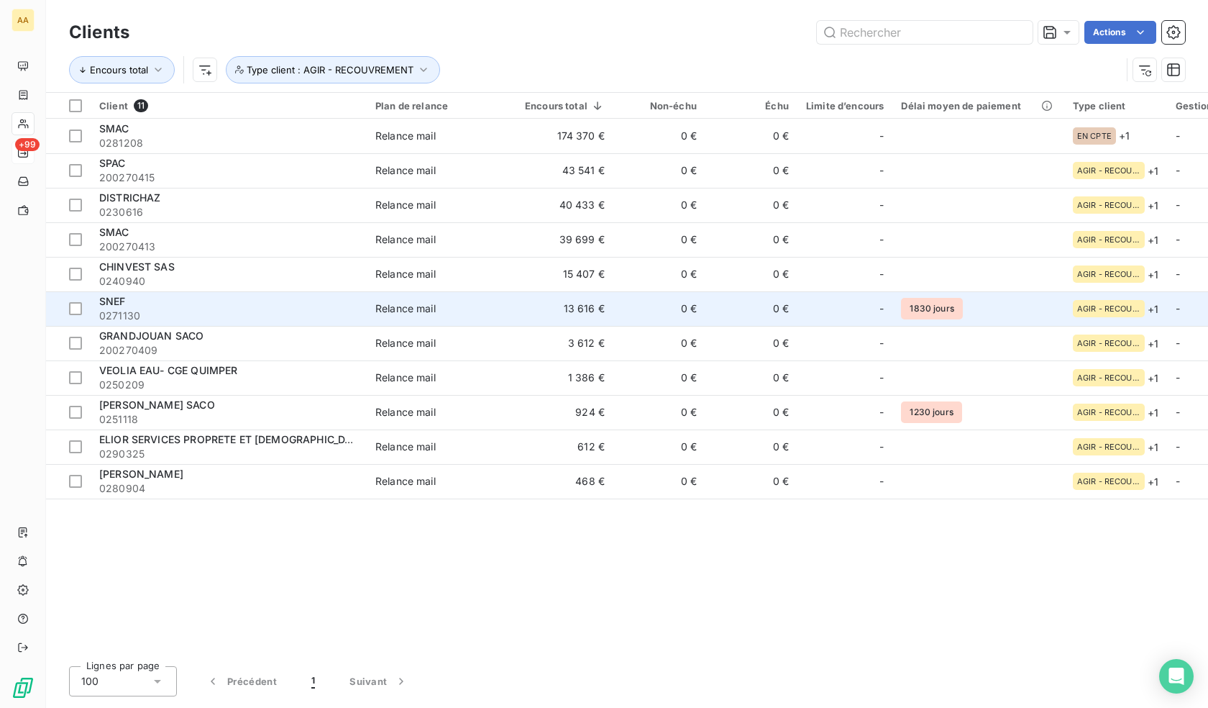
click at [134, 305] on div "SNEF" at bounding box center [228, 301] width 259 height 14
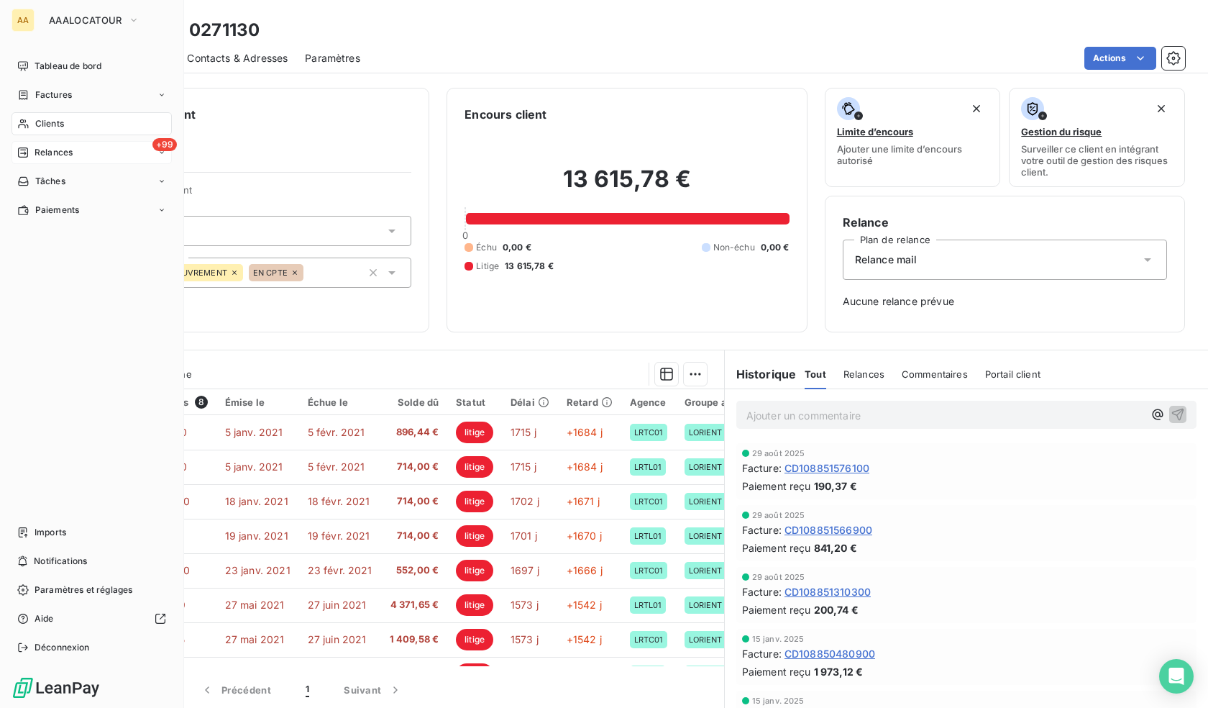
click at [107, 126] on div "Clients" at bounding box center [92, 123] width 160 height 23
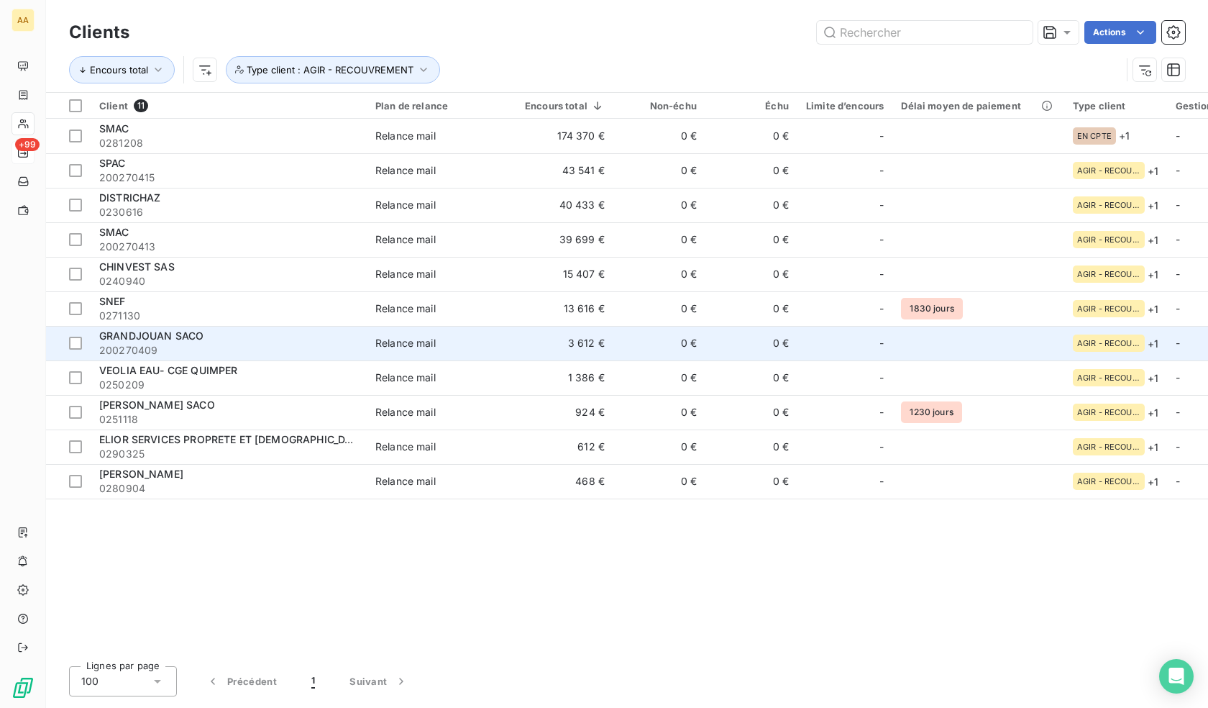
click at [161, 343] on span "200270409" at bounding box center [228, 350] width 259 height 14
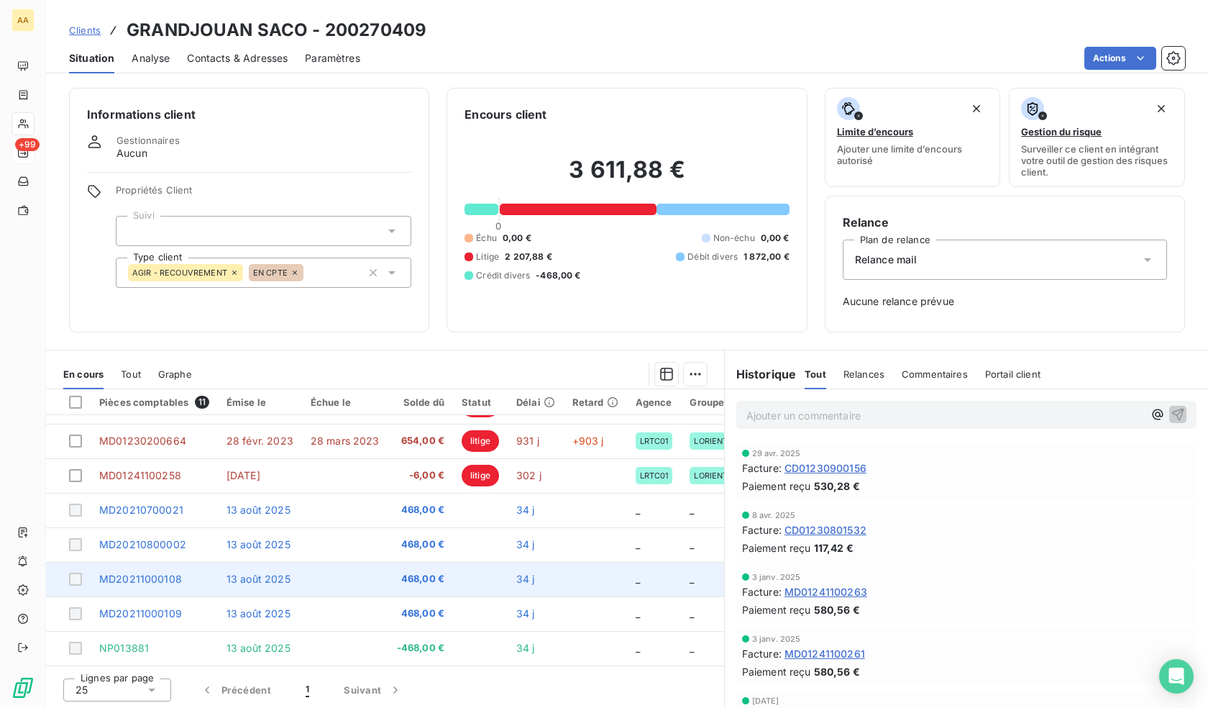
scroll to position [1, 0]
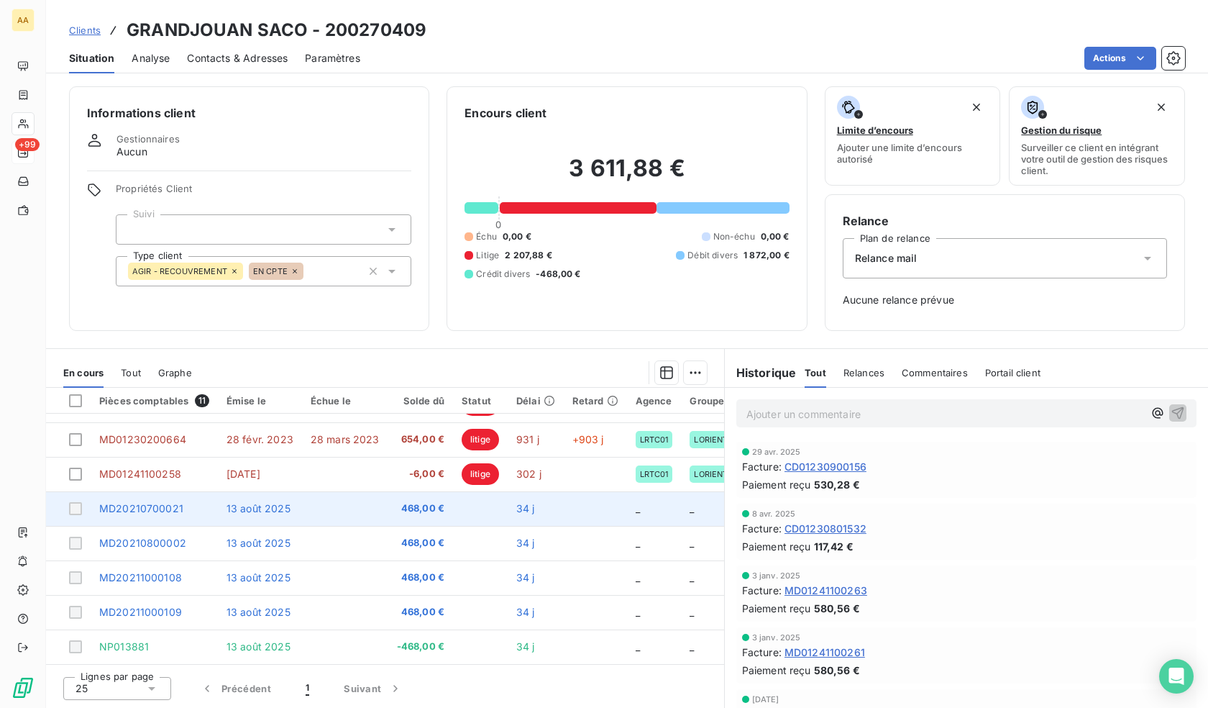
click at [78, 502] on div at bounding box center [75, 508] width 13 height 13
click at [76, 506] on div at bounding box center [75, 508] width 13 height 13
drag, startPoint x: 74, startPoint y: 503, endPoint x: 74, endPoint y: 529, distance: 25.9
click at [74, 503] on div at bounding box center [75, 508] width 13 height 13
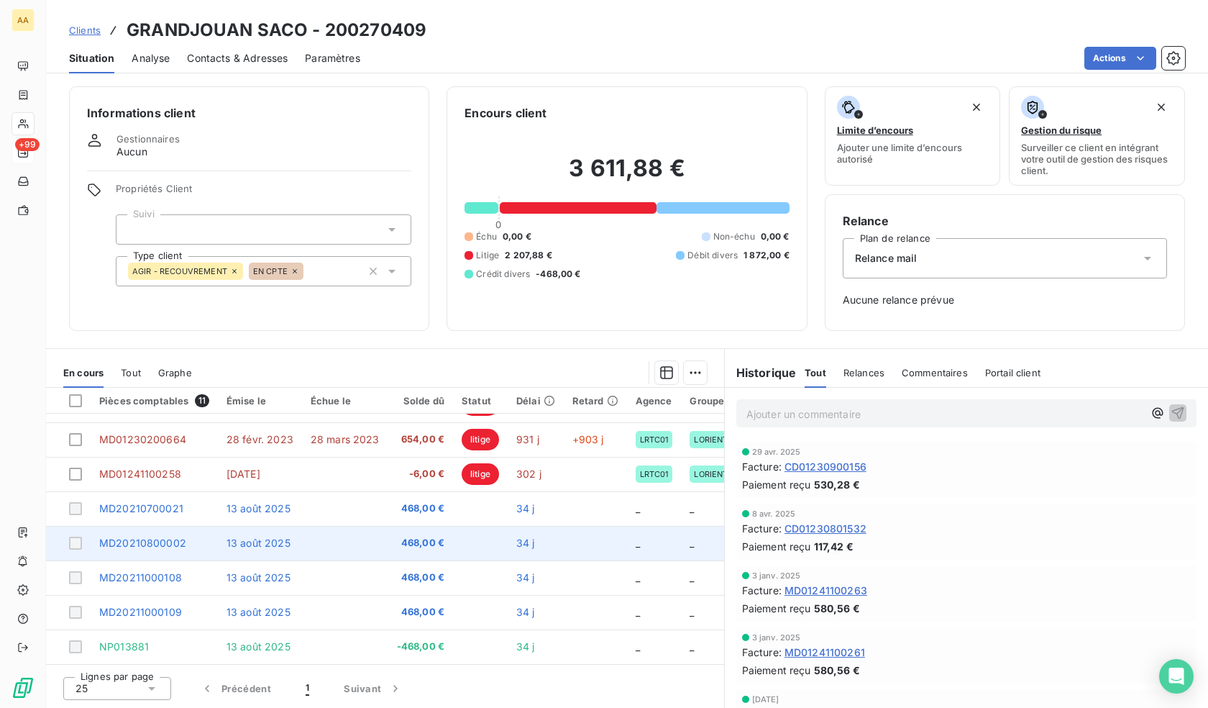
click at [73, 543] on div at bounding box center [75, 542] width 13 height 13
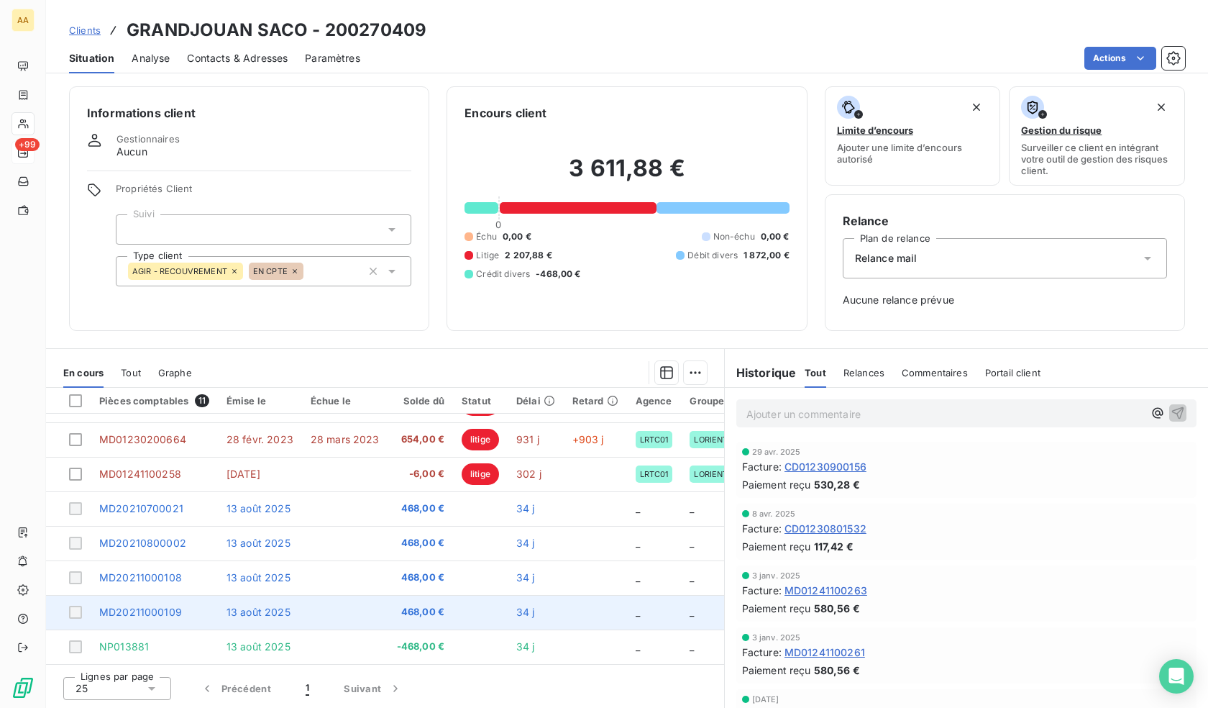
drag, startPoint x: 73, startPoint y: 562, endPoint x: 62, endPoint y: 616, distance: 55.7
click at [70, 579] on td at bounding box center [68, 577] width 45 height 35
click at [60, 620] on td at bounding box center [68, 612] width 45 height 35
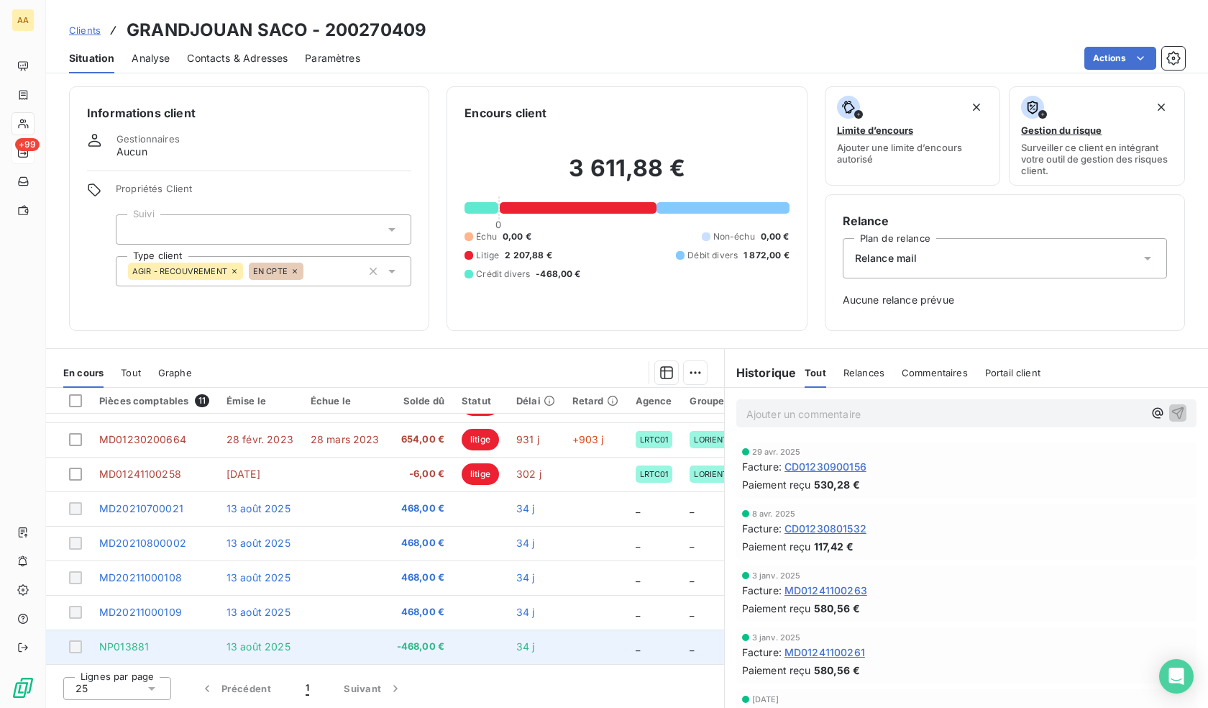
click at [70, 640] on div at bounding box center [75, 646] width 13 height 13
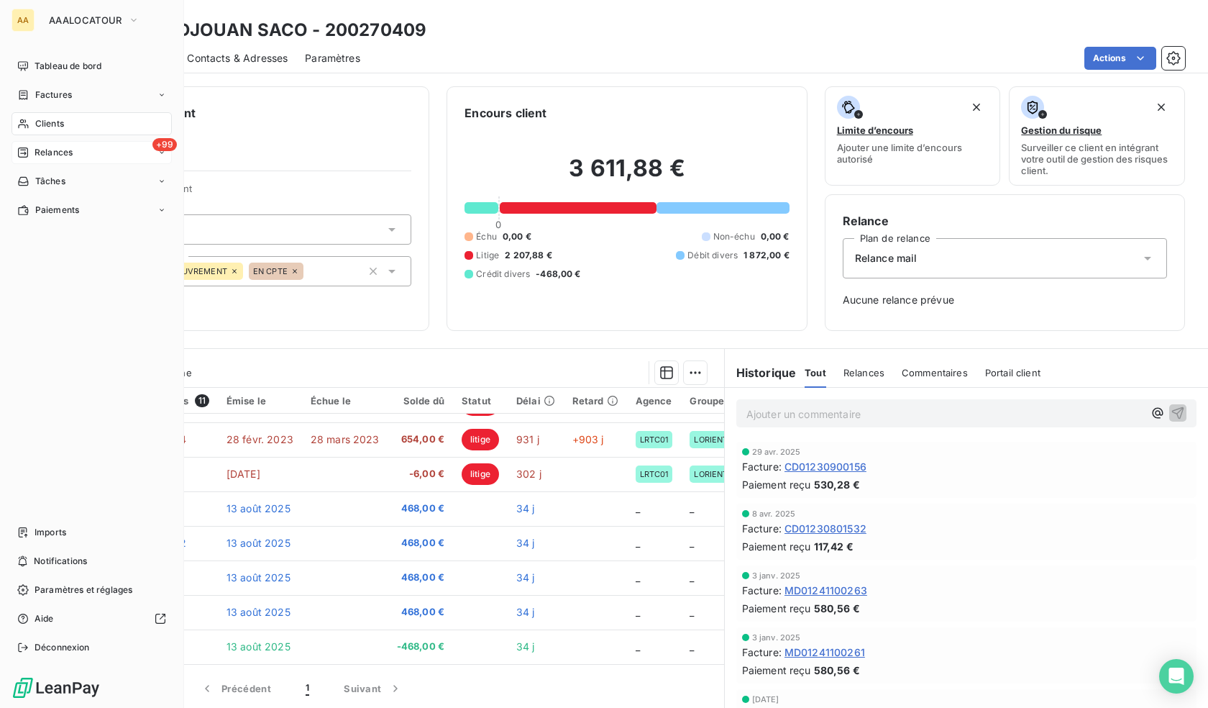
click at [32, 127] on div "Clients" at bounding box center [92, 123] width 160 height 23
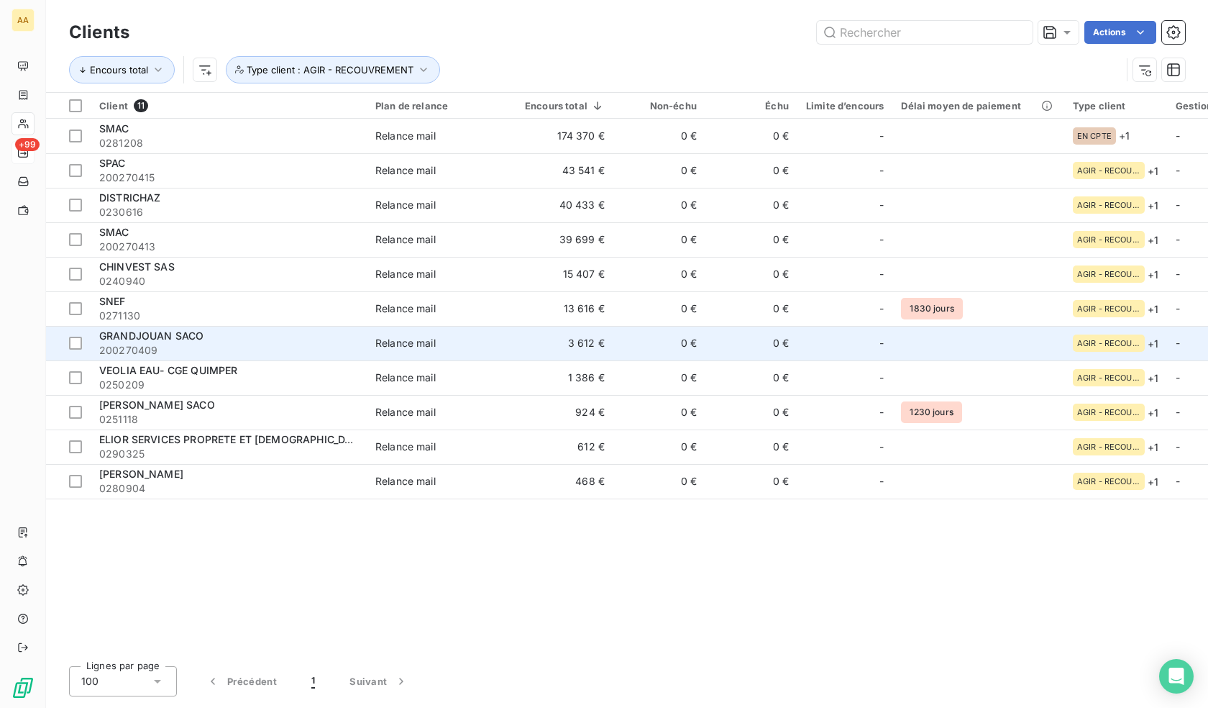
click at [160, 337] on span "GRANDJOUAN SACO" at bounding box center [151, 335] width 104 height 12
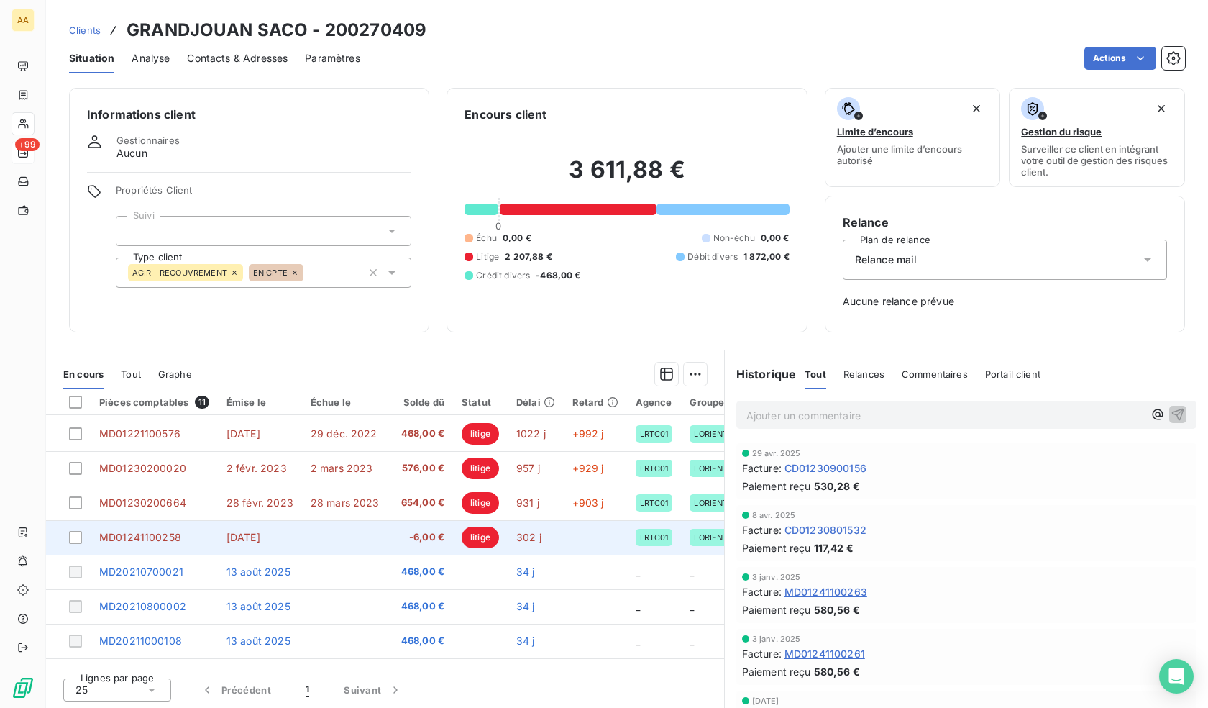
scroll to position [135, 0]
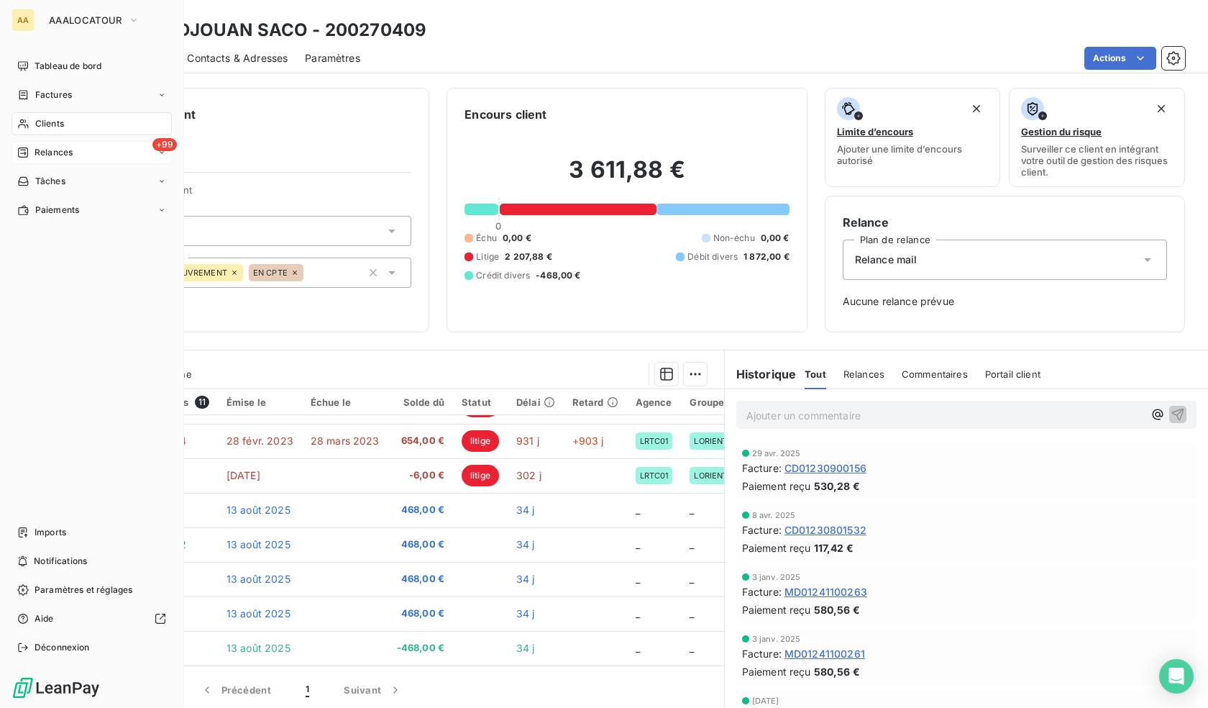
click at [29, 121] on div "Clients" at bounding box center [92, 123] width 160 height 23
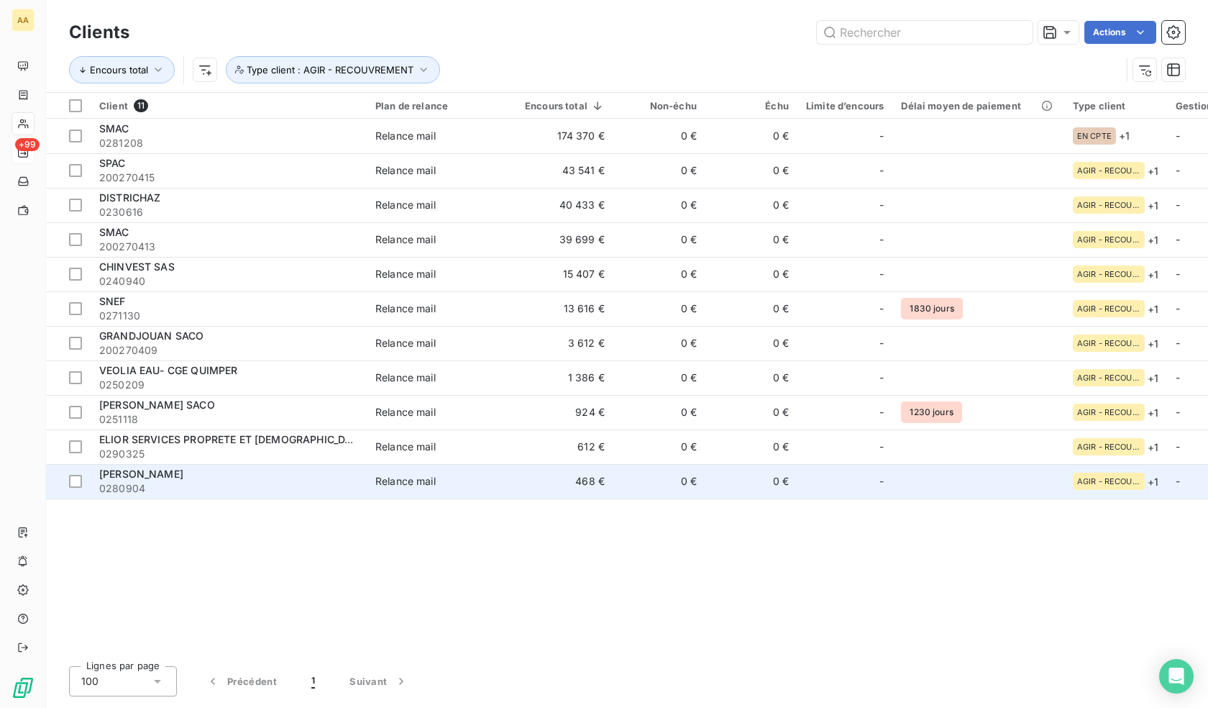
click at [169, 483] on span "0280904" at bounding box center [228, 488] width 259 height 14
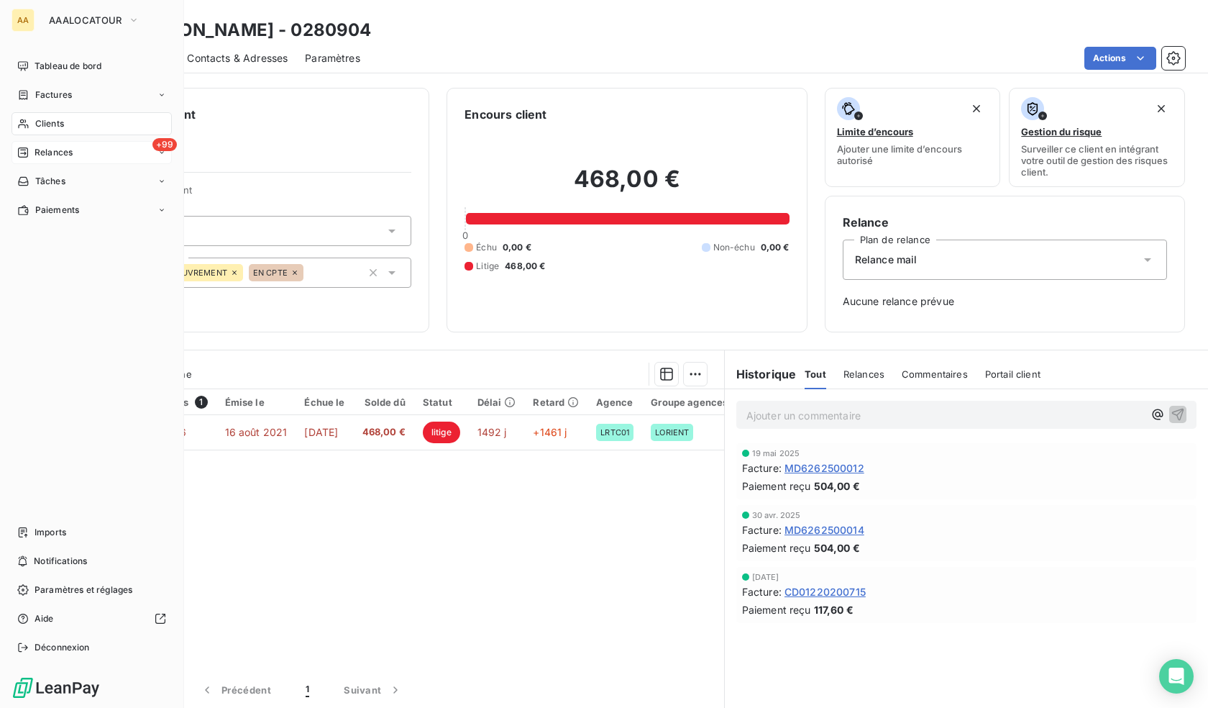
click at [33, 126] on div "Clients" at bounding box center [92, 123] width 160 height 23
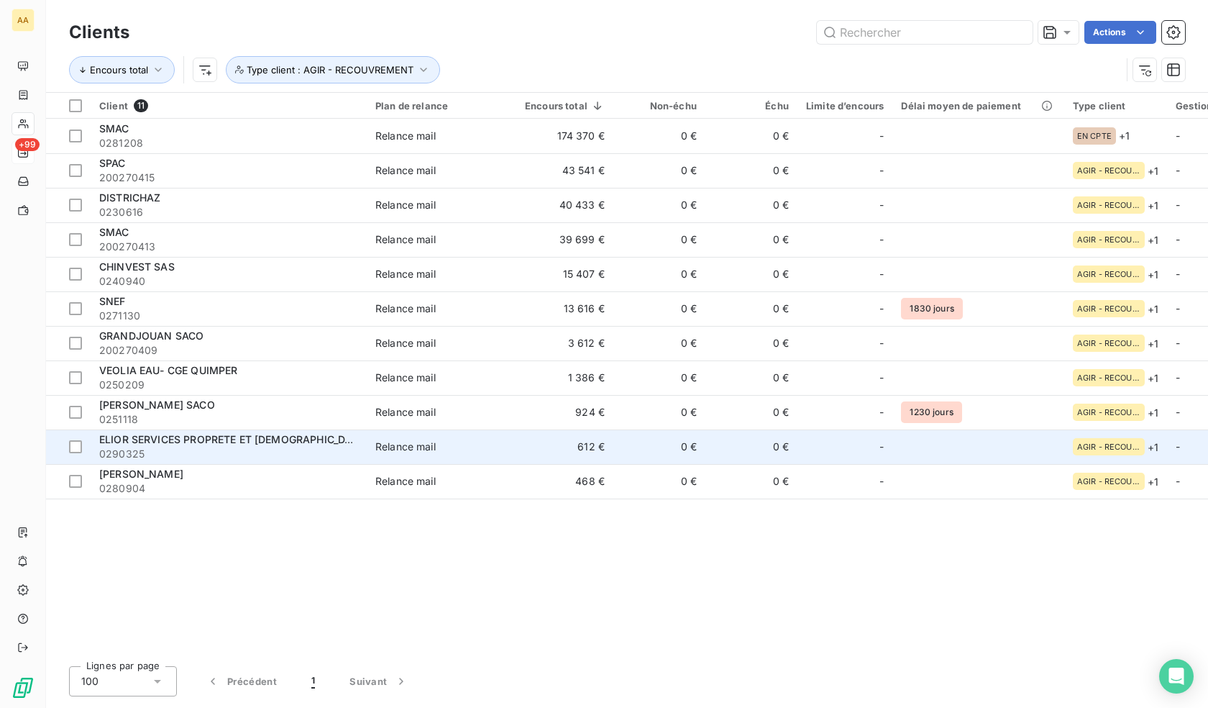
click at [189, 438] on span "ELIOR SERVICES PROPRETE ET [DEMOGRAPHIC_DATA]" at bounding box center [233, 439] width 269 height 12
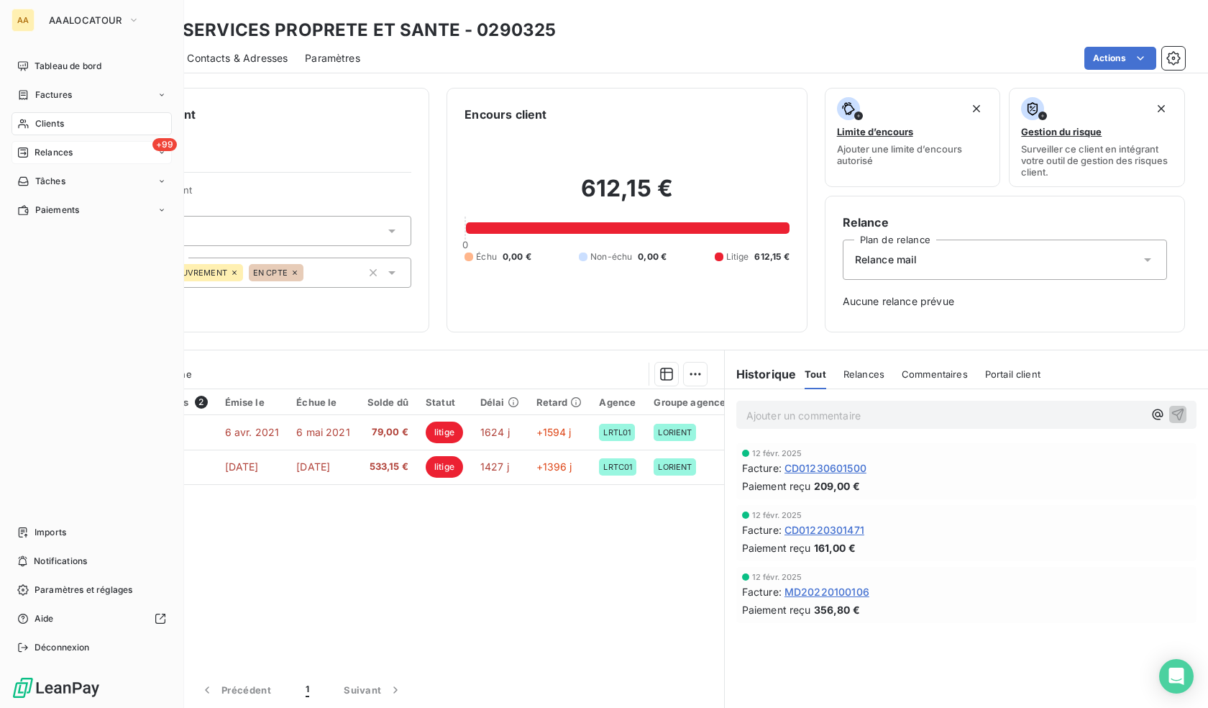
click at [70, 110] on nav "Tableau de bord Factures Clients +99 Relances Tâches Paiements" at bounding box center [92, 138] width 160 height 167
click at [70, 122] on div "Clients" at bounding box center [92, 123] width 160 height 23
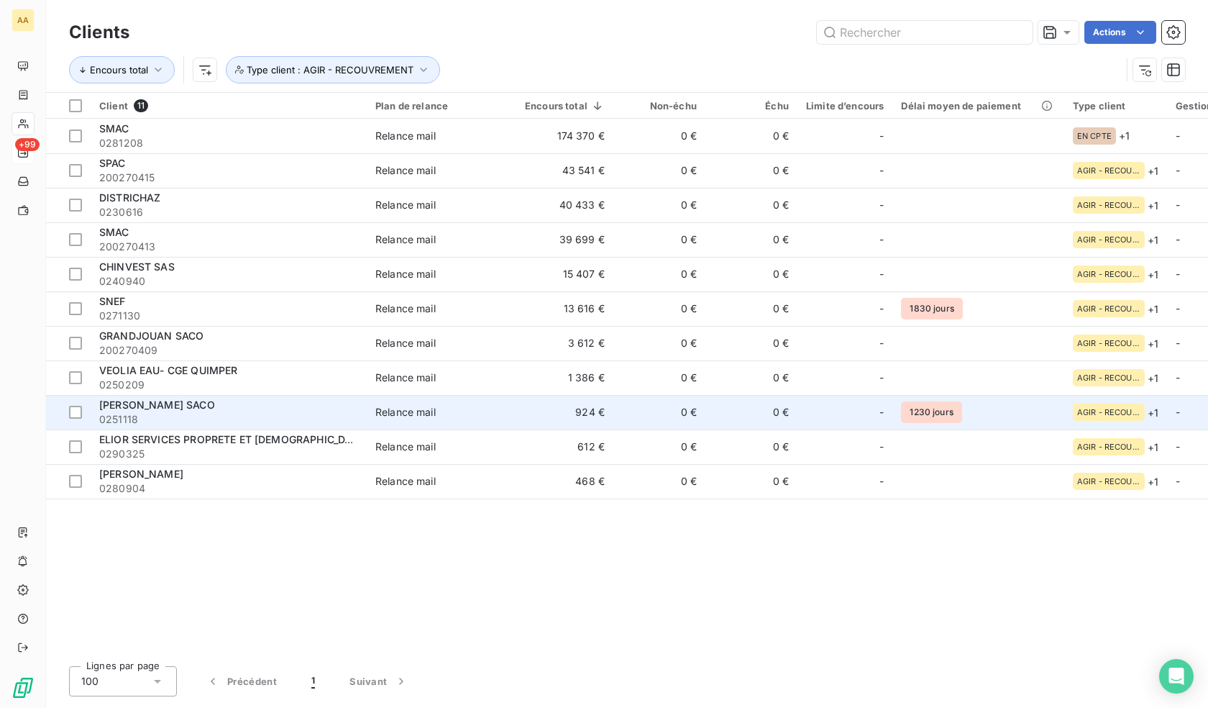
click at [188, 398] on span "[PERSON_NAME] SACO" at bounding box center [157, 404] width 116 height 12
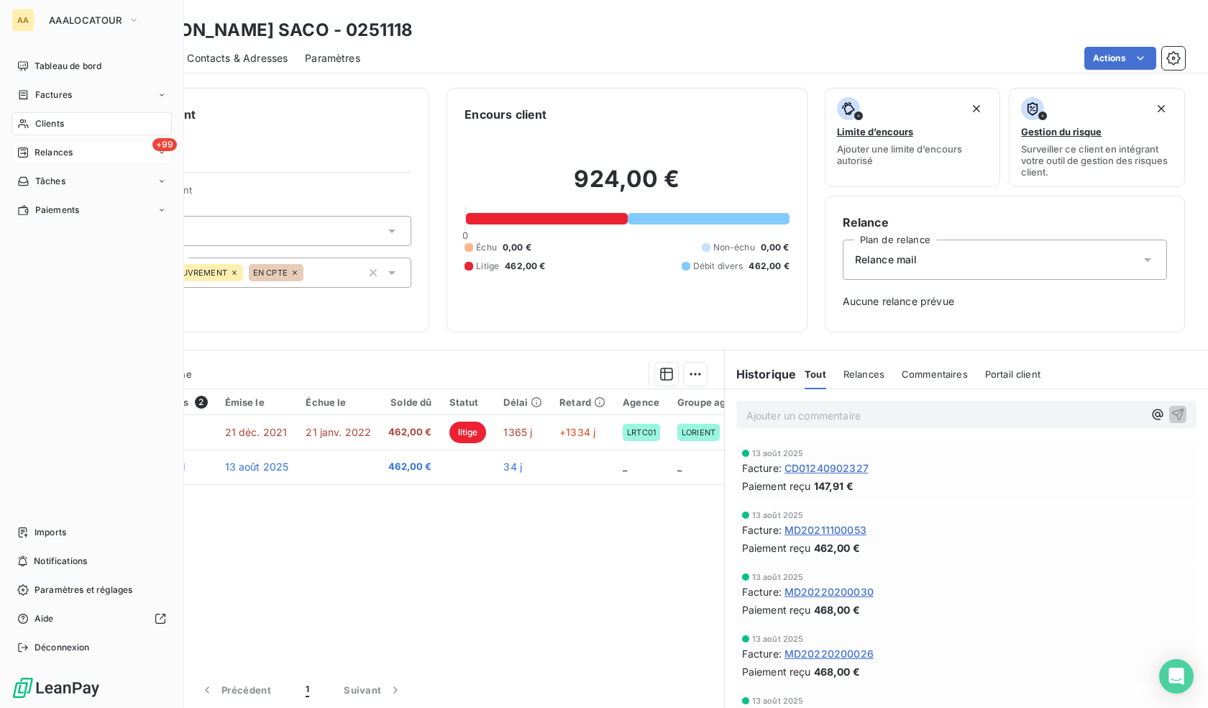
click at [42, 123] on span "Clients" at bounding box center [49, 123] width 29 height 13
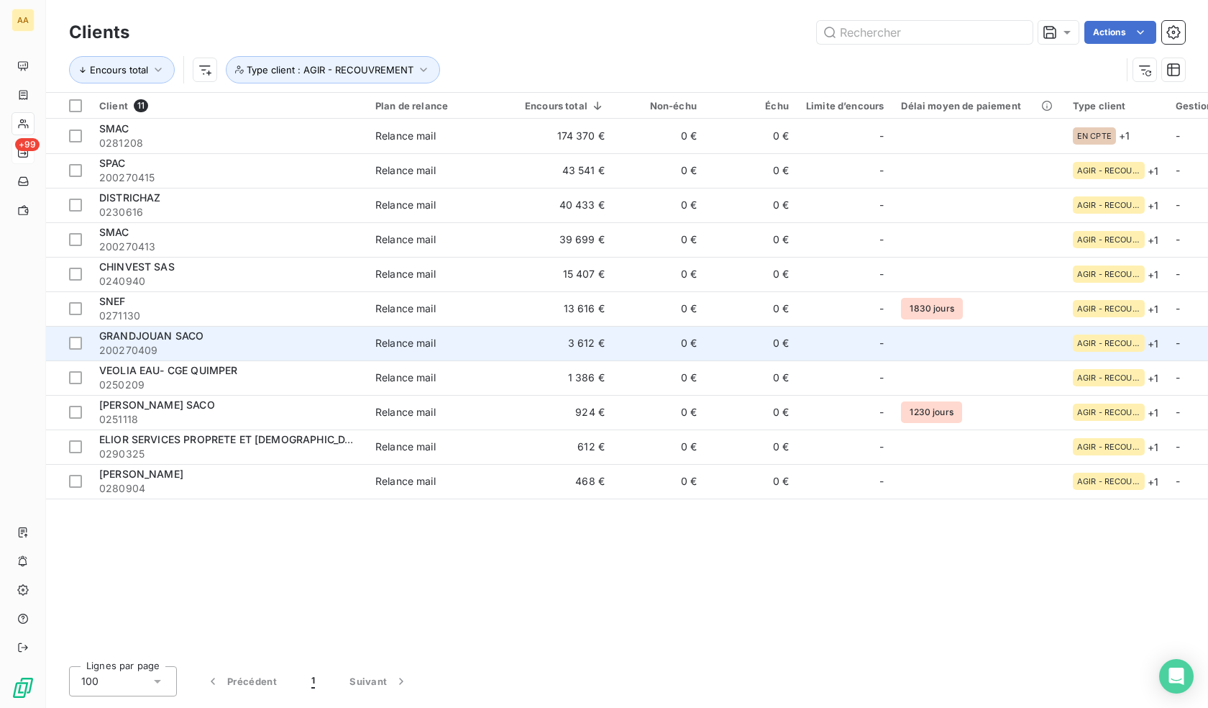
click at [227, 355] on span "200270409" at bounding box center [228, 350] width 259 height 14
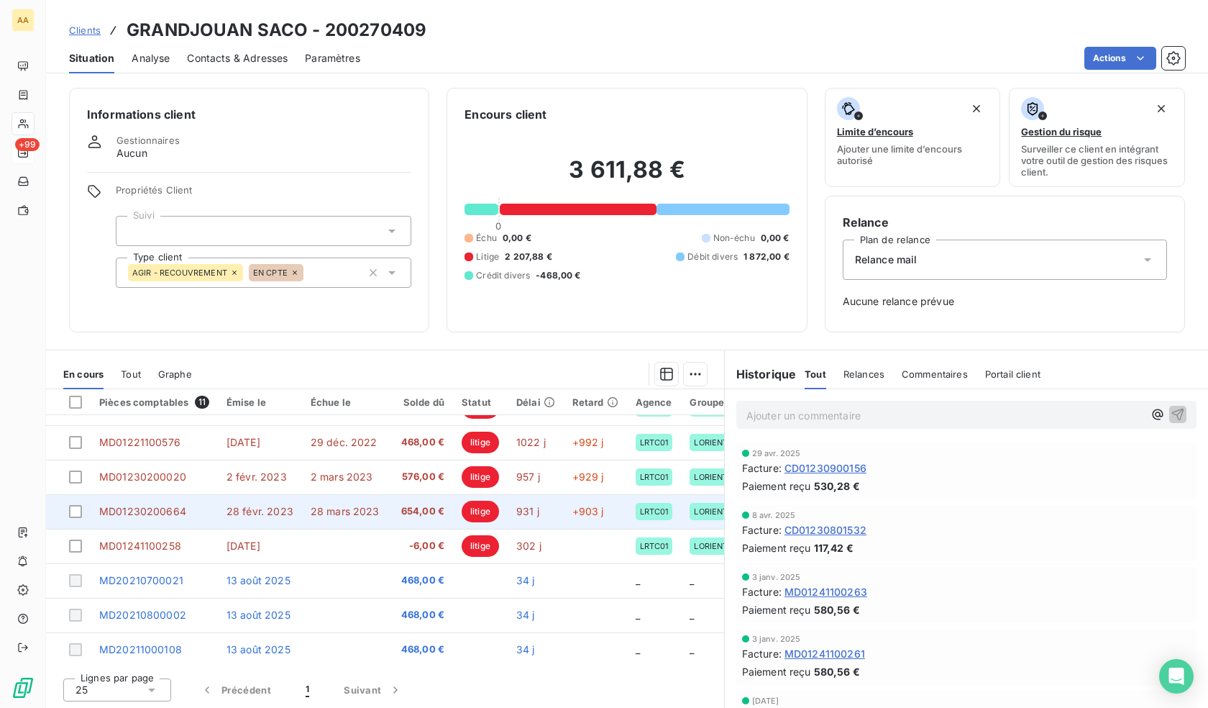
scroll to position [135, 0]
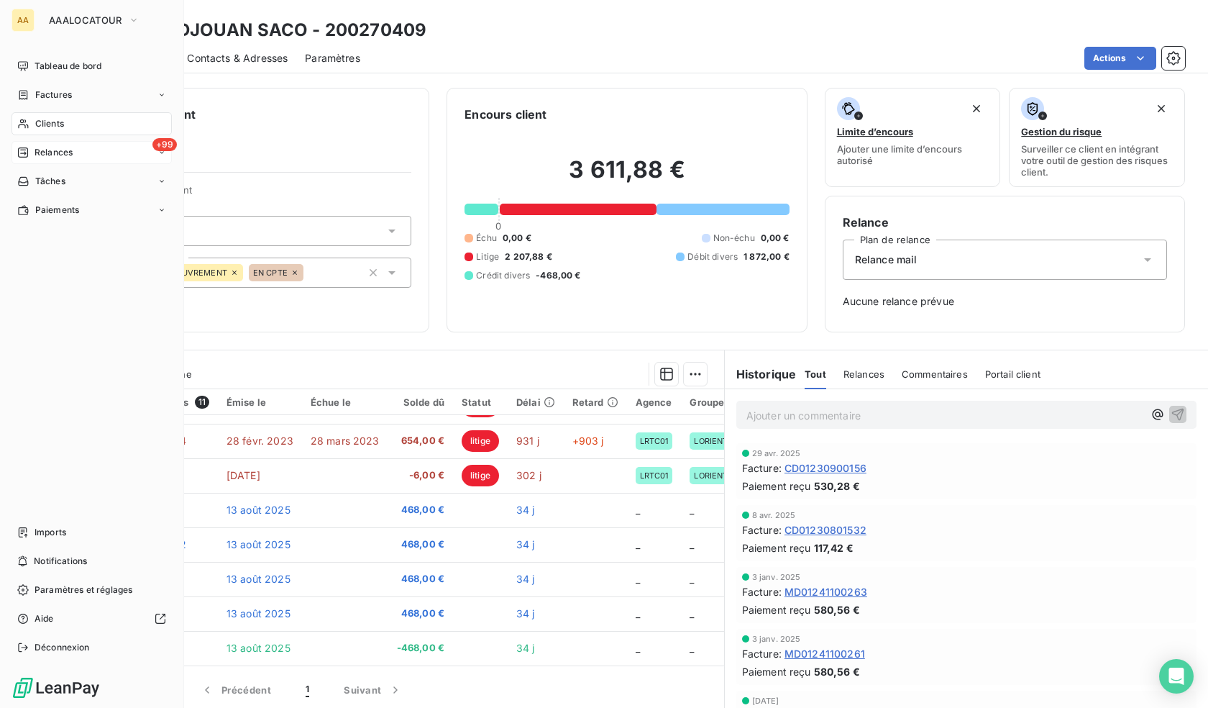
click at [28, 124] on icon at bounding box center [23, 124] width 12 height 12
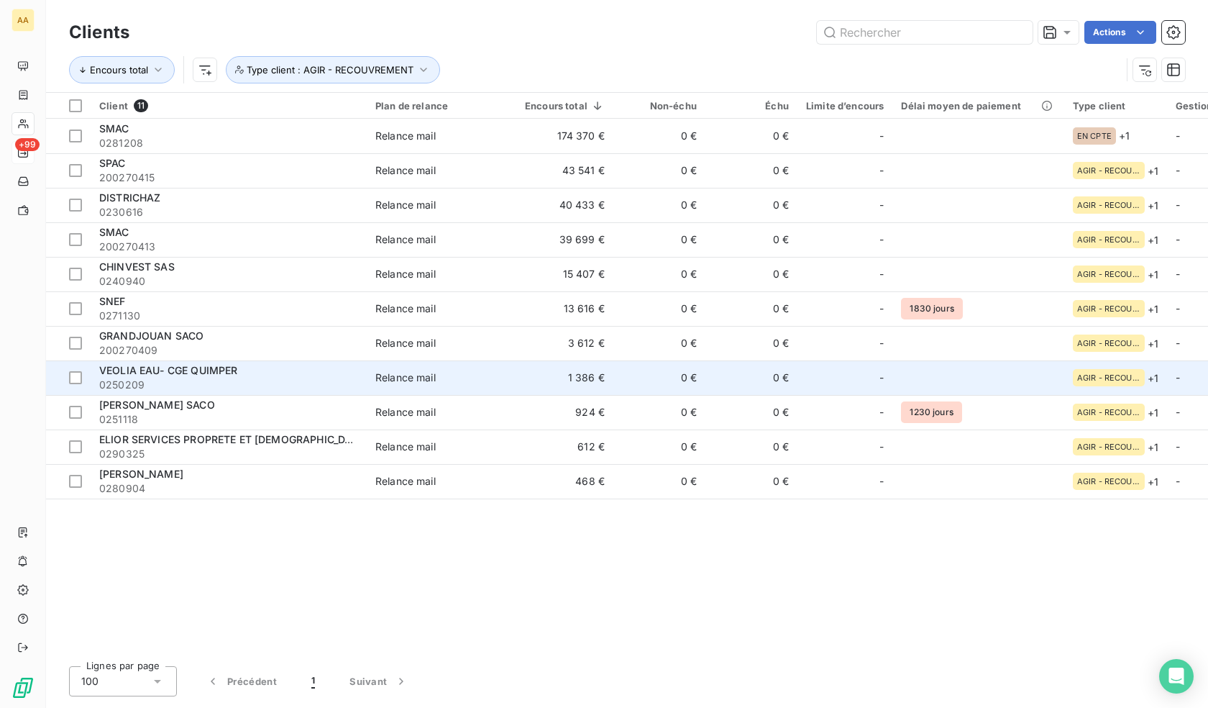
click at [222, 386] on span "0250209" at bounding box center [228, 385] width 259 height 14
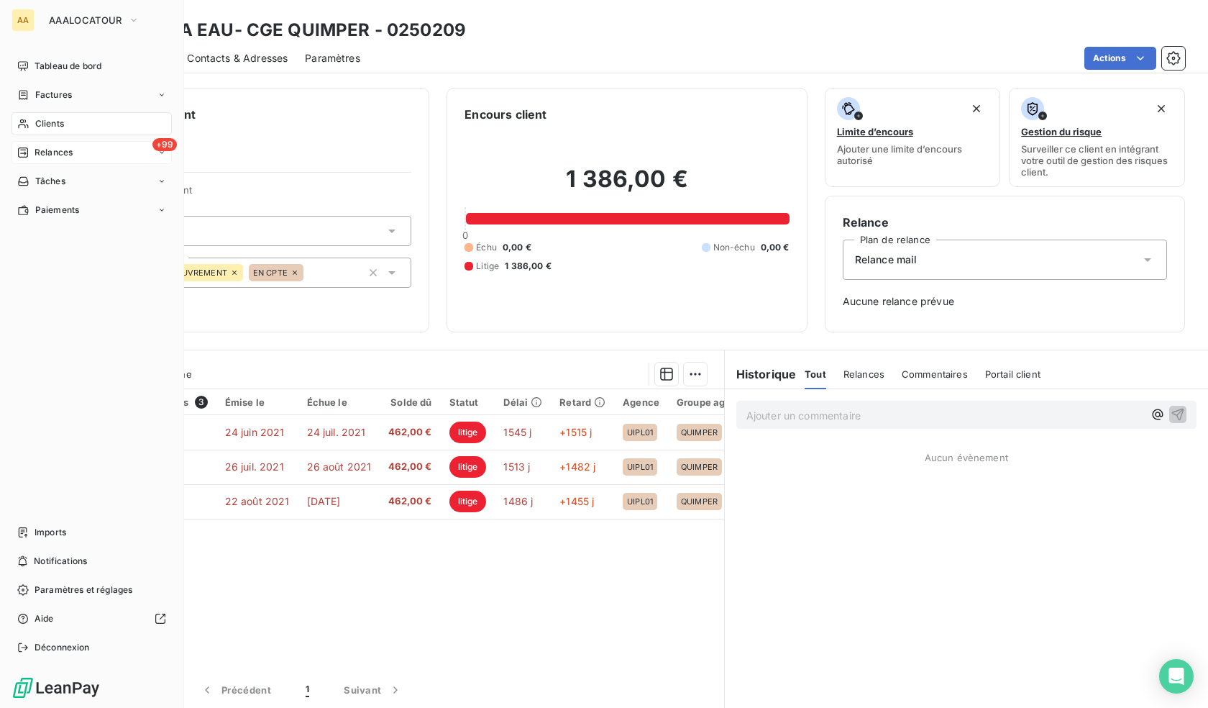
click at [46, 123] on span "Clients" at bounding box center [49, 123] width 29 height 13
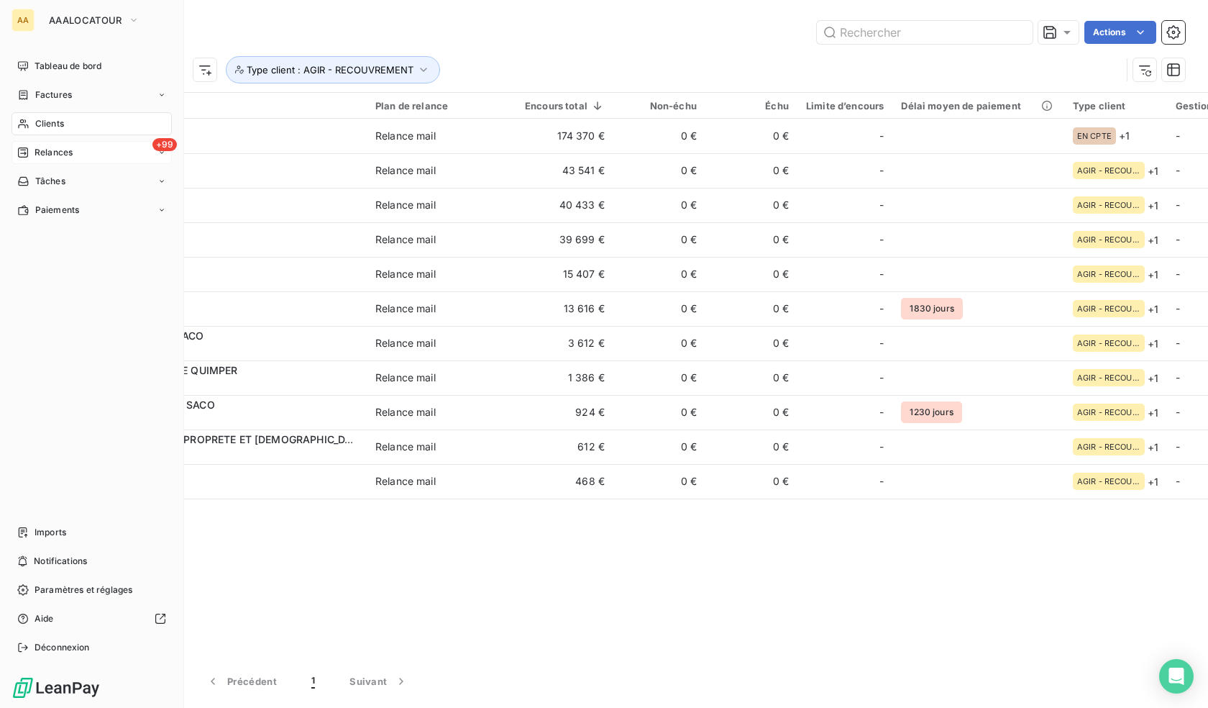
click at [27, 125] on icon at bounding box center [23, 123] width 10 height 9
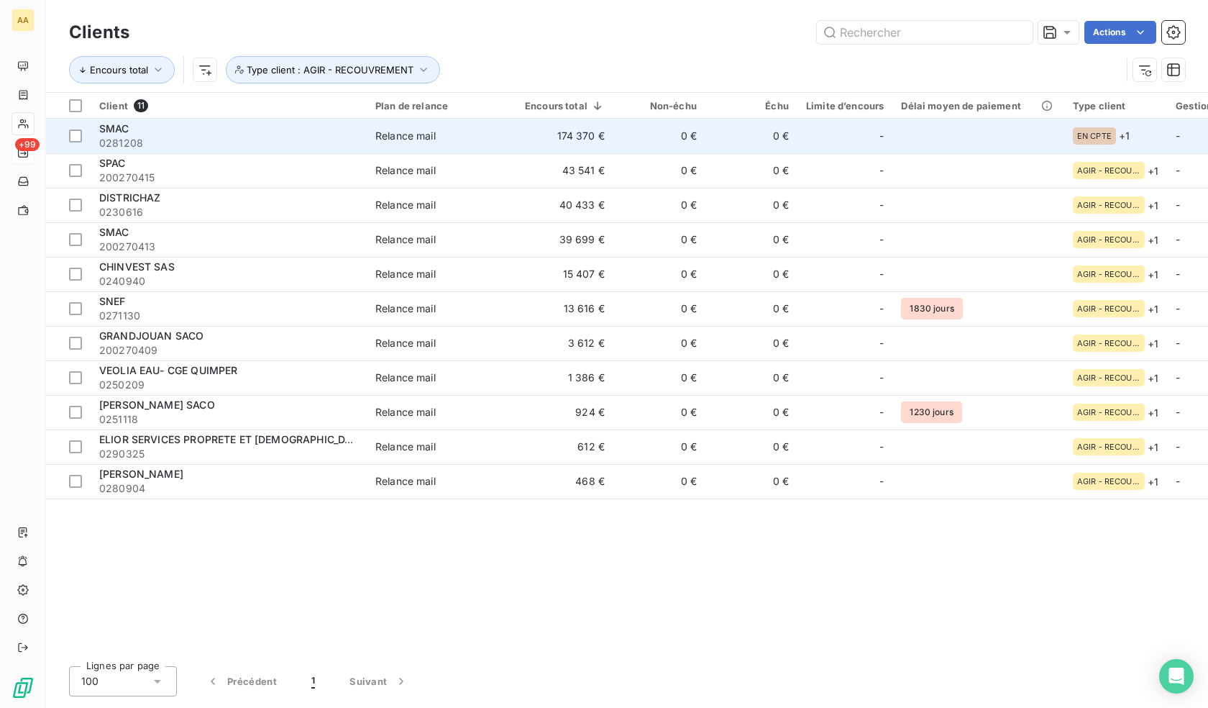
click at [1077, 132] on span "EN CPTE" at bounding box center [1094, 136] width 35 height 9
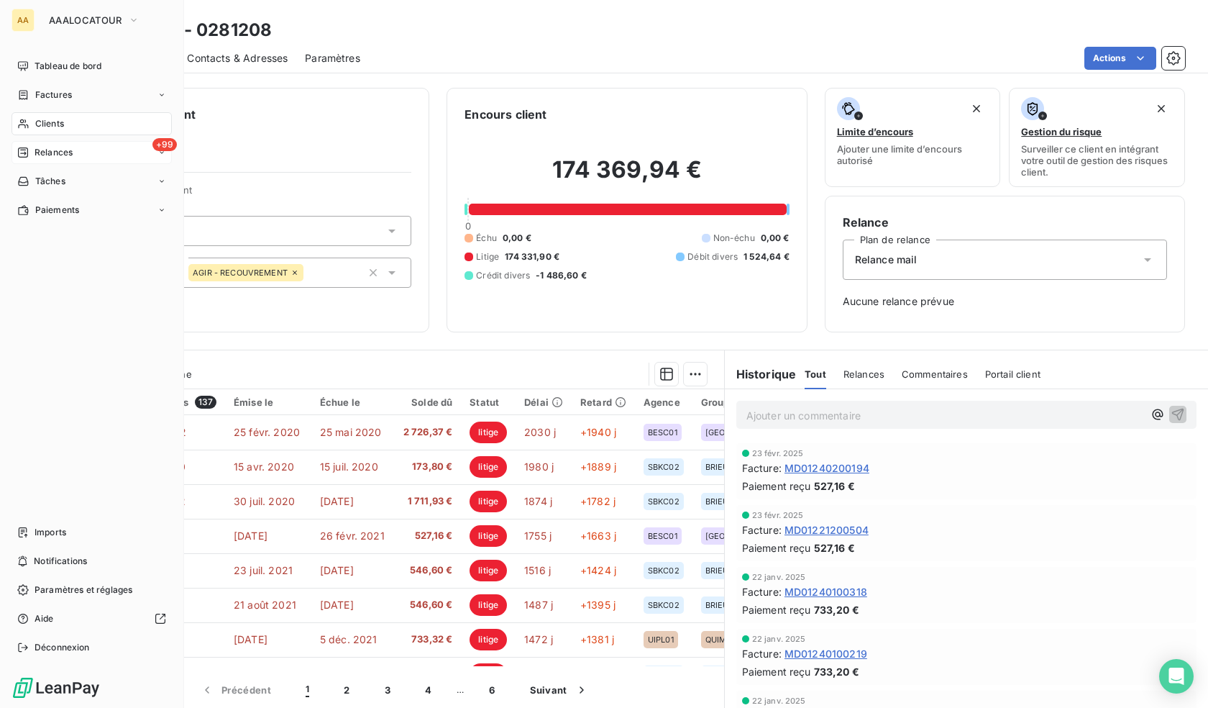
click at [44, 127] on span "Clients" at bounding box center [49, 123] width 29 height 13
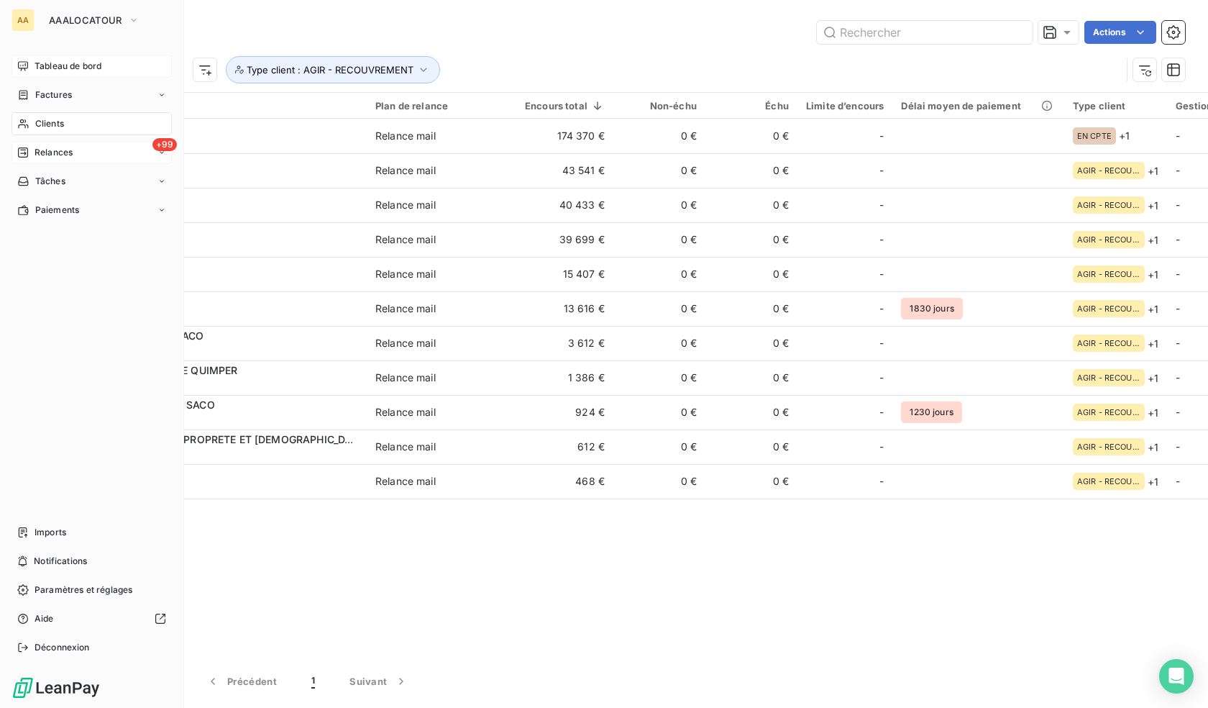
click at [45, 61] on span "Tableau de bord" at bounding box center [68, 66] width 67 height 13
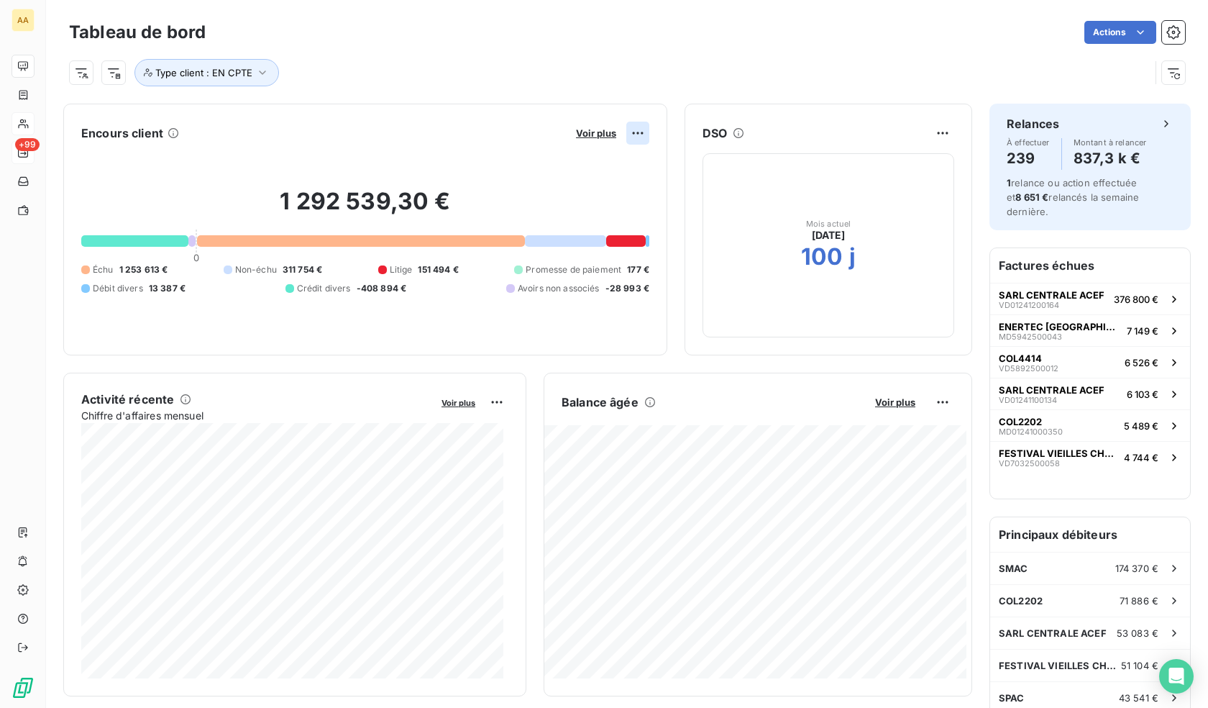
click at [623, 128] on html "AA +99 Tableau de bord Actions Type client : EN CPTE Encours client Voir plus 1…" at bounding box center [604, 354] width 1208 height 708
click at [588, 133] on html "AA +99 Tableau de bord Actions Type client : EN CPTE Encours client Voir plus 1…" at bounding box center [604, 354] width 1208 height 708
click at [585, 133] on span "Voir plus" at bounding box center [596, 133] width 40 height 12
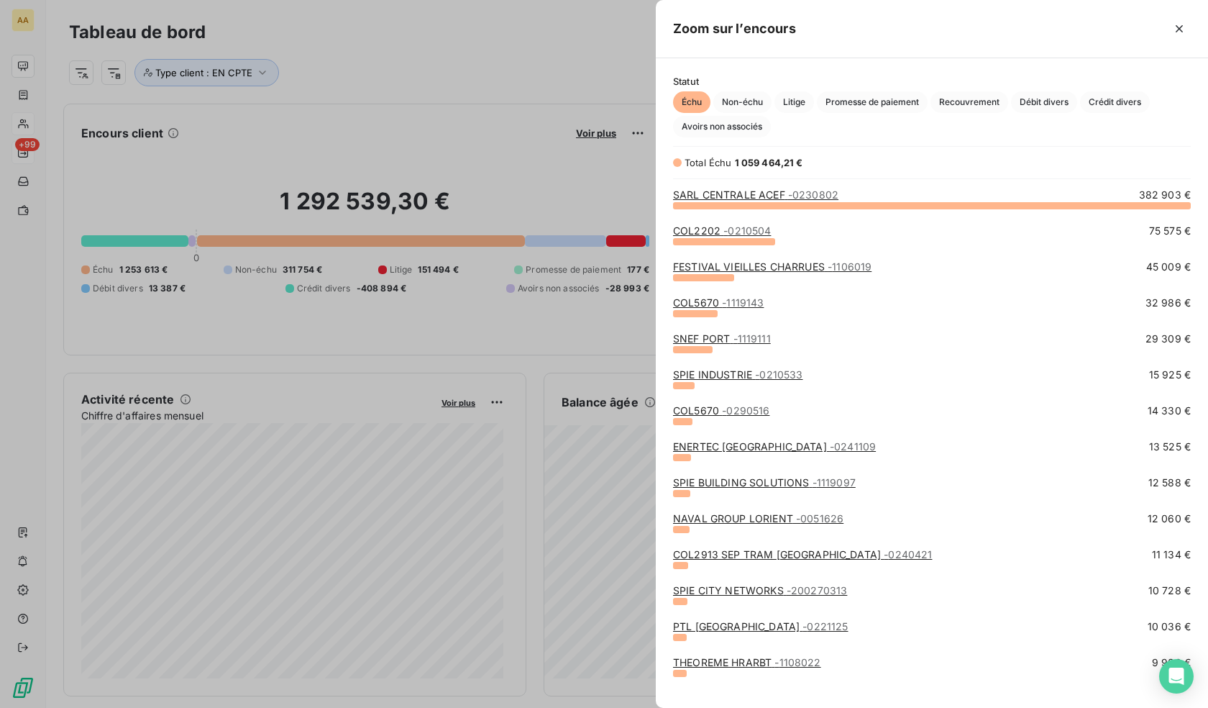
scroll to position [492, 541]
click at [800, 104] on span "Litige" at bounding box center [794, 102] width 40 height 22
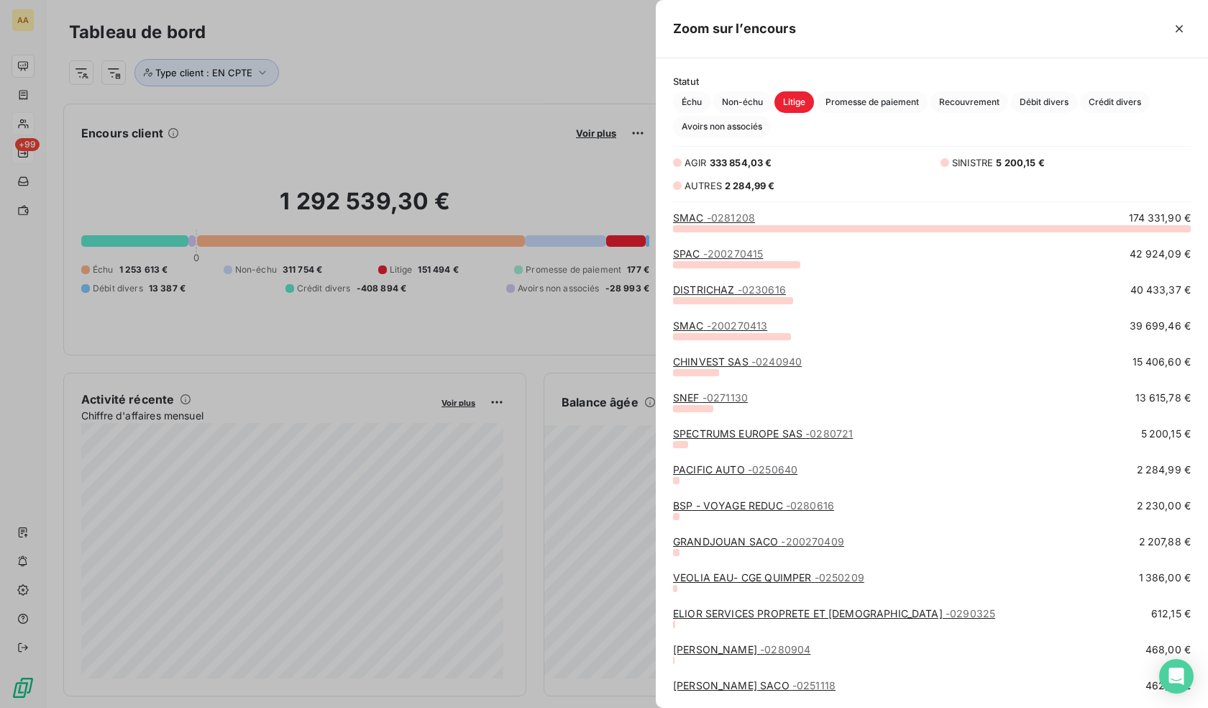
scroll to position [469, 541]
click at [449, 161] on div at bounding box center [604, 354] width 1208 height 708
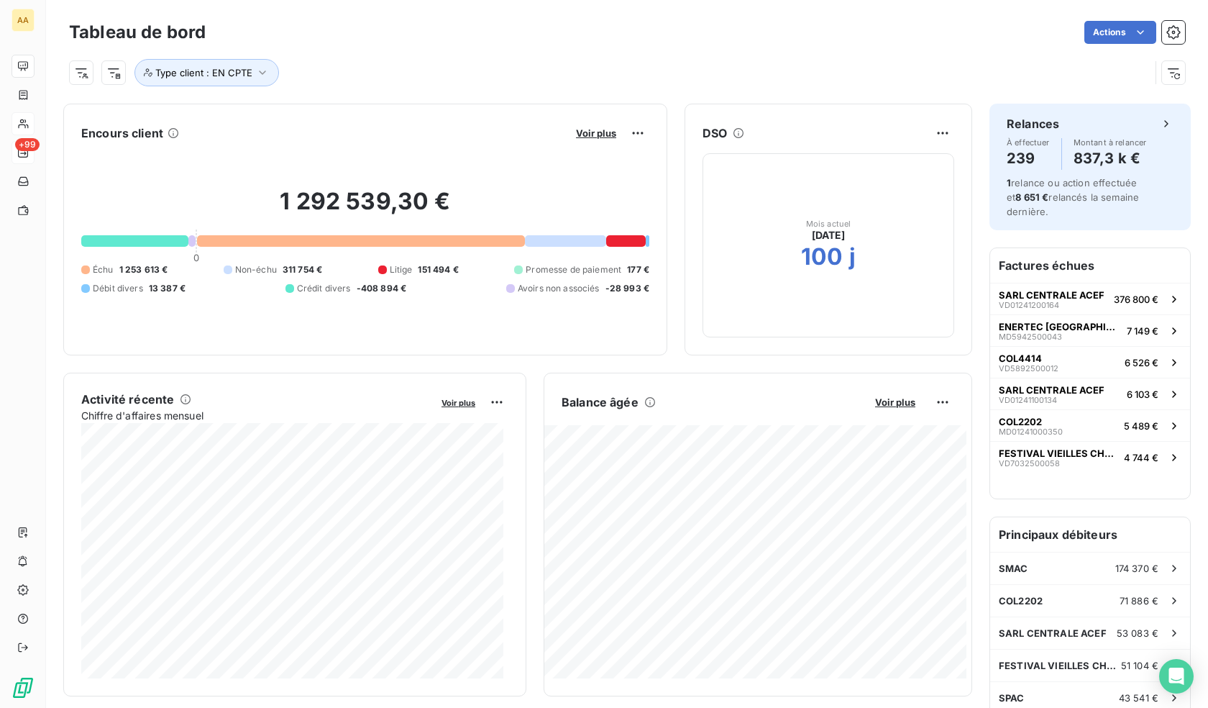
click at [562, 280] on div "Échu 1 253 613 € Non-échu 311 754 € Litige 151 494 € Promesse de paiement 177 €…" at bounding box center [365, 279] width 568 height 32
click at [514, 203] on h2 "1 292 539,30 €" at bounding box center [365, 208] width 568 height 43
click at [584, 128] on span "Voir plus" at bounding box center [596, 133] width 40 height 12
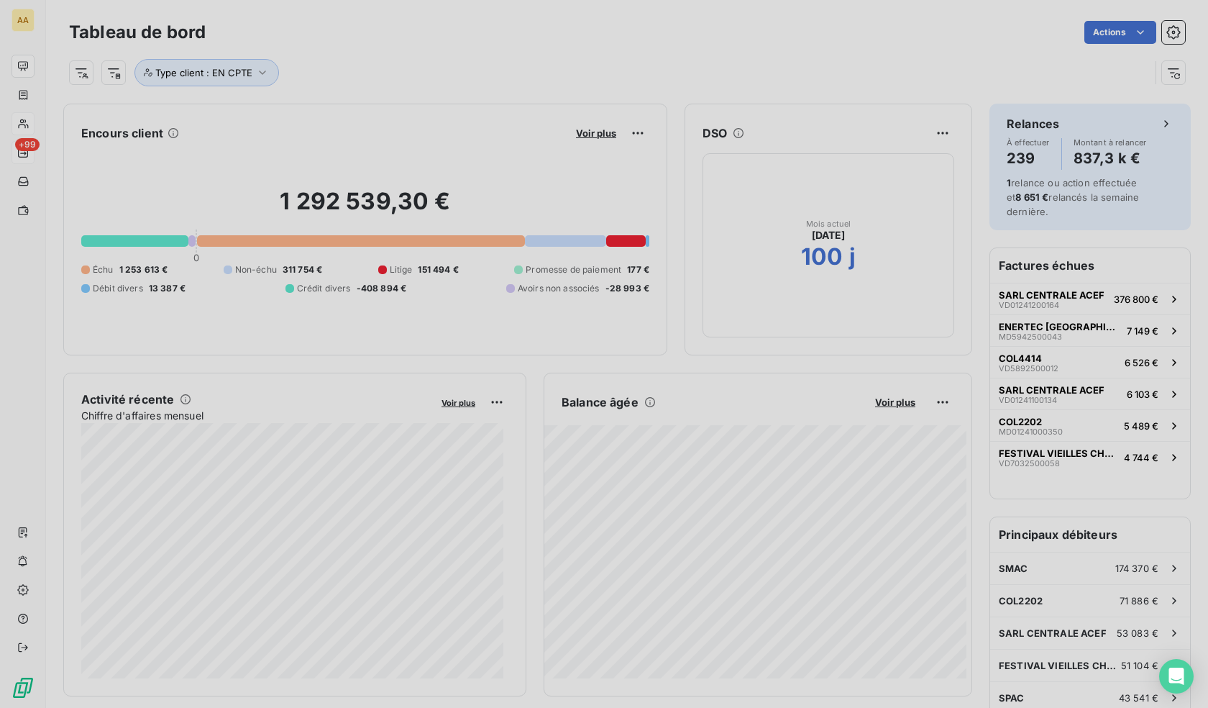
scroll to position [12, 12]
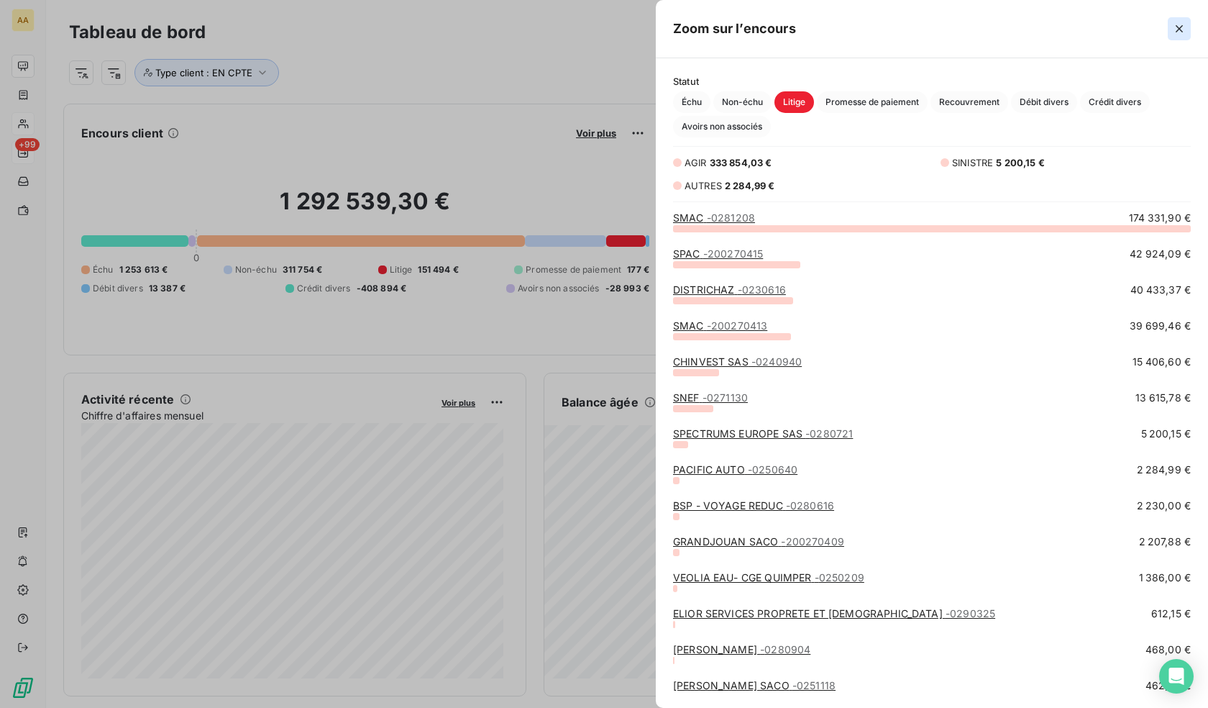
click at [1172, 25] on icon "button" at bounding box center [1179, 29] width 14 height 14
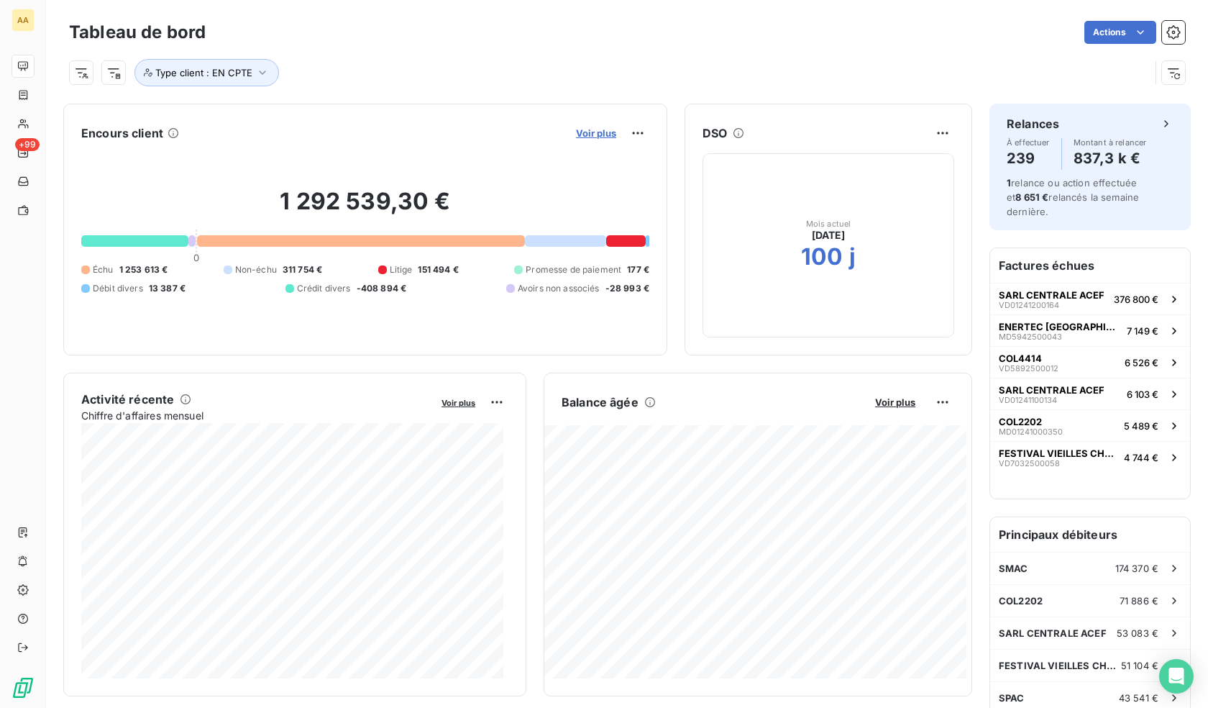
click at [587, 132] on span "Voir plus" at bounding box center [596, 133] width 40 height 12
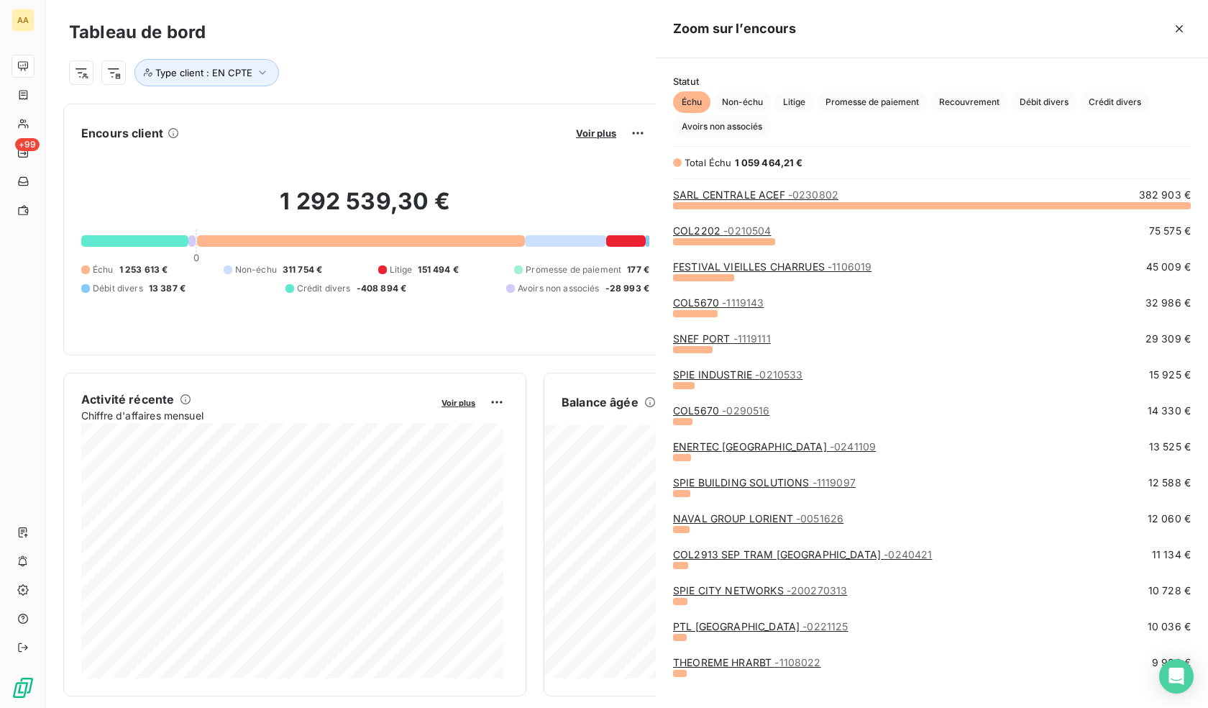
scroll to position [492, 541]
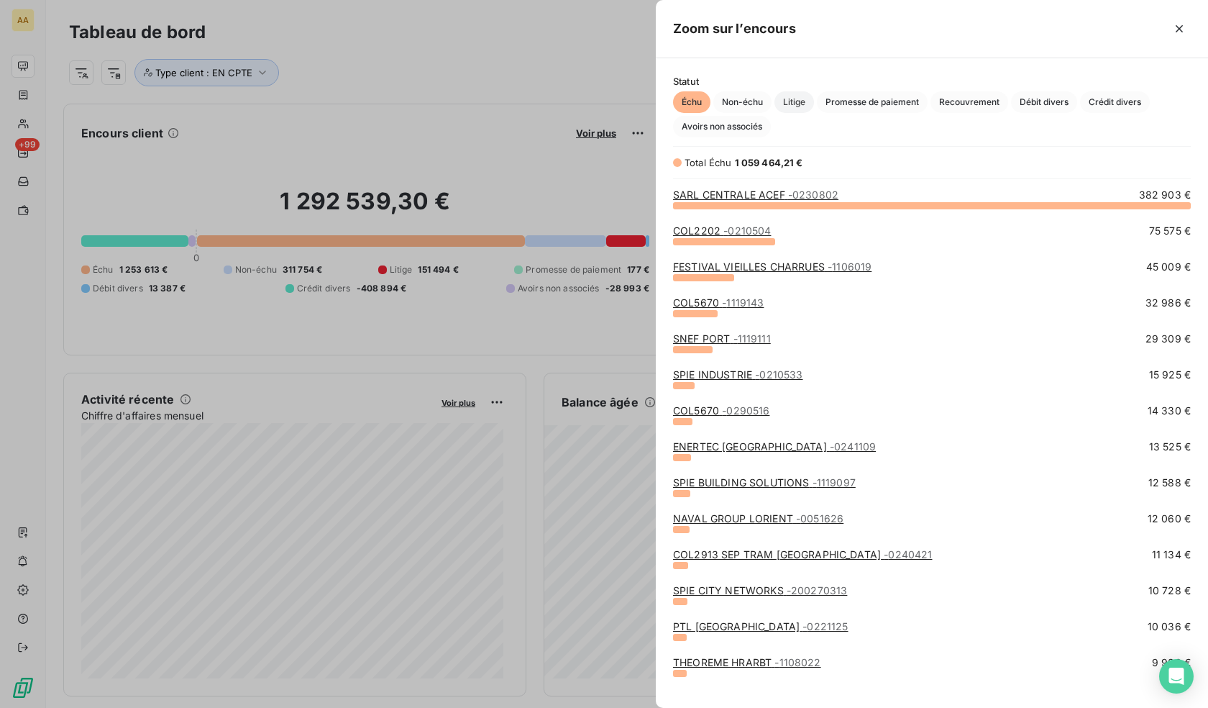
click at [796, 104] on span "Litige" at bounding box center [794, 102] width 40 height 22
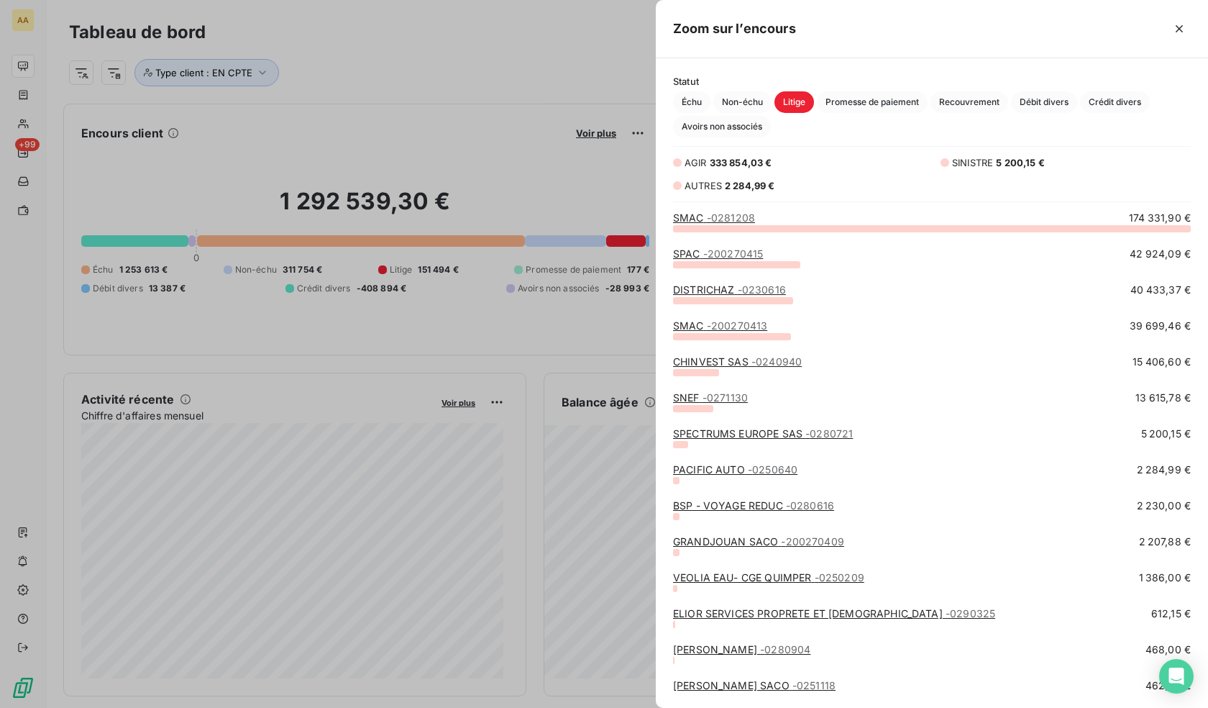
scroll to position [469, 541]
click at [864, 104] on span "Promesse de paiement" at bounding box center [872, 102] width 111 height 22
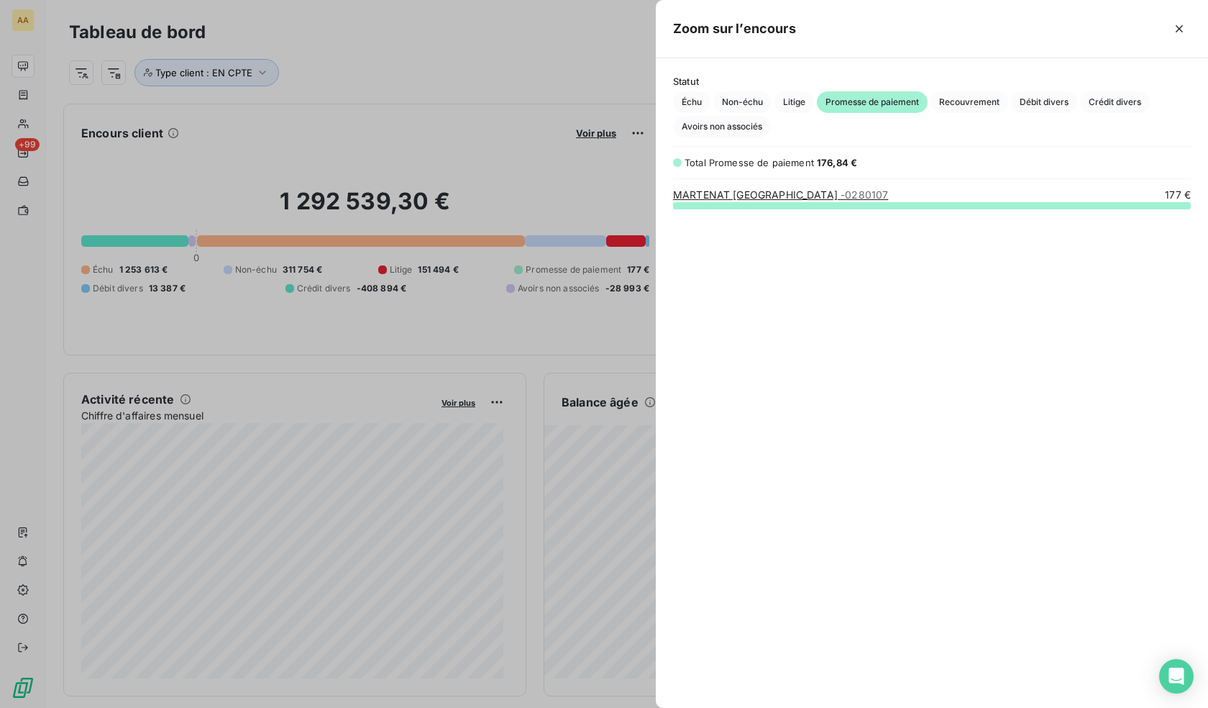
scroll to position [492, 541]
click at [697, 98] on span "Échu" at bounding box center [691, 102] width 37 height 22
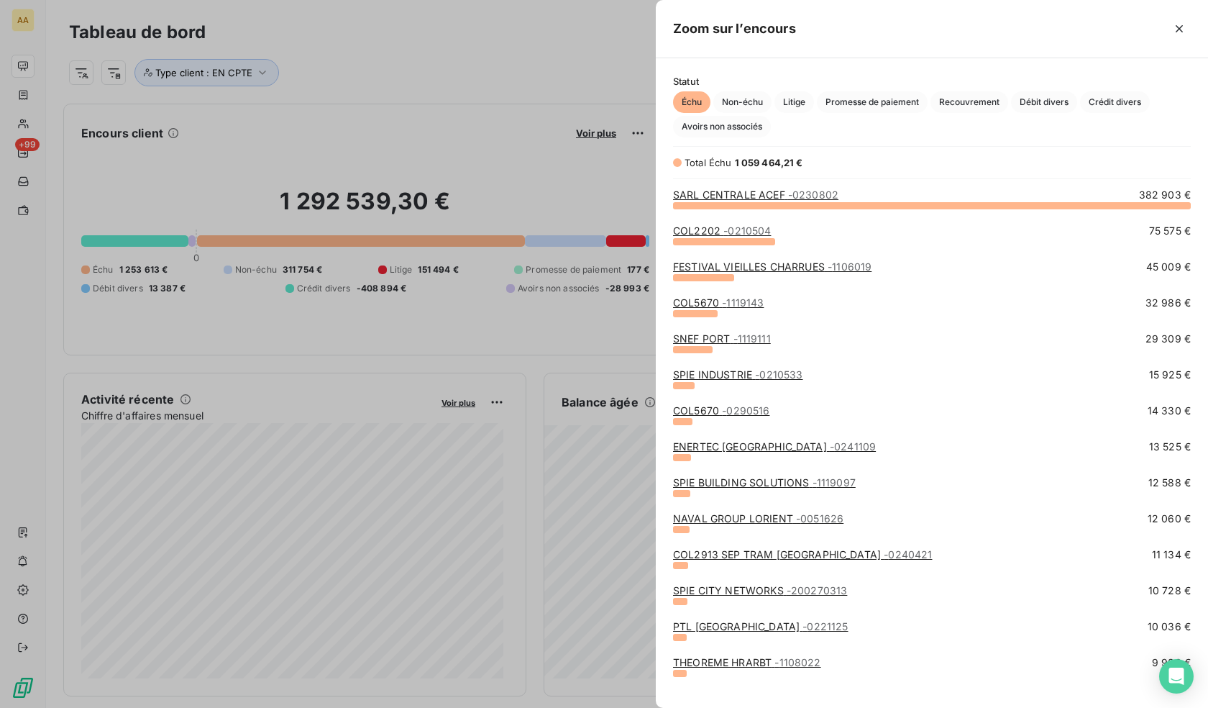
click at [786, 266] on link "FESTIVAL VIEILLES CHARRUES - 1106019" at bounding box center [772, 266] width 198 height 12
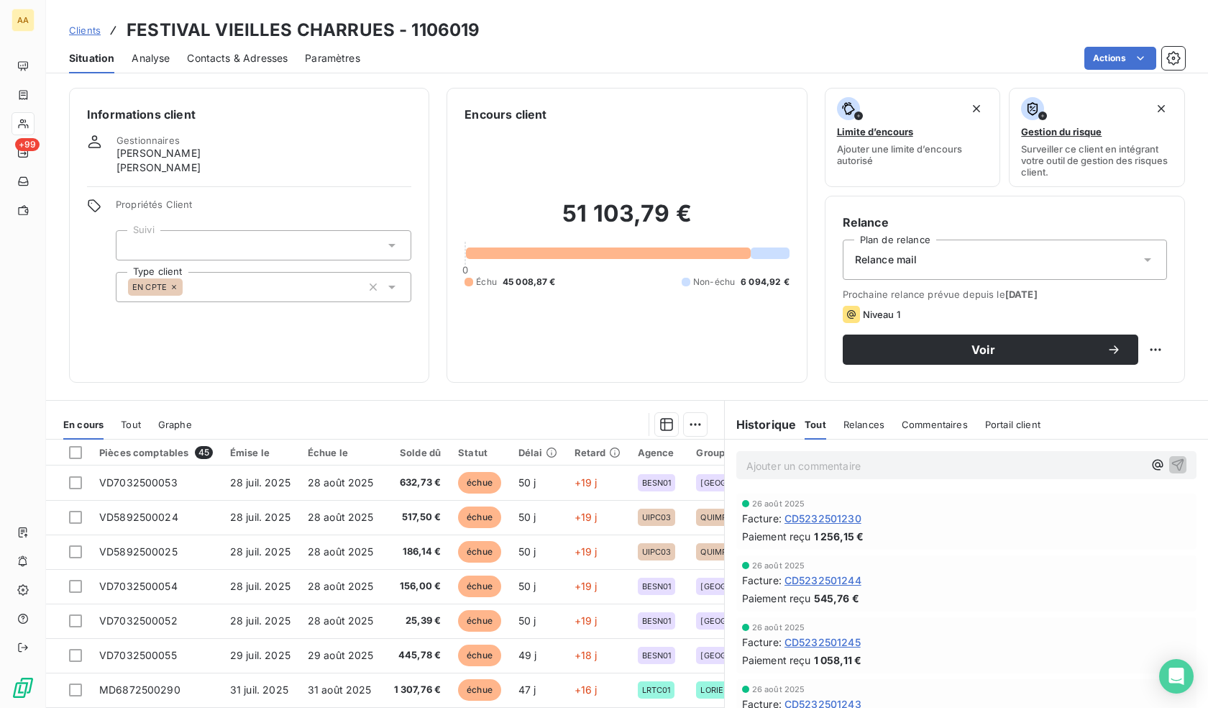
drag, startPoint x: 815, startPoint y: 457, endPoint x: 823, endPoint y: 460, distance: 9.3
click at [818, 458] on p "Ajouter un commentaire ﻿" at bounding box center [944, 466] width 397 height 18
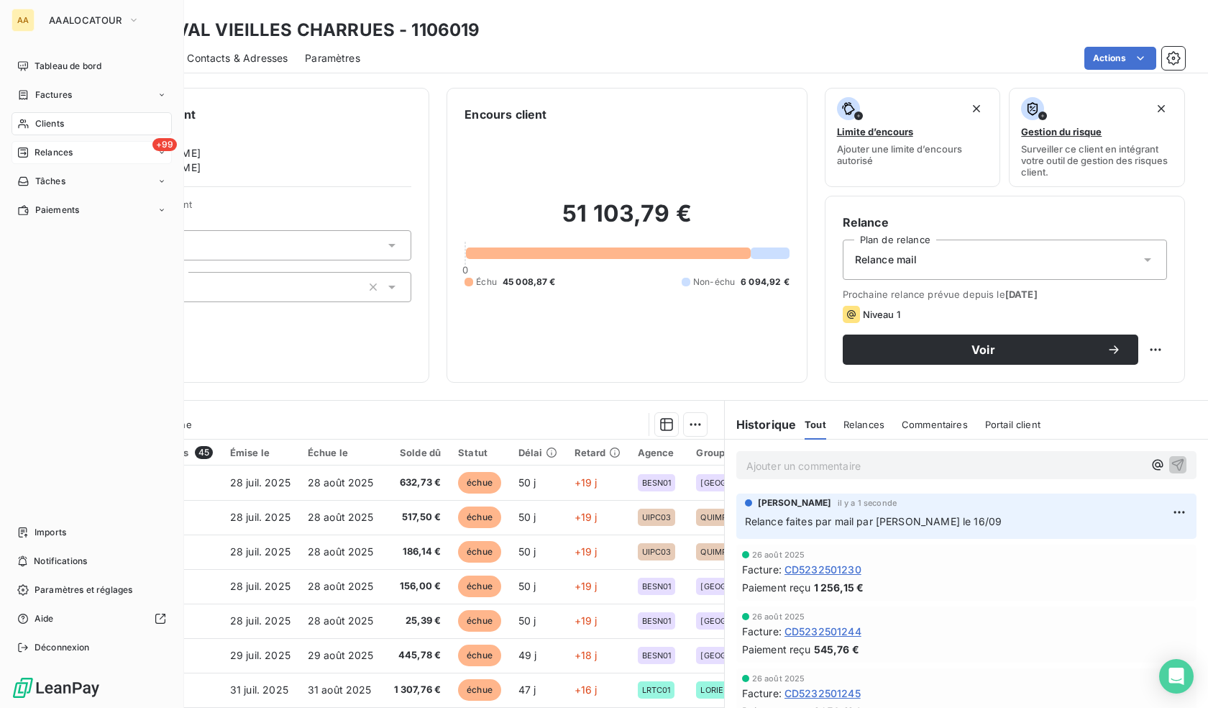
click at [23, 148] on icon at bounding box center [23, 152] width 10 height 10
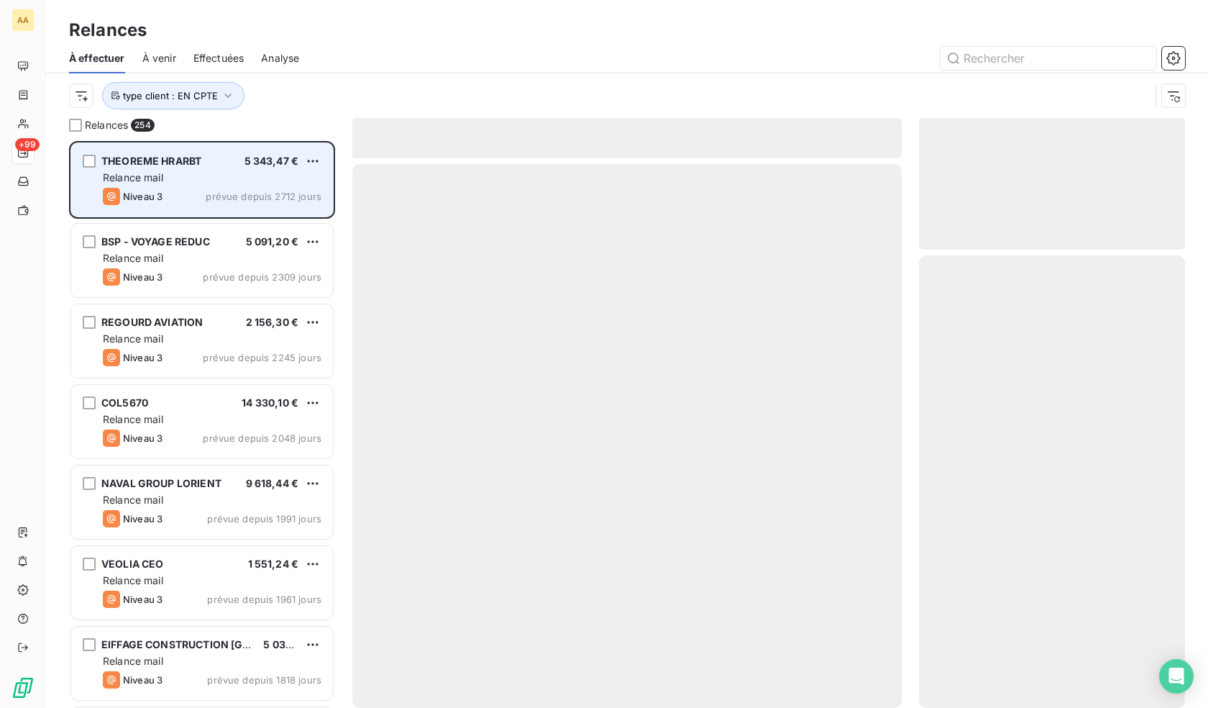
scroll to position [556, 255]
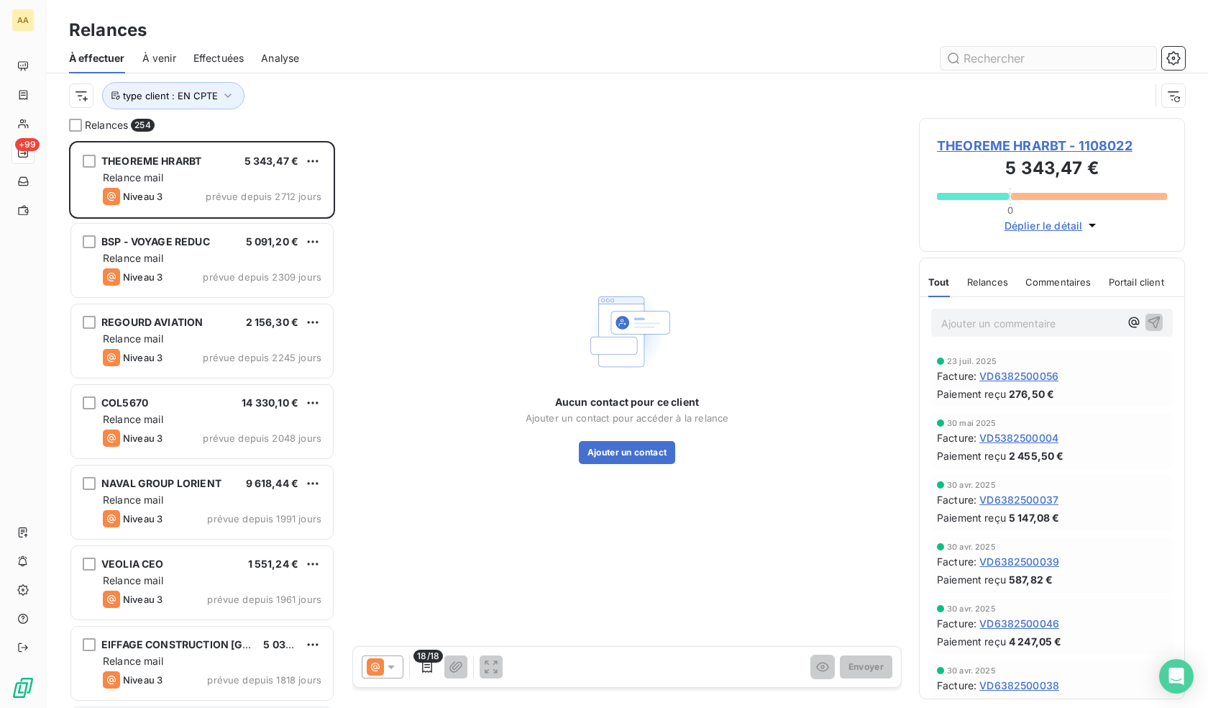
click at [1007, 63] on input "text" at bounding box center [1049, 58] width 216 height 23
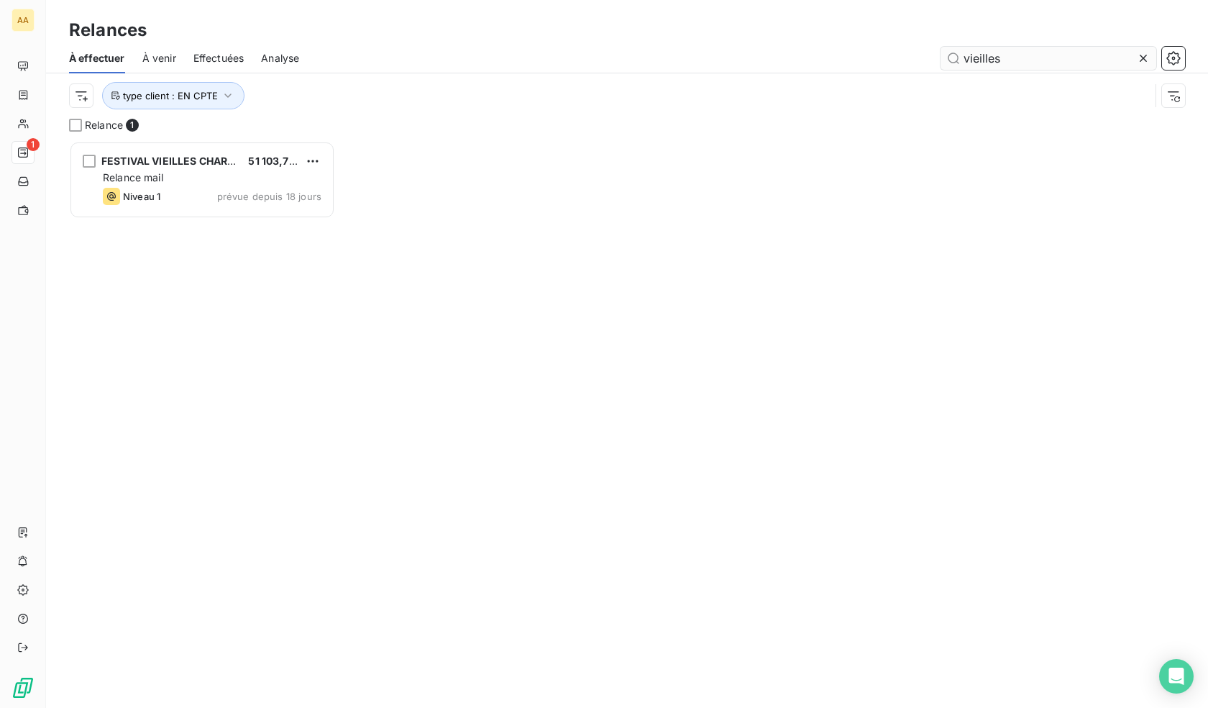
scroll to position [556, 255]
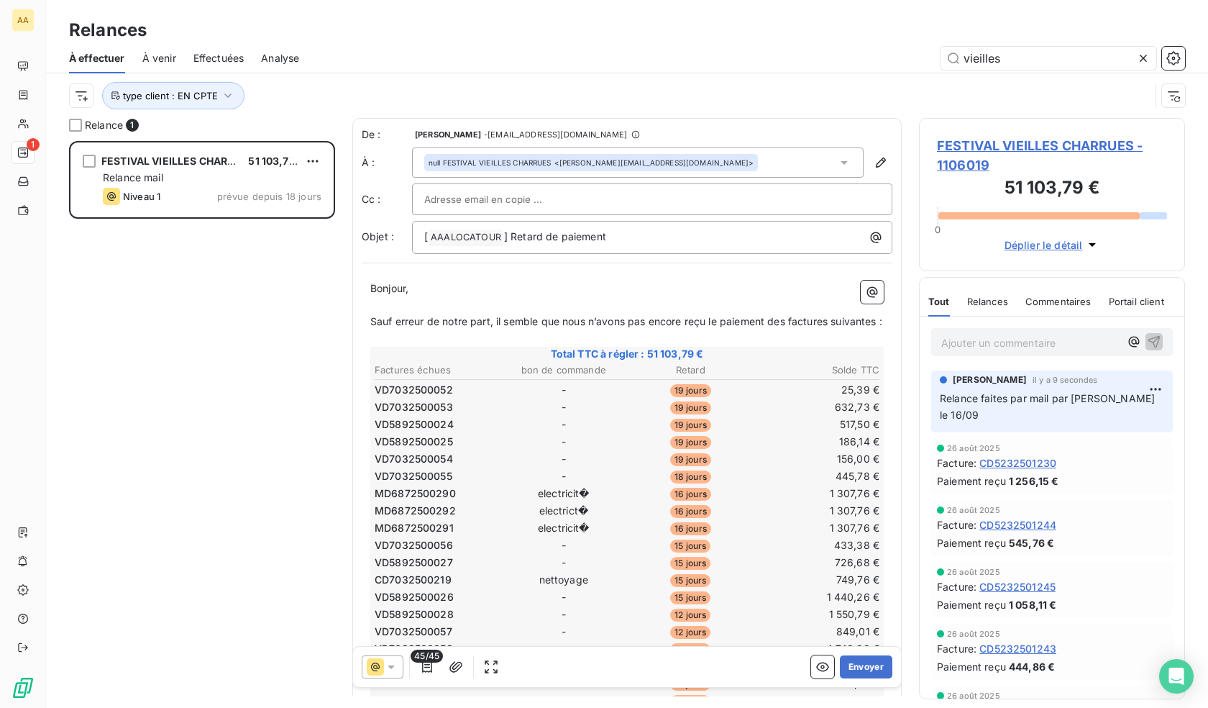
click at [409, 397] on span "VD7032500052" at bounding box center [414, 390] width 78 height 14
drag, startPoint x: 1006, startPoint y: 62, endPoint x: 835, endPoint y: 33, distance: 173.5
click at [835, 33] on div "Relances À effectuer À venir Effectuées Analyse vieilles type client : EN CPTE" at bounding box center [627, 59] width 1162 height 118
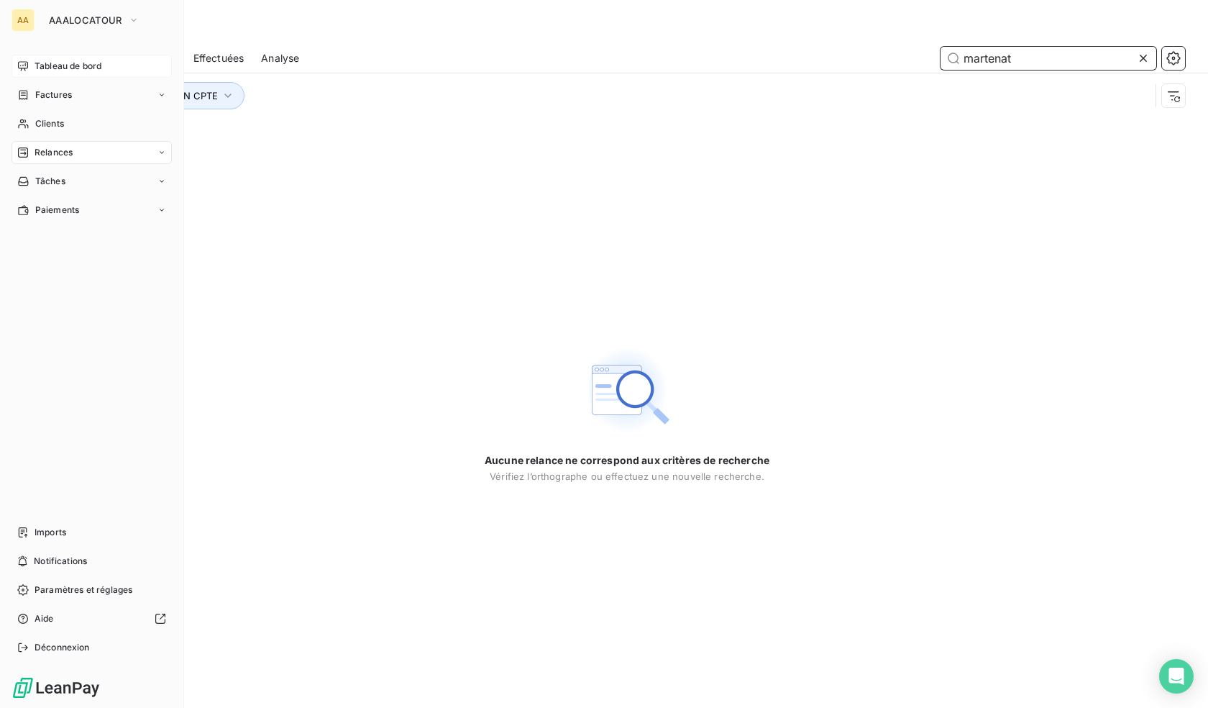
type input "martenat"
click at [31, 64] on div "Tableau de bord" at bounding box center [92, 66] width 160 height 23
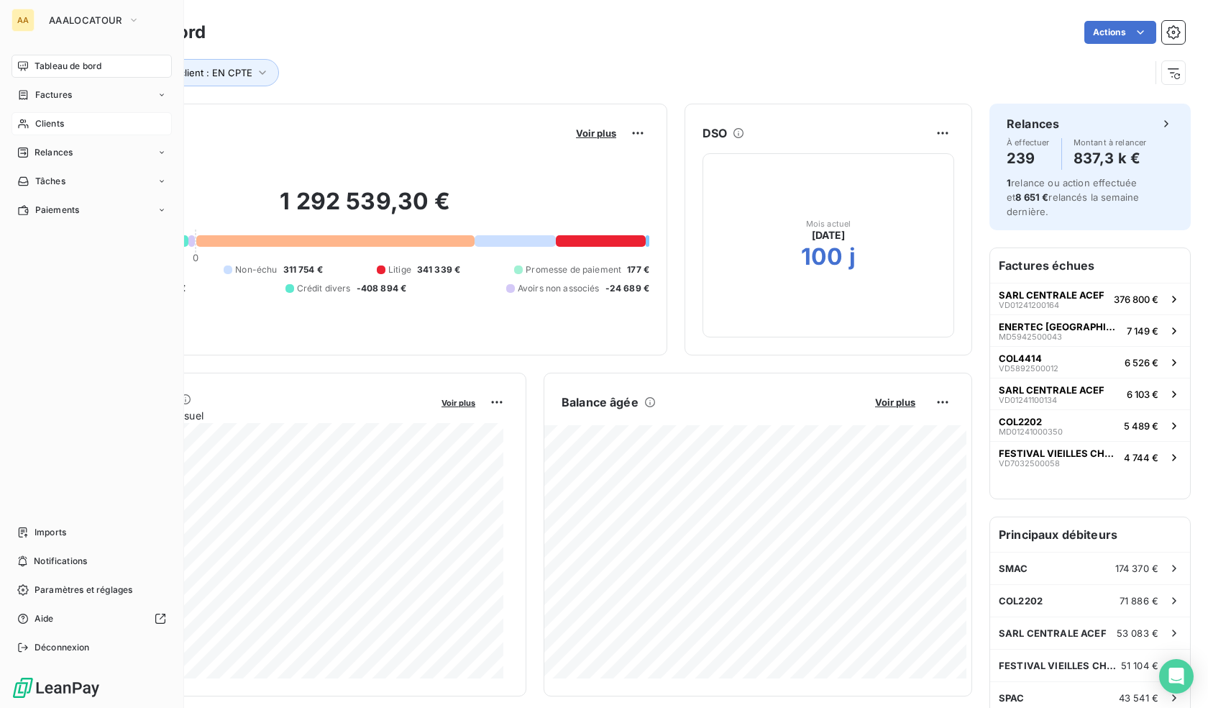
click at [46, 122] on span "Clients" at bounding box center [49, 123] width 29 height 13
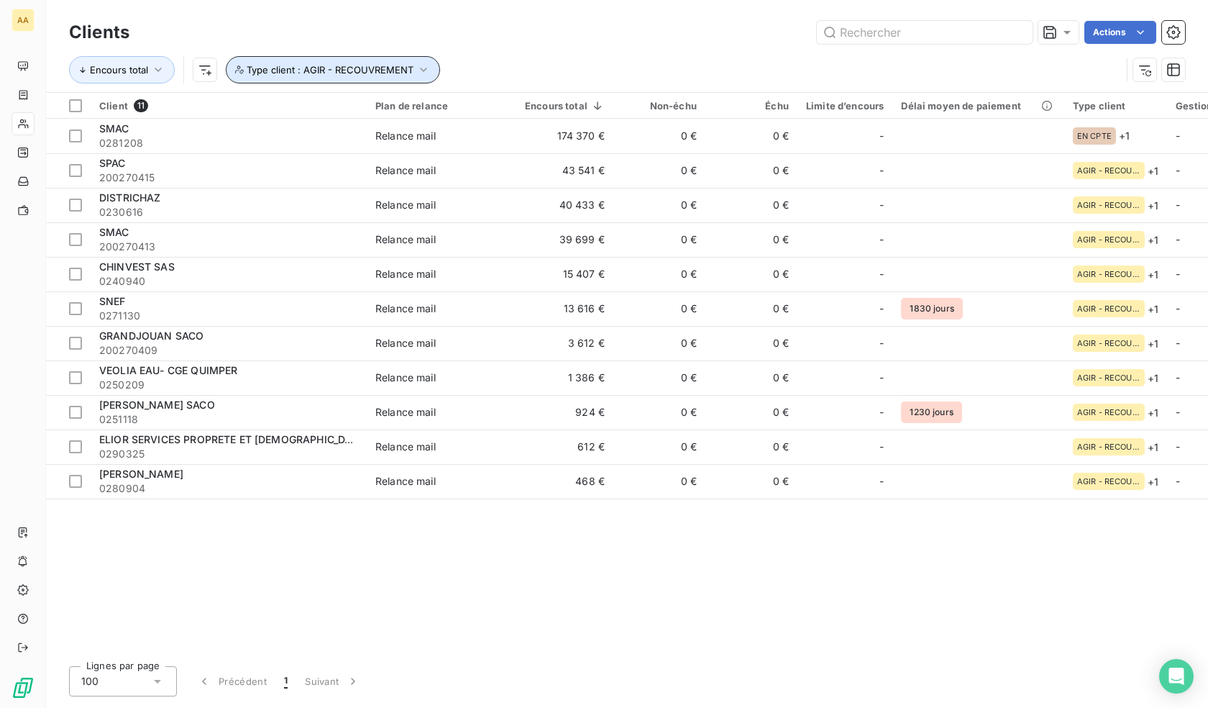
click at [327, 64] on span "Type client : AGIR - RECOUVREMENT" at bounding box center [330, 70] width 167 height 12
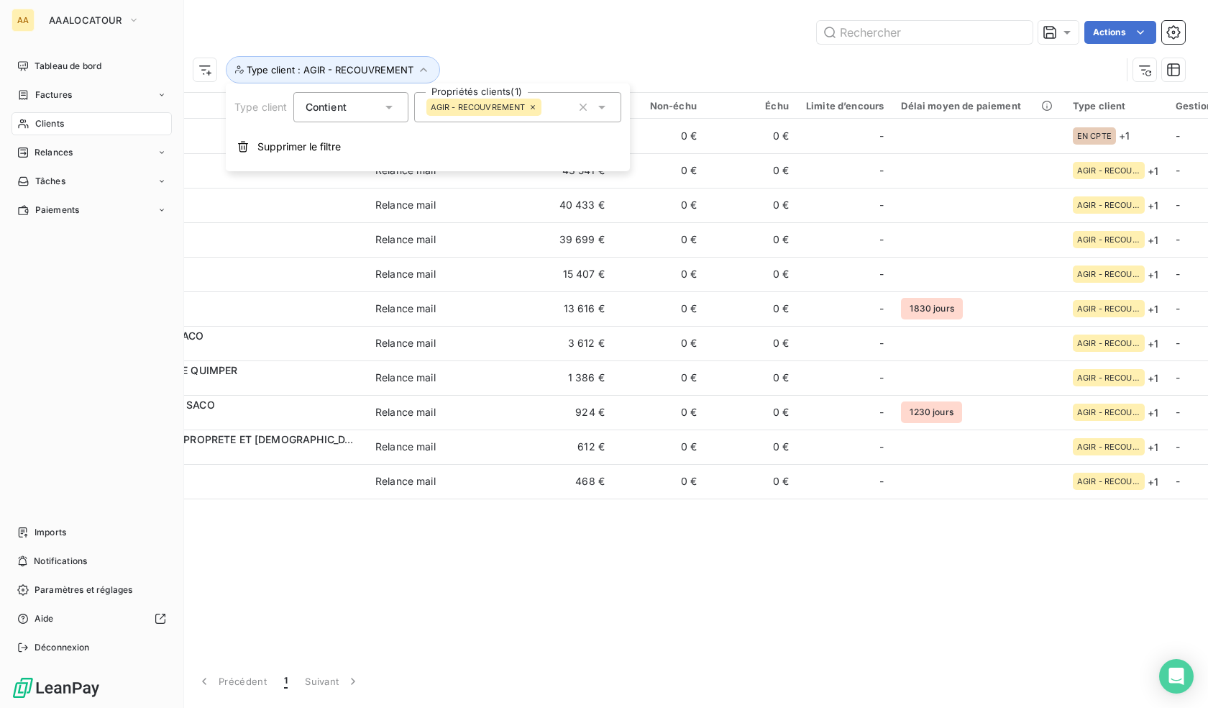
click at [36, 122] on span "Clients" at bounding box center [49, 123] width 29 height 13
click at [44, 96] on span "Factures" at bounding box center [53, 94] width 37 height 13
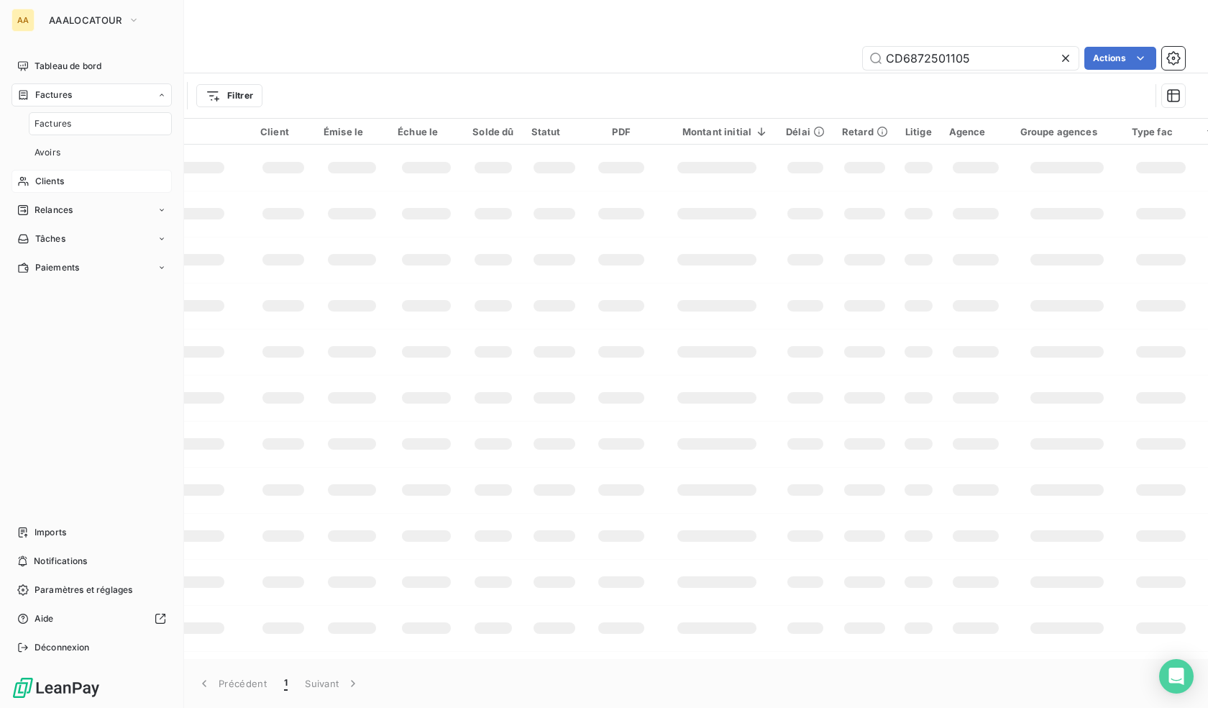
click at [55, 183] on span "Clients" at bounding box center [49, 181] width 29 height 13
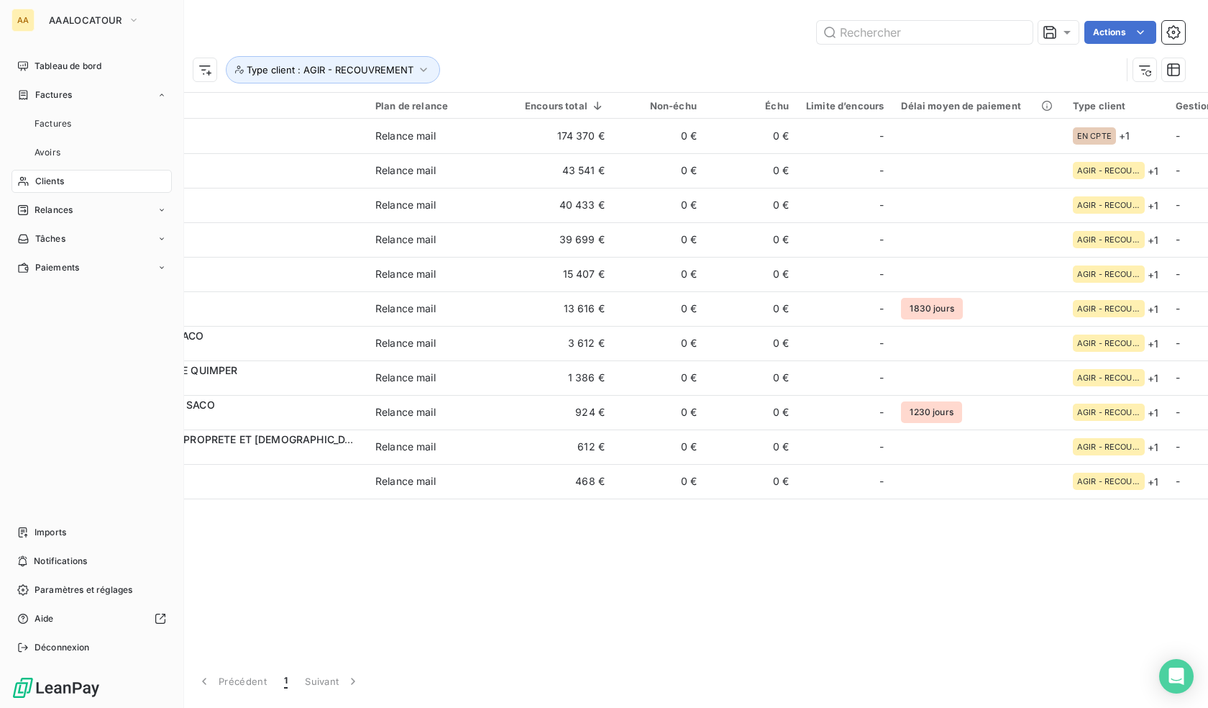
click at [52, 179] on span "Clients" at bounding box center [49, 181] width 29 height 13
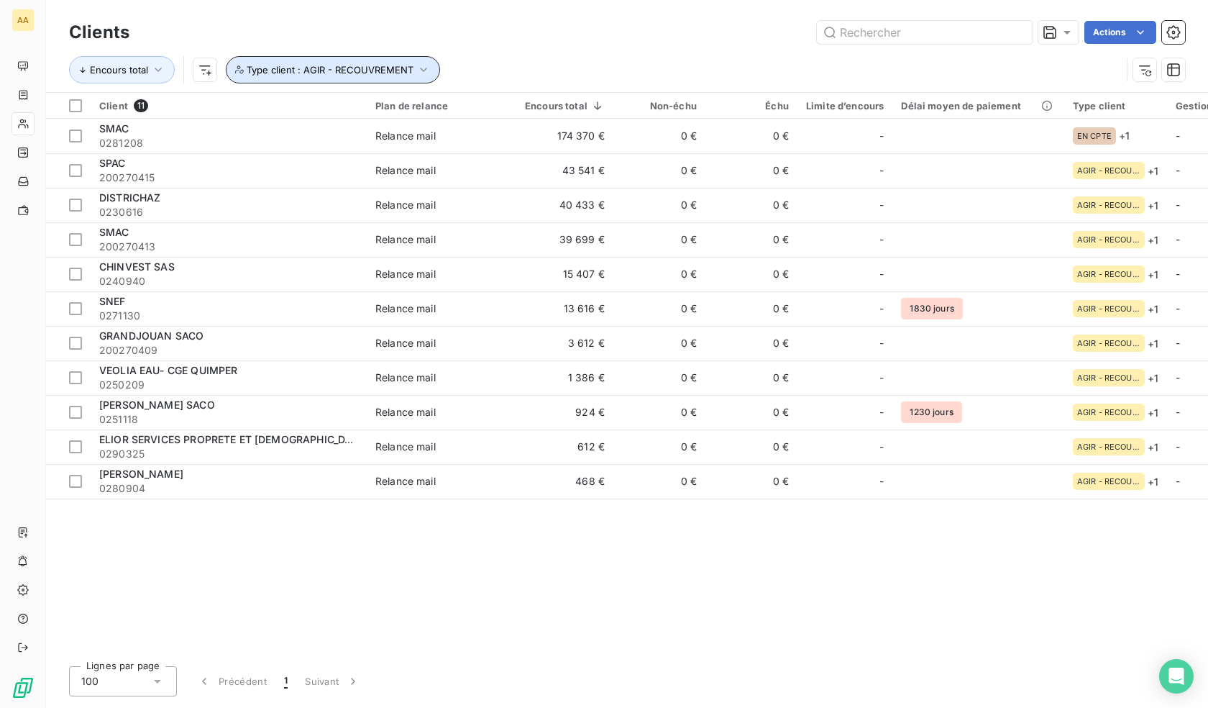
click at [331, 65] on span "Type client : AGIR - RECOUVREMENT" at bounding box center [330, 70] width 167 height 12
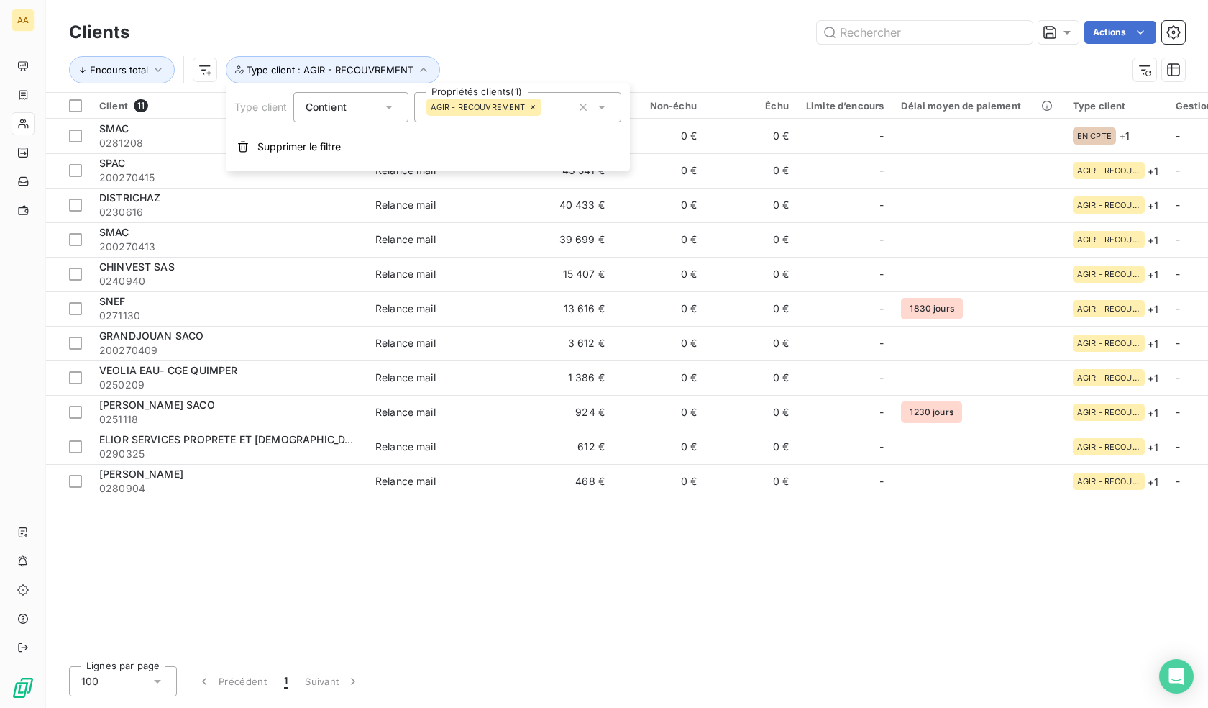
click at [536, 108] on icon at bounding box center [533, 107] width 9 height 9
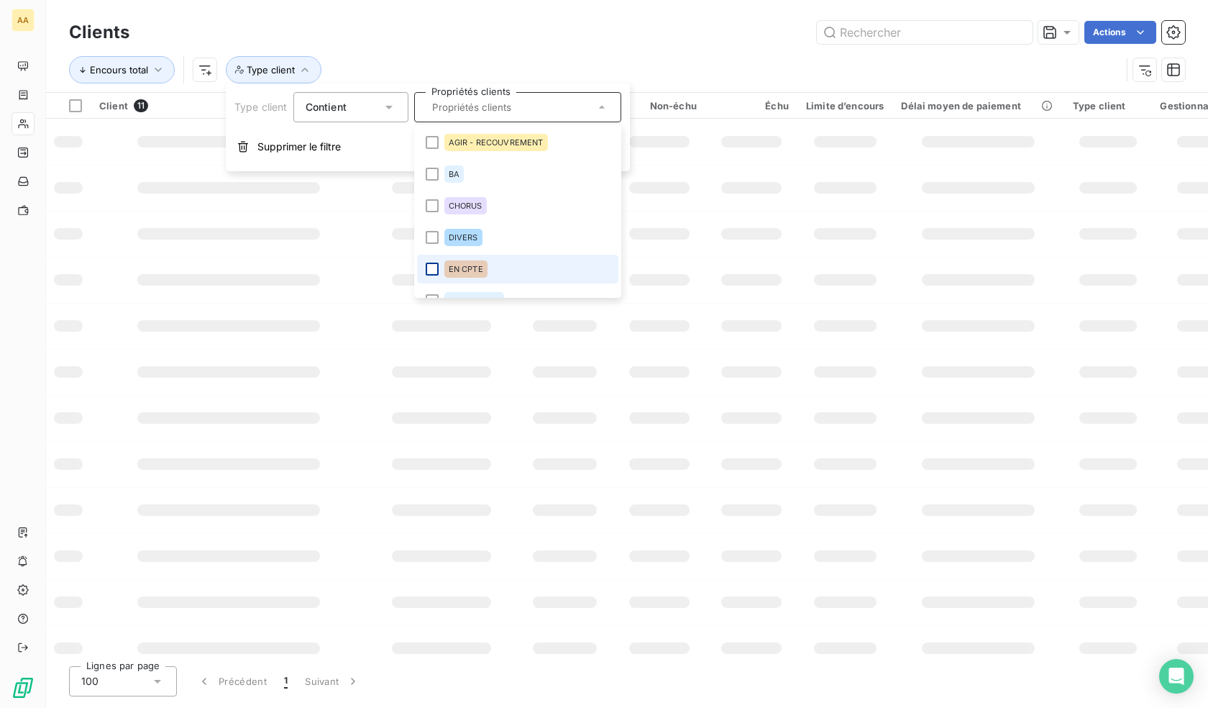
click at [436, 269] on div at bounding box center [432, 268] width 13 height 13
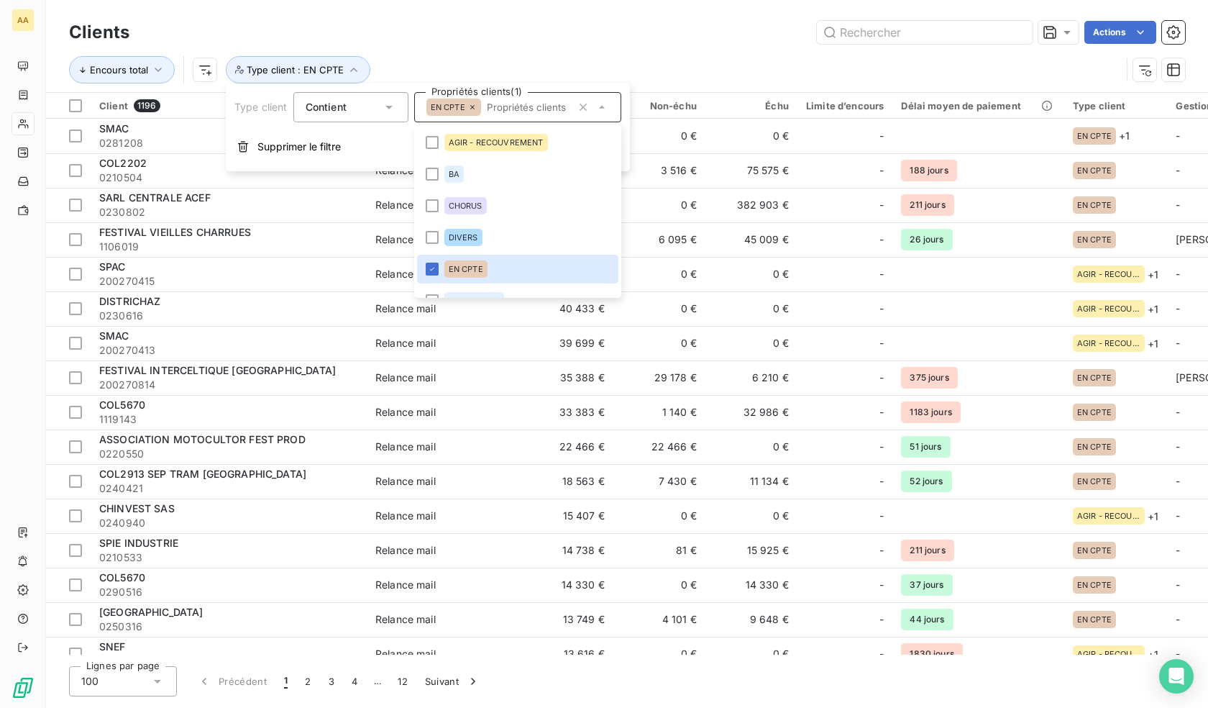
click at [659, 68] on div "Encours total Type client : EN CPTE" at bounding box center [595, 69] width 1052 height 27
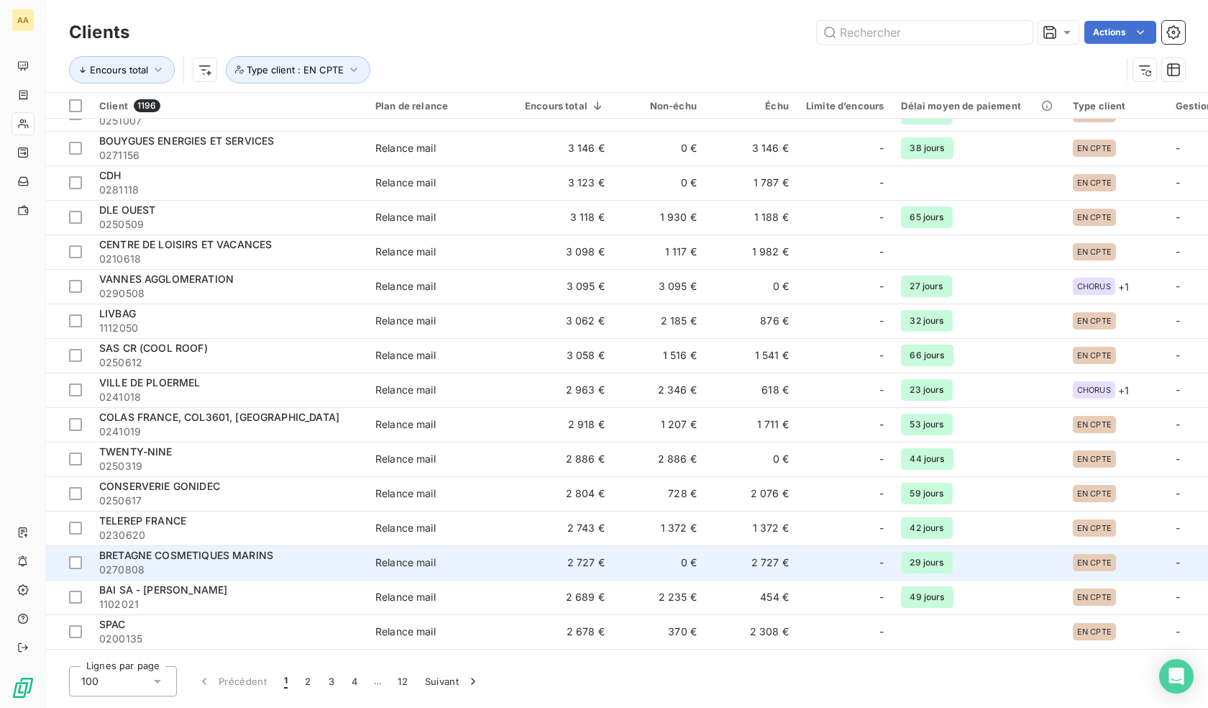
scroll to position [2922, 0]
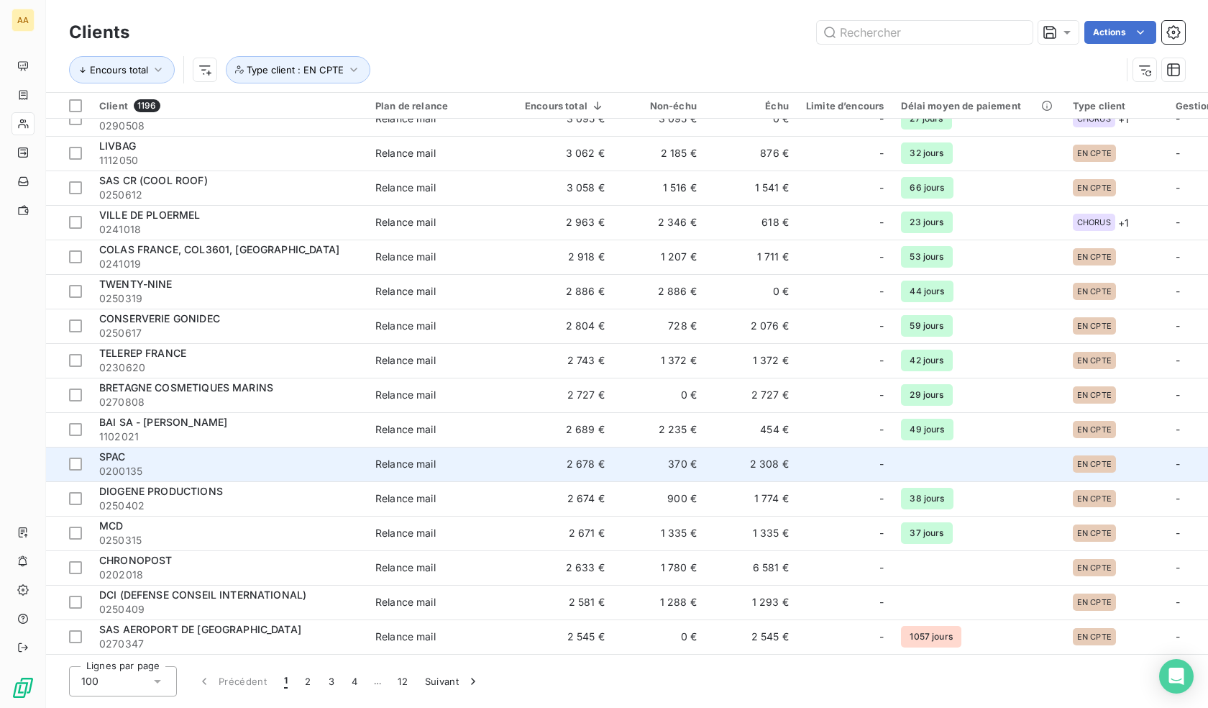
click at [133, 456] on div "SPAC" at bounding box center [228, 456] width 259 height 14
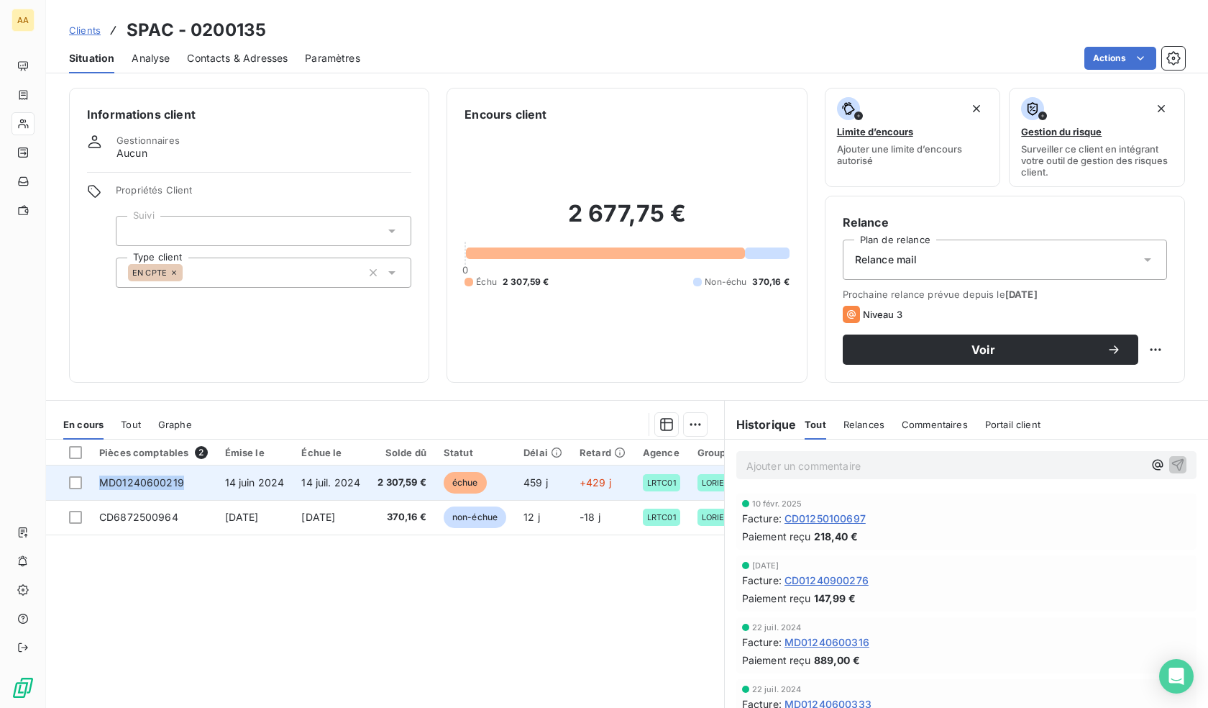
drag, startPoint x: 150, startPoint y: 482, endPoint x: 101, endPoint y: 488, distance: 48.6
click at [101, 488] on td "MD01240600219" at bounding box center [154, 482] width 126 height 35
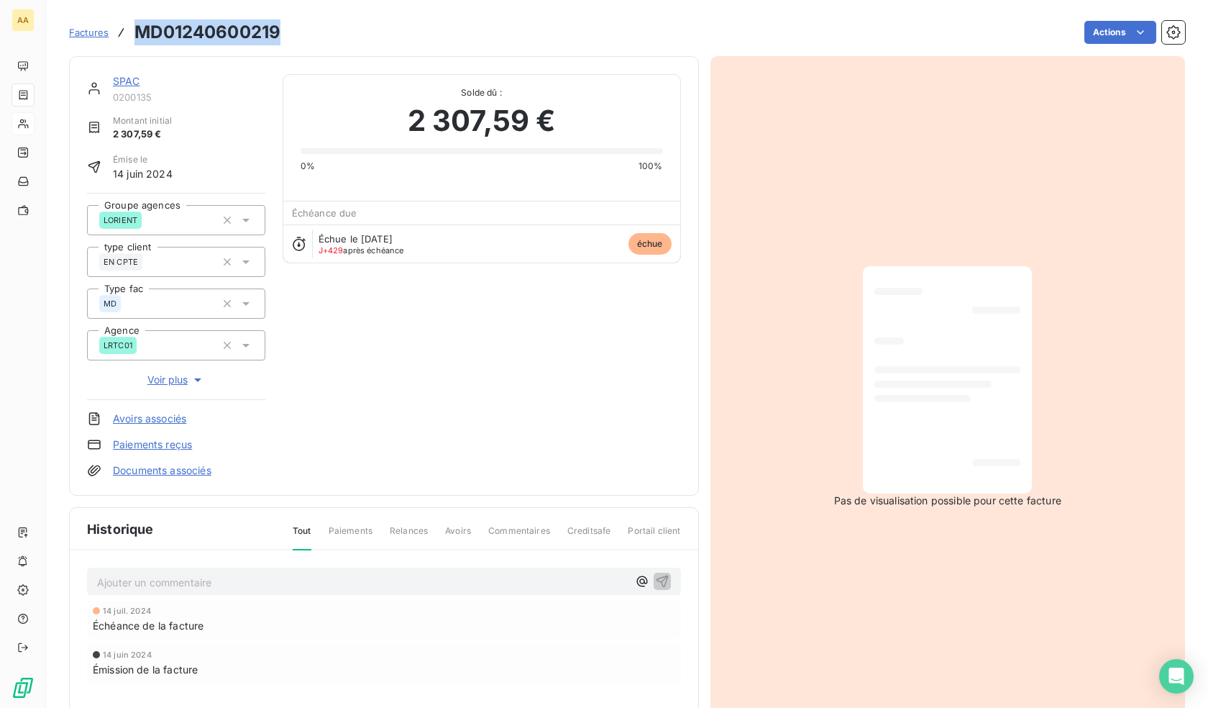
drag, startPoint x: 289, startPoint y: 42, endPoint x: 142, endPoint y: 47, distance: 147.5
click at [142, 47] on div "Factures MD01240600219 Actions" at bounding box center [627, 32] width 1116 height 30
copy h3 "MD01240600219"
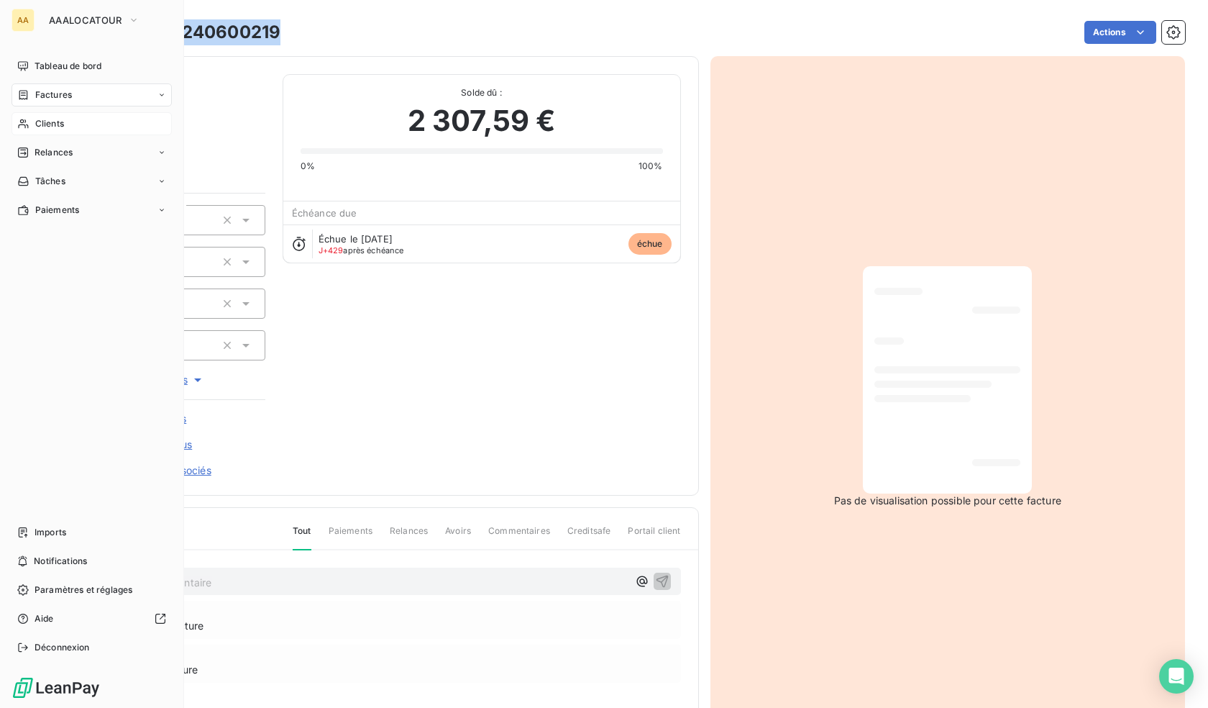
click at [52, 125] on span "Clients" at bounding box center [49, 123] width 29 height 13
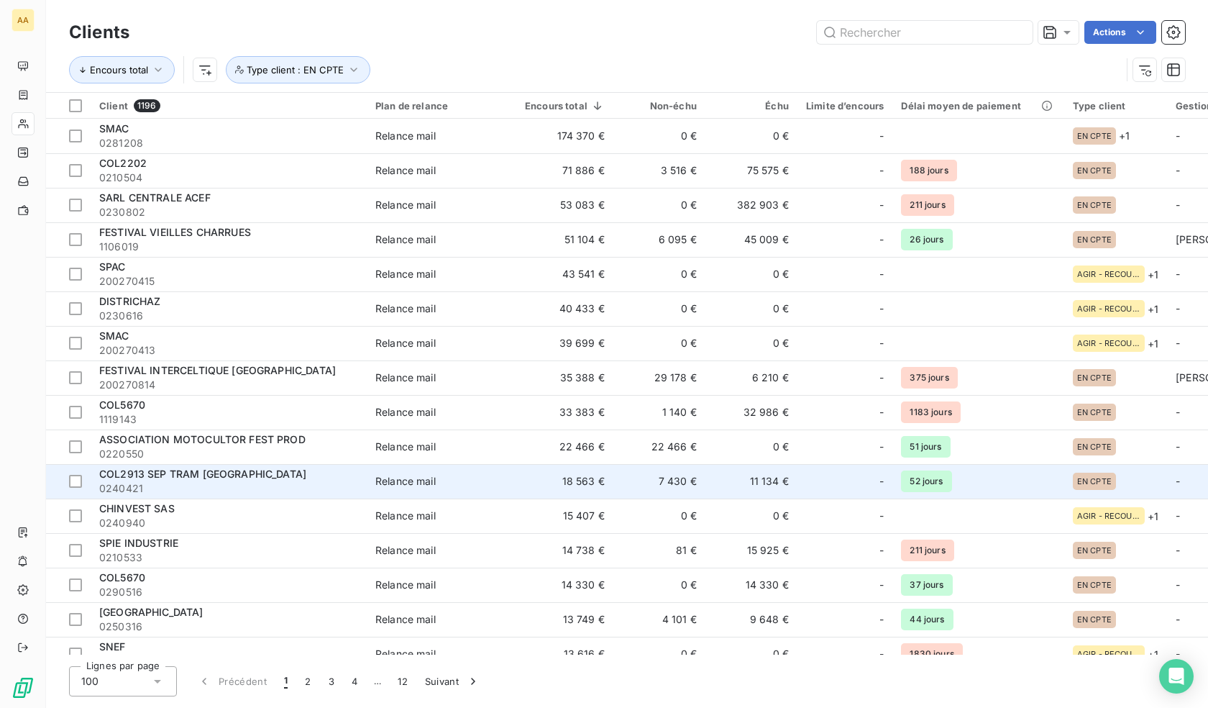
scroll to position [431, 0]
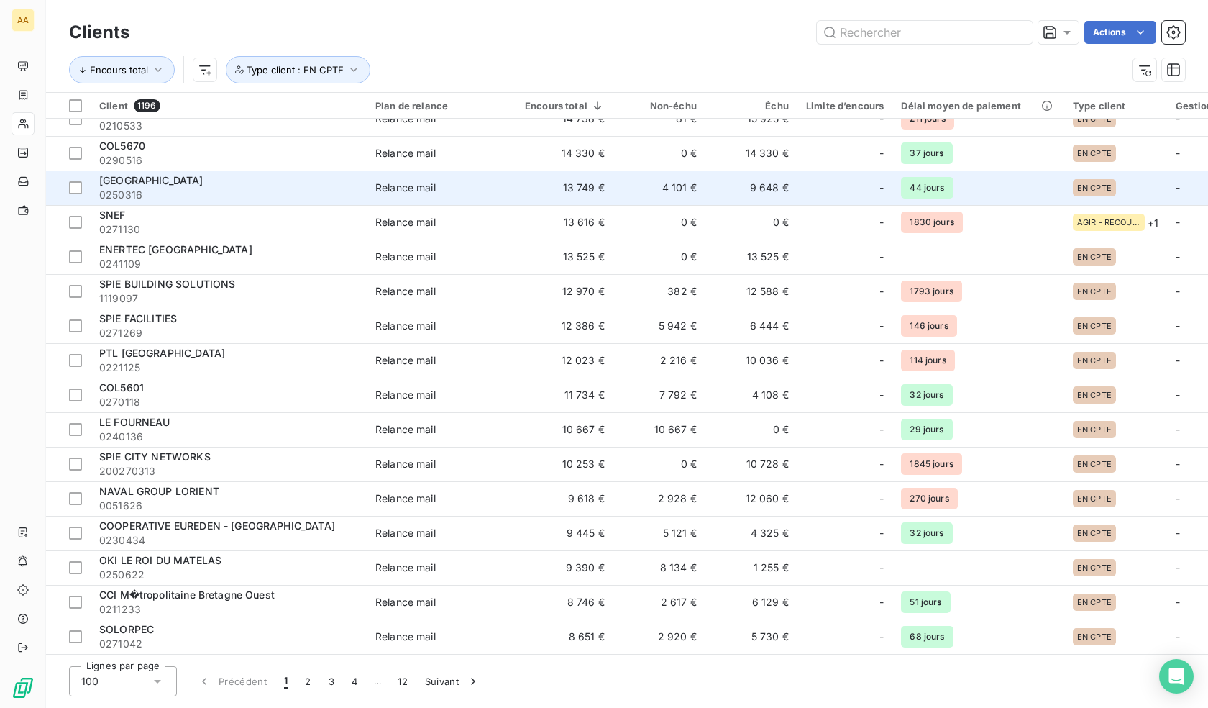
click at [196, 182] on span "[GEOGRAPHIC_DATA]" at bounding box center [151, 180] width 104 height 12
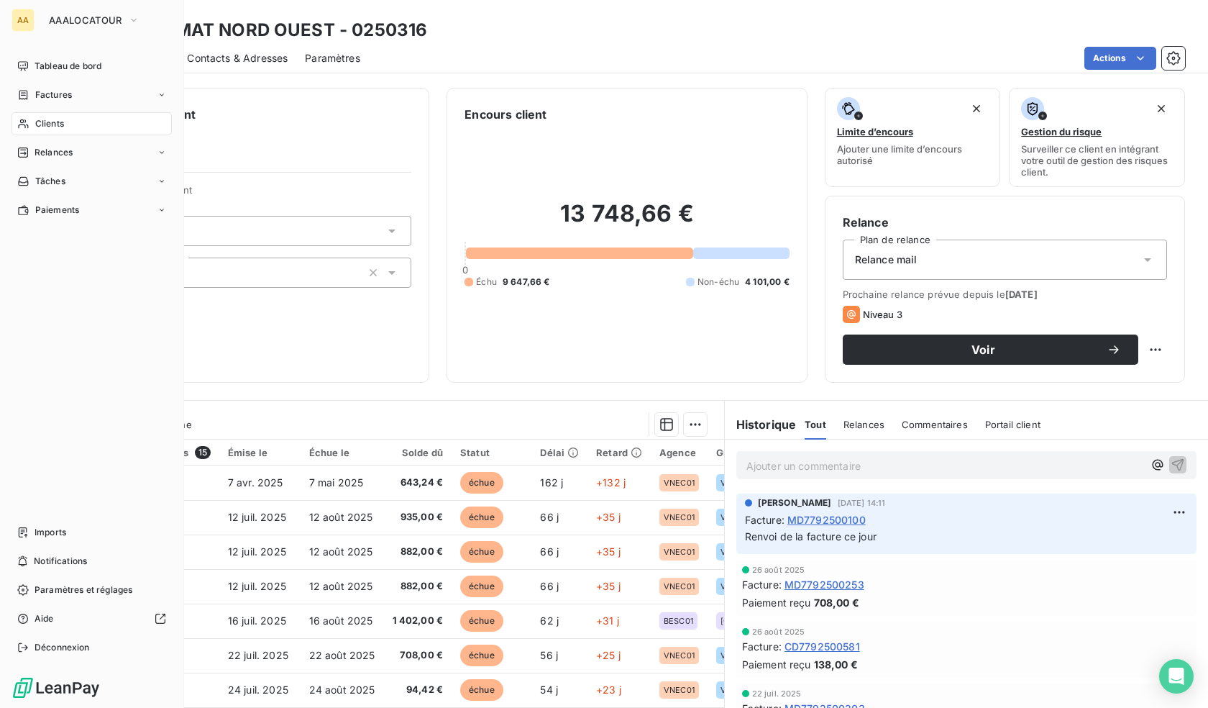
click at [37, 124] on span "Clients" at bounding box center [49, 123] width 29 height 13
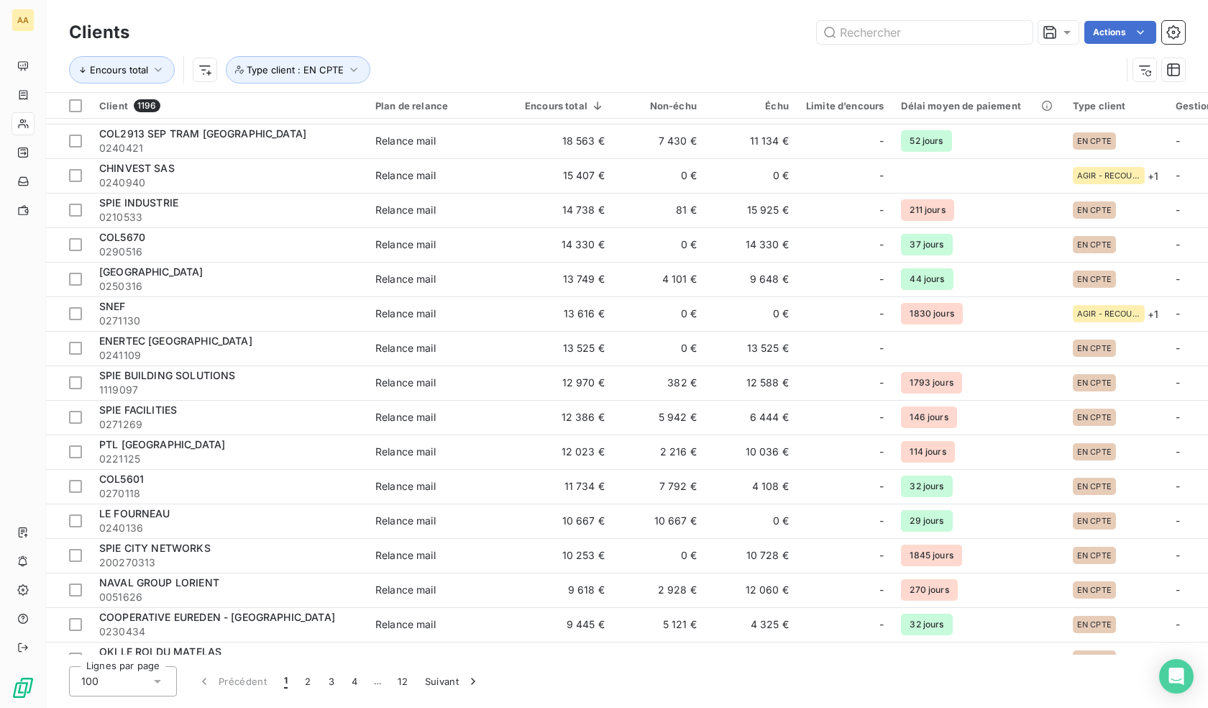
scroll to position [216, 0]
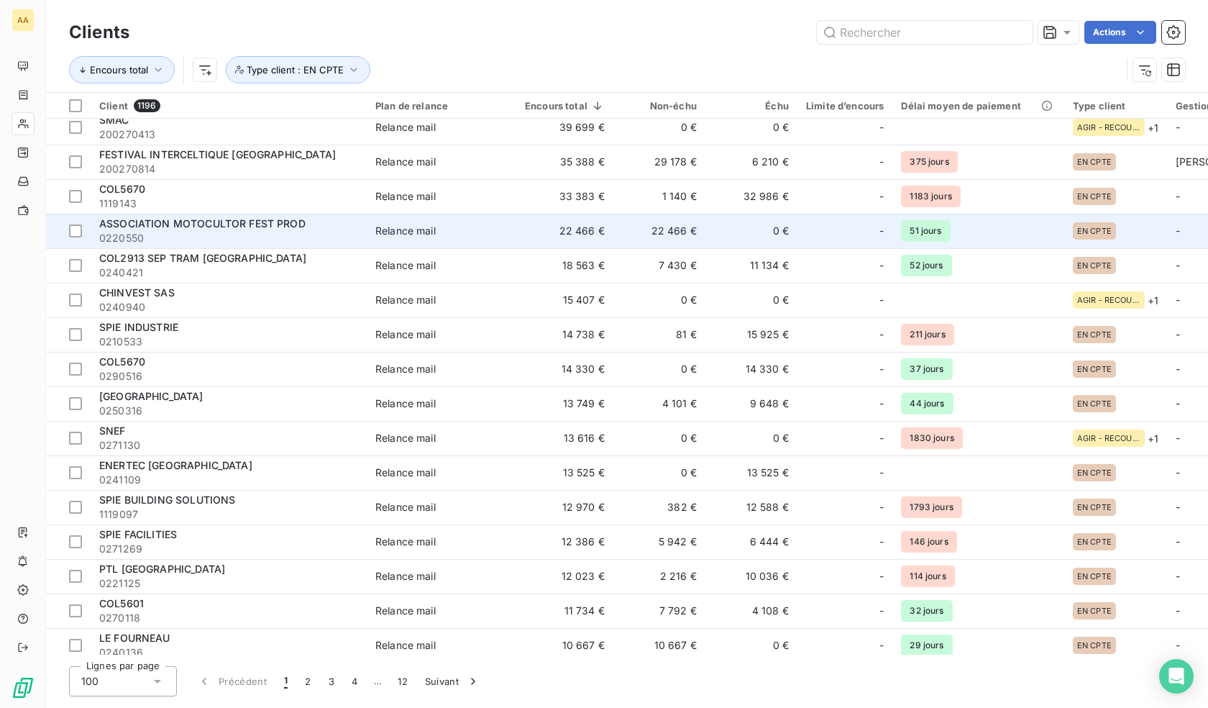
click at [241, 231] on span "0220550" at bounding box center [228, 238] width 259 height 14
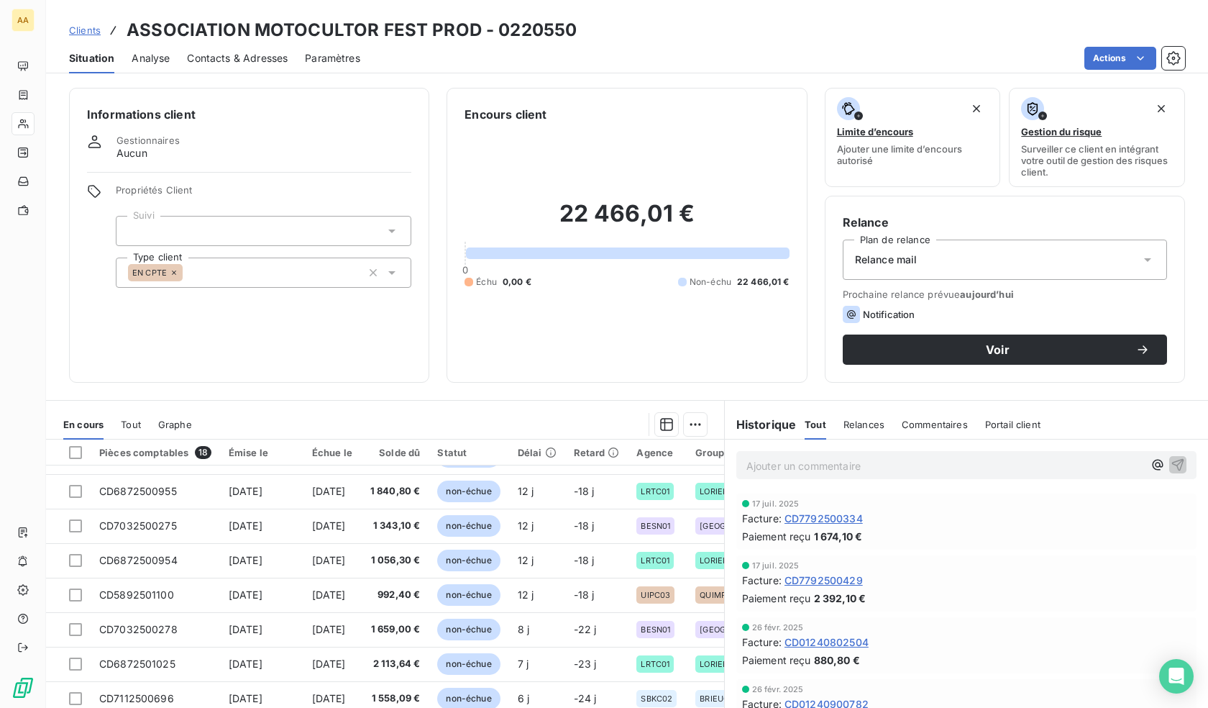
click at [918, 251] on div "Relance mail" at bounding box center [1005, 259] width 324 height 40
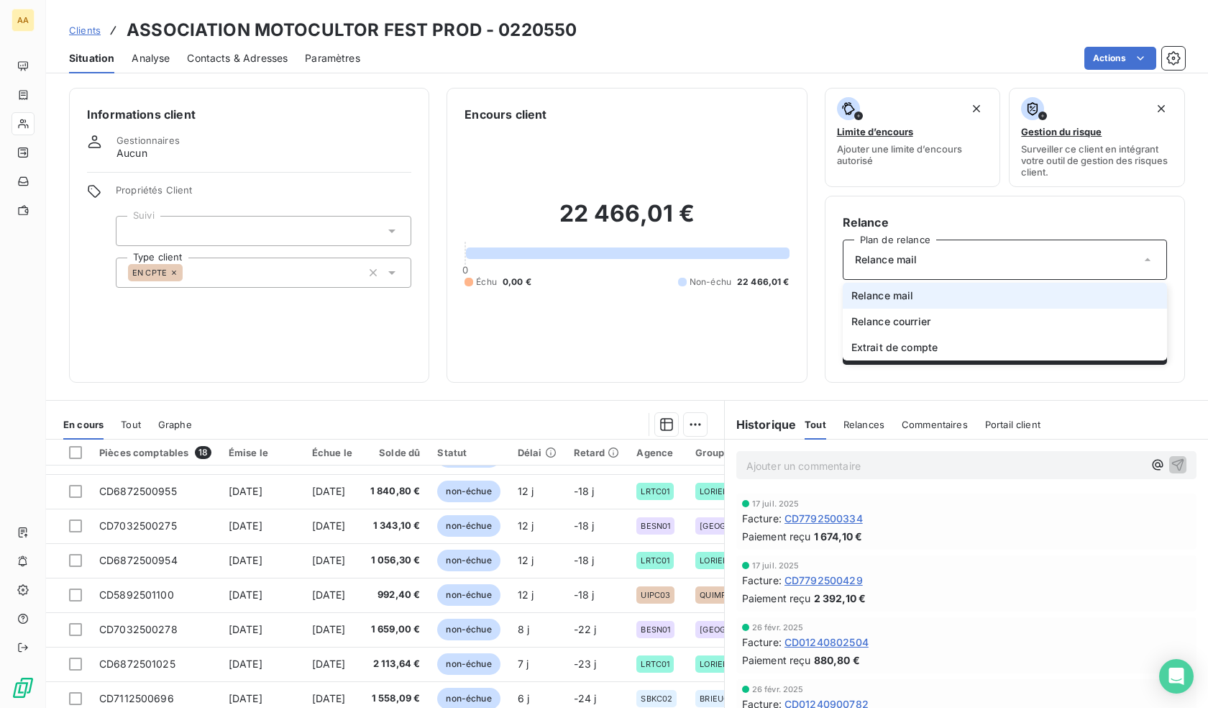
click at [918, 250] on div "Relance mail" at bounding box center [1005, 259] width 324 height 40
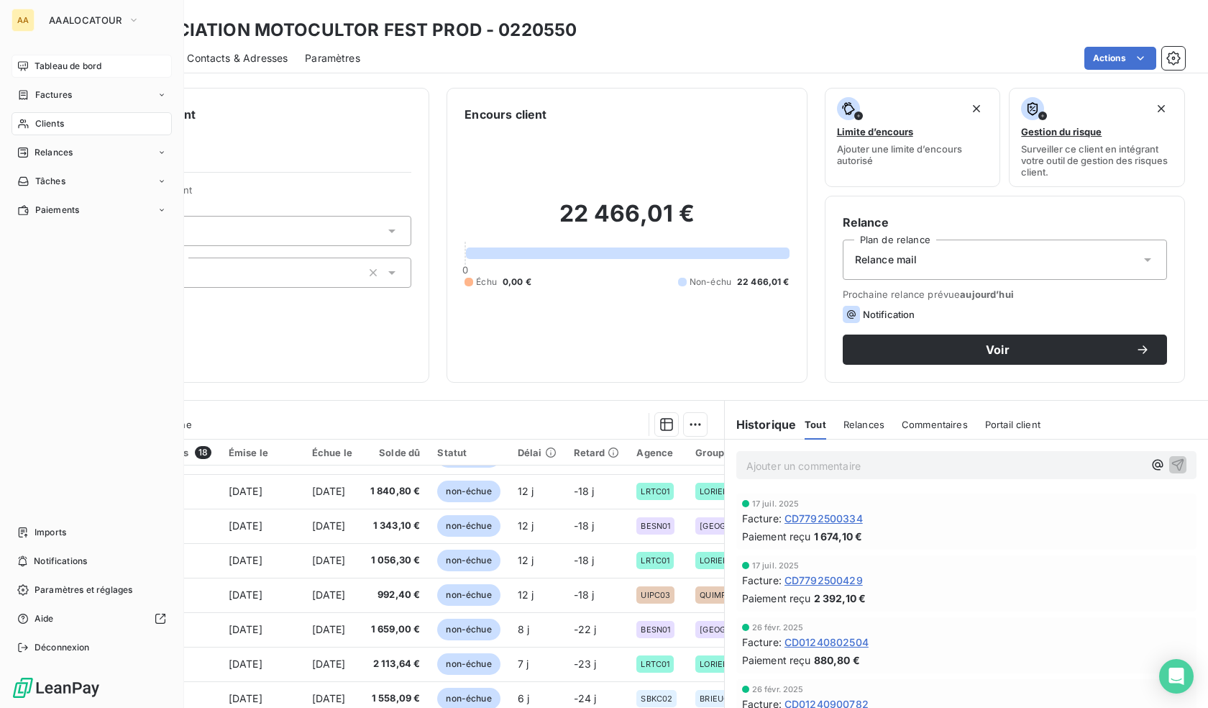
click at [24, 68] on icon at bounding box center [23, 65] width 10 height 9
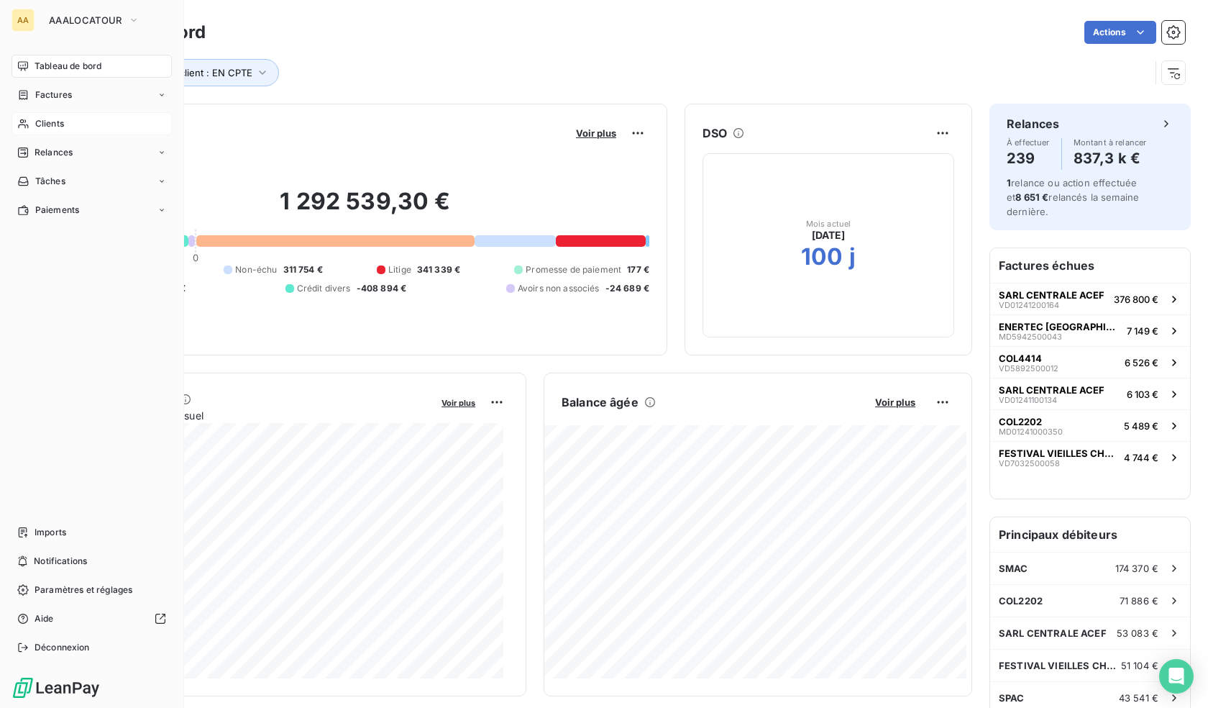
click at [42, 122] on span "Clients" at bounding box center [49, 123] width 29 height 13
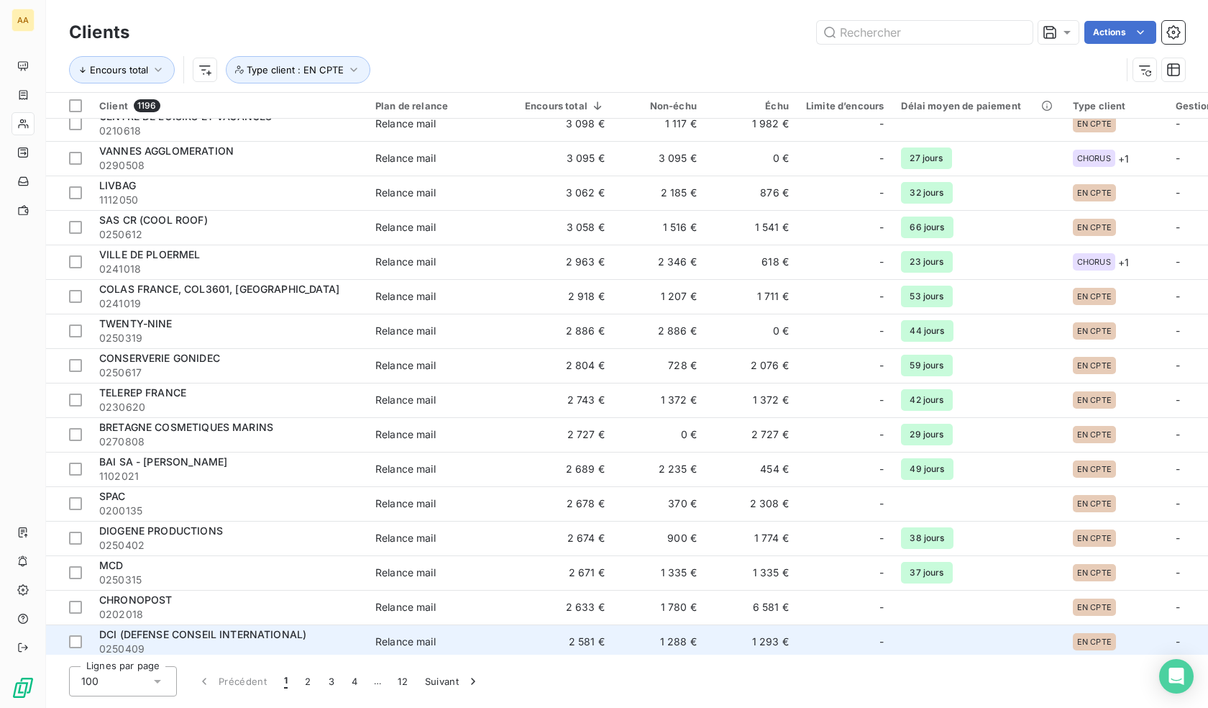
scroll to position [2922, 0]
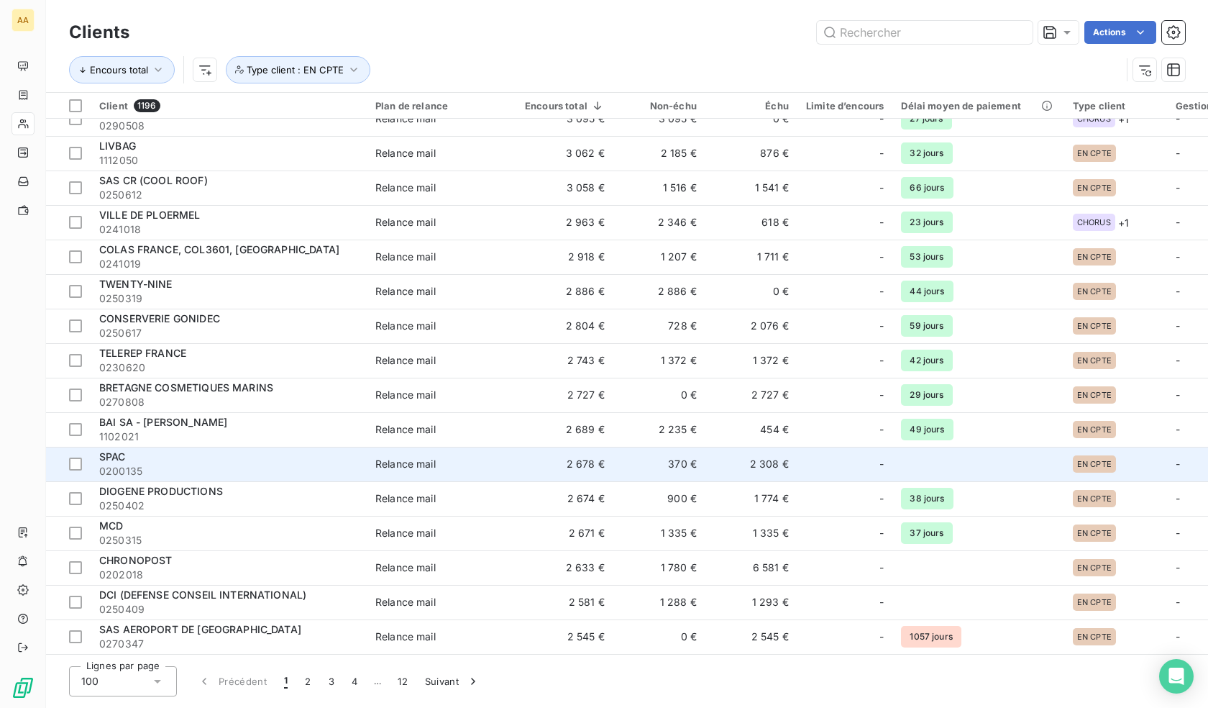
click at [155, 465] on span "0200135" at bounding box center [228, 471] width 259 height 14
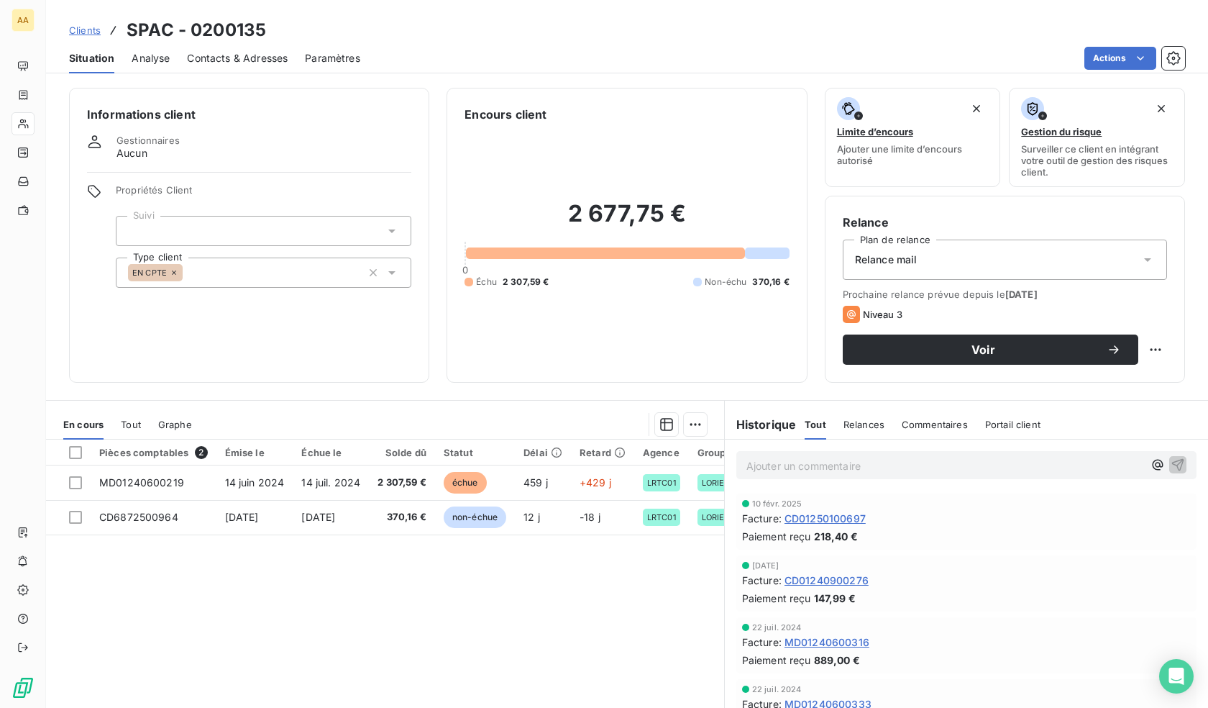
click at [825, 465] on p "Ajouter un commentaire ﻿" at bounding box center [944, 466] width 397 height 18
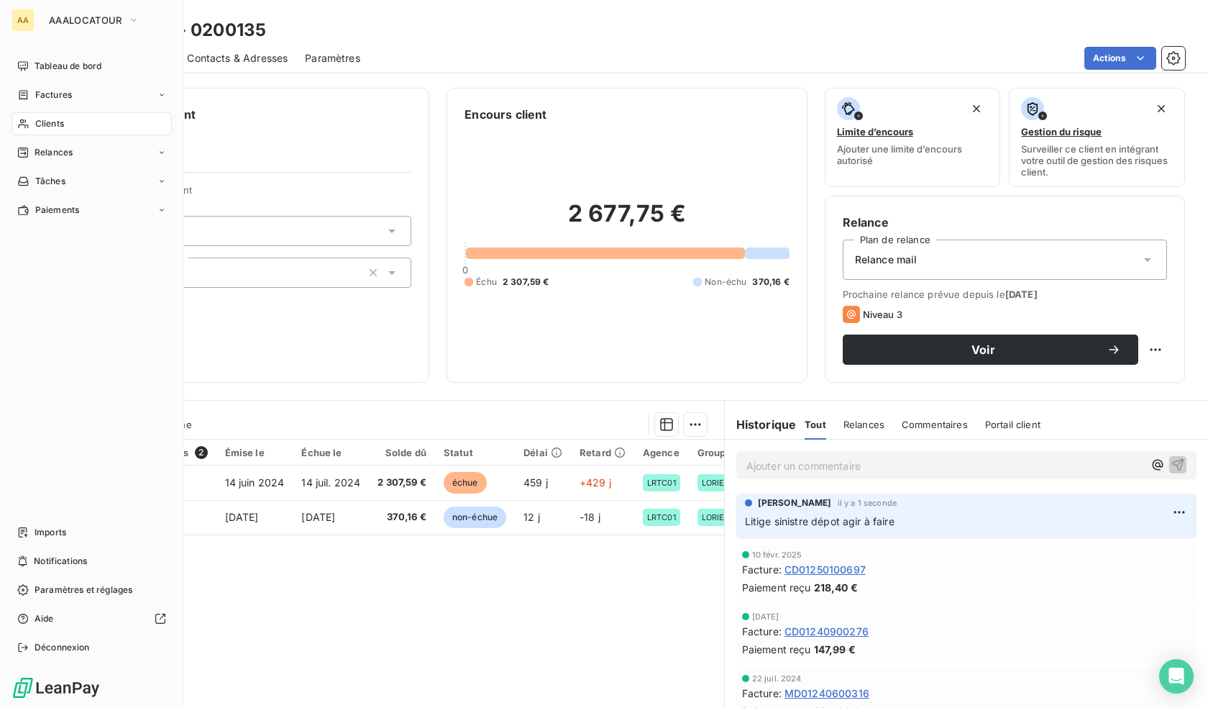
click at [47, 122] on span "Clients" at bounding box center [49, 123] width 29 height 13
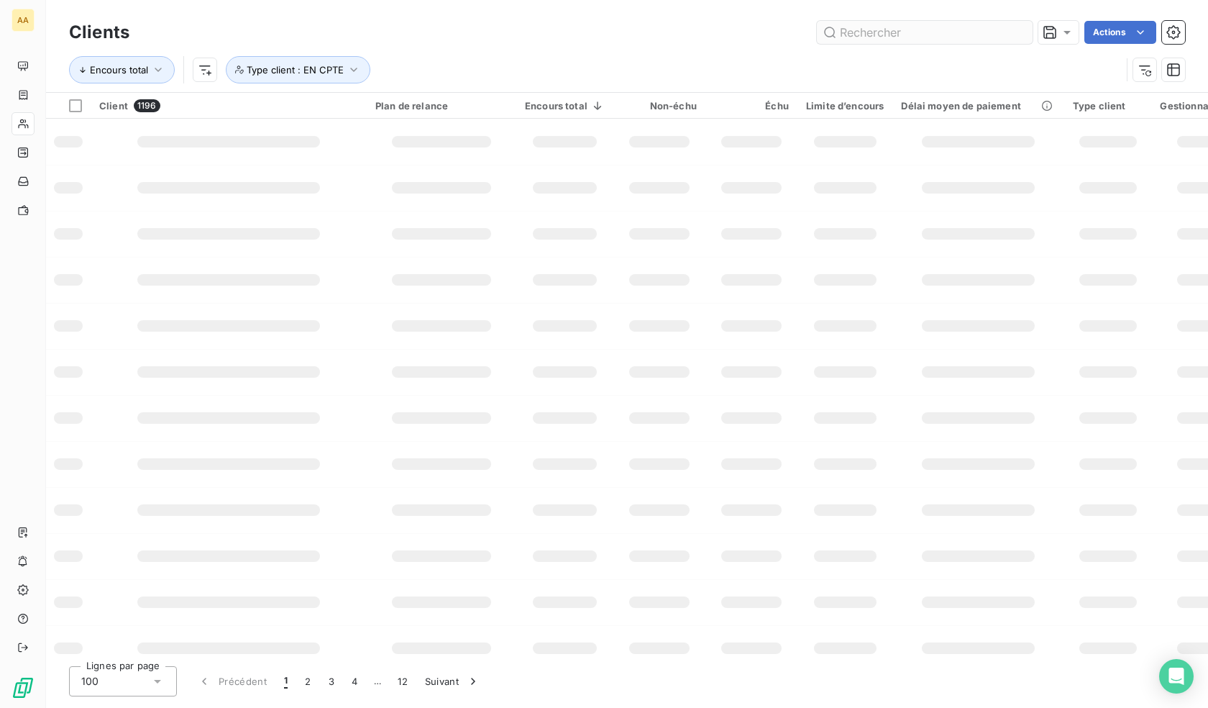
click at [896, 35] on input "text" at bounding box center [925, 32] width 216 height 23
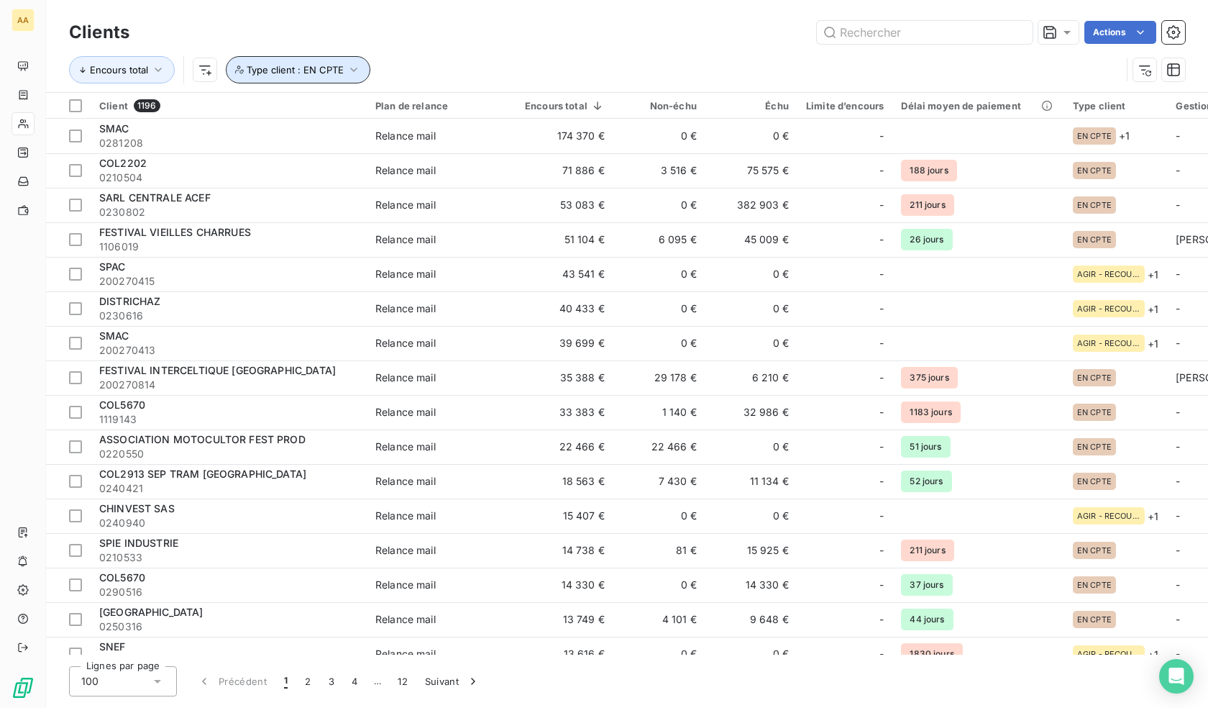
click at [345, 80] on button "Type client : EN CPTE" at bounding box center [298, 69] width 145 height 27
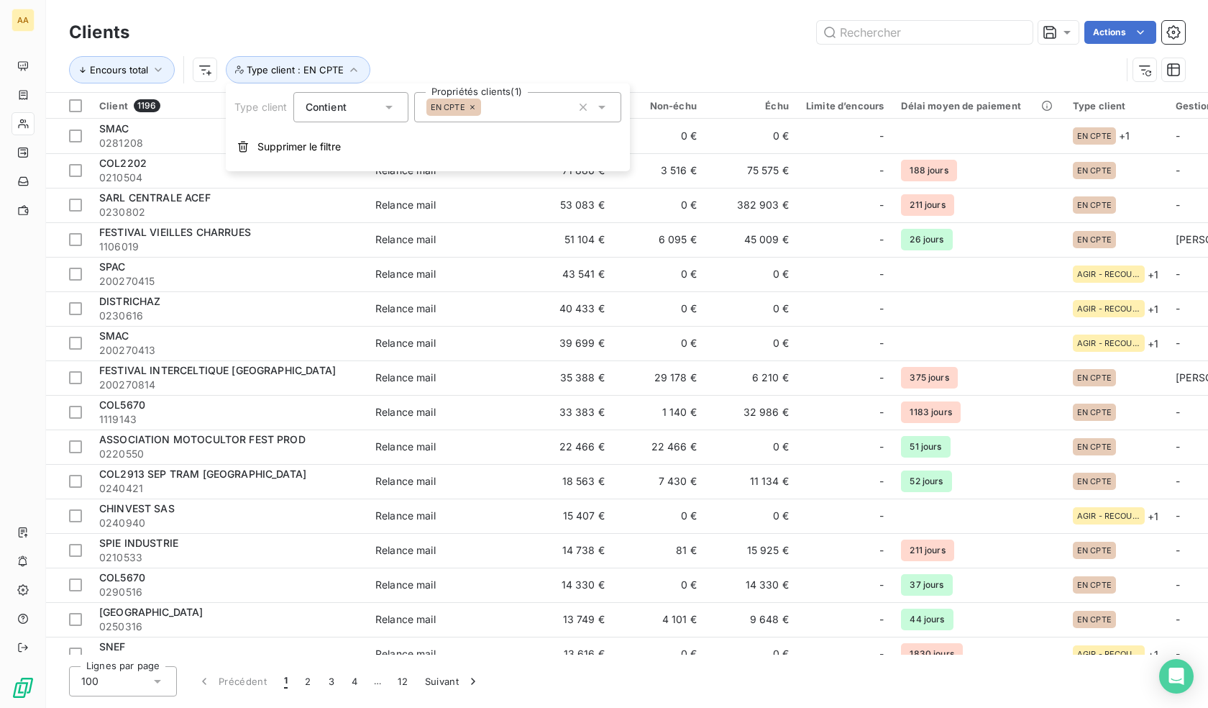
click at [471, 106] on icon at bounding box center [472, 107] width 9 height 9
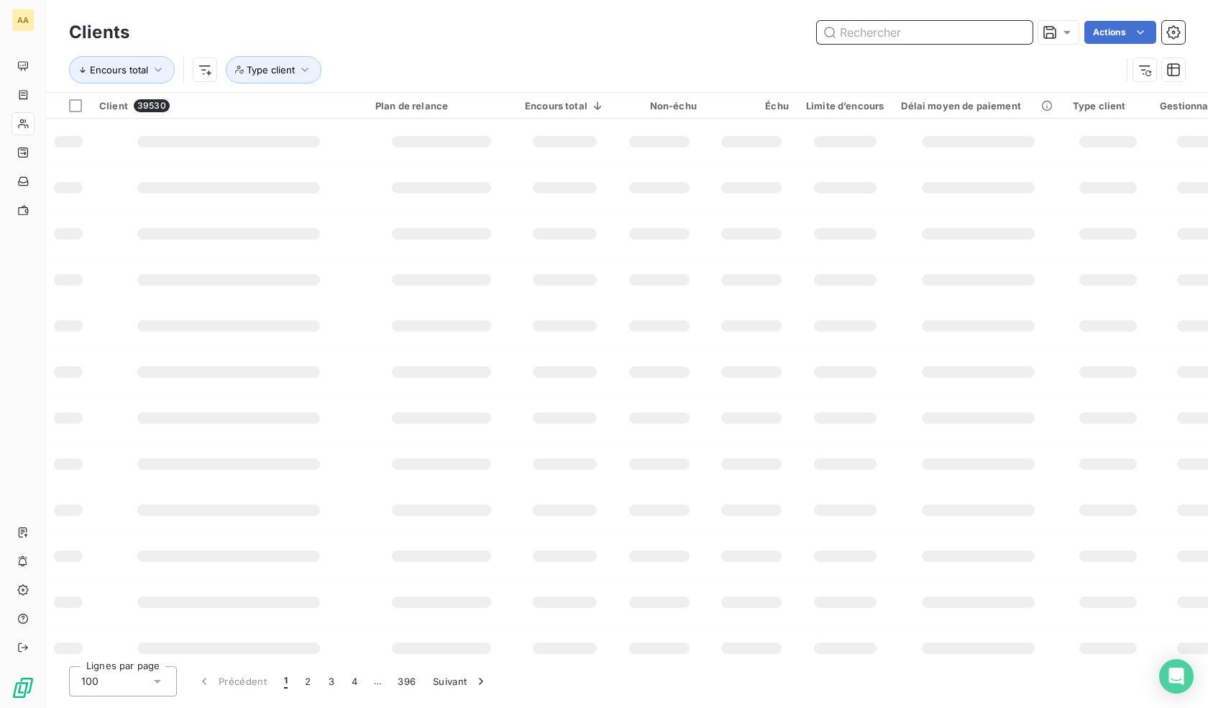
click at [881, 42] on input "text" at bounding box center [925, 32] width 216 height 23
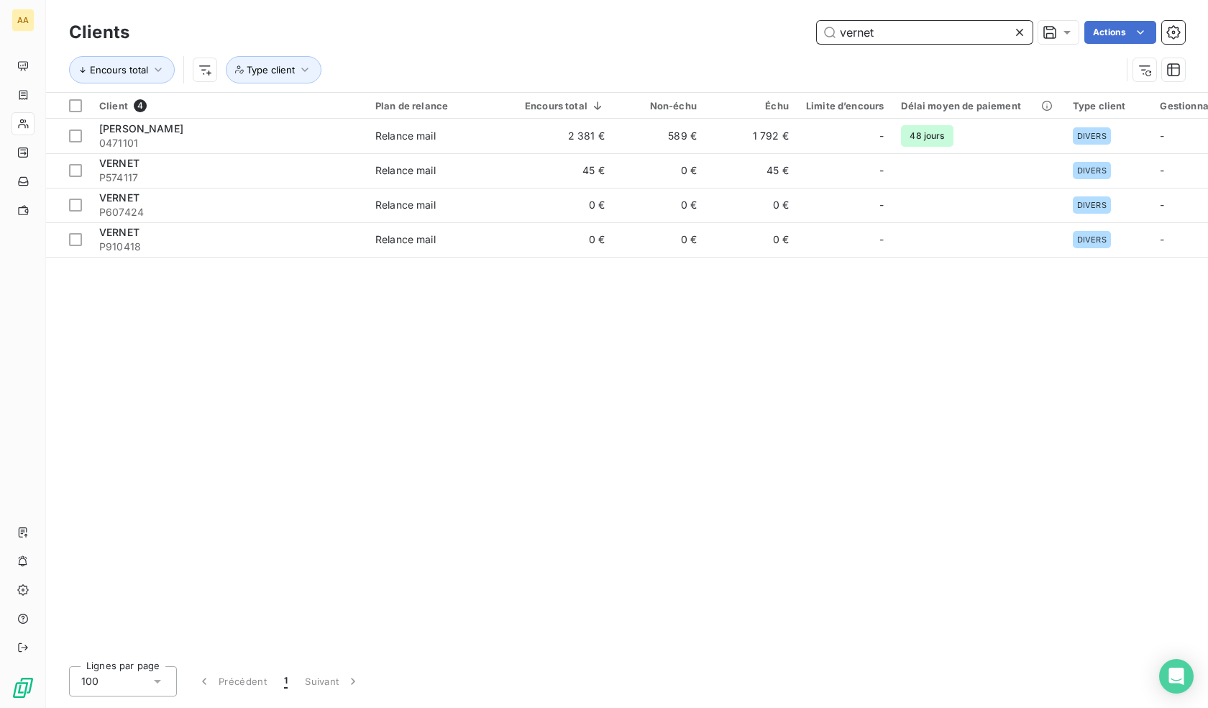
type input "vernet"
